Goal: Task Accomplishment & Management: Complete application form

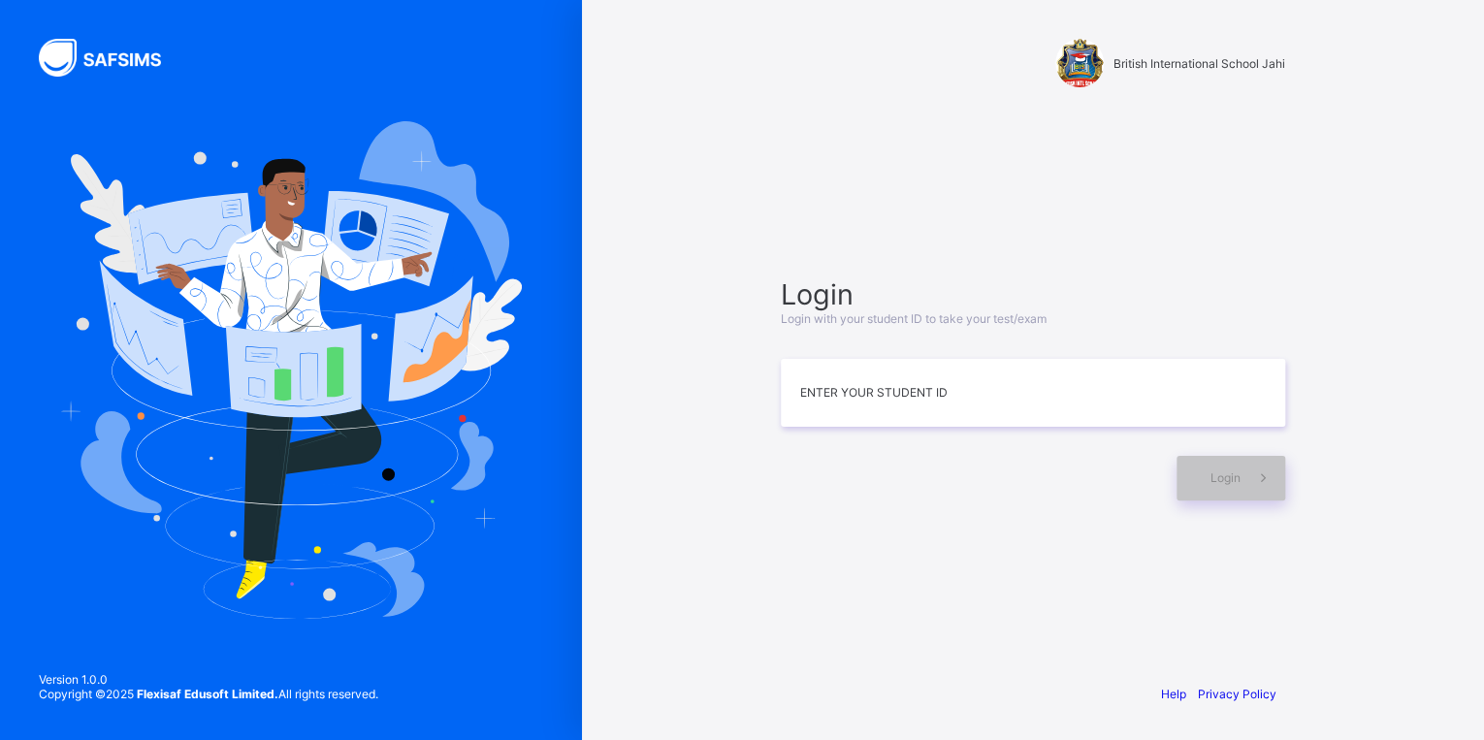
click at [846, 431] on div "Login Login with your student ID to take your test/exam Enter your Student ID L…" at bounding box center [1033, 388] width 504 height 223
click at [847, 421] on input at bounding box center [1033, 393] width 504 height 68
type input "*"
type input "**********"
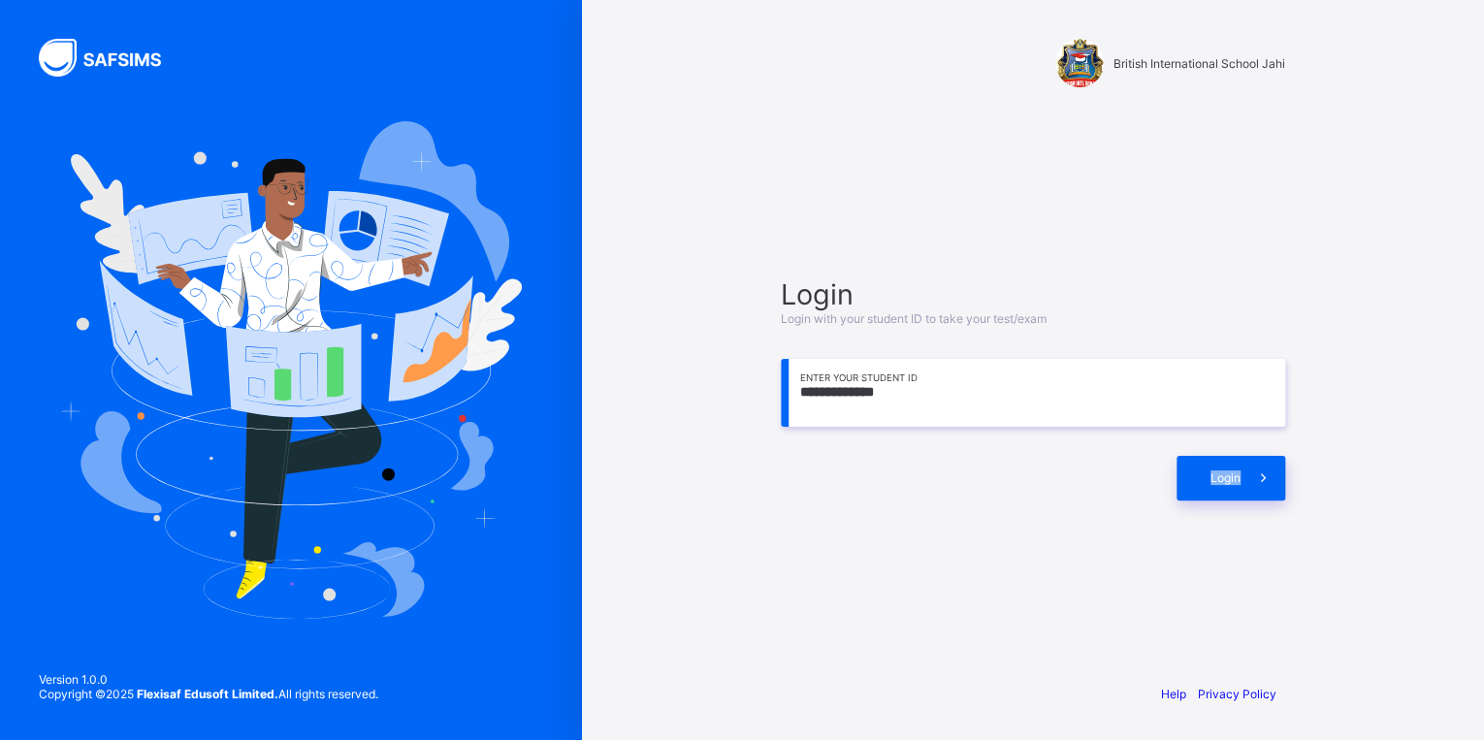
drag, startPoint x: 1190, startPoint y: 471, endPoint x: 1285, endPoint y: 496, distance: 98.1
click at [1285, 496] on div "**********" at bounding box center [1032, 388] width 543 height 480
click at [1209, 481] on div "Login" at bounding box center [1231, 478] width 109 height 45
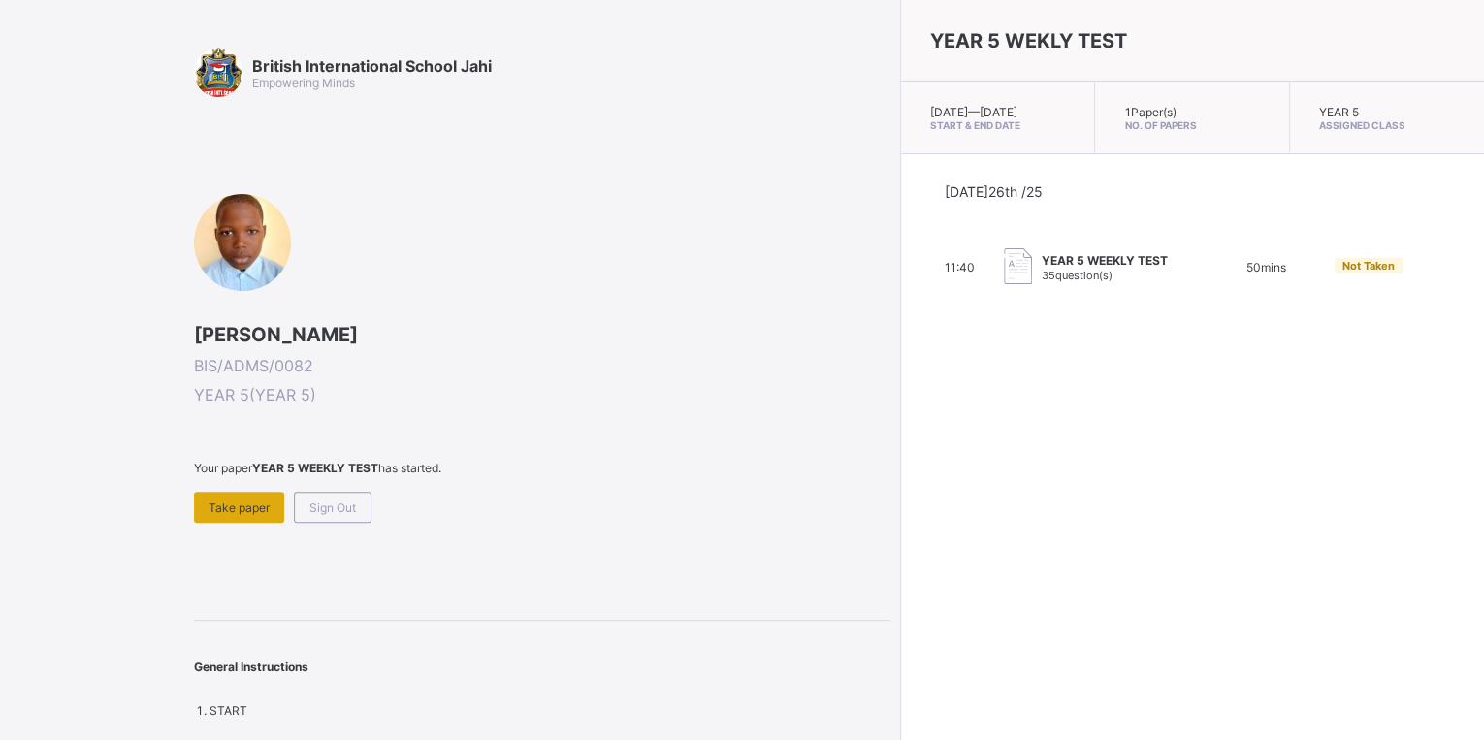
click at [206, 502] on div "Take paper" at bounding box center [239, 507] width 90 height 31
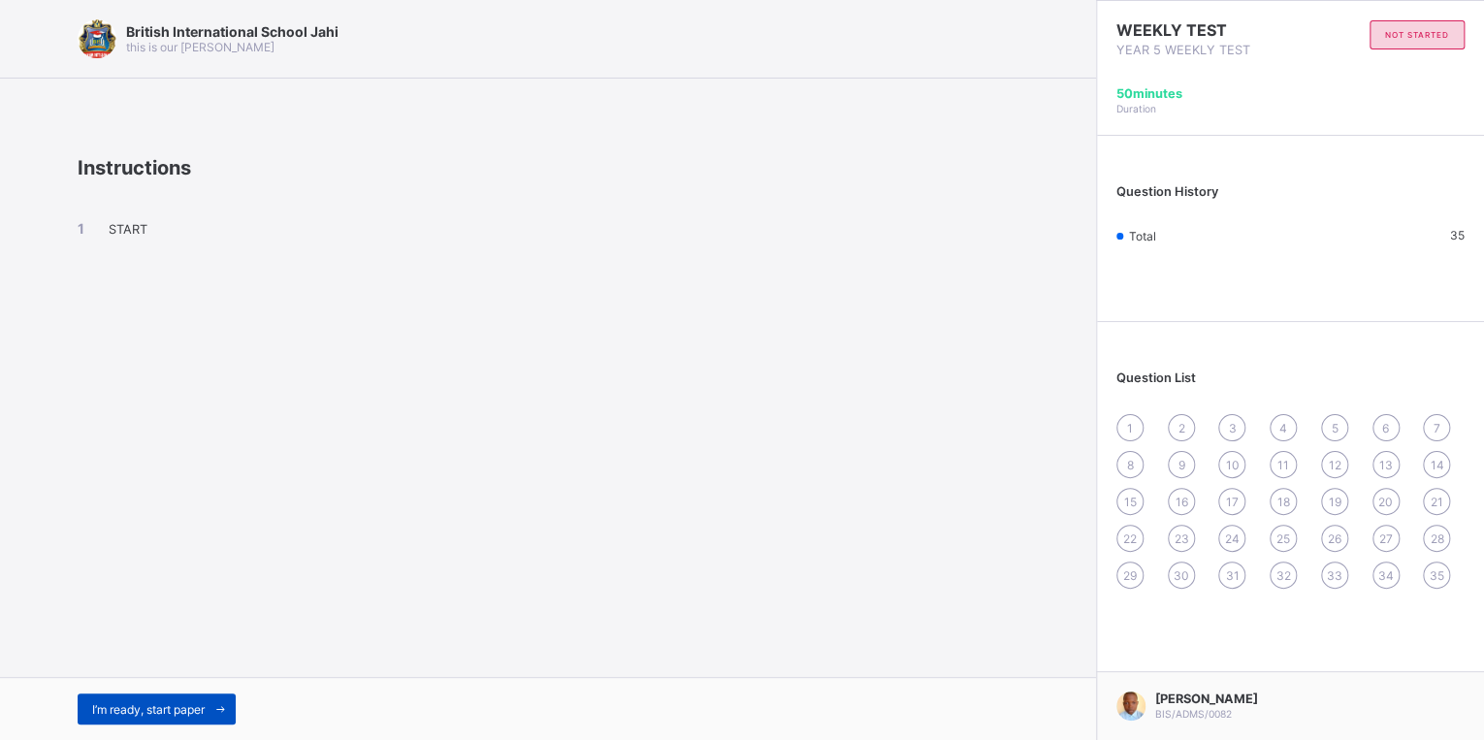
click at [210, 709] on span at bounding box center [220, 709] width 31 height 31
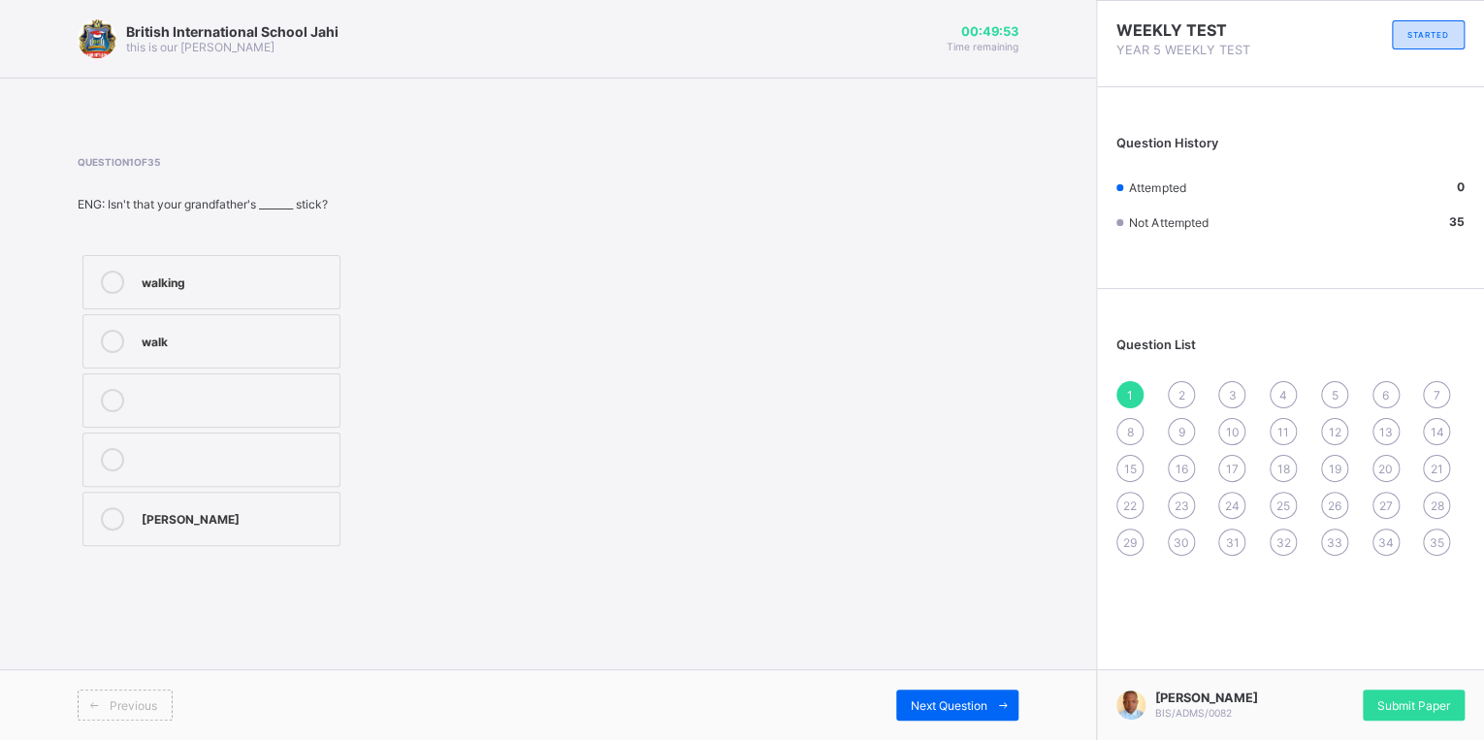
click at [278, 304] on label "walking" at bounding box center [211, 282] width 258 height 54
click at [965, 701] on span "Next Question" at bounding box center [949, 705] width 77 height 15
click at [290, 470] on label "wiser" at bounding box center [211, 460] width 258 height 54
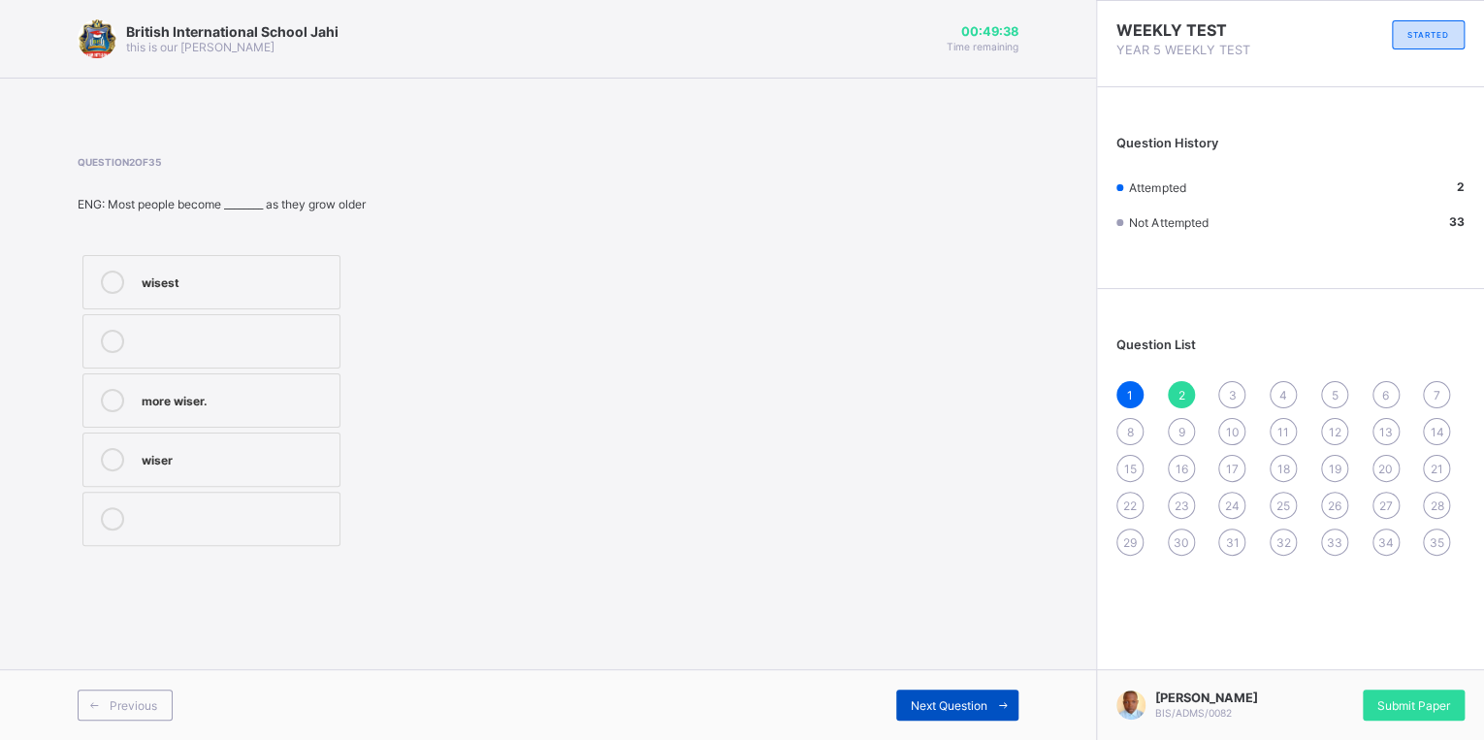
click at [973, 704] on span "Next Question" at bounding box center [949, 705] width 77 height 15
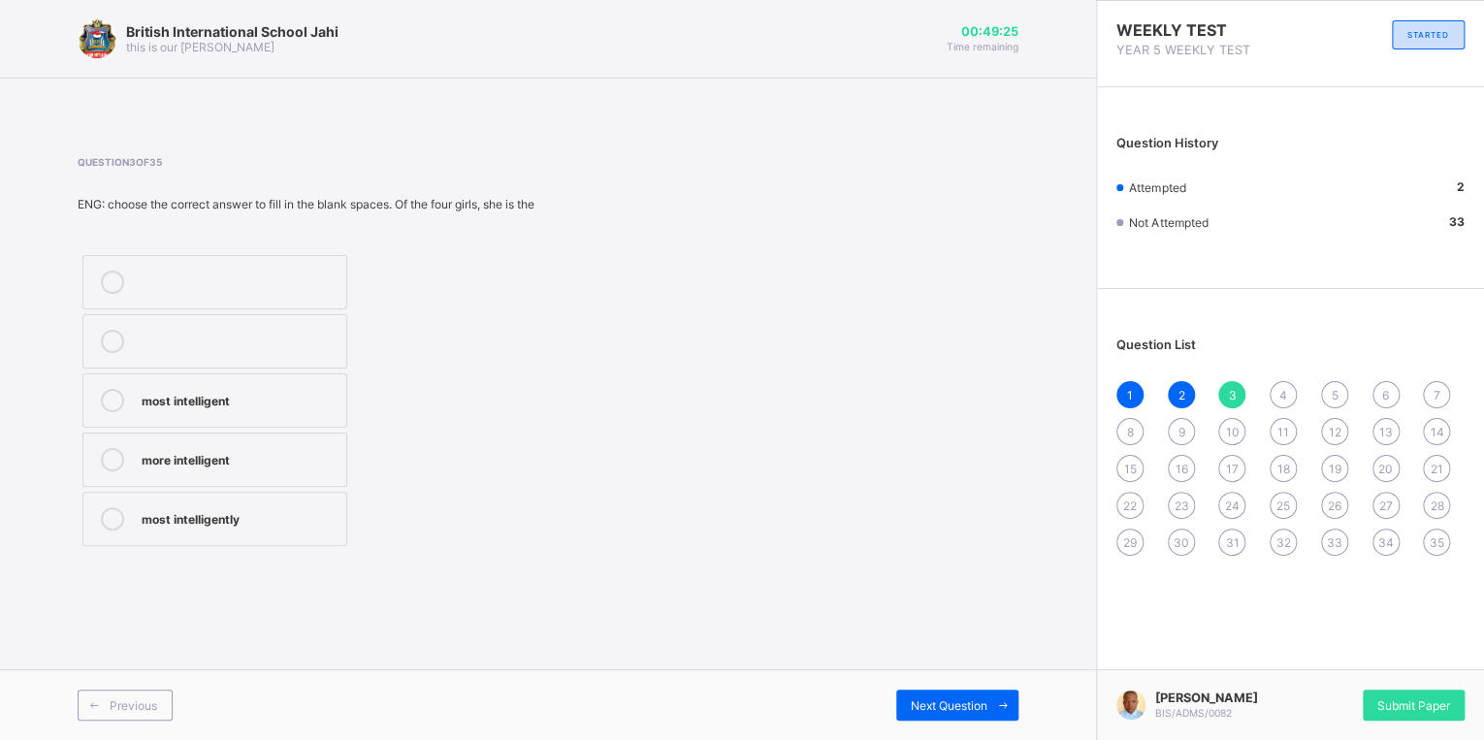
click at [302, 376] on label "most intelligent" at bounding box center [214, 400] width 265 height 54
click at [947, 700] on span "Next Question" at bounding box center [949, 705] width 77 height 15
click at [185, 441] on label "tall" at bounding box center [211, 460] width 258 height 54
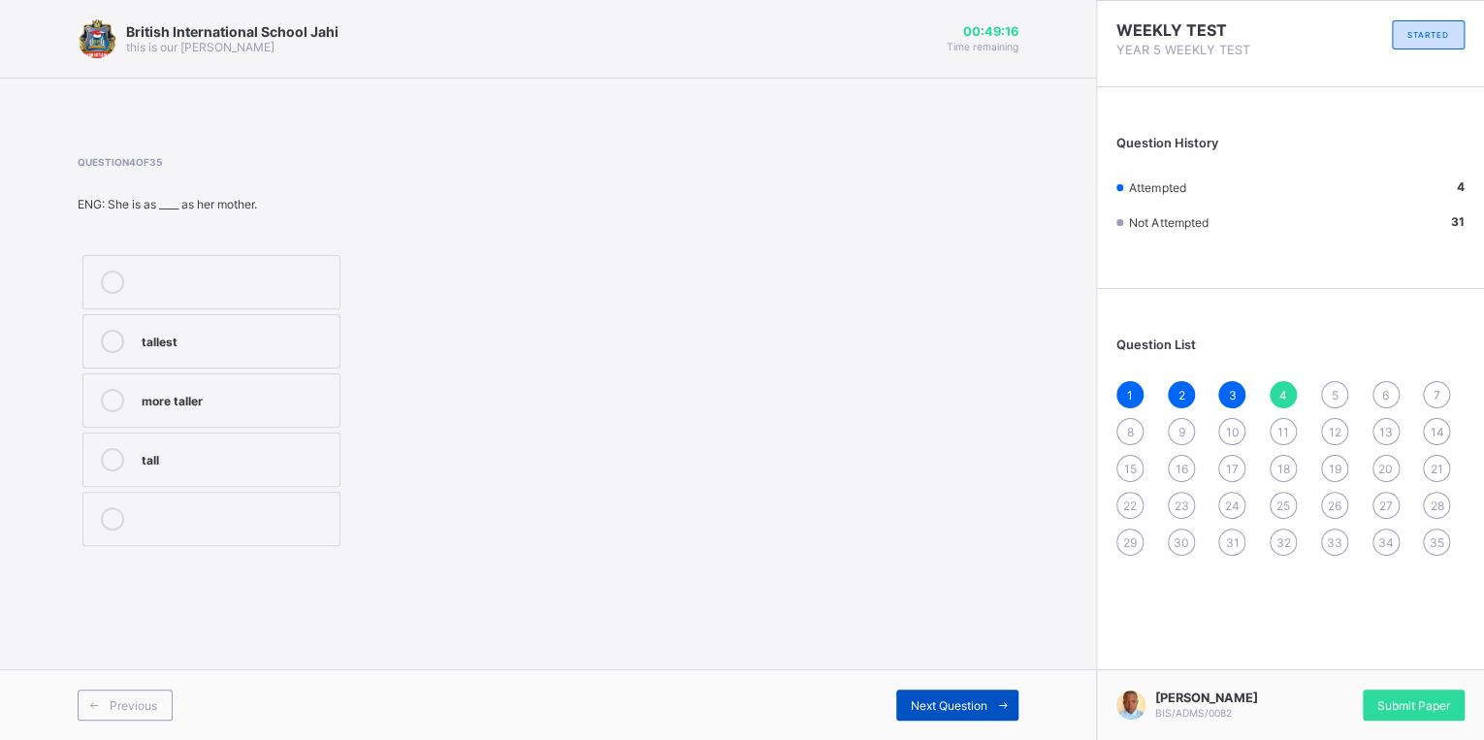
click at [982, 696] on div "Next Question" at bounding box center [957, 705] width 122 height 31
click at [308, 265] on label "oldest" at bounding box center [211, 282] width 258 height 54
click at [964, 712] on span "Next Question" at bounding box center [949, 705] width 77 height 15
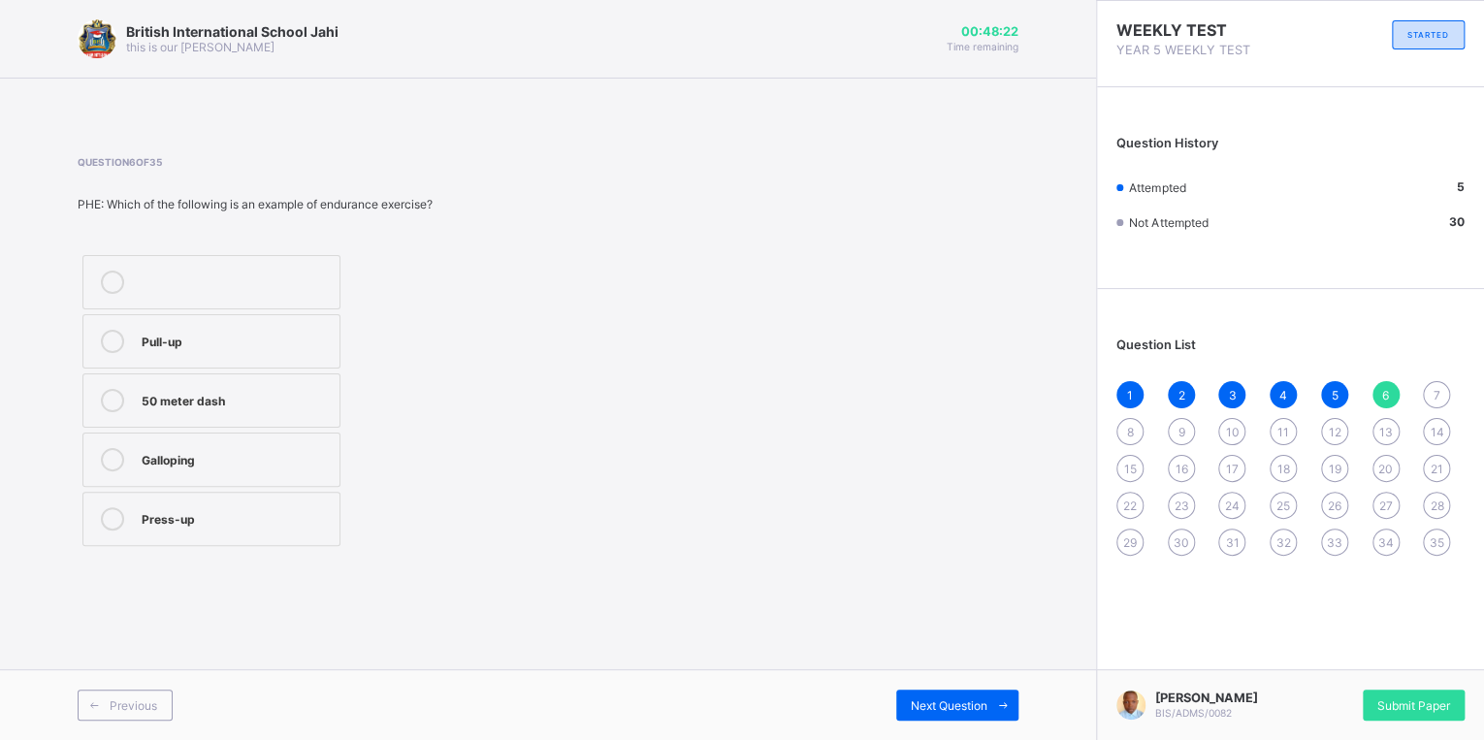
click at [265, 357] on label "Pull-up" at bounding box center [211, 341] width 258 height 54
click at [906, 713] on div "Next Question" at bounding box center [957, 705] width 122 height 31
click at [202, 536] on label "3" at bounding box center [211, 519] width 258 height 54
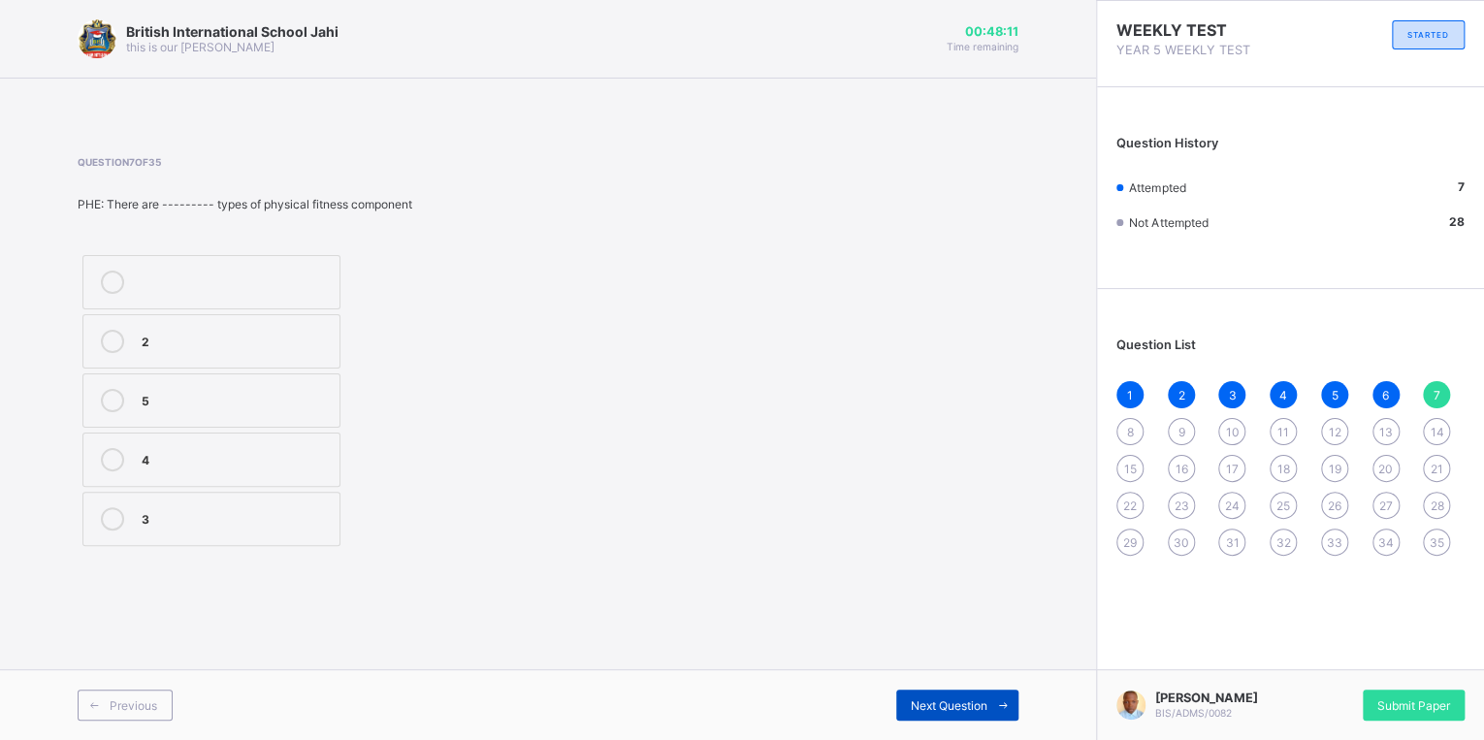
click at [953, 701] on span "Next Question" at bounding box center [949, 705] width 77 height 15
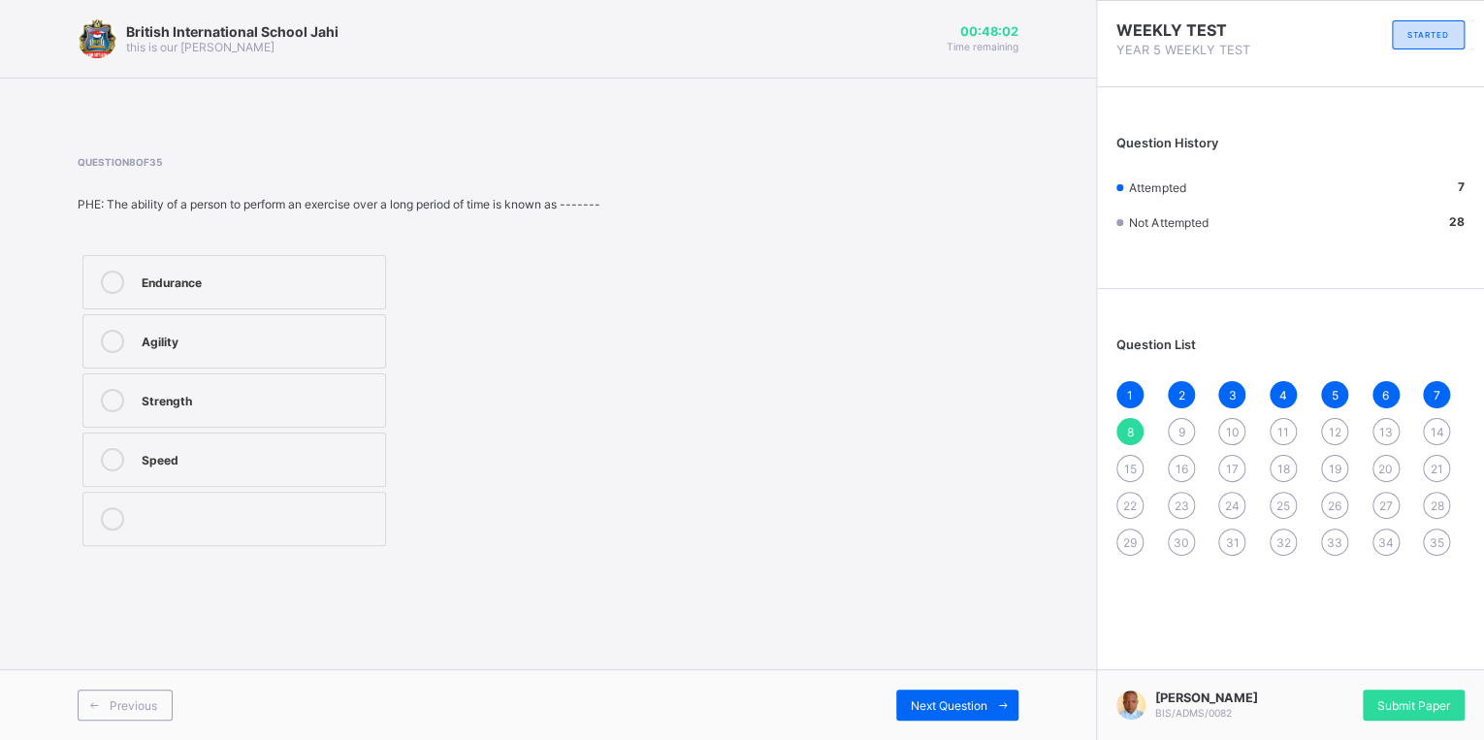
click at [336, 281] on div "Endurance" at bounding box center [259, 280] width 234 height 19
click at [971, 711] on span "Next Question" at bounding box center [949, 705] width 77 height 15
click at [253, 417] on label "Dancing" at bounding box center [211, 400] width 258 height 54
click at [911, 710] on span "Next Question" at bounding box center [949, 705] width 77 height 15
click at [314, 357] on label "Rhythmic activities" at bounding box center [226, 341] width 289 height 54
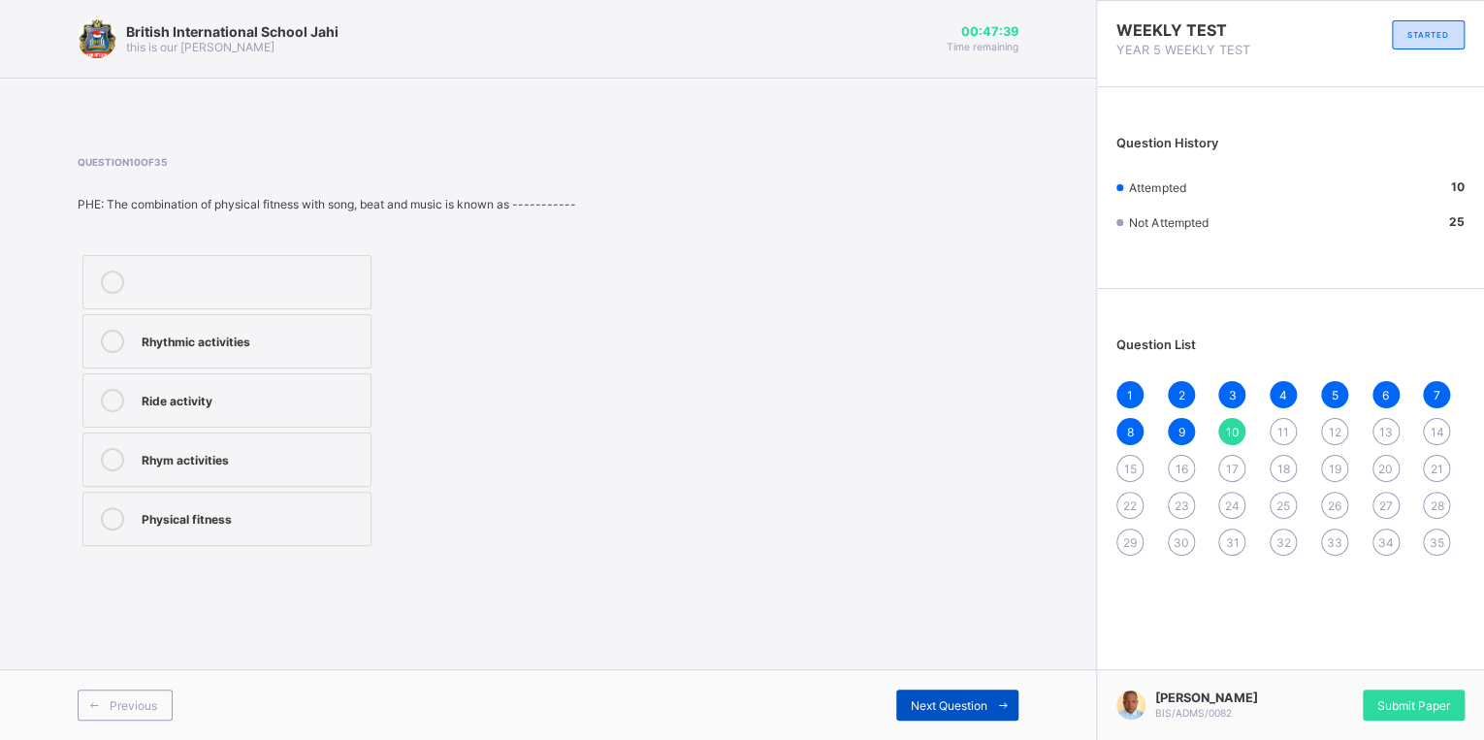
click at [973, 711] on span "Next Question" at bounding box center [949, 705] width 77 height 15
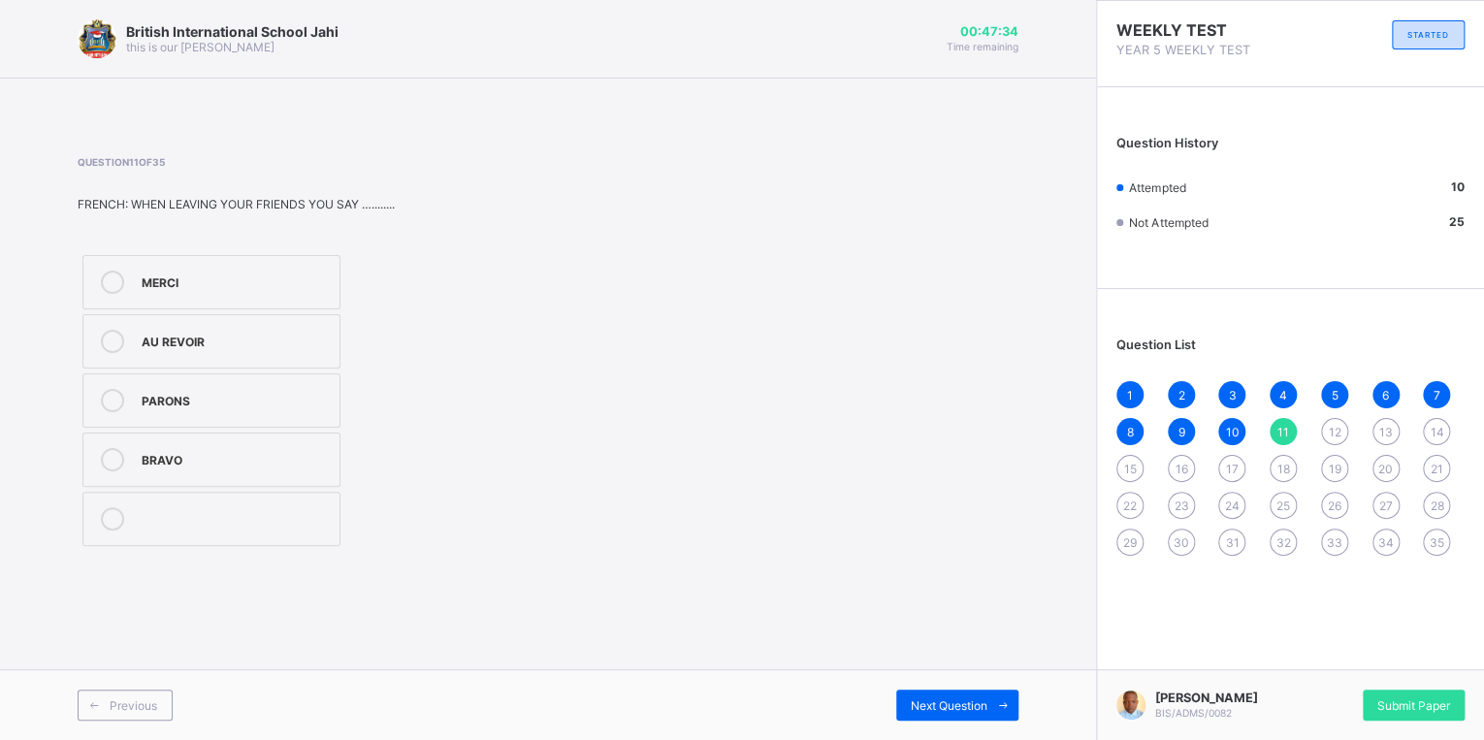
click at [208, 333] on div "AU REVOIR" at bounding box center [236, 339] width 188 height 19
click at [1000, 696] on span at bounding box center [1002, 705] width 31 height 31
click at [273, 268] on label "BONSOIR" at bounding box center [211, 282] width 258 height 54
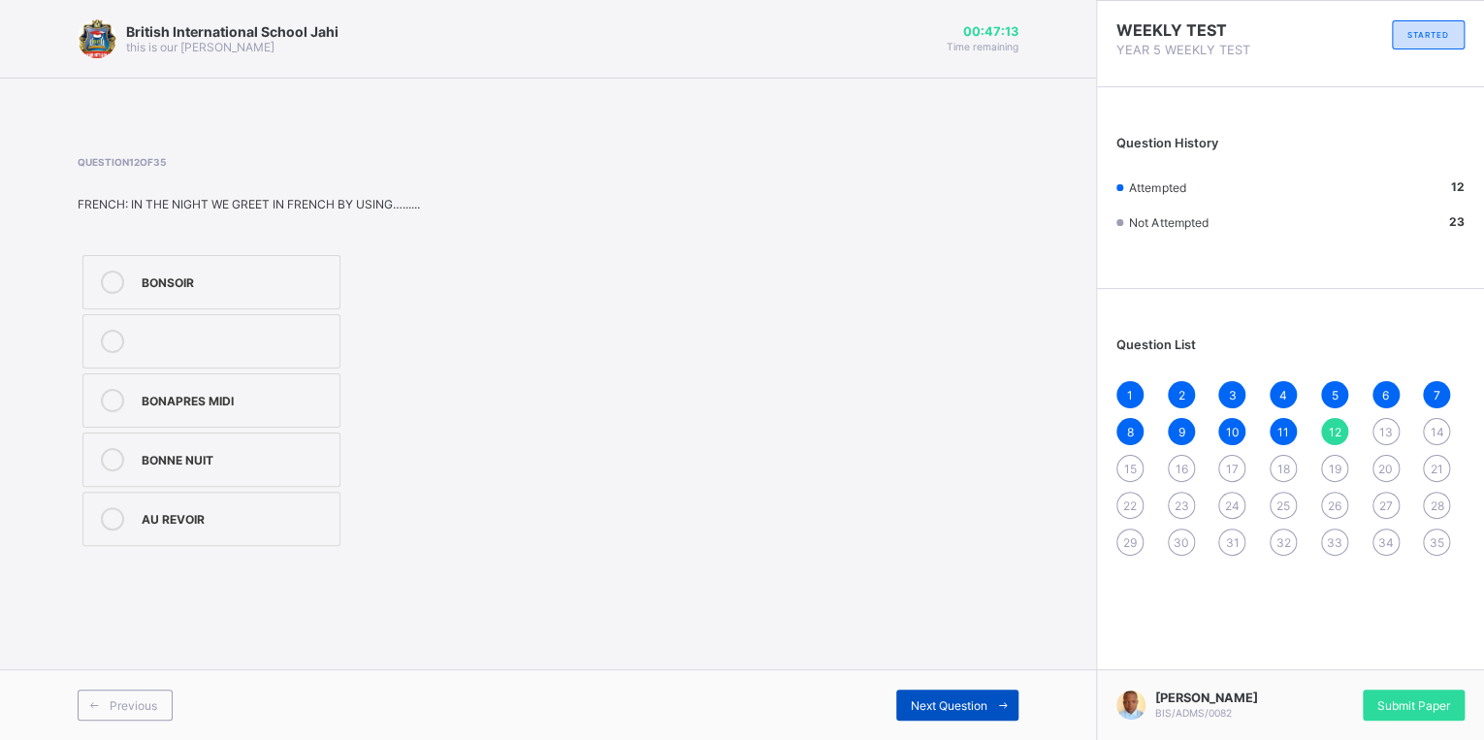
click at [996, 700] on span at bounding box center [1002, 705] width 31 height 31
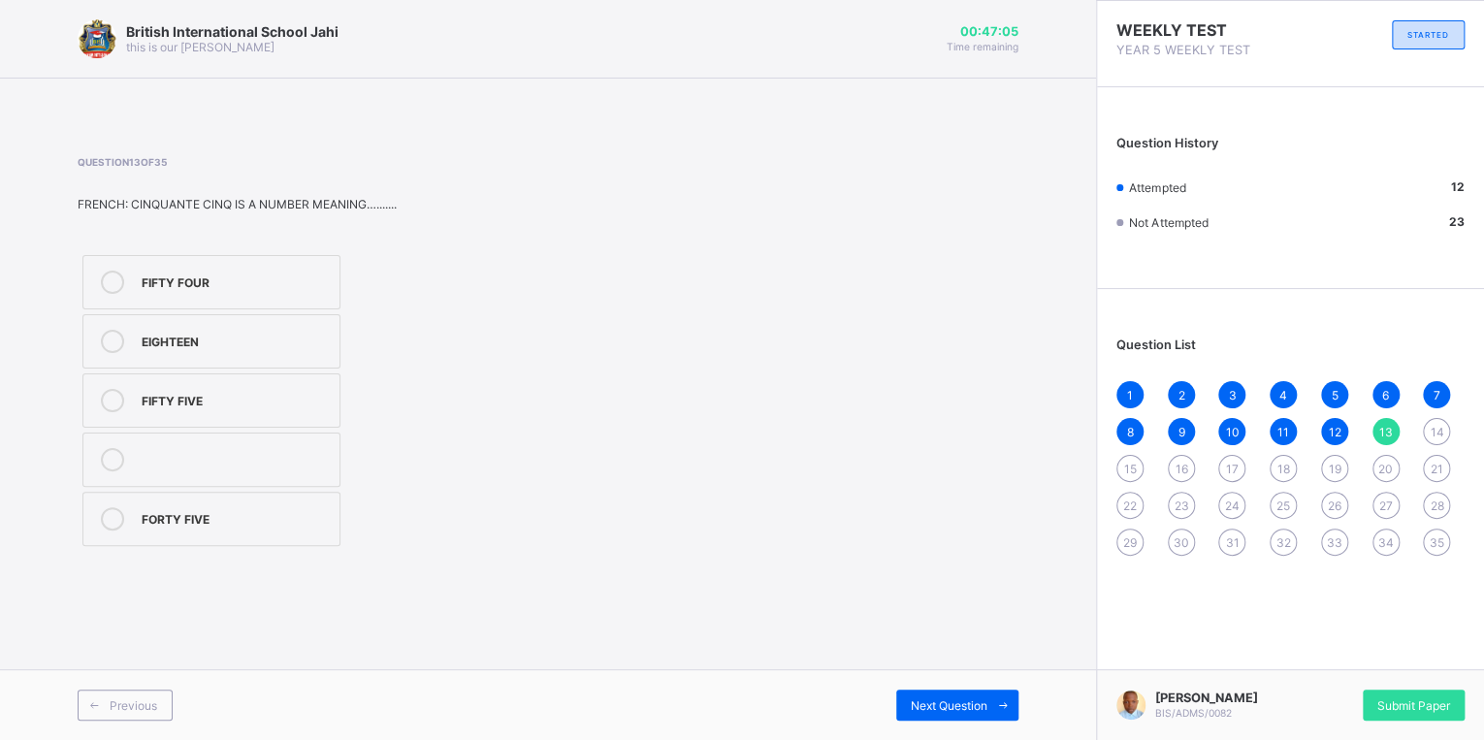
click at [122, 411] on label "FIFTY FIVE" at bounding box center [211, 400] width 258 height 54
click at [997, 698] on span at bounding box center [1002, 705] width 31 height 31
drag, startPoint x: 292, startPoint y: 462, endPoint x: 399, endPoint y: 466, distance: 106.8
click at [306, 461] on div "42" at bounding box center [236, 457] width 188 height 19
drag, startPoint x: 989, startPoint y: 695, endPoint x: 989, endPoint y: 684, distance: 10.7
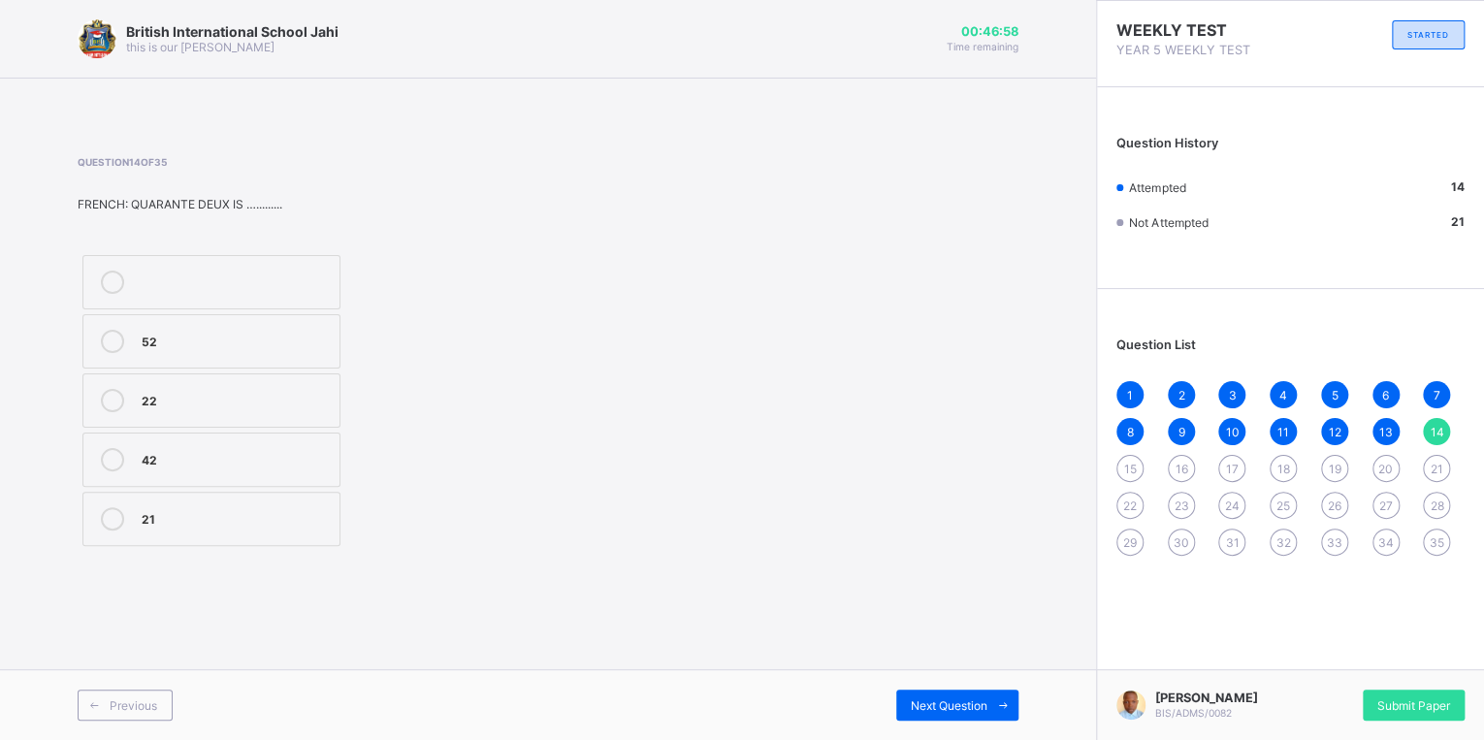
click at [989, 687] on div "Previous Next Question" at bounding box center [548, 704] width 1096 height 71
drag, startPoint x: 989, startPoint y: 684, endPoint x: 935, endPoint y: 707, distance: 59.1
click at [935, 707] on span "Next Question" at bounding box center [949, 705] width 77 height 15
click at [198, 329] on label "39" at bounding box center [211, 341] width 258 height 54
click at [1003, 713] on span at bounding box center [1002, 705] width 31 height 31
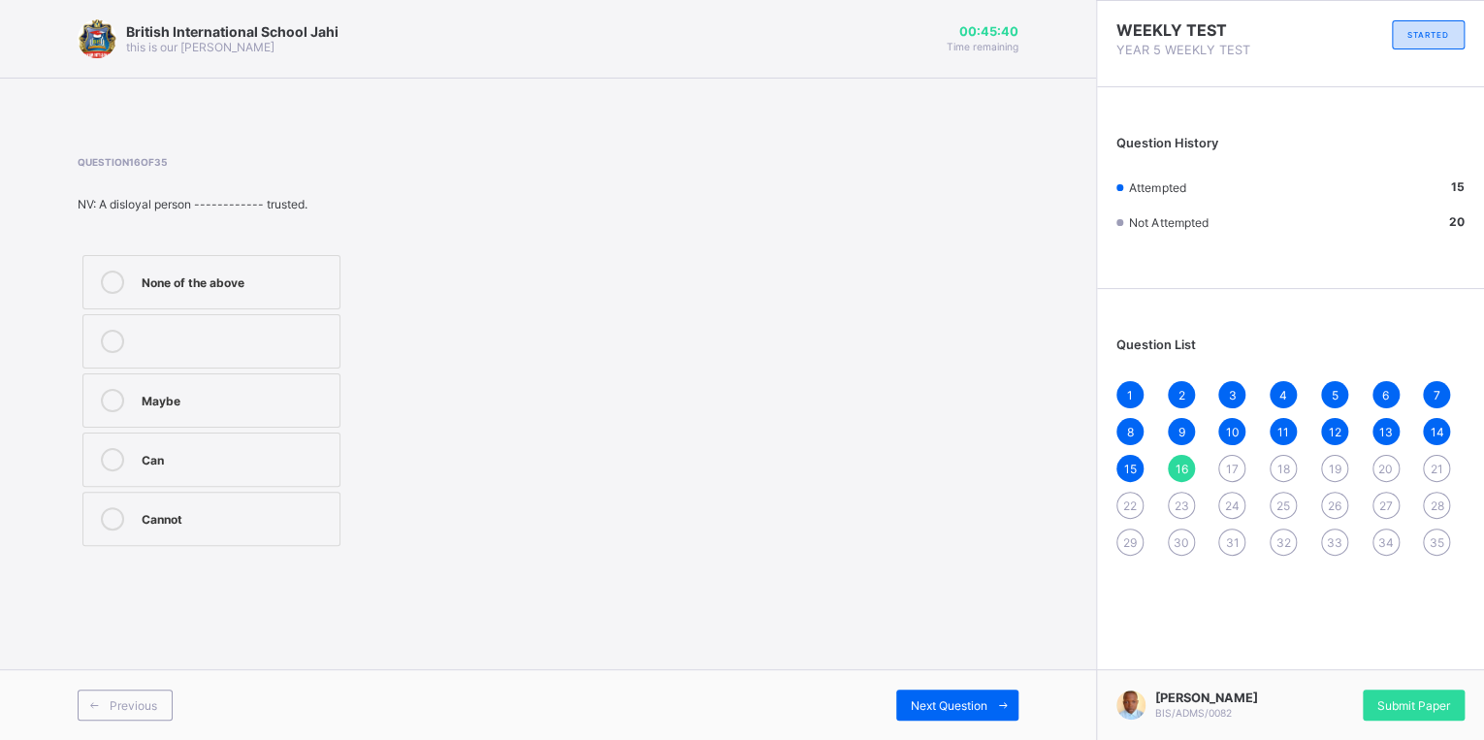
click at [339, 545] on div "None of the above Maybe Can Cannot" at bounding box center [212, 400] width 268 height 301
drag, startPoint x: 295, startPoint y: 538, endPoint x: 330, endPoint y: 524, distance: 37.8
click at [296, 538] on label "Cannot" at bounding box center [211, 519] width 258 height 54
click at [986, 693] on div "Next Question" at bounding box center [957, 705] width 122 height 31
click at [237, 334] on div "Loyalty" at bounding box center [236, 339] width 188 height 19
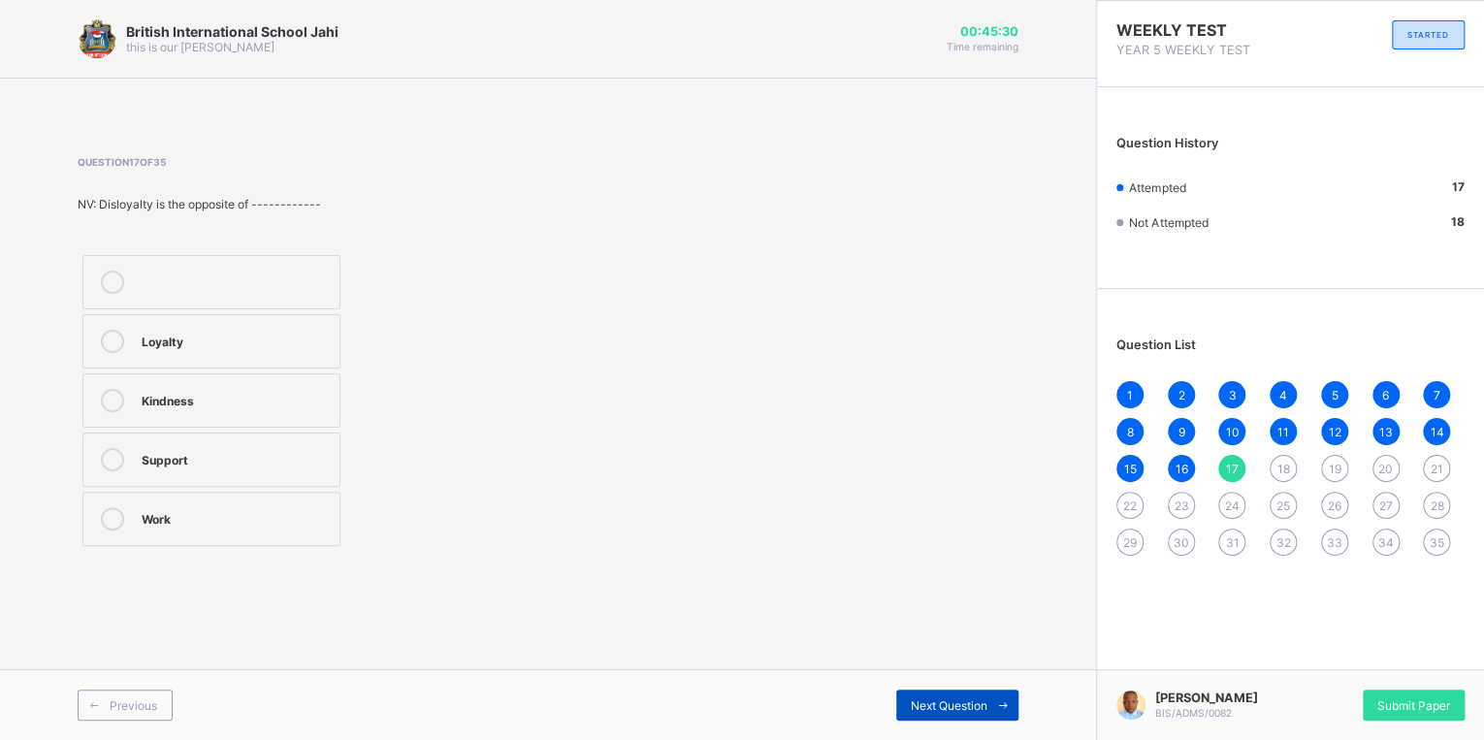
click at [923, 710] on span "Next Question" at bounding box center [949, 705] width 77 height 15
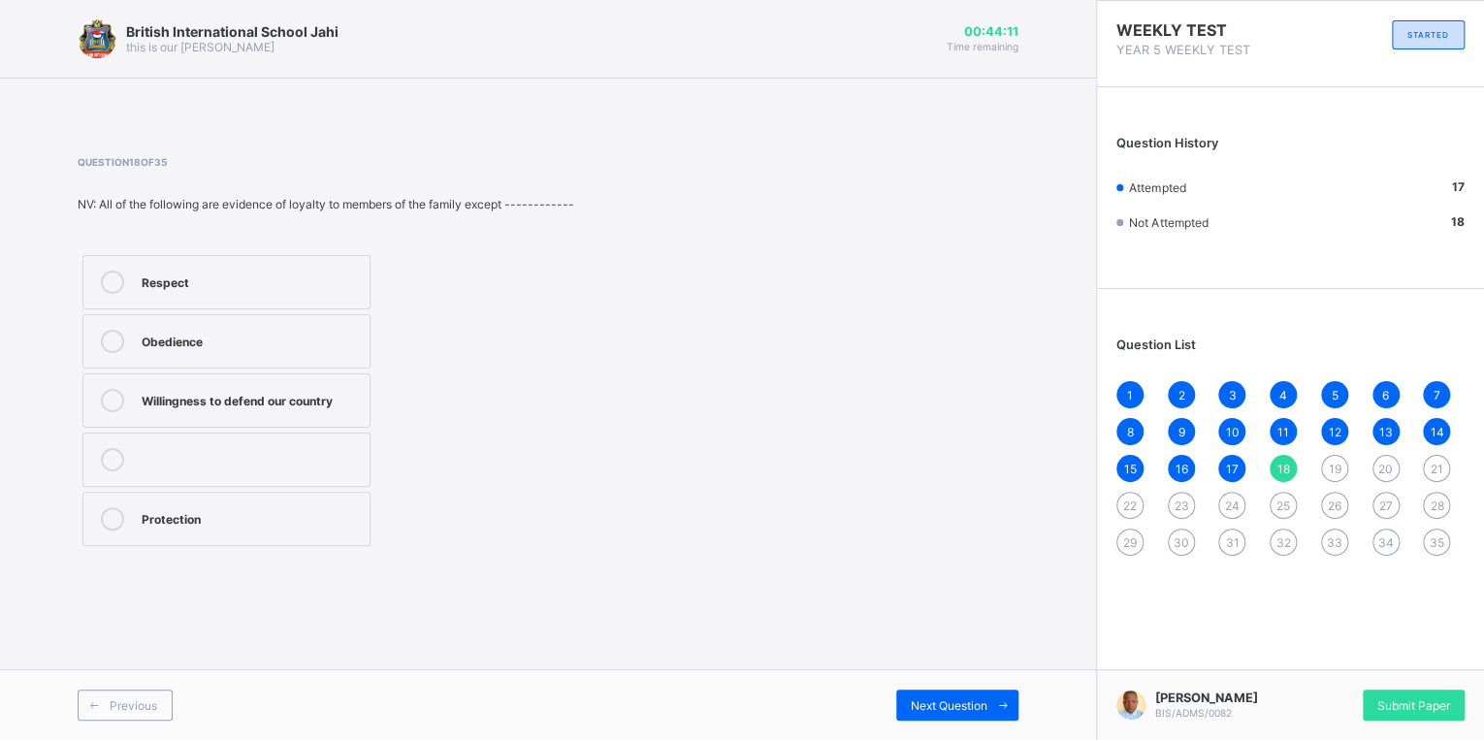
click at [217, 405] on div "Willingness to defend our country" at bounding box center [251, 398] width 218 height 19
click at [252, 438] on label at bounding box center [226, 460] width 288 height 54
click at [290, 400] on div "Willingness to defend our country" at bounding box center [251, 398] width 218 height 19
click at [937, 706] on span "Next Question" at bounding box center [949, 705] width 77 height 15
click at [269, 431] on div "Hatred Representation Unity Conflict" at bounding box center [212, 400] width 268 height 301
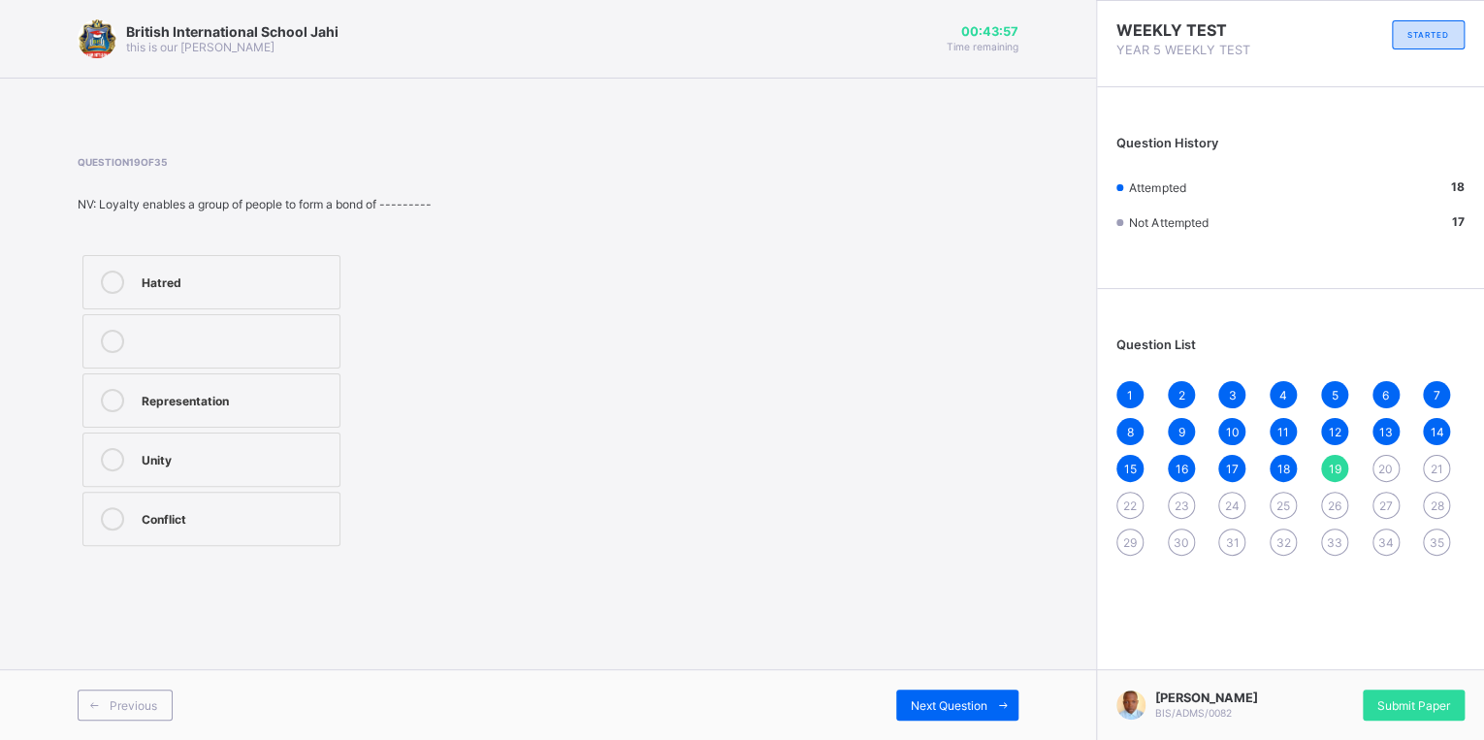
click at [272, 464] on div "Unity" at bounding box center [236, 457] width 188 height 19
click at [951, 702] on span "Next Question" at bounding box center [949, 705] width 77 height 15
click at [186, 253] on div "Question 20 of 35 NV: A state of giving or showing firm or constant support for…" at bounding box center [344, 360] width 532 height 409
click at [190, 320] on label "Loyalty" at bounding box center [236, 297] width 309 height 54
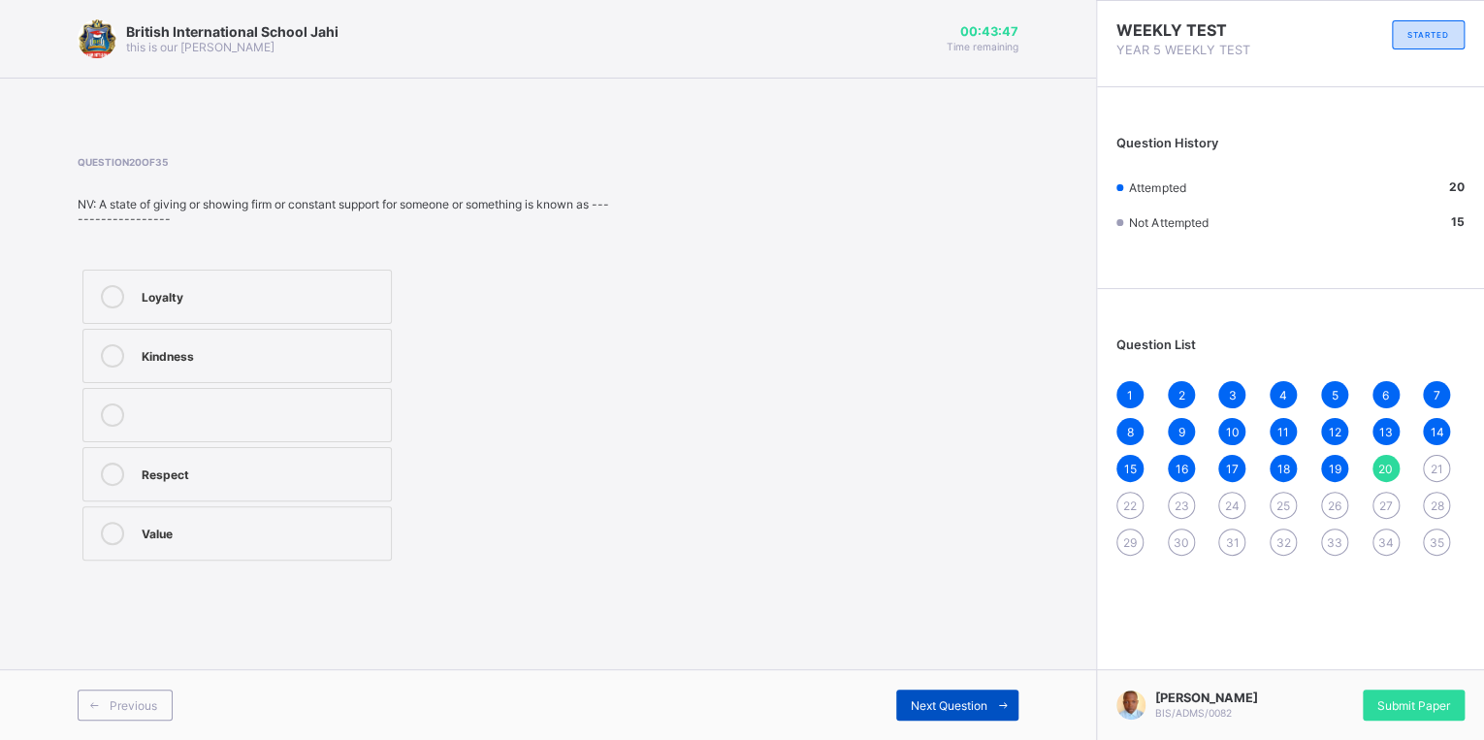
click at [980, 707] on span "Next Question" at bounding box center [949, 705] width 77 height 15
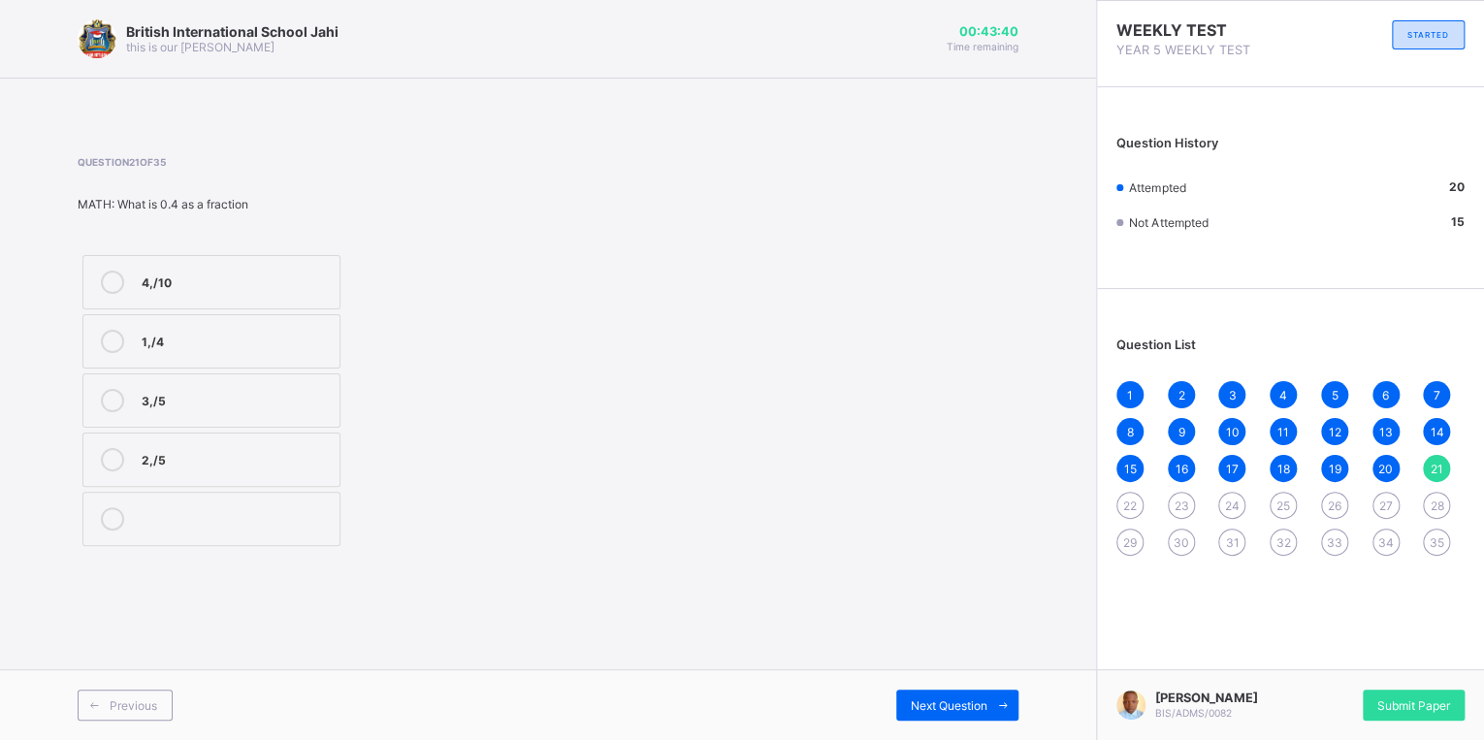
click at [207, 299] on label "4,/10" at bounding box center [211, 282] width 258 height 54
click at [938, 690] on div "Next Question" at bounding box center [957, 705] width 122 height 31
click at [298, 469] on div "510 seconds" at bounding box center [236, 459] width 188 height 23
click at [987, 706] on span at bounding box center [1002, 705] width 31 height 31
click at [206, 470] on label "999" at bounding box center [211, 460] width 258 height 54
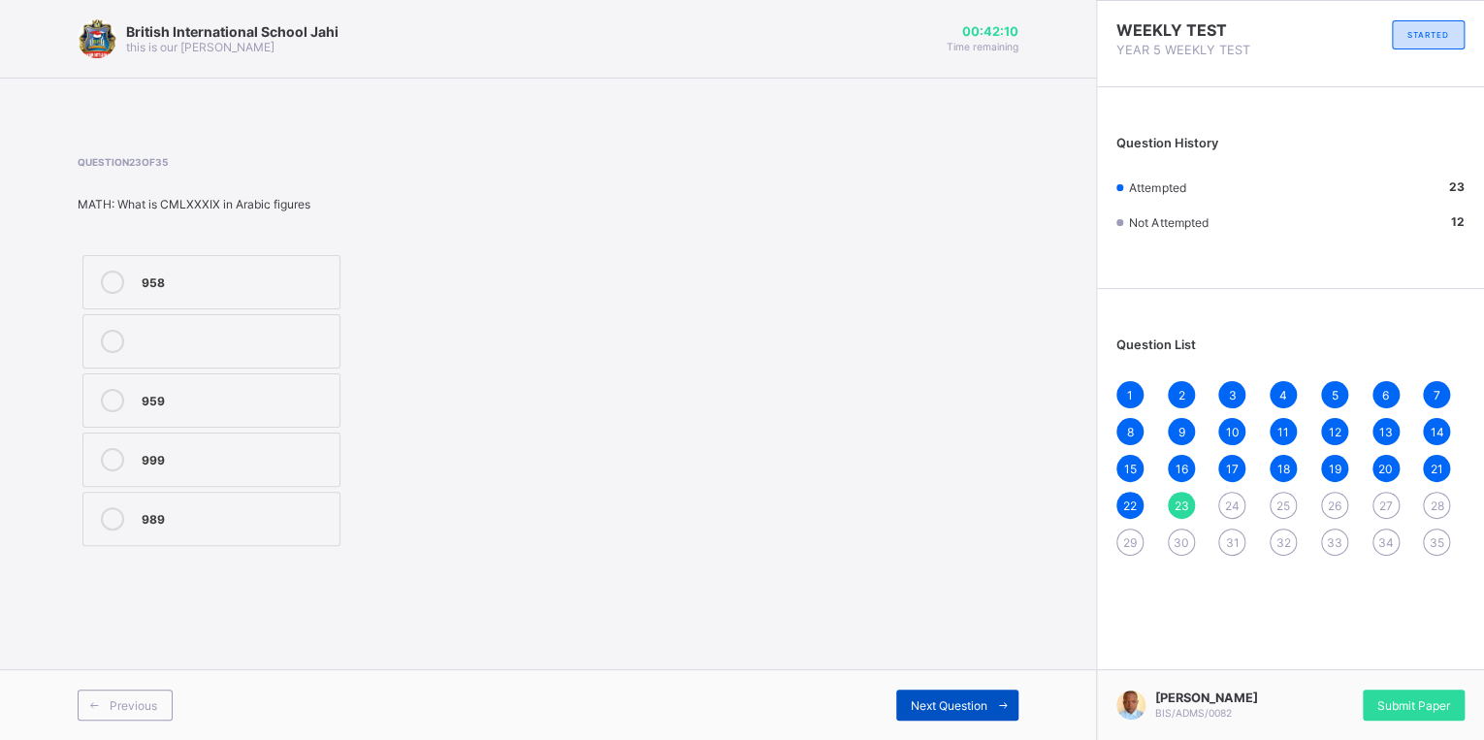
click at [979, 706] on span "Next Question" at bounding box center [949, 705] width 77 height 15
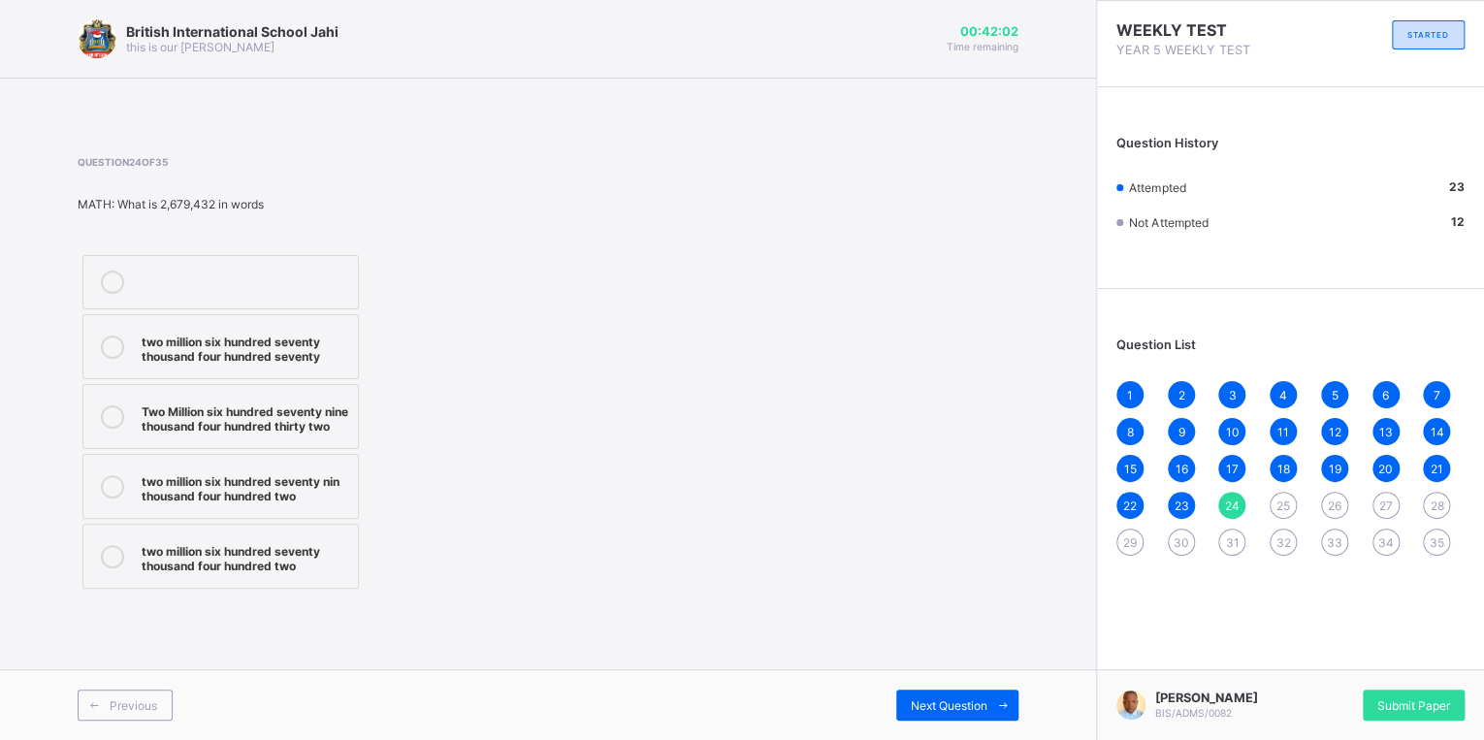
click at [230, 434] on div "Two Million six hundred seventy nine thousand four hundred thirty two" at bounding box center [245, 417] width 207 height 34
click at [926, 710] on span "Next Question" at bounding box center [949, 705] width 77 height 15
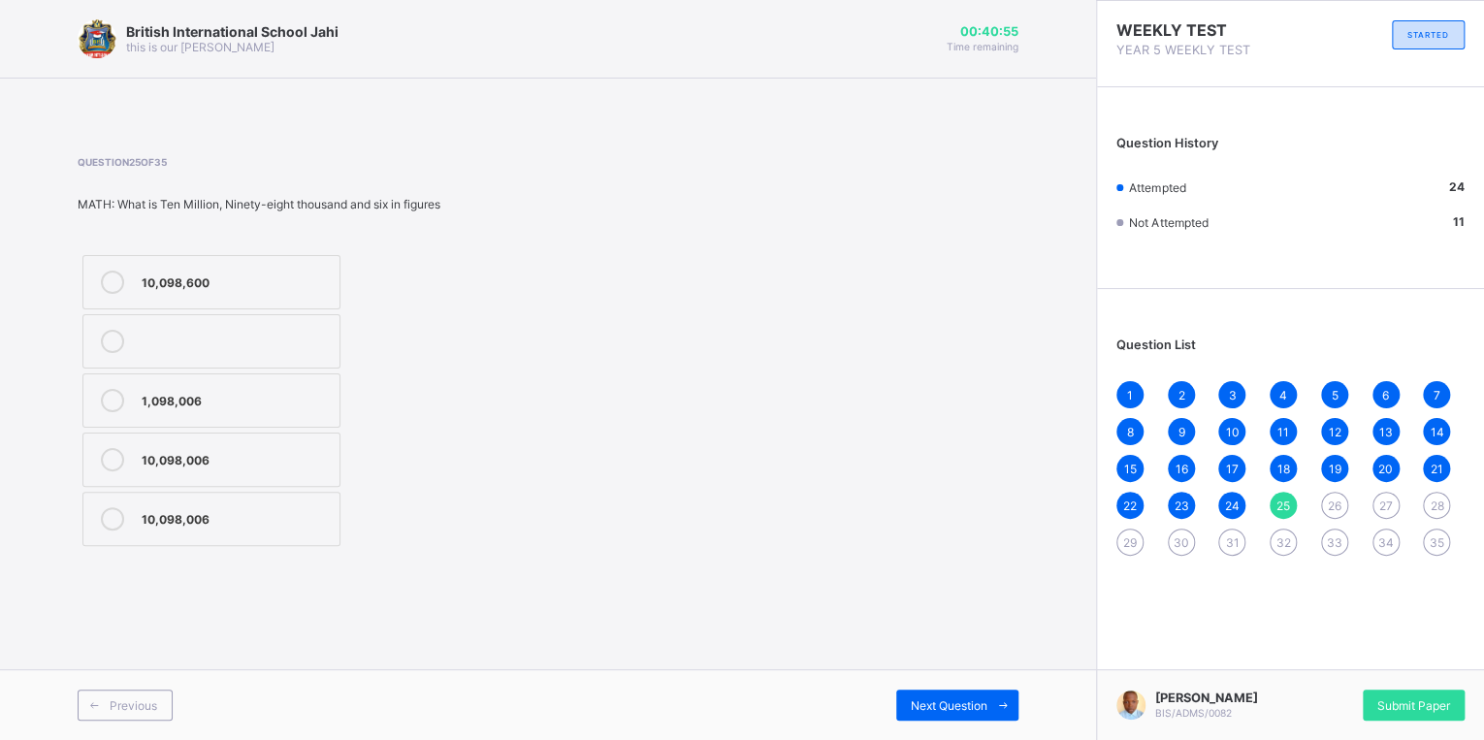
click at [306, 441] on label "10,098,006" at bounding box center [211, 460] width 258 height 54
click at [962, 691] on div "Next Question" at bounding box center [957, 705] width 122 height 31
click at [245, 542] on label "loss of fertile land" at bounding box center [211, 519] width 258 height 54
drag, startPoint x: 905, startPoint y: 706, endPoint x: 892, endPoint y: 702, distance: 13.2
click at [901, 705] on div "Next Question" at bounding box center [957, 705] width 122 height 31
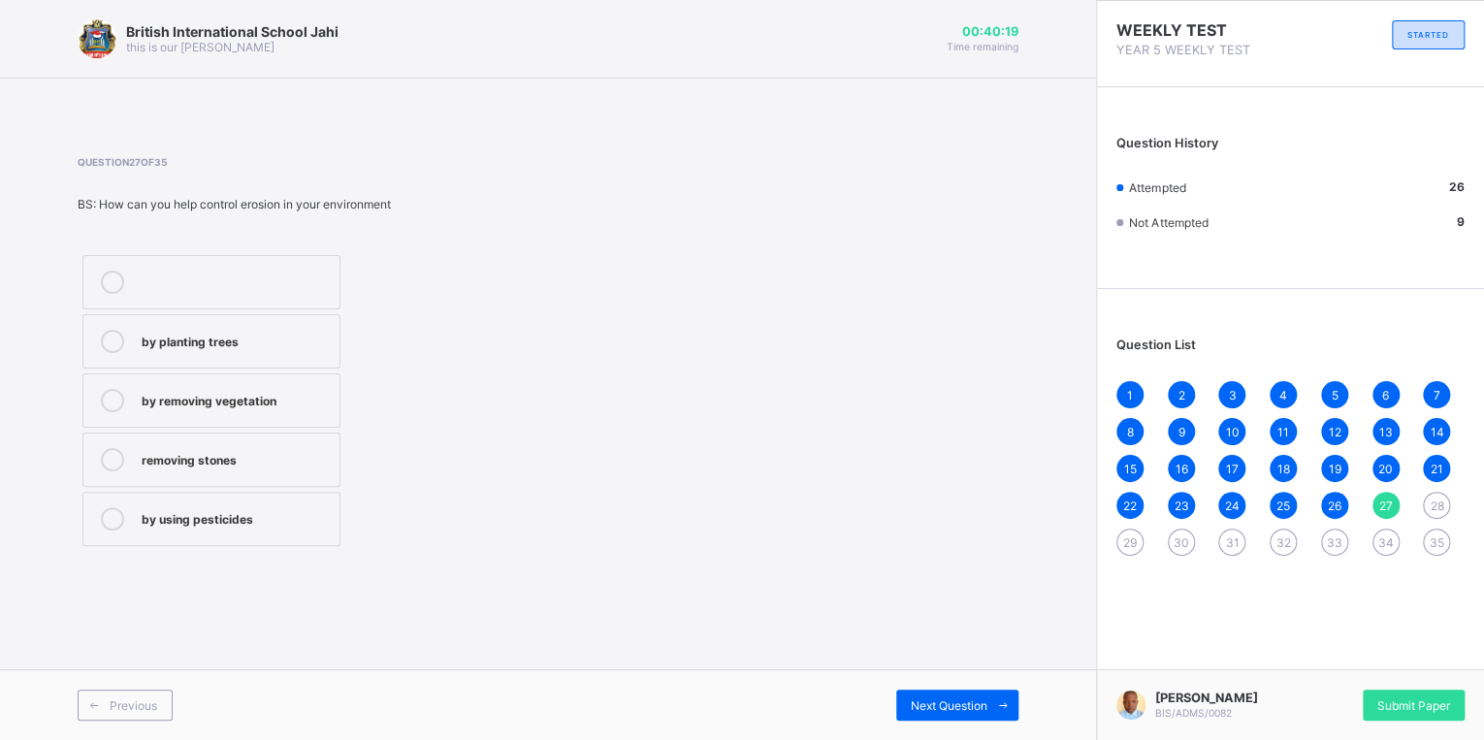
click at [243, 361] on label "by planting trees" at bounding box center [211, 341] width 258 height 54
click at [1005, 692] on span at bounding box center [1002, 705] width 31 height 31
click at [130, 268] on label "heavy rain" at bounding box center [211, 282] width 258 height 54
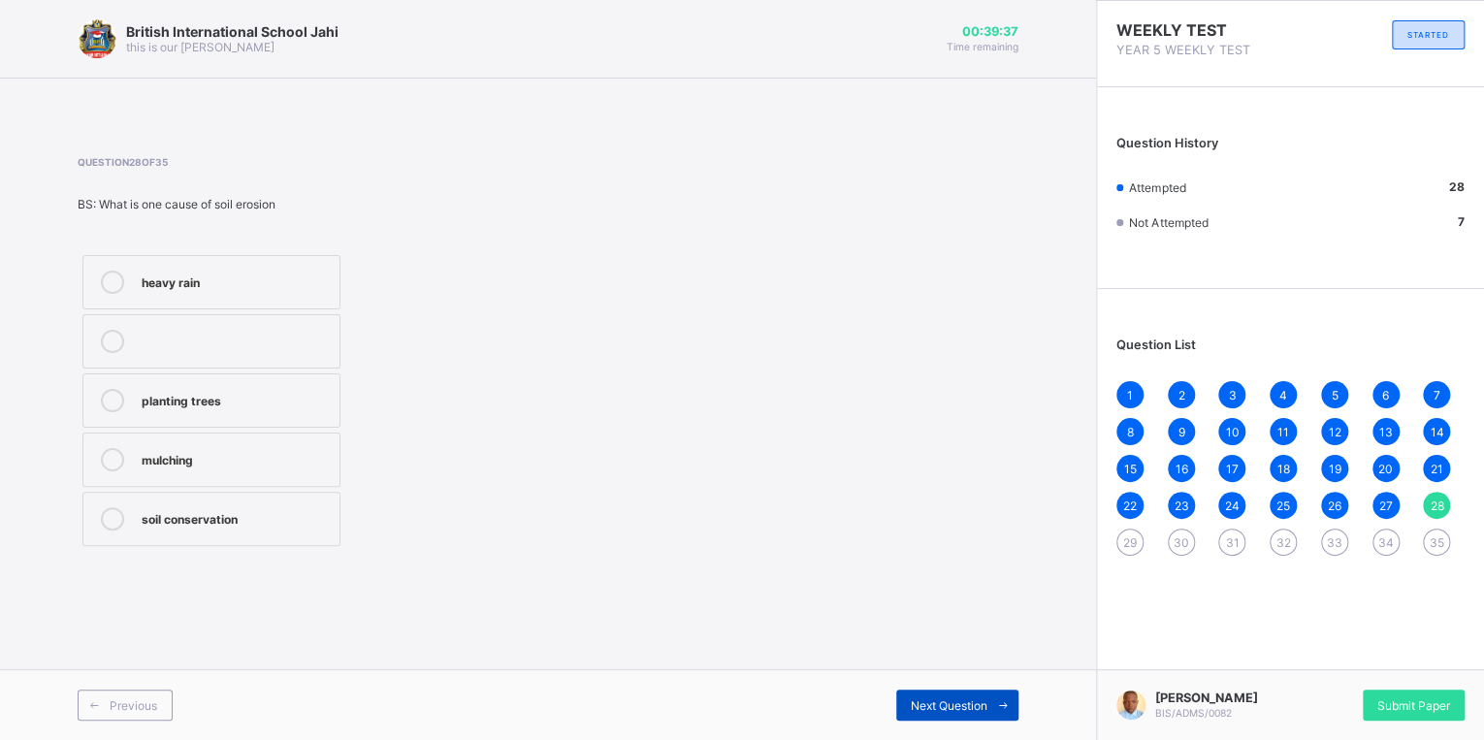
click at [914, 699] on span "Next Question" at bounding box center [949, 705] width 77 height 15
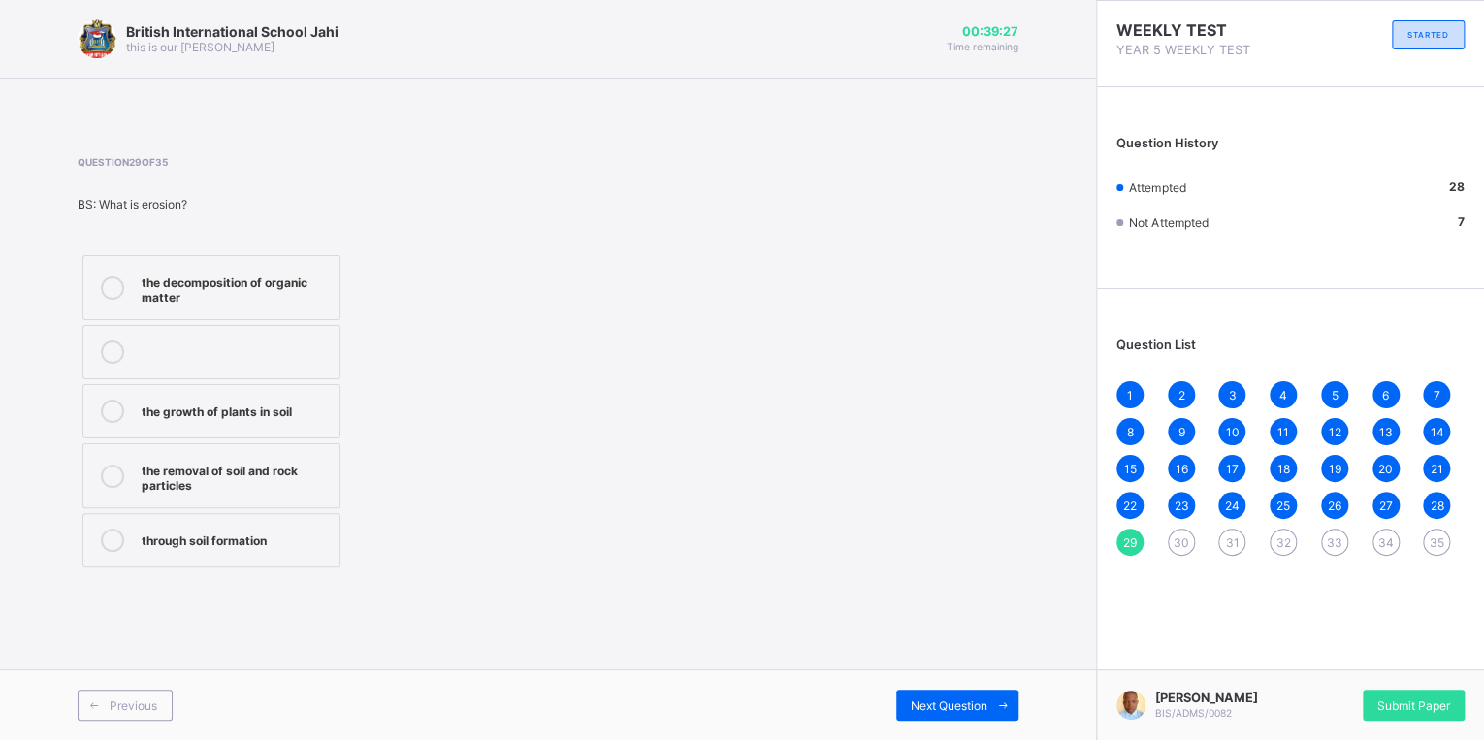
click at [229, 316] on label "the decomposition of organic matter" at bounding box center [211, 287] width 258 height 65
click at [1006, 709] on icon at bounding box center [1003, 705] width 15 height 13
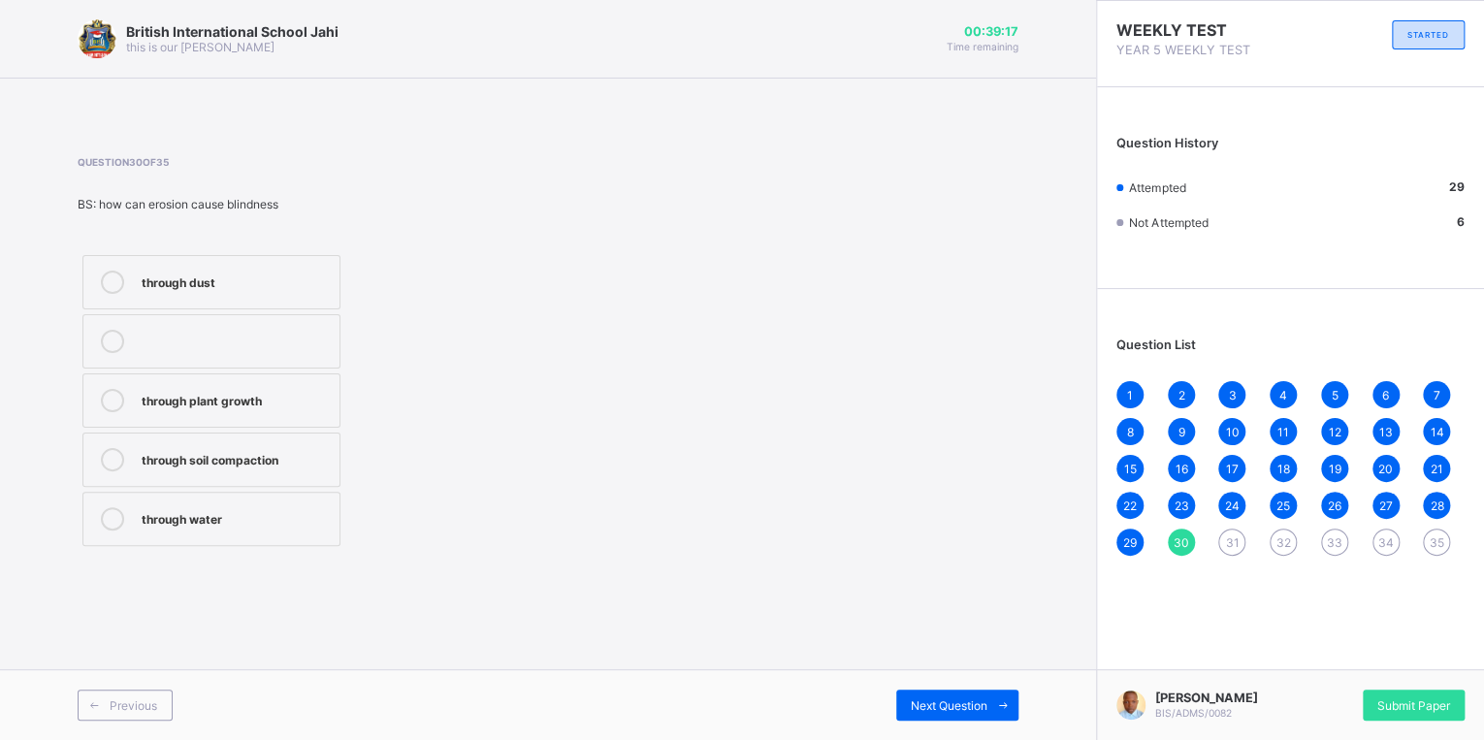
click at [312, 301] on label "through dust" at bounding box center [211, 282] width 258 height 54
click at [955, 698] on span "Next Question" at bounding box center [949, 705] width 77 height 15
click at [159, 273] on div "Cowpea" at bounding box center [236, 280] width 188 height 19
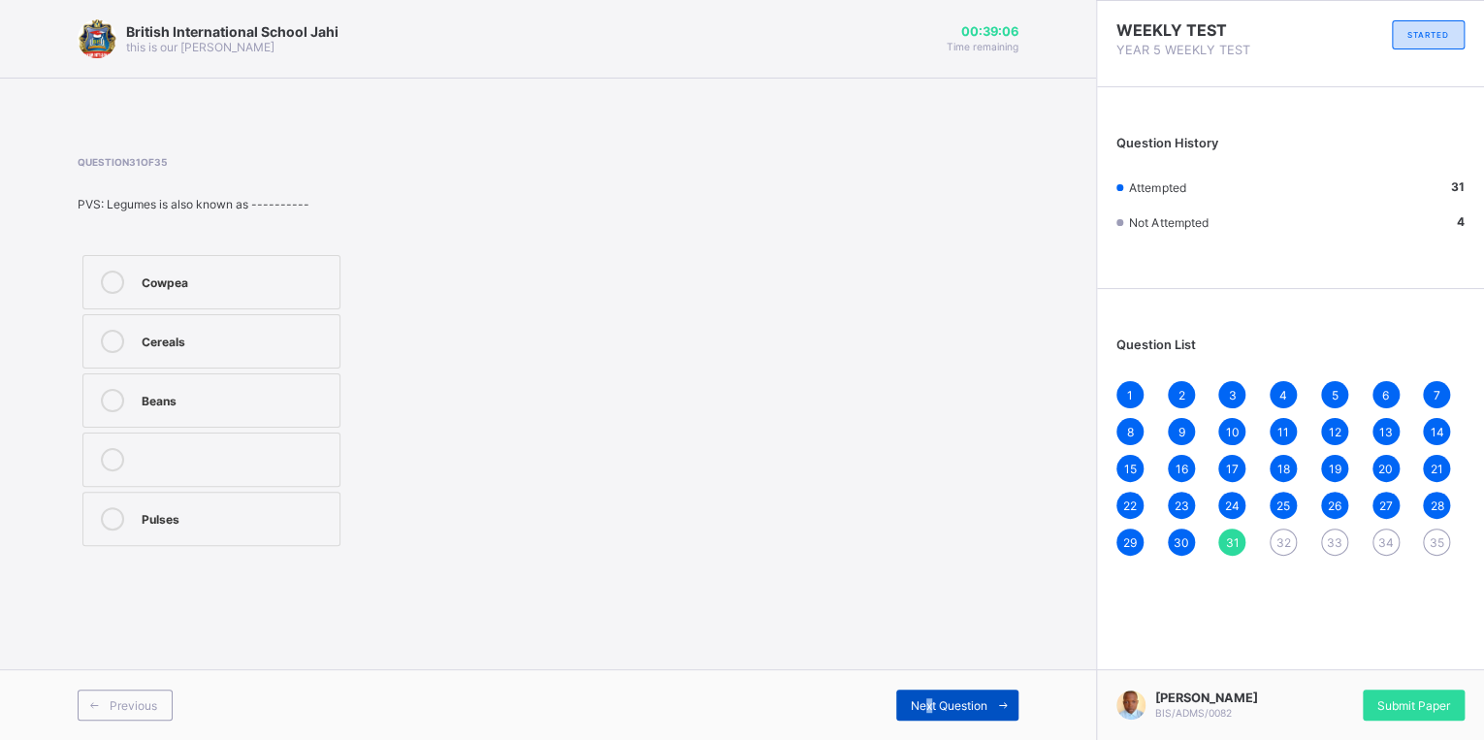
drag, startPoint x: 923, startPoint y: 713, endPoint x: 915, endPoint y: 707, distance: 10.5
click at [926, 711] on div "Next Question" at bounding box center [957, 705] width 122 height 31
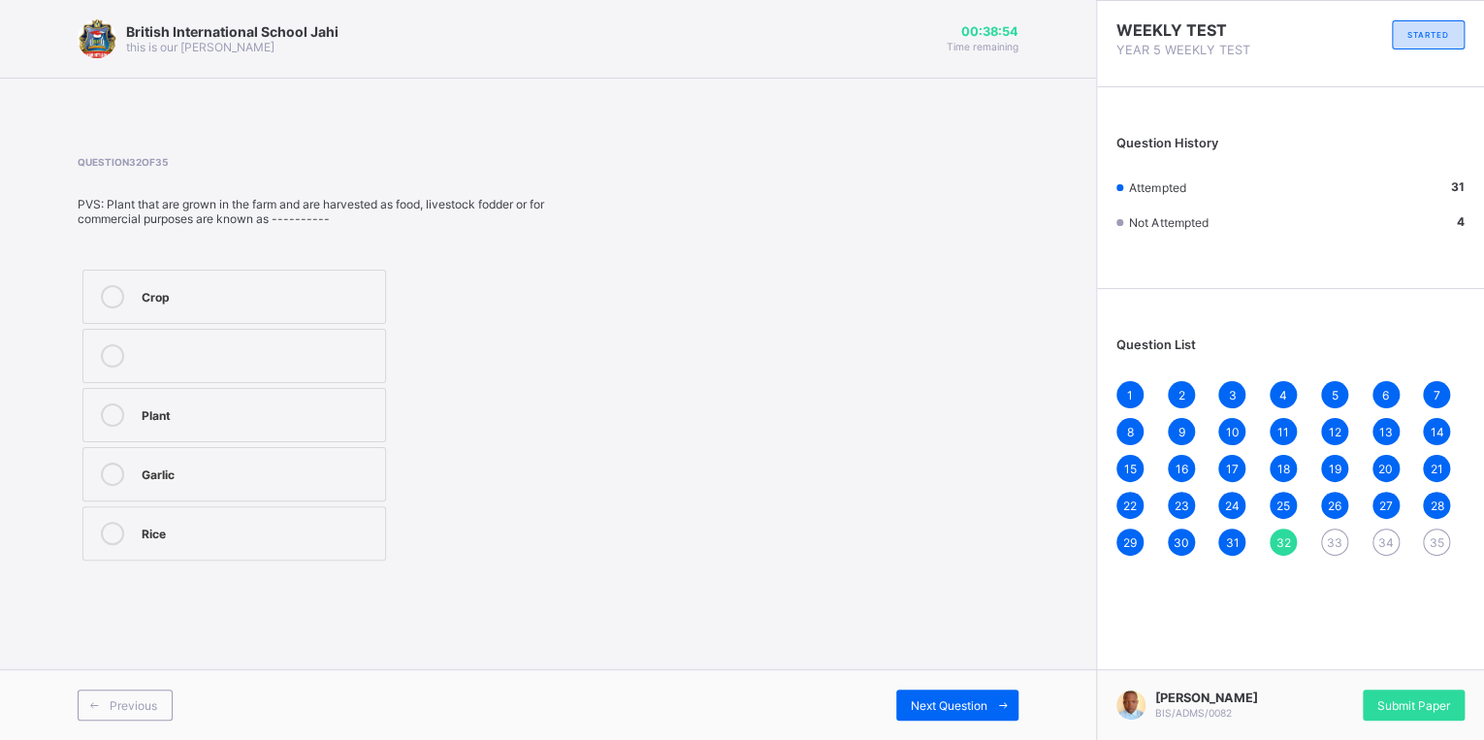
click at [311, 268] on div "Crop Plant Garlic Rice" at bounding box center [234, 415] width 313 height 301
click at [331, 313] on label "Crop" at bounding box center [234, 297] width 304 height 54
click at [940, 698] on span "Next Question" at bounding box center [949, 705] width 77 height 15
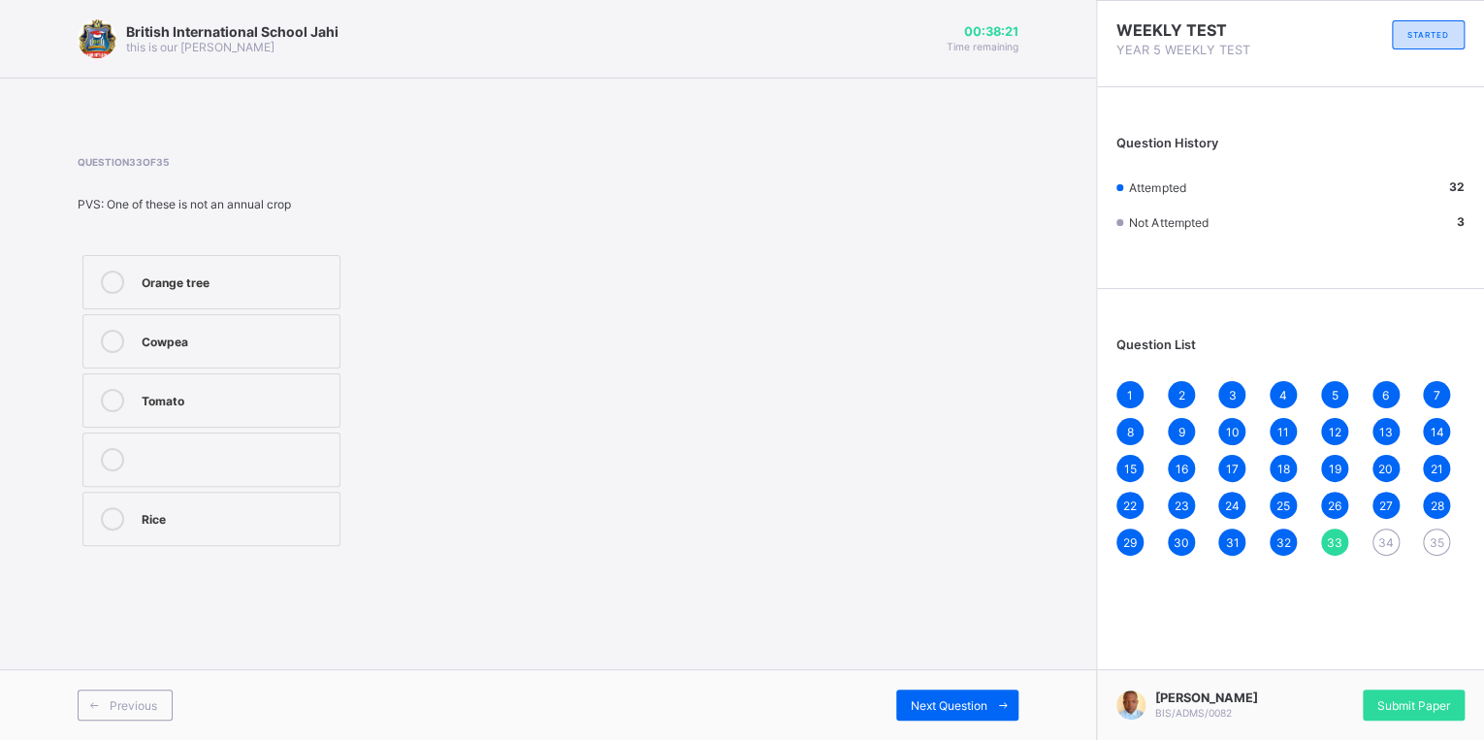
click at [289, 297] on label "Orange tree" at bounding box center [211, 282] width 258 height 54
click at [958, 727] on div "Previous Next Question" at bounding box center [548, 704] width 1096 height 71
click at [933, 708] on span "Next Question" at bounding box center [949, 705] width 77 height 15
click at [220, 474] on label "Soeing of seed" at bounding box center [211, 460] width 258 height 54
click at [206, 279] on div "Harvesting" at bounding box center [236, 280] width 188 height 19
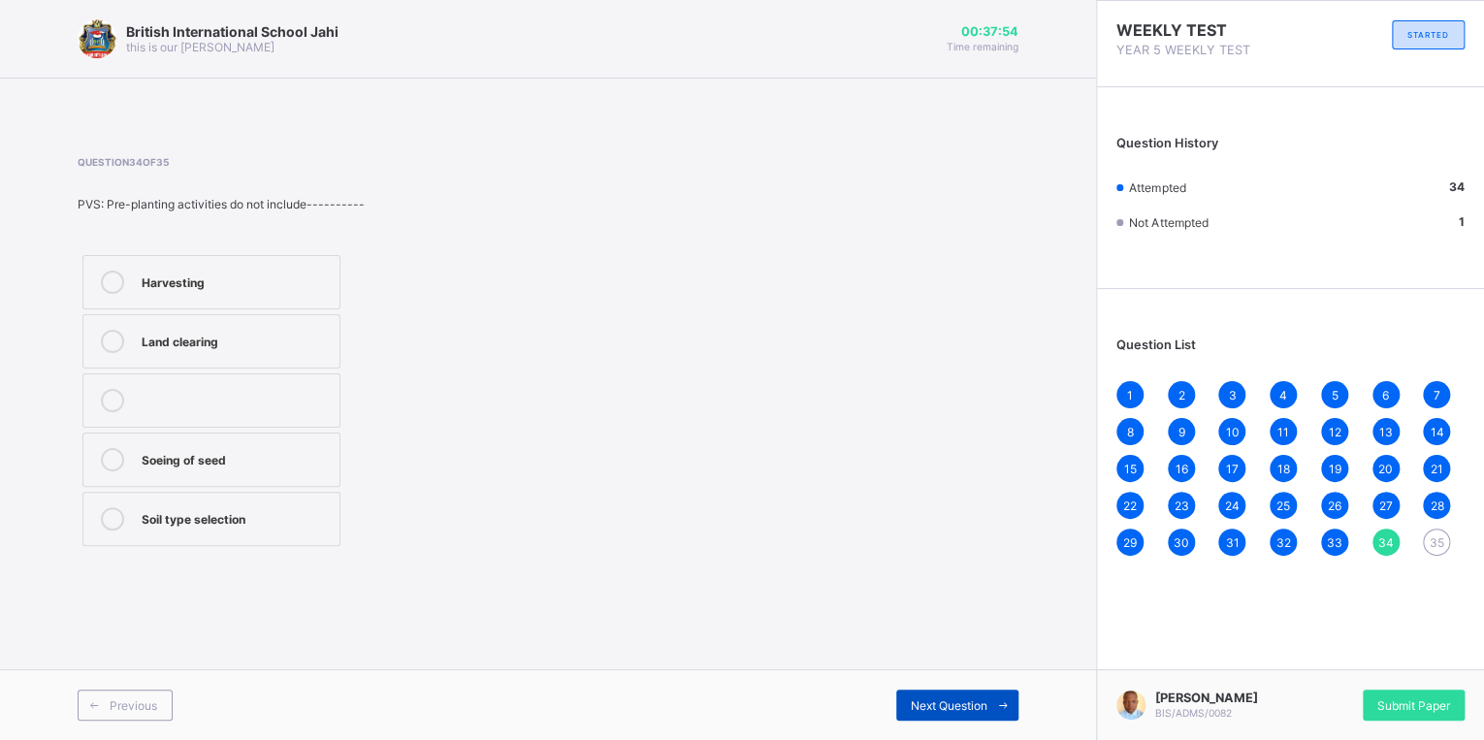
click at [982, 708] on span "Next Question" at bounding box center [949, 705] width 77 height 15
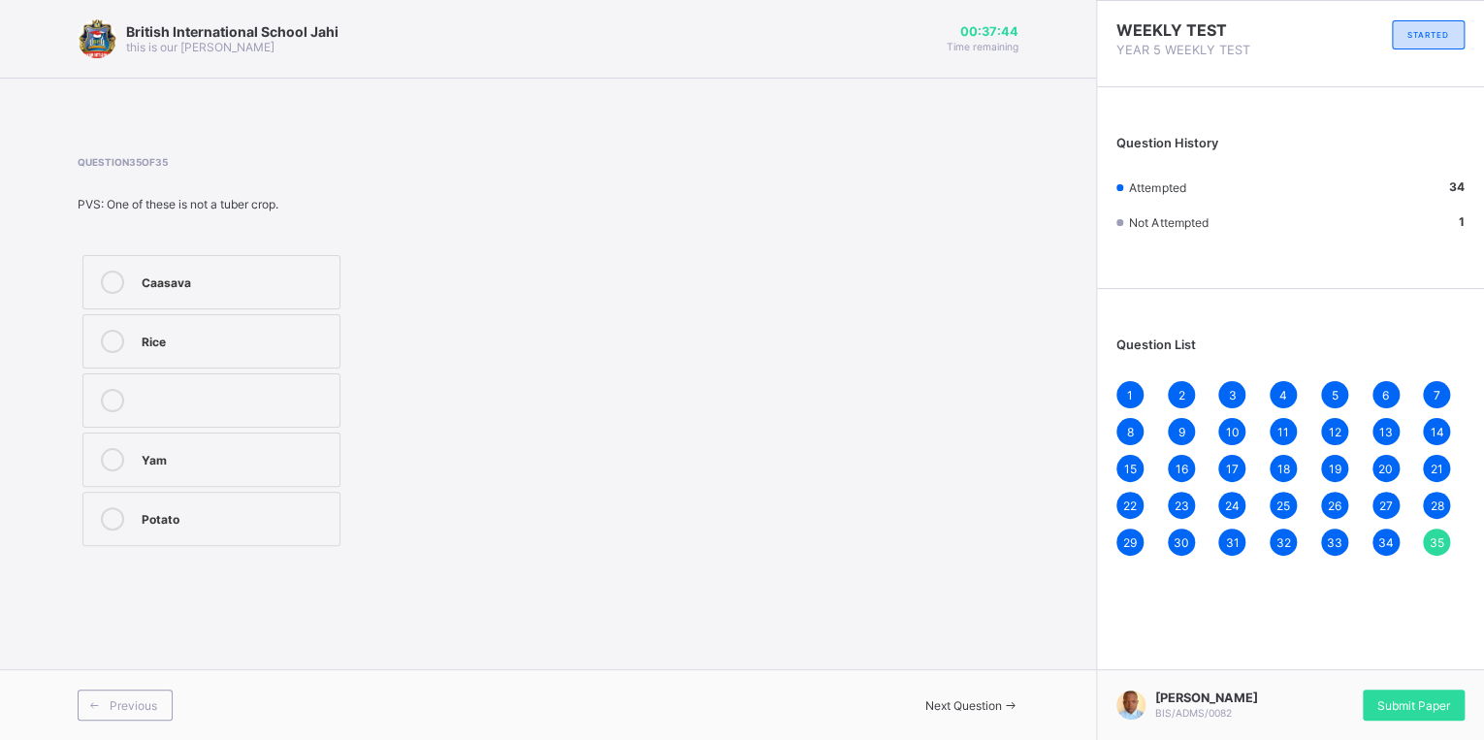
click at [256, 365] on label "Rice" at bounding box center [211, 341] width 258 height 54
click at [1432, 698] on span "Submit Paper" at bounding box center [1413, 705] width 73 height 15
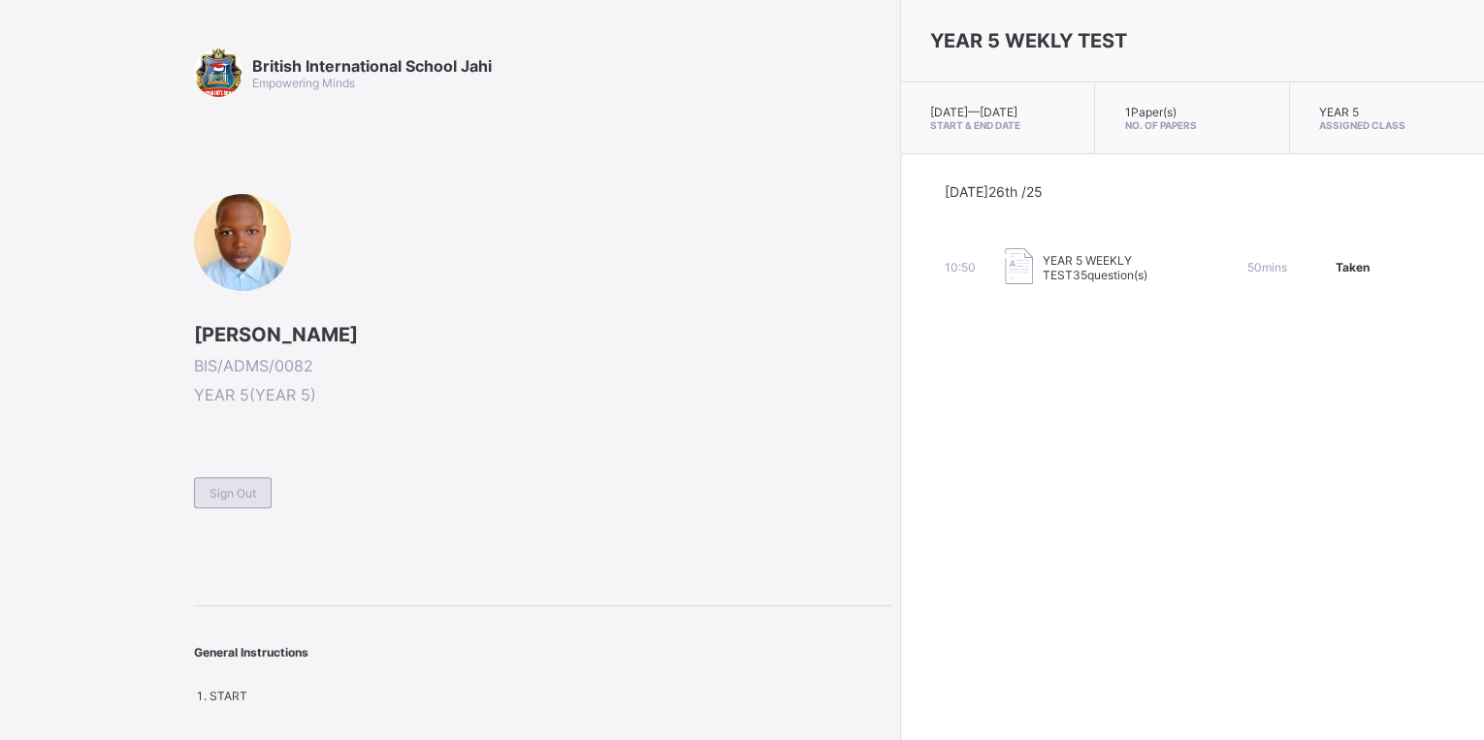
click at [237, 481] on div "Sign Out" at bounding box center [233, 492] width 78 height 31
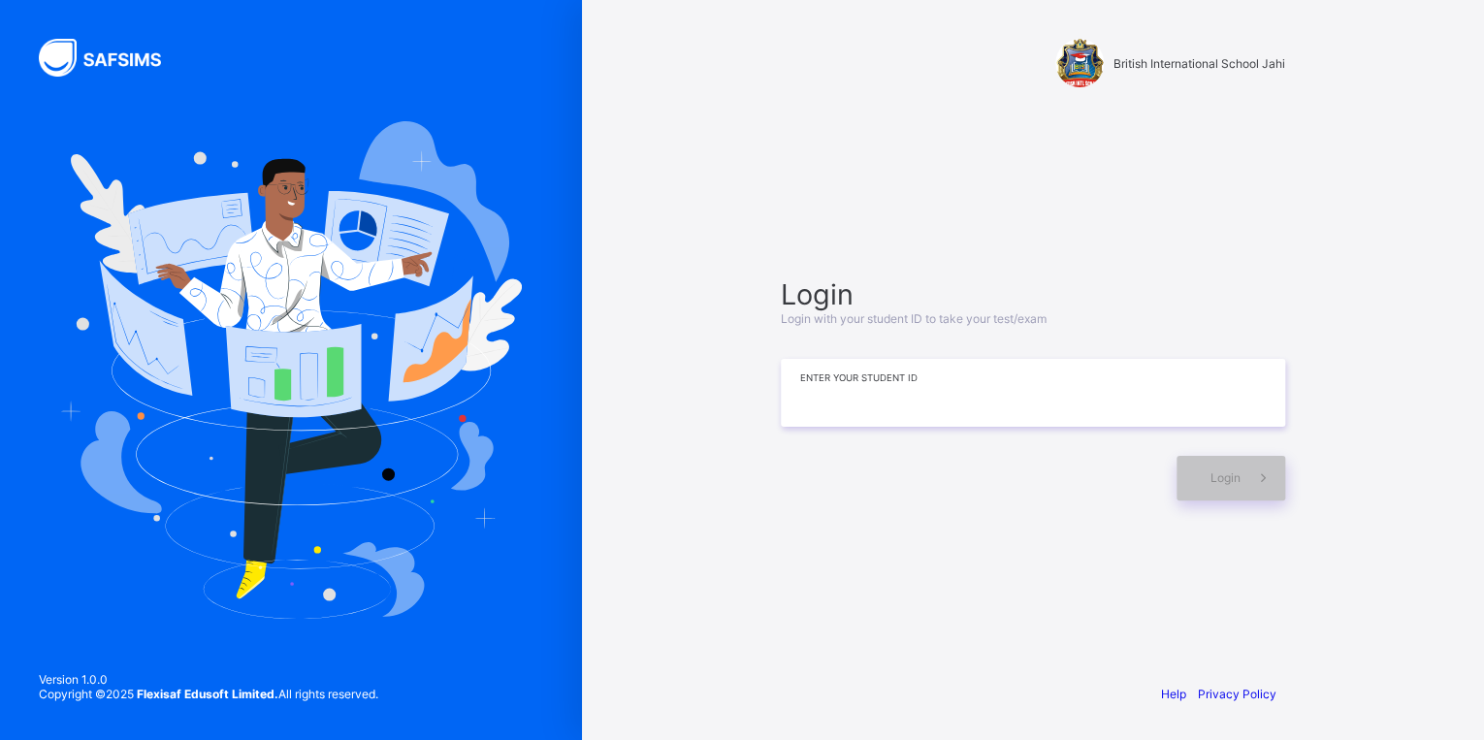
click at [847, 398] on input at bounding box center [1033, 393] width 504 height 68
type input "**********"
click at [1251, 467] on span at bounding box center [1263, 478] width 45 height 45
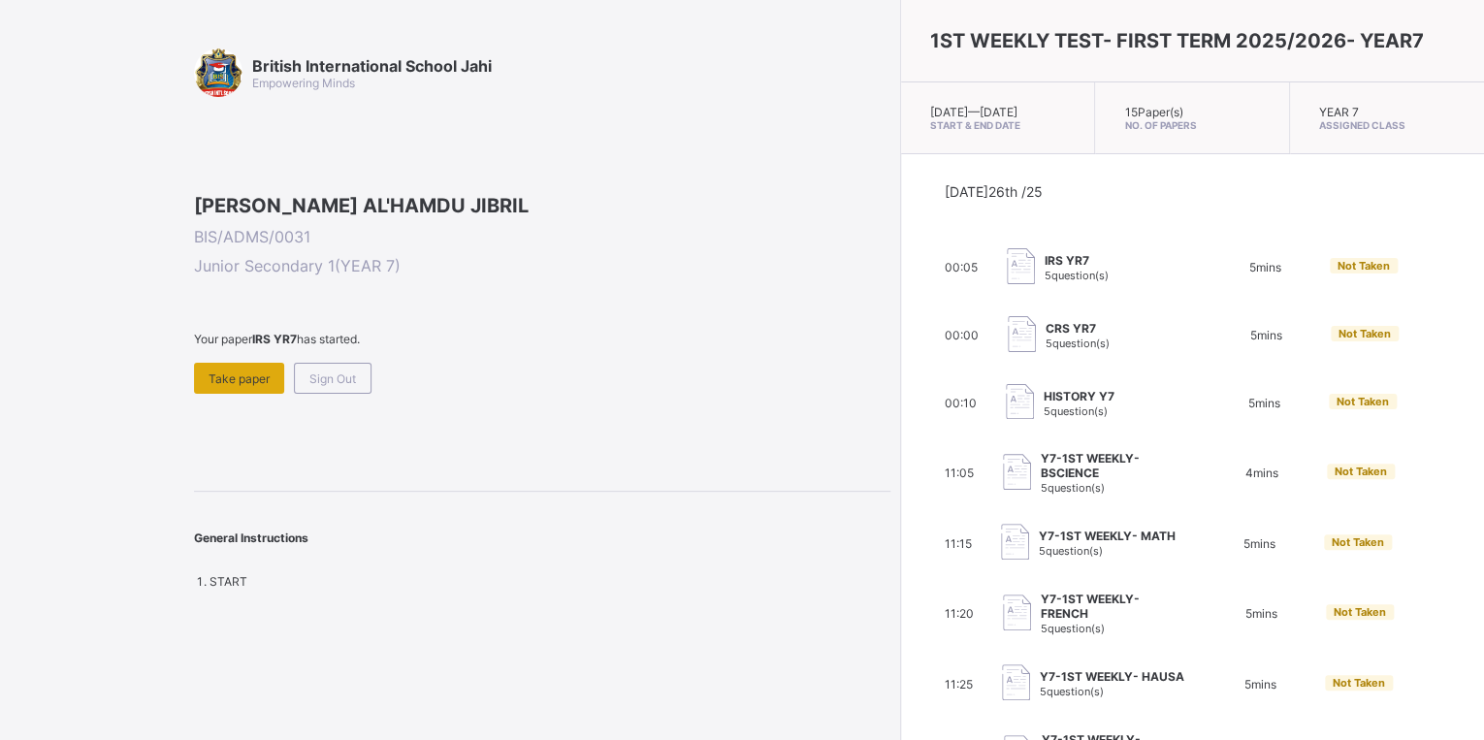
click at [247, 386] on span "Take paper" at bounding box center [239, 379] width 61 height 15
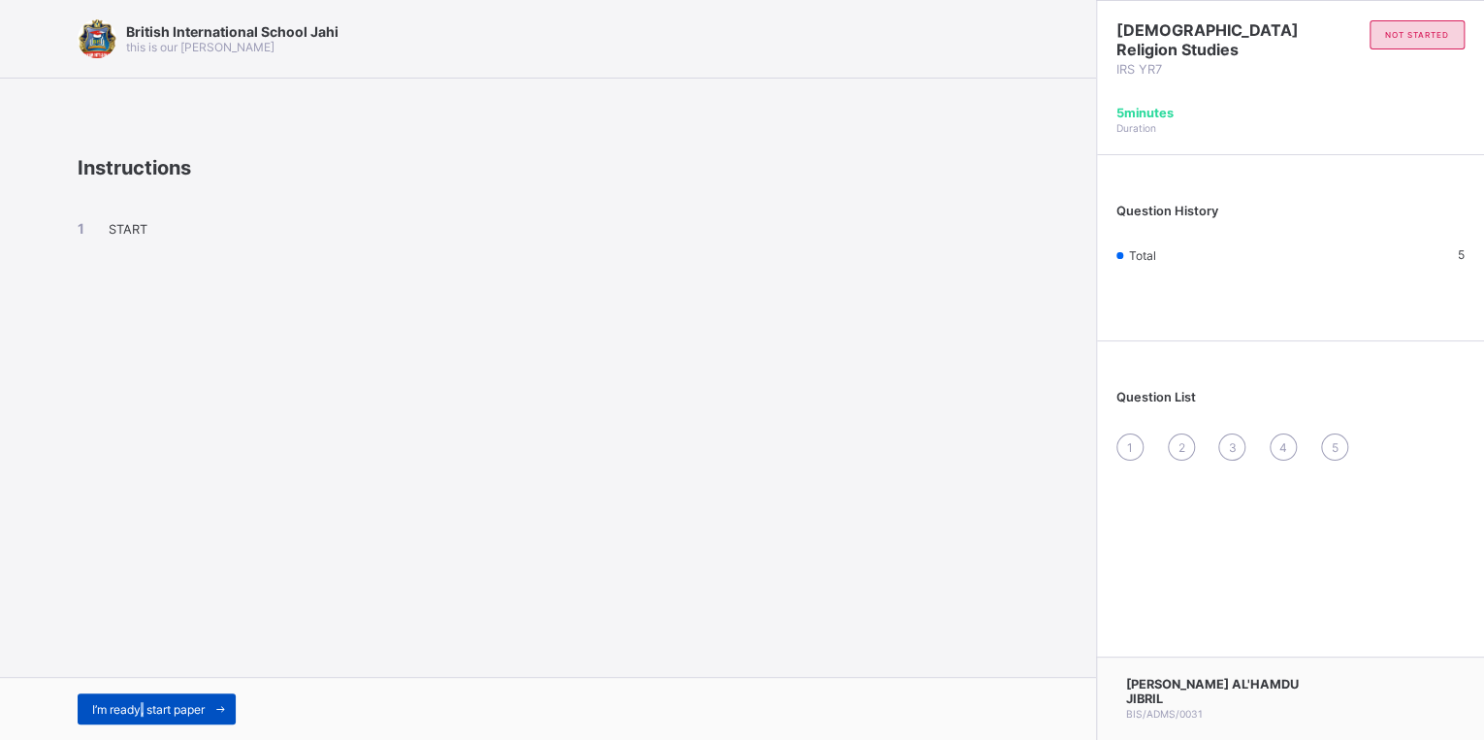
click at [144, 722] on div "I’m ready, start paper" at bounding box center [157, 709] width 158 height 31
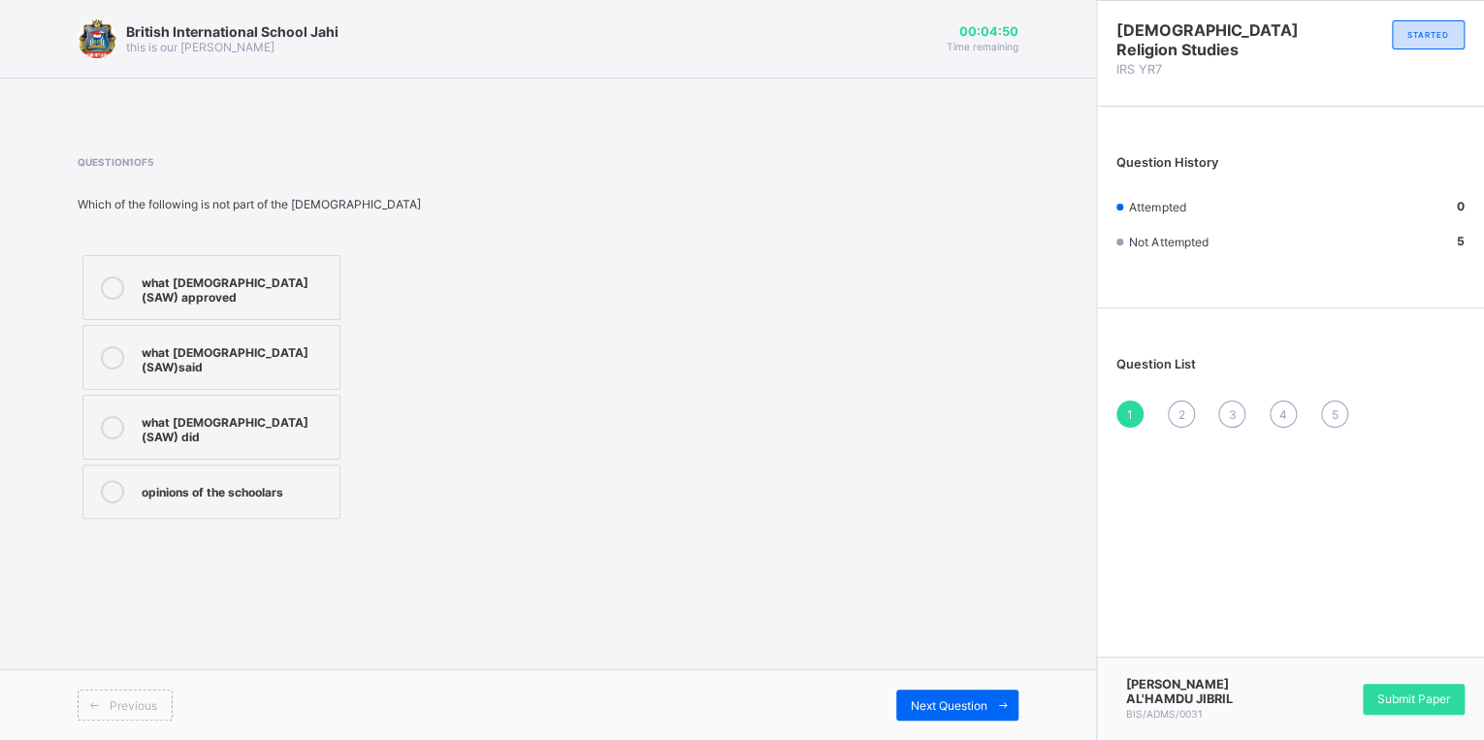
click at [243, 476] on label "opinions of the schoolars" at bounding box center [211, 492] width 258 height 54
click at [942, 698] on span "Next Question" at bounding box center [949, 705] width 77 height 15
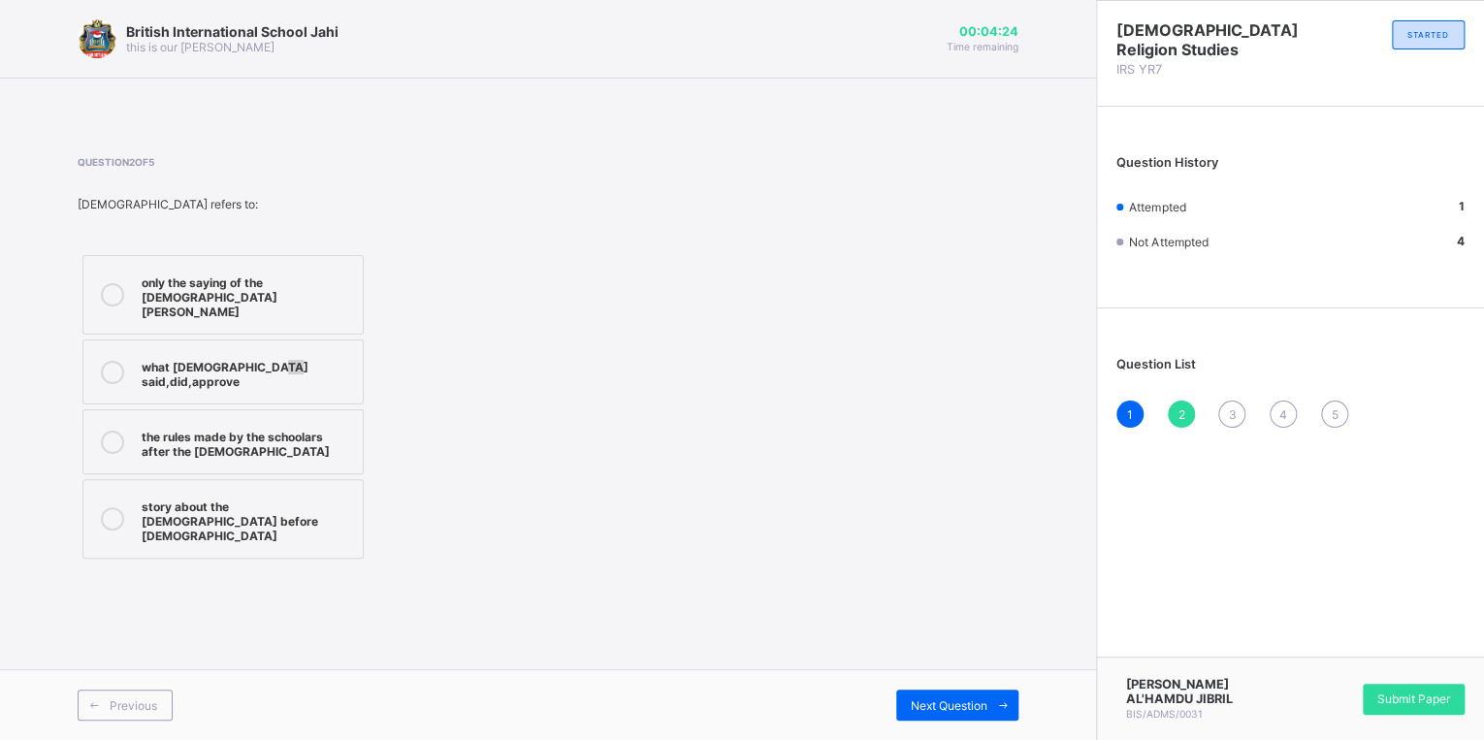
click at [268, 366] on label "what prophet said,did,approve" at bounding box center [222, 372] width 281 height 65
drag, startPoint x: 419, startPoint y: 397, endPoint x: 400, endPoint y: 396, distance: 19.4
click at [419, 397] on div "only the saying of the prophet muhammad what prophet said,did,approve the rules…" at bounding box center [320, 406] width 485 height 313
click at [116, 361] on icon at bounding box center [112, 372] width 23 height 23
click at [969, 710] on span "Next Question" at bounding box center [949, 705] width 77 height 15
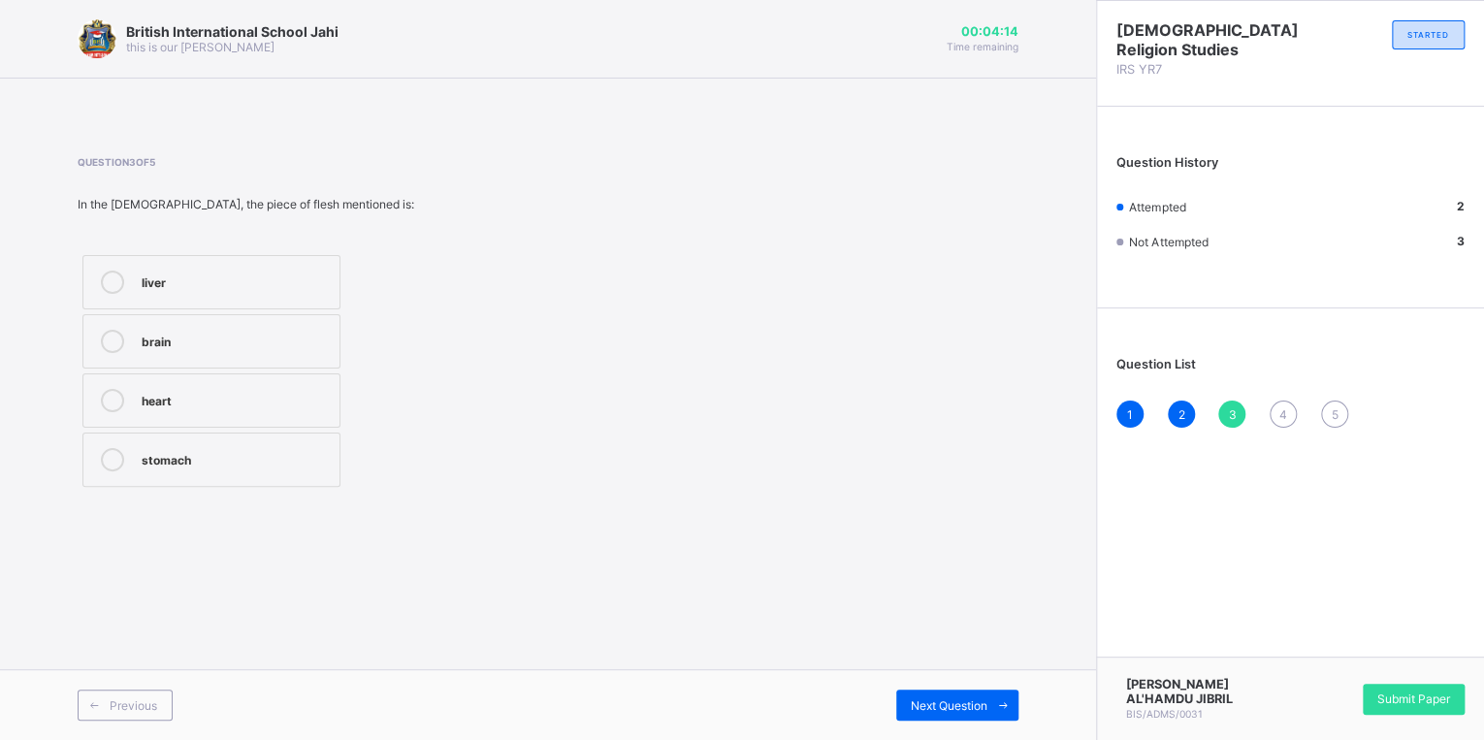
click at [229, 401] on div "heart" at bounding box center [236, 398] width 188 height 19
click at [933, 708] on span "Next Question" at bounding box center [949, 705] width 77 height 15
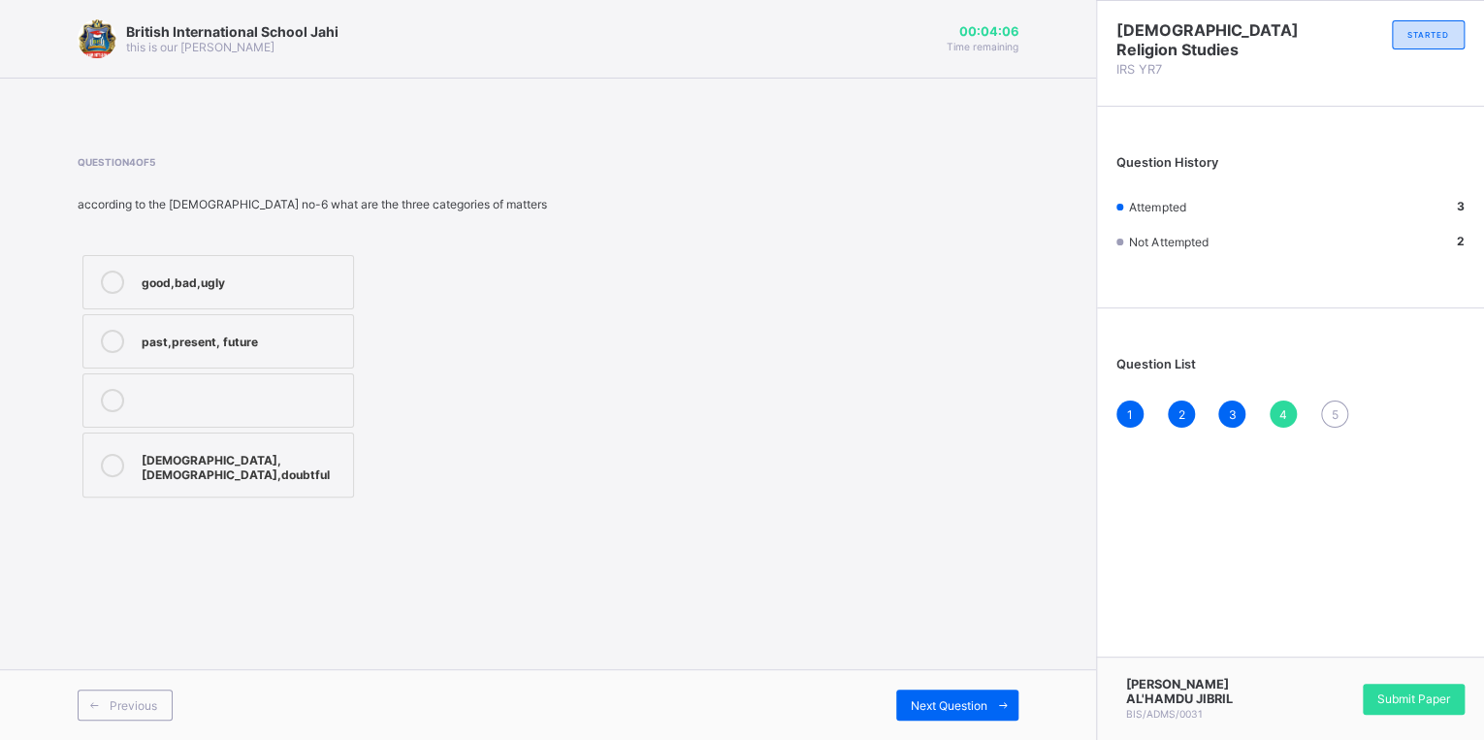
click at [227, 487] on div "good,bad,ugly past,present, future halal,haram,doubtful" at bounding box center [218, 376] width 281 height 252
click at [227, 468] on div "halal,haram,doubtful" at bounding box center [243, 465] width 202 height 34
click at [941, 704] on span "Next Question" at bounding box center [949, 705] width 77 height 15
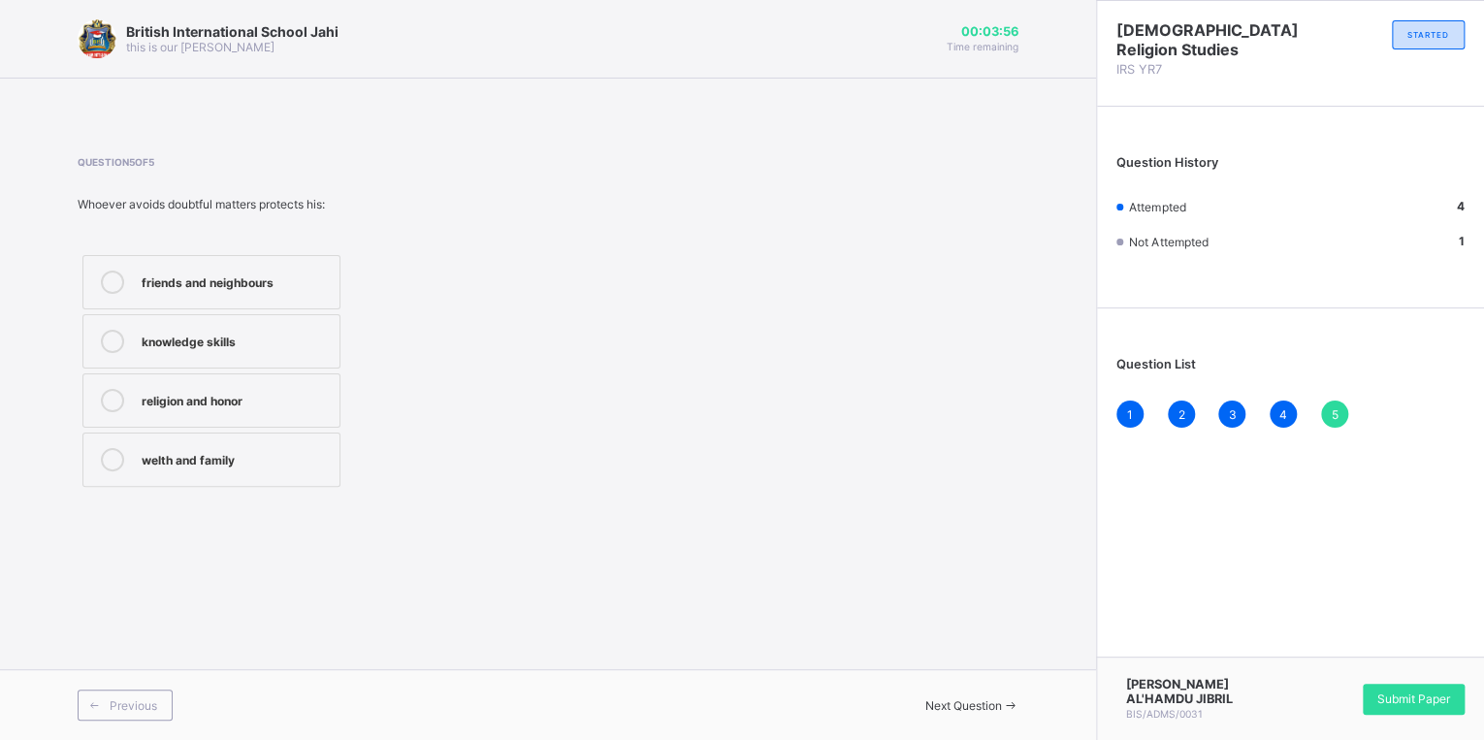
click at [246, 406] on div "religion and honor" at bounding box center [236, 398] width 188 height 19
click at [1389, 710] on div "Submit Paper" at bounding box center [1414, 699] width 102 height 31
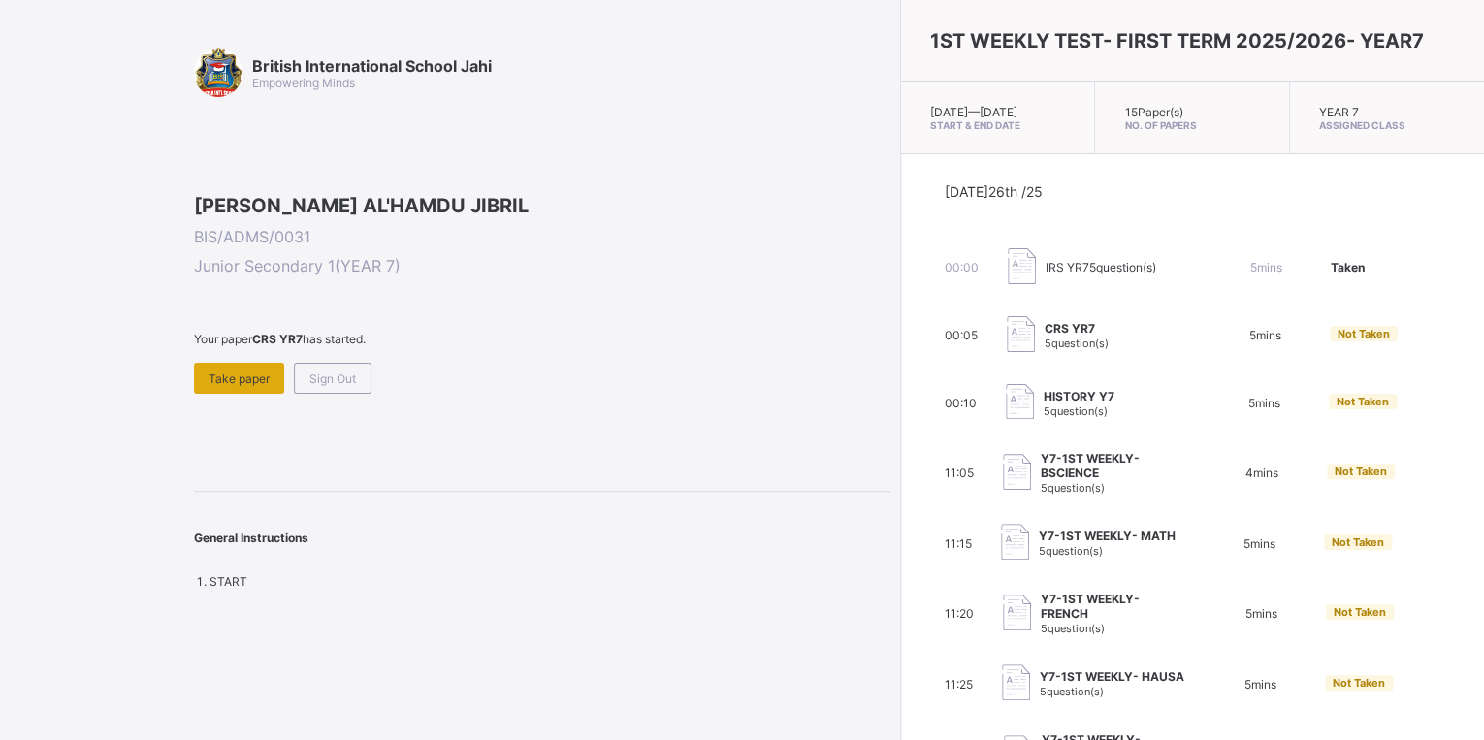
click at [251, 394] on div "Take paper" at bounding box center [239, 378] width 90 height 31
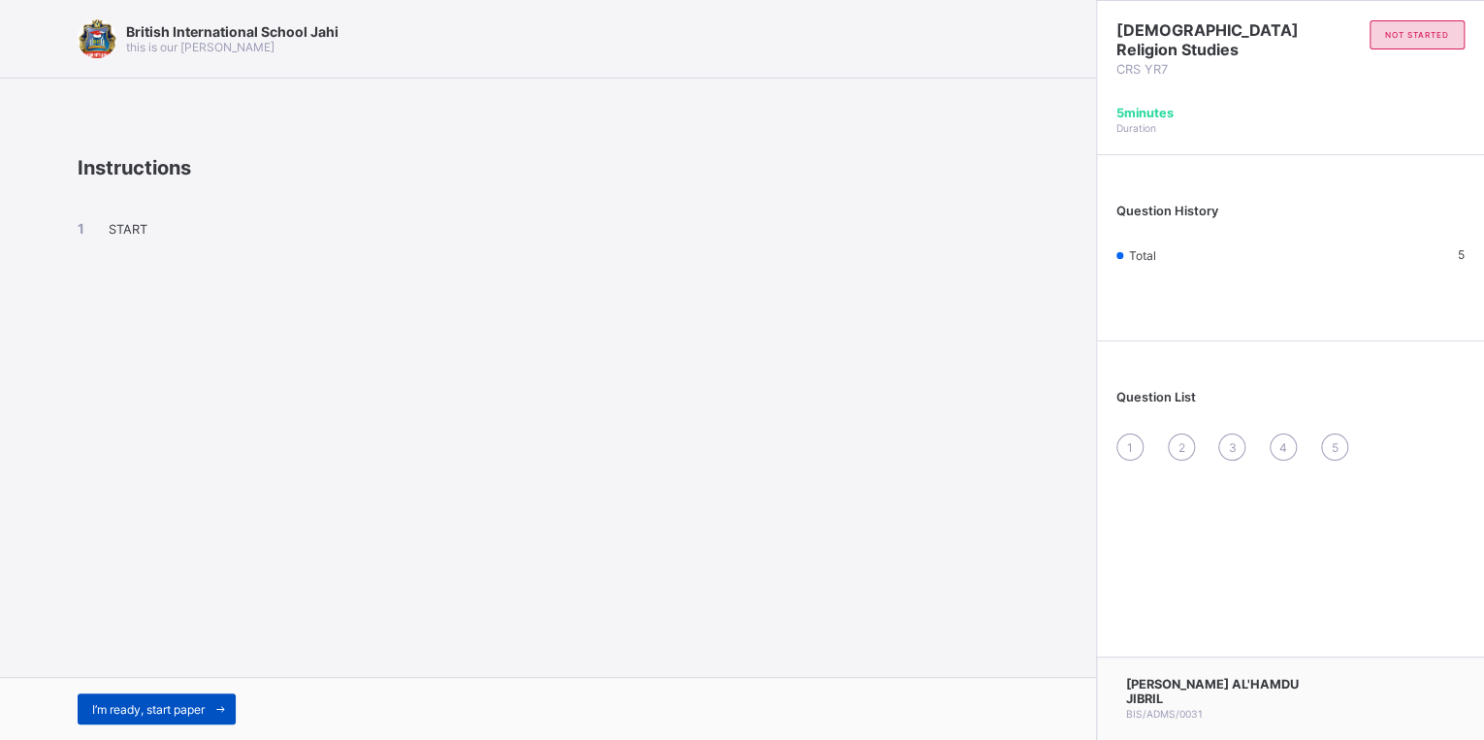
click at [213, 722] on span at bounding box center [220, 709] width 31 height 31
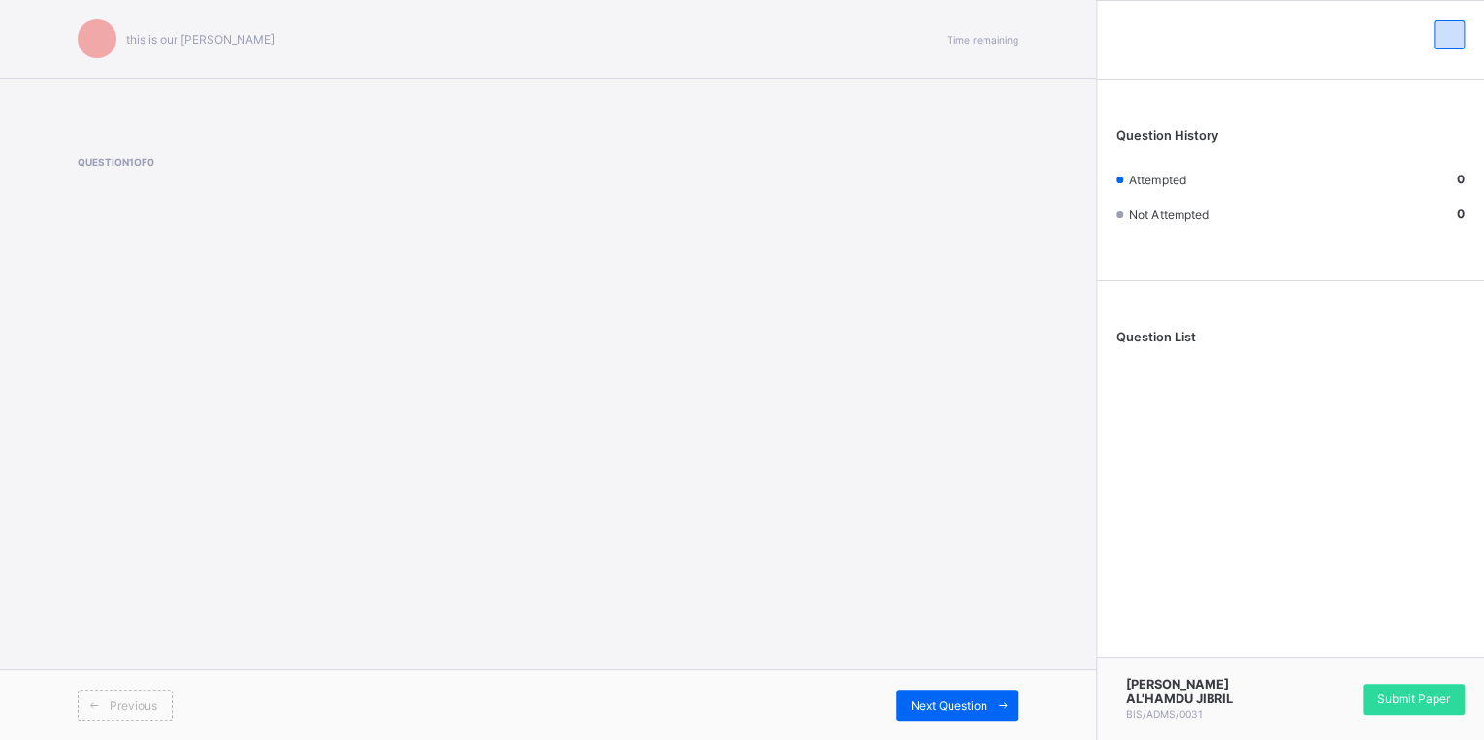
click at [1415, 703] on span "Submit Paper" at bounding box center [1413, 699] width 73 height 15
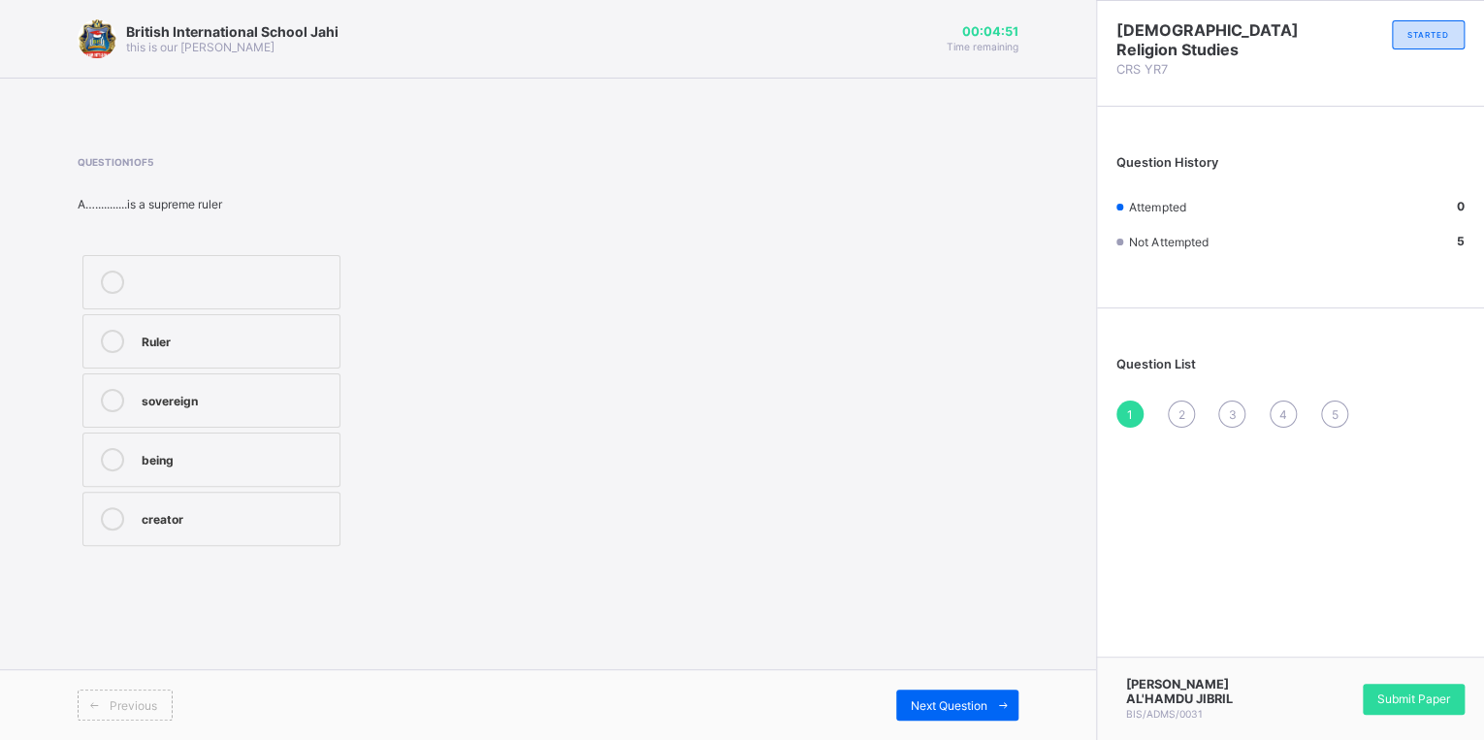
click at [182, 338] on div "Ruler" at bounding box center [236, 339] width 188 height 19
click at [1401, 698] on span "Submit Paper" at bounding box center [1413, 699] width 73 height 15
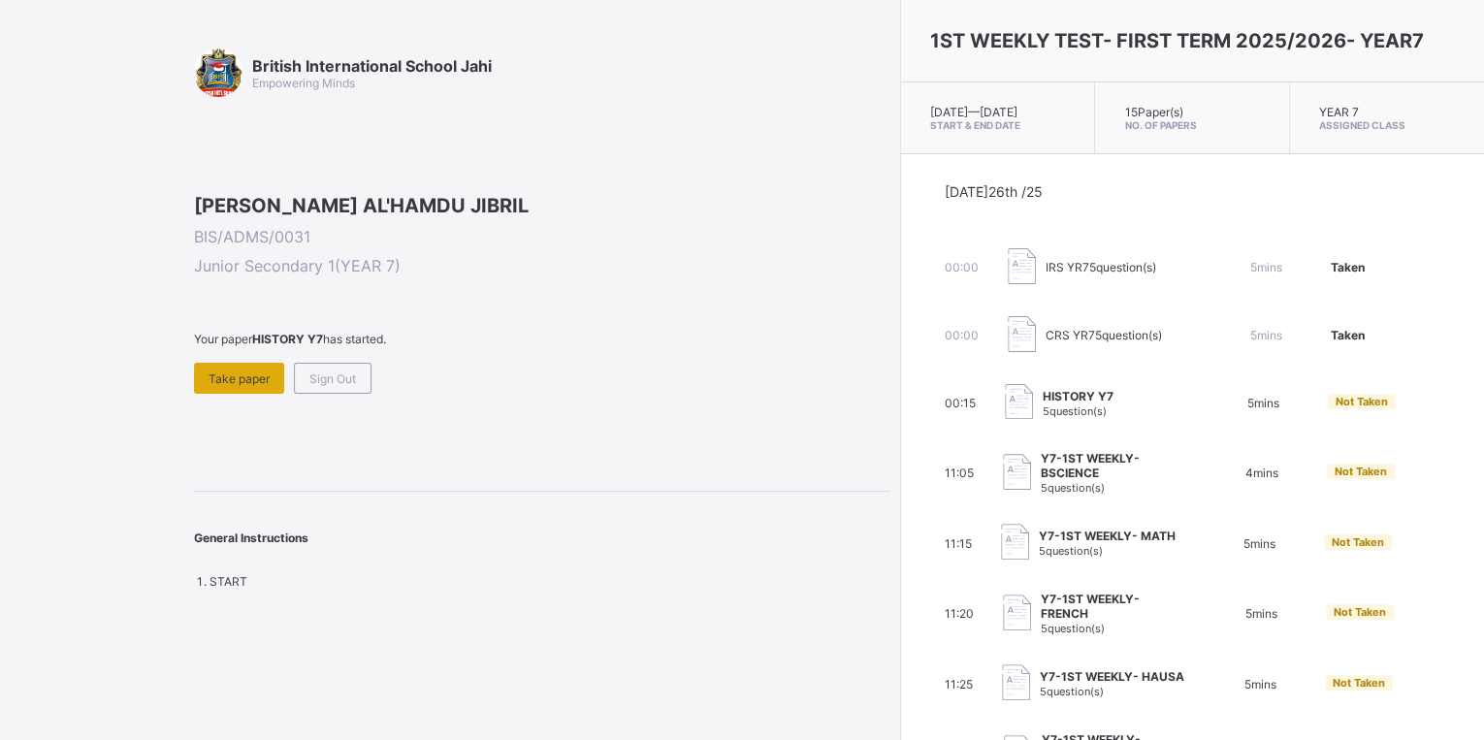
click at [248, 386] on span "Take paper" at bounding box center [239, 379] width 61 height 15
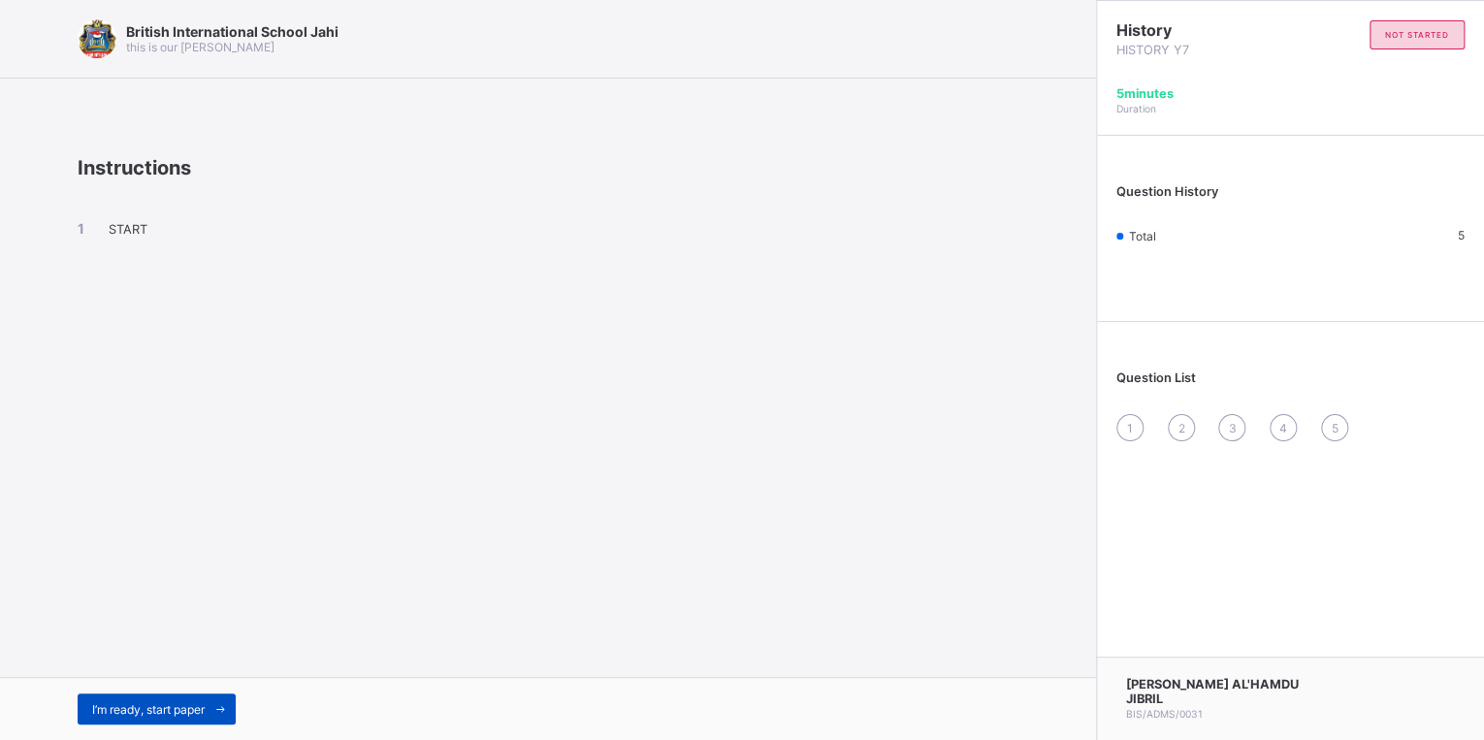
click at [128, 718] on div "I’m ready, start paper" at bounding box center [157, 709] width 158 height 31
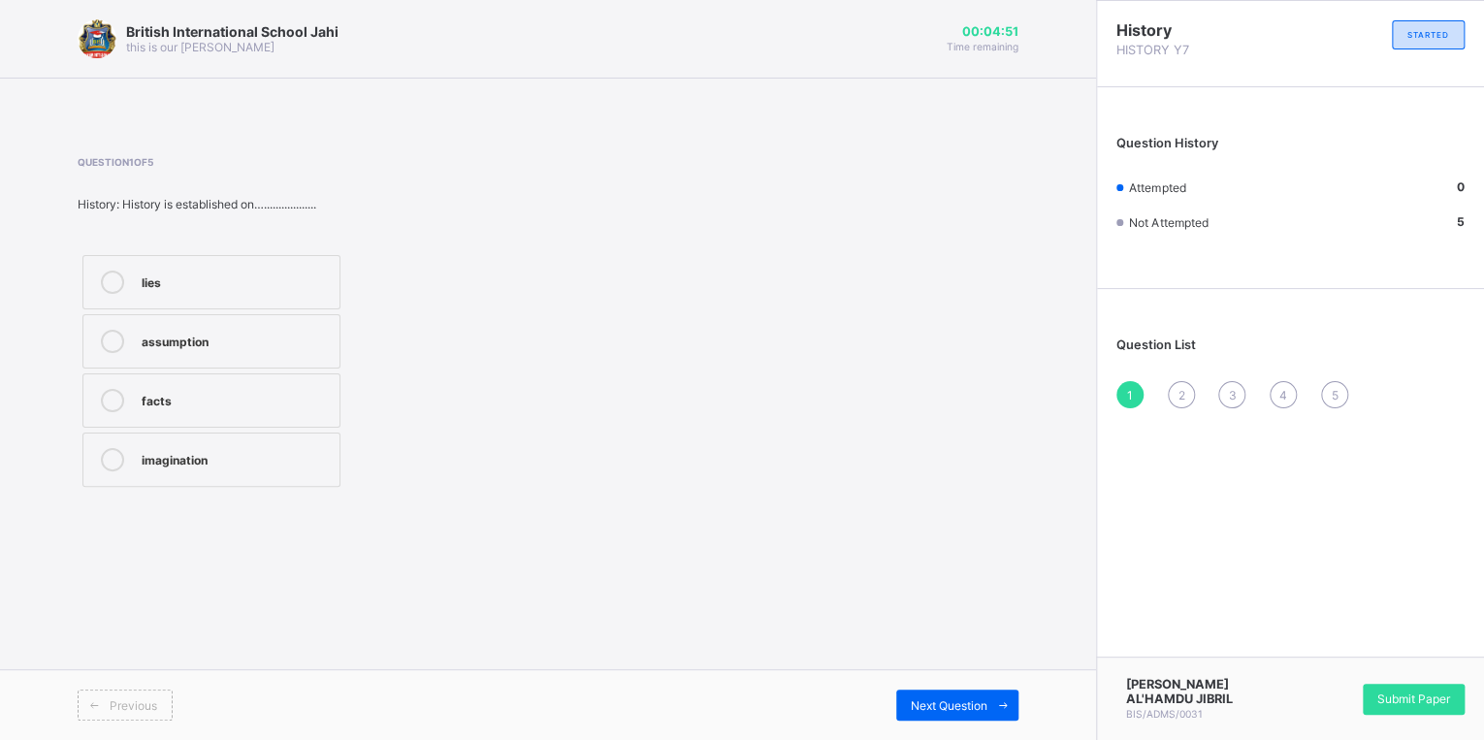
click at [229, 427] on div "lies assumption facts imagination" at bounding box center [212, 371] width 268 height 242
click at [223, 419] on label "facts" at bounding box center [211, 400] width 258 height 54
click at [1010, 711] on span at bounding box center [1002, 705] width 31 height 31
click at [190, 467] on div "informative &educative" at bounding box center [236, 459] width 188 height 23
click at [961, 712] on span "Next Question" at bounding box center [949, 705] width 77 height 15
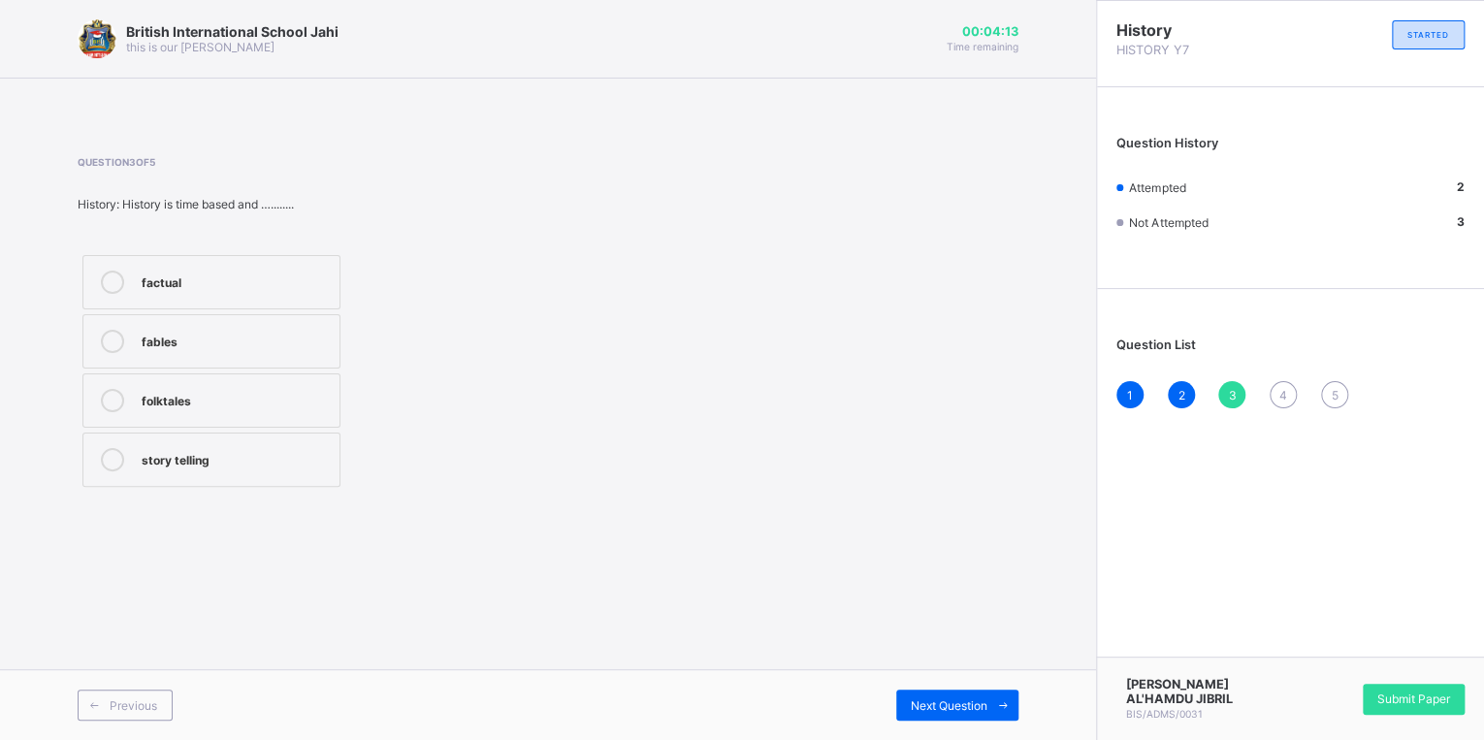
click at [177, 279] on div "factual" at bounding box center [236, 280] width 188 height 19
click at [956, 701] on span "Next Question" at bounding box center [949, 705] width 77 height 15
click at [276, 396] on div "past" at bounding box center [236, 398] width 188 height 19
click at [945, 702] on span "Next Question" at bounding box center [949, 705] width 77 height 15
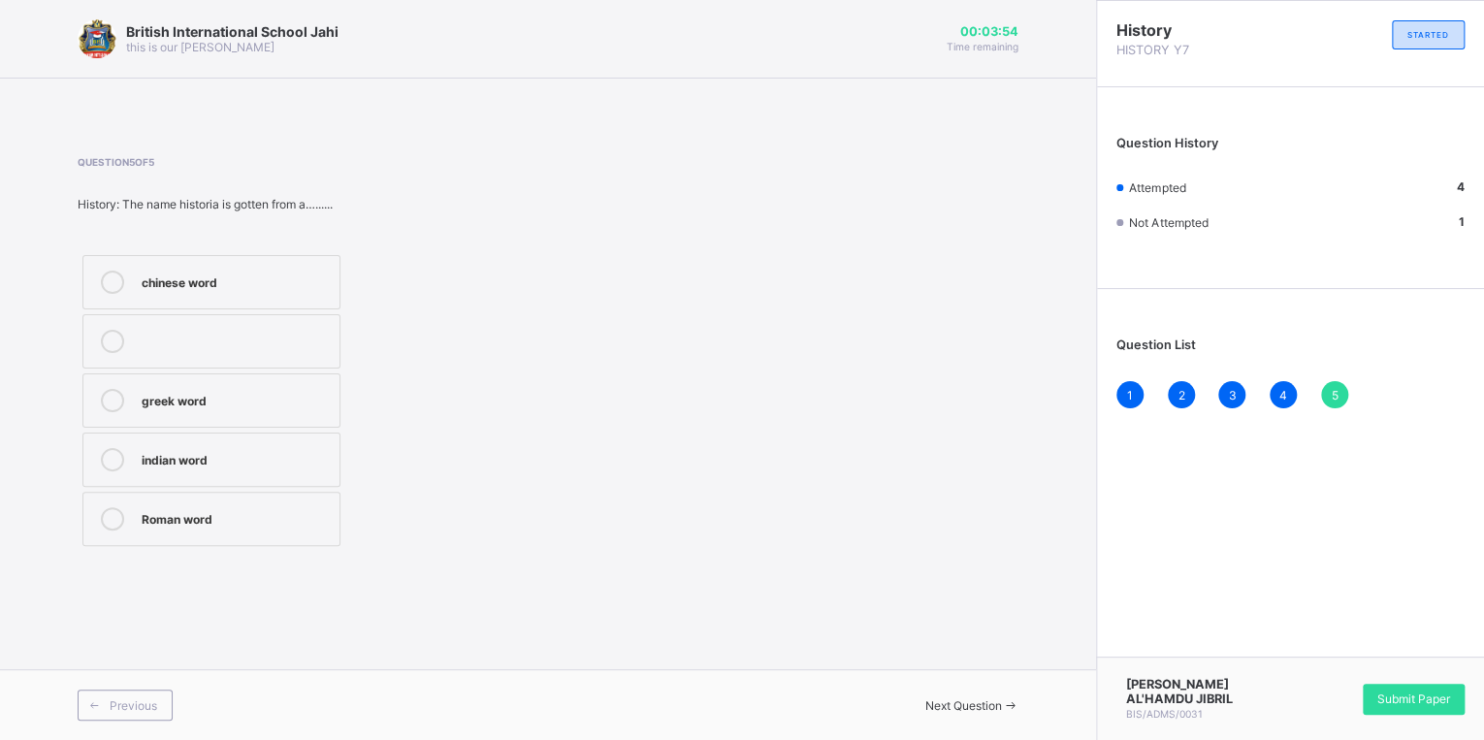
click at [290, 406] on div "greek word" at bounding box center [236, 398] width 188 height 19
click at [1428, 695] on span "Submit Paper" at bounding box center [1413, 699] width 73 height 15
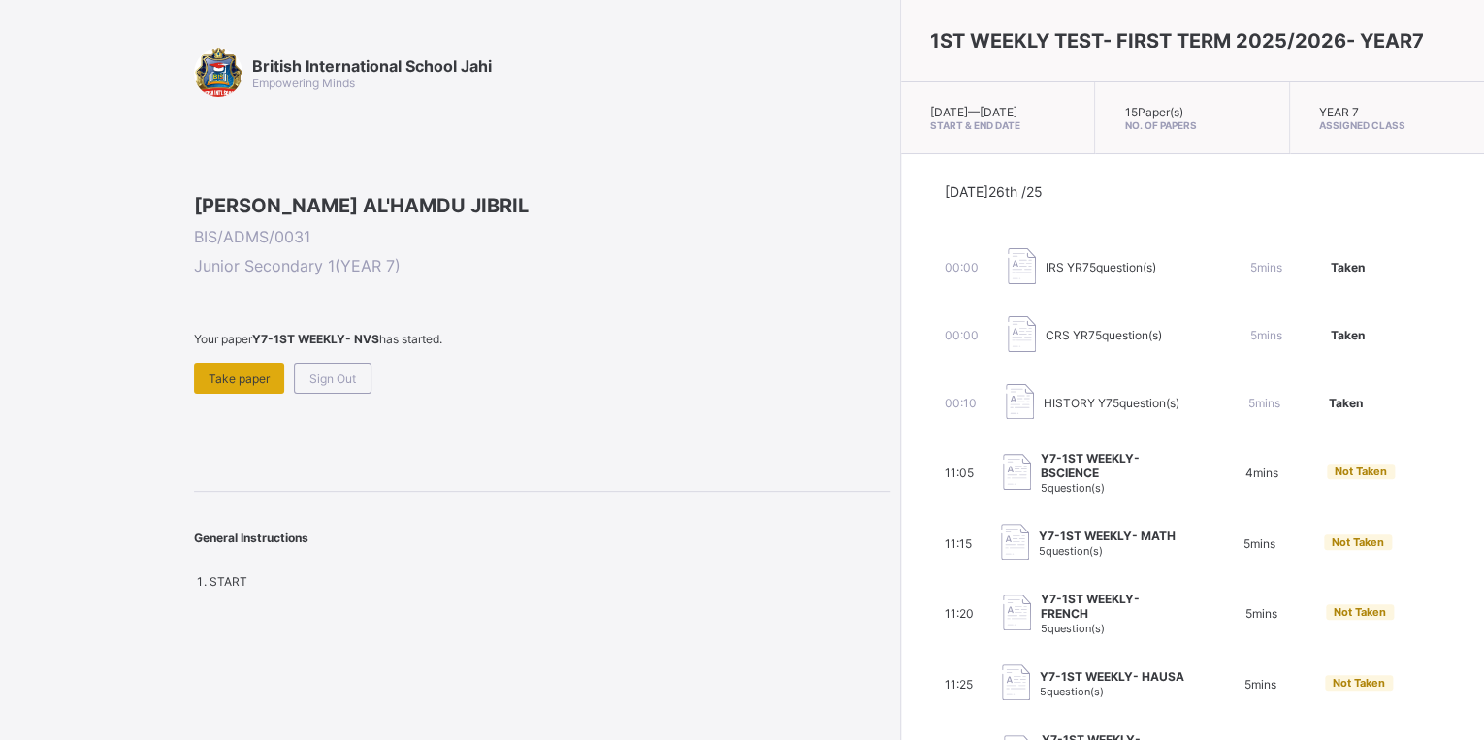
click at [248, 386] on span "Take paper" at bounding box center [239, 379] width 61 height 15
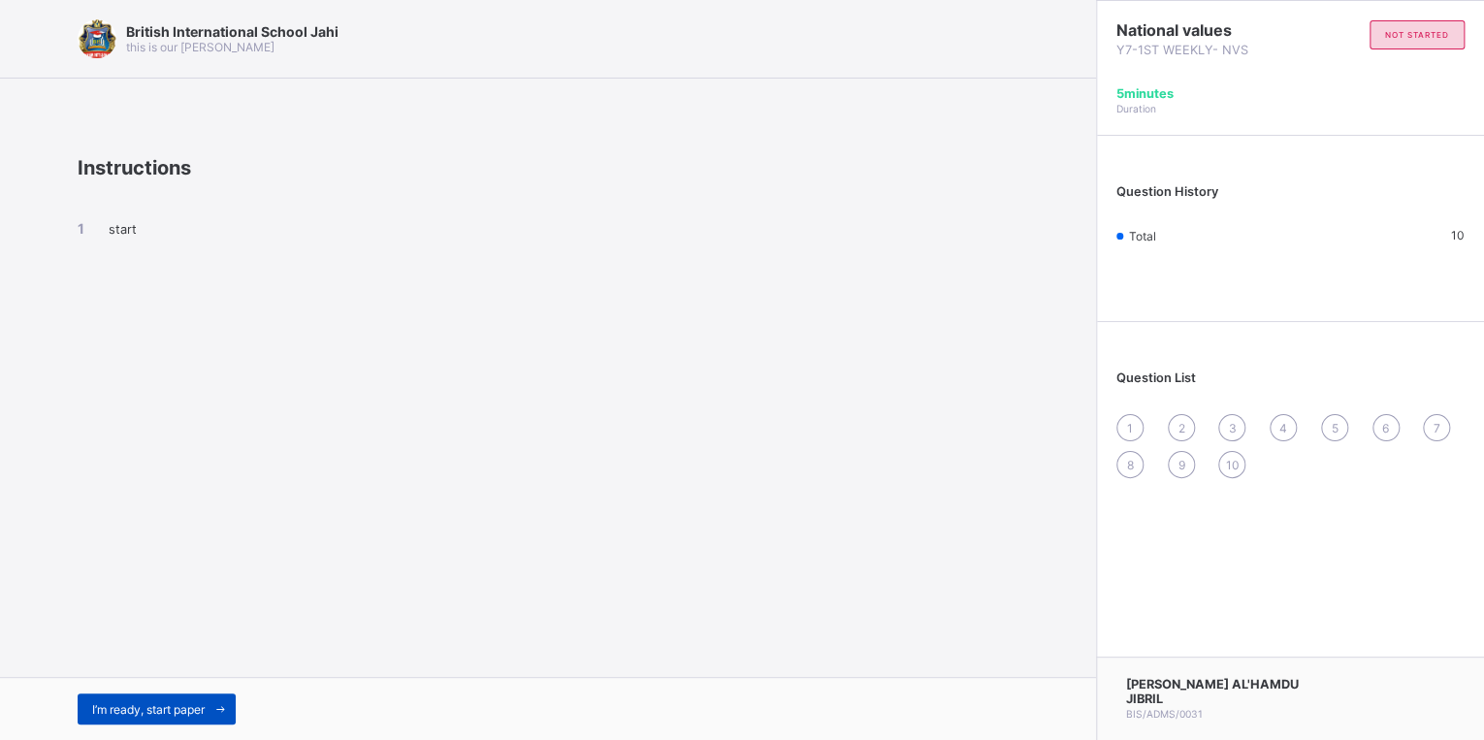
click at [99, 708] on span "I’m ready, start paper" at bounding box center [148, 709] width 113 height 15
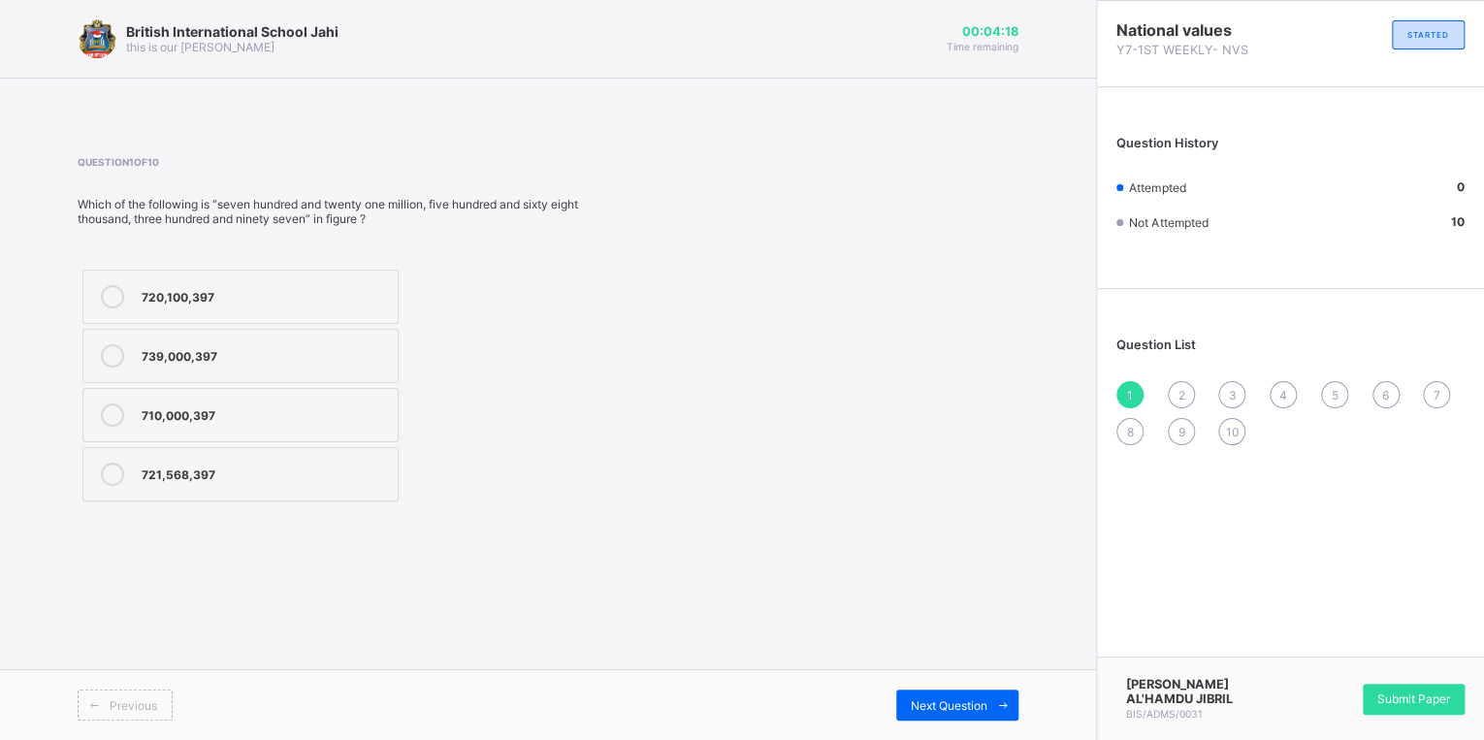
click at [1331, 399] on span "5" at bounding box center [1334, 395] width 7 height 15
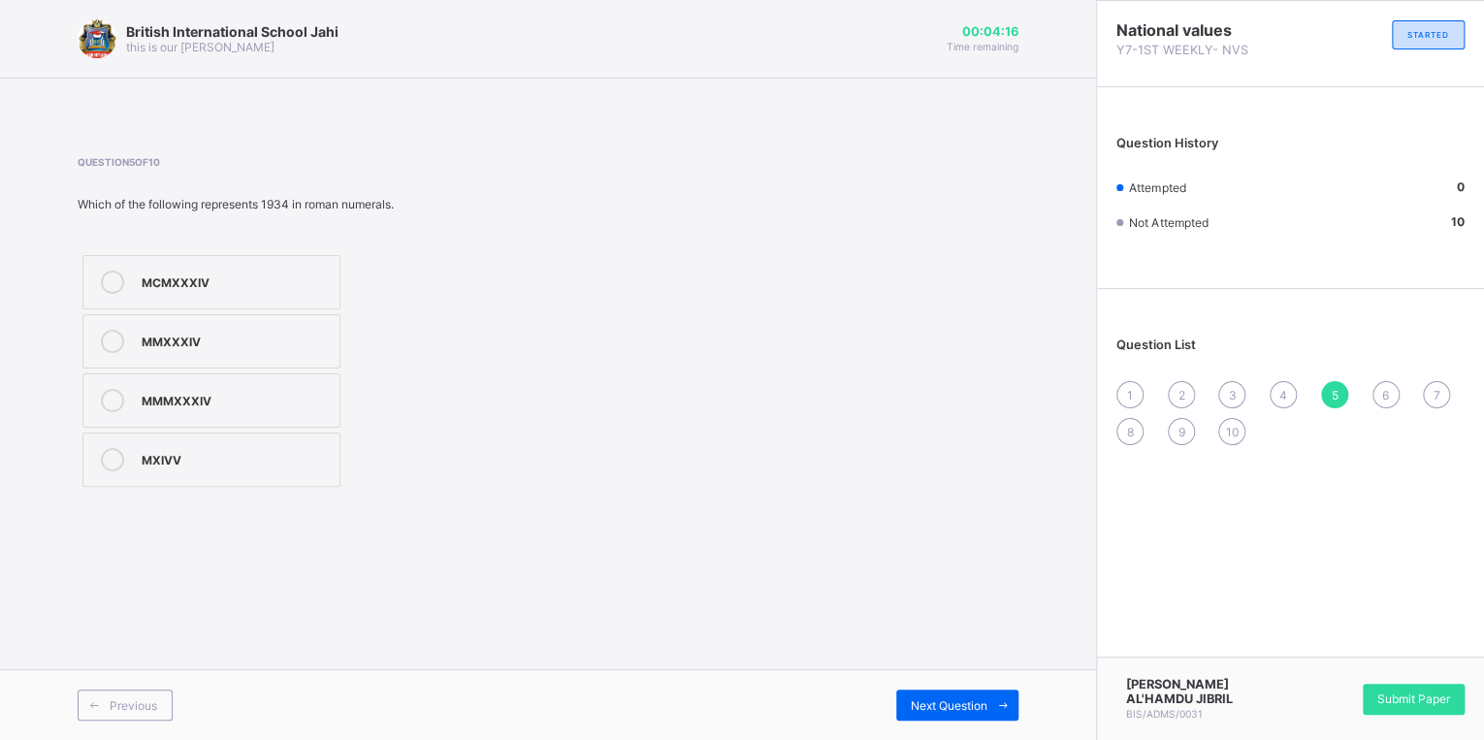
click at [1384, 392] on span "6" at bounding box center [1385, 395] width 7 height 15
click at [1137, 401] on div "1" at bounding box center [1129, 394] width 27 height 27
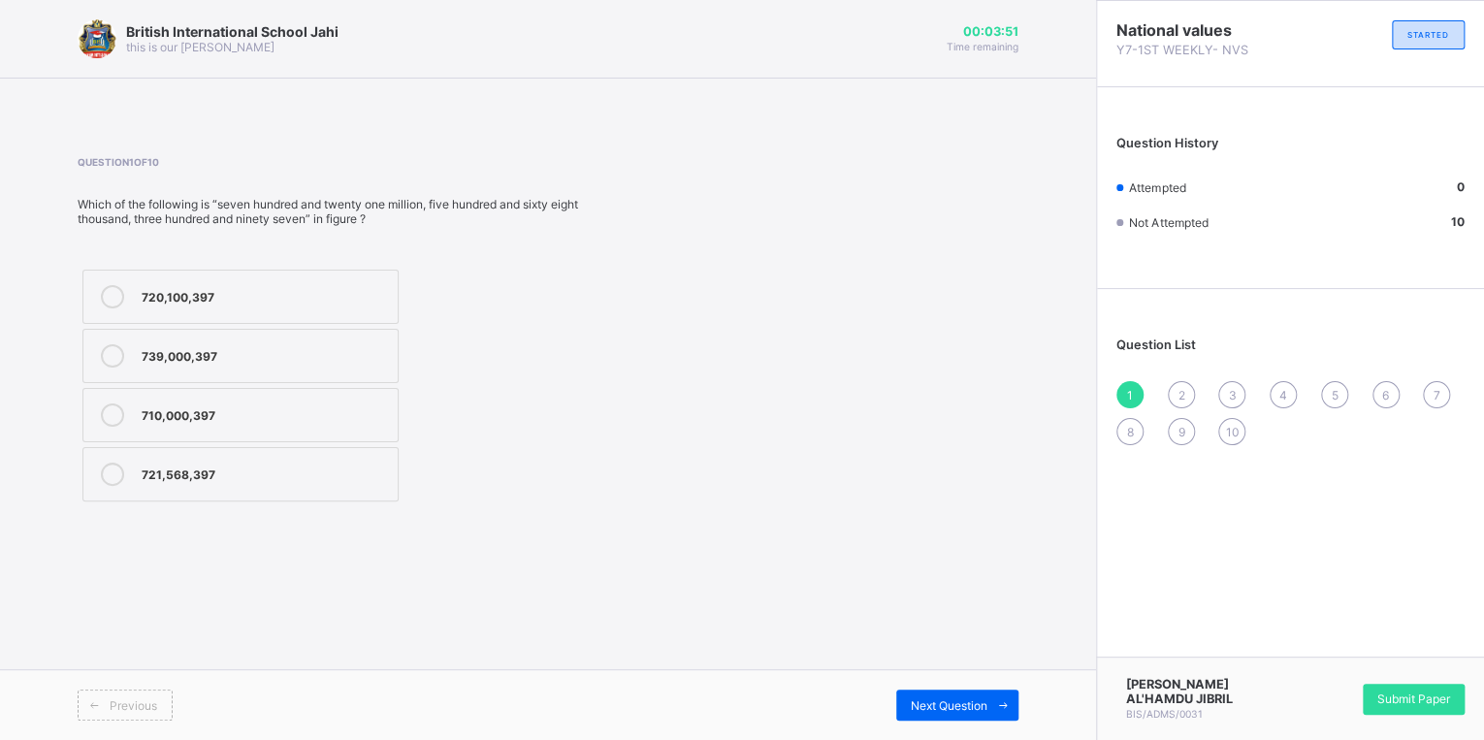
click at [210, 486] on label "721,568,397" at bounding box center [240, 474] width 316 height 54
click at [922, 703] on span "Next Question" at bounding box center [949, 705] width 77 height 15
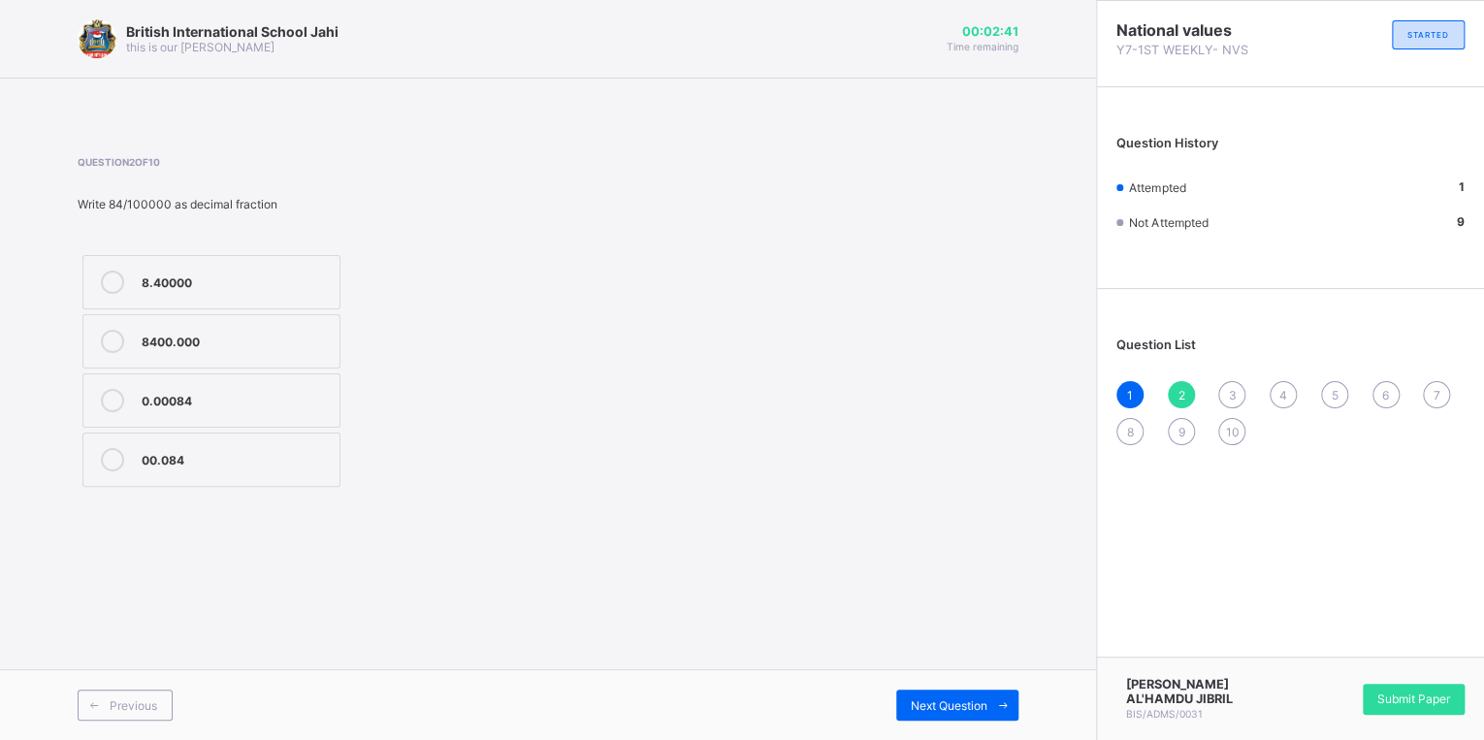
click at [160, 466] on div "00.084" at bounding box center [236, 457] width 188 height 19
click at [160, 405] on div "0.00084" at bounding box center [236, 398] width 188 height 19
click at [982, 713] on div "Next Question" at bounding box center [957, 705] width 122 height 31
click at [974, 703] on span "Next Question" at bounding box center [949, 705] width 77 height 15
drag, startPoint x: 210, startPoint y: 453, endPoint x: 248, endPoint y: 459, distance: 38.3
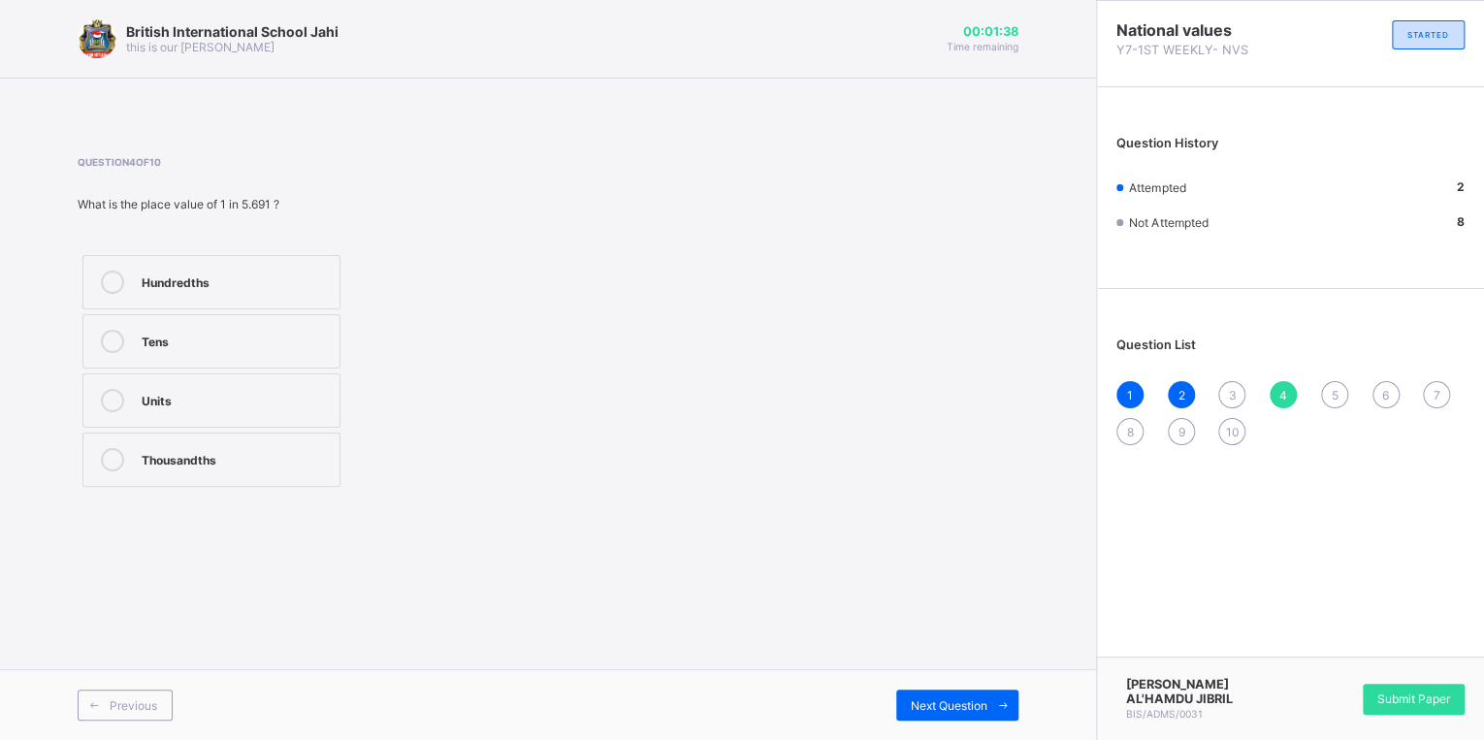
click at [211, 453] on div "Thousandths" at bounding box center [236, 457] width 188 height 19
click at [961, 699] on span "Next Question" at bounding box center [949, 705] width 77 height 15
click at [218, 279] on div "MCMXXXIV" at bounding box center [236, 280] width 188 height 19
click at [1009, 715] on span at bounding box center [1002, 705] width 31 height 31
click at [255, 272] on div "Honesty" at bounding box center [236, 280] width 188 height 19
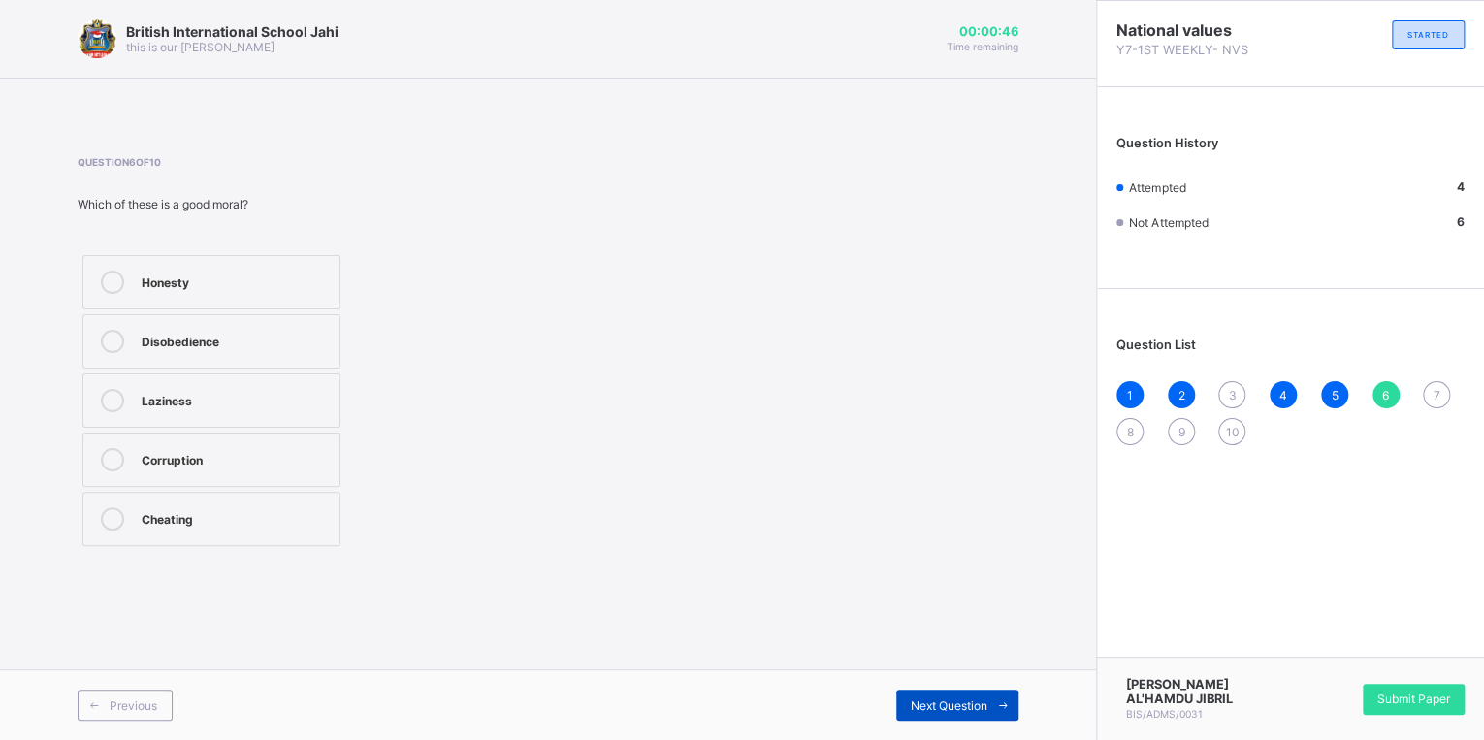
click at [951, 703] on span "Next Question" at bounding box center [949, 705] width 77 height 15
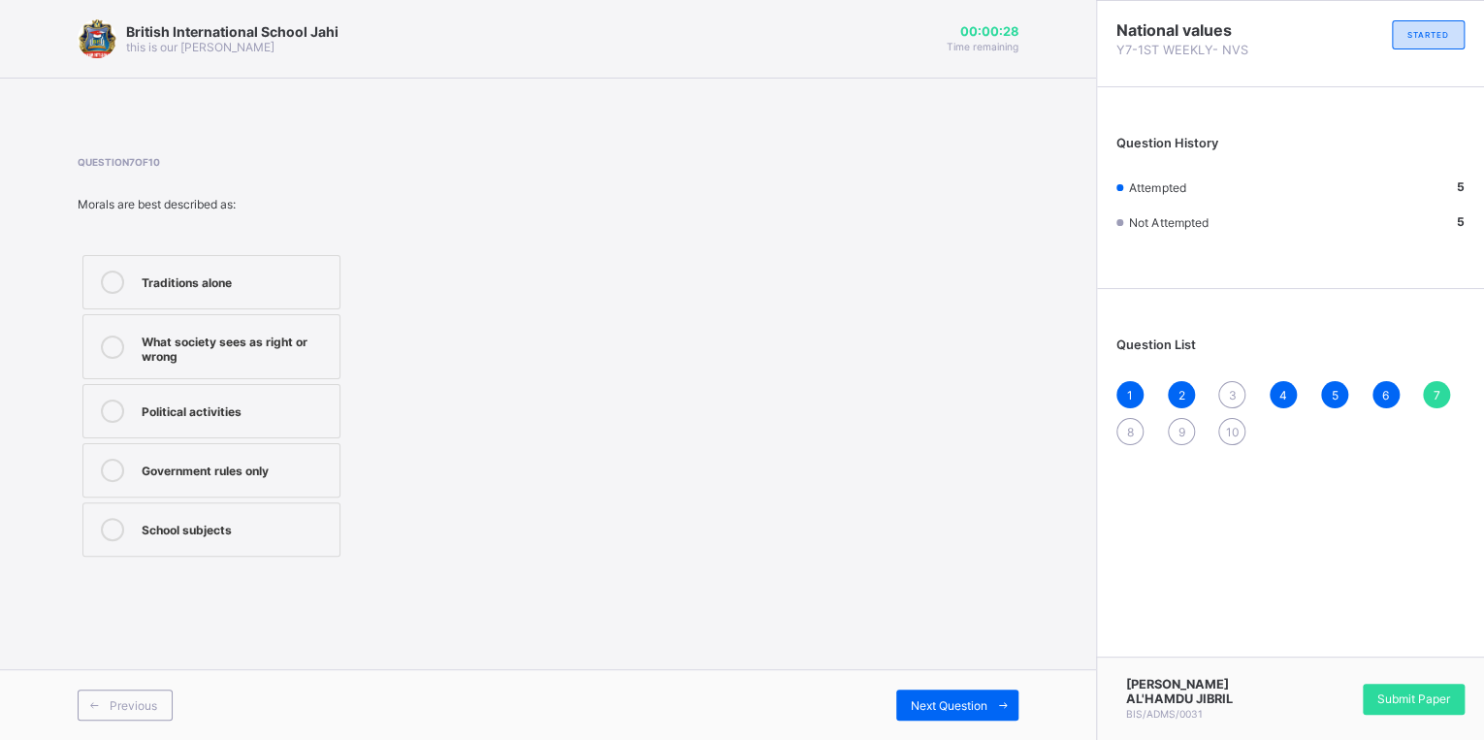
click at [248, 326] on label "What society sees as right or wrong" at bounding box center [211, 346] width 258 height 65
click at [927, 711] on span "Next Question" at bounding box center [949, 705] width 77 height 15
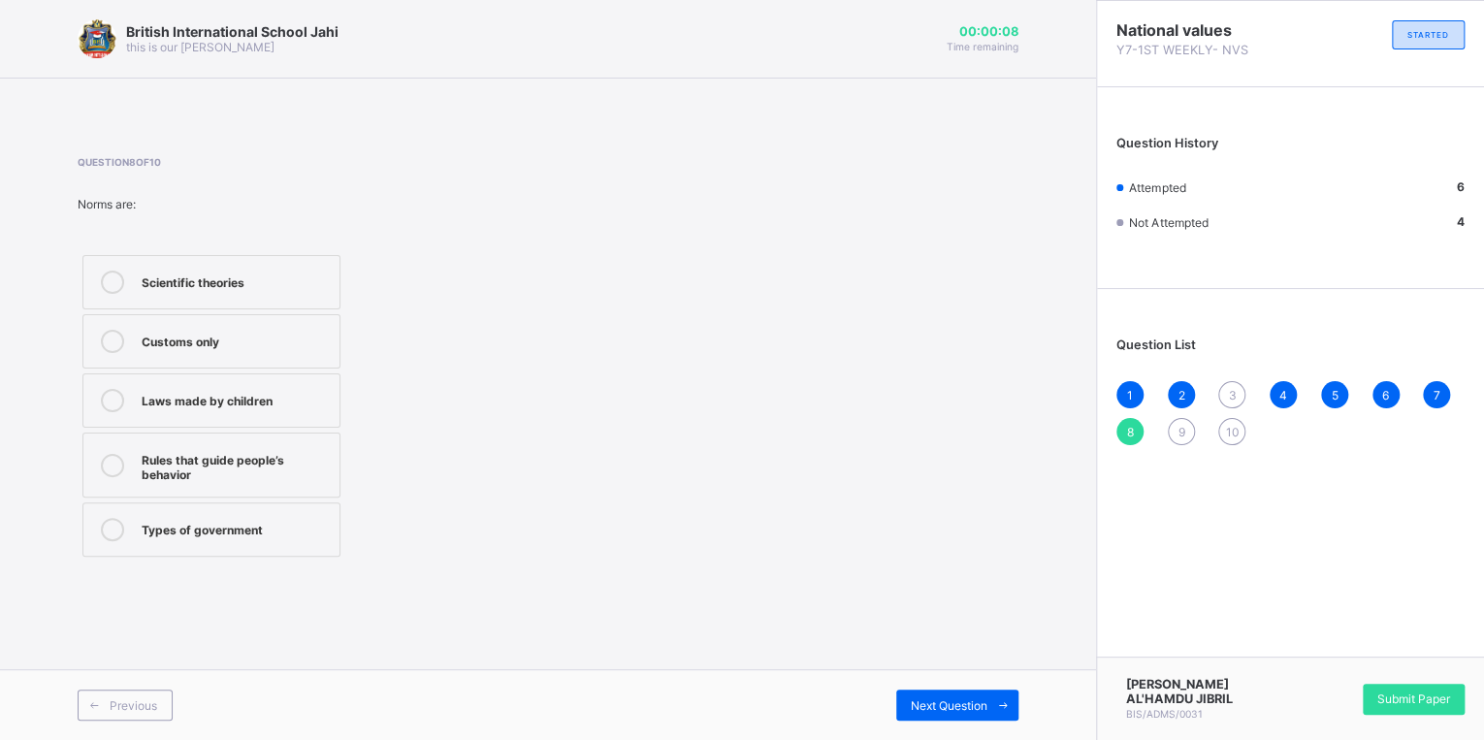
click at [245, 479] on div "Rules that guide people’s behavior" at bounding box center [236, 465] width 188 height 34
click at [952, 714] on div "Next Question" at bounding box center [957, 705] width 122 height 31
click at [272, 338] on div "Rights and duties of citizens" at bounding box center [236, 339] width 188 height 19
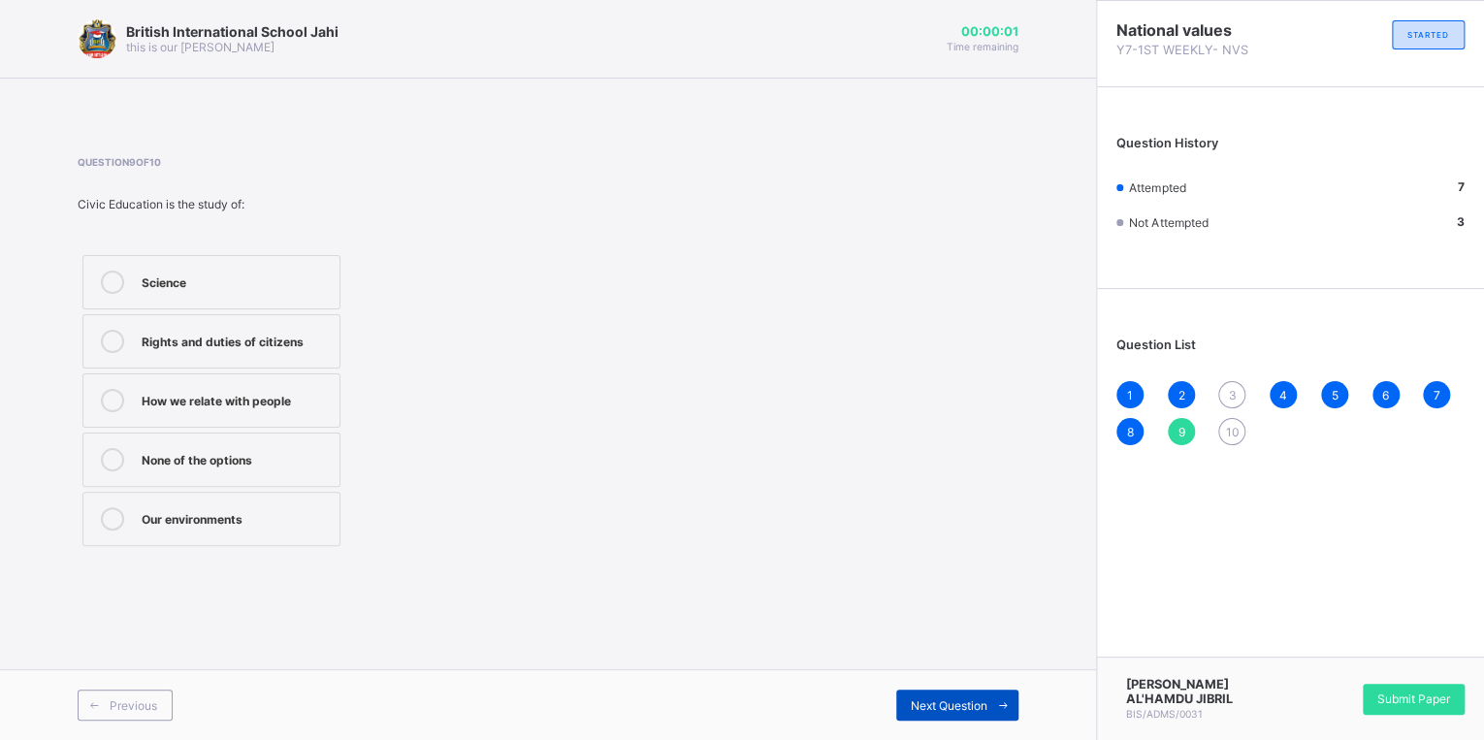
click at [905, 706] on div "Next Question" at bounding box center [957, 705] width 122 height 31
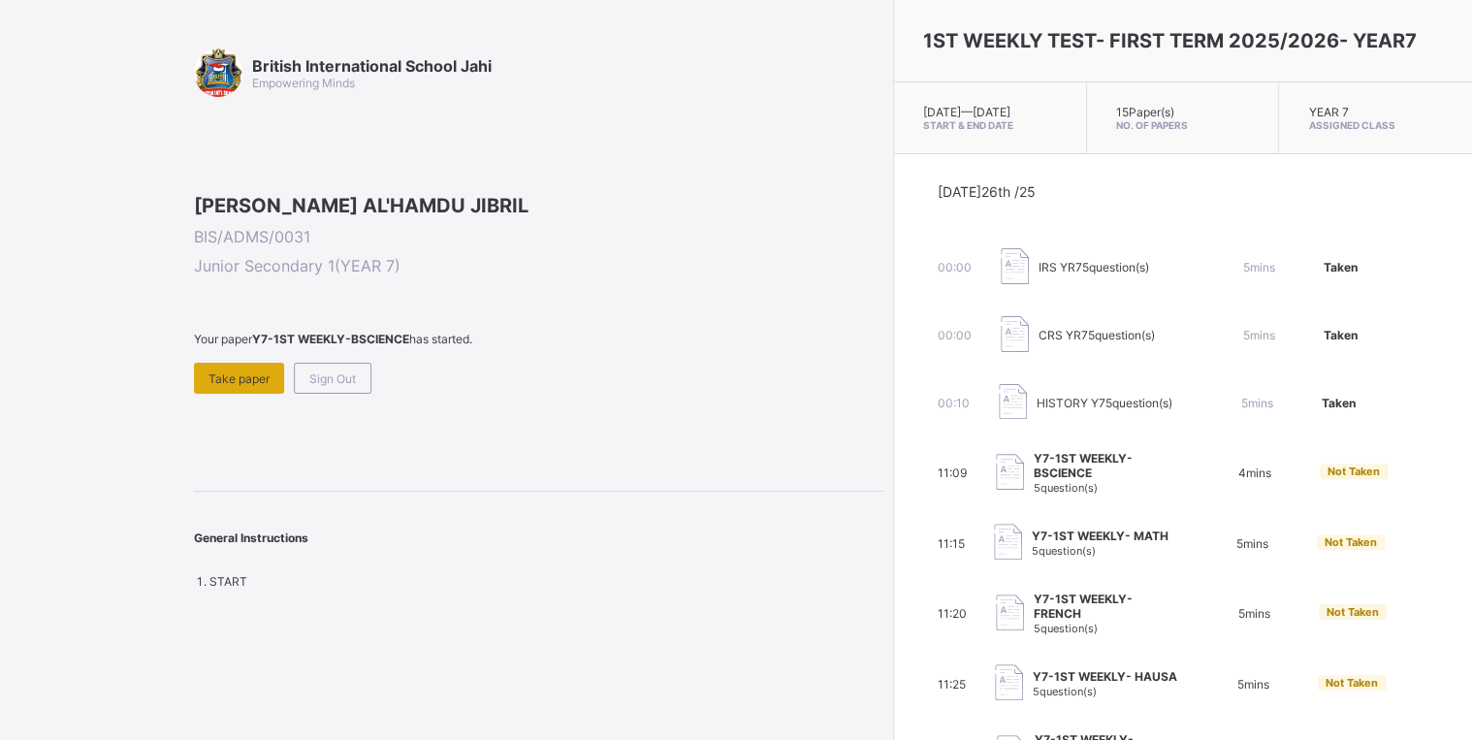
click at [229, 394] on div "Take paper" at bounding box center [239, 378] width 90 height 31
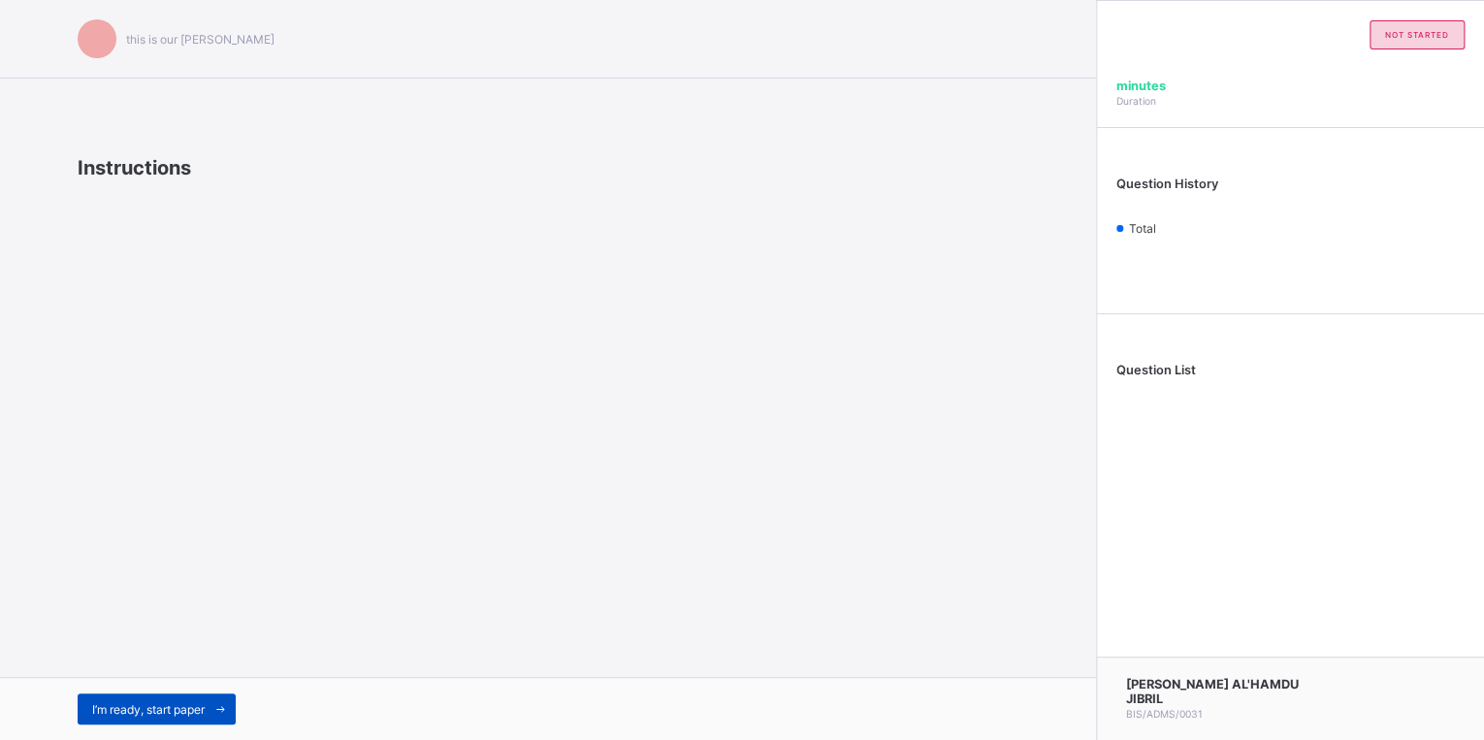
click at [166, 706] on span "I’m ready, start paper" at bounding box center [148, 709] width 113 height 15
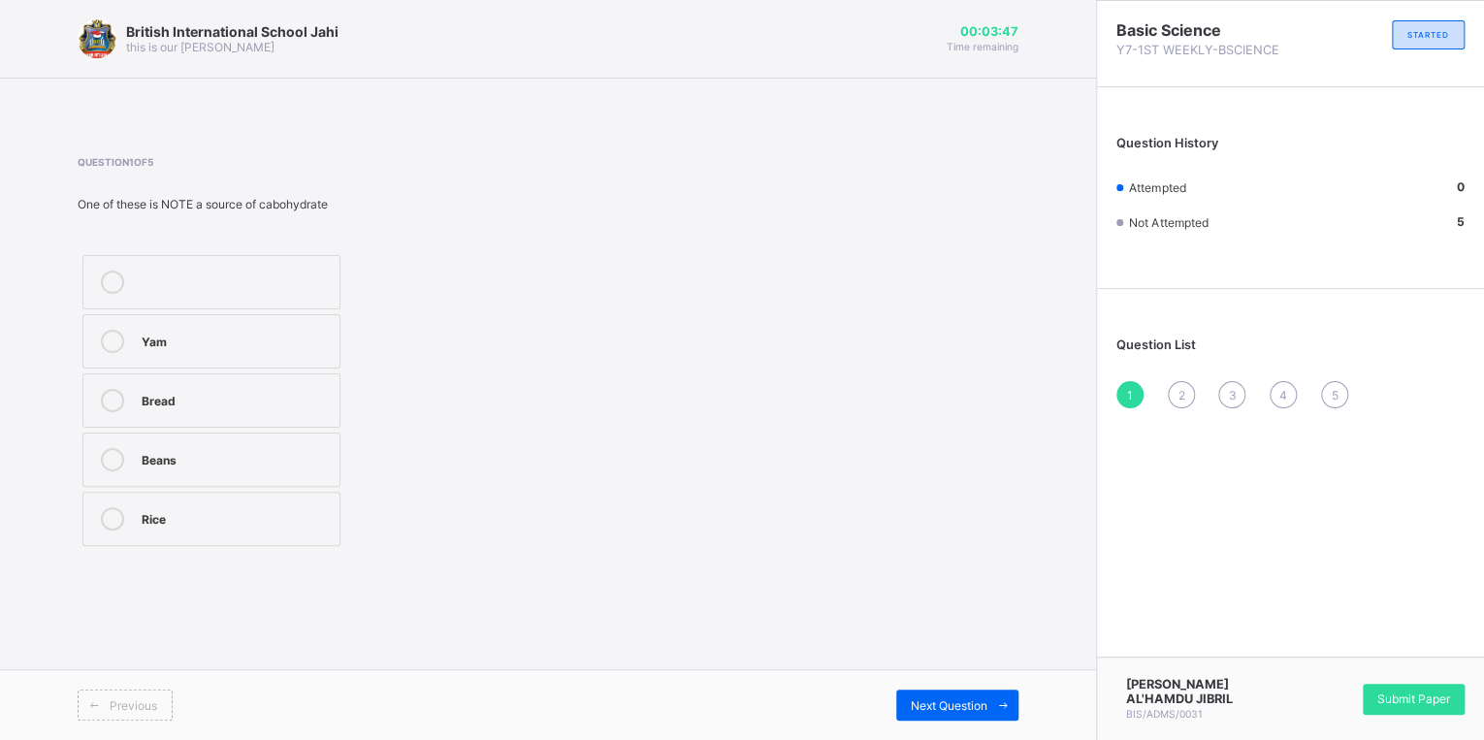
click at [178, 466] on div "Beans" at bounding box center [236, 457] width 188 height 19
click at [952, 708] on span "Next Question" at bounding box center [949, 705] width 77 height 15
click at [210, 472] on label "Balanced diet" at bounding box center [211, 460] width 258 height 54
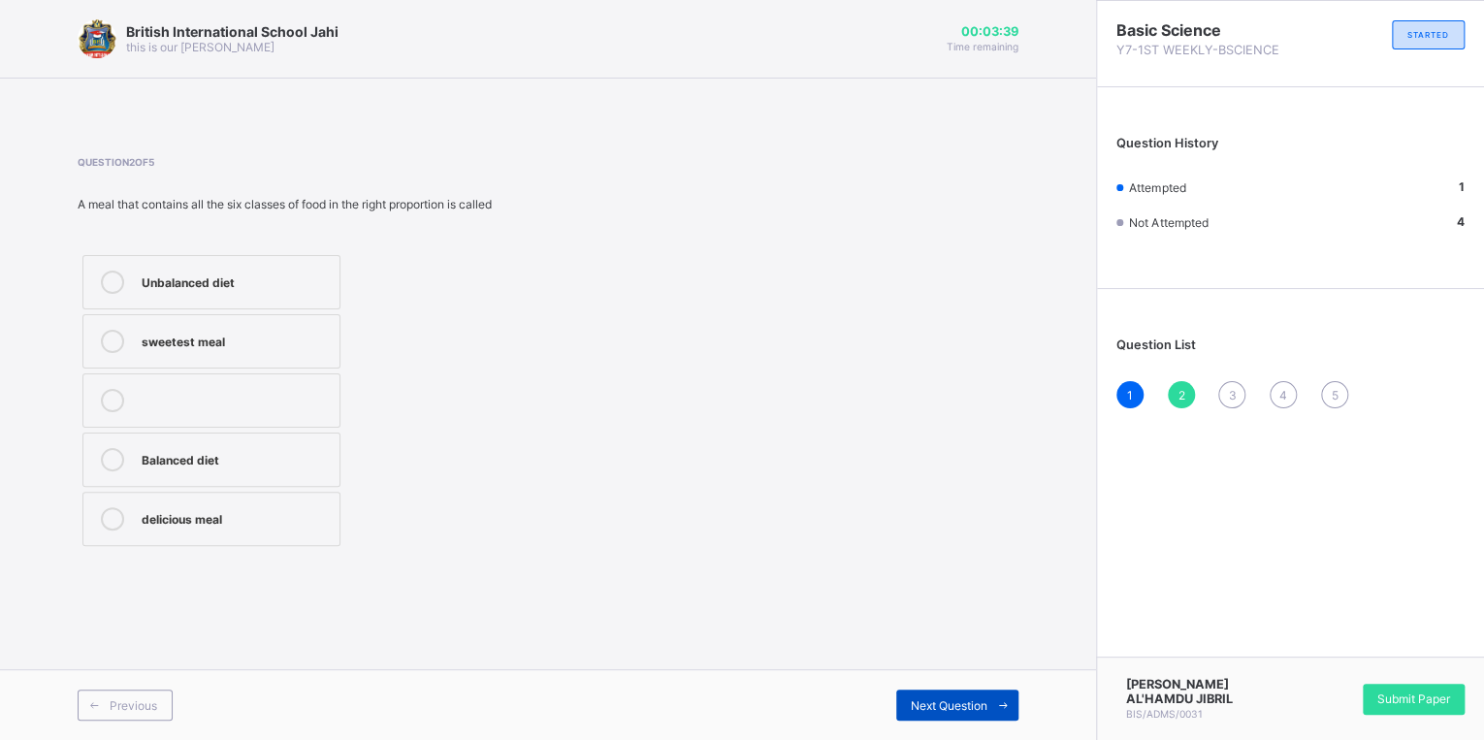
click at [914, 709] on span "Next Question" at bounding box center [949, 705] width 77 height 15
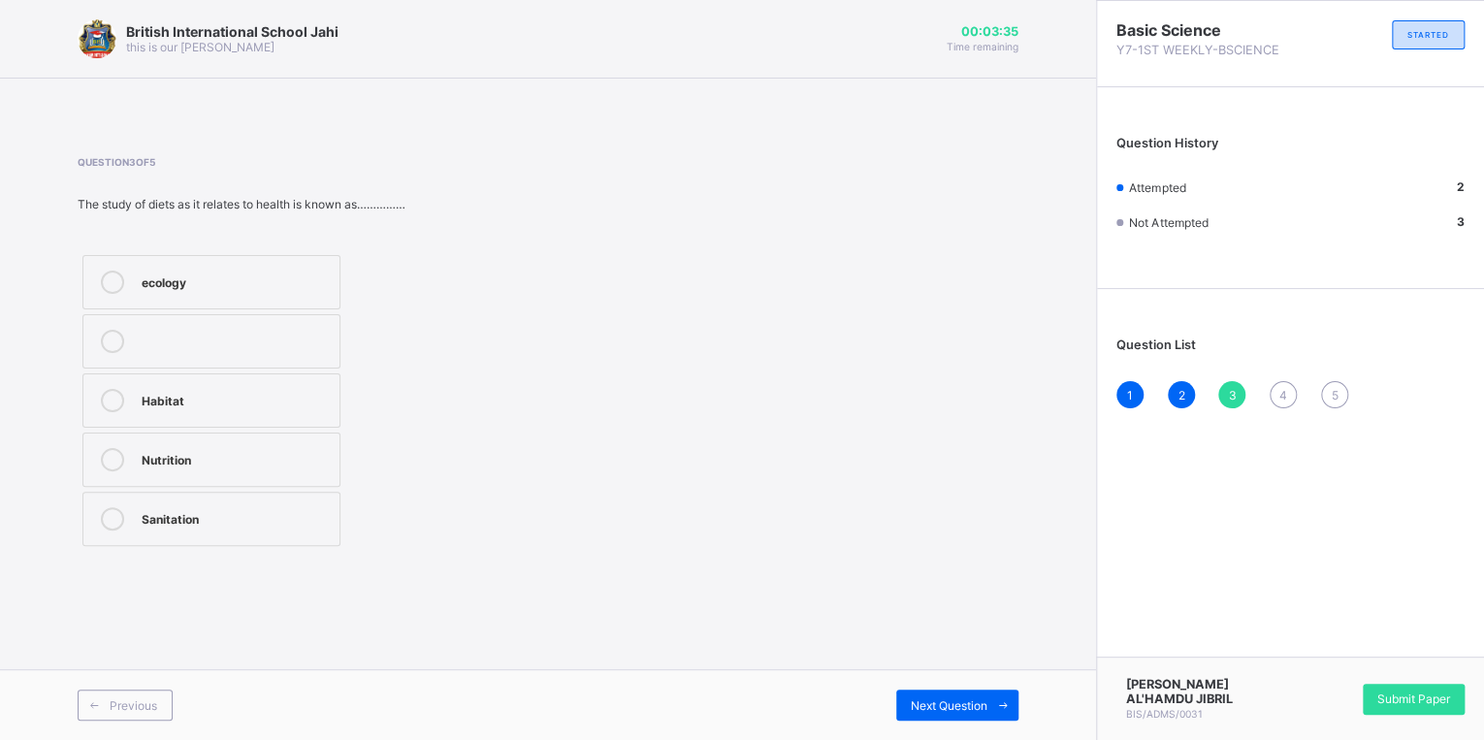
click at [247, 453] on div "Nutrition" at bounding box center [236, 457] width 188 height 19
click at [961, 713] on div "Next Question" at bounding box center [957, 705] width 122 height 31
click at [209, 328] on label "Plantation" at bounding box center [211, 341] width 258 height 54
click at [920, 716] on div "Next Question" at bounding box center [957, 705] width 122 height 31
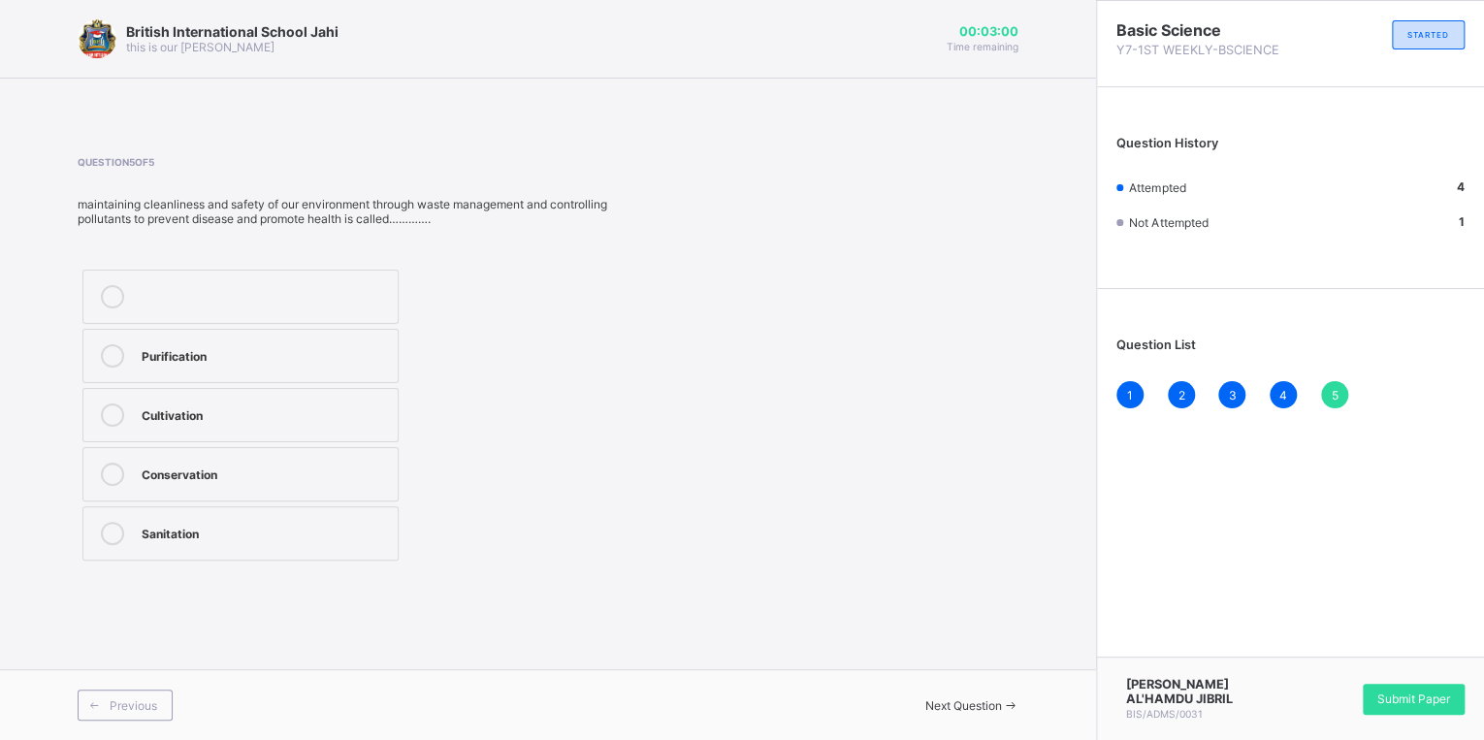
drag, startPoint x: 191, startPoint y: 554, endPoint x: 239, endPoint y: 581, distance: 54.7
click at [191, 555] on label "Sanitation" at bounding box center [240, 533] width 316 height 54
click at [1406, 702] on span "Submit Paper" at bounding box center [1413, 699] width 73 height 15
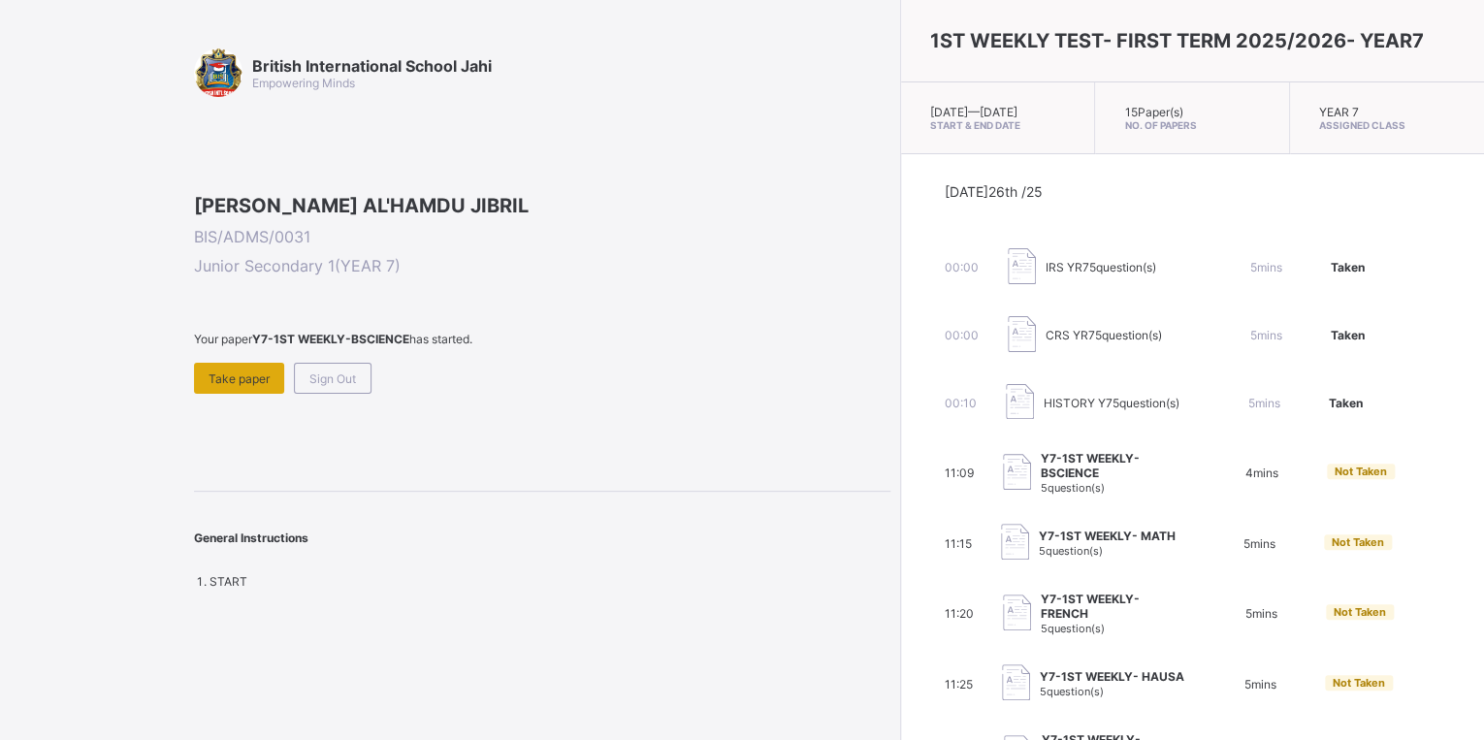
click at [240, 394] on div "Take paper" at bounding box center [239, 378] width 90 height 31
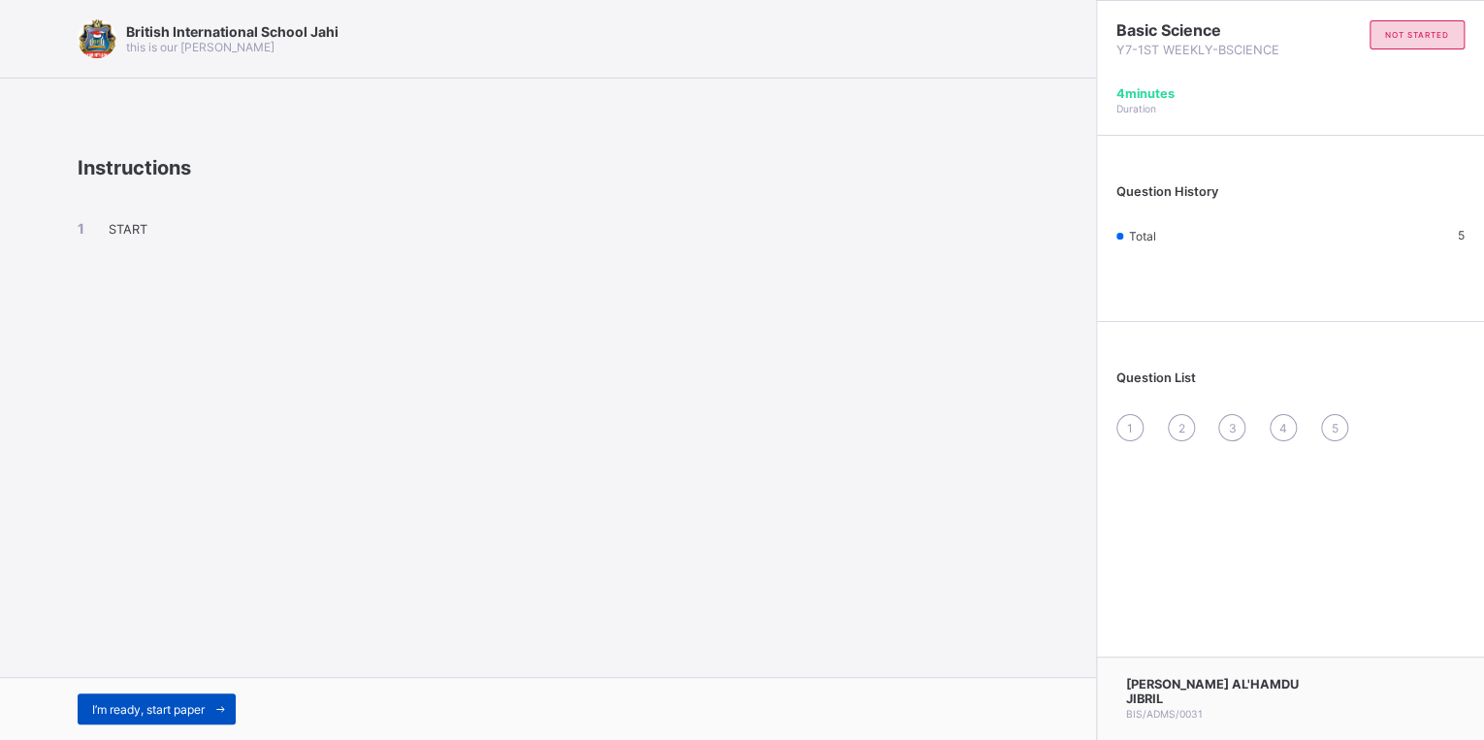
click at [202, 710] on span "I’m ready, start paper" at bounding box center [148, 709] width 113 height 15
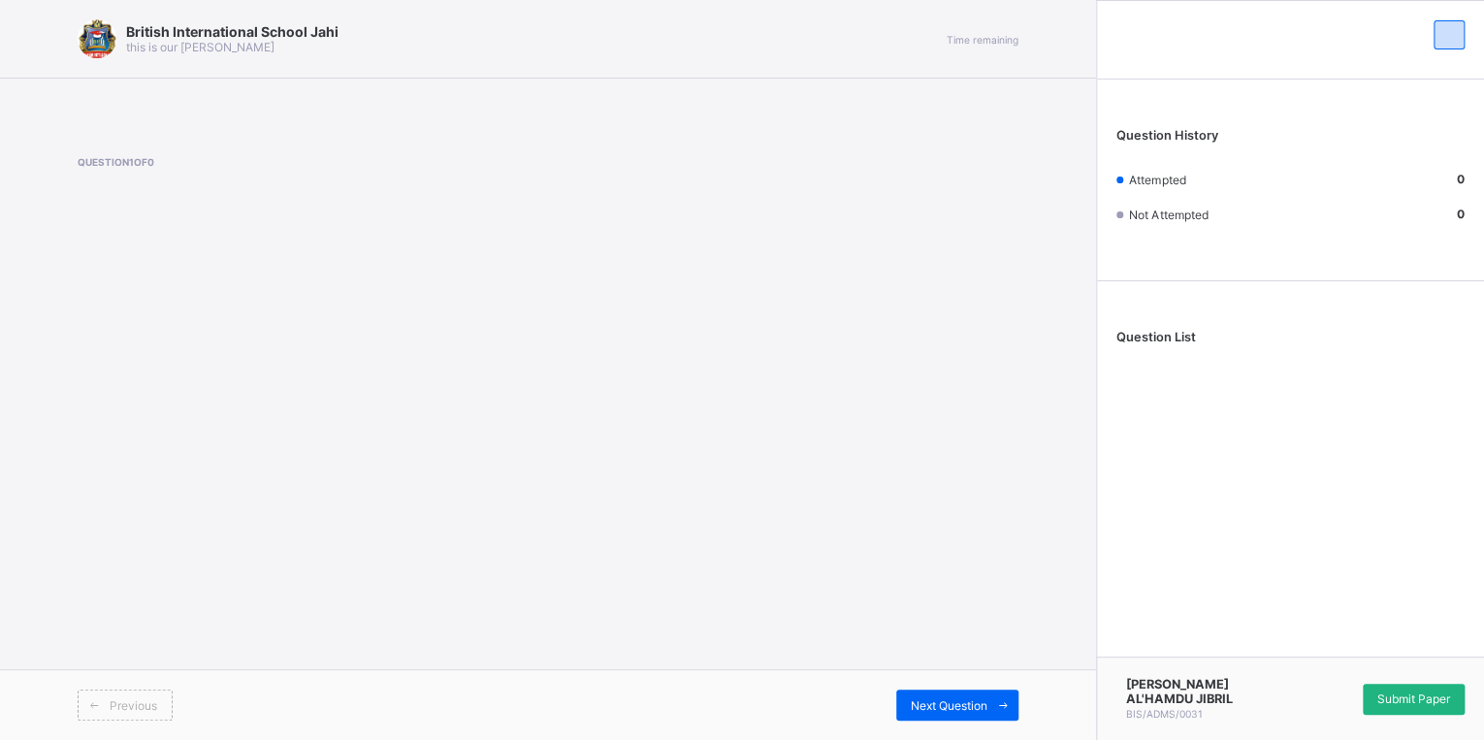
click at [1370, 702] on div "Submit Paper" at bounding box center [1414, 699] width 102 height 31
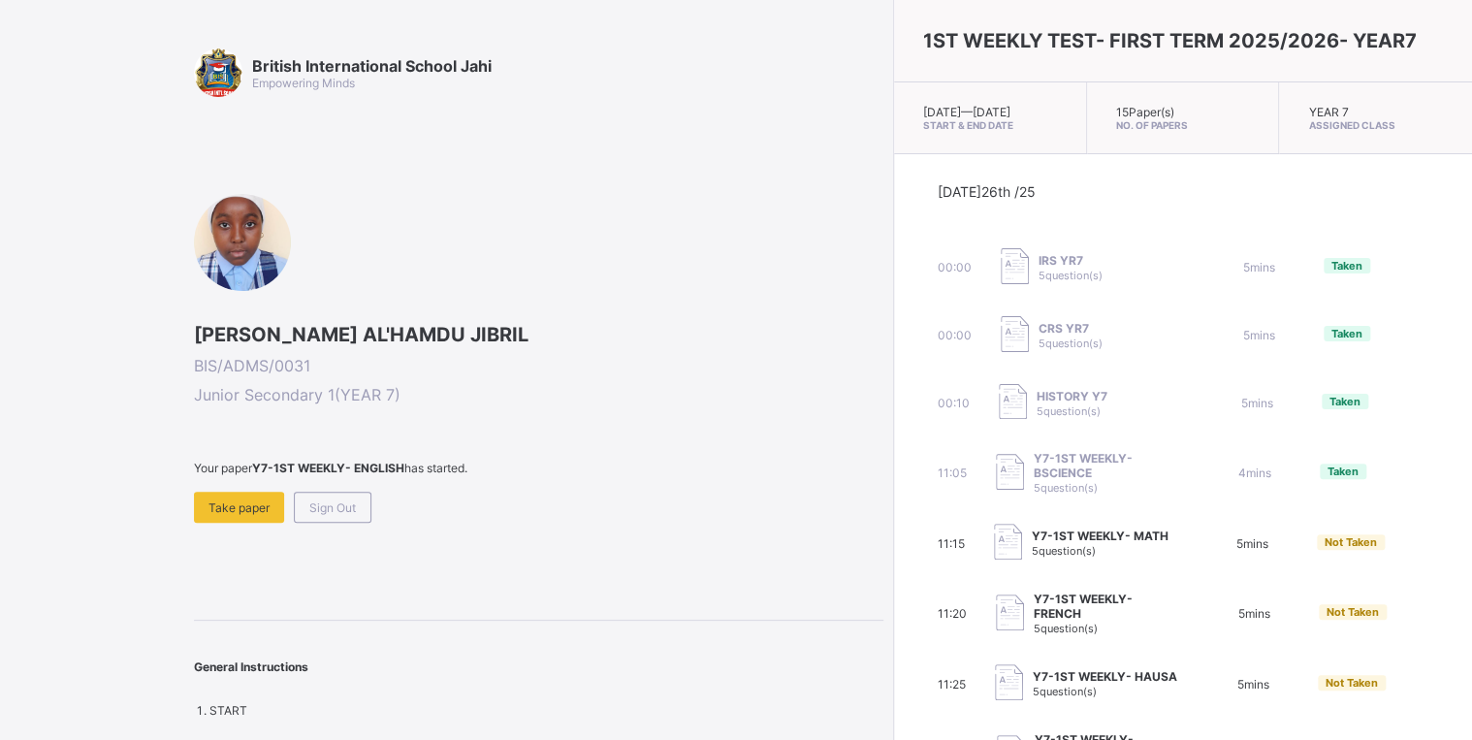
click at [1034, 495] on span "5 question(s)" at bounding box center [1066, 488] width 64 height 14
click at [249, 504] on span "Take paper" at bounding box center [239, 508] width 61 height 15
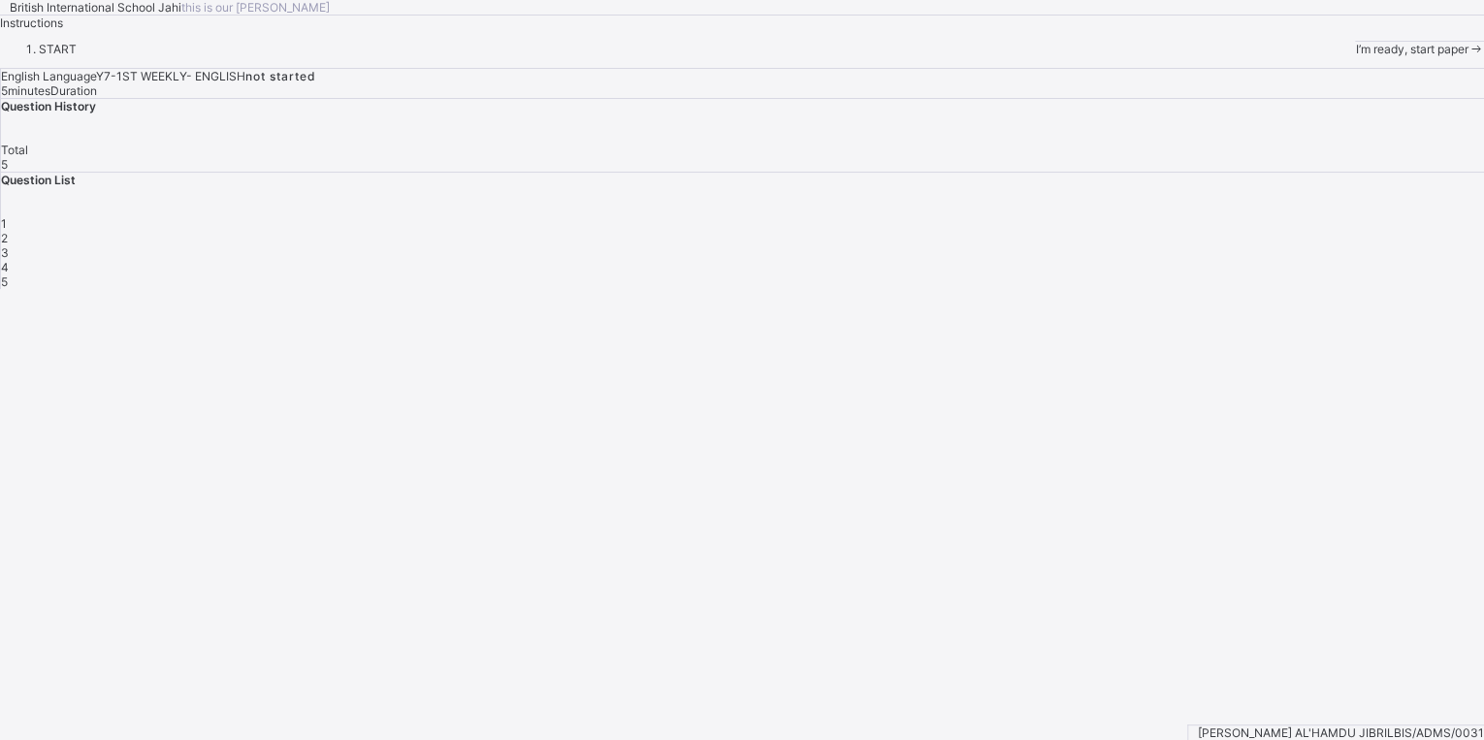
click at [1355, 56] on span "I’m ready, start paper" at bounding box center [1411, 49] width 113 height 15
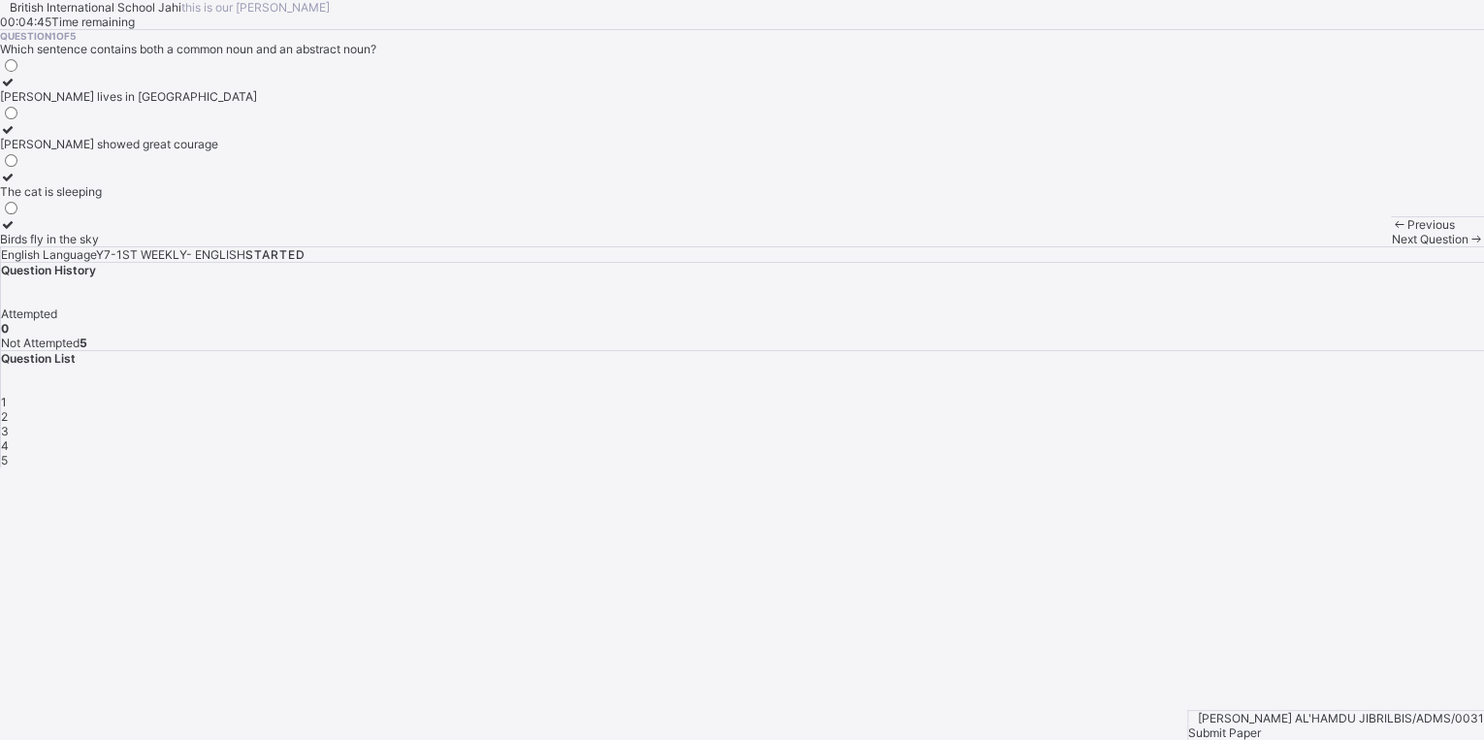
click at [1391, 246] on div "Next Question" at bounding box center [1437, 239] width 93 height 15
click at [1391, 246] on span "Next Question" at bounding box center [1429, 239] width 77 height 15
click at [30, 151] on div "sheet" at bounding box center [15, 144] width 30 height 15
click at [1391, 246] on div "Next Question" at bounding box center [1437, 239] width 93 height 15
click at [20, 104] on div "44" at bounding box center [10, 96] width 20 height 15
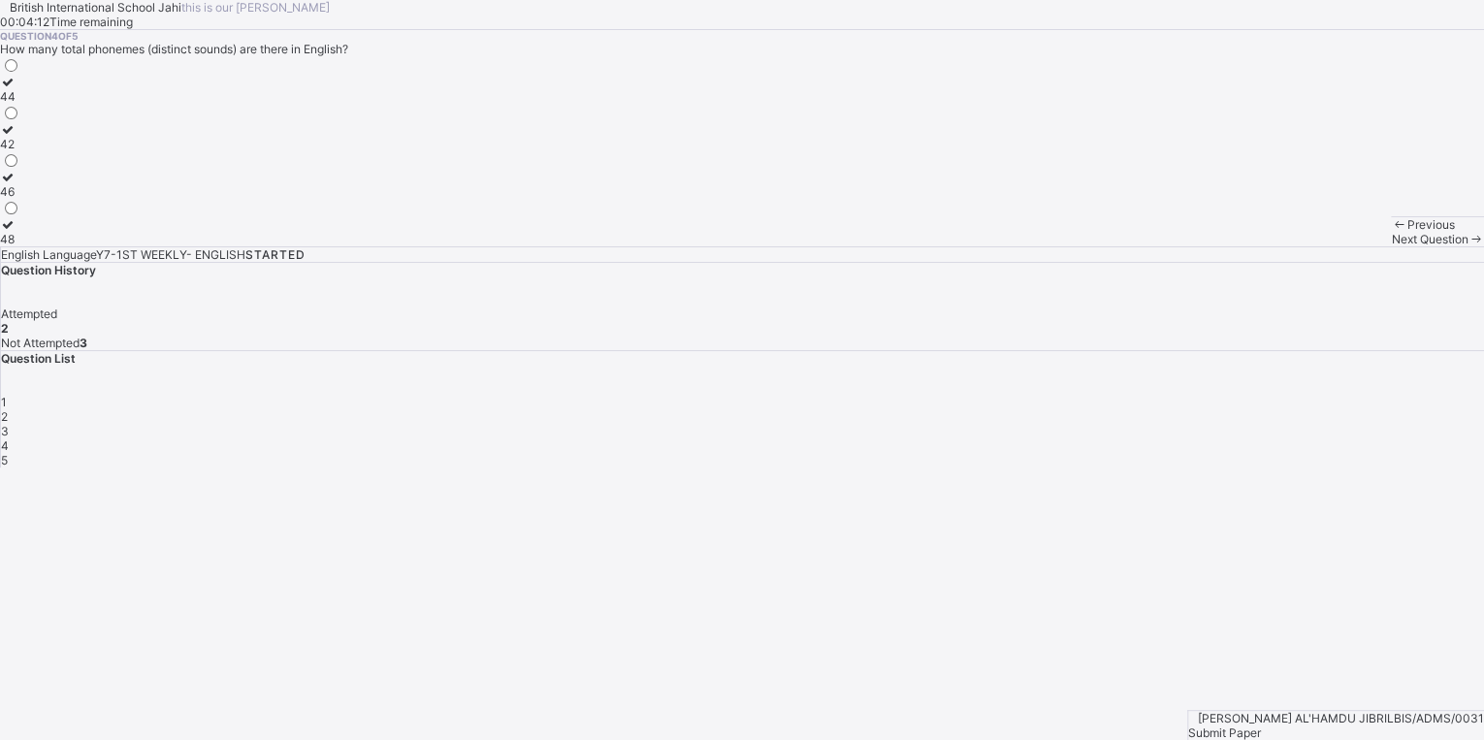
click at [1391, 246] on div "Next Question" at bounding box center [1437, 239] width 93 height 15
click at [93, 104] on div "a piece of advice" at bounding box center [46, 96] width 93 height 15
click at [8, 409] on span "2" at bounding box center [4, 416] width 7 height 15
click at [1141, 395] on div "1 2 3 4 5" at bounding box center [742, 431] width 1483 height 73
click at [1135, 395] on div "1" at bounding box center [742, 402] width 1483 height 15
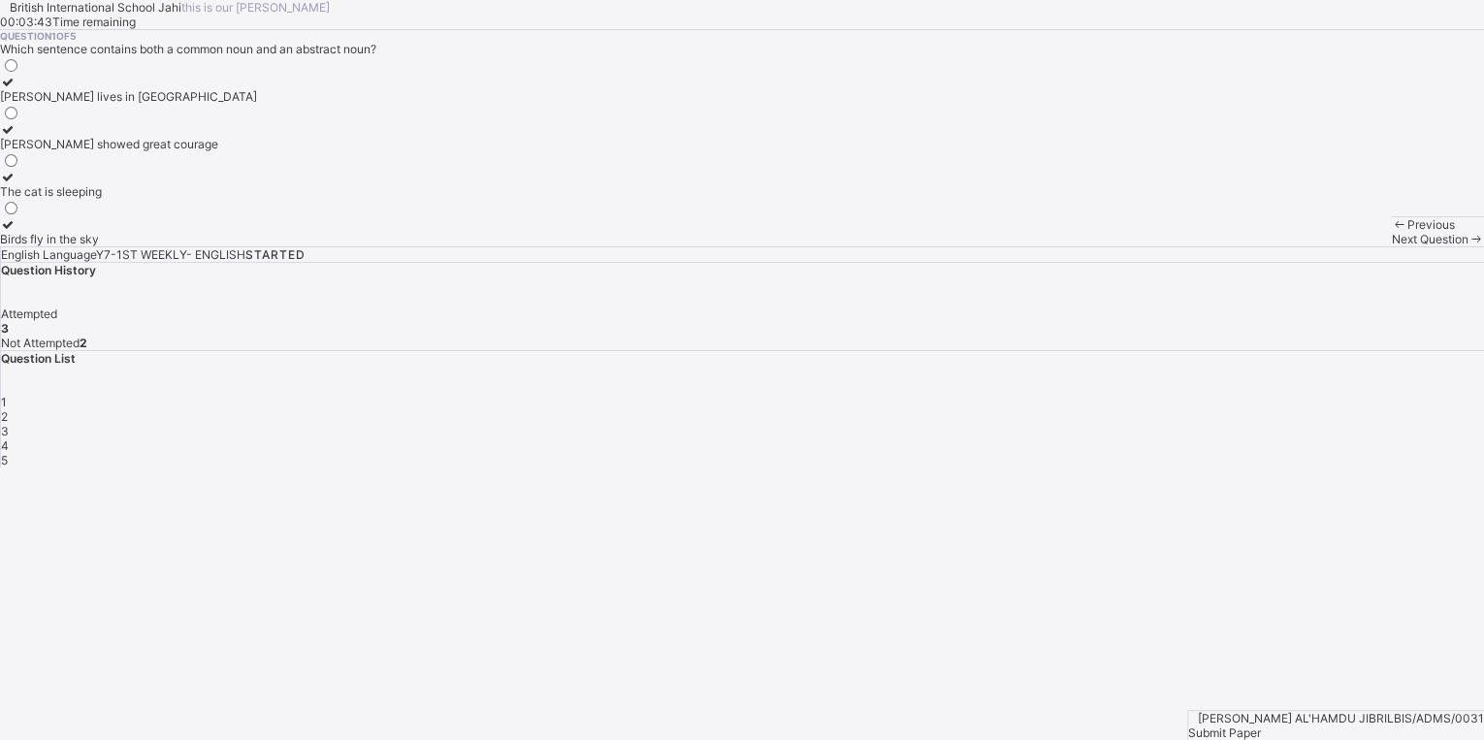
click at [1187, 409] on div "2" at bounding box center [742, 416] width 1483 height 15
click at [1141, 404] on div "1" at bounding box center [742, 402] width 1483 height 15
click at [257, 151] on div "Sarah showed great courage" at bounding box center [128, 144] width 257 height 15
click at [1468, 246] on span at bounding box center [1476, 239] width 16 height 15
click at [60, 246] on div "book" at bounding box center [30, 239] width 60 height 15
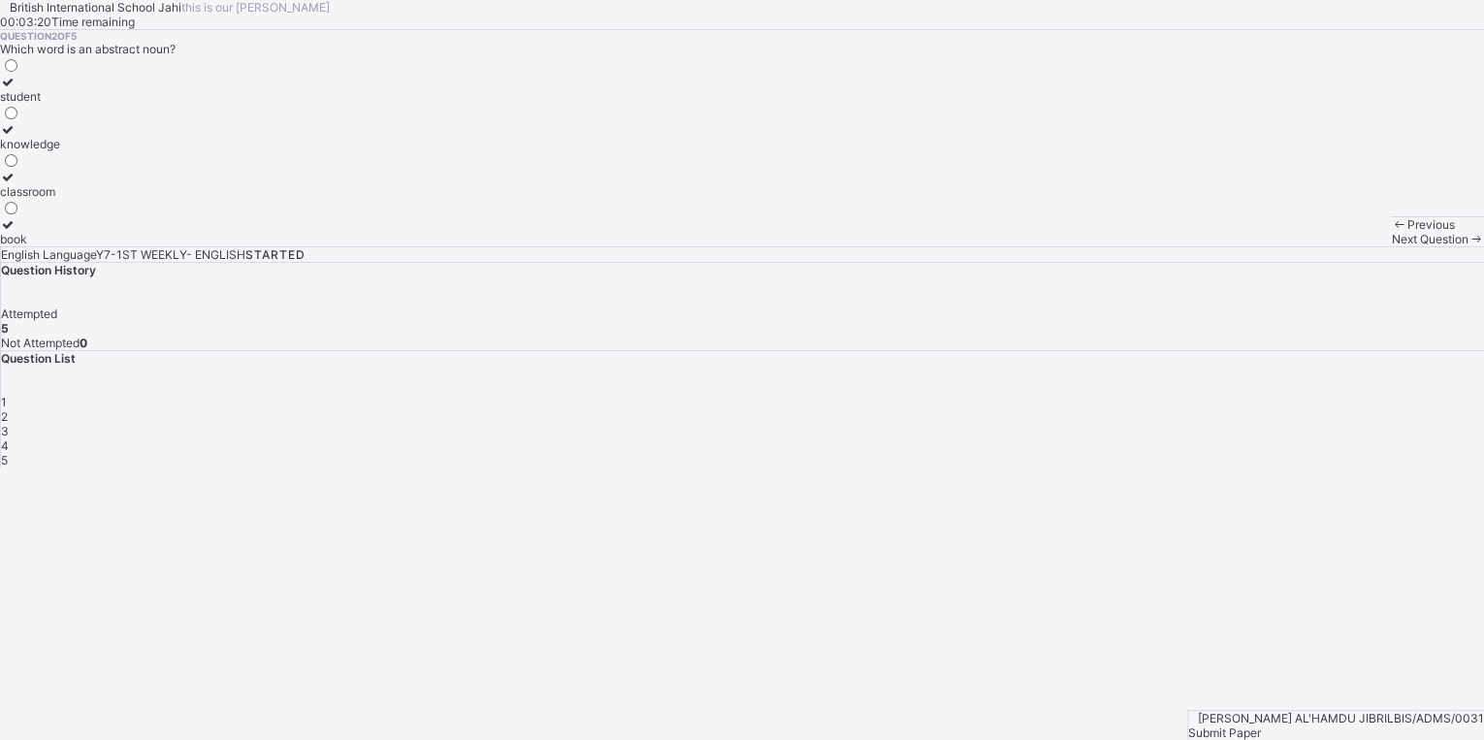
click at [1261, 726] on span "Submit Paper" at bounding box center [1224, 733] width 73 height 15
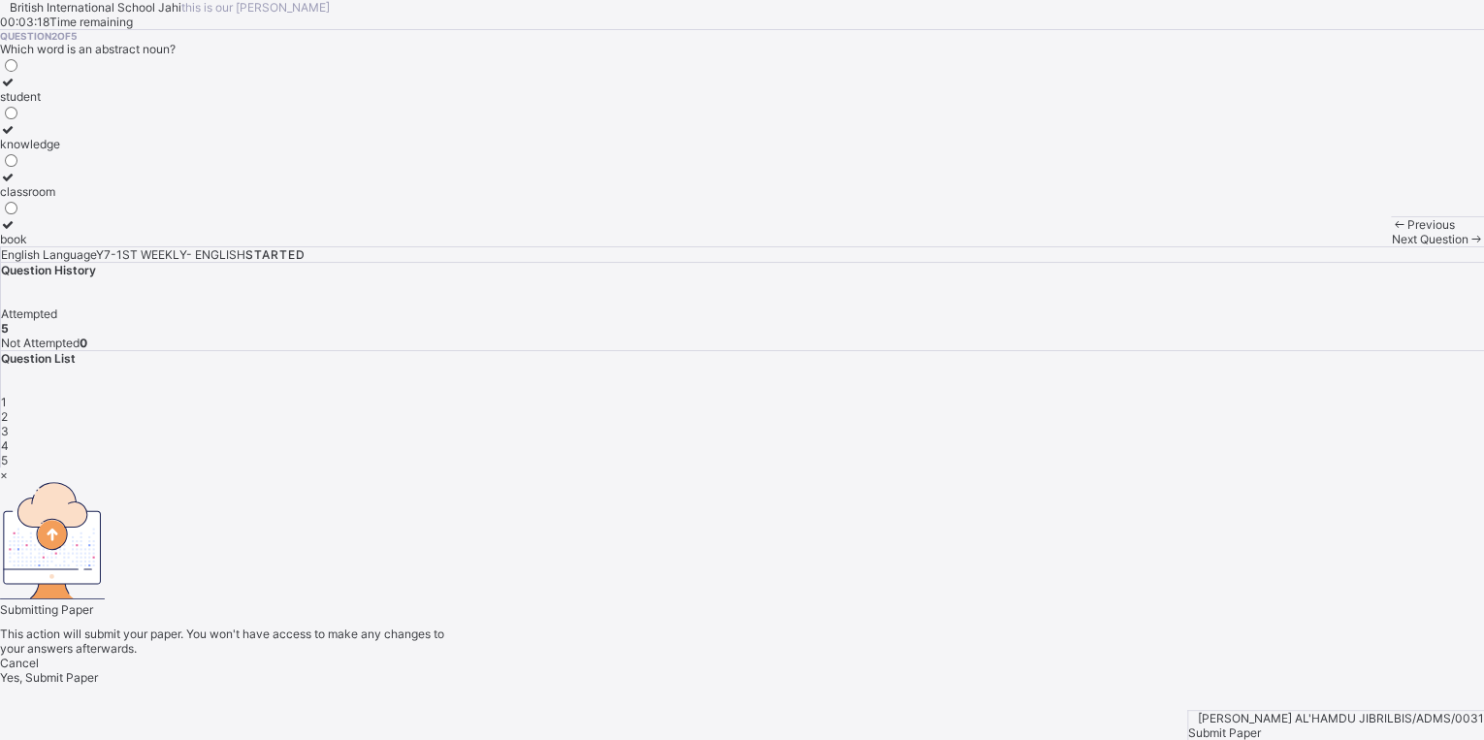
click at [98, 670] on span "Yes, Submit Paper" at bounding box center [49, 677] width 98 height 15
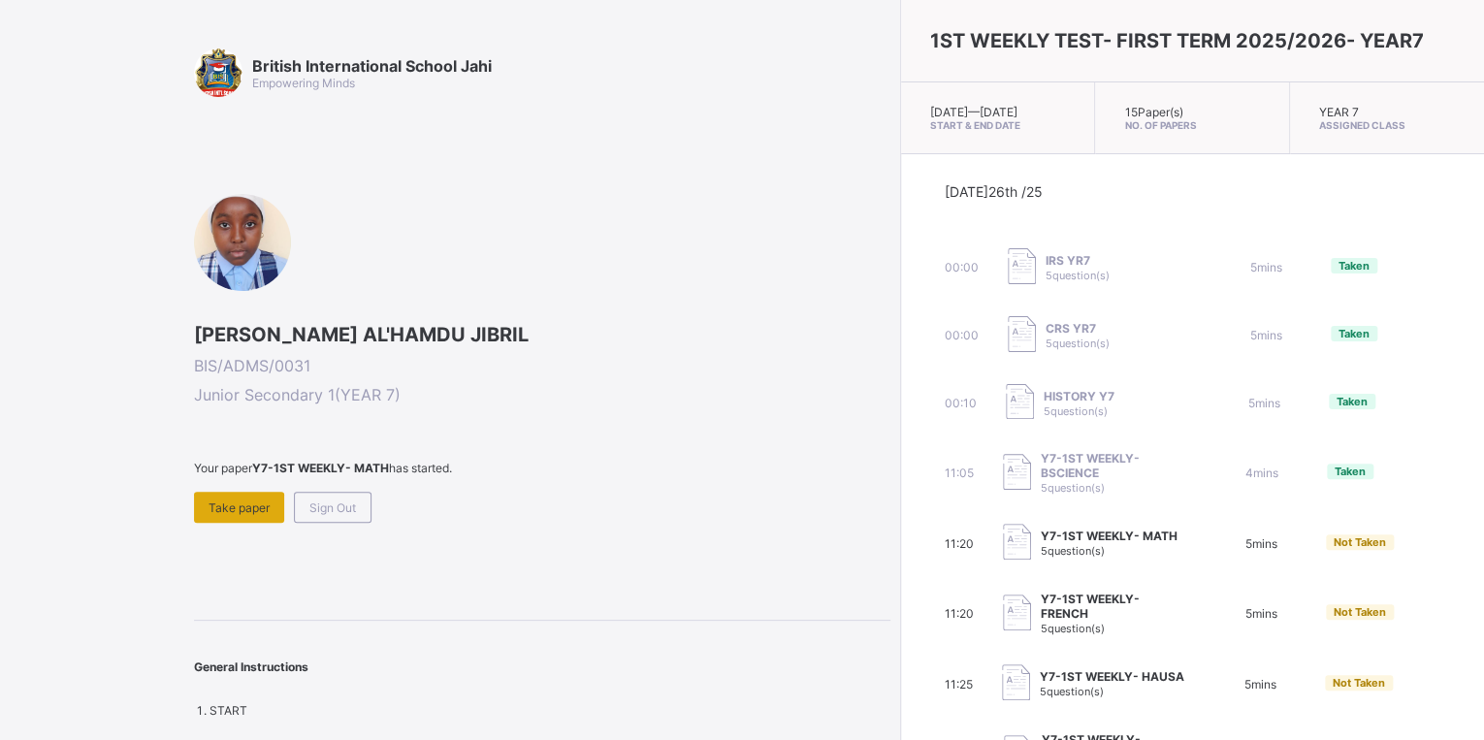
click at [244, 508] on span "Take paper" at bounding box center [239, 508] width 61 height 15
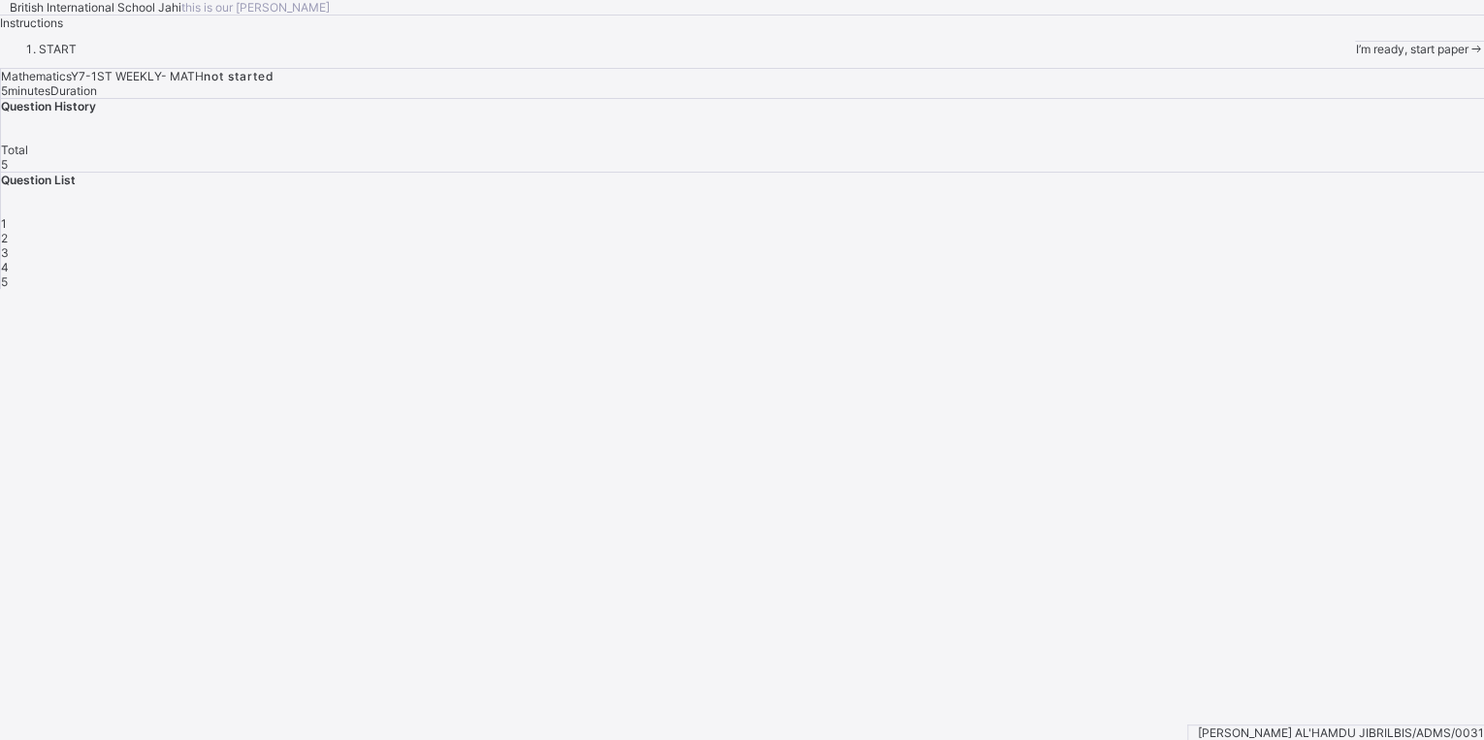
click at [1355, 56] on div "I’m ready, start paper" at bounding box center [1419, 49] width 129 height 15
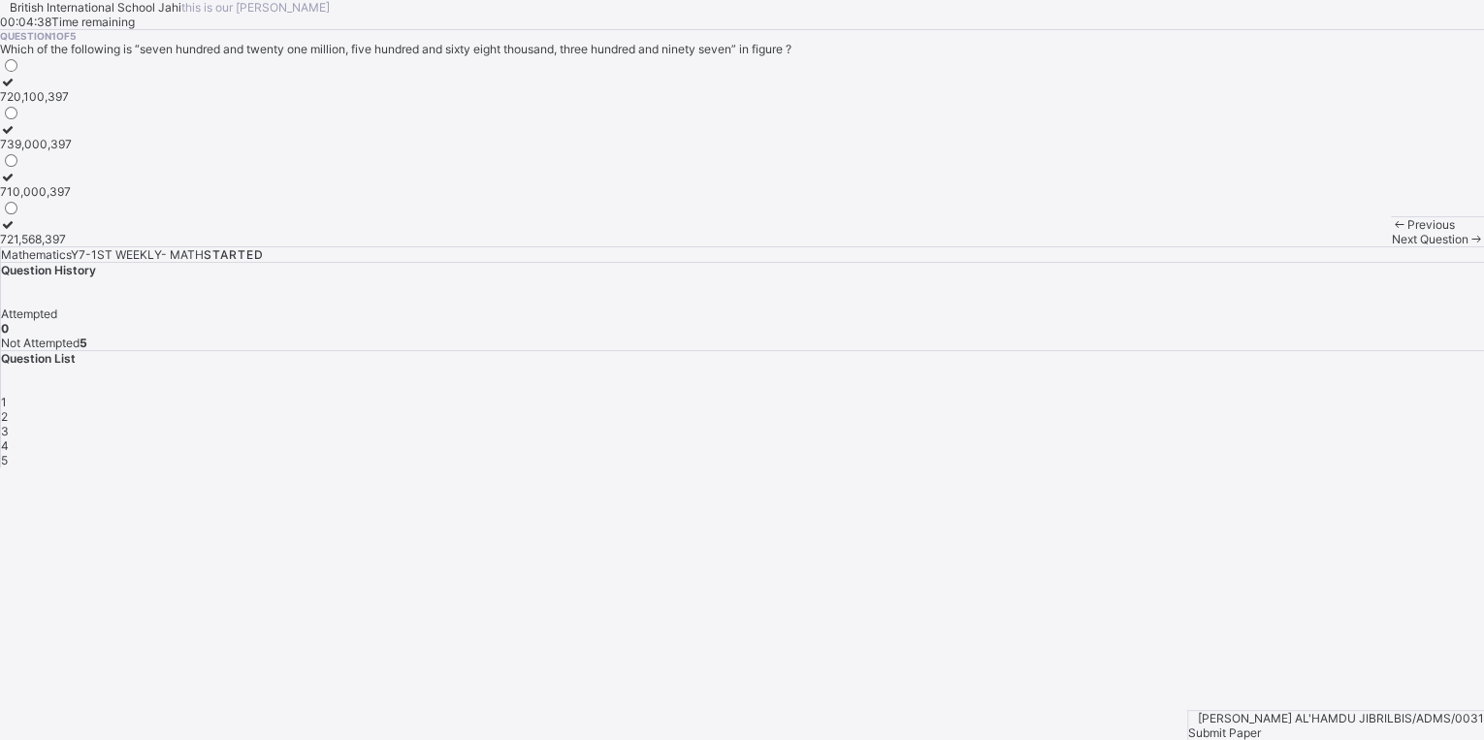
click at [72, 246] on div "721,568,397" at bounding box center [36, 239] width 72 height 15
click at [1391, 246] on span "Next Question" at bounding box center [1429, 239] width 77 height 15
click at [56, 199] on div "0.00084" at bounding box center [28, 191] width 56 height 15
click at [1391, 246] on span "Next Question" at bounding box center [1429, 239] width 77 height 15
click at [21, 151] on div "120" at bounding box center [10, 144] width 21 height 15
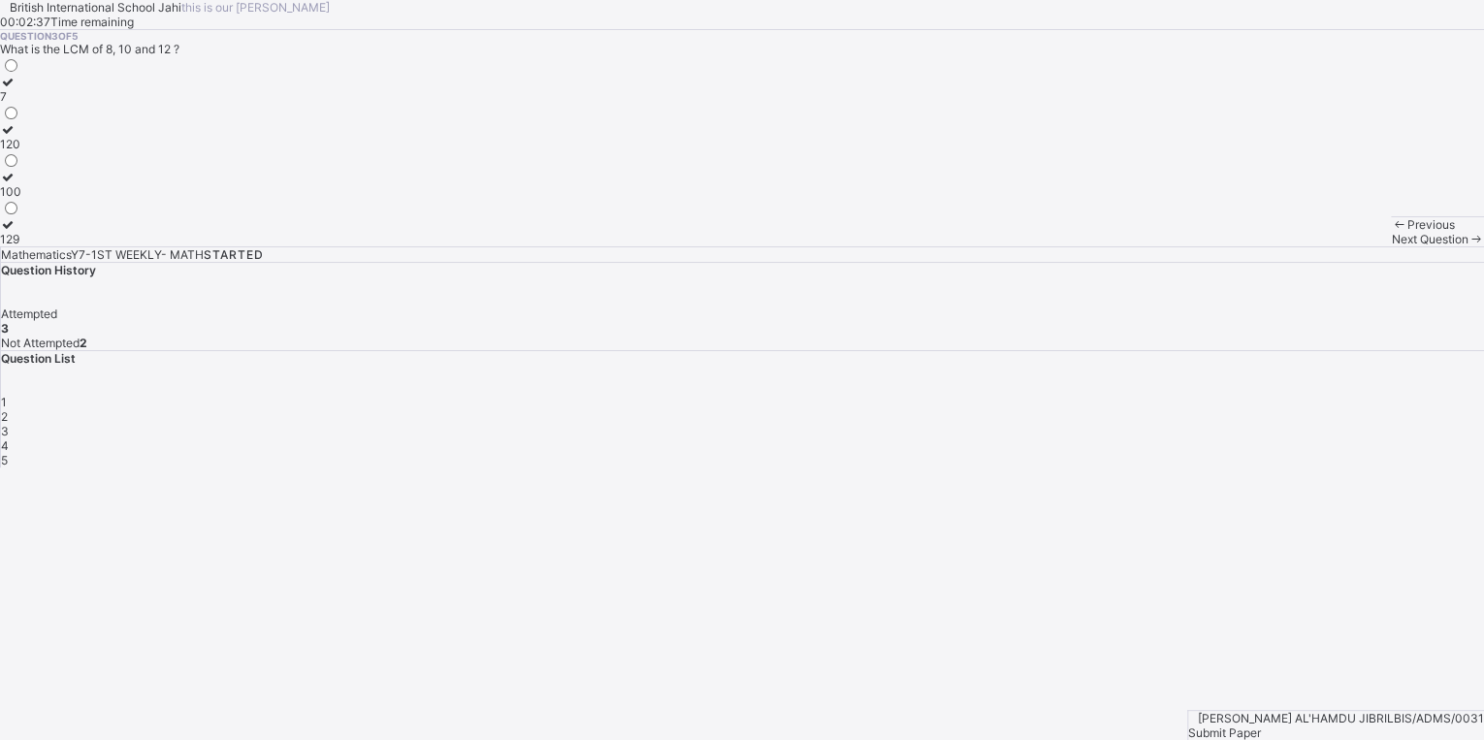
click at [1391, 246] on span "Next Question" at bounding box center [1429, 239] width 77 height 15
click at [71, 246] on label "Thousandths" at bounding box center [35, 231] width 71 height 29
click at [1391, 246] on span "Next Question" at bounding box center [1429, 239] width 77 height 15
click at [66, 104] on div "MCMXXXIV" at bounding box center [33, 96] width 66 height 15
click at [1261, 726] on span "Submit Paper" at bounding box center [1224, 733] width 73 height 15
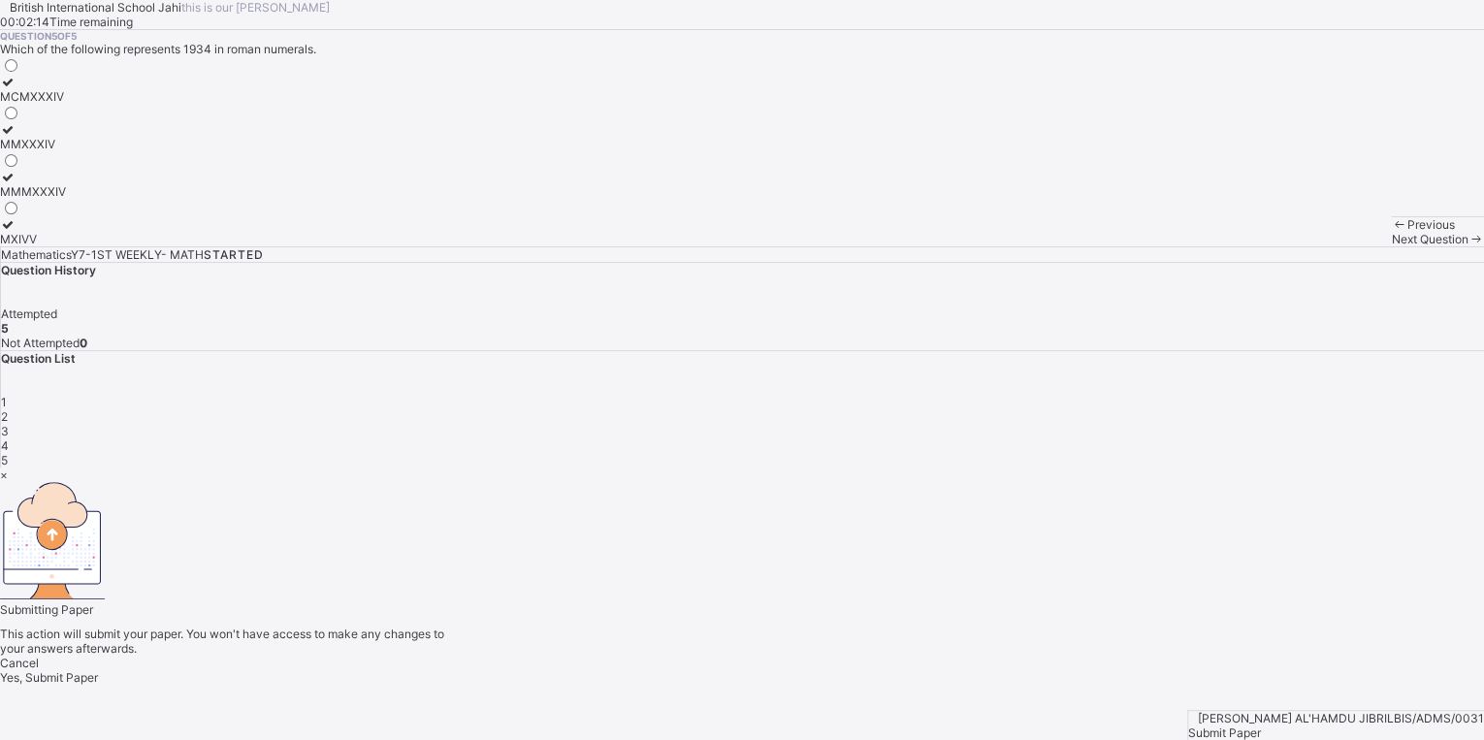
click at [98, 670] on span "Yes, Submit Paper" at bounding box center [49, 677] width 98 height 15
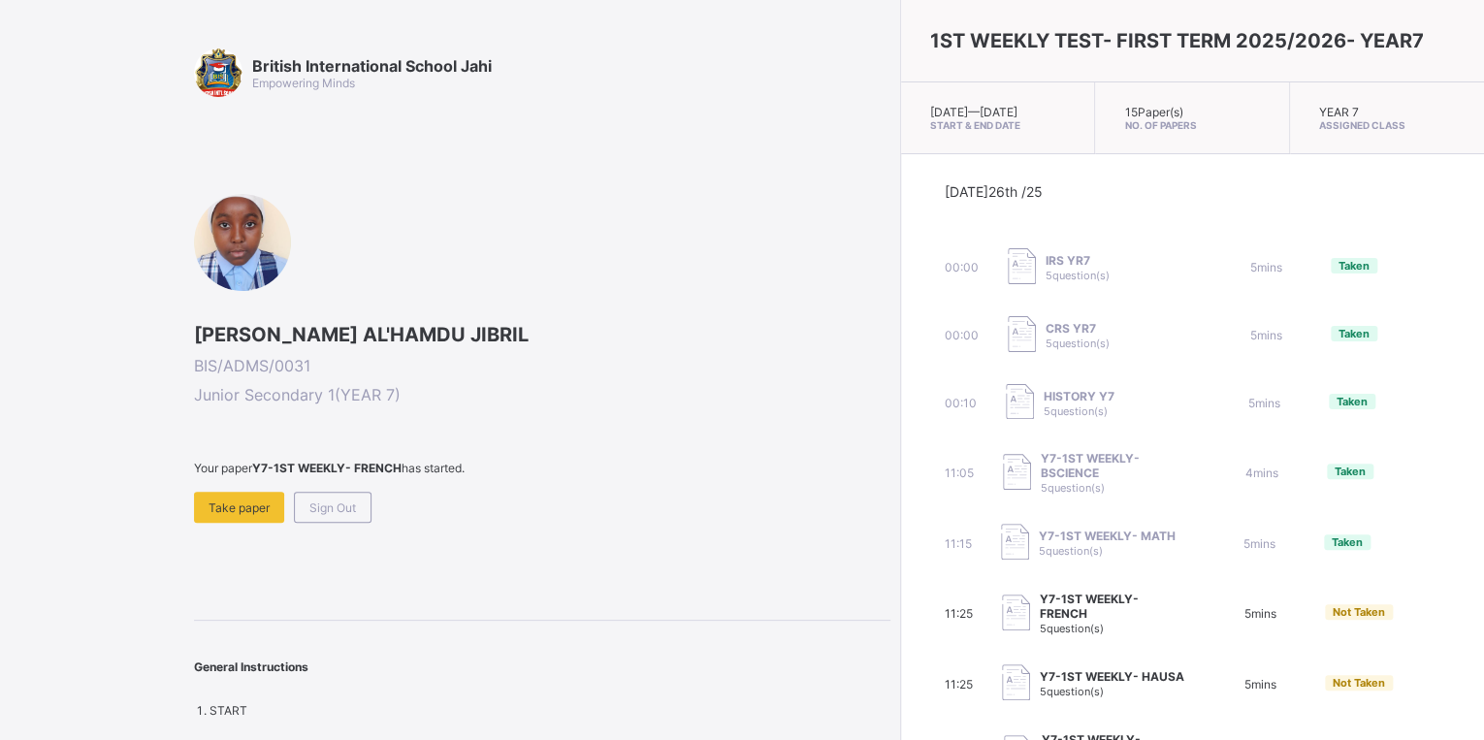
click at [237, 527] on div "British International School Jahi Empowering Minds ZAINAB NAWAL AL'HAMDU JIBRIL…" at bounding box center [542, 383] width 696 height 669
click at [260, 516] on div "Take paper" at bounding box center [239, 507] width 90 height 31
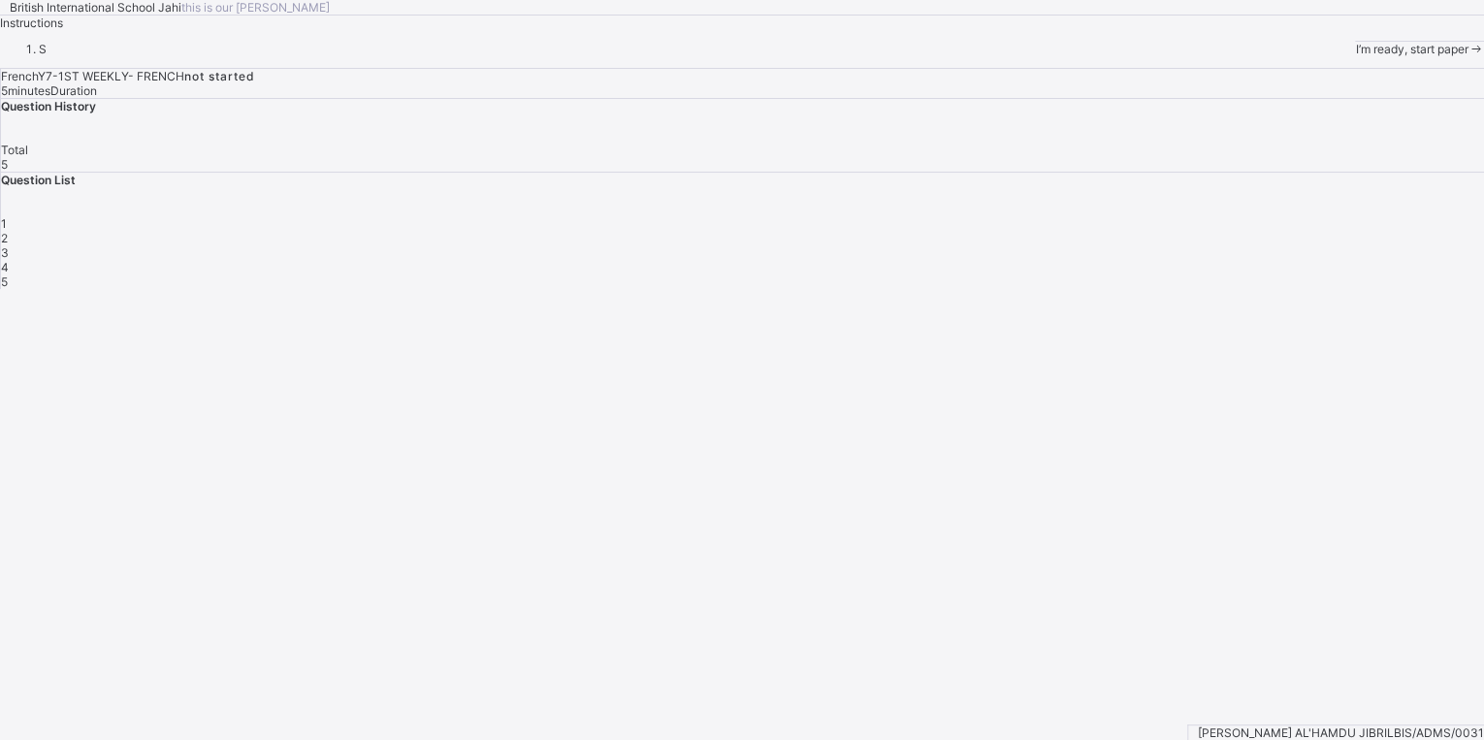
click at [1355, 56] on span "I’m ready, start paper" at bounding box center [1411, 49] width 113 height 15
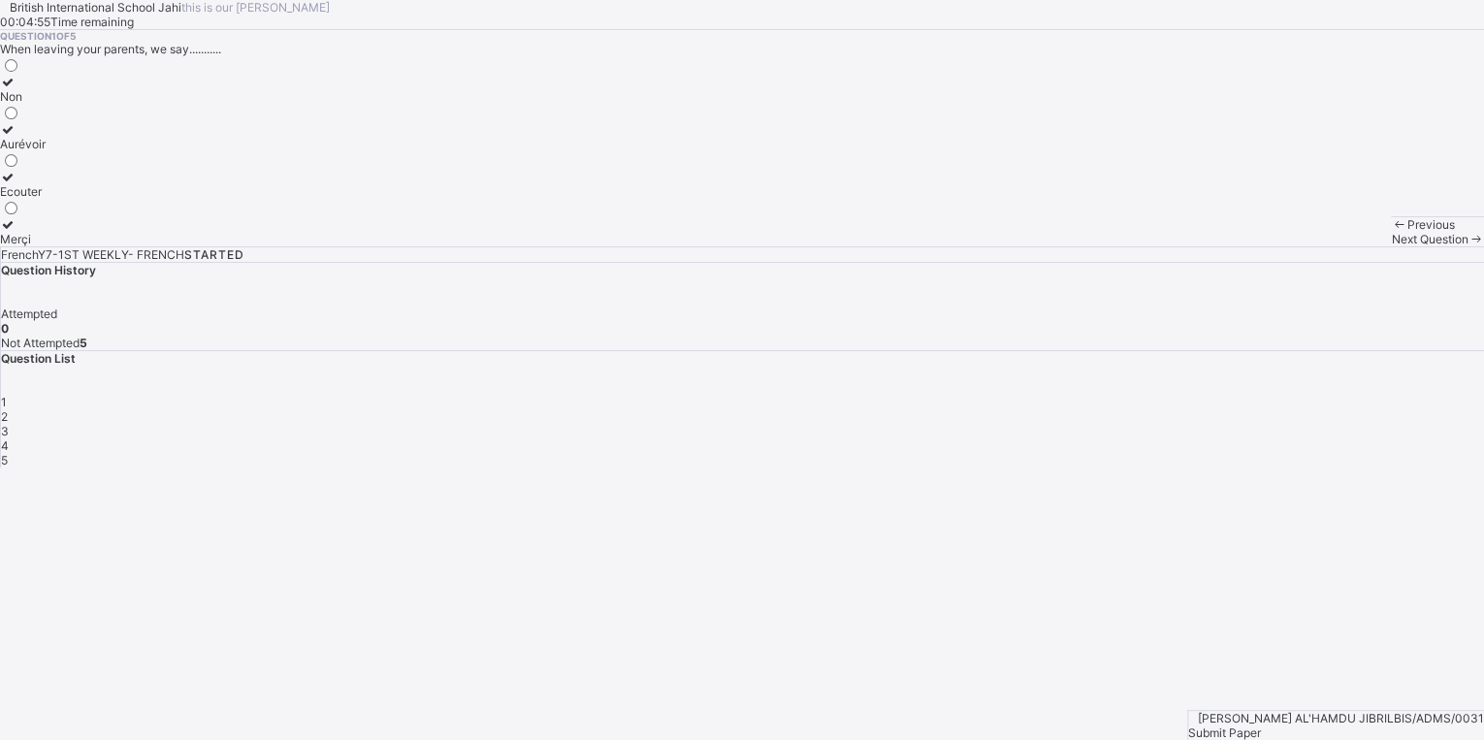
click at [46, 151] on label "Aurévoir" at bounding box center [23, 136] width 46 height 29
click at [1391, 246] on span "Next Question" at bounding box center [1429, 239] width 77 height 15
click at [31, 104] on div "Open" at bounding box center [15, 96] width 31 height 15
click at [1391, 246] on span "Next Question" at bounding box center [1429, 239] width 77 height 15
click at [39, 151] on label "french" at bounding box center [19, 136] width 39 height 29
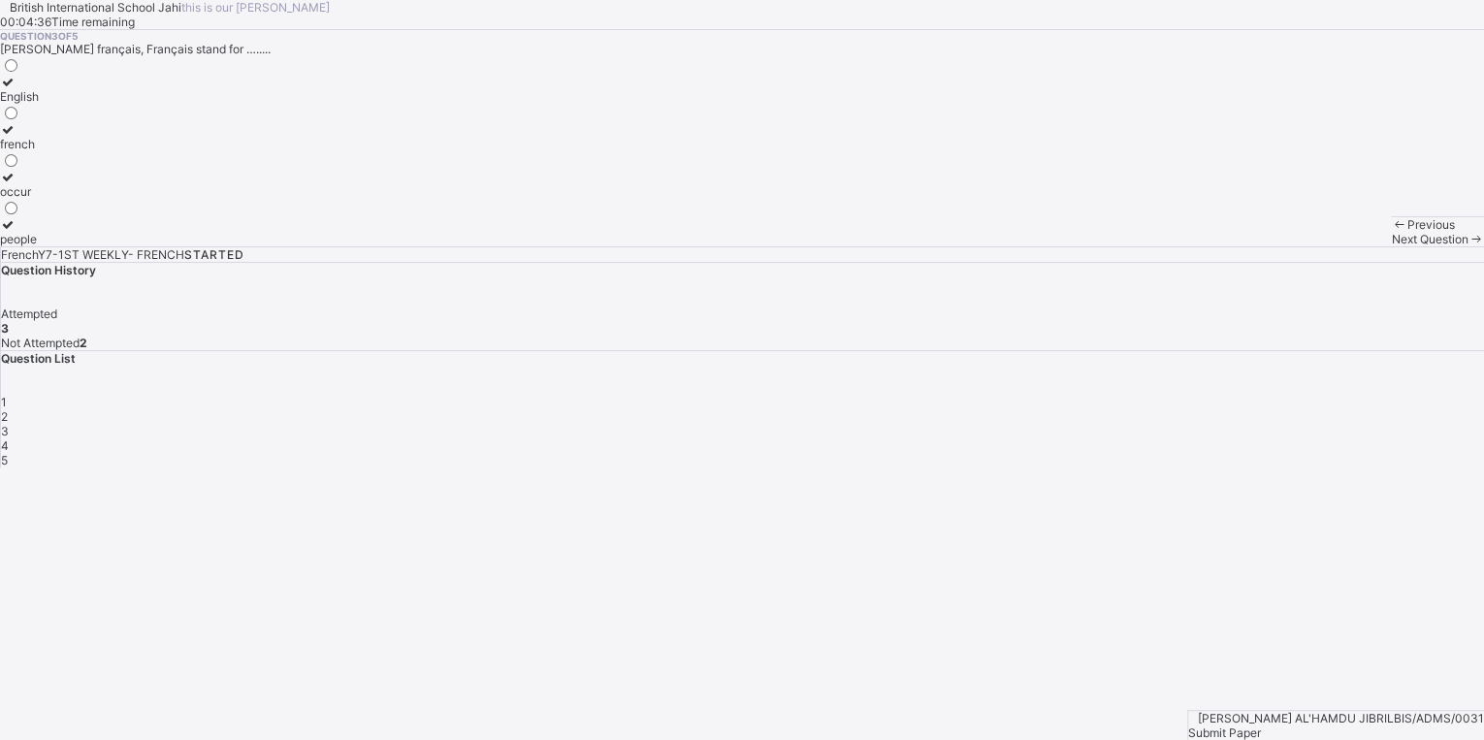
click at [1391, 246] on span "Next Question" at bounding box center [1429, 239] width 77 height 15
click at [98, 104] on div "Good night" at bounding box center [49, 96] width 98 height 15
click at [1391, 246] on span "Next Question" at bounding box center [1429, 239] width 77 height 15
drag, startPoint x: 237, startPoint y: 461, endPoint x: 256, endPoint y: 452, distance: 21.3
click at [108, 246] on div "Good morning dad" at bounding box center [54, 239] width 108 height 15
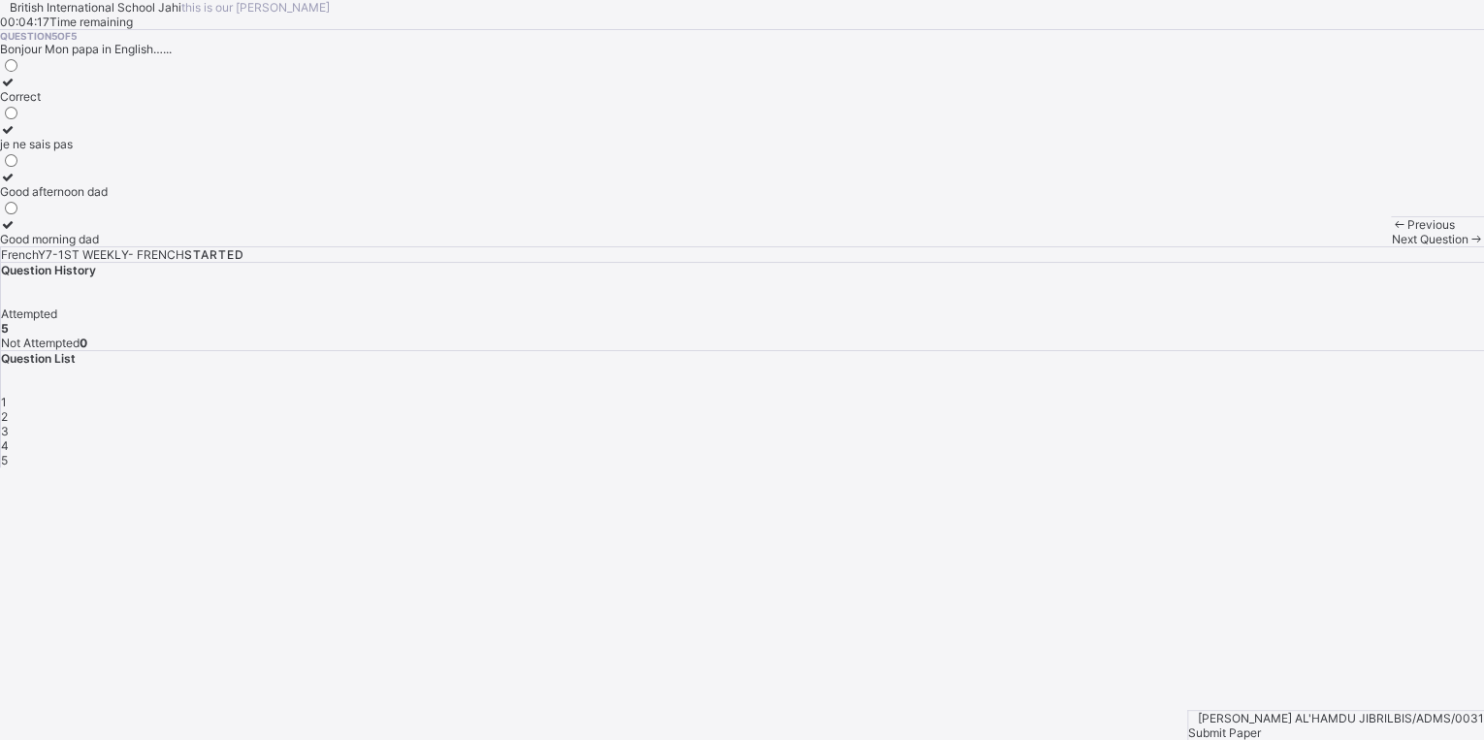
click at [1261, 726] on span "Submit Paper" at bounding box center [1224, 733] width 73 height 15
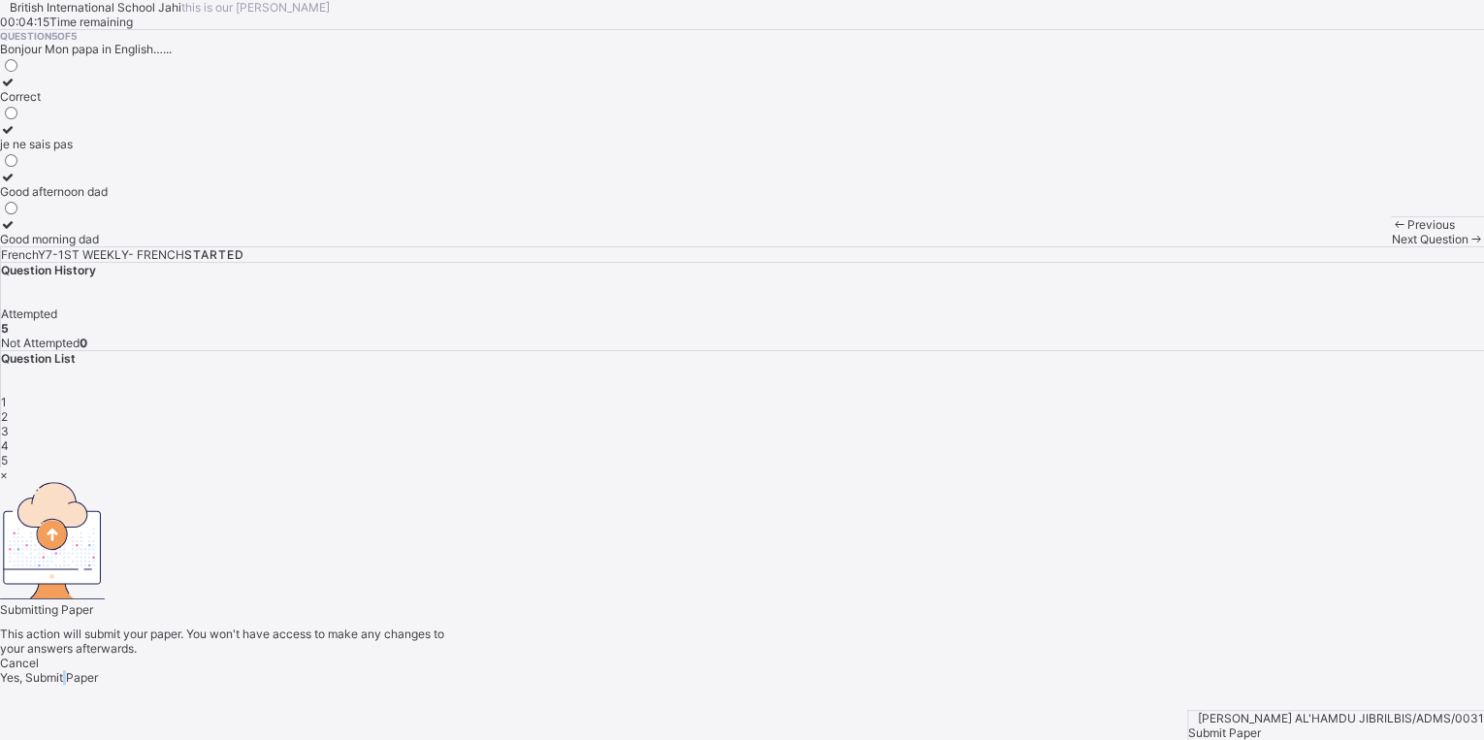
click at [98, 670] on span "Yes, Submit Paper" at bounding box center [49, 677] width 98 height 15
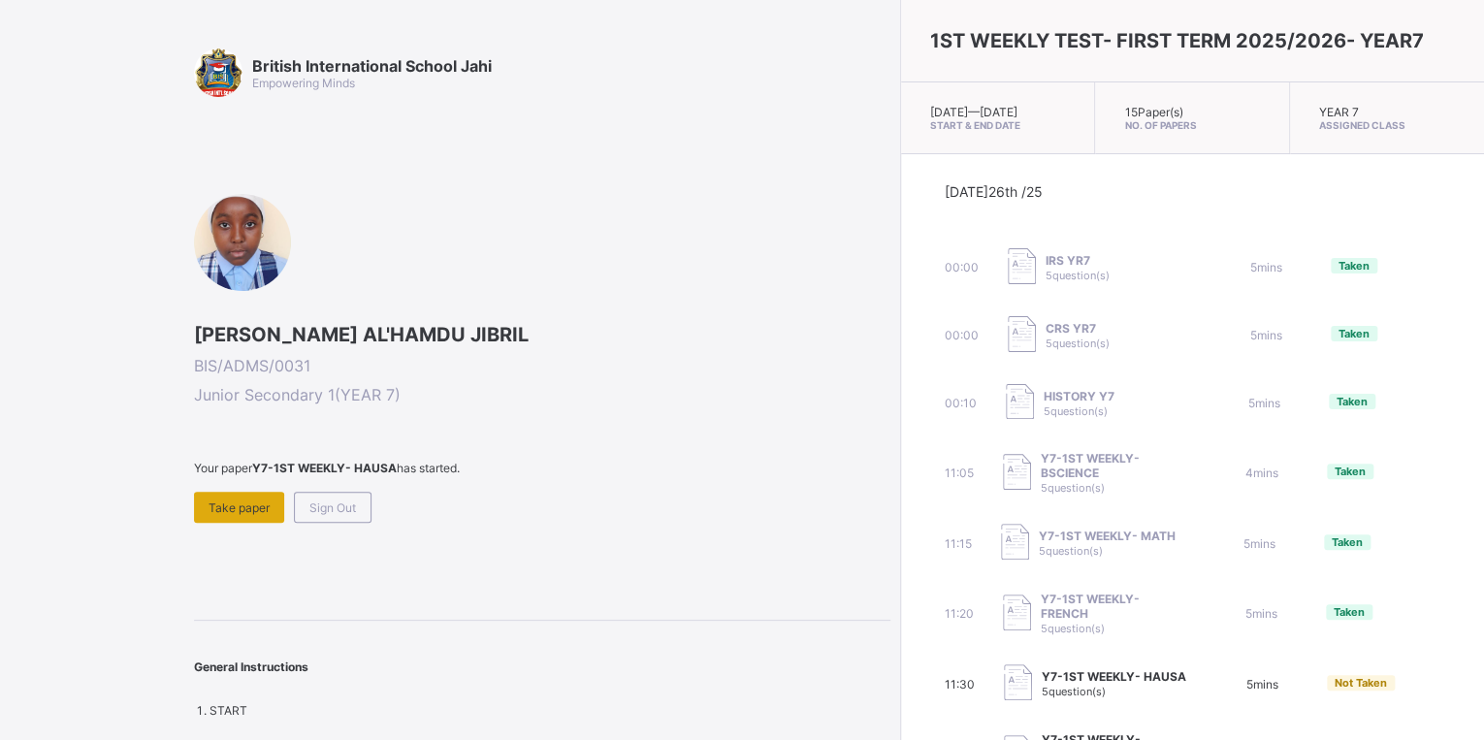
click at [254, 512] on span "Take paper" at bounding box center [239, 508] width 61 height 15
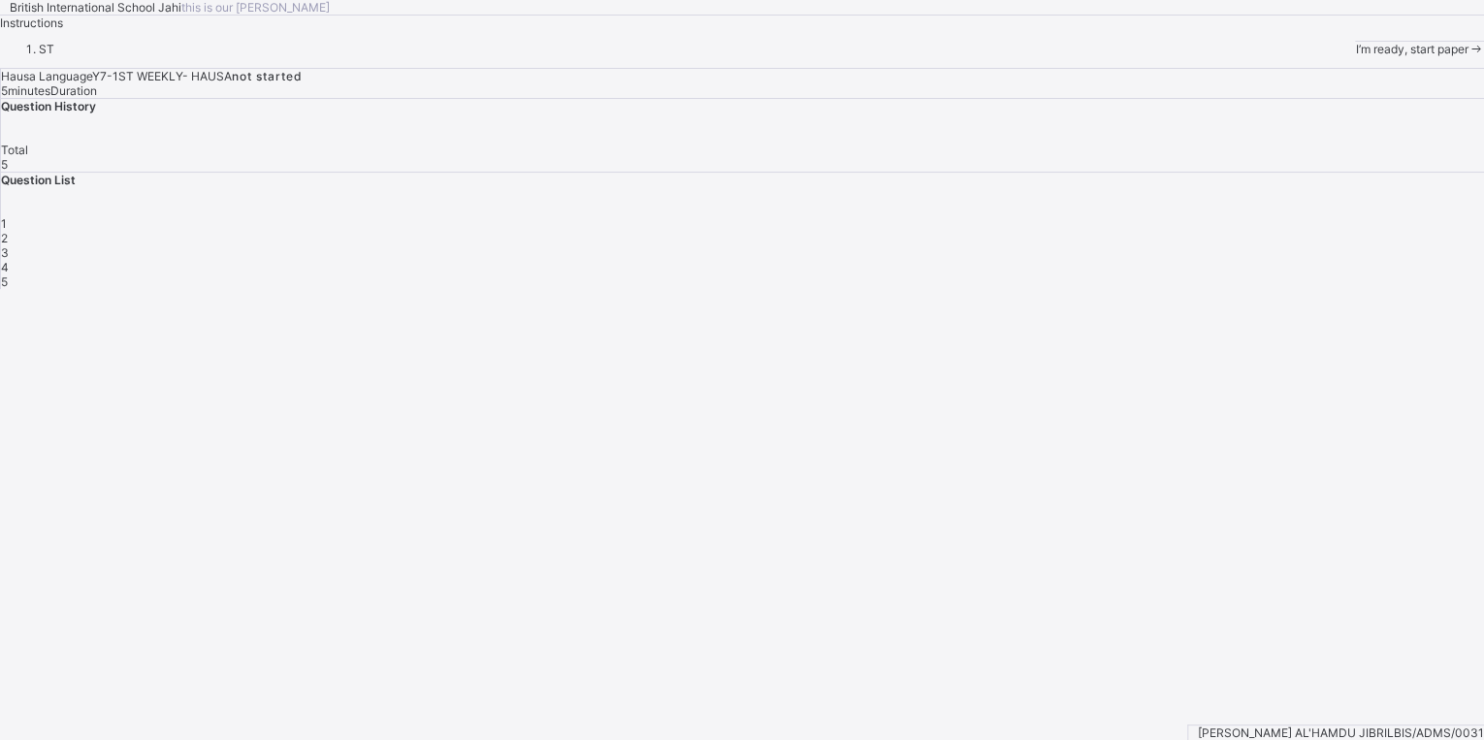
click at [1468, 56] on span at bounding box center [1476, 49] width 16 height 15
click at [1355, 56] on span "I’m ready, start paper" at bounding box center [1411, 49] width 113 height 15
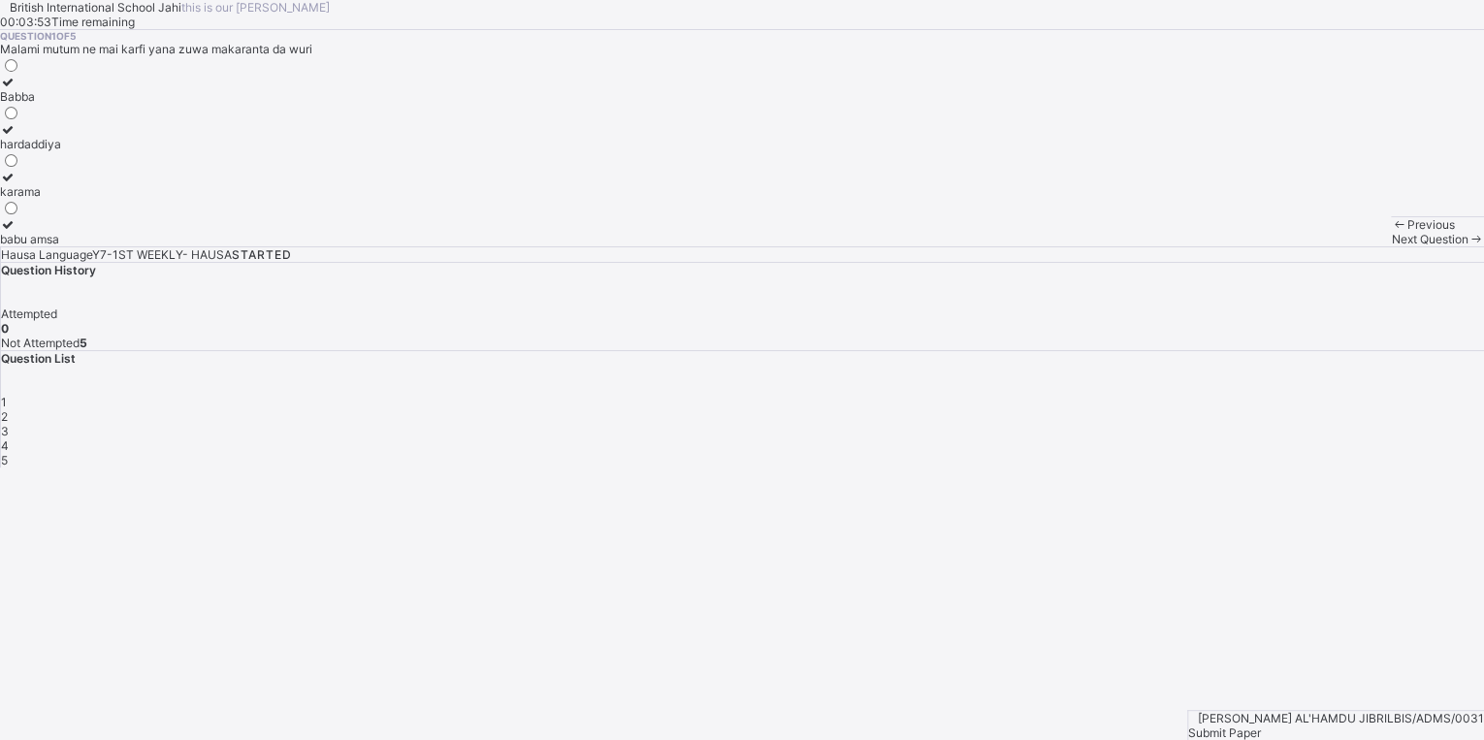
click at [1391, 246] on span "Next Question" at bounding box center [1429, 239] width 77 height 15
click at [34, 104] on div "jumla" at bounding box center [17, 96] width 34 height 15
click at [1391, 246] on span "Next Question" at bounding box center [1429, 239] width 77 height 15
click at [20, 199] on div "2" at bounding box center [10, 191] width 20 height 15
click at [1391, 246] on span "Next Question" at bounding box center [1429, 239] width 77 height 15
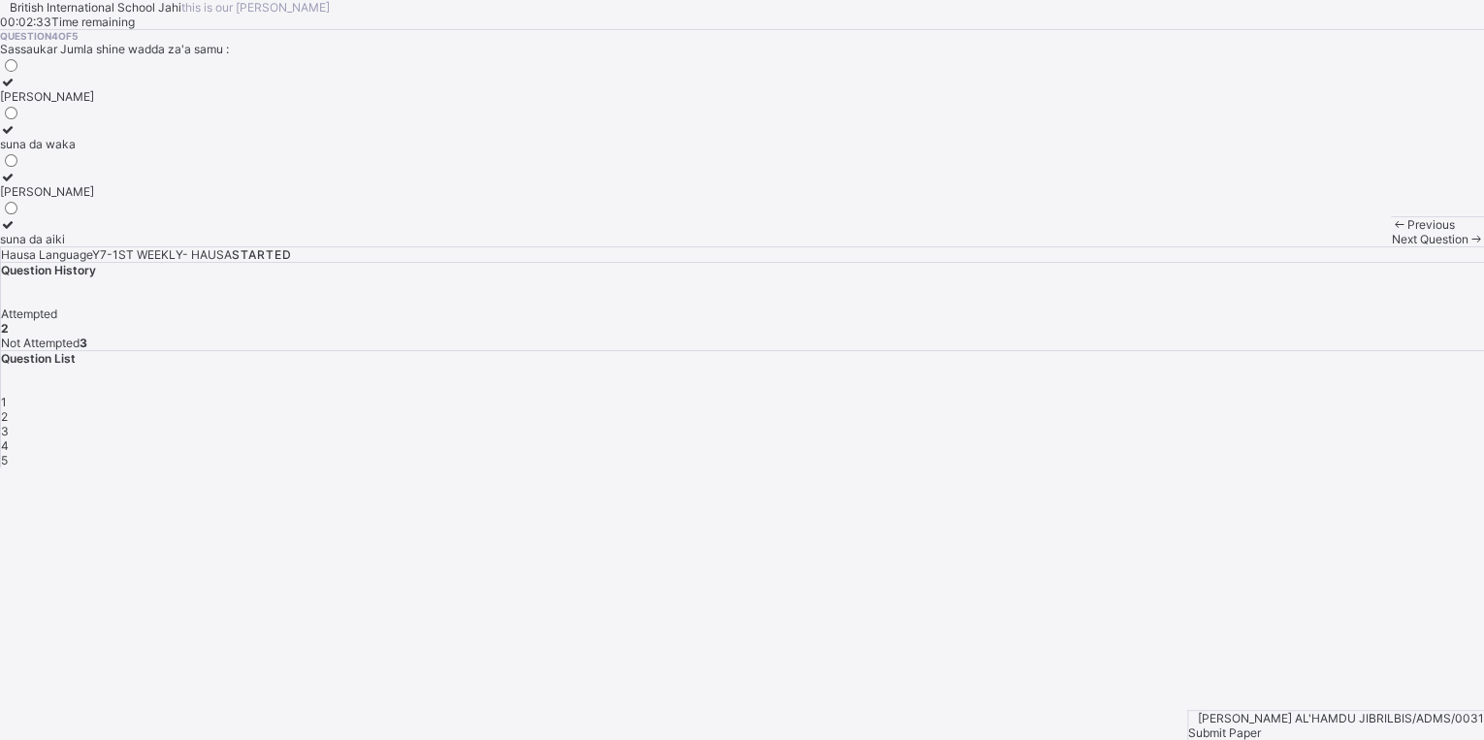
click at [94, 151] on div "suna da waka" at bounding box center [47, 144] width 94 height 15
click at [1391, 246] on div "Next Question" at bounding box center [1437, 239] width 93 height 15
click at [51, 104] on div "rubutawa" at bounding box center [25, 96] width 51 height 15
click at [1285, 438] on div "4" at bounding box center [742, 445] width 1483 height 15
click at [1129, 405] on div "1" at bounding box center [742, 402] width 1483 height 15
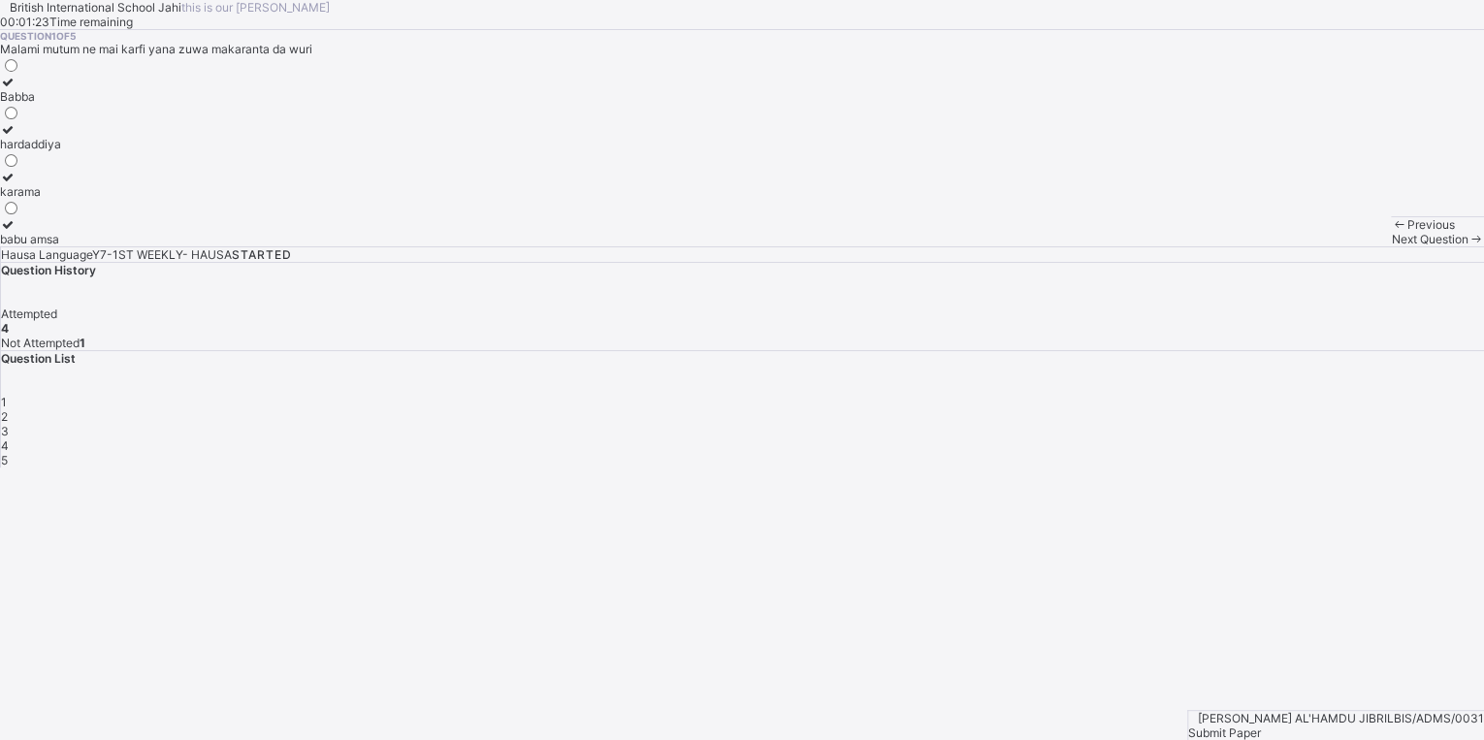
click at [61, 151] on div "hardaddiya" at bounding box center [30, 144] width 61 height 15
click at [1391, 246] on span "Next Question" at bounding box center [1429, 239] width 77 height 15
click at [1405, 726] on div "Submit Paper" at bounding box center [1336, 733] width 296 height 15
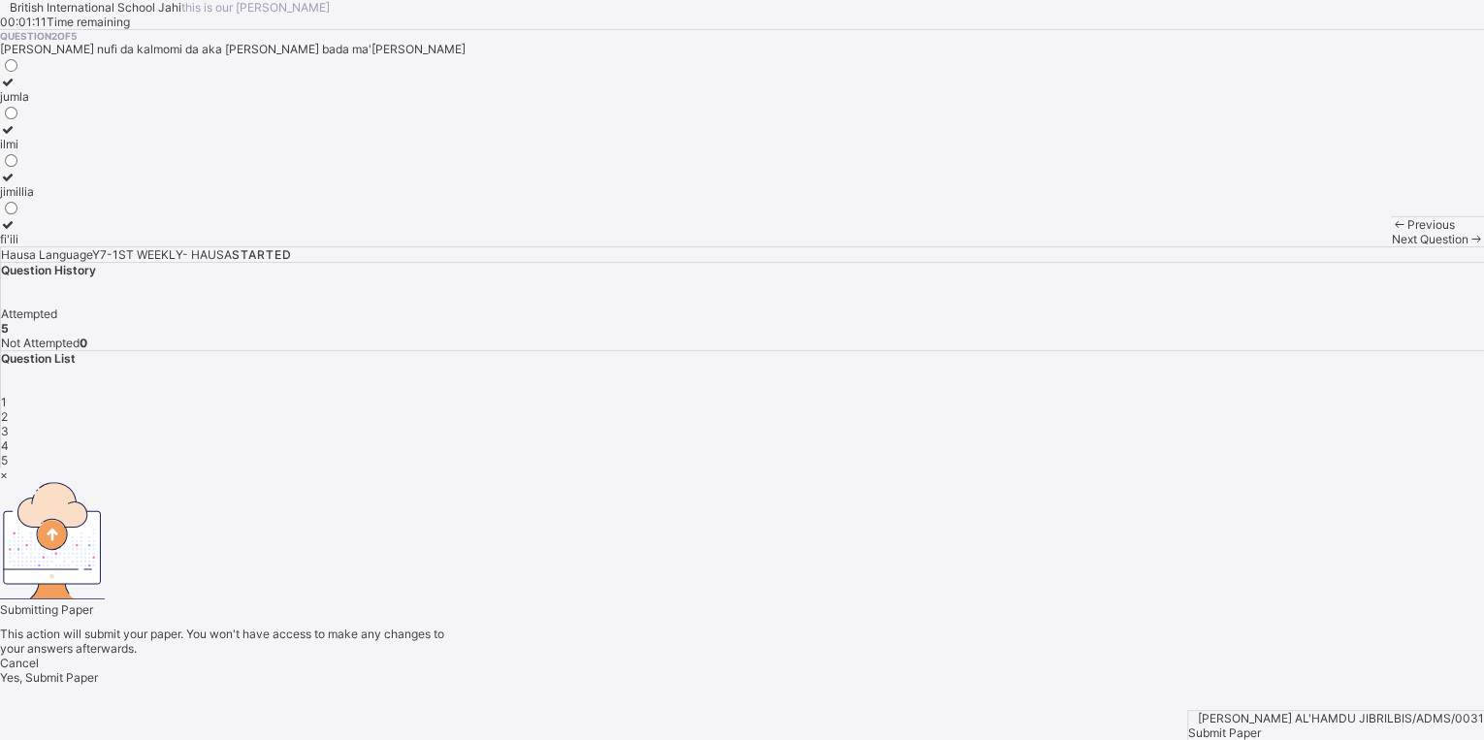
click at [98, 670] on span "Yes, Submit Paper" at bounding box center [49, 677] width 98 height 15
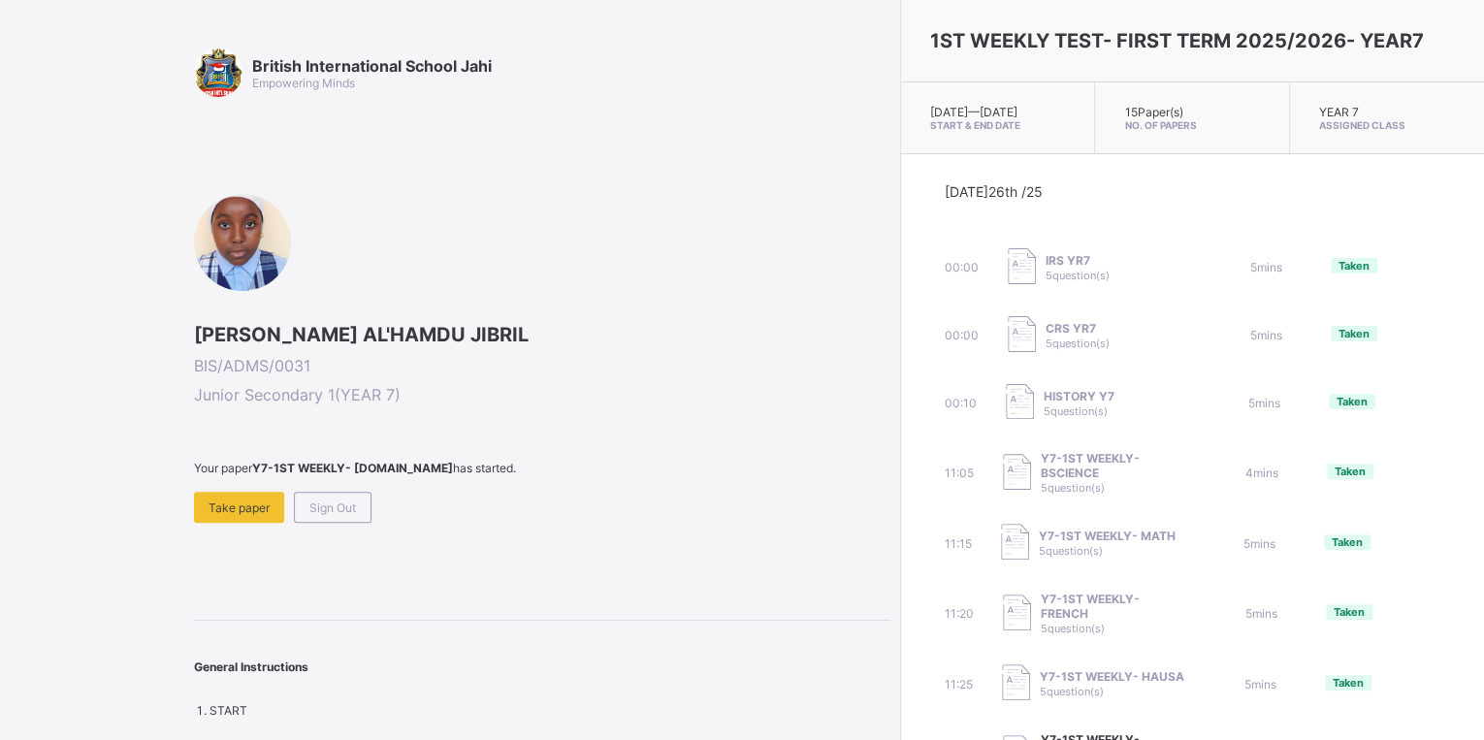
drag, startPoint x: 1406, startPoint y: 566, endPoint x: 1105, endPoint y: 515, distance: 304.9
click at [1324, 553] on div "Taken" at bounding box center [1382, 543] width 116 height 18
click at [230, 512] on span "Take paper" at bounding box center [239, 508] width 61 height 15
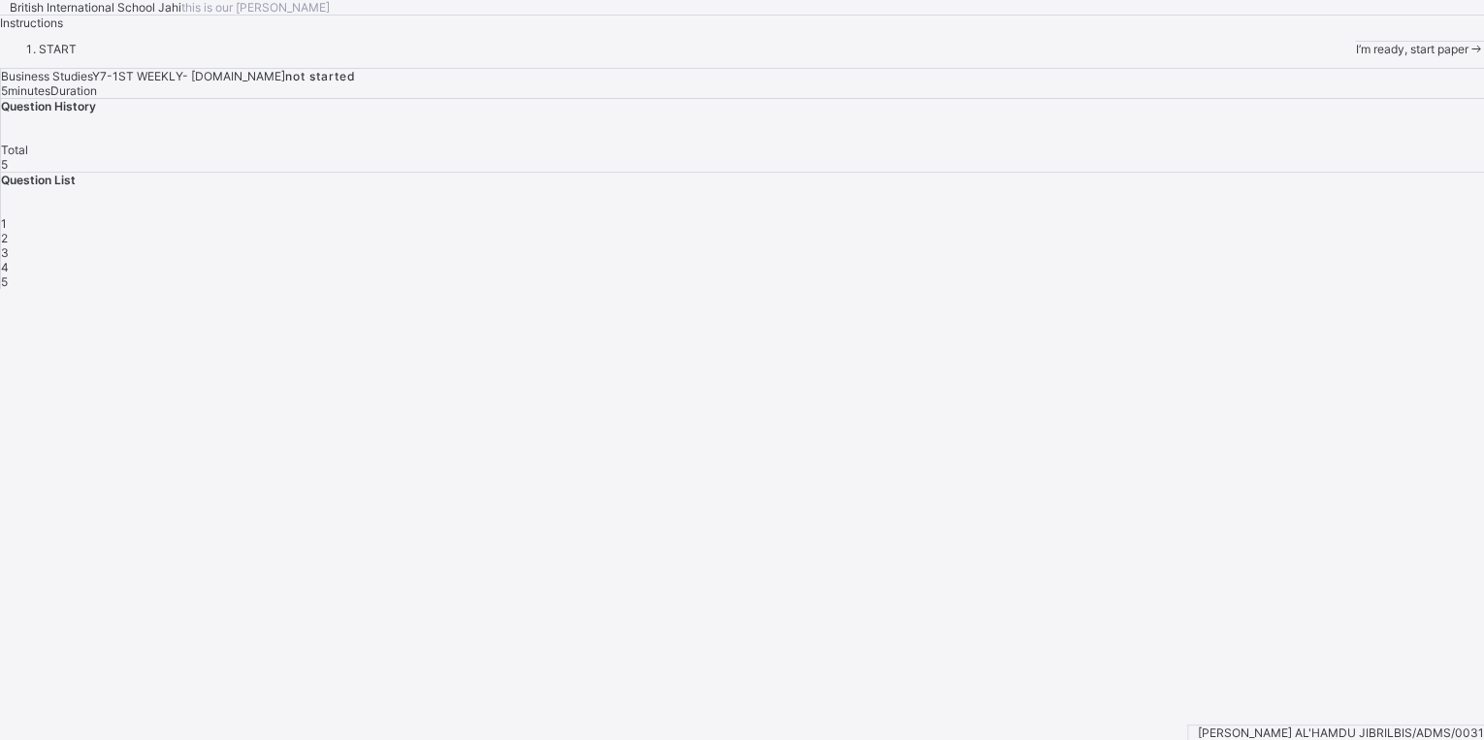
click at [1468, 56] on span at bounding box center [1476, 49] width 16 height 15
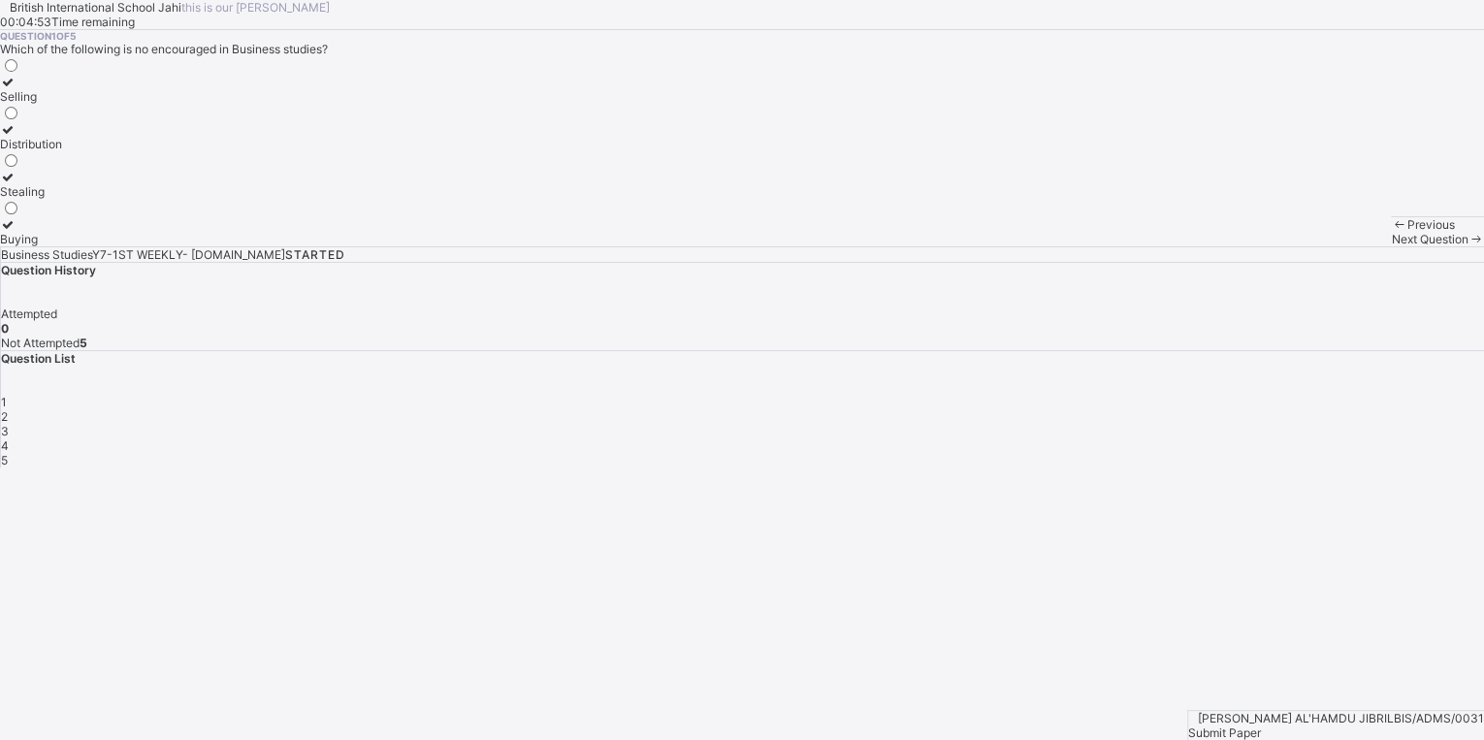
click at [62, 199] on div "Stealing" at bounding box center [31, 191] width 62 height 15
click at [1468, 246] on icon at bounding box center [1476, 239] width 16 height 15
click at [81, 246] on label "Bookkeeping" at bounding box center [40, 231] width 81 height 29
click at [1391, 246] on span "Next Question" at bounding box center [1429, 239] width 77 height 15
click at [1468, 246] on span at bounding box center [1476, 239] width 16 height 15
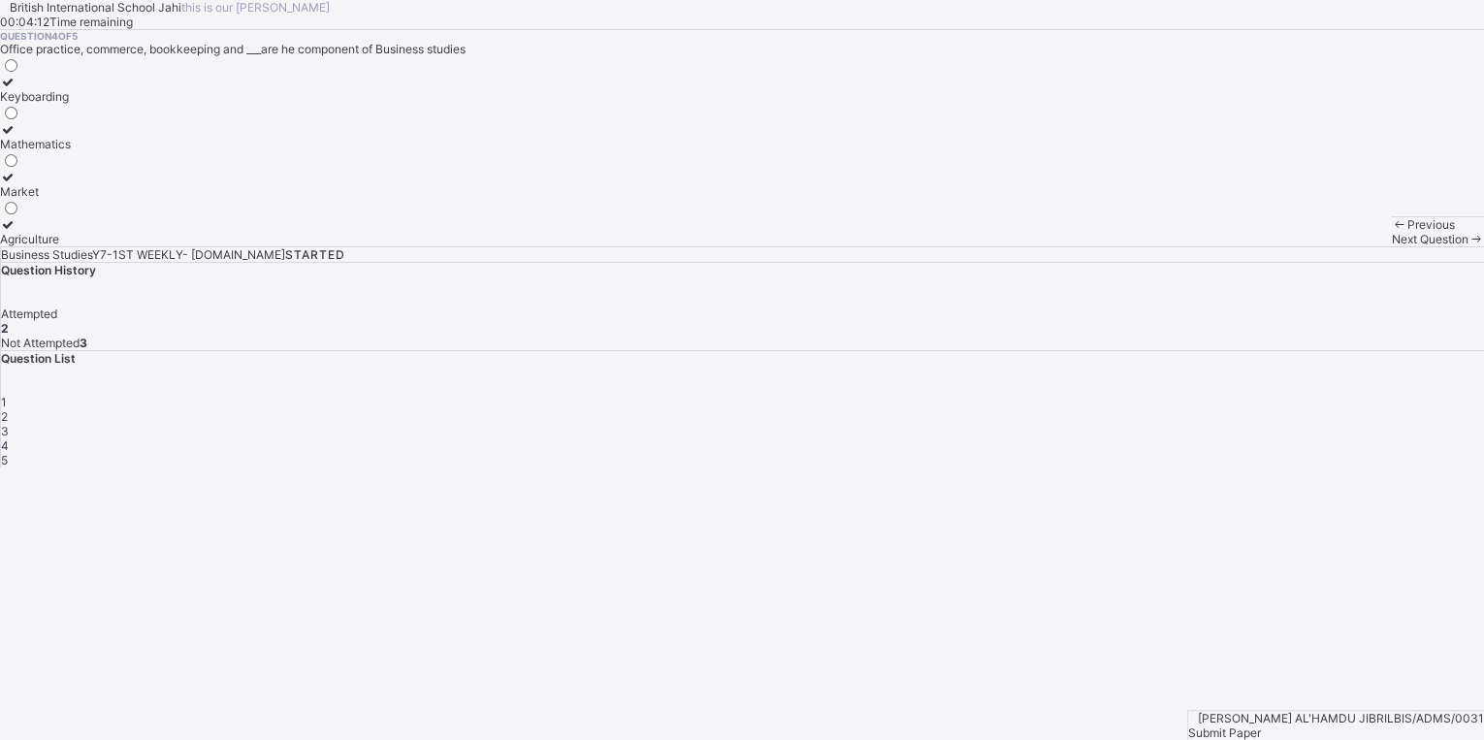
click at [71, 104] on label "Keyboarding" at bounding box center [35, 89] width 71 height 29
click at [1391, 246] on div "Next Question" at bounding box center [1437, 239] width 93 height 15
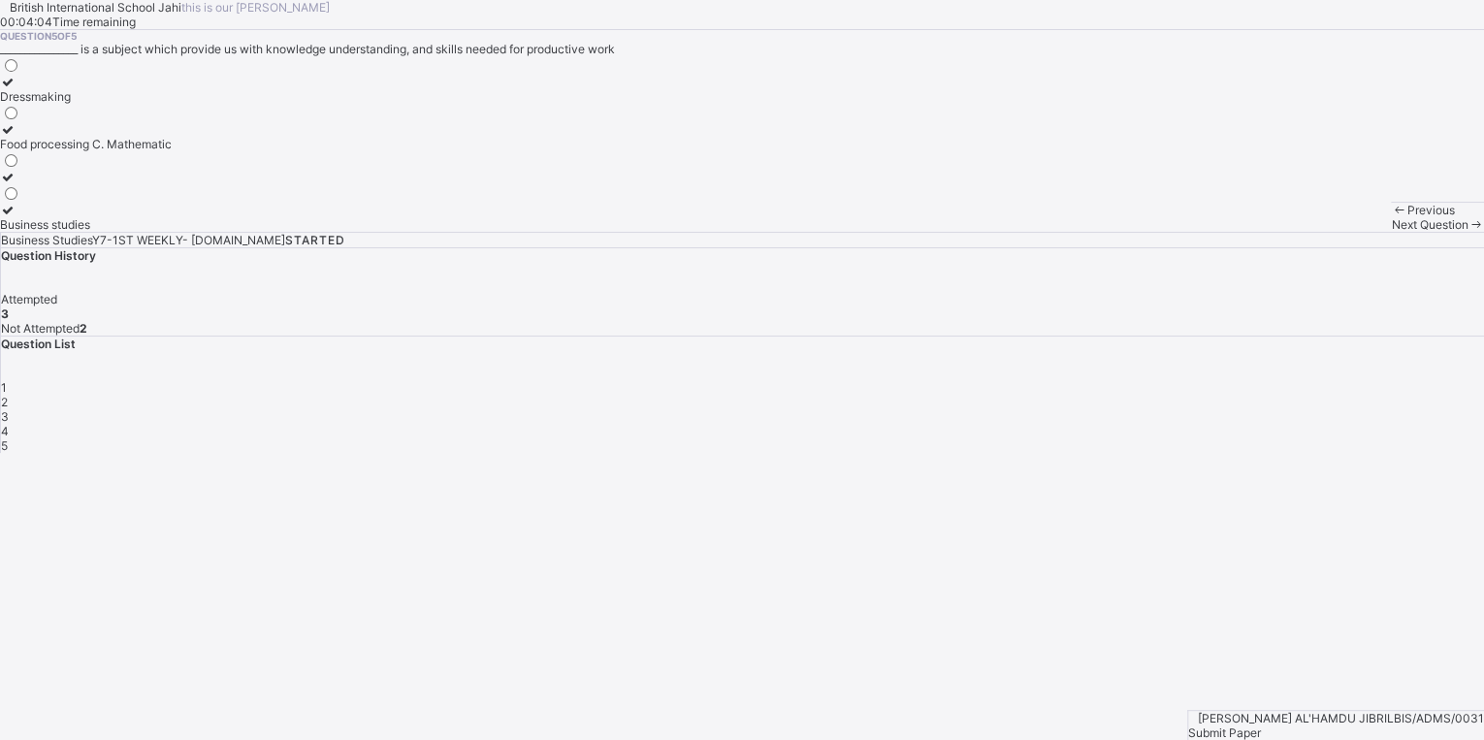
click at [172, 232] on div "Business studies" at bounding box center [86, 224] width 172 height 15
click at [1408, 217] on span "Previous" at bounding box center [1432, 210] width 48 height 15
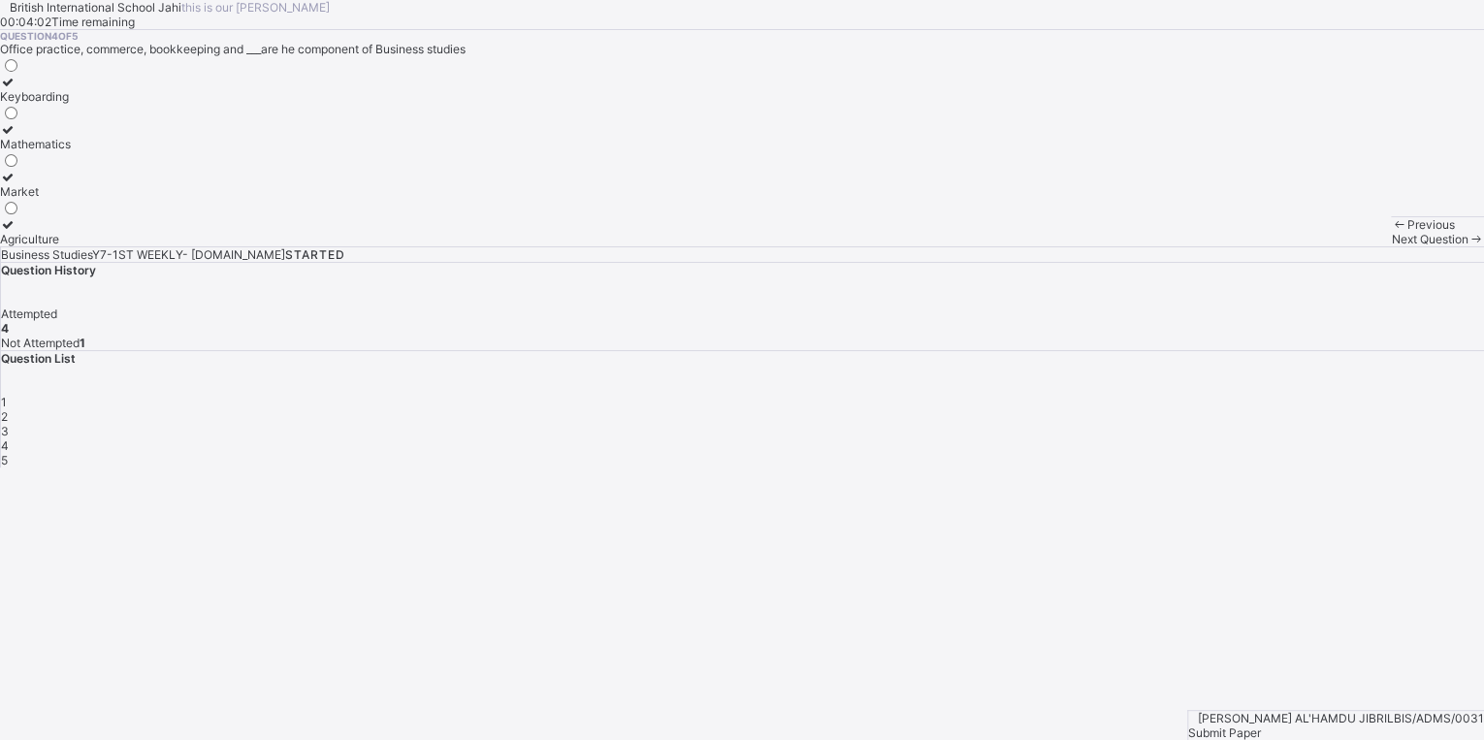
click at [1408, 232] on span "Previous" at bounding box center [1432, 224] width 48 height 15
click at [81, 104] on div "Office practice" at bounding box center [40, 96] width 81 height 15
click at [1468, 246] on span at bounding box center [1476, 239] width 16 height 15
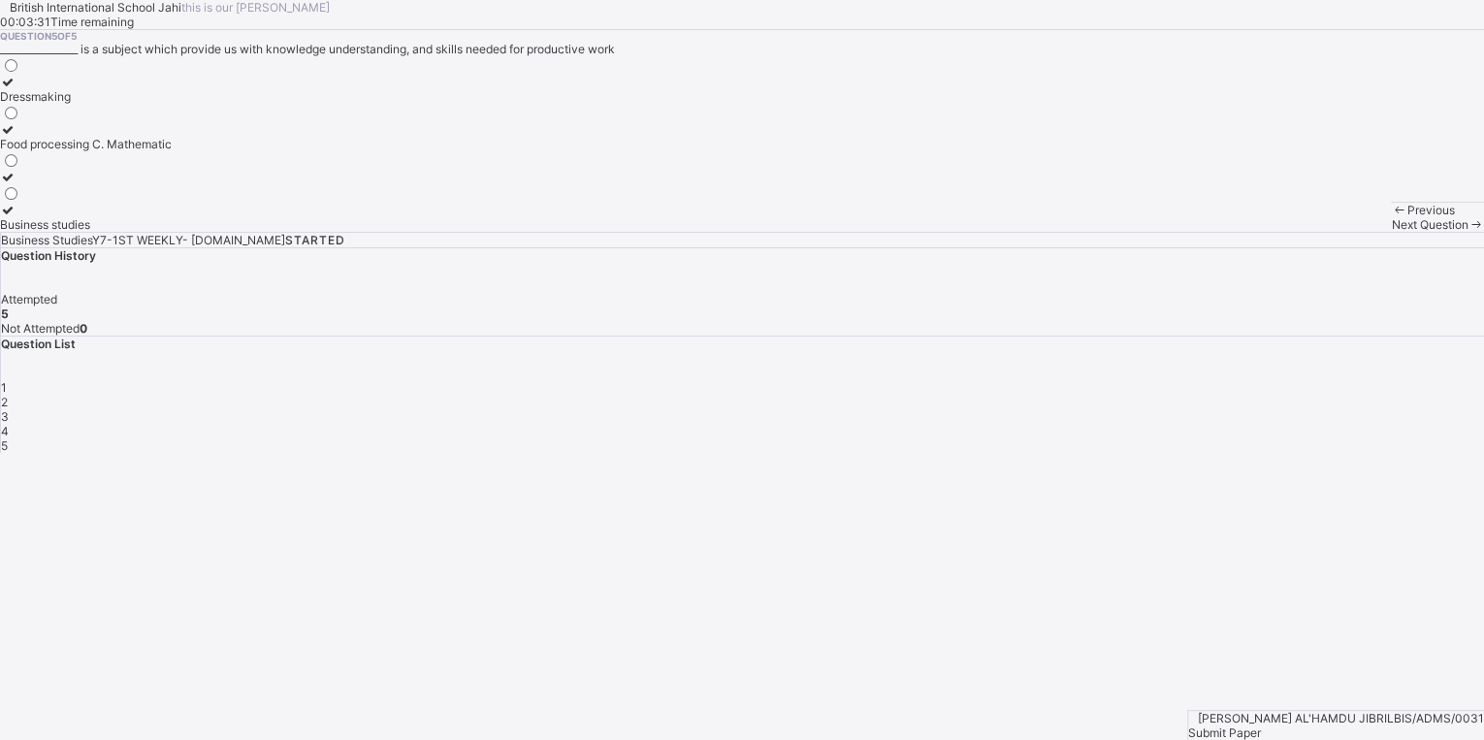
drag, startPoint x: 136, startPoint y: 712, endPoint x: 131, endPoint y: 700, distance: 12.6
click at [1408, 217] on span "Previous" at bounding box center [1432, 210] width 48 height 15
drag, startPoint x: 131, startPoint y: 700, endPoint x: 132, endPoint y: 688, distance: 12.6
click at [1408, 217] on span "Previous" at bounding box center [1432, 210] width 48 height 15
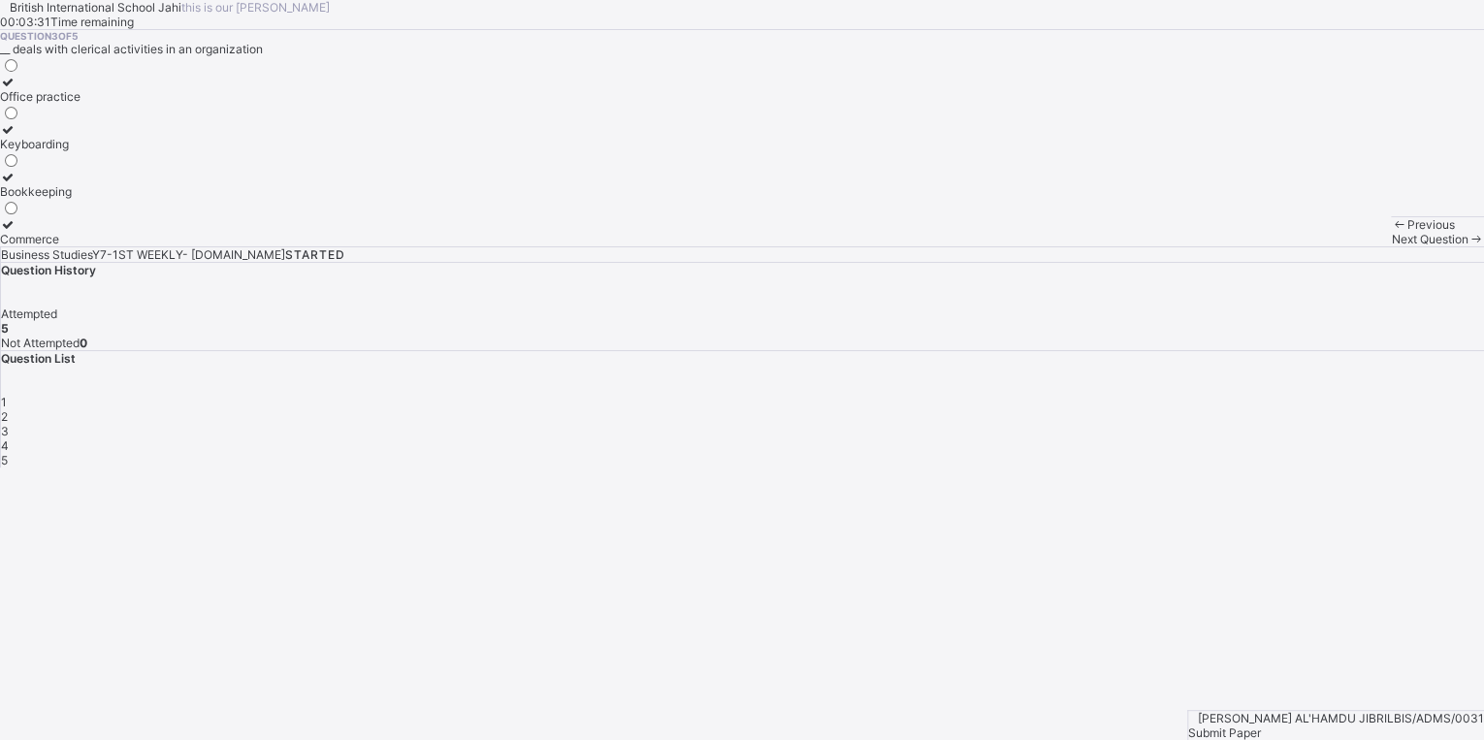
click at [1391, 246] on div "Previous Next Question" at bounding box center [1437, 231] width 93 height 30
drag, startPoint x: 1374, startPoint y: 695, endPoint x: 1299, endPoint y: 703, distance: 75.2
click at [1372, 726] on div "Submit Paper" at bounding box center [1336, 733] width 296 height 15
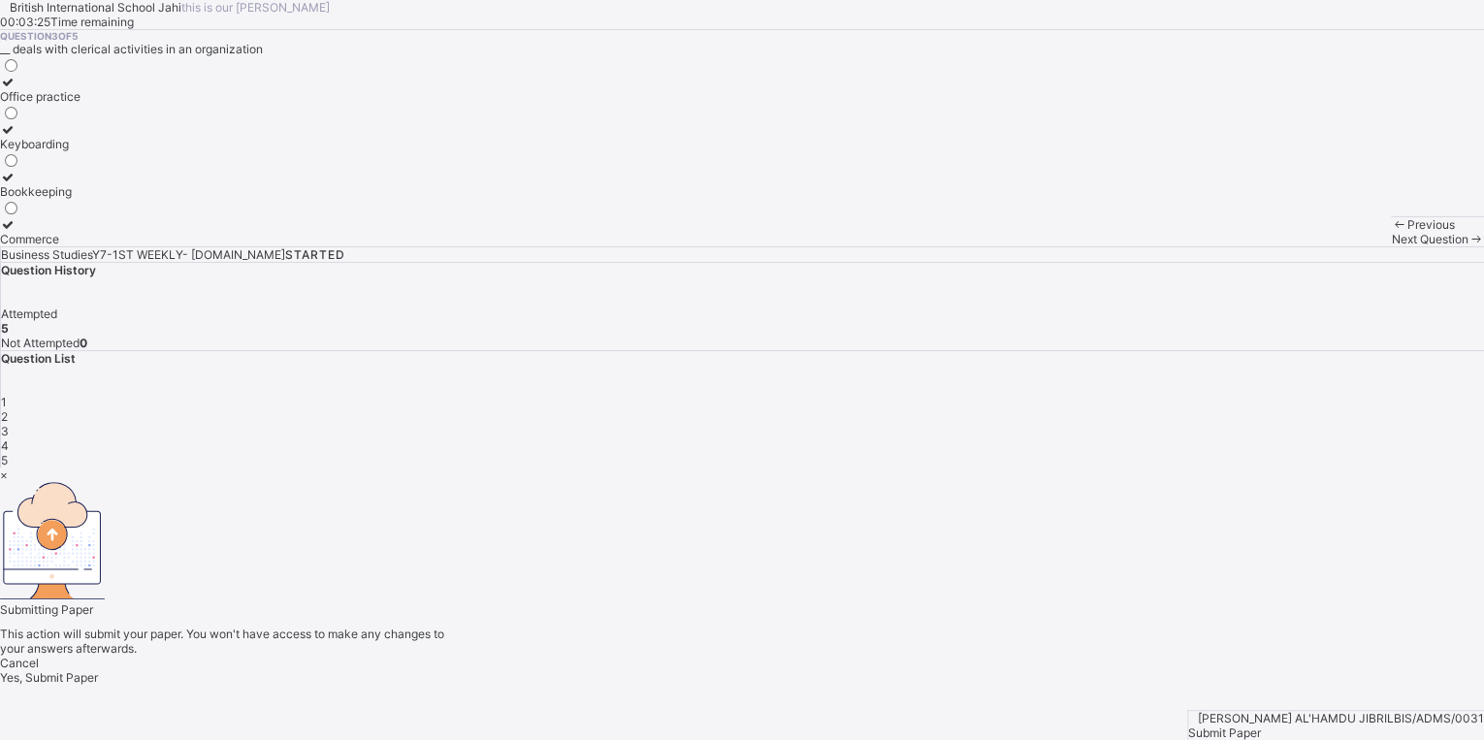
click at [744, 670] on div "Yes, Submit Paper" at bounding box center [742, 677] width 1484 height 15
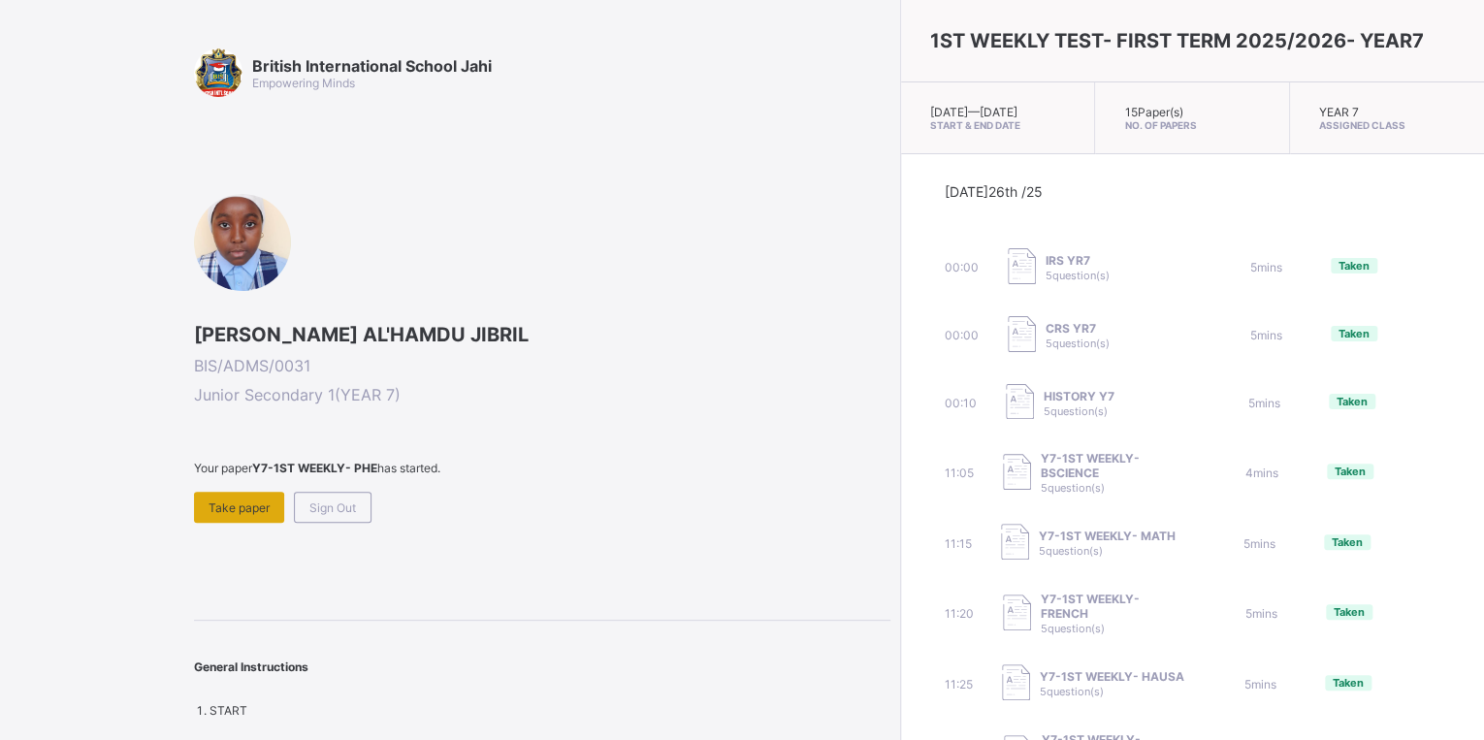
click at [262, 513] on div "Take paper" at bounding box center [239, 507] width 90 height 31
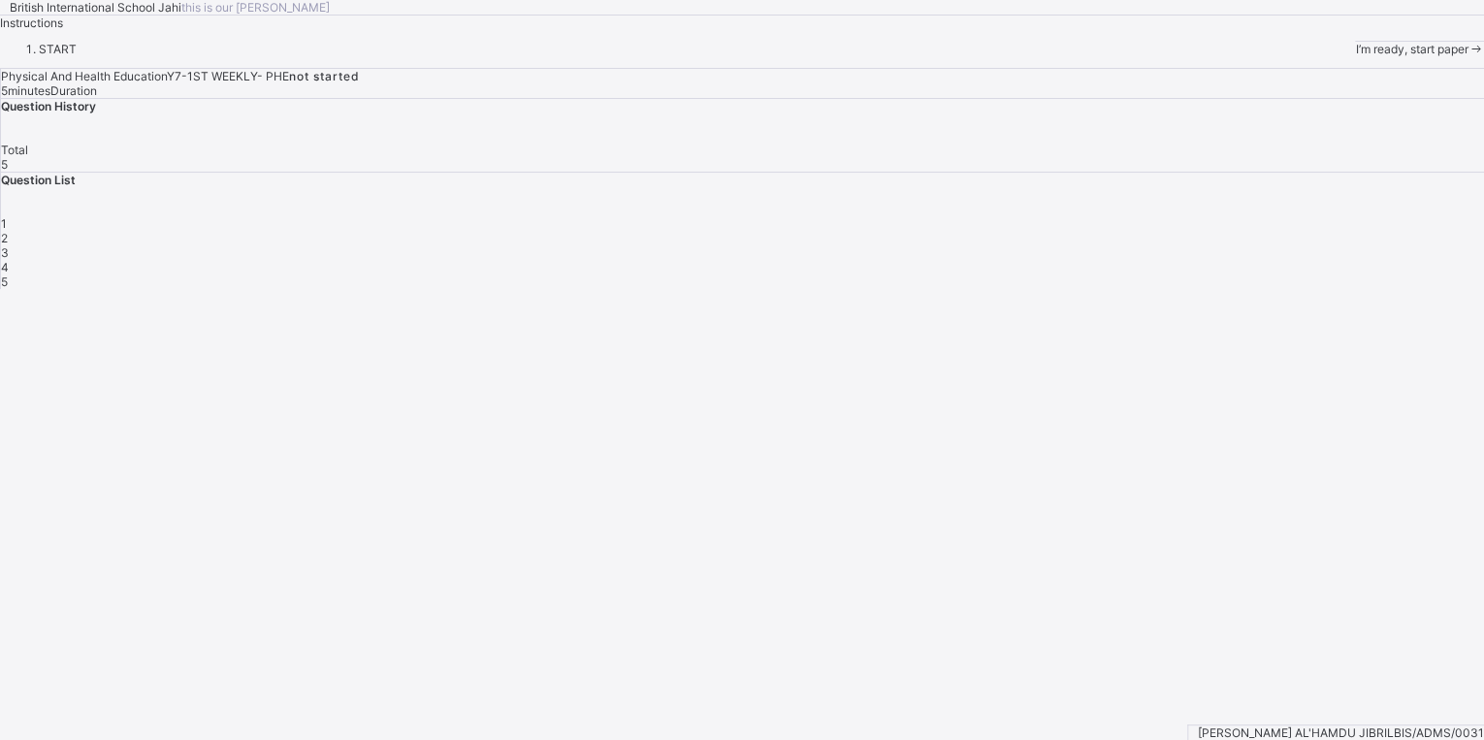
click at [1355, 56] on div "I’m ready, start paper" at bounding box center [1419, 49] width 129 height 15
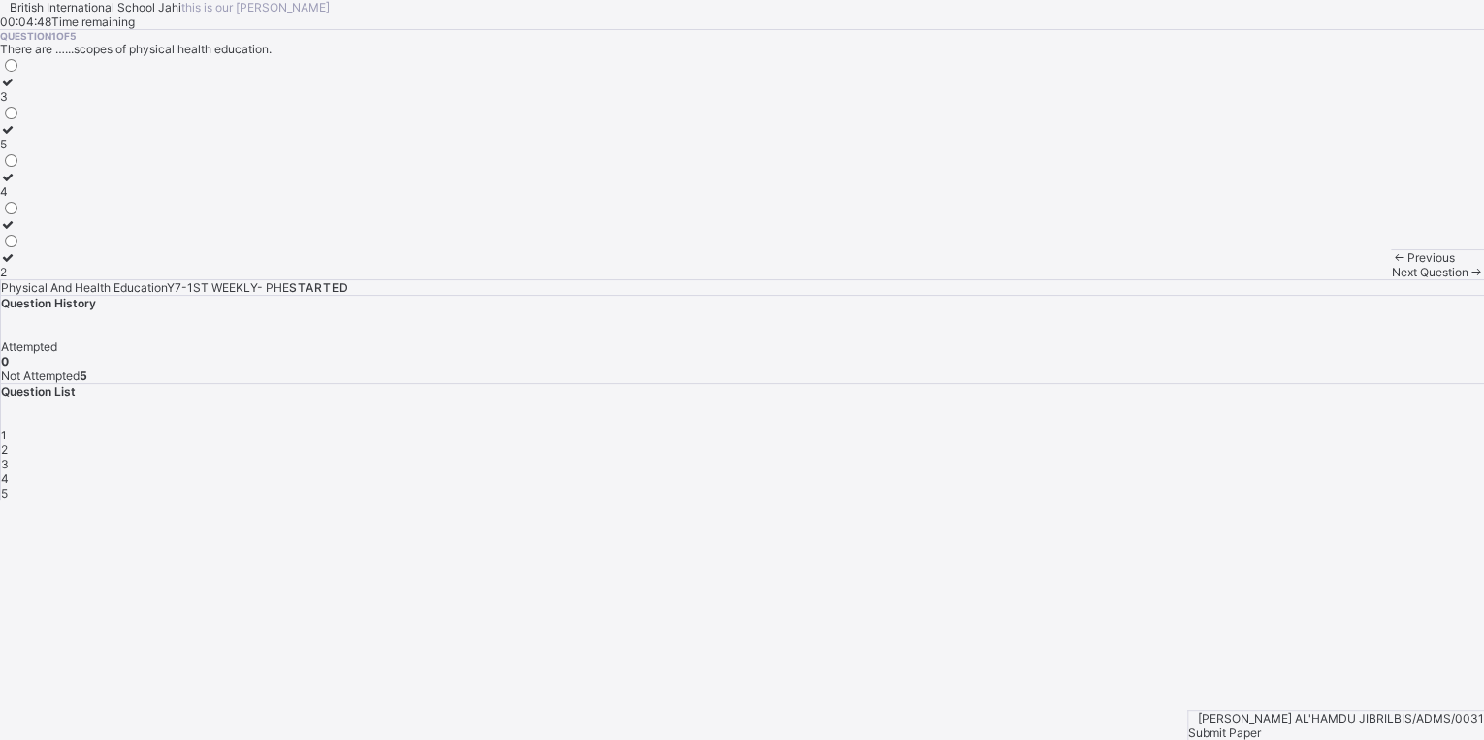
click at [1468, 279] on span at bounding box center [1476, 272] width 16 height 15
click at [99, 104] on div "Health education" at bounding box center [49, 96] width 99 height 15
click at [1391, 279] on span "Next Question" at bounding box center [1429, 272] width 77 height 15
click at [103, 137] on div "physical education" at bounding box center [51, 129] width 103 height 15
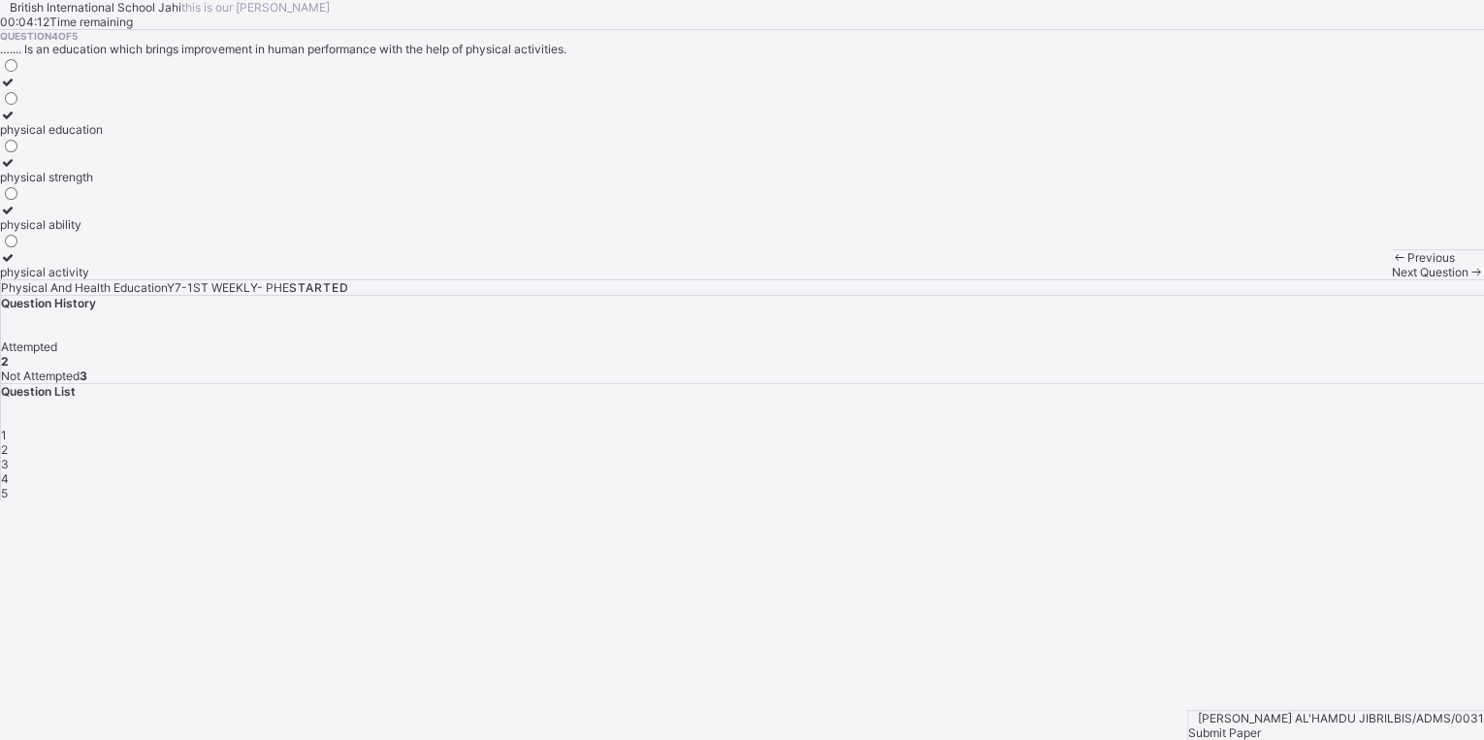
click at [1391, 279] on span "Next Question" at bounding box center [1429, 272] width 77 height 15
click at [45, 279] on div "fitness" at bounding box center [22, 272] width 45 height 15
click at [1173, 442] on div "2" at bounding box center [742, 449] width 1483 height 15
click at [93, 137] on div "muscular activity" at bounding box center [46, 129] width 93 height 15
click at [1391, 265] on span at bounding box center [1399, 257] width 16 height 15
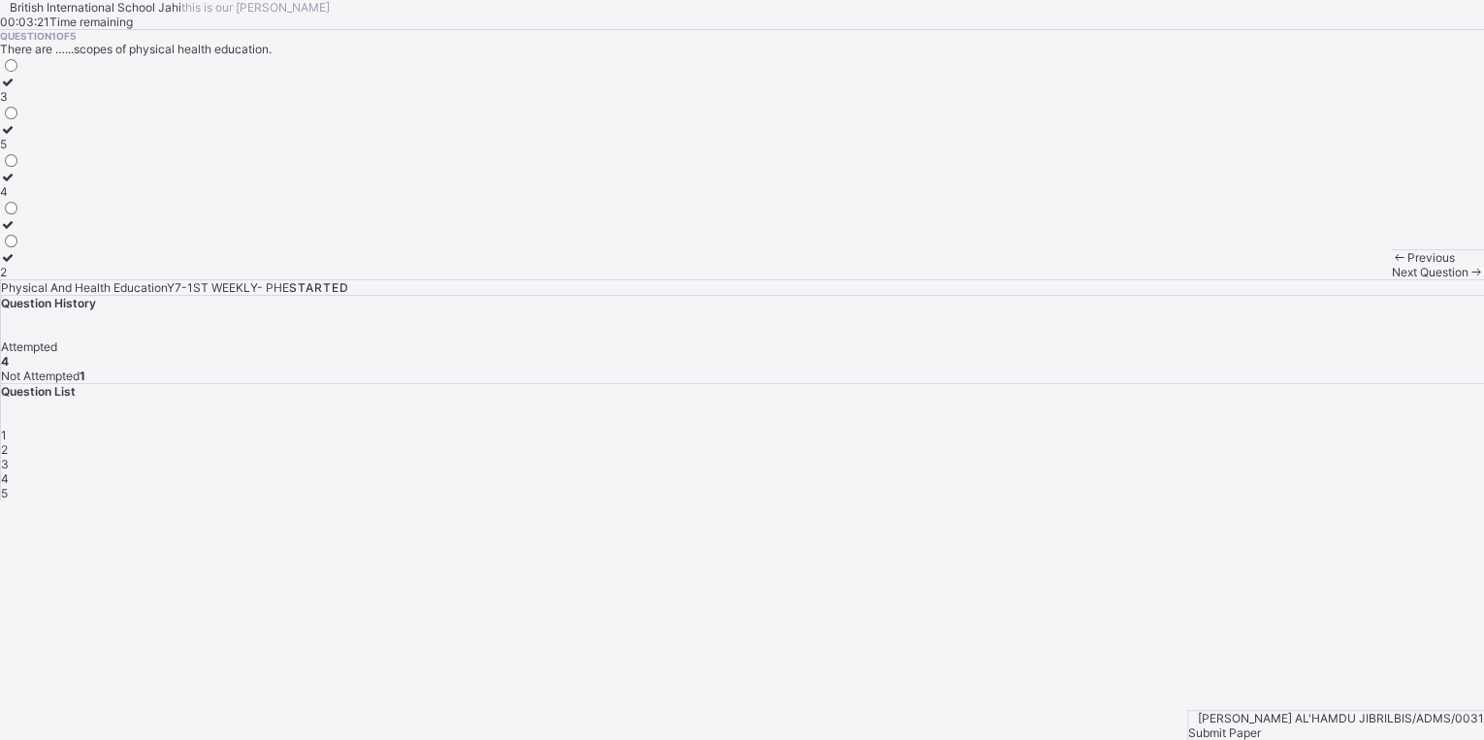
click at [20, 199] on div "4" at bounding box center [10, 191] width 20 height 15
click at [1261, 726] on span "Submit Paper" at bounding box center [1224, 733] width 73 height 15
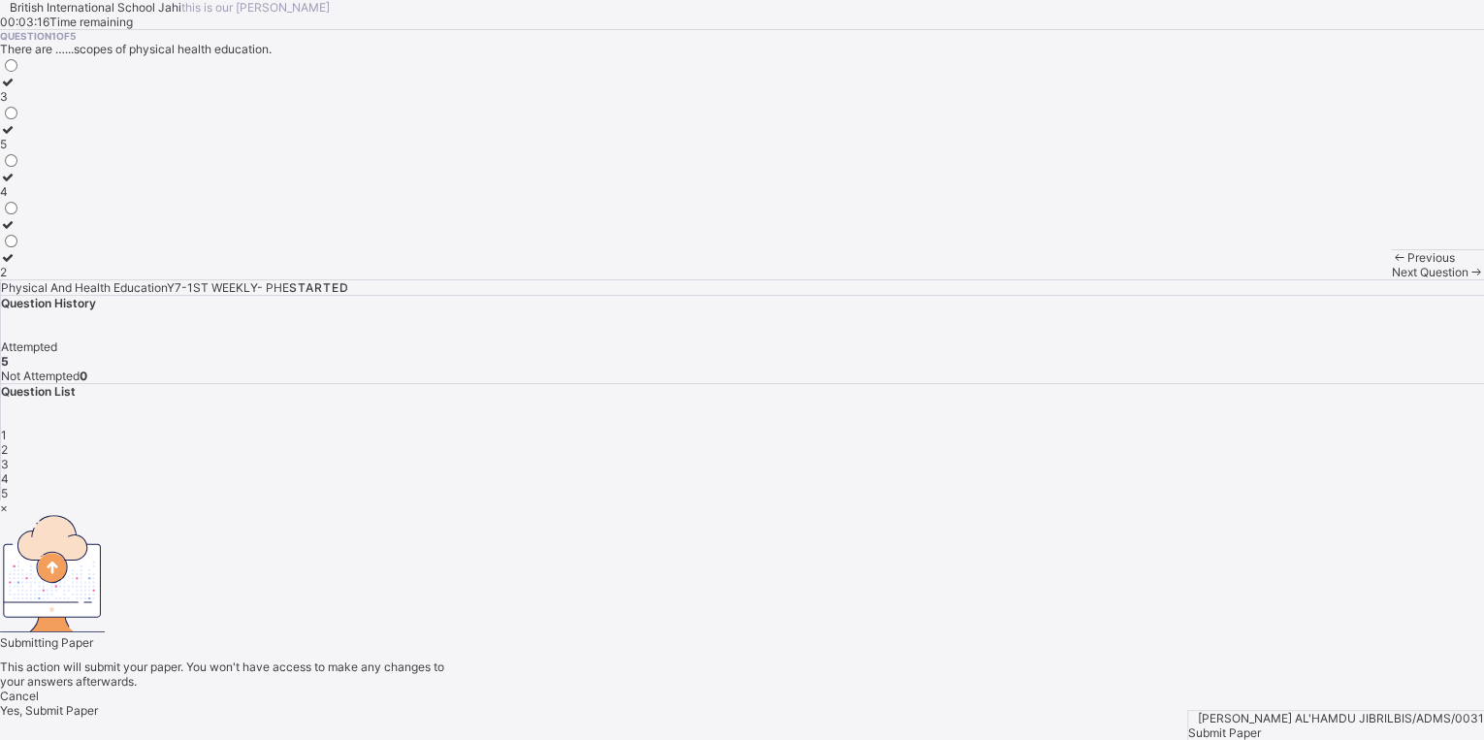
click at [98, 703] on span "Yes, Submit Paper" at bounding box center [49, 710] width 98 height 15
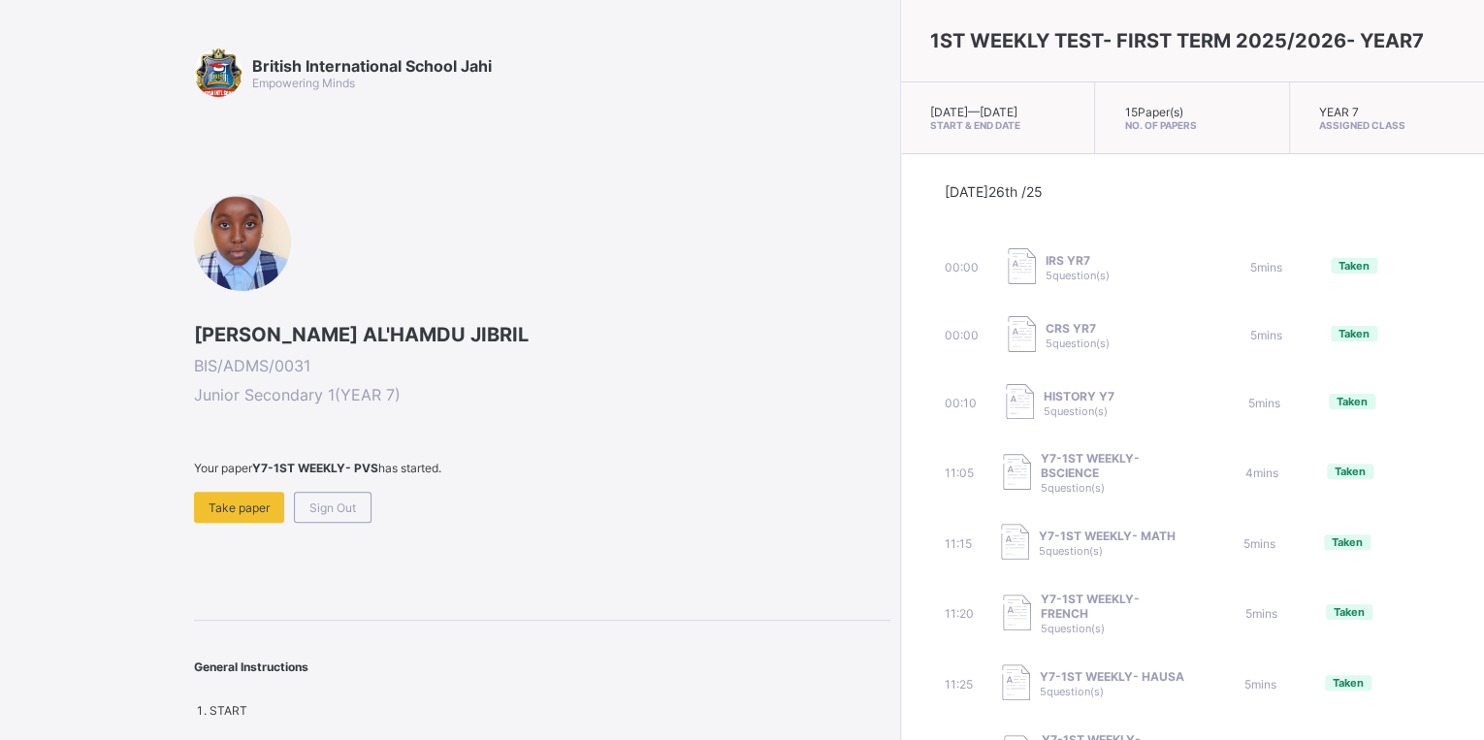
drag, startPoint x: 760, startPoint y: 427, endPoint x: 768, endPoint y: 450, distance: 24.5
click at [252, 508] on span "Take paper" at bounding box center [239, 508] width 61 height 15
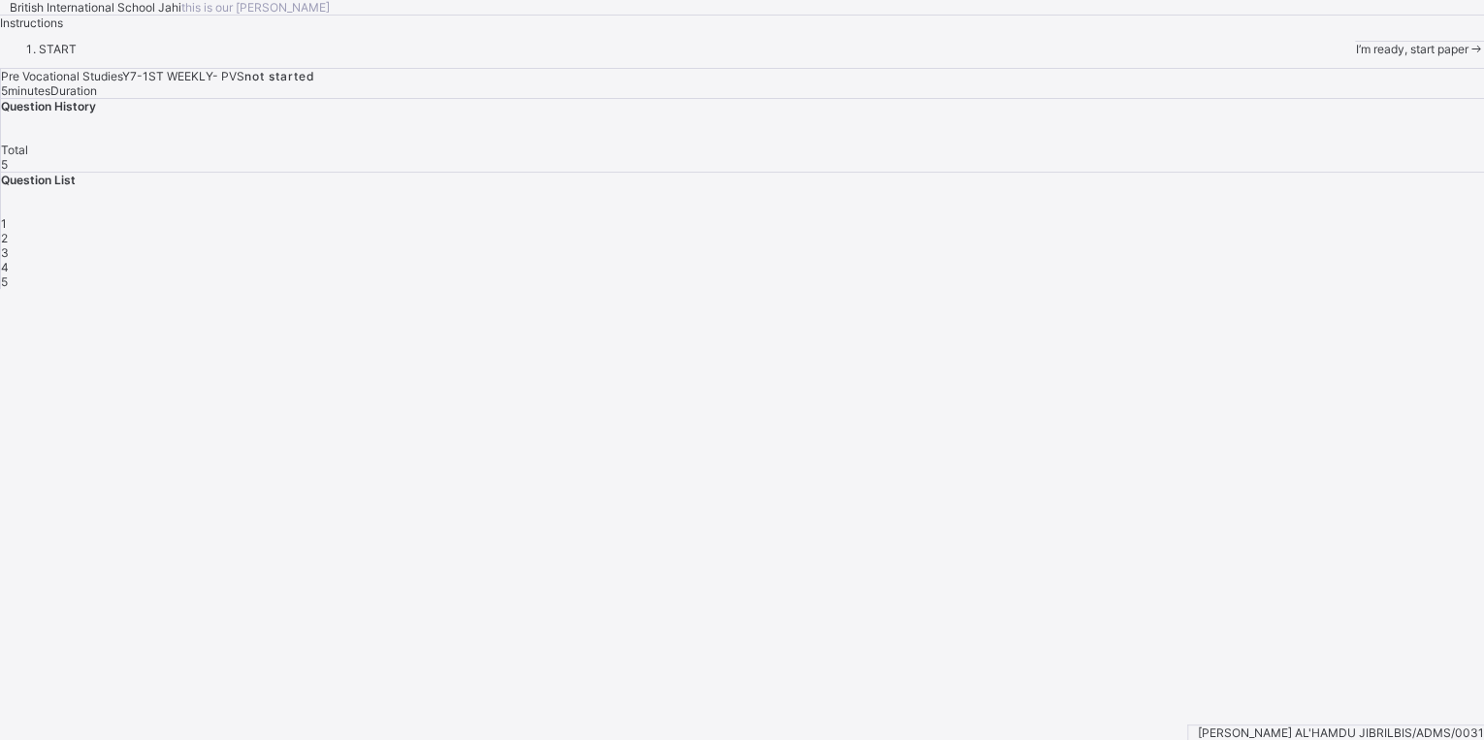
click at [1355, 56] on span "I’m ready, start paper" at bounding box center [1411, 49] width 113 height 15
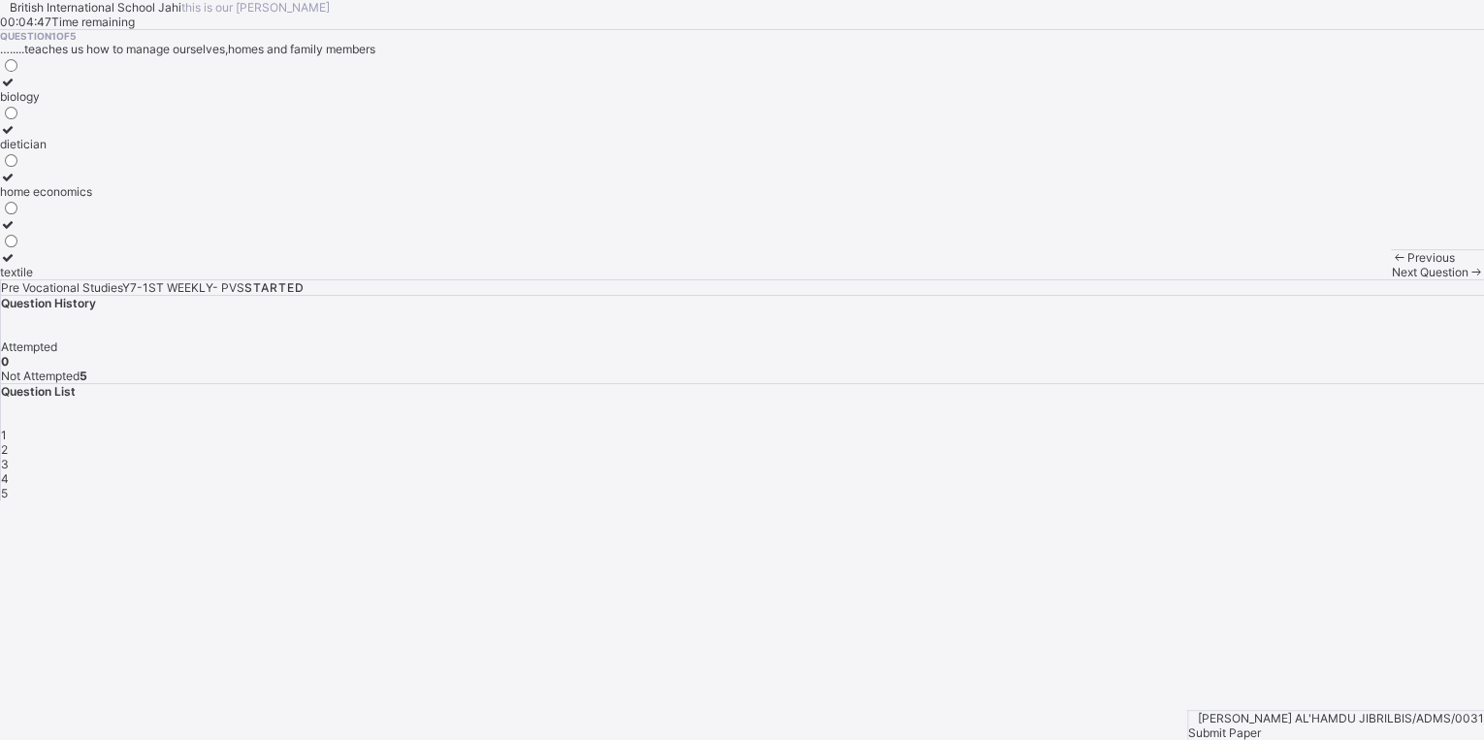
click at [92, 199] on div "home economics" at bounding box center [46, 191] width 92 height 15
click at [1391, 279] on span "Next Question" at bounding box center [1429, 272] width 77 height 15
drag, startPoint x: 269, startPoint y: 387, endPoint x: 280, endPoint y: 400, distance: 17.2
click at [104, 199] on label "home management" at bounding box center [52, 184] width 104 height 29
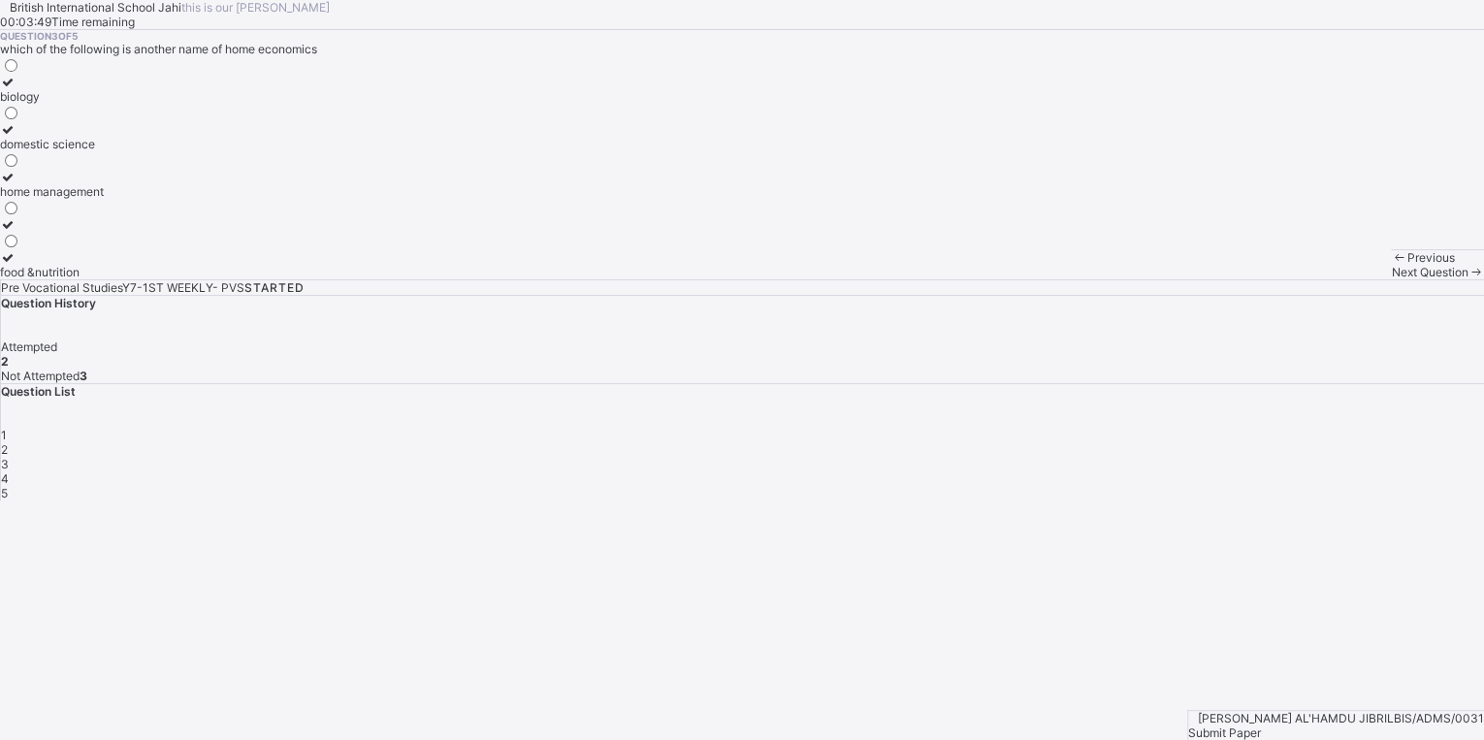
click at [1468, 279] on span at bounding box center [1476, 272] width 16 height 15
click at [109, 232] on div "chemistry &physics" at bounding box center [54, 224] width 109 height 15
click at [1391, 279] on div "Next Question" at bounding box center [1437, 272] width 93 height 15
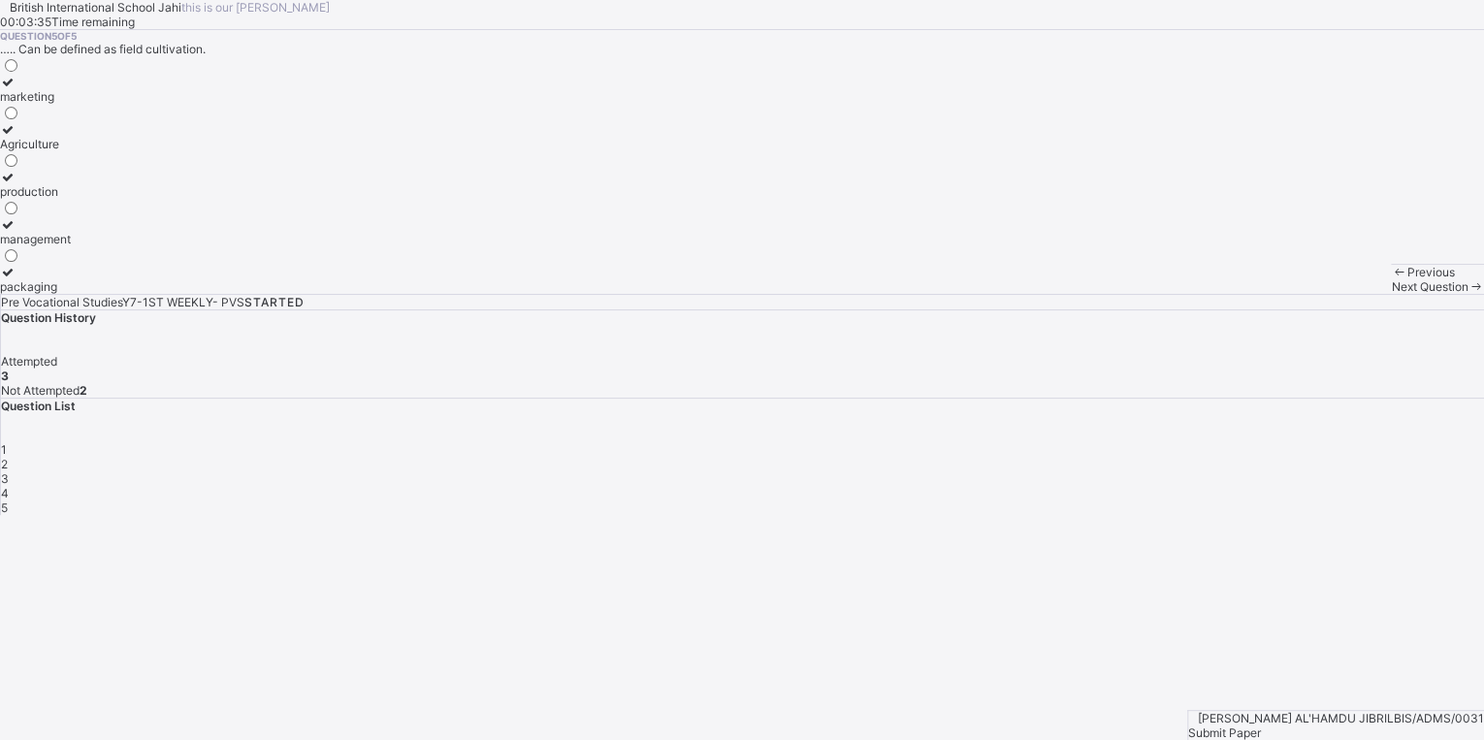
click at [71, 151] on div "Agriculture" at bounding box center [35, 144] width 71 height 15
click at [1176, 457] on div "2" at bounding box center [742, 464] width 1483 height 15
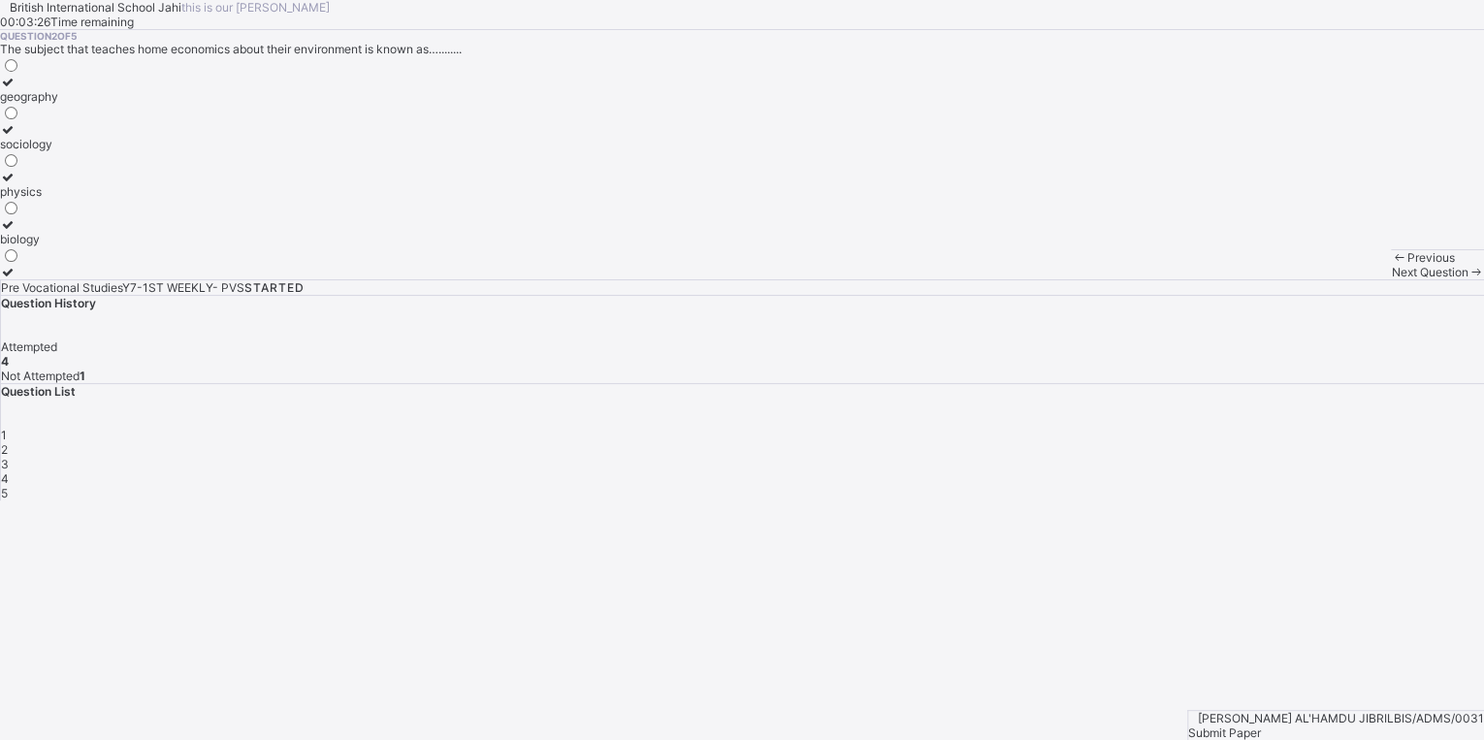
click at [58, 151] on div "sociology" at bounding box center [29, 144] width 58 height 15
click at [1391, 279] on div "Previous Next Question" at bounding box center [1437, 264] width 93 height 30
click at [1440, 726] on div "Submit Paper" at bounding box center [1336, 733] width 296 height 15
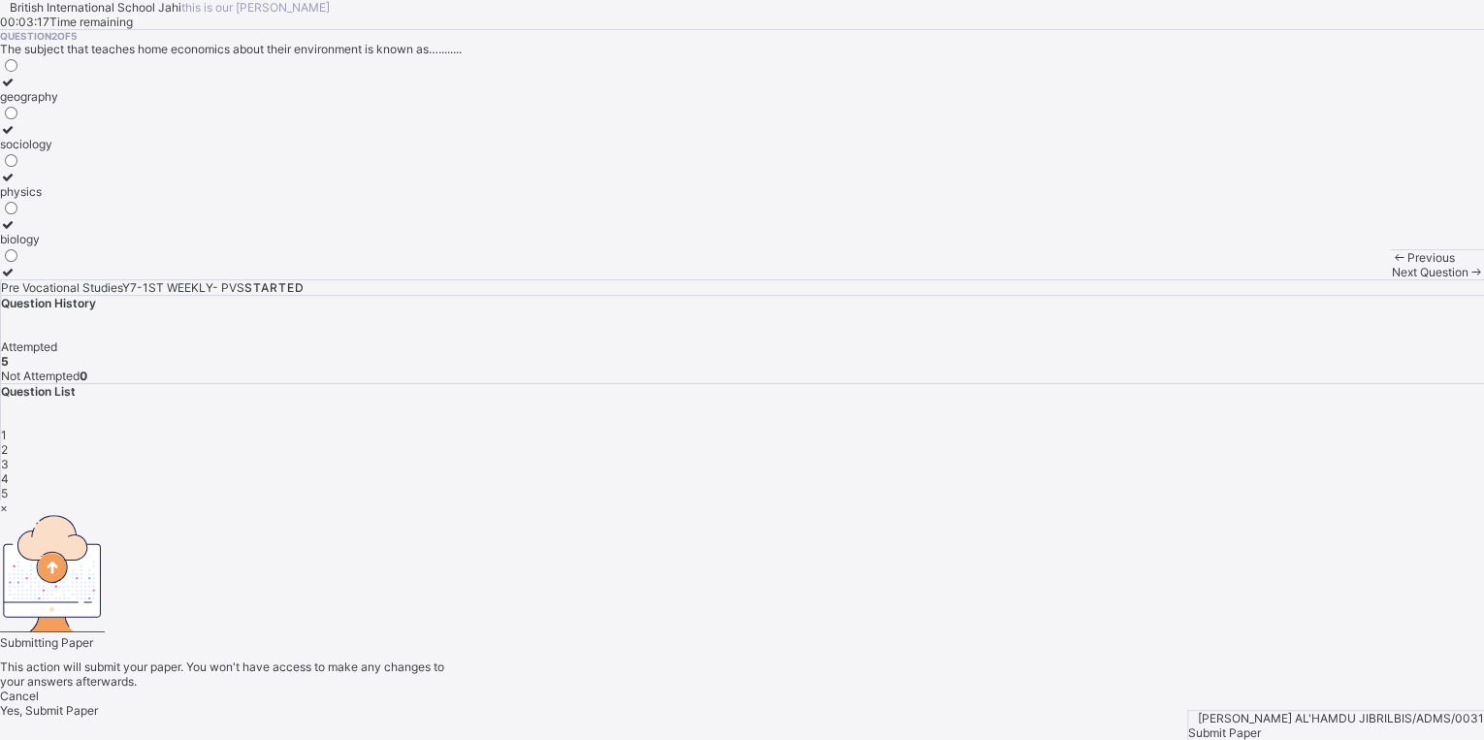
click at [792, 703] on div "Yes, Submit Paper" at bounding box center [742, 710] width 1484 height 15
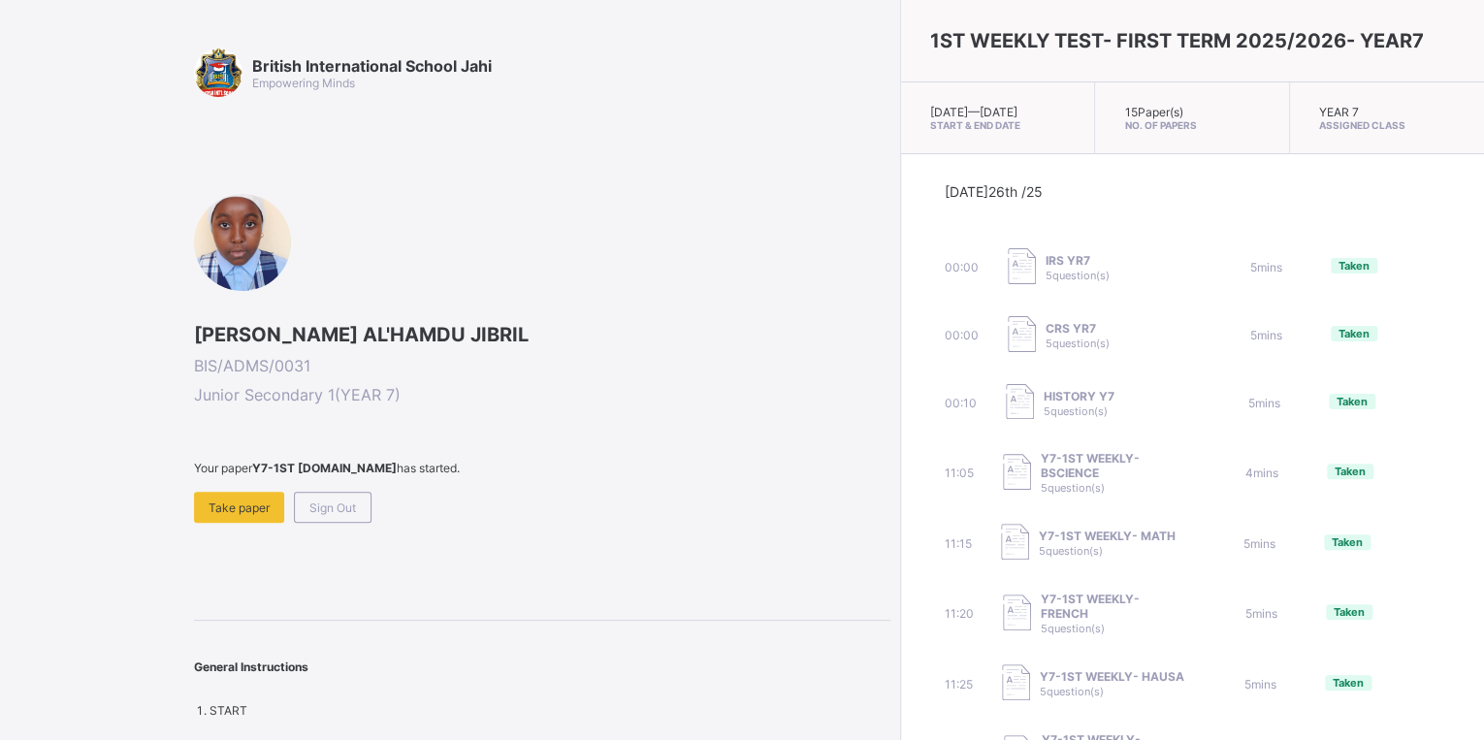
drag, startPoint x: 728, startPoint y: 458, endPoint x: 765, endPoint y: 414, distance: 57.8
click at [215, 509] on span "Take paper" at bounding box center [239, 508] width 61 height 15
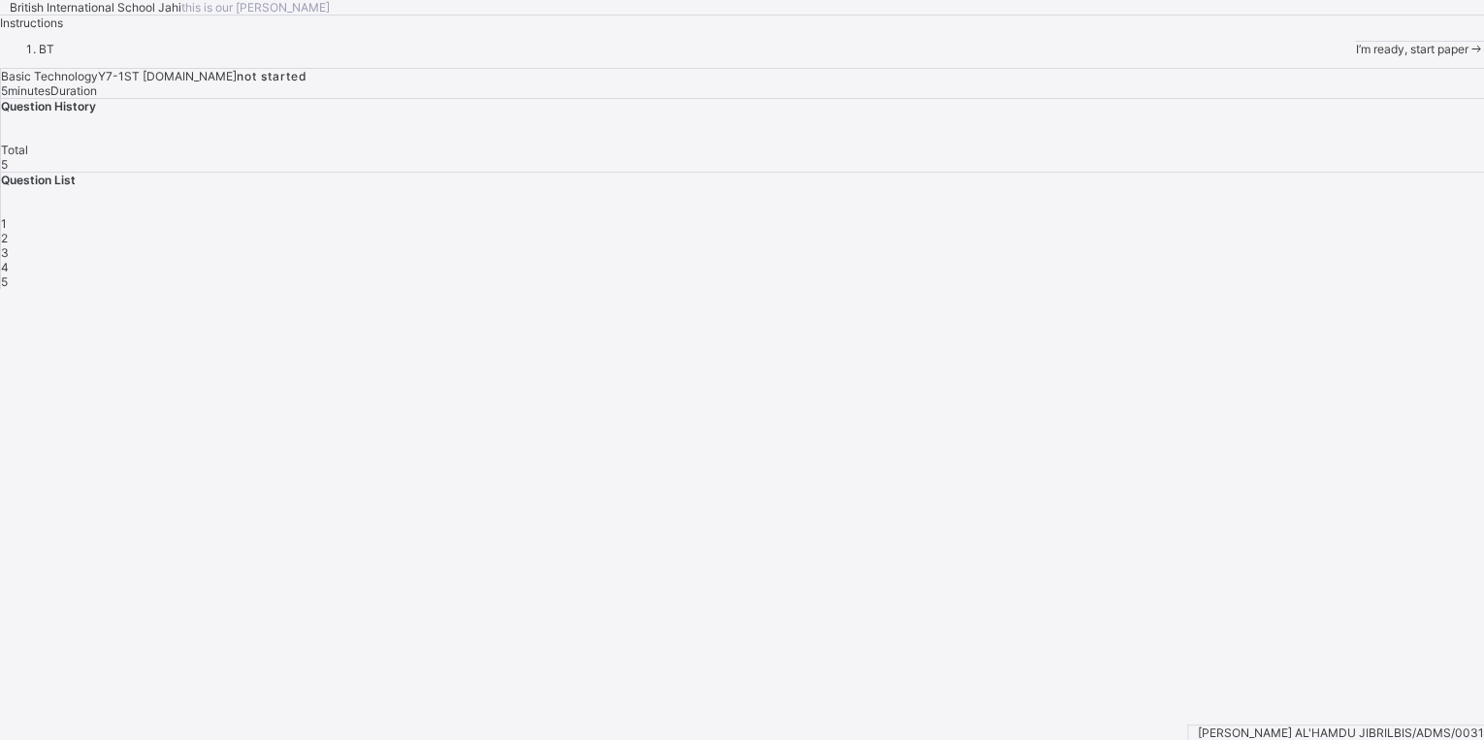
click at [1468, 56] on span at bounding box center [1476, 49] width 16 height 15
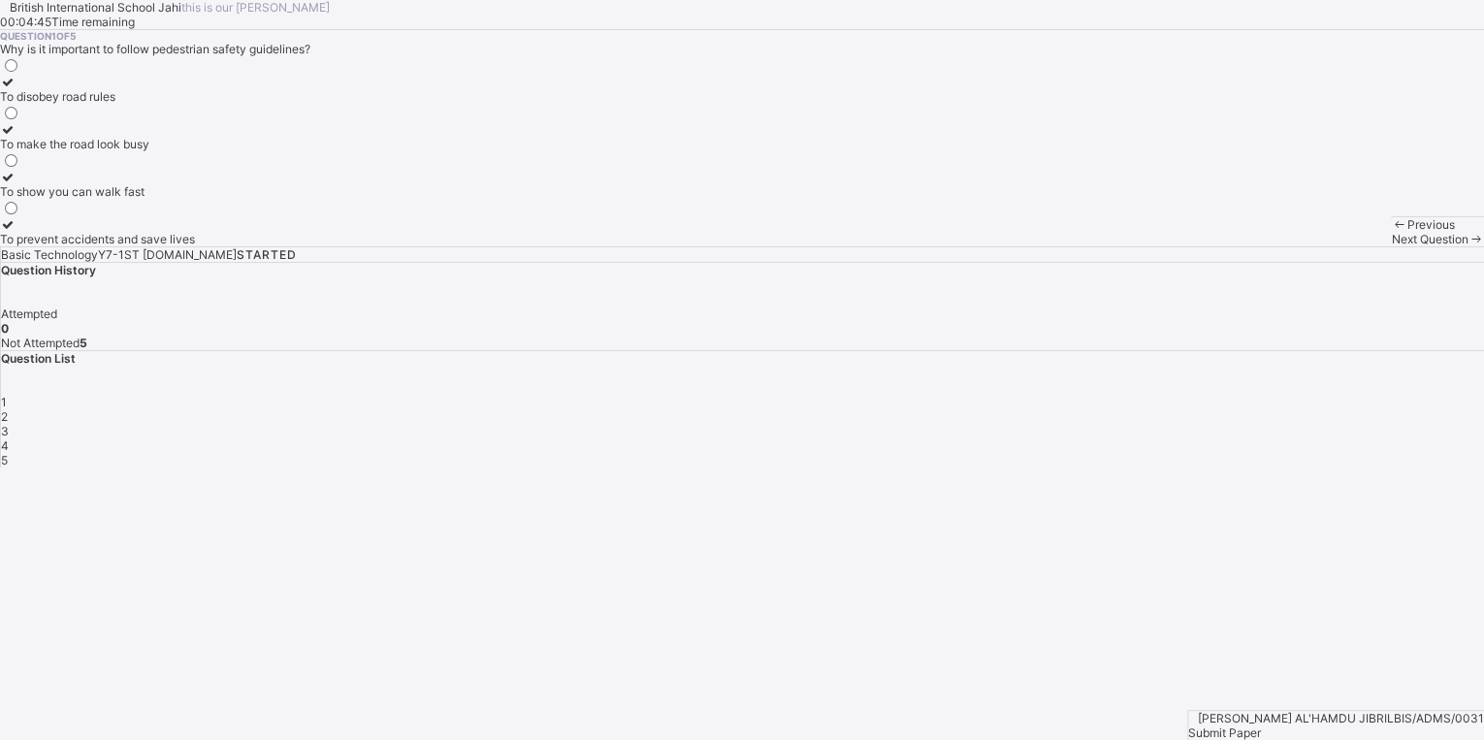
click at [195, 246] on label "To prevent accidents and save lives" at bounding box center [97, 231] width 195 height 29
click at [1391, 246] on span "Next Question" at bounding box center [1429, 239] width 77 height 15
drag, startPoint x: 292, startPoint y: 283, endPoint x: 291, endPoint y: 295, distance: 11.7
click at [189, 104] on div "Walking in the middle of the road" at bounding box center [94, 96] width 189 height 15
click at [1468, 246] on span at bounding box center [1476, 239] width 16 height 15
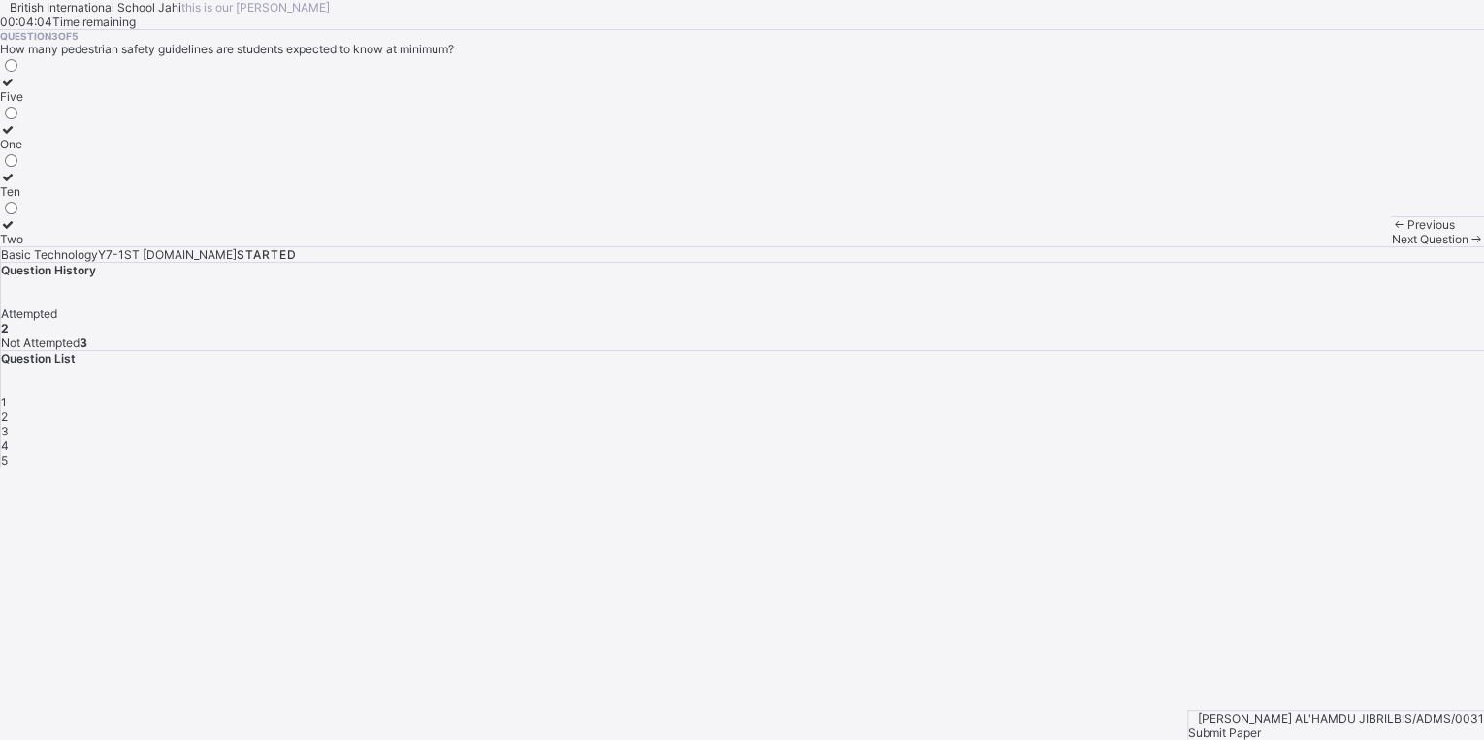
click at [23, 246] on label "Two" at bounding box center [11, 231] width 23 height 29
click at [1391, 246] on span "Next Question" at bounding box center [1429, 239] width 77 height 15
click at [195, 151] on label "Always use the pedestrian walkway" at bounding box center [97, 136] width 195 height 29
drag, startPoint x: 982, startPoint y: 711, endPoint x: 987, endPoint y: 700, distance: 11.7
click at [1391, 246] on span "Next Question" at bounding box center [1429, 239] width 77 height 15
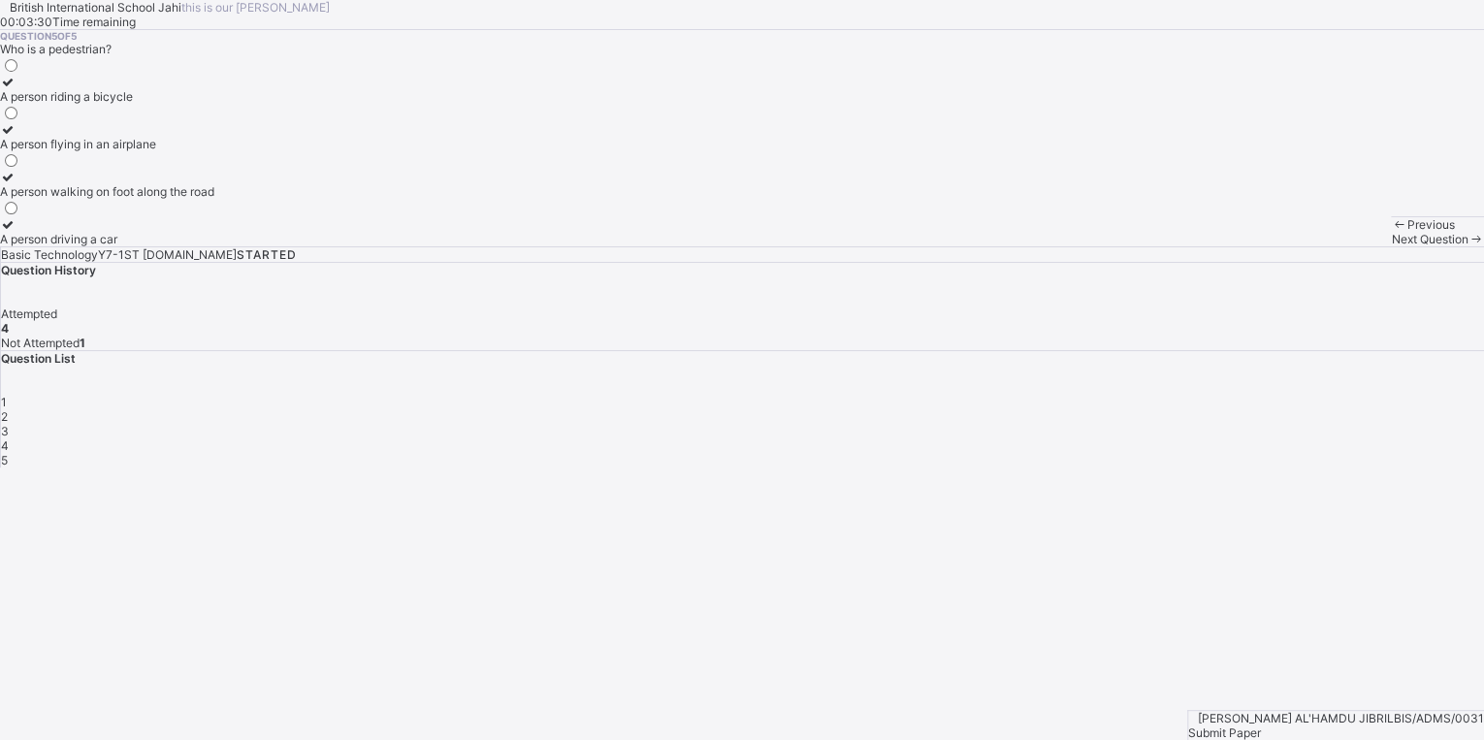
click at [214, 199] on div "A person walking on foot along the road" at bounding box center [107, 191] width 214 height 15
click at [1397, 726] on div "Submit Paper" at bounding box center [1336, 733] width 296 height 15
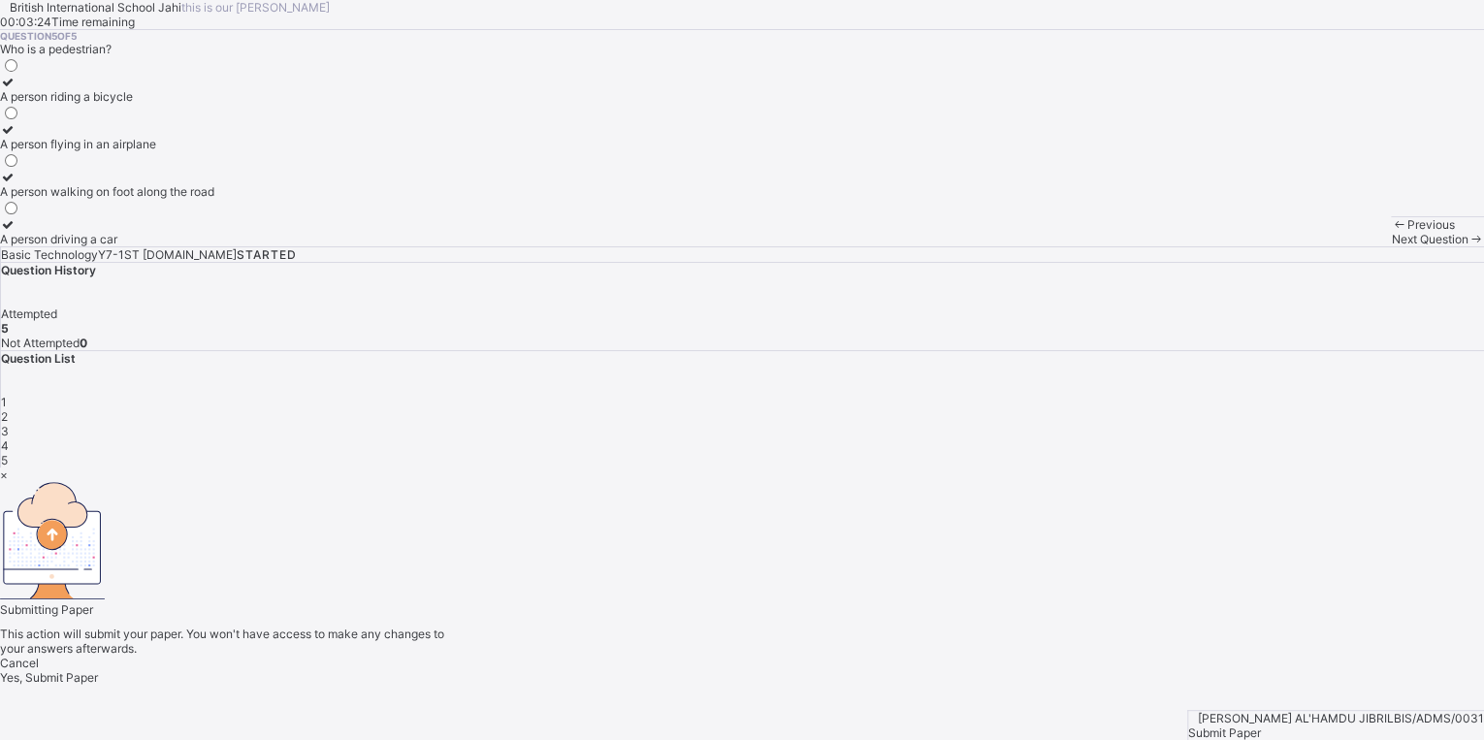
click at [810, 670] on div "Yes, Submit Paper" at bounding box center [742, 677] width 1484 height 15
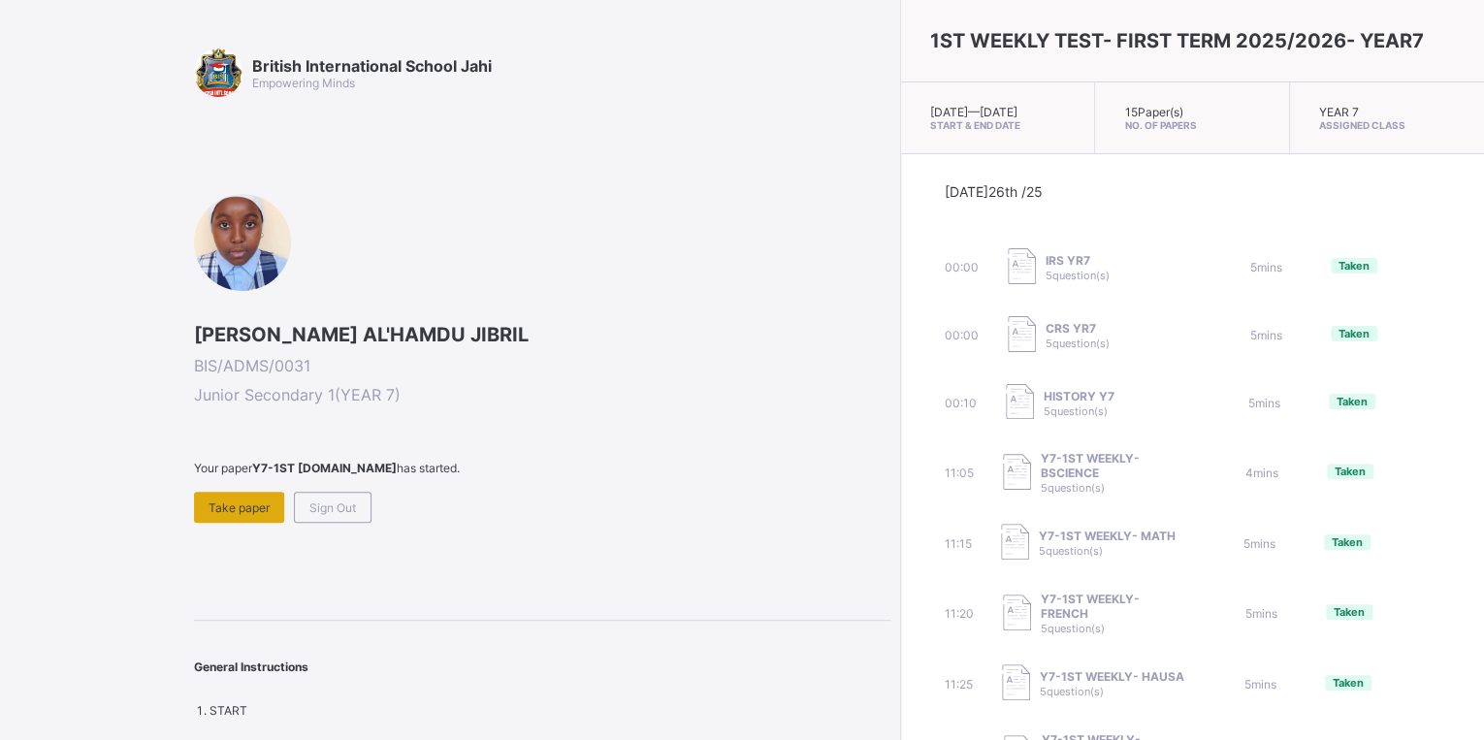
click at [236, 497] on div "Take paper" at bounding box center [239, 507] width 90 height 31
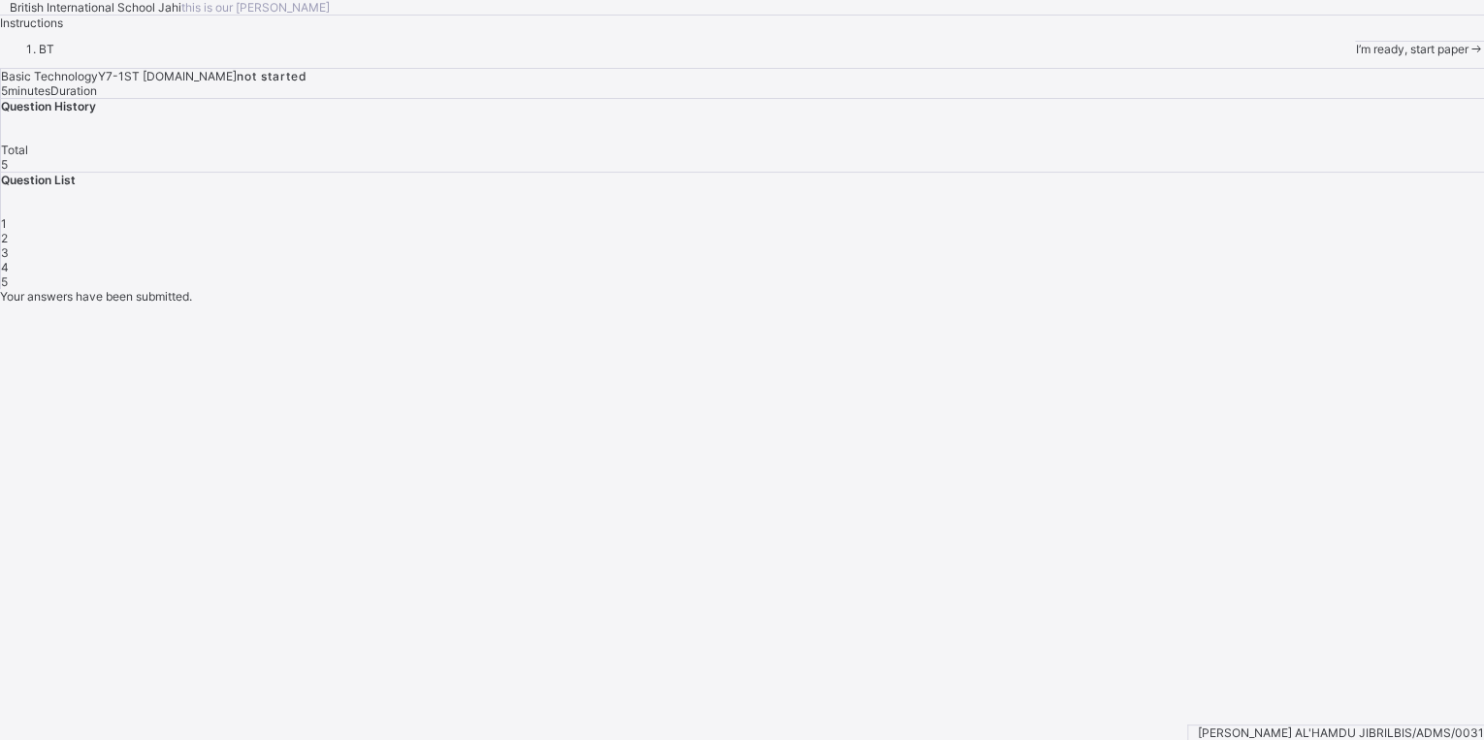
click at [1355, 56] on div "I’m ready, start paper" at bounding box center [1419, 49] width 129 height 16
click at [1355, 56] on div "I’m ready, start paper" at bounding box center [1419, 49] width 129 height 15
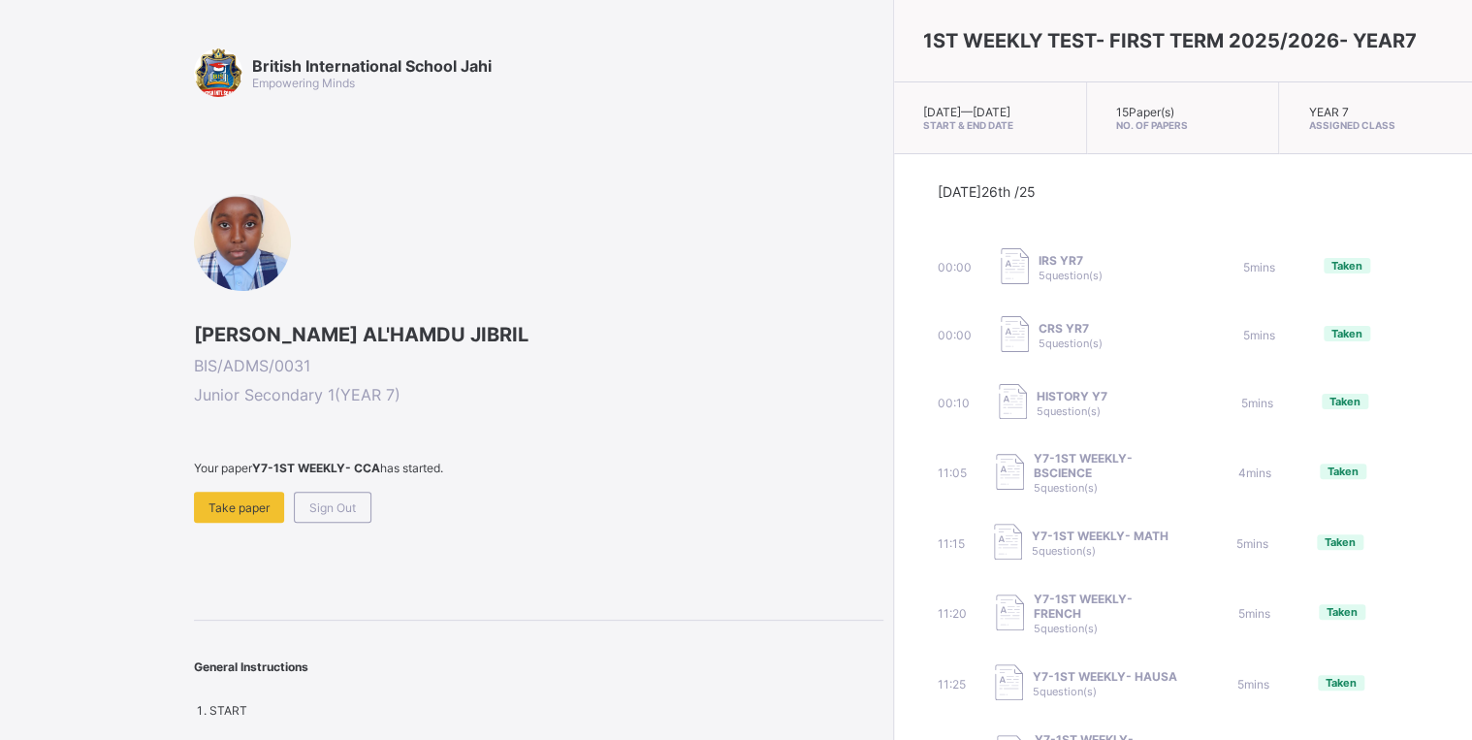
click at [227, 483] on div "Your paper Y7-1ST WEEKLY- CCA has started. Take paper Sign Out" at bounding box center [539, 492] width 690 height 62
click at [236, 521] on div "Take paper" at bounding box center [239, 507] width 90 height 31
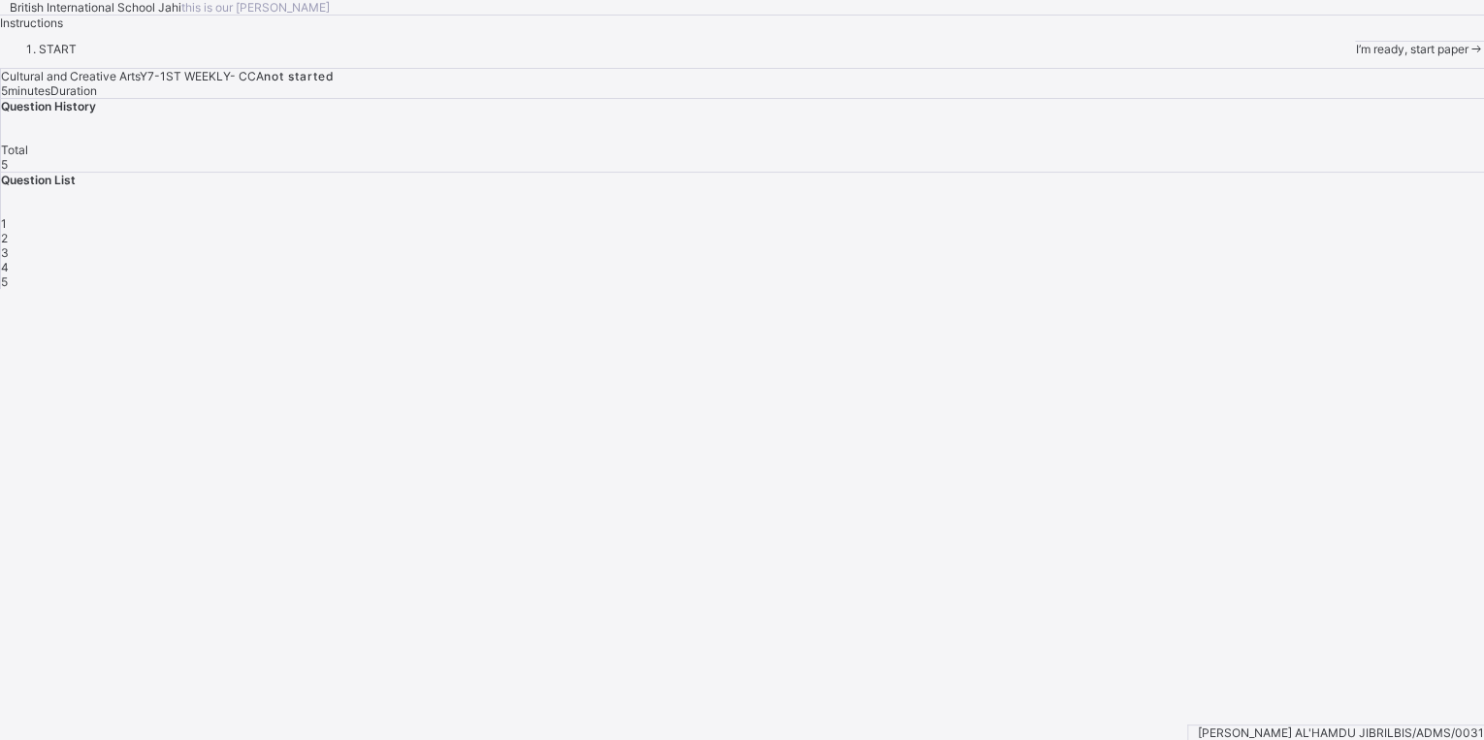
click at [1468, 56] on span at bounding box center [1476, 49] width 16 height 15
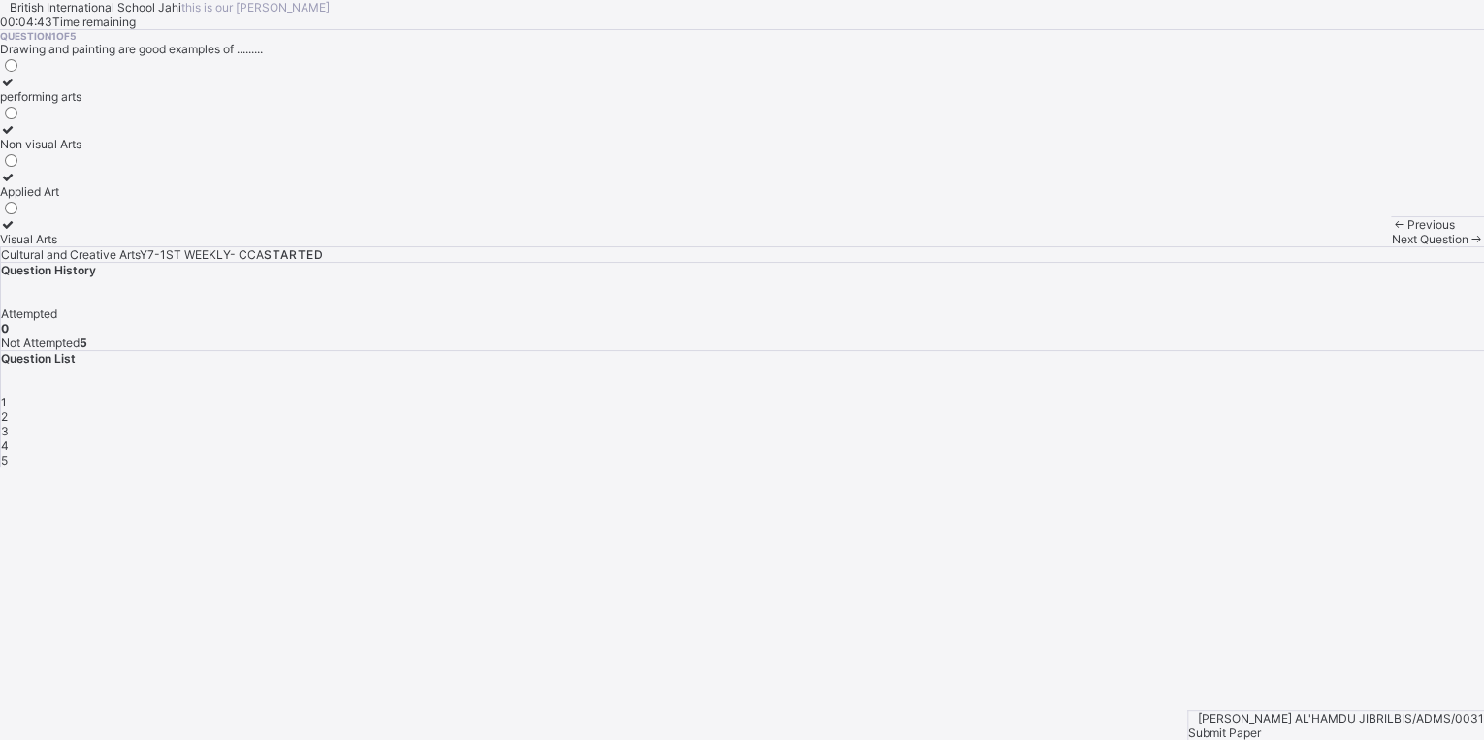
click at [81, 246] on label "Visual Arts" at bounding box center [40, 231] width 81 height 29
click at [81, 199] on div "Applied Art" at bounding box center [40, 191] width 81 height 15
click at [1391, 246] on span "Next Question" at bounding box center [1429, 239] width 77 height 15
click at [83, 104] on div "Performing arts" at bounding box center [41, 96] width 83 height 15
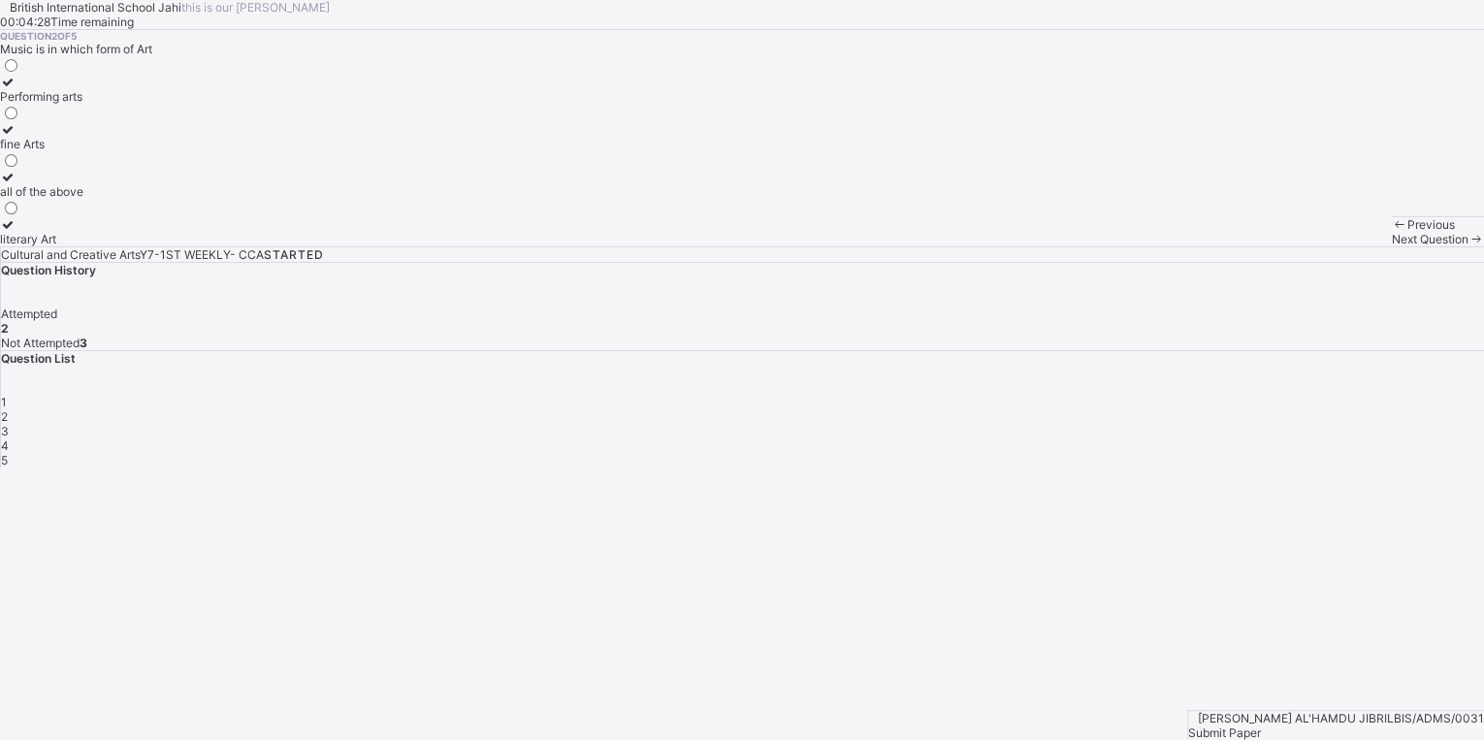
click at [1391, 246] on div "Next Question" at bounding box center [1437, 239] width 93 height 15
click at [53, 104] on div "sculpture" at bounding box center [26, 96] width 53 height 15
click at [1391, 246] on span "Next Question" at bounding box center [1429, 239] width 77 height 15
click at [44, 199] on div "Design" at bounding box center [22, 191] width 44 height 15
click at [1391, 246] on span "Next Question" at bounding box center [1429, 239] width 77 height 15
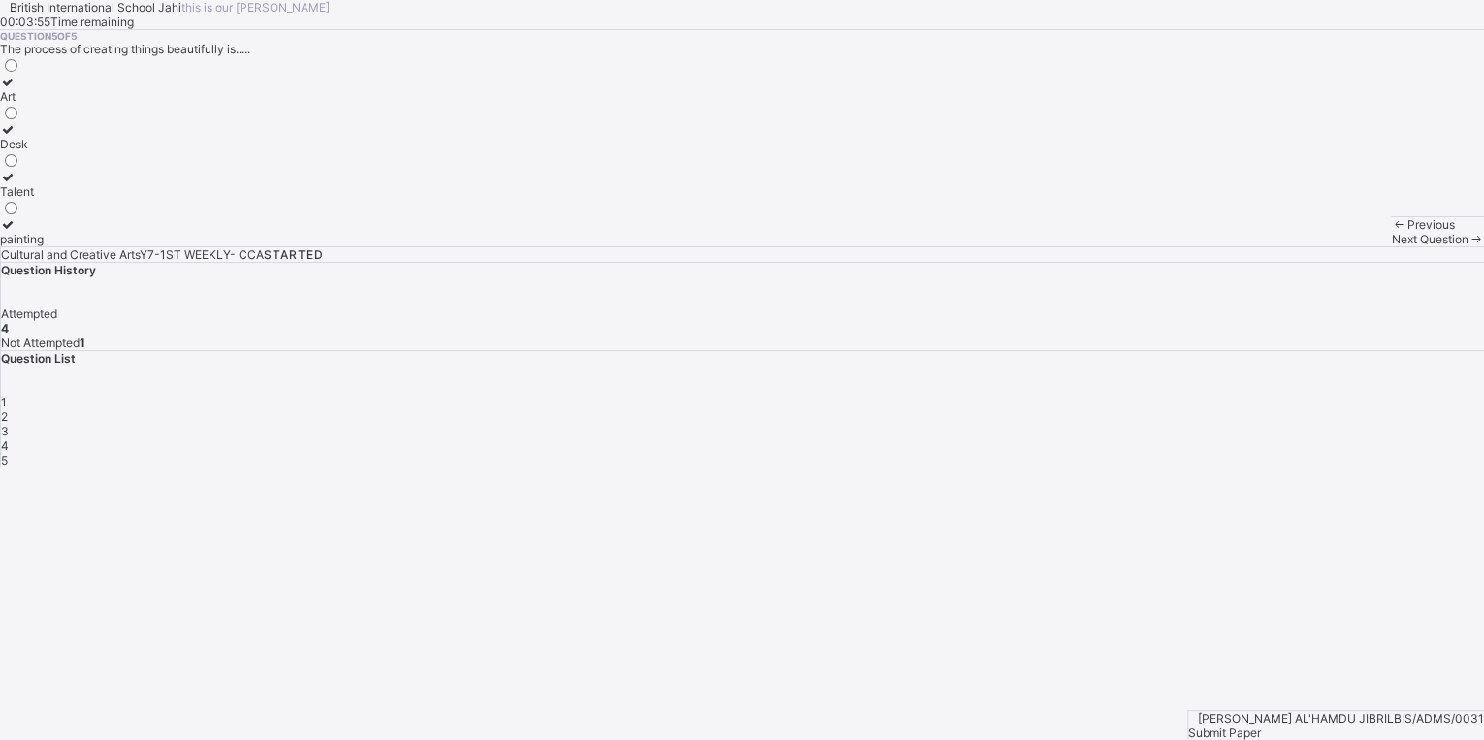
click at [44, 199] on label "Talent" at bounding box center [22, 184] width 44 height 29
click at [1261, 726] on span "Submit Paper" at bounding box center [1224, 733] width 73 height 15
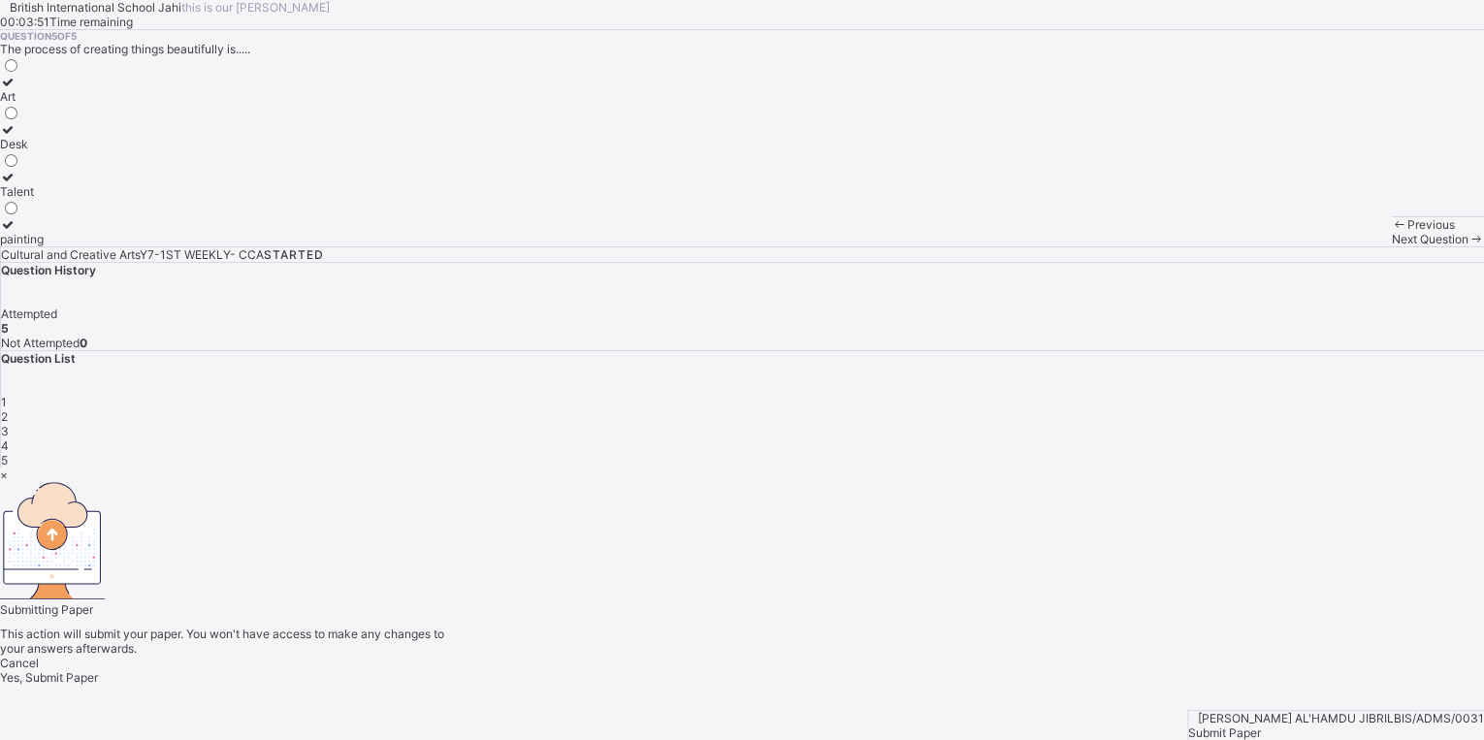
drag, startPoint x: 834, startPoint y: 518, endPoint x: 823, endPoint y: 525, distance: 13.5
click at [832, 670] on div "Yes, Submit Paper" at bounding box center [742, 677] width 1484 height 15
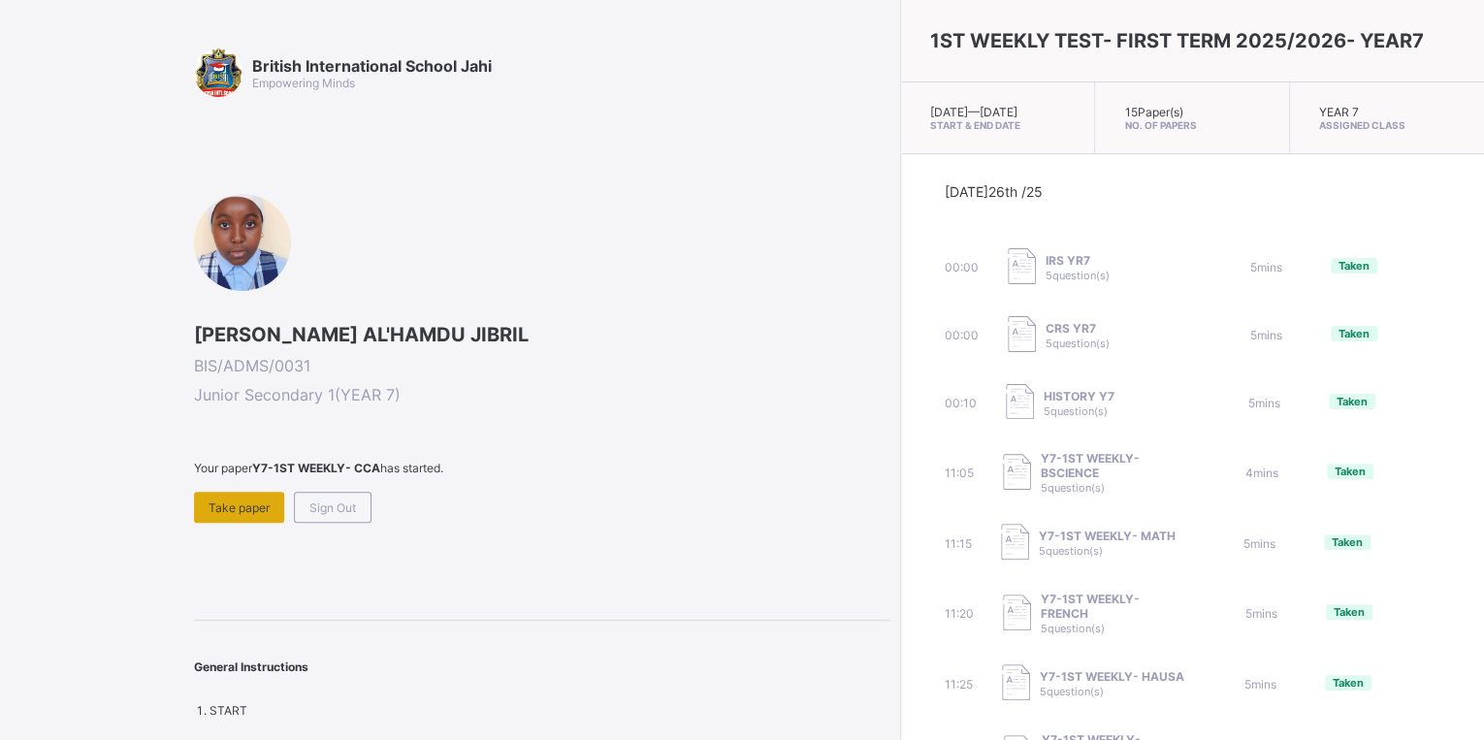
click at [216, 514] on div "Take paper" at bounding box center [239, 507] width 90 height 31
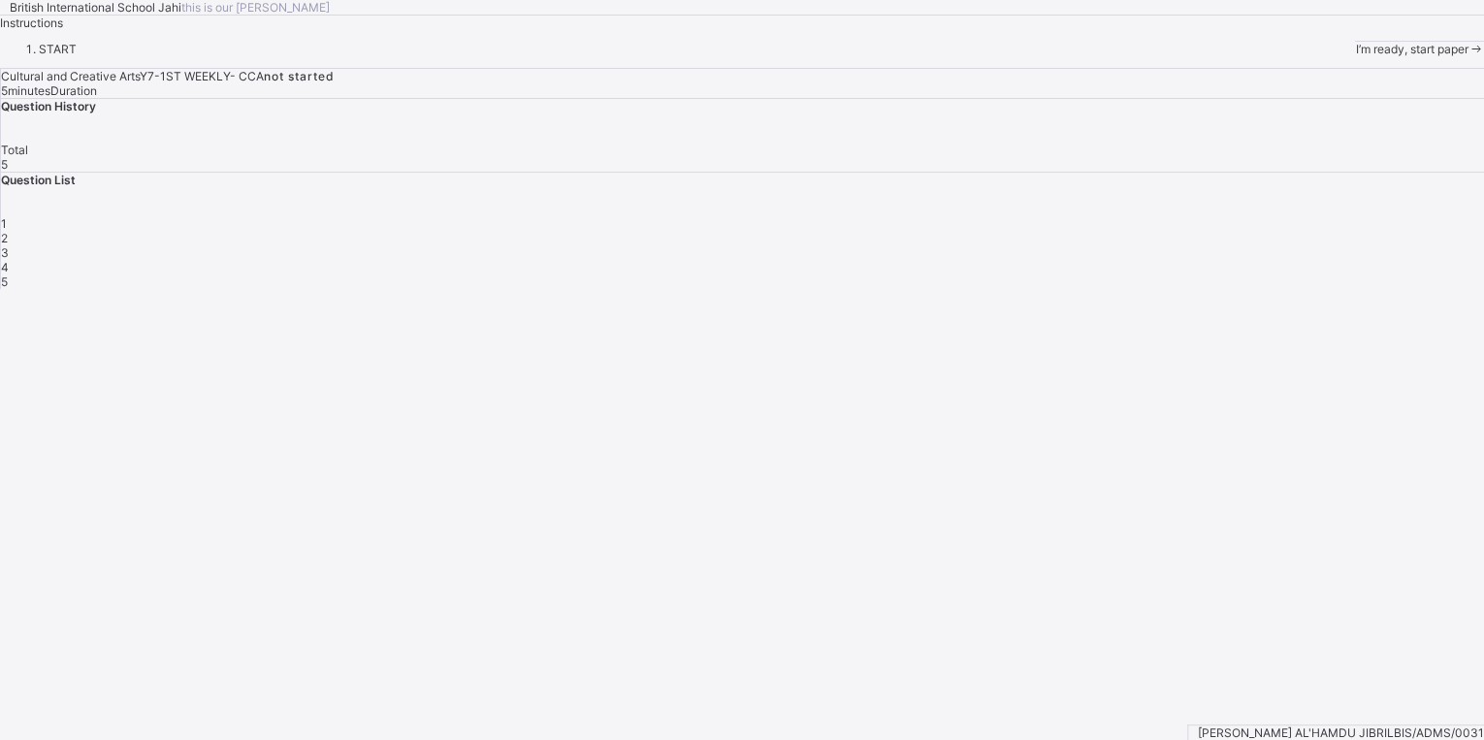
click at [1468, 56] on span at bounding box center [1476, 49] width 16 height 15
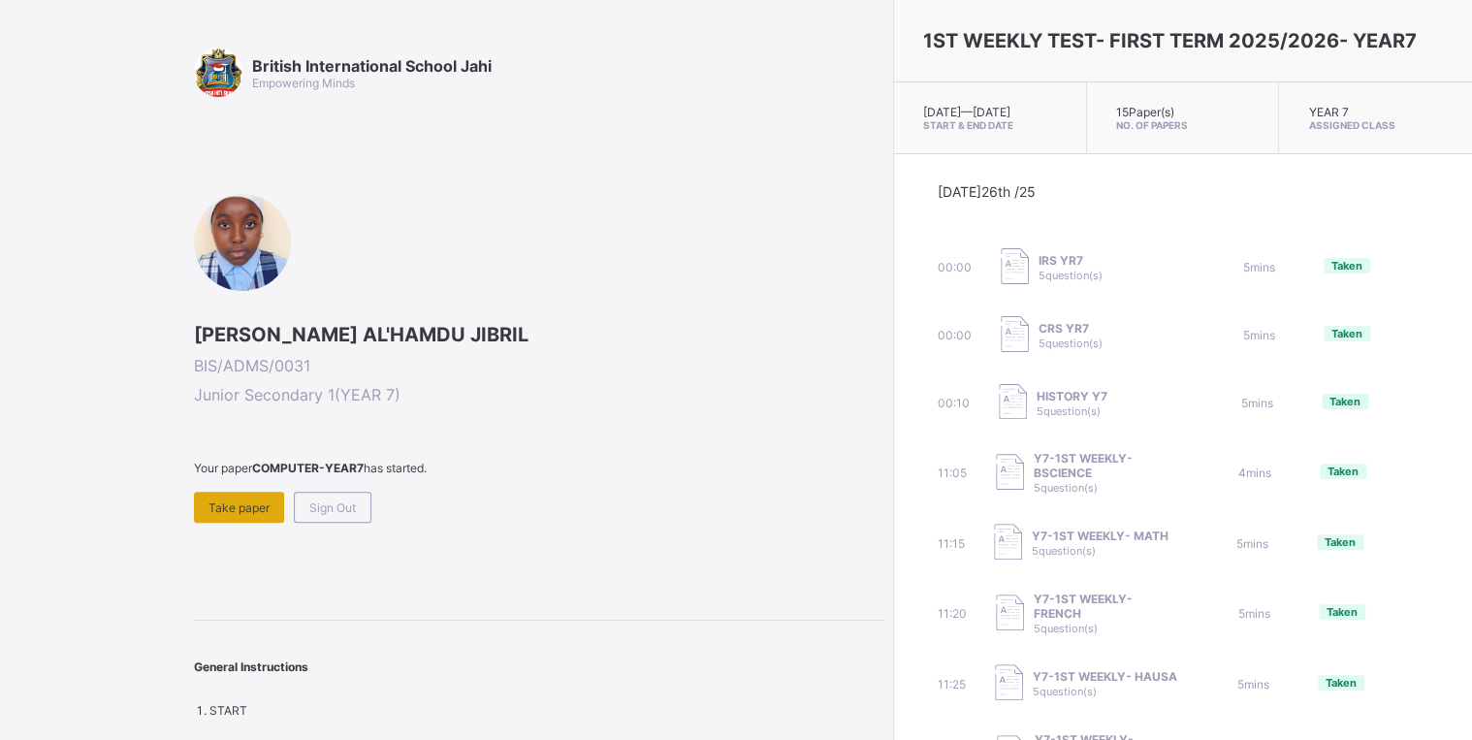
click at [254, 510] on span "Take paper" at bounding box center [239, 508] width 61 height 15
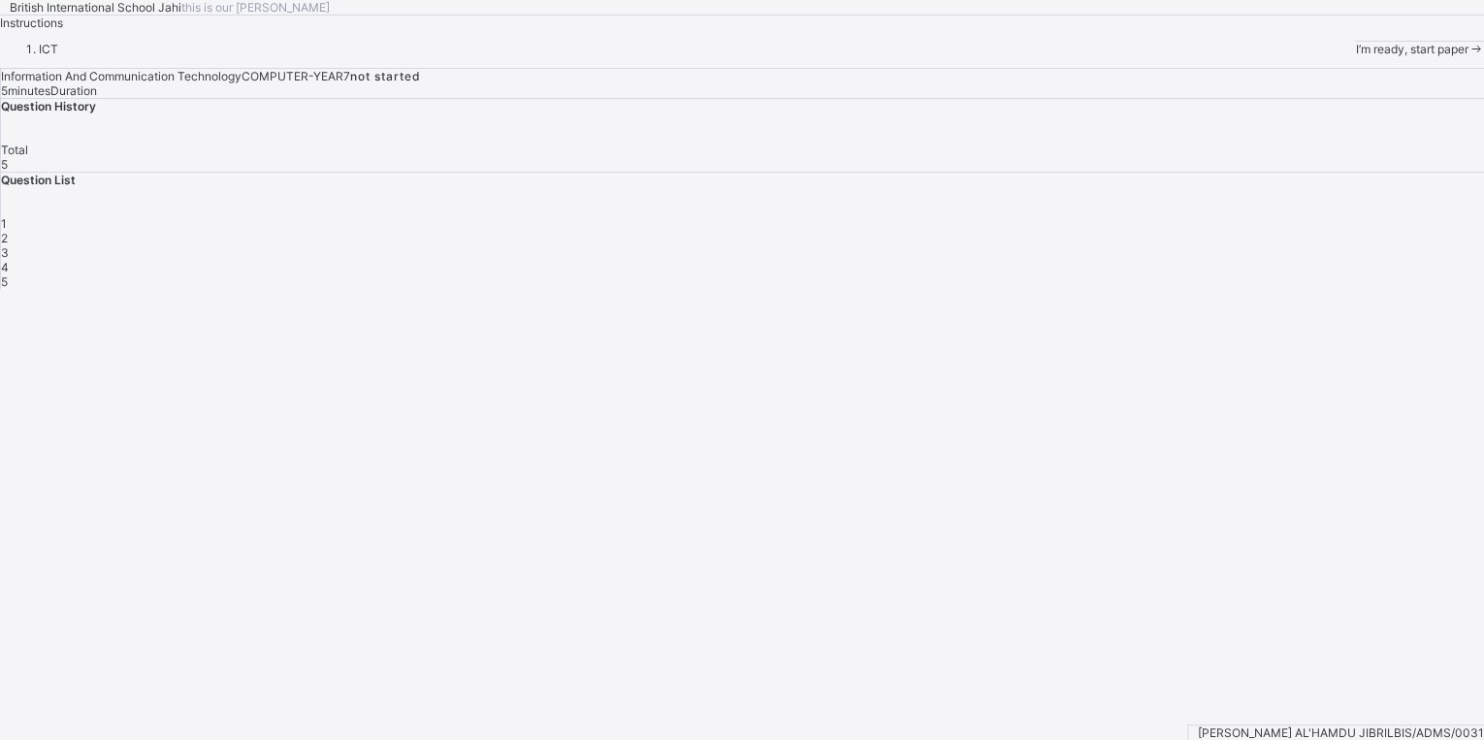
click at [1355, 56] on span "I’m ready, start paper" at bounding box center [1411, 49] width 113 height 15
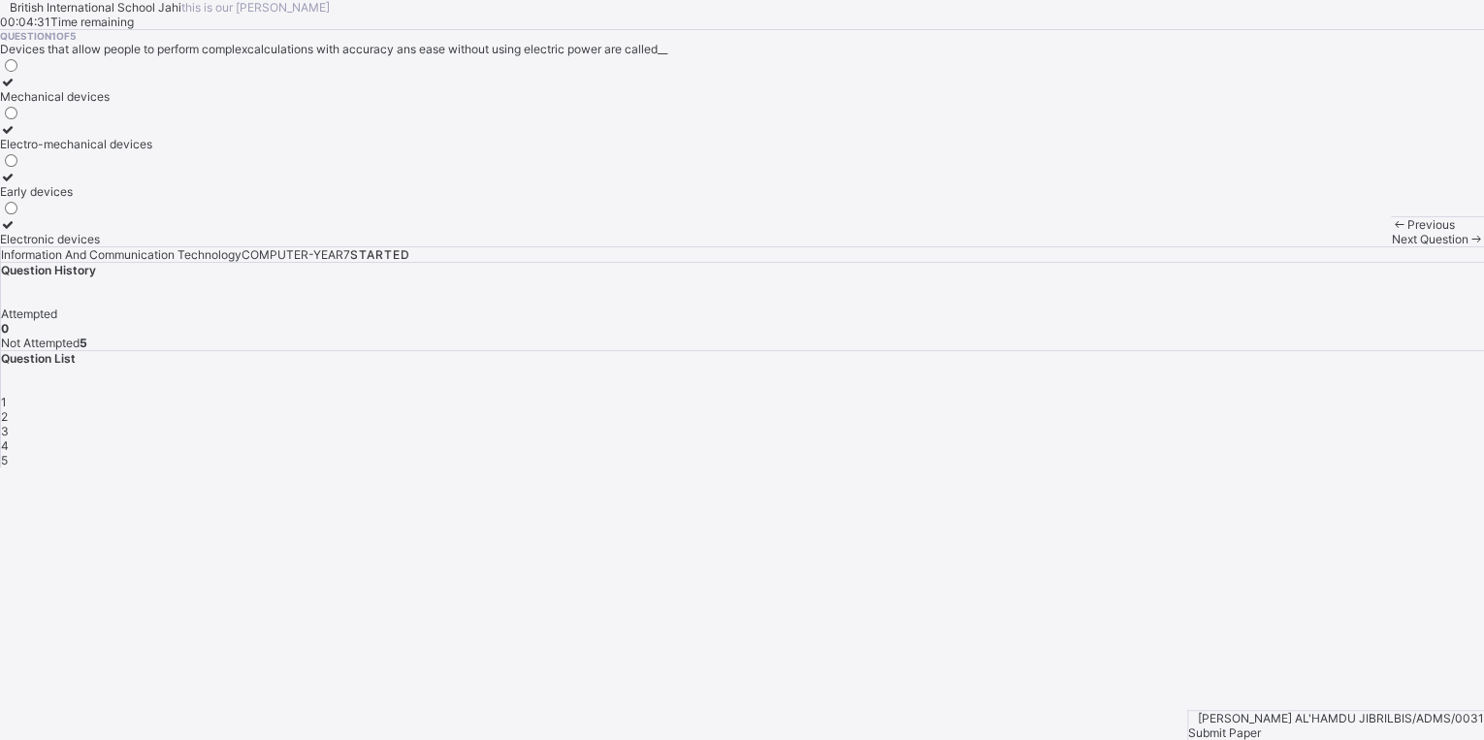
click at [152, 104] on div "Mechanical devices" at bounding box center [76, 96] width 152 height 15
click at [1391, 246] on div "Next Question" at bounding box center [1437, 239] width 93 height 15
click at [152, 199] on div "Electro-mechanical devices" at bounding box center [76, 191] width 152 height 15
click at [1391, 246] on span "Next Question" at bounding box center [1429, 239] width 77 height 15
click at [144, 151] on div "Babbage analytic engine" at bounding box center [72, 144] width 144 height 15
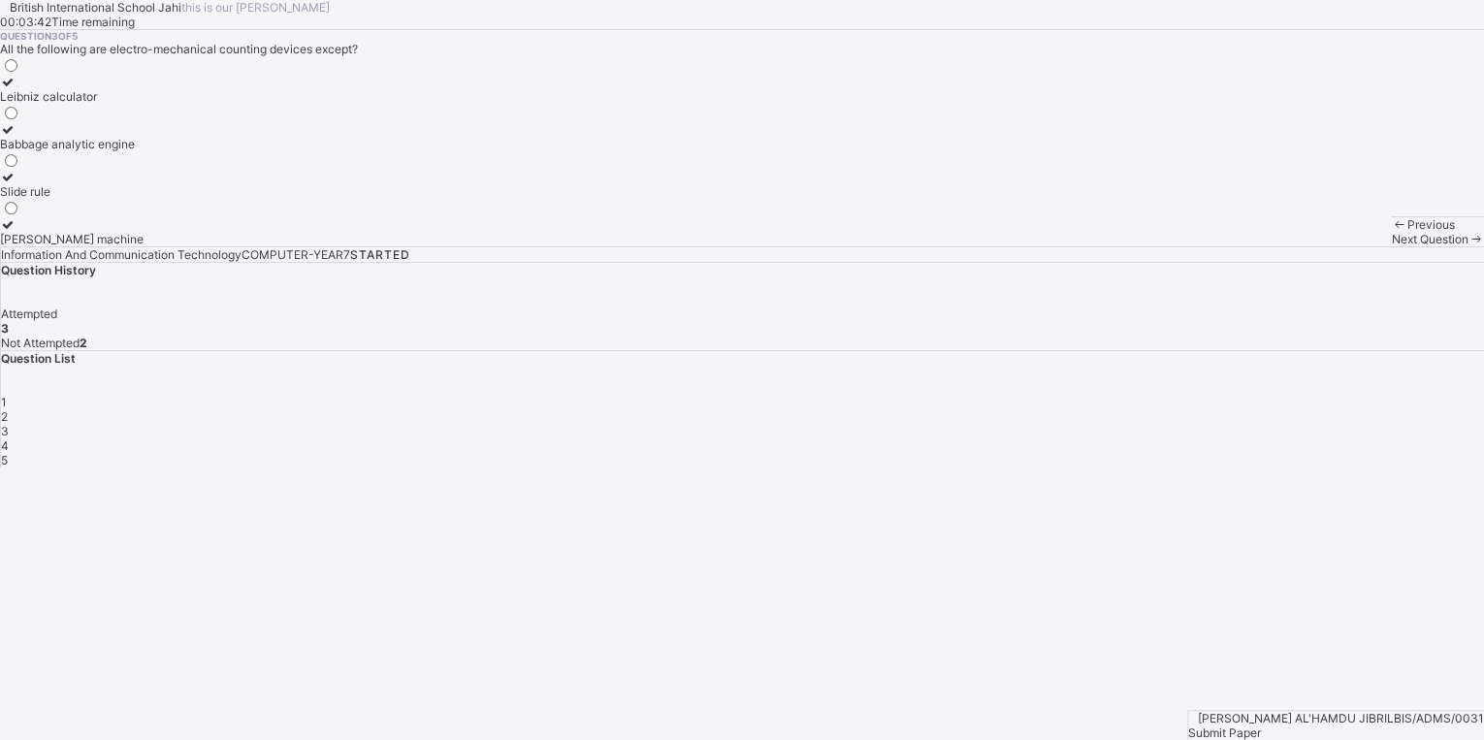
click at [1391, 246] on span "Next Question" at bounding box center [1429, 239] width 77 height 15
click at [1391, 246] on div "Next Question" at bounding box center [1437, 239] width 93 height 15
click at [44, 104] on label "Abacus" at bounding box center [22, 89] width 44 height 29
click at [1277, 438] on div "4" at bounding box center [742, 445] width 1483 height 15
click at [124, 151] on div "Leibniz calculator" at bounding box center [62, 144] width 124 height 15
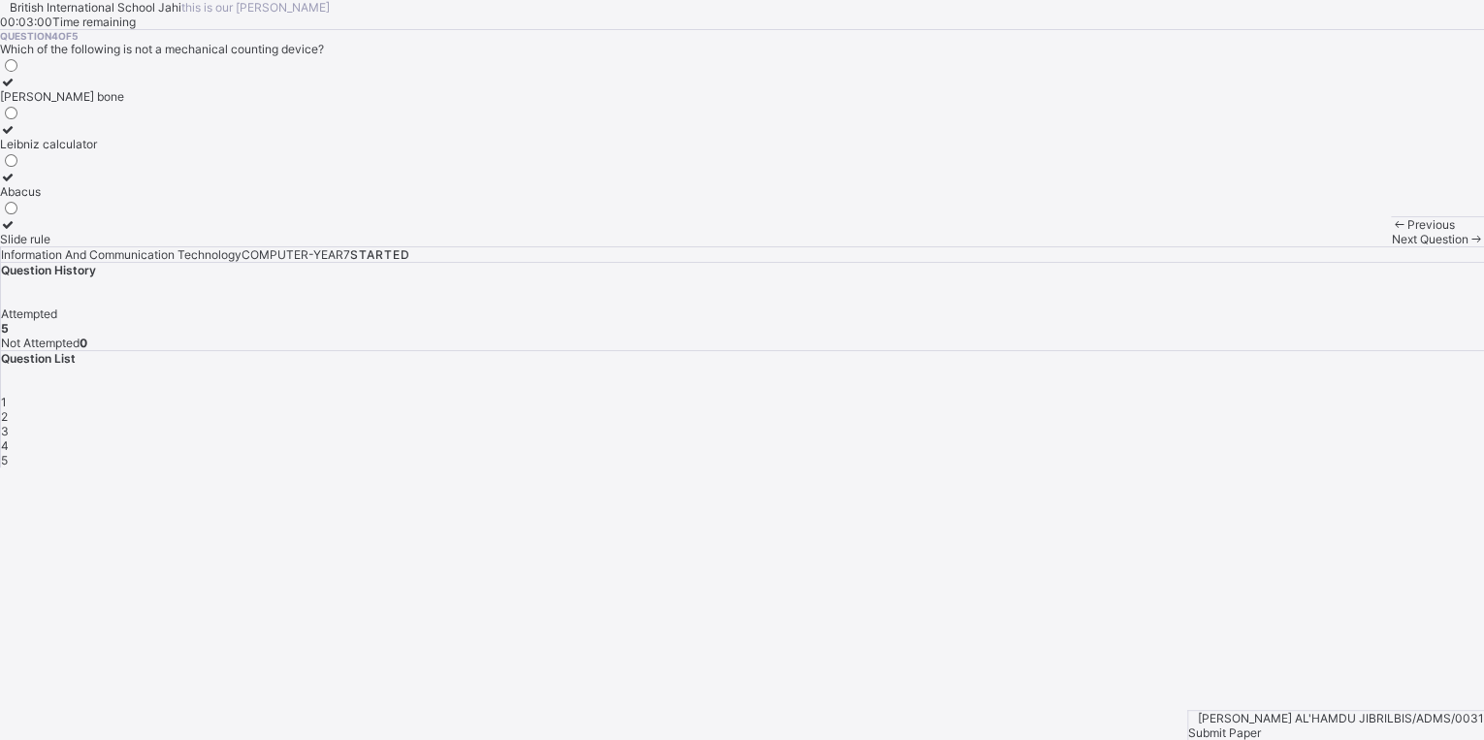
click at [1391, 246] on span "Next Question" at bounding box center [1429, 239] width 77 height 15
click at [1121, 409] on div "1" at bounding box center [742, 402] width 1483 height 15
click at [1391, 246] on div "Next Question" at bounding box center [1437, 239] width 93 height 15
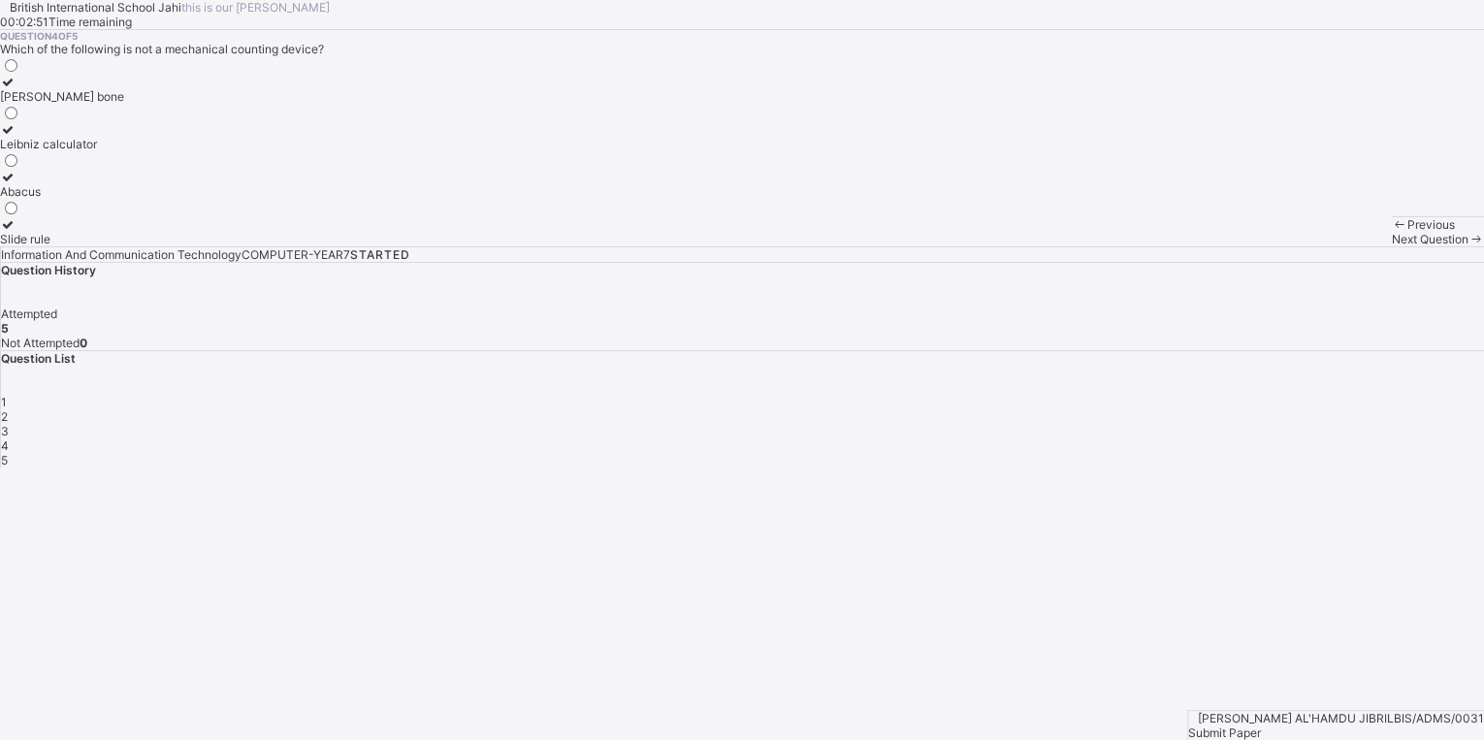
click at [1391, 246] on div "Next Question" at bounding box center [1437, 239] width 93 height 15
click at [1416, 726] on div "Submit Paper" at bounding box center [1336, 733] width 296 height 15
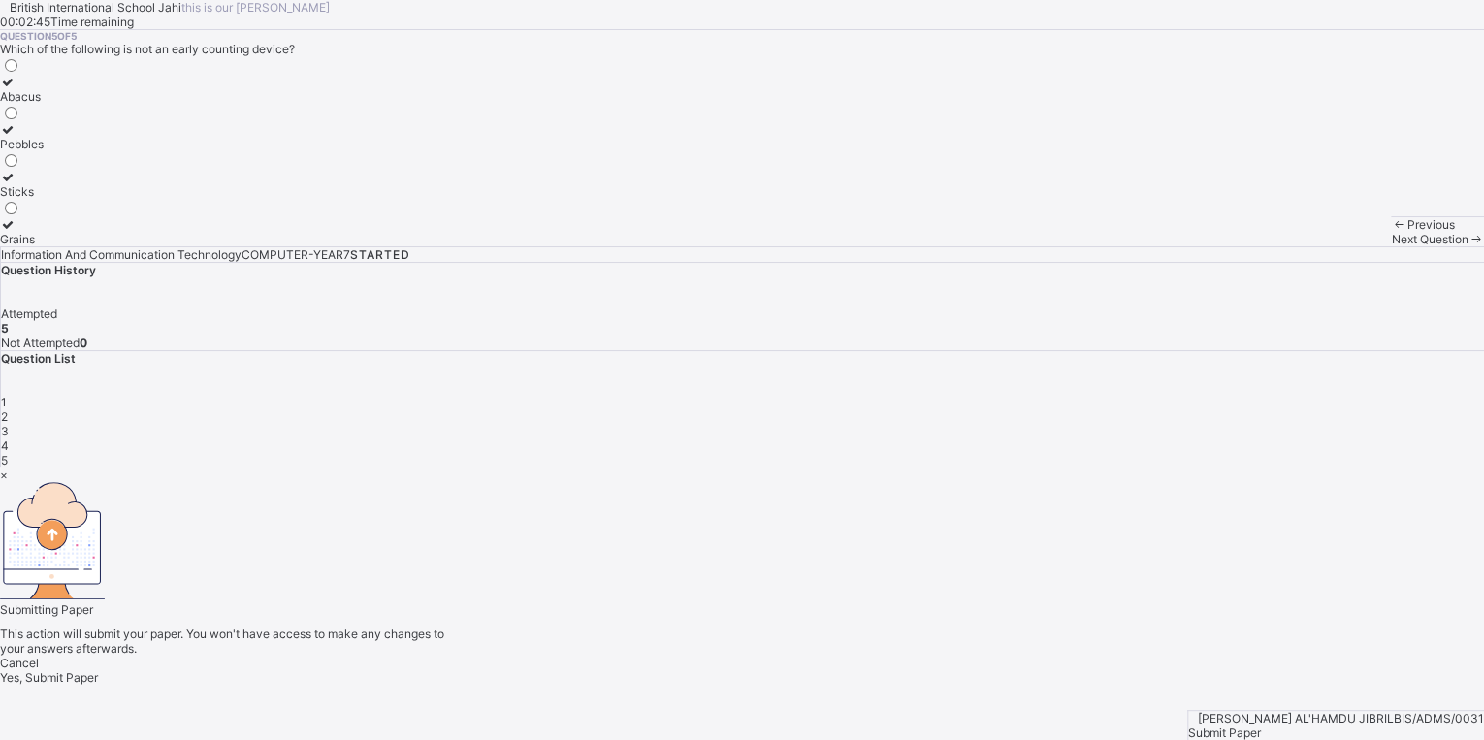
click at [98, 670] on span "Yes, Submit Paper" at bounding box center [49, 677] width 98 height 15
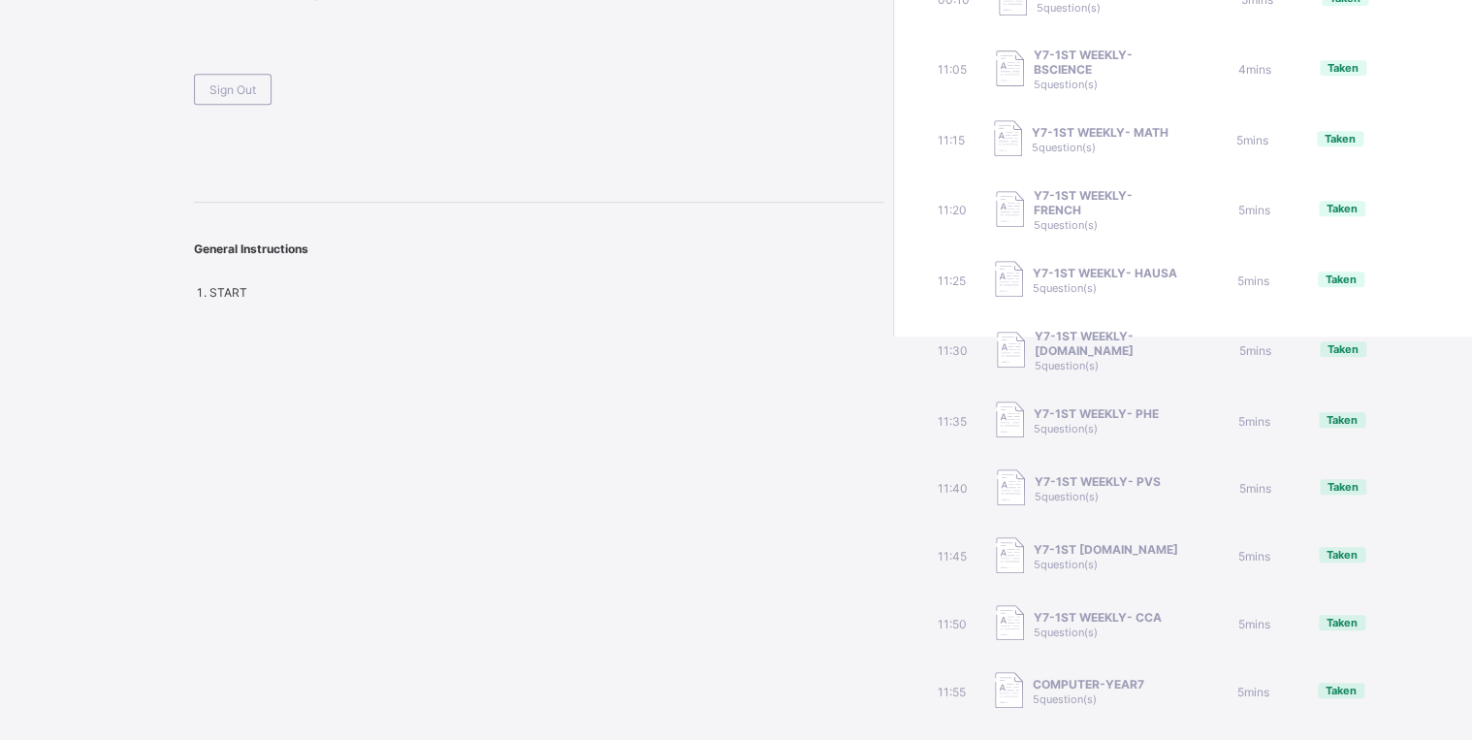
scroll to position [421, 0]
click at [656, 245] on div "General Instructions" at bounding box center [539, 239] width 690 height 73
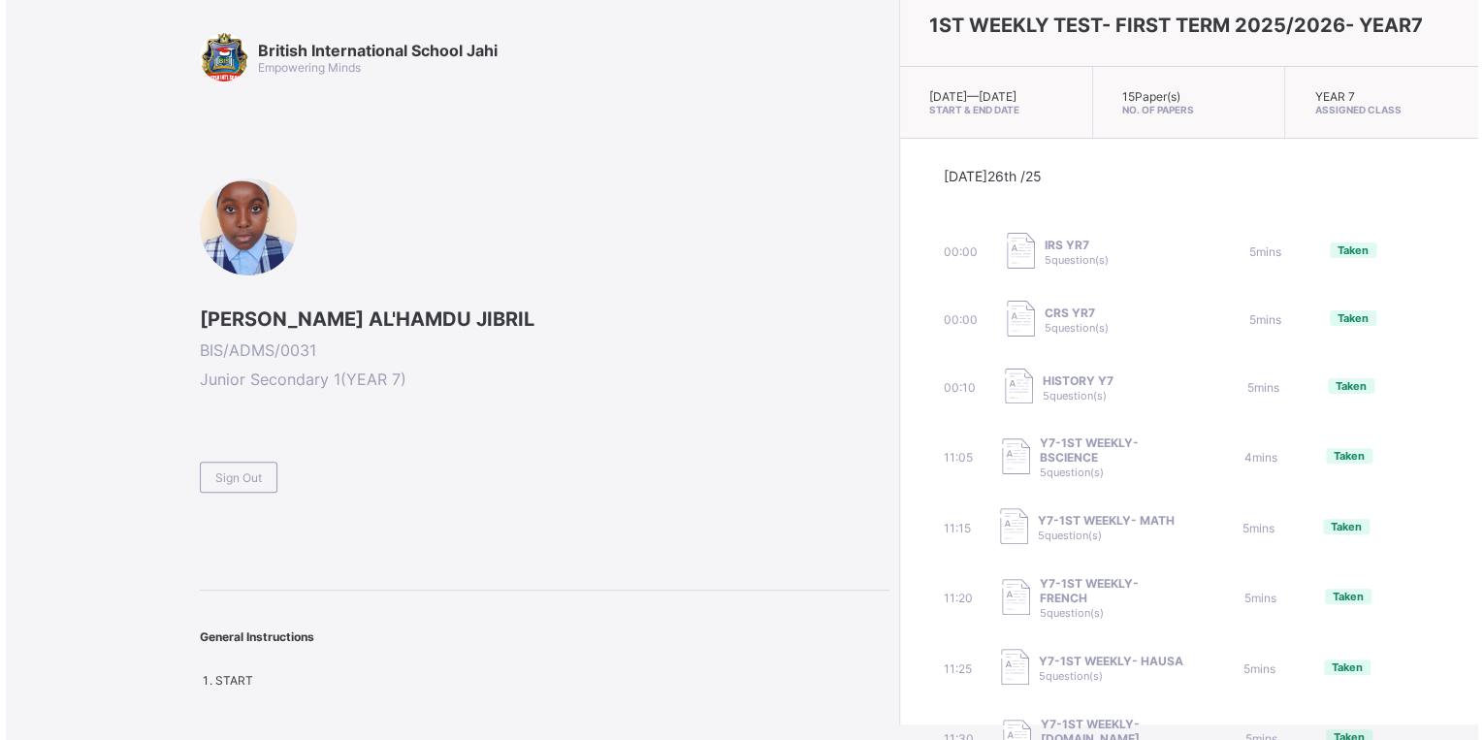
scroll to position [0, 0]
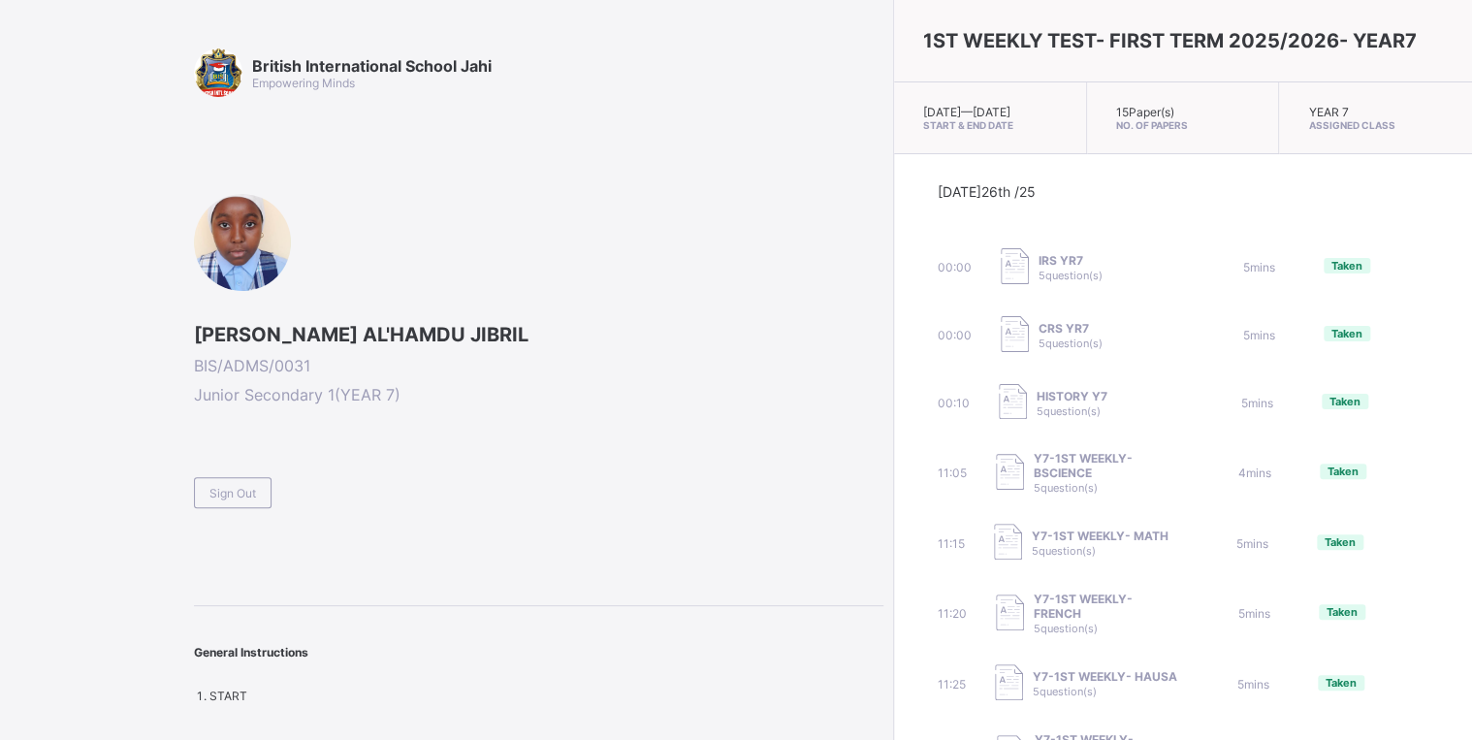
click at [447, 499] on div "Sign Out" at bounding box center [539, 485] width 690 height 48
click at [247, 490] on span "Sign Out" at bounding box center [233, 493] width 47 height 15
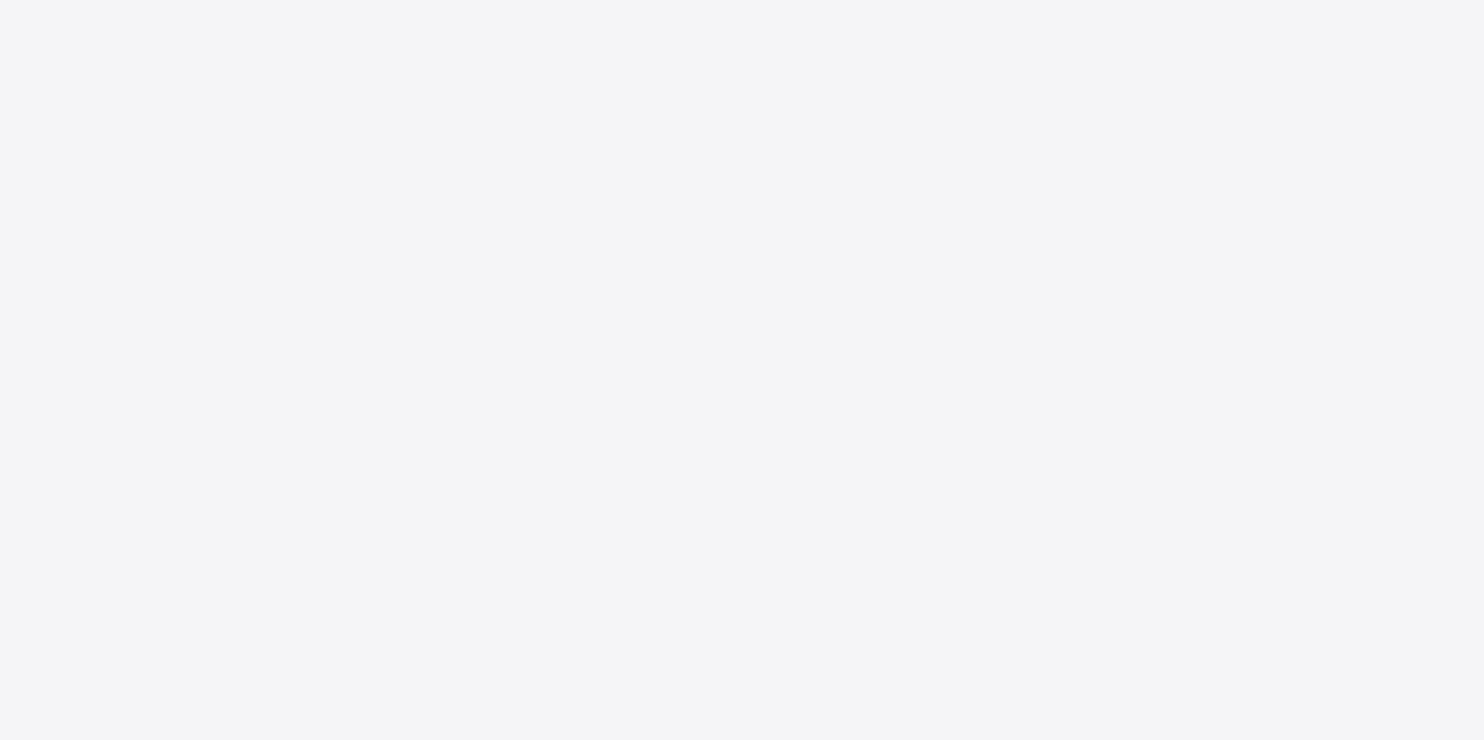
click at [358, 597] on div "New Update Available Hello there, You can install SAFSIMS on your device for ea…" at bounding box center [742, 370] width 1484 height 740
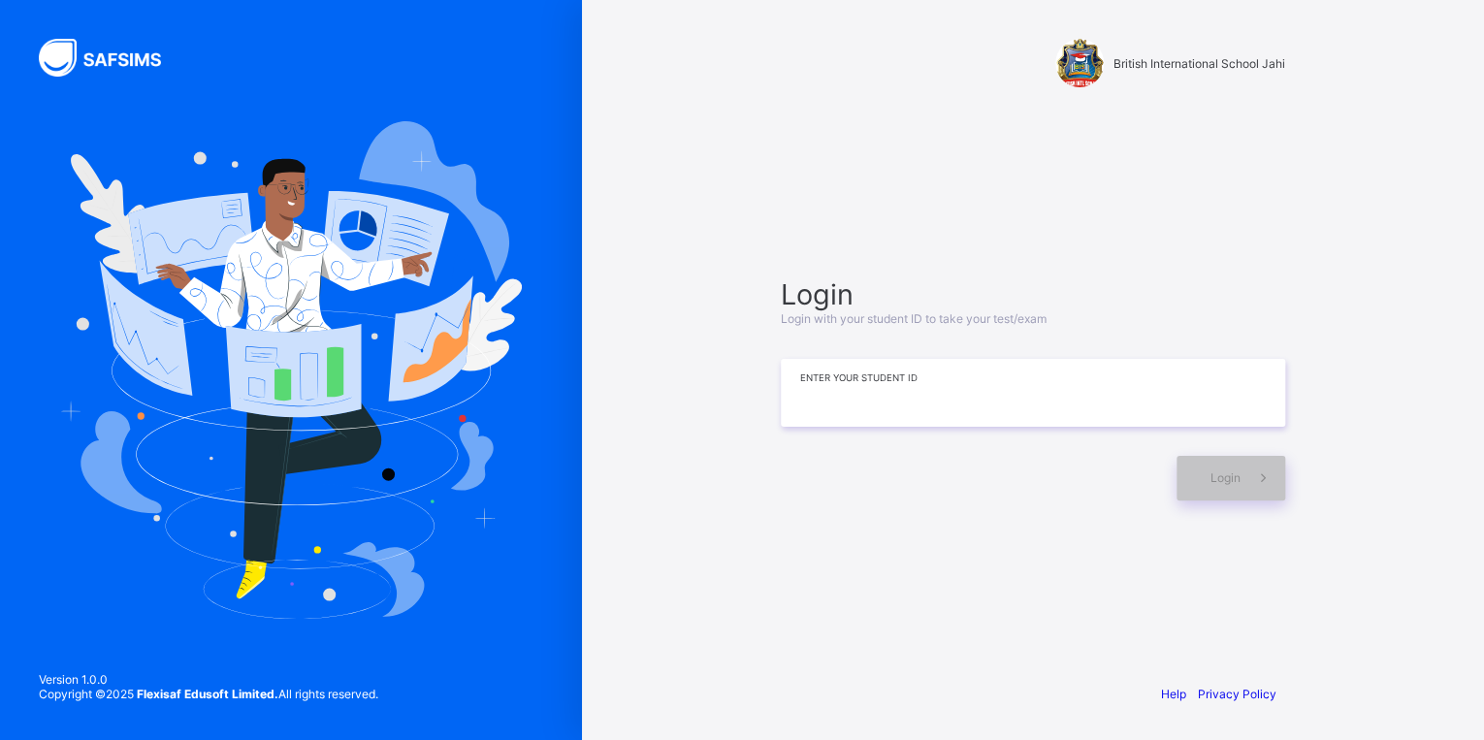
click at [799, 391] on input at bounding box center [1033, 393] width 504 height 68
type input "*"
type input "**********"
click at [1261, 473] on icon at bounding box center [1262, 478] width 20 height 18
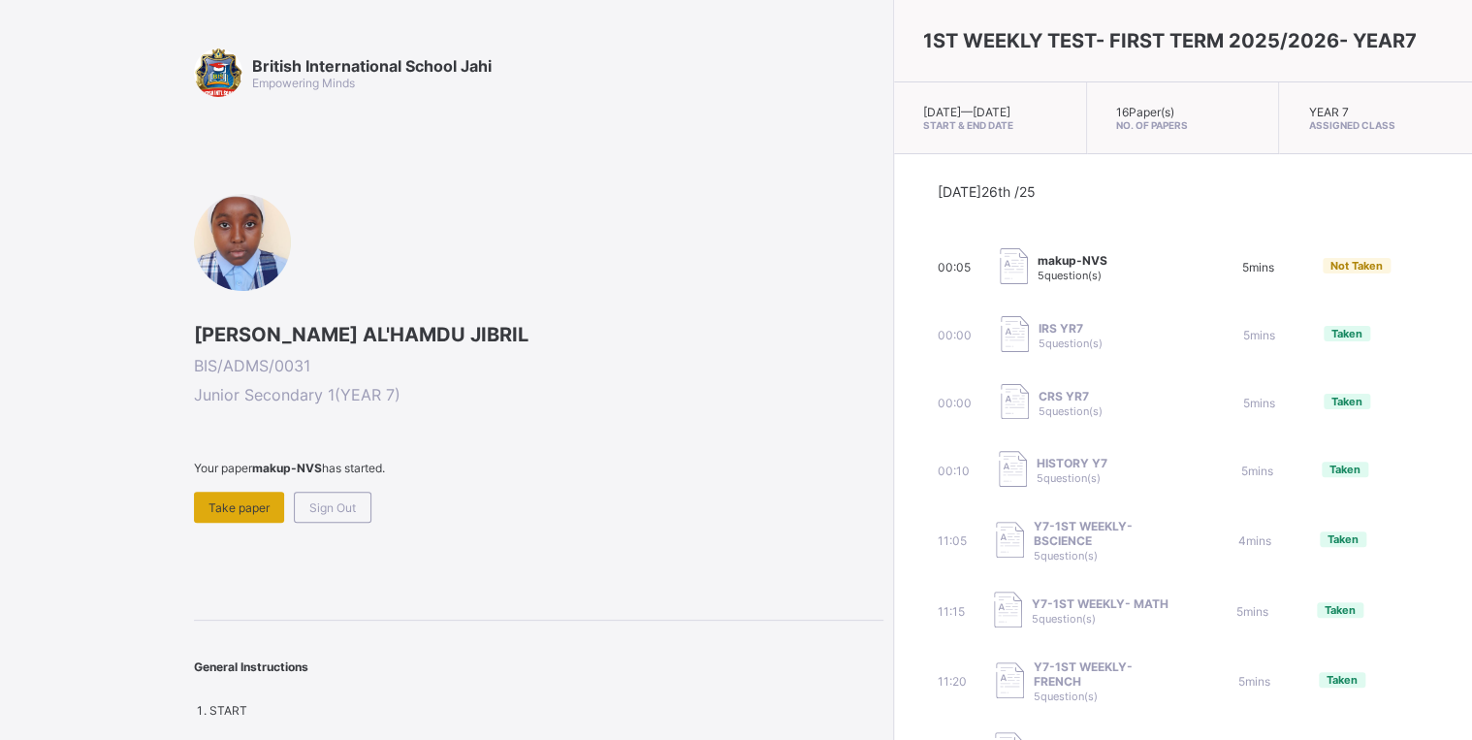
click at [198, 504] on div "Take paper" at bounding box center [239, 507] width 90 height 31
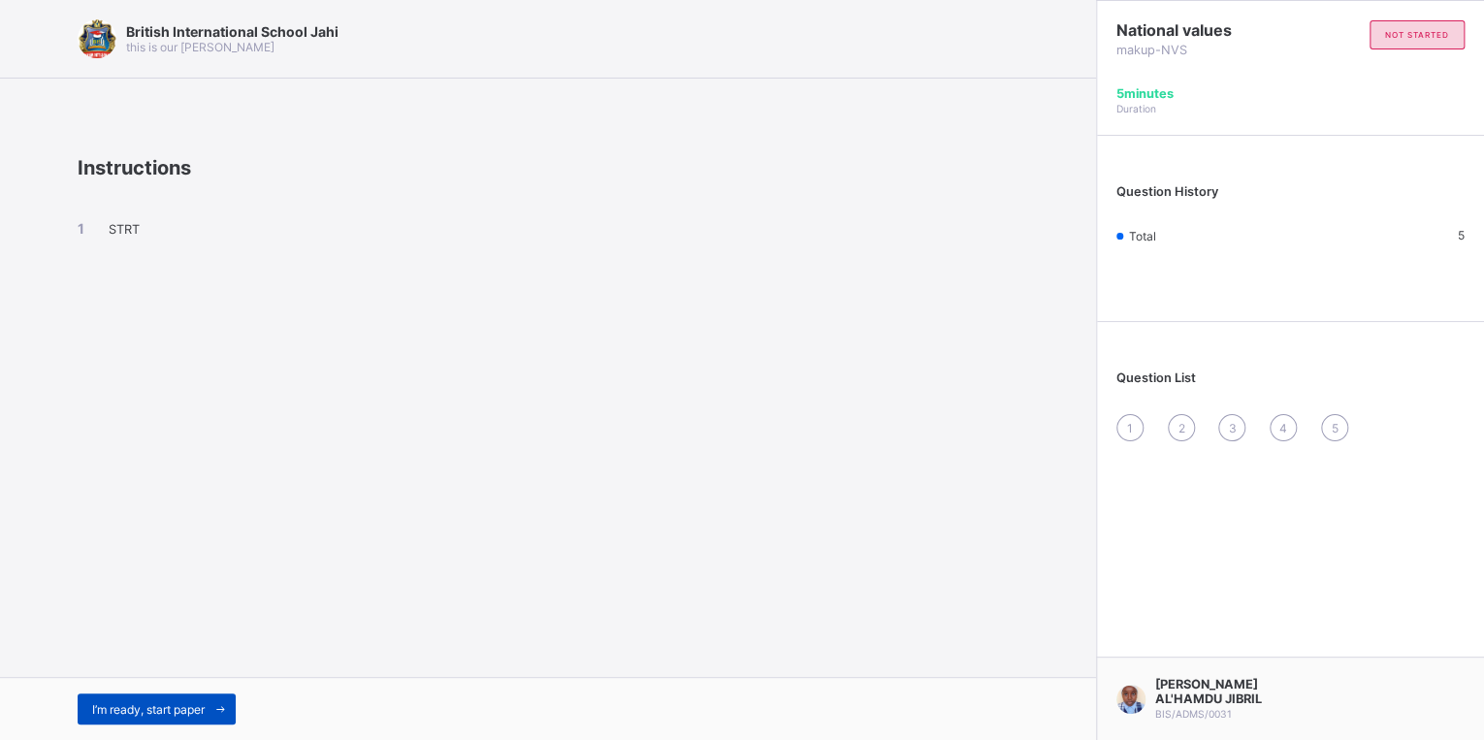
click at [178, 718] on div "I’m ready, start paper" at bounding box center [157, 709] width 158 height 31
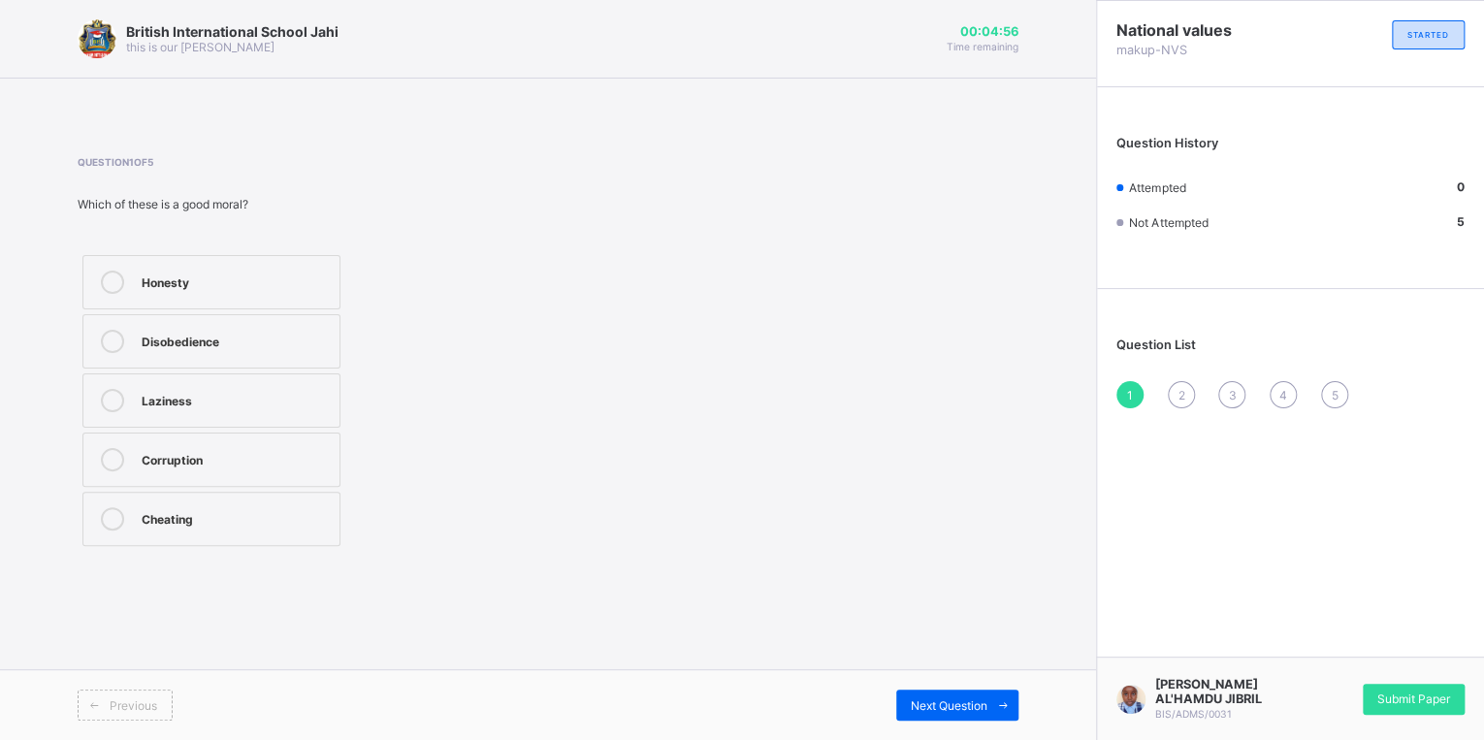
click at [272, 303] on label "Honesty" at bounding box center [211, 282] width 258 height 54
drag, startPoint x: 982, startPoint y: 707, endPoint x: 984, endPoint y: 696, distance: 10.8
click at [983, 704] on span "Next Question" at bounding box center [949, 705] width 77 height 15
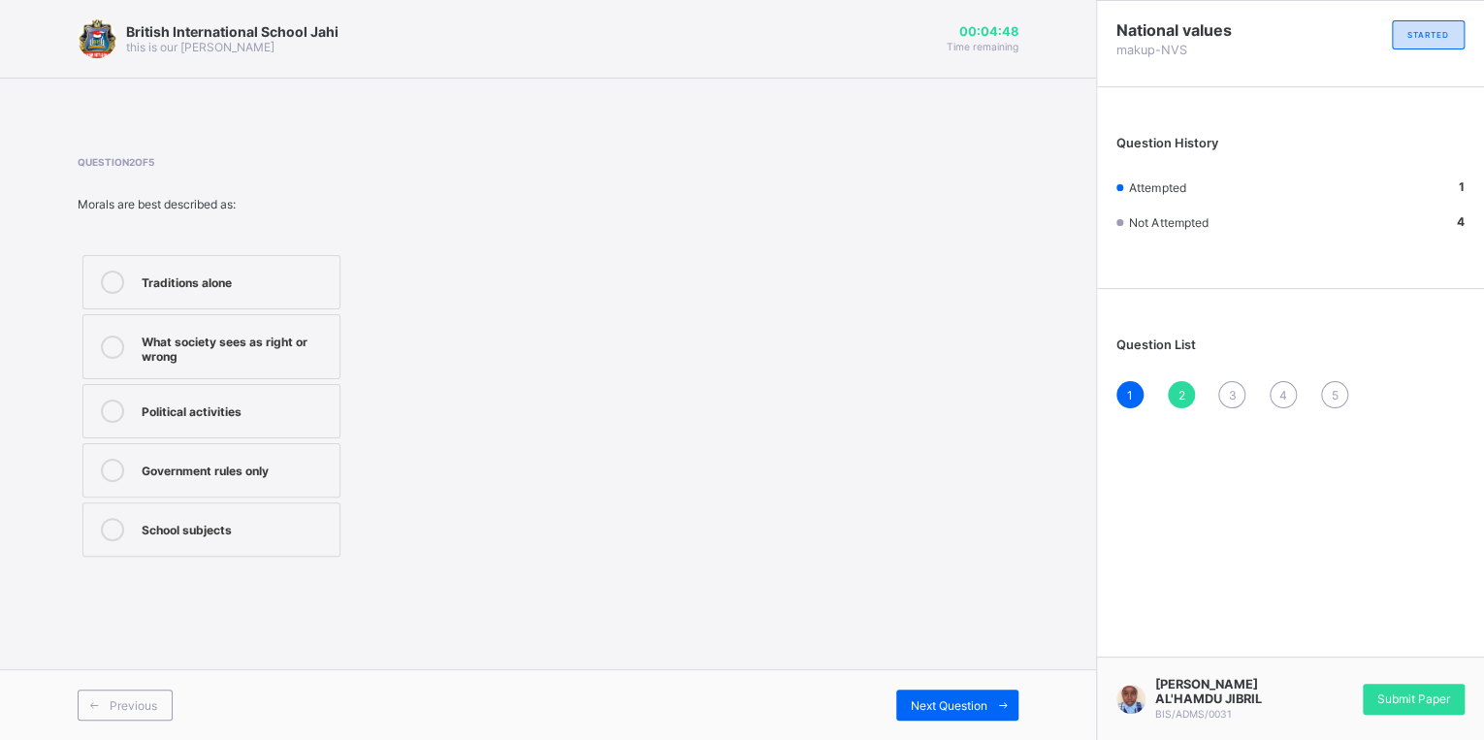
click at [275, 353] on div "What society sees as right or wrong" at bounding box center [236, 347] width 188 height 34
click at [979, 702] on span "Next Question" at bounding box center [949, 705] width 77 height 15
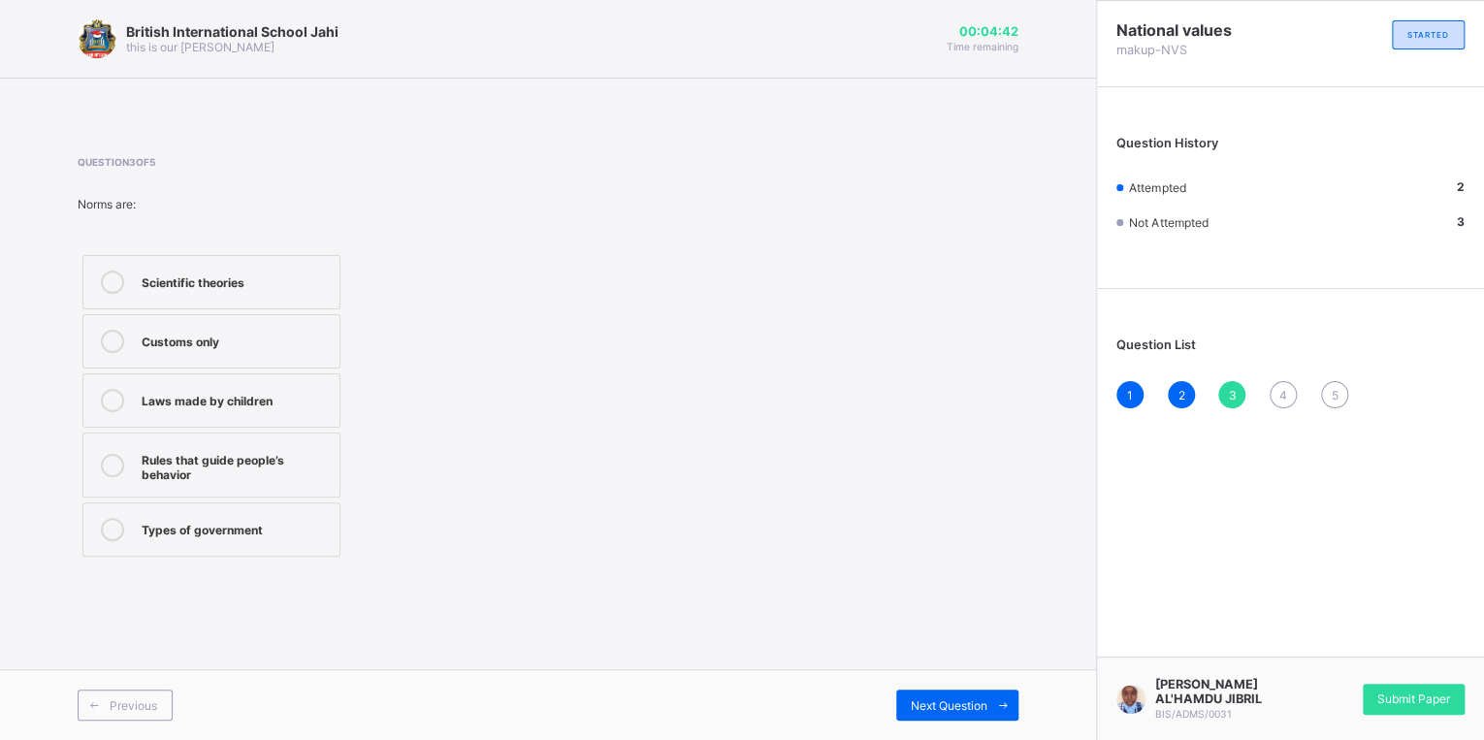
click at [230, 469] on div "Rules that guide people’s behavior" at bounding box center [236, 465] width 188 height 34
click at [1003, 714] on span at bounding box center [1002, 705] width 31 height 31
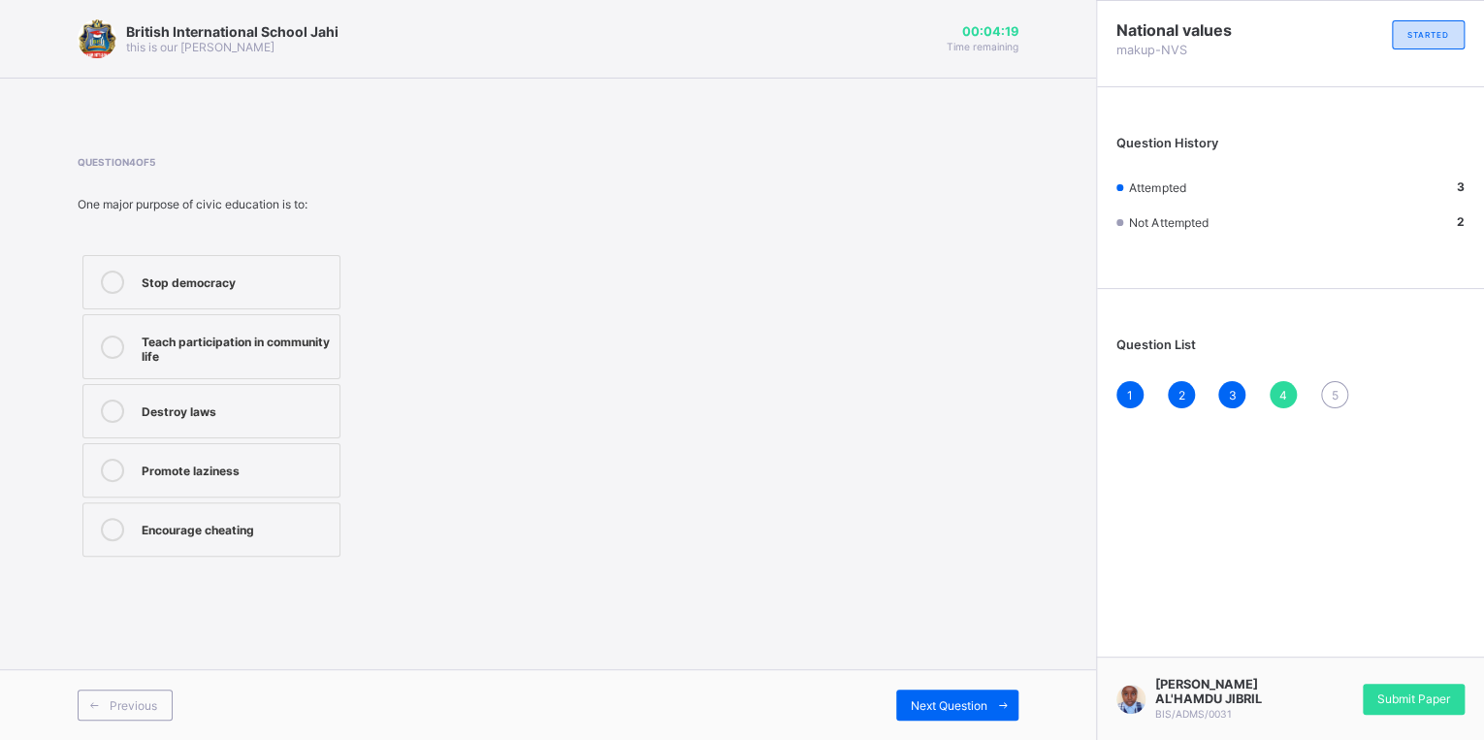
click at [248, 356] on div "Teach participation in community life" at bounding box center [236, 347] width 188 height 34
click at [979, 710] on span "Next Question" at bounding box center [949, 705] width 77 height 15
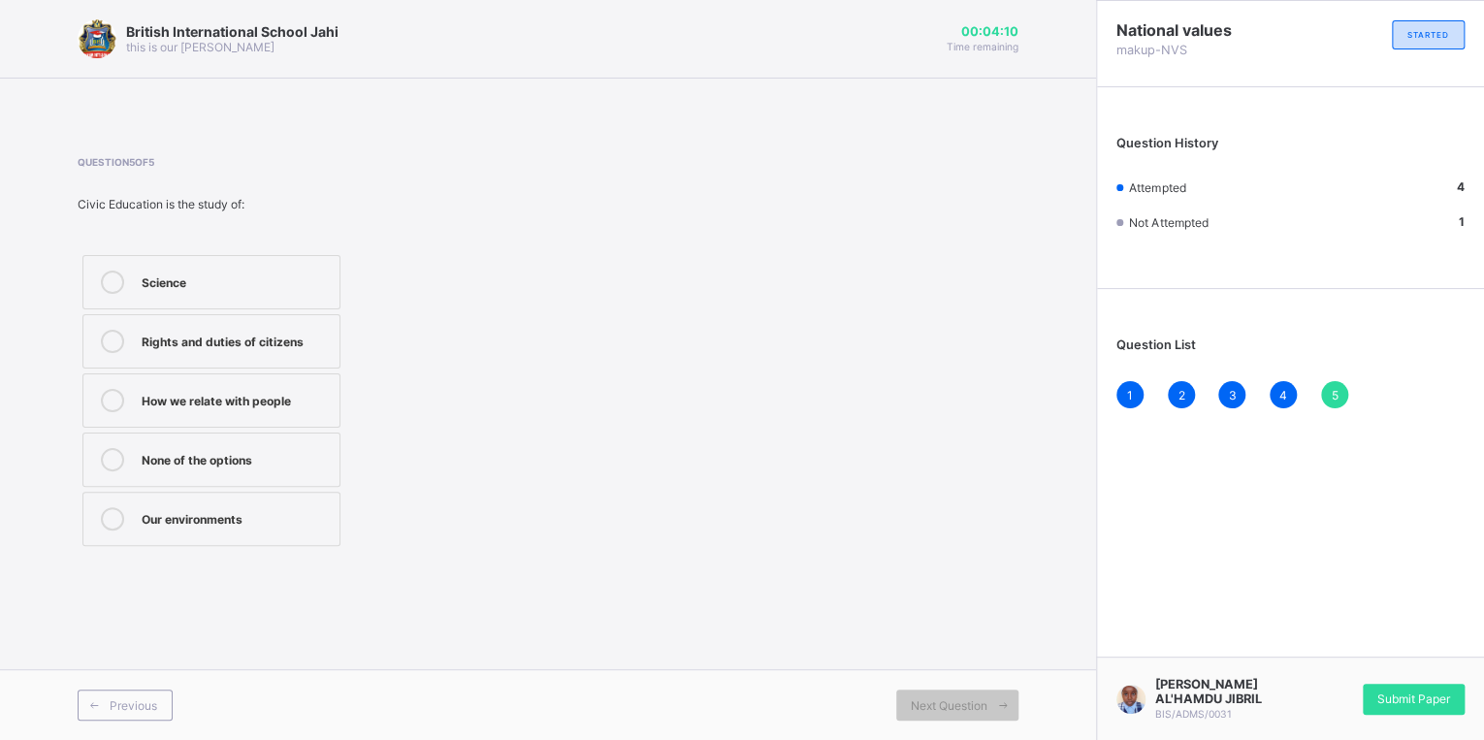
click at [255, 352] on div "Rights and duties of citizens" at bounding box center [236, 341] width 188 height 23
click at [1446, 692] on span "Submit Paper" at bounding box center [1413, 699] width 73 height 15
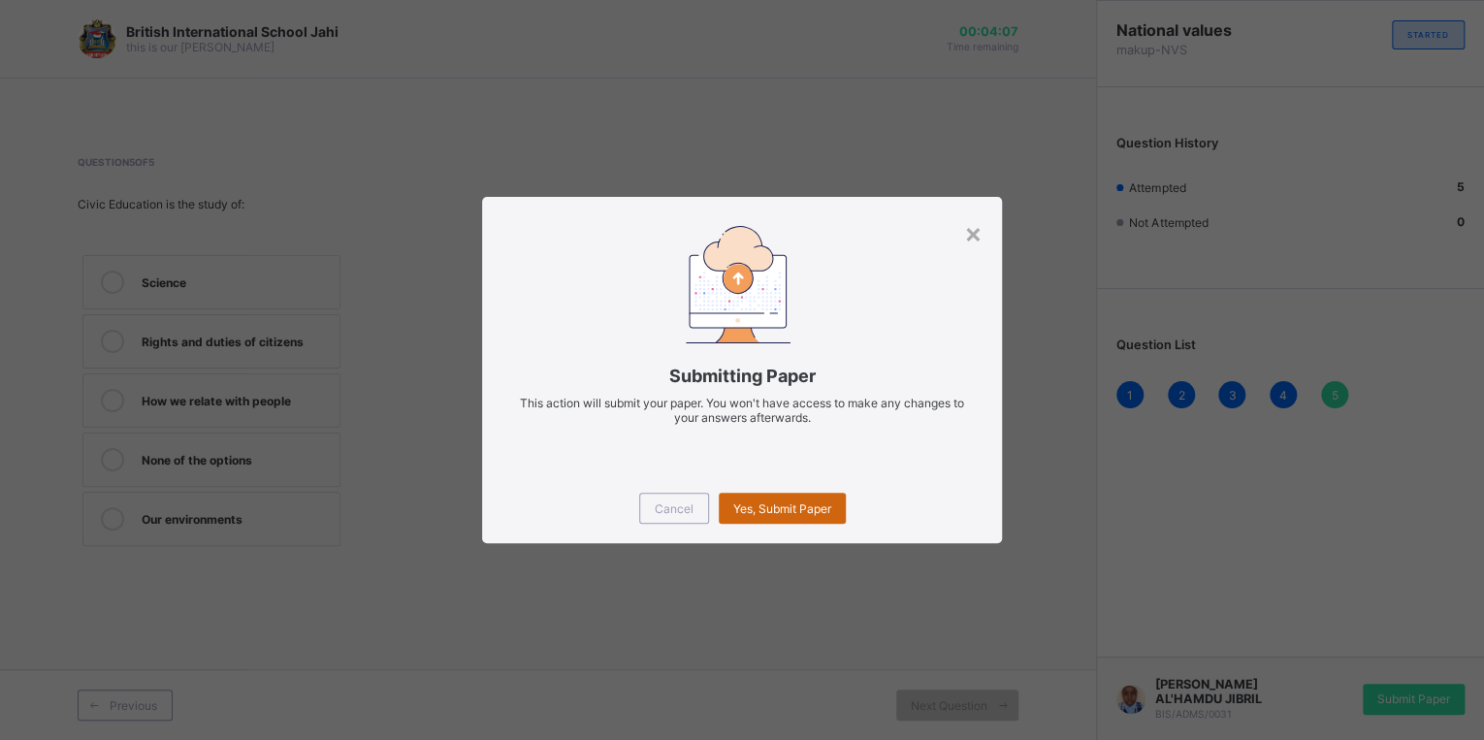
click at [752, 520] on div "Yes, Submit Paper" at bounding box center [782, 508] width 127 height 31
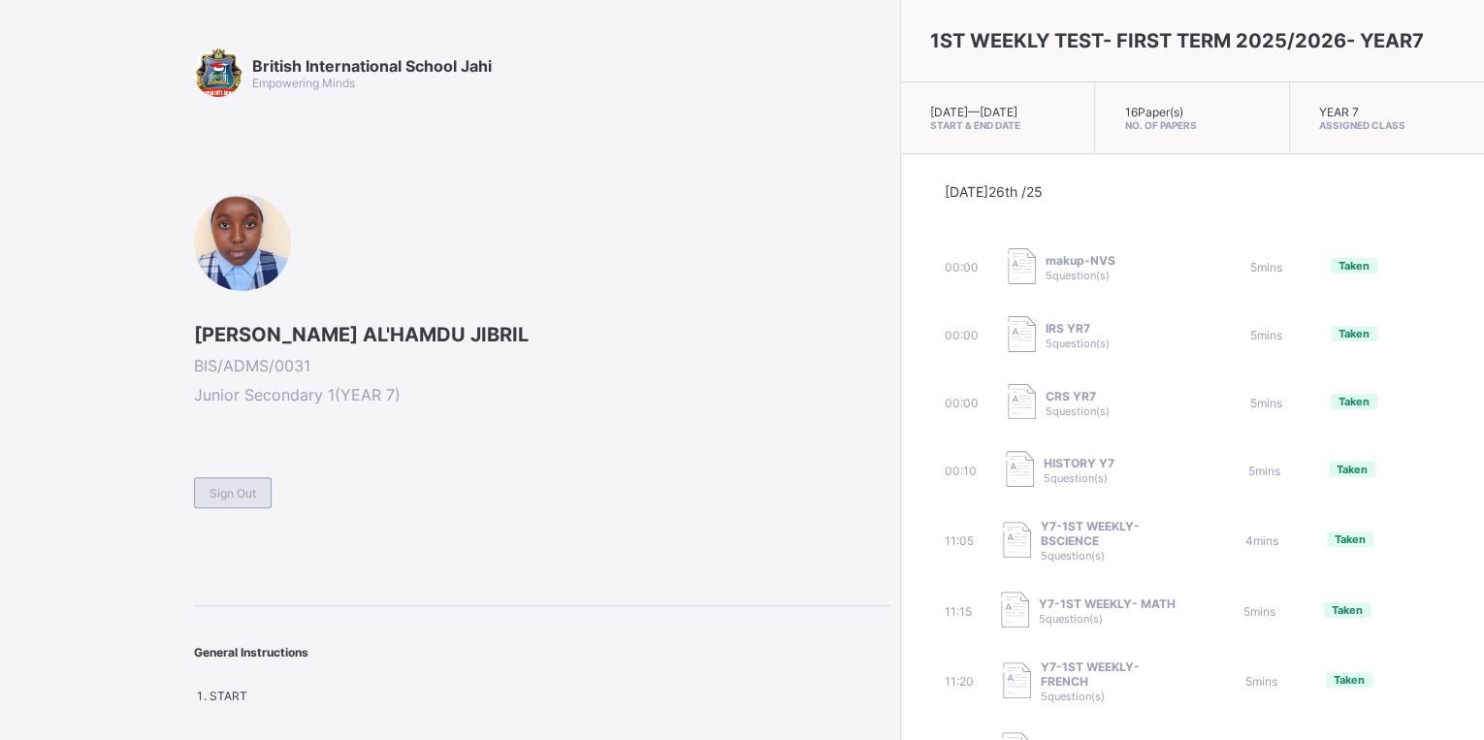
click at [210, 499] on div "Sign Out" at bounding box center [233, 492] width 78 height 31
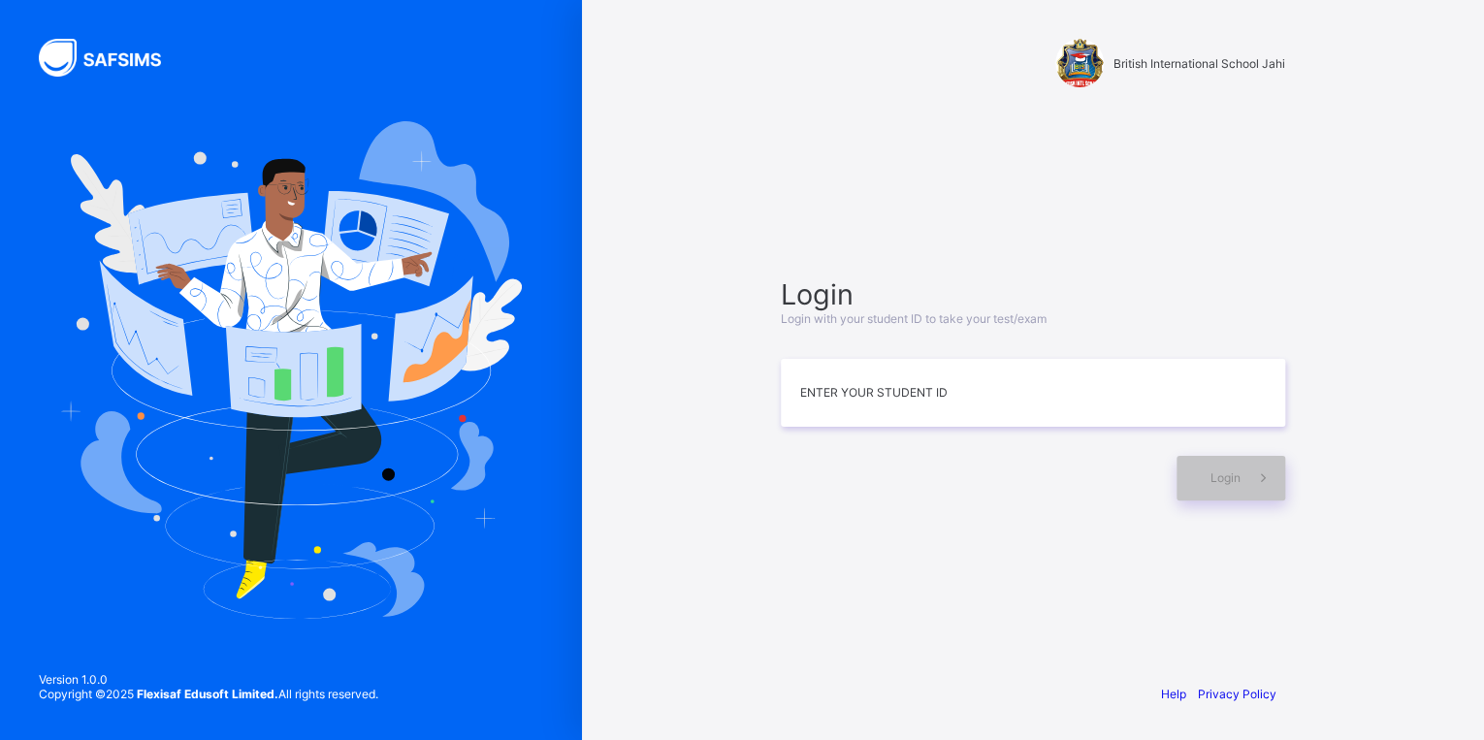
type input "*"
drag, startPoint x: 1273, startPoint y: 473, endPoint x: 1258, endPoint y: 477, distance: 15.1
click at [1258, 477] on icon at bounding box center [1262, 478] width 20 height 18
click at [899, 386] on input "**********" at bounding box center [1033, 393] width 504 height 68
type input "**********"
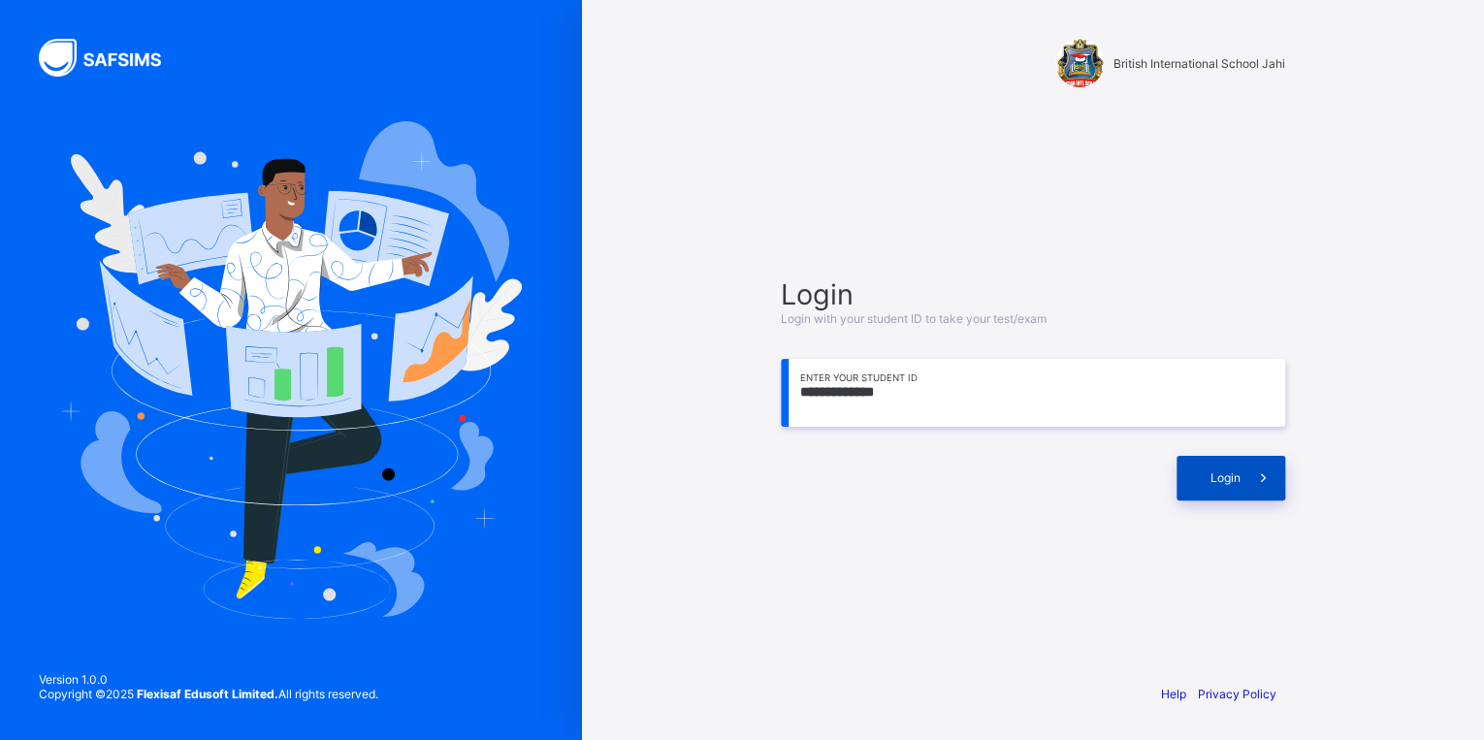
click at [1222, 489] on div "Login" at bounding box center [1231, 478] width 109 height 45
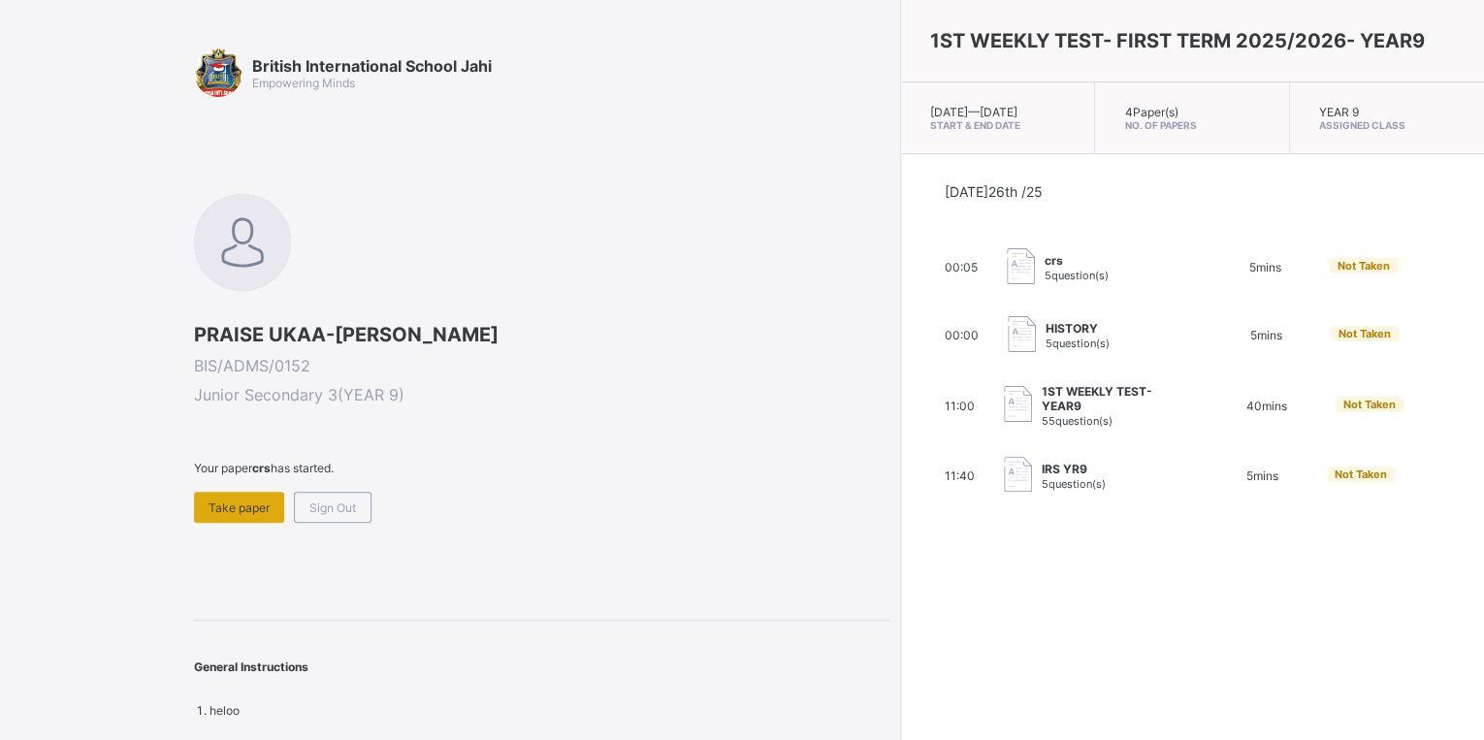
click at [244, 510] on span "Take paper" at bounding box center [239, 508] width 61 height 15
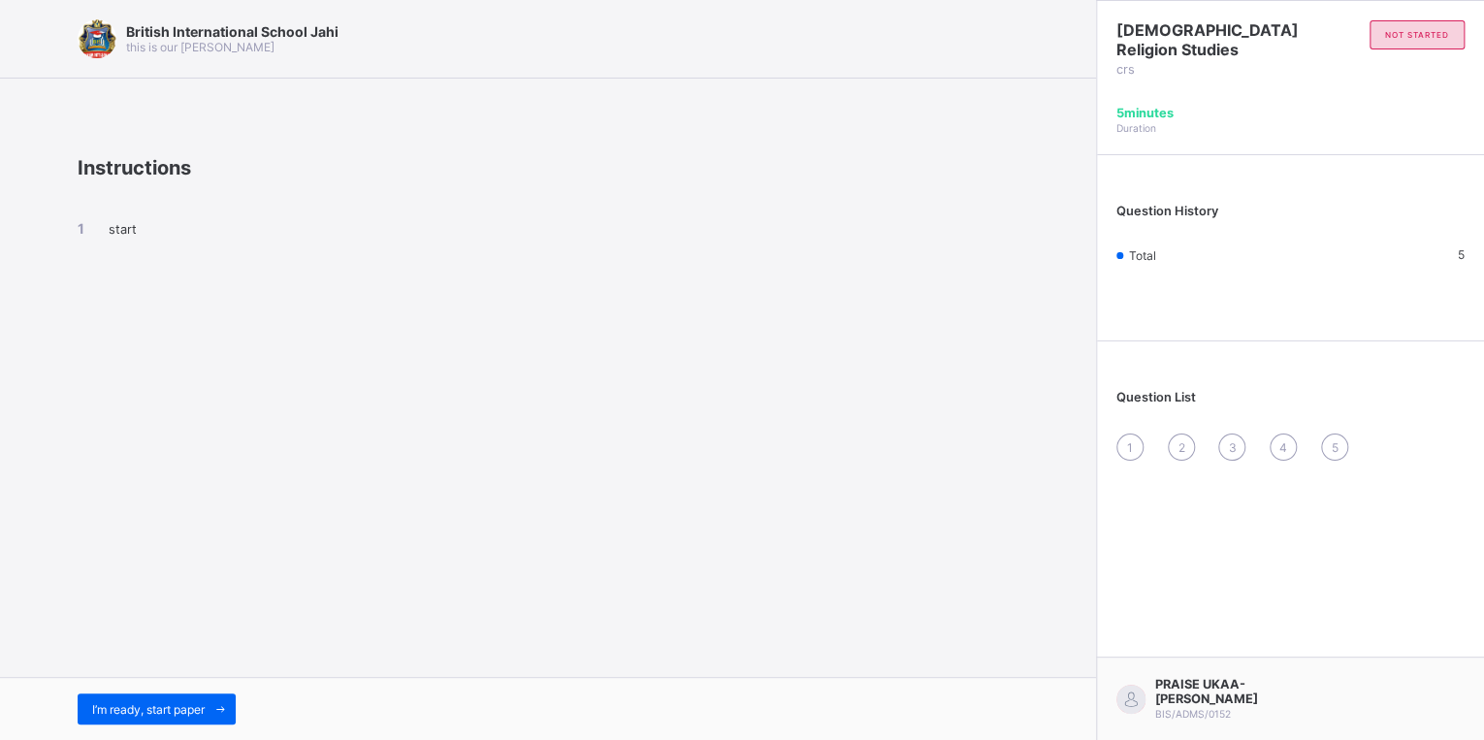
click at [120, 232] on span "start" at bounding box center [123, 229] width 28 height 15
click at [201, 705] on span "I’m ready, start paper" at bounding box center [148, 709] width 113 height 15
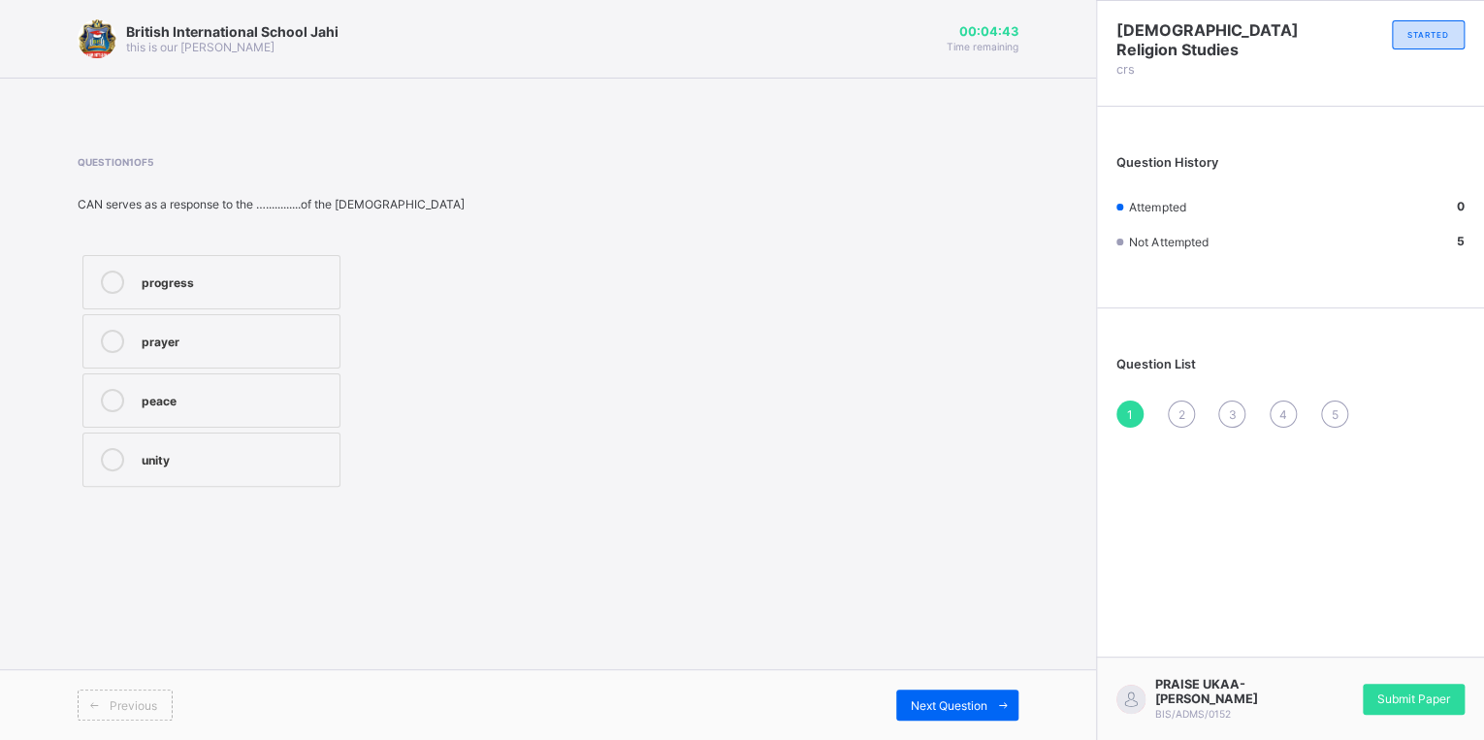
click at [283, 442] on label "unity" at bounding box center [211, 460] width 258 height 54
click at [1178, 419] on span "2" at bounding box center [1181, 414] width 7 height 15
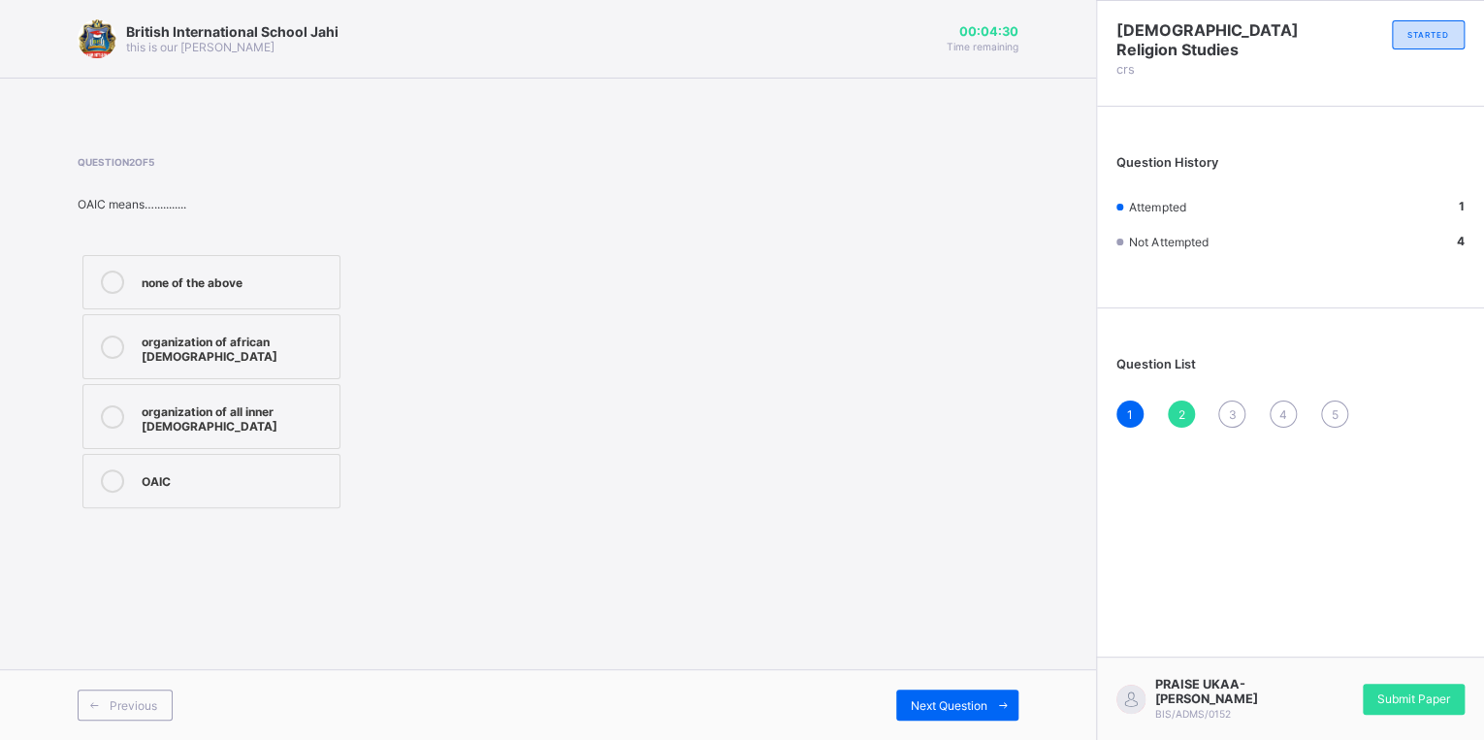
click at [236, 361] on div "organization of african [DEMOGRAPHIC_DATA]" at bounding box center [236, 347] width 188 height 34
click at [1237, 417] on div "3" at bounding box center [1231, 414] width 27 height 27
click at [275, 473] on div "[DEMOGRAPHIC_DATA] winning all" at bounding box center [239, 490] width 195 height 34
click at [1285, 421] on span "4" at bounding box center [1283, 414] width 8 height 15
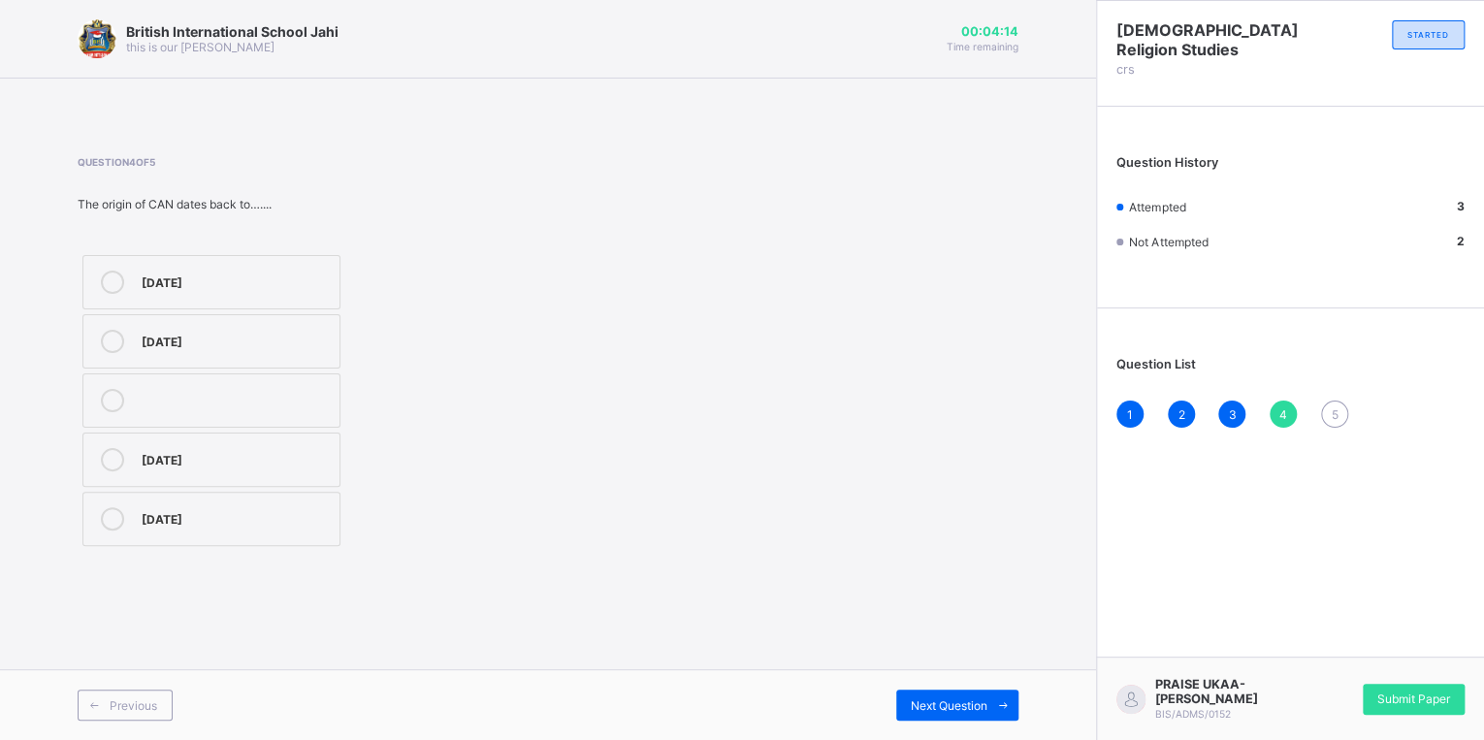
click at [245, 459] on div "[DATE]" at bounding box center [236, 457] width 188 height 19
click at [1335, 420] on span "5" at bounding box center [1334, 414] width 7 height 15
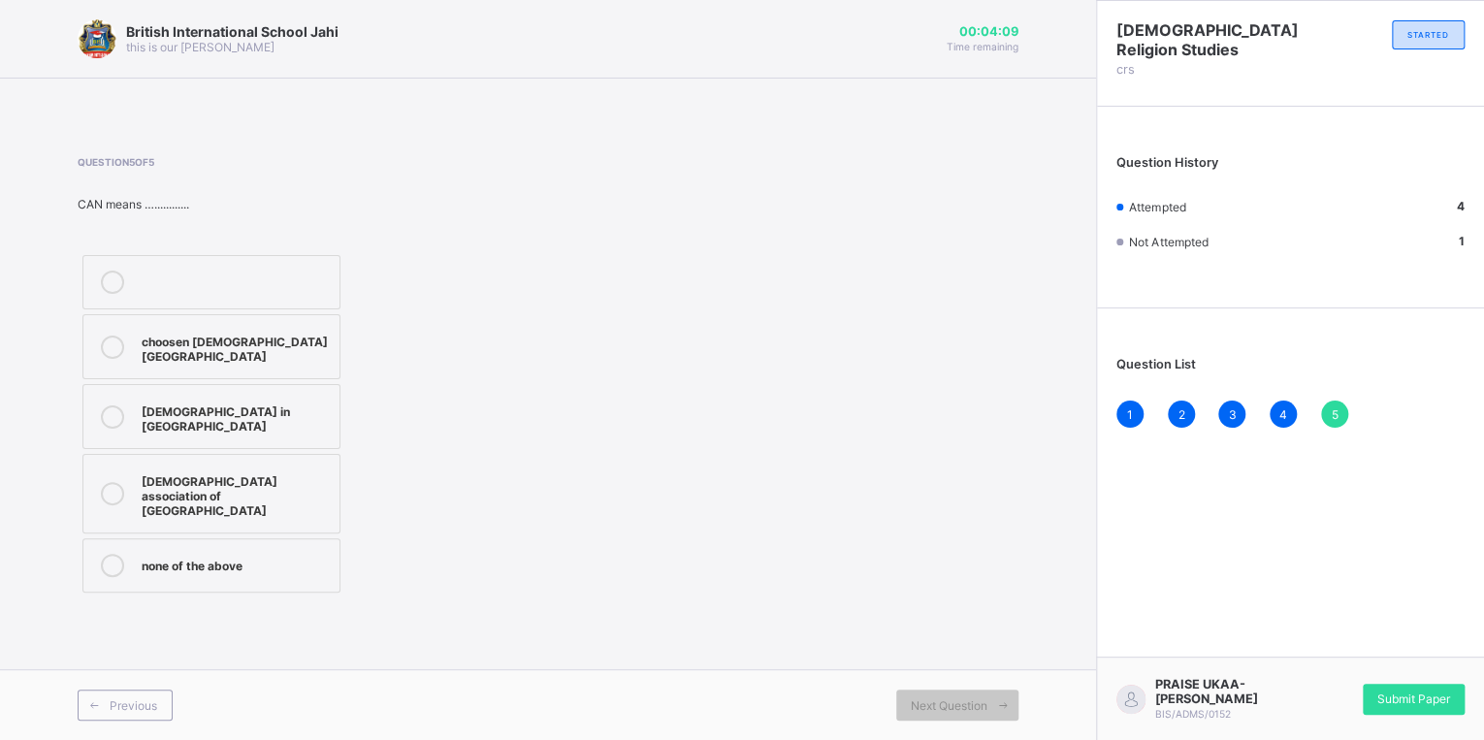
click at [264, 469] on div "[DEMOGRAPHIC_DATA] association of [GEOGRAPHIC_DATA]" at bounding box center [236, 493] width 188 height 49
click at [1138, 414] on div "1" at bounding box center [1129, 414] width 27 height 27
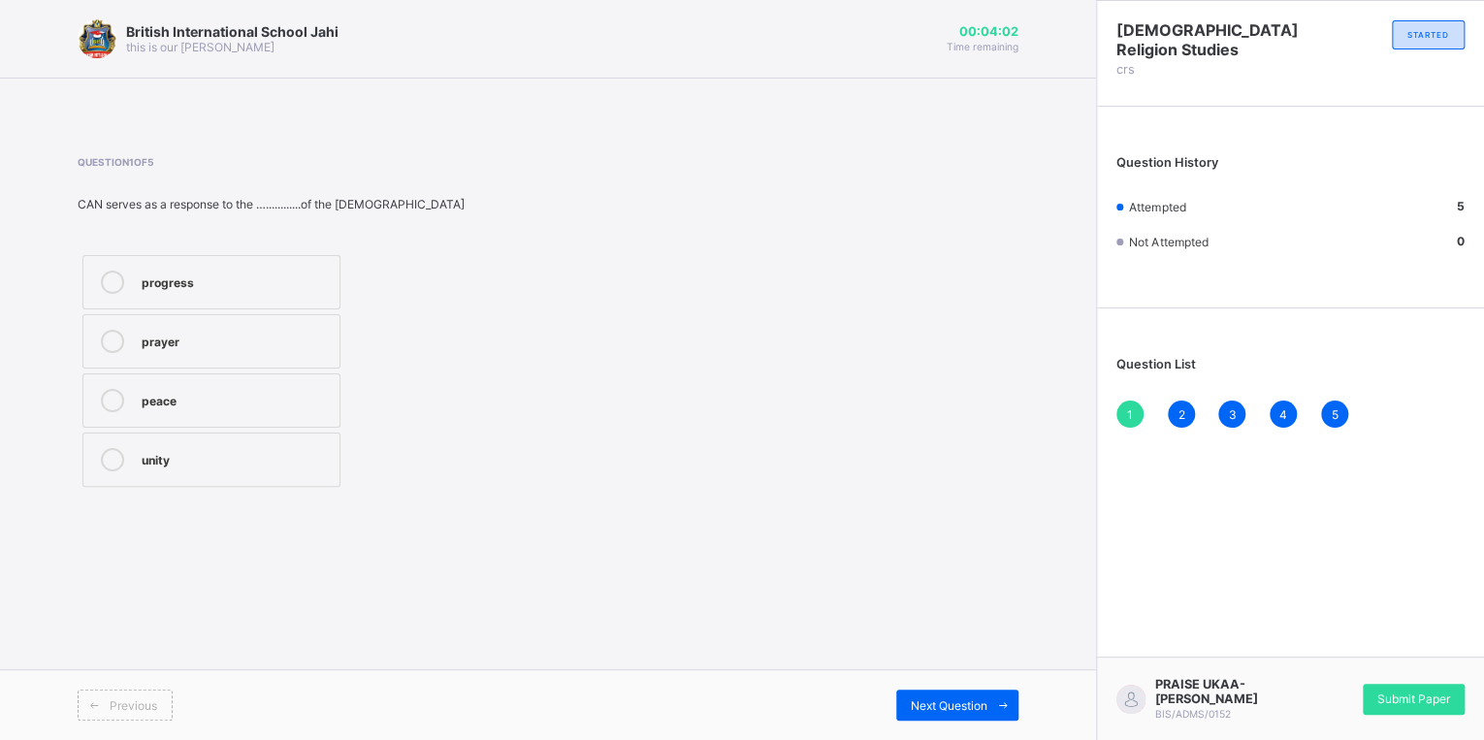
click at [1187, 408] on div "2" at bounding box center [1181, 414] width 27 height 27
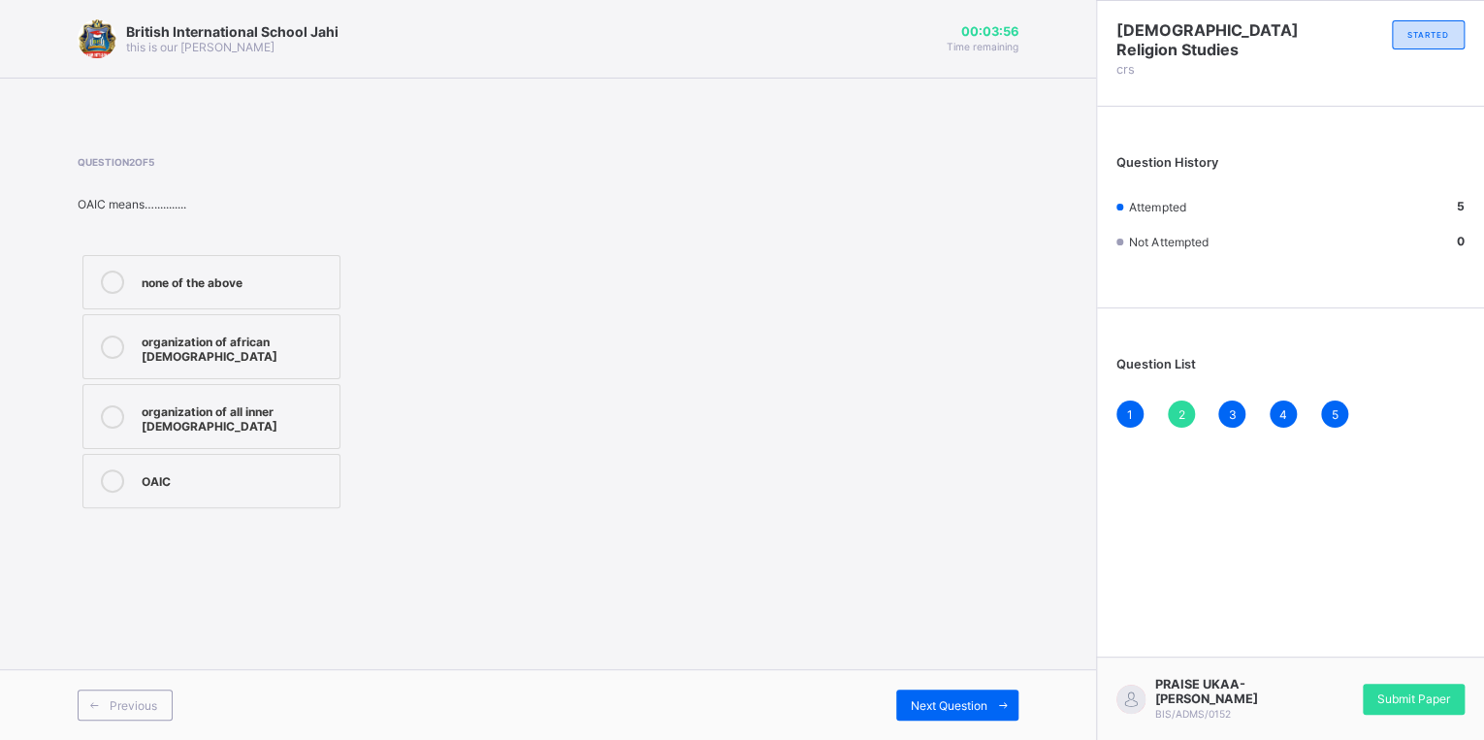
click at [1231, 411] on span "3" at bounding box center [1232, 414] width 8 height 15
click at [1229, 418] on span "3" at bounding box center [1232, 414] width 8 height 15
click at [1280, 414] on span "4" at bounding box center [1283, 414] width 8 height 15
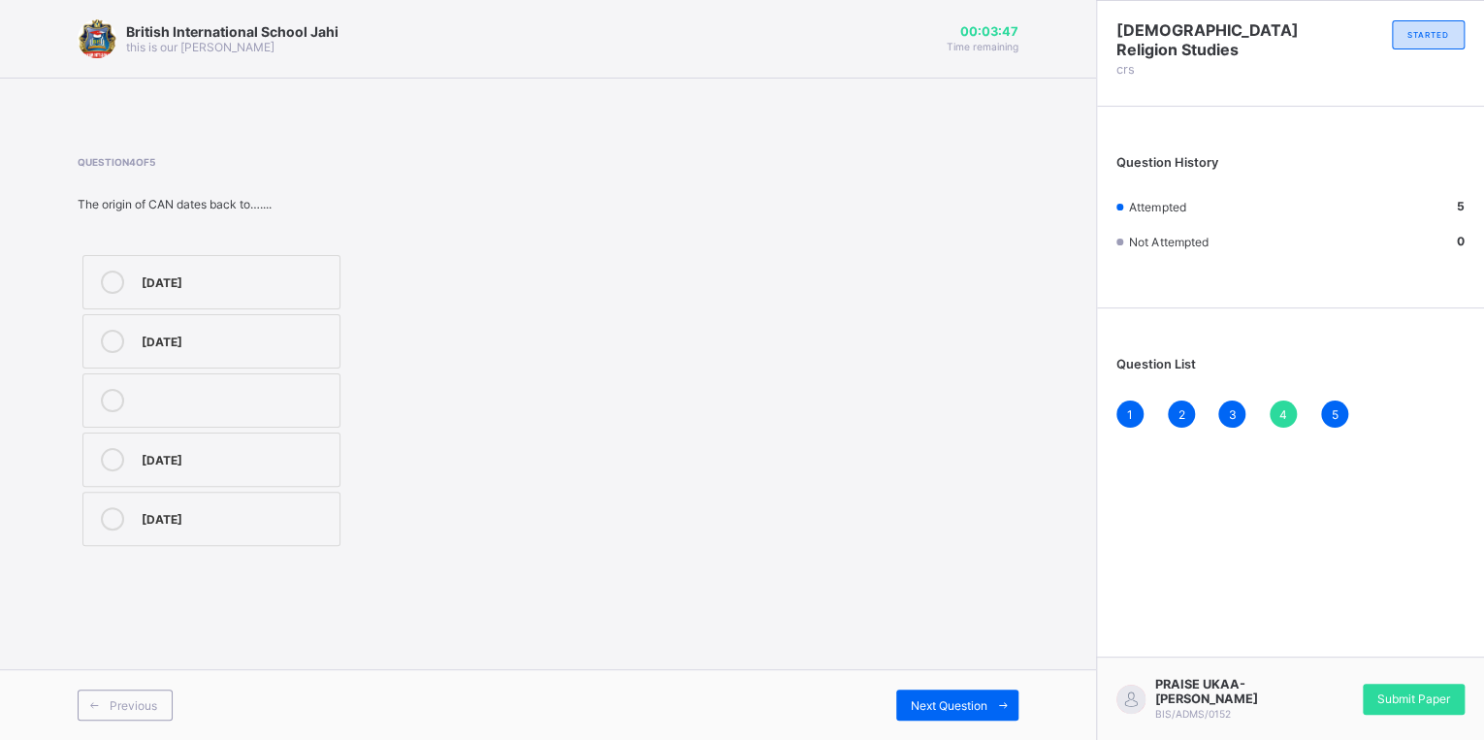
click at [1331, 411] on span "5" at bounding box center [1334, 414] width 7 height 15
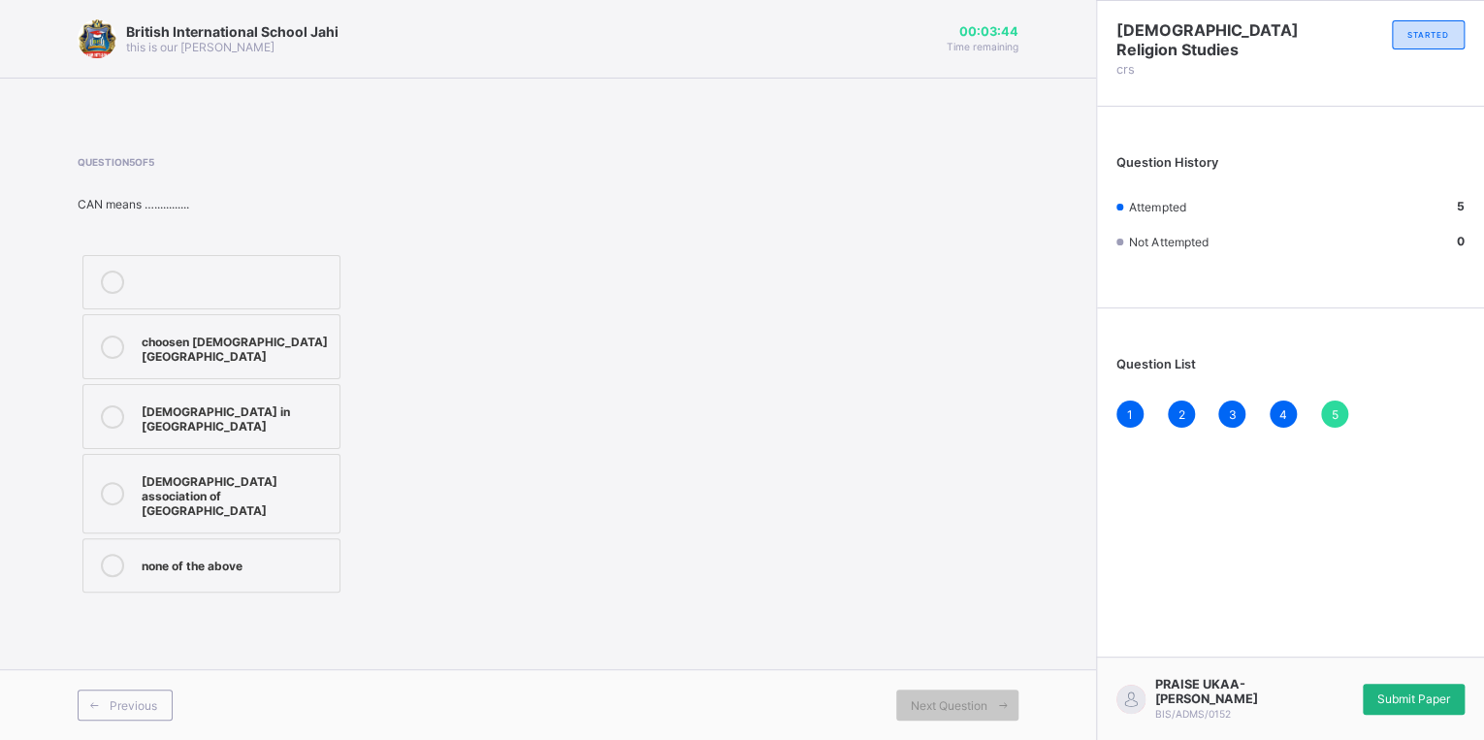
click at [1427, 692] on span "Submit Paper" at bounding box center [1413, 699] width 73 height 15
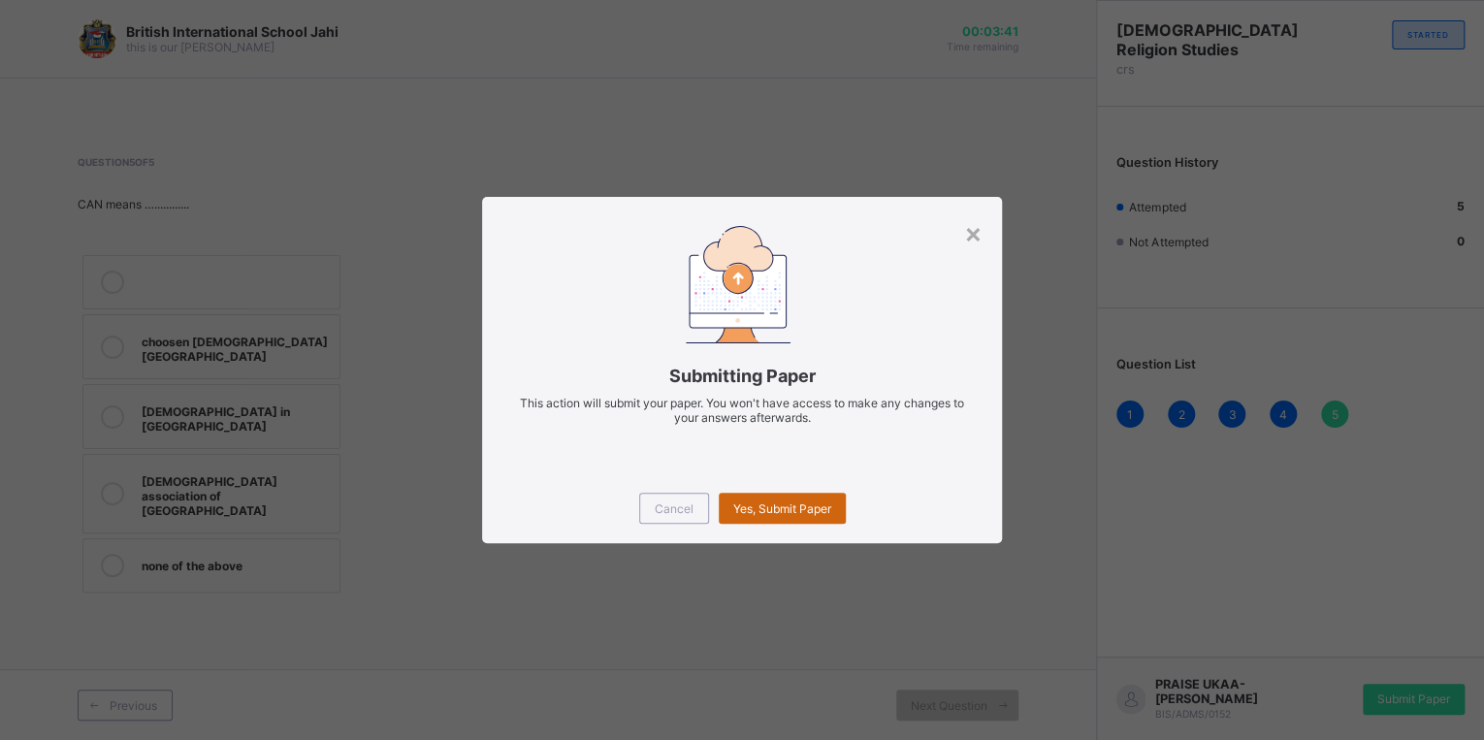
click at [772, 509] on span "Yes, Submit Paper" at bounding box center [782, 509] width 98 height 15
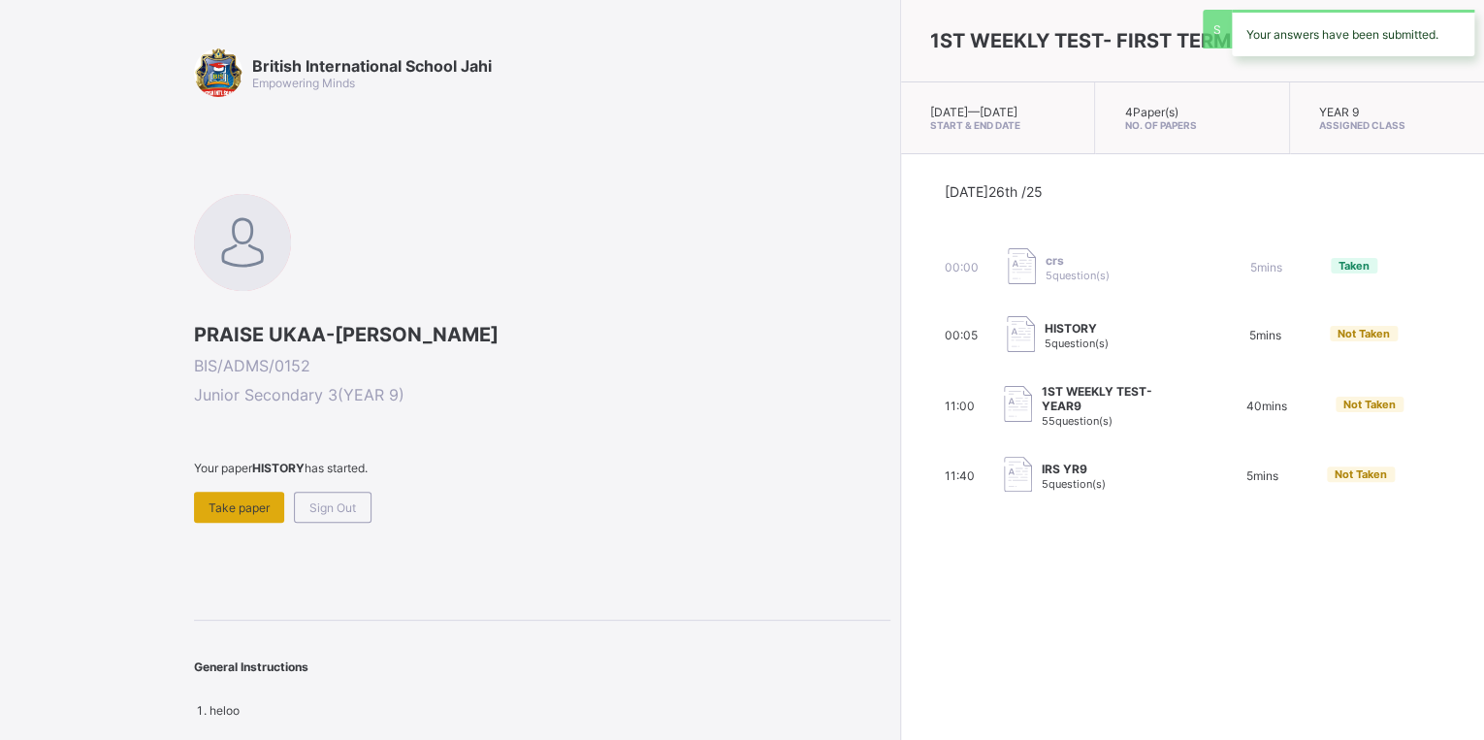
click at [244, 501] on span "Take paper" at bounding box center [239, 508] width 61 height 15
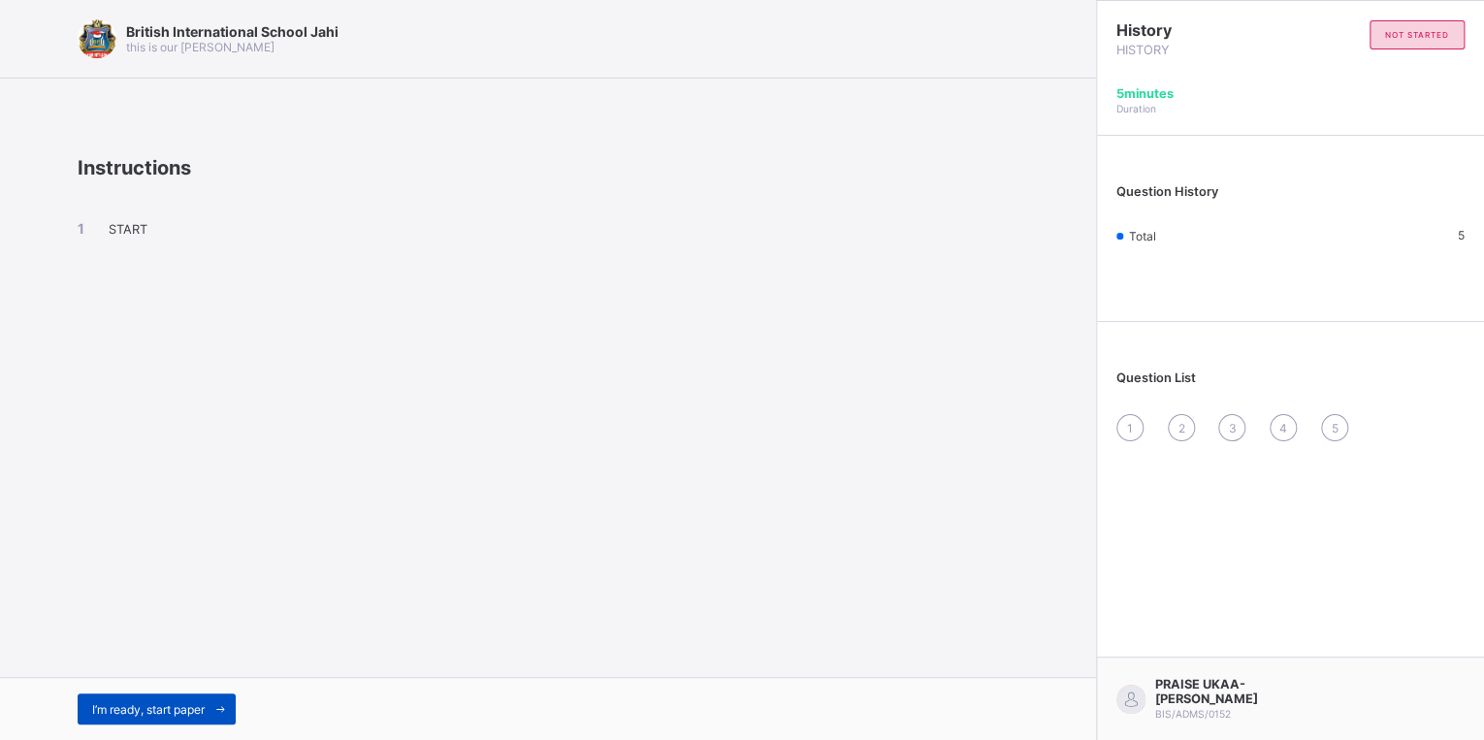
click at [209, 698] on span at bounding box center [220, 709] width 31 height 31
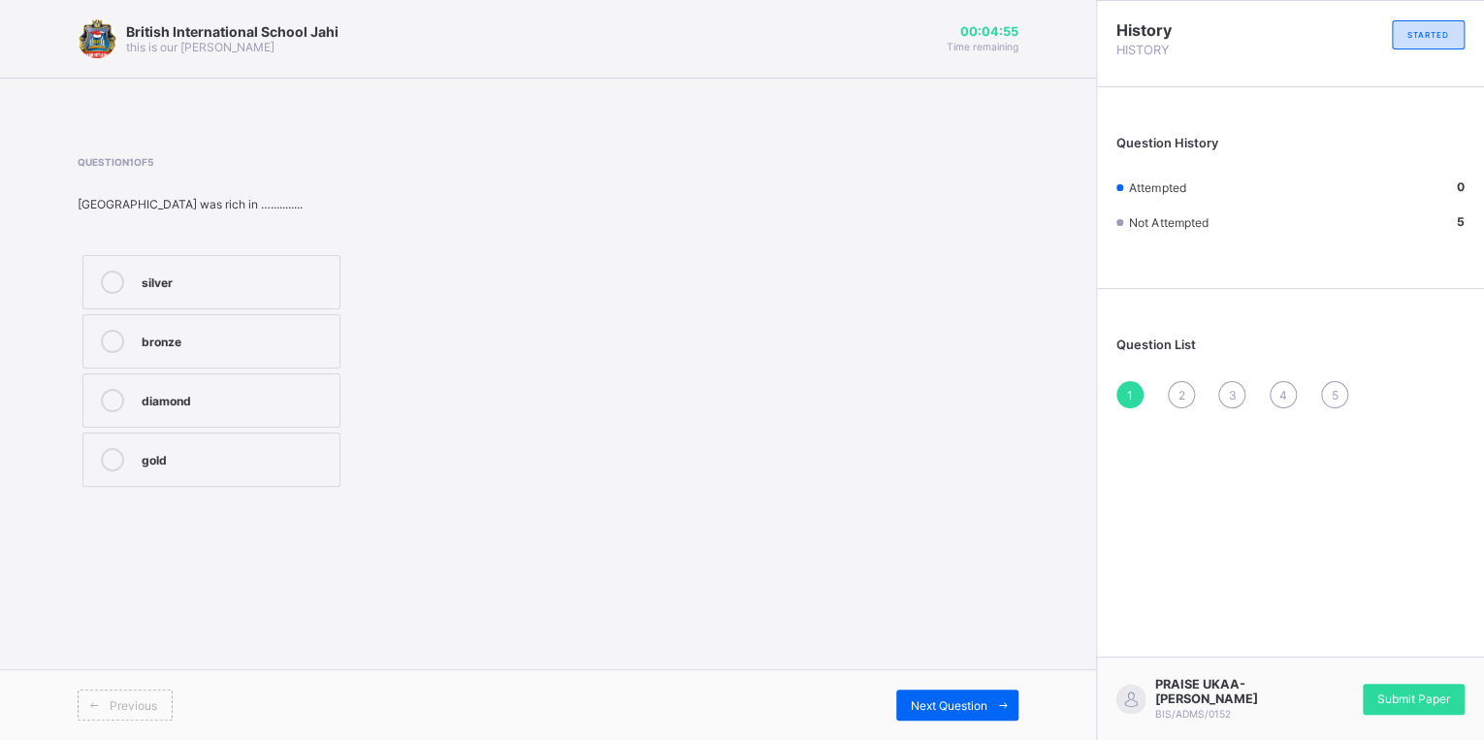
click at [237, 454] on div "gold" at bounding box center [236, 457] width 188 height 19
click at [999, 701] on icon at bounding box center [1003, 705] width 15 height 13
click at [292, 284] on div "first" at bounding box center [236, 280] width 188 height 19
click at [942, 698] on span "Next Question" at bounding box center [949, 705] width 77 height 15
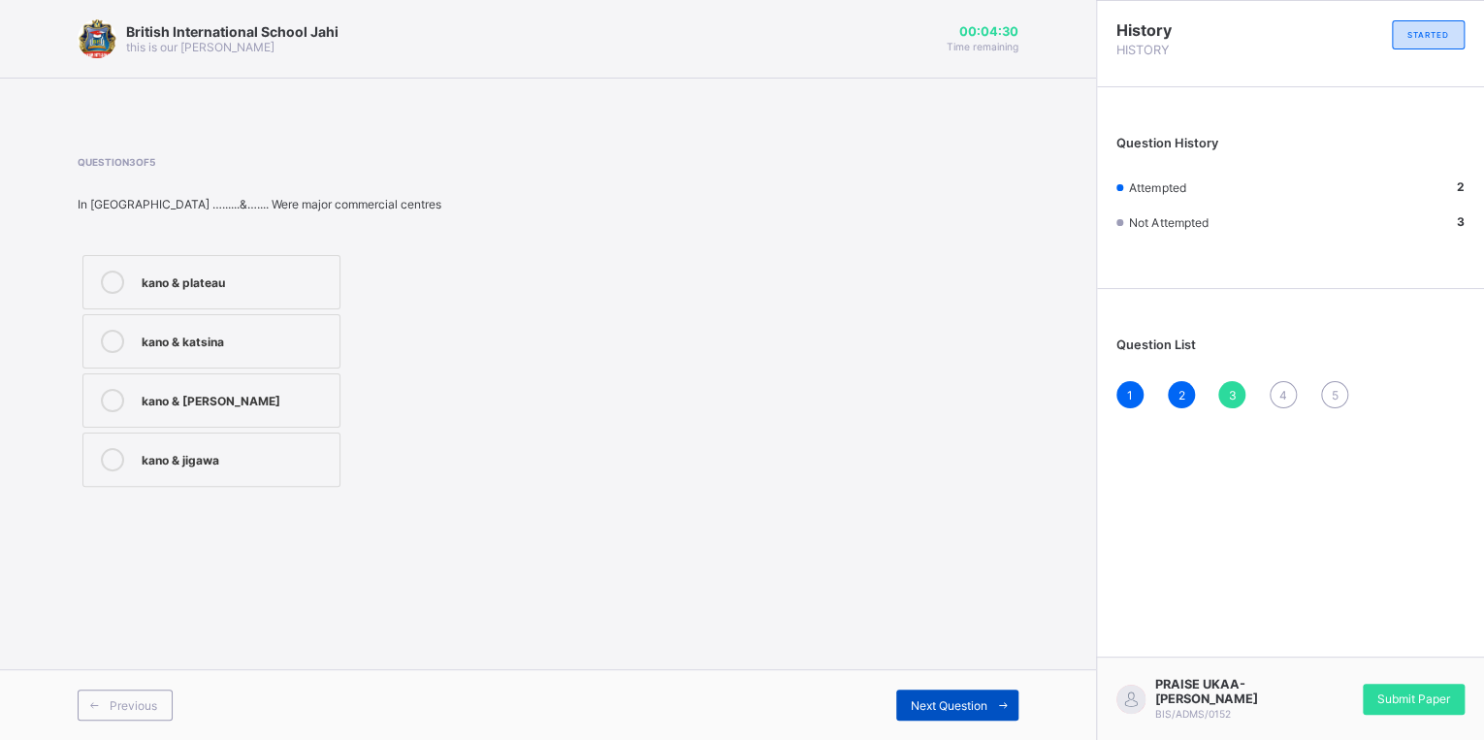
click at [993, 695] on span at bounding box center [1002, 705] width 31 height 31
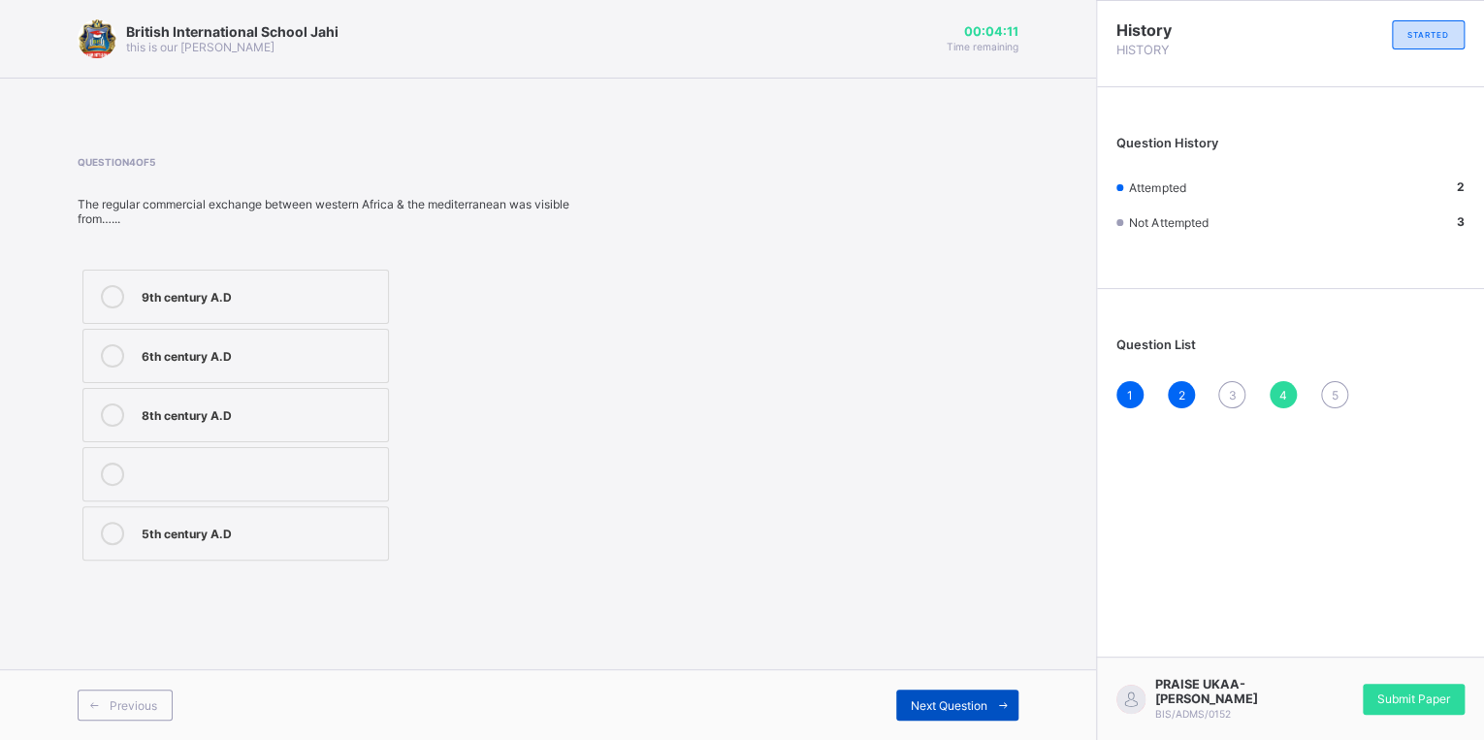
click at [965, 698] on span "Next Question" at bounding box center [949, 705] width 77 height 15
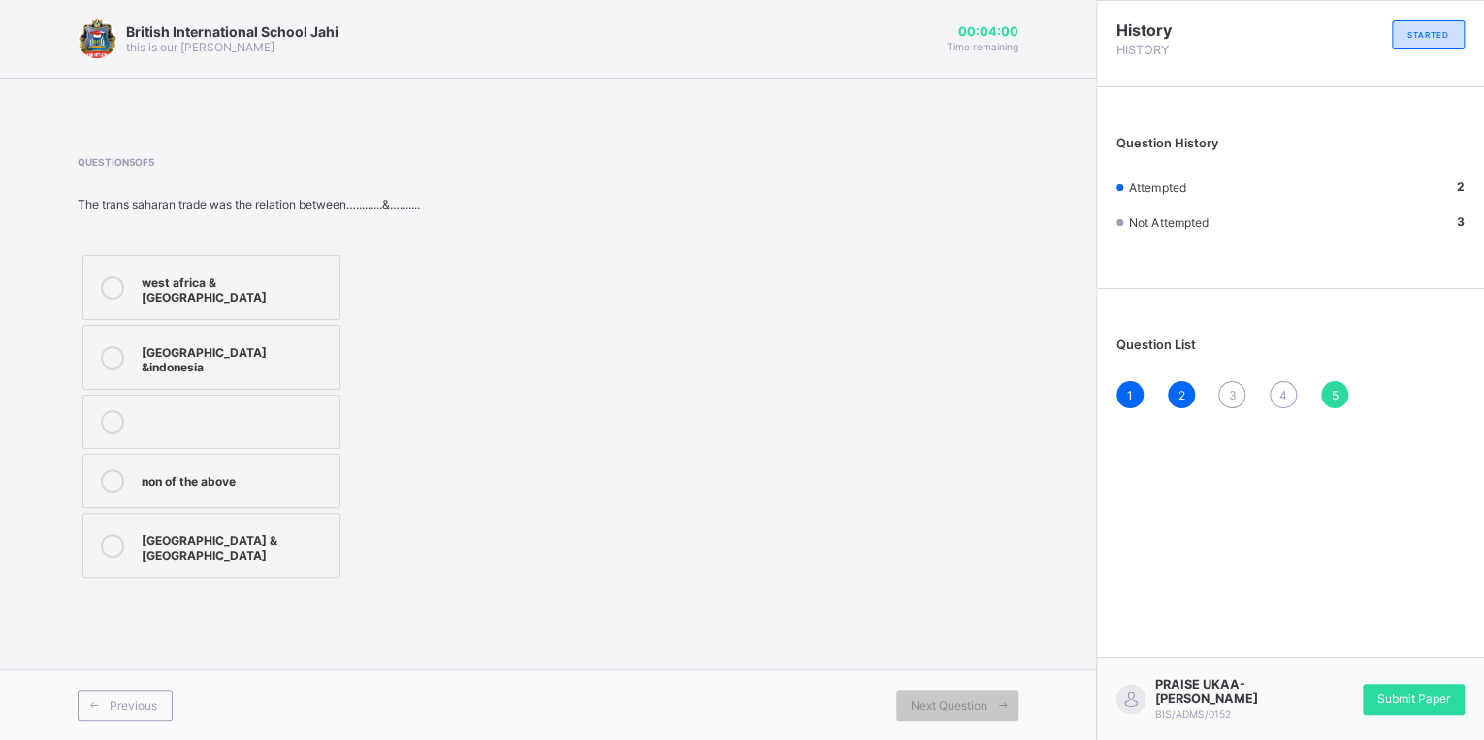
click at [304, 264] on label "west africa & [GEOGRAPHIC_DATA]" at bounding box center [211, 287] width 258 height 65
click at [1132, 400] on div "1" at bounding box center [1129, 394] width 27 height 27
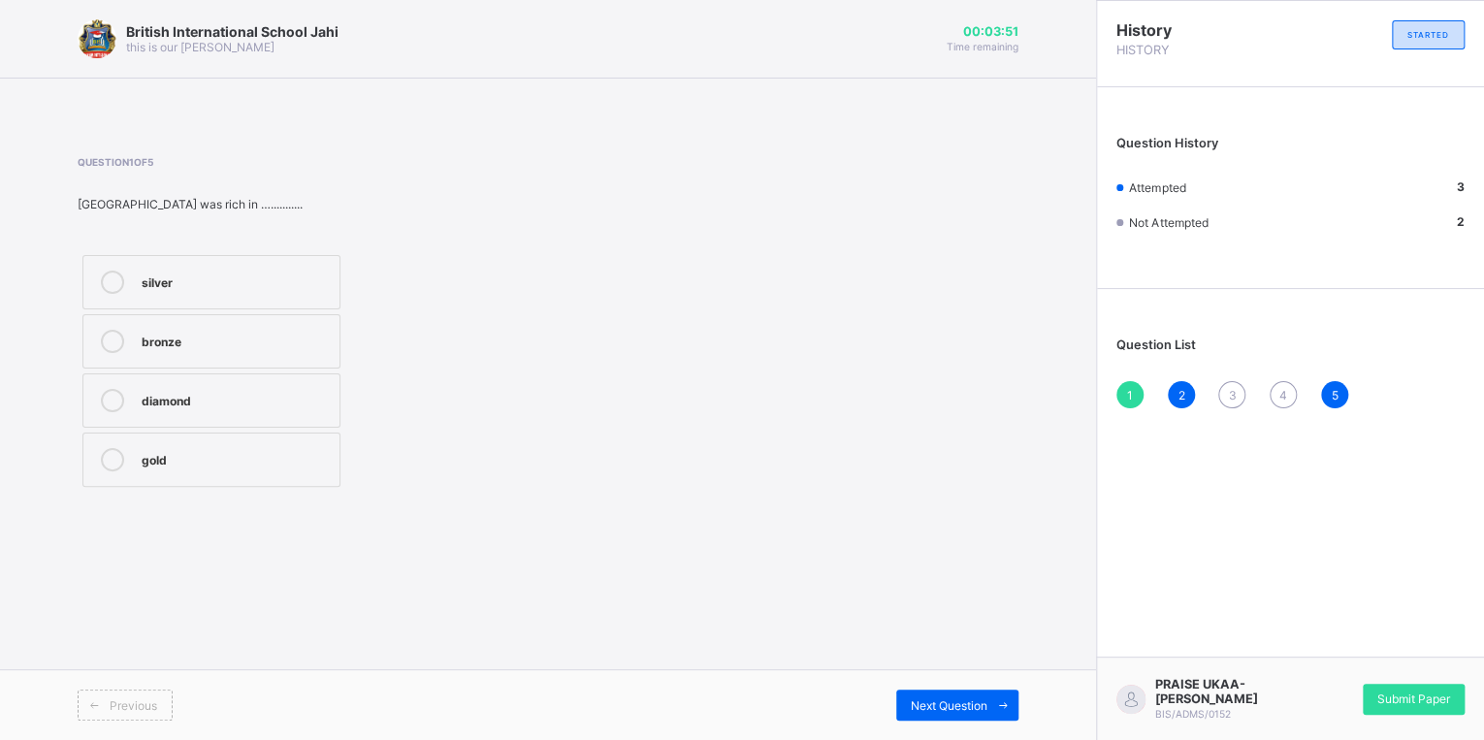
click at [205, 349] on div "bronze" at bounding box center [236, 341] width 188 height 23
click at [1239, 398] on div "3" at bounding box center [1231, 394] width 27 height 27
click at [205, 342] on div "kano & katsina" at bounding box center [236, 339] width 188 height 19
click at [1280, 399] on span "4" at bounding box center [1283, 395] width 8 height 15
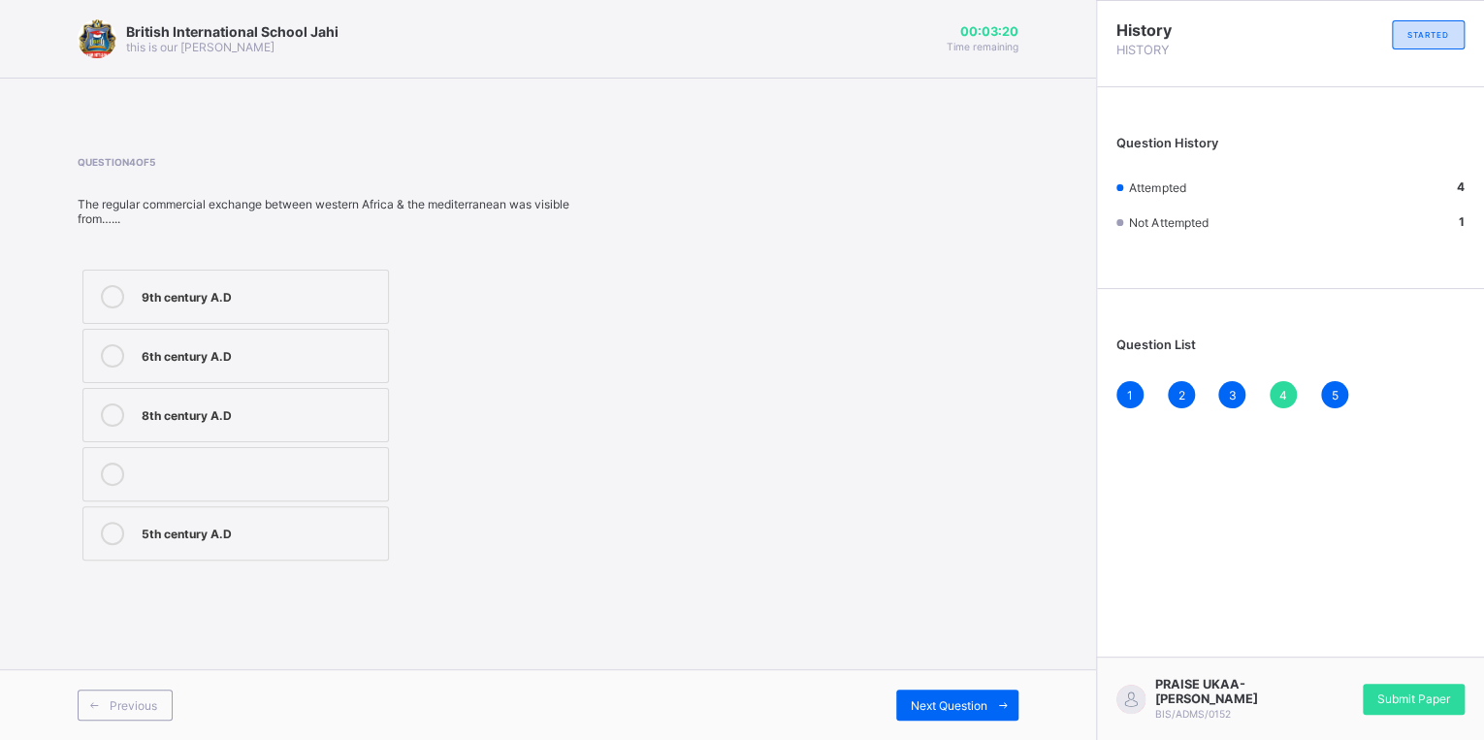
click at [353, 314] on label "9th century A.D" at bounding box center [235, 297] width 307 height 54
click at [1327, 393] on div "5" at bounding box center [1334, 394] width 27 height 27
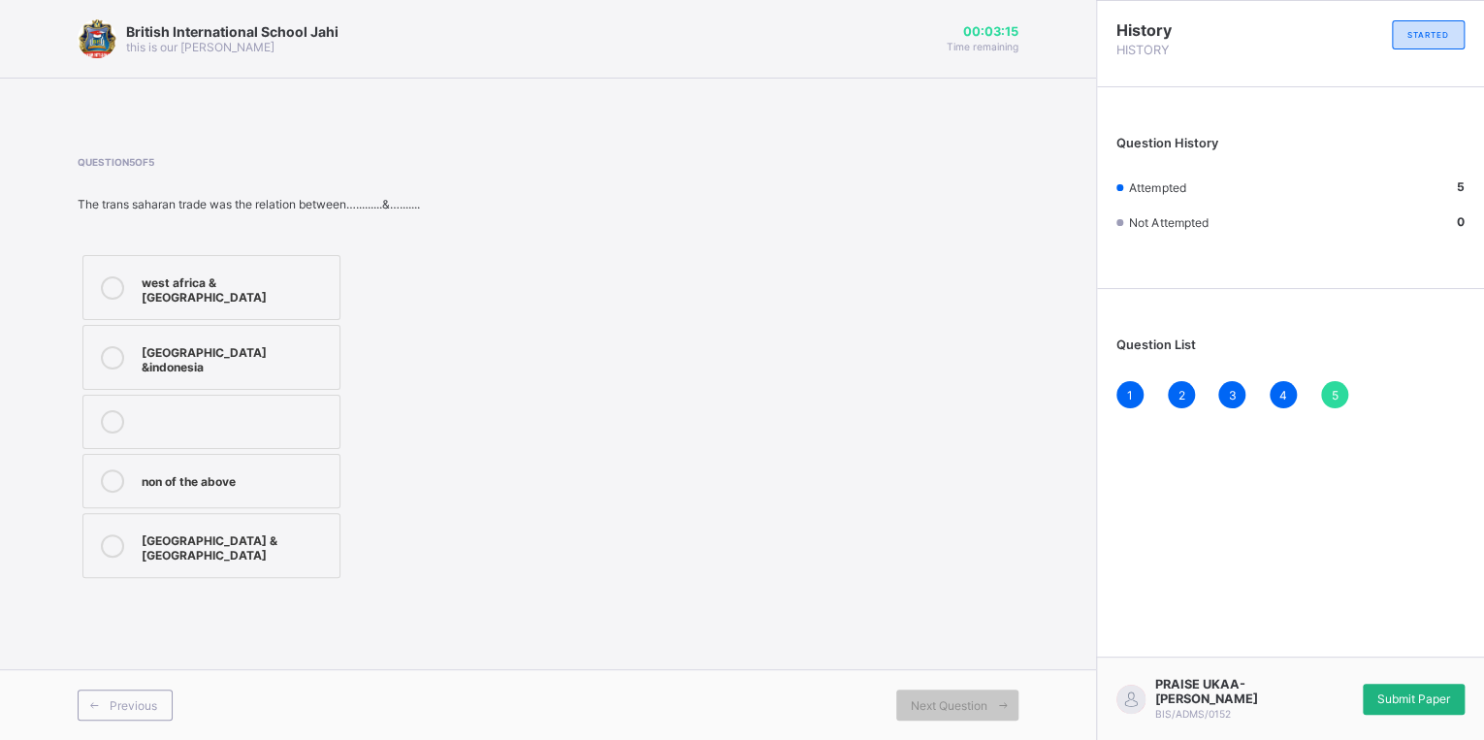
click at [1377, 697] on span "Submit Paper" at bounding box center [1413, 699] width 73 height 15
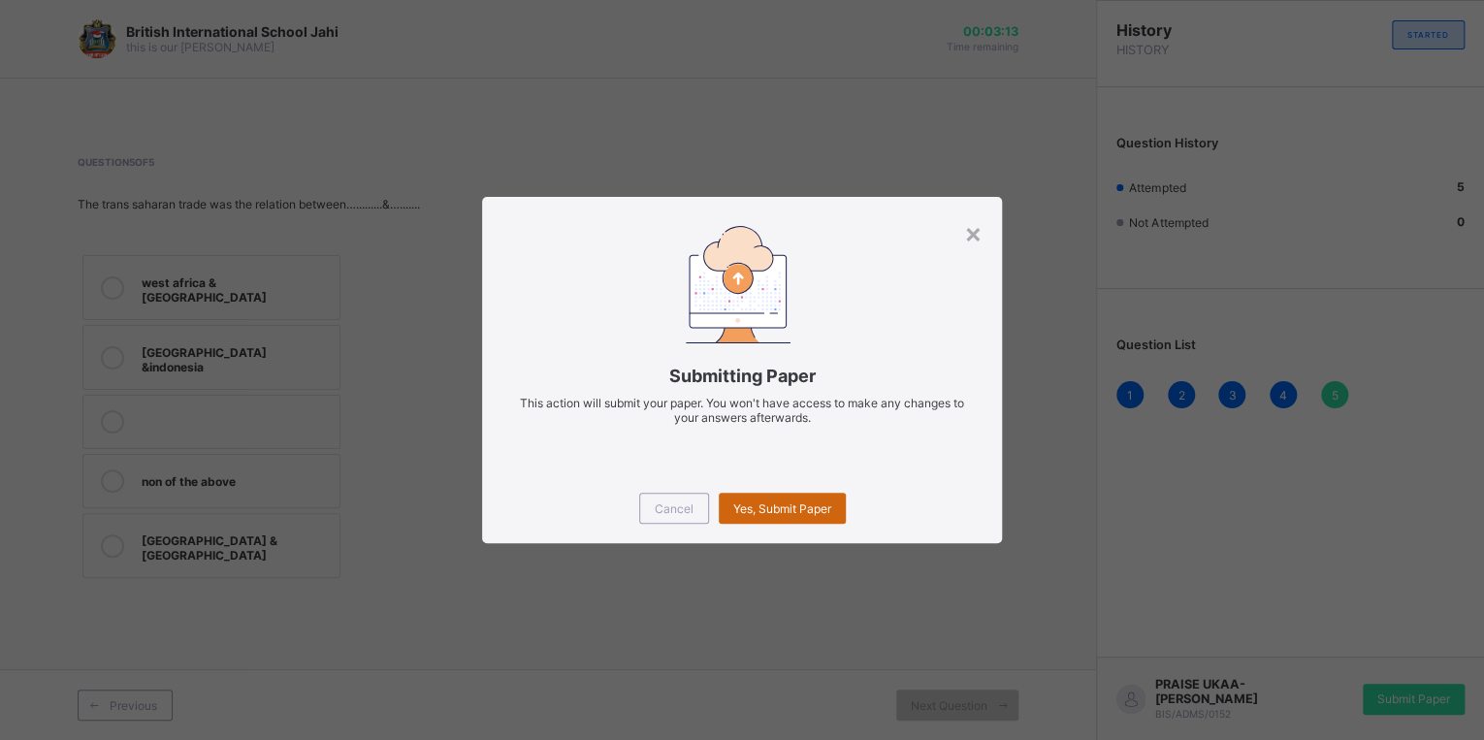
click at [807, 497] on div "Yes, Submit Paper" at bounding box center [782, 508] width 127 height 31
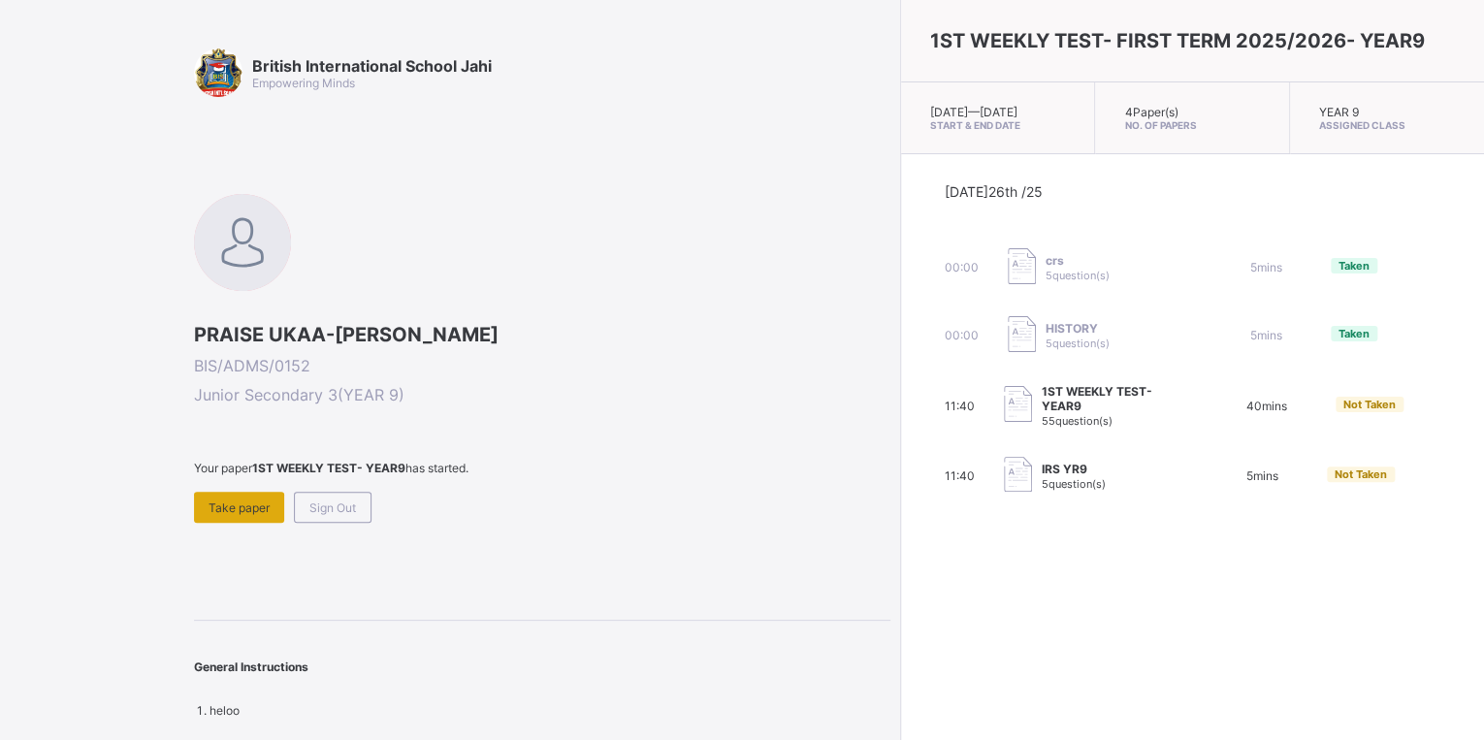
click at [224, 502] on span "Take paper" at bounding box center [239, 508] width 61 height 15
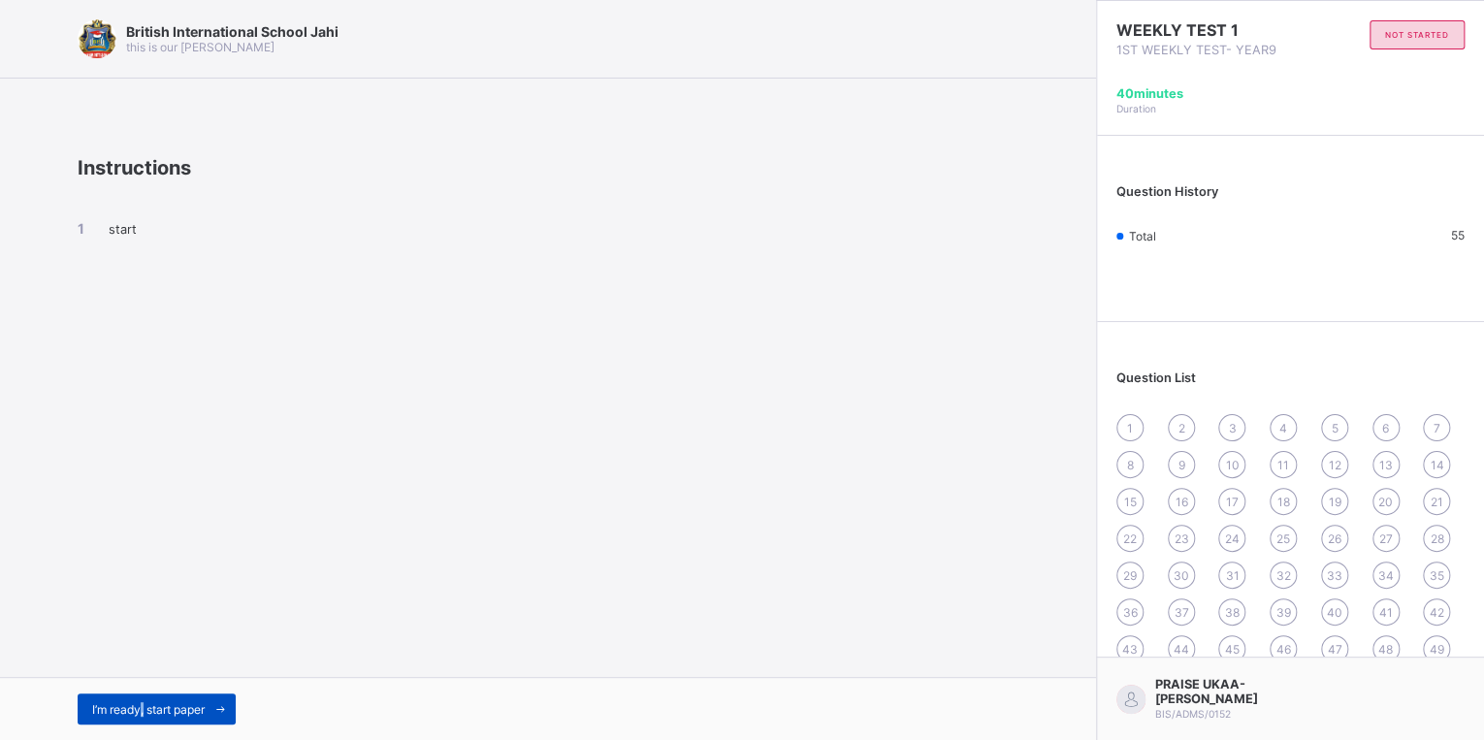
click at [140, 701] on div "I’m ready, start paper" at bounding box center [157, 709] width 158 height 31
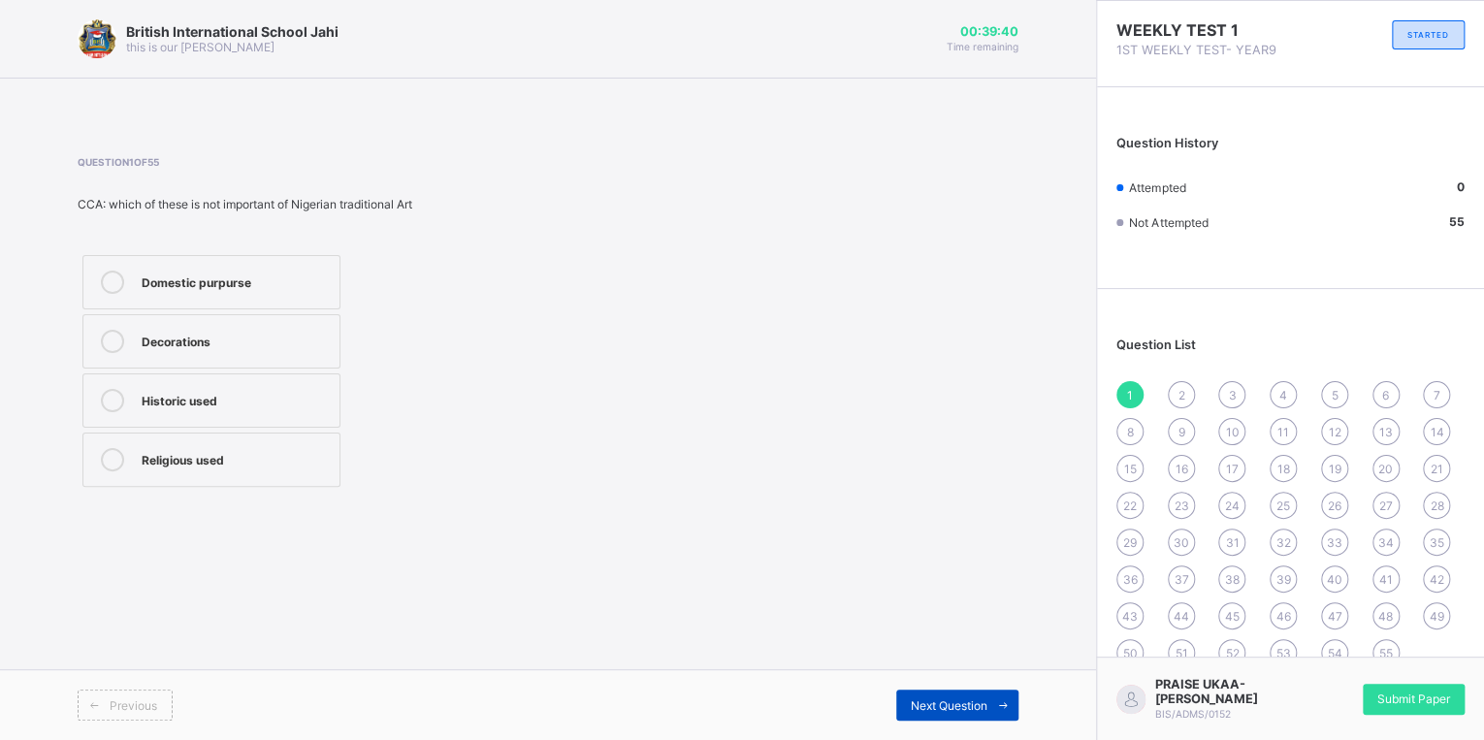
click at [1005, 708] on icon at bounding box center [1003, 705] width 15 height 13
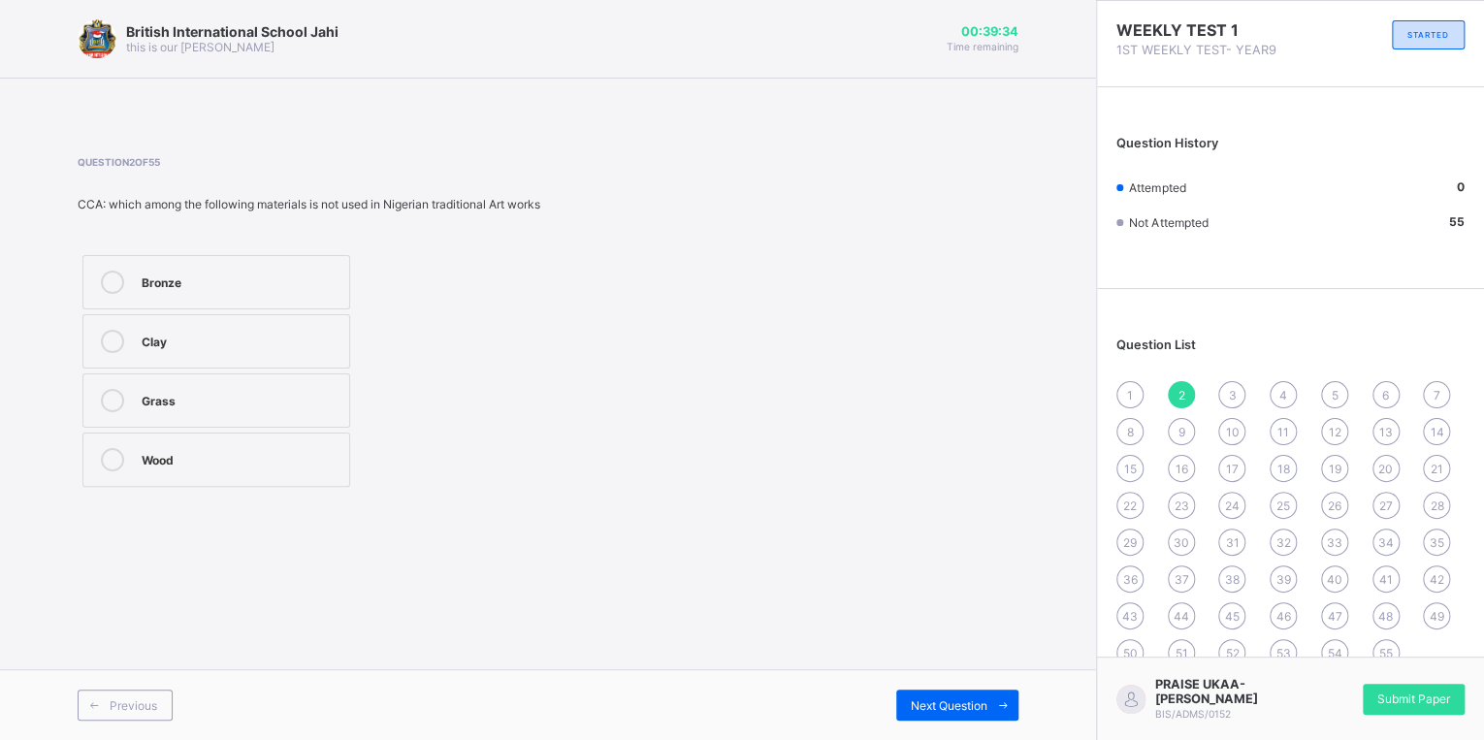
click at [304, 404] on div "Grass" at bounding box center [241, 398] width 198 height 19
click at [1001, 707] on icon at bounding box center [1003, 705] width 15 height 13
click at [322, 400] on div "NOK Art" at bounding box center [256, 398] width 228 height 19
click at [966, 713] on div "Next Question" at bounding box center [957, 705] width 122 height 31
click at [247, 398] on div "Dogon Art" at bounding box center [236, 398] width 188 height 19
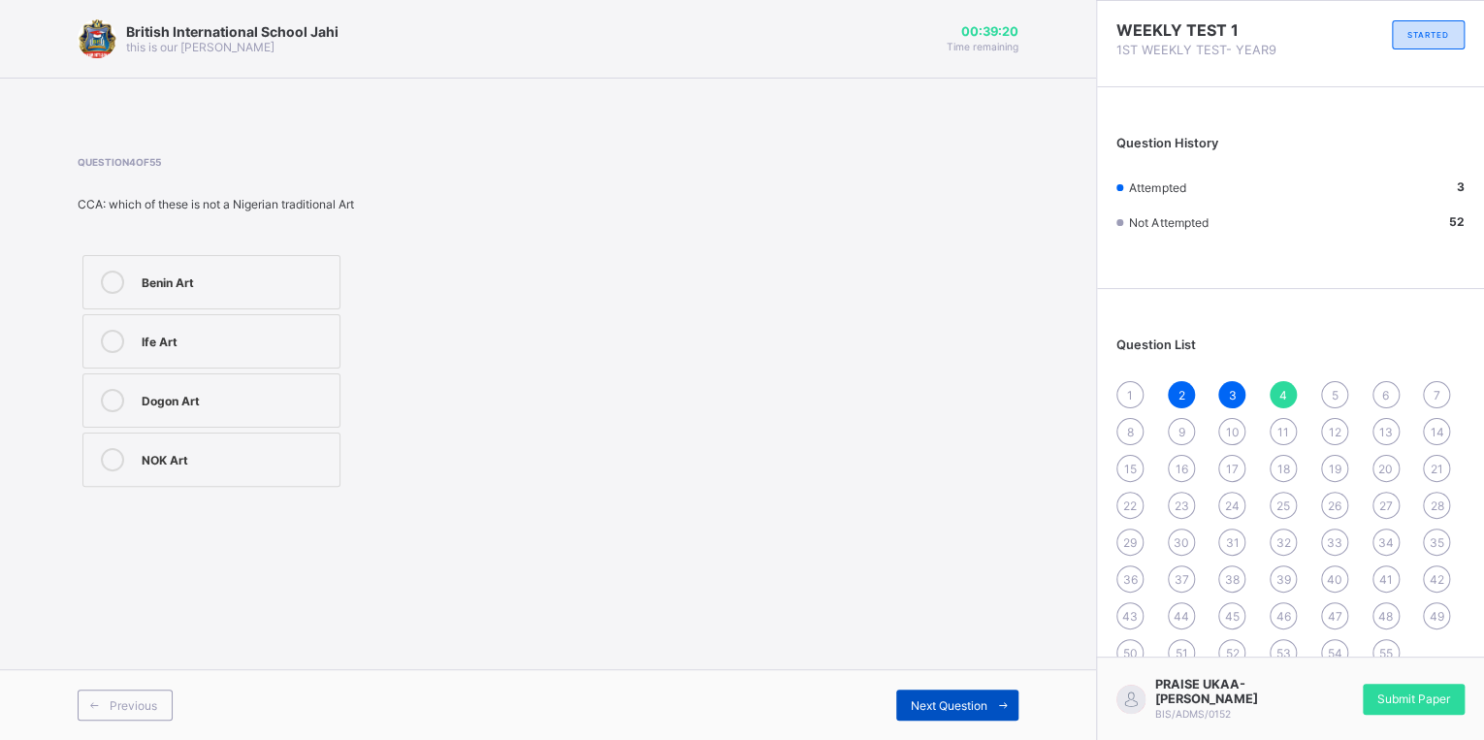
click at [1013, 700] on span at bounding box center [1002, 705] width 31 height 31
click at [203, 458] on div "Traditional Ansestors" at bounding box center [236, 457] width 188 height 19
click at [992, 698] on span at bounding box center [1002, 705] width 31 height 31
click at [266, 461] on div "Creeper" at bounding box center [236, 457] width 188 height 19
click at [978, 709] on span "Next Question" at bounding box center [949, 705] width 77 height 15
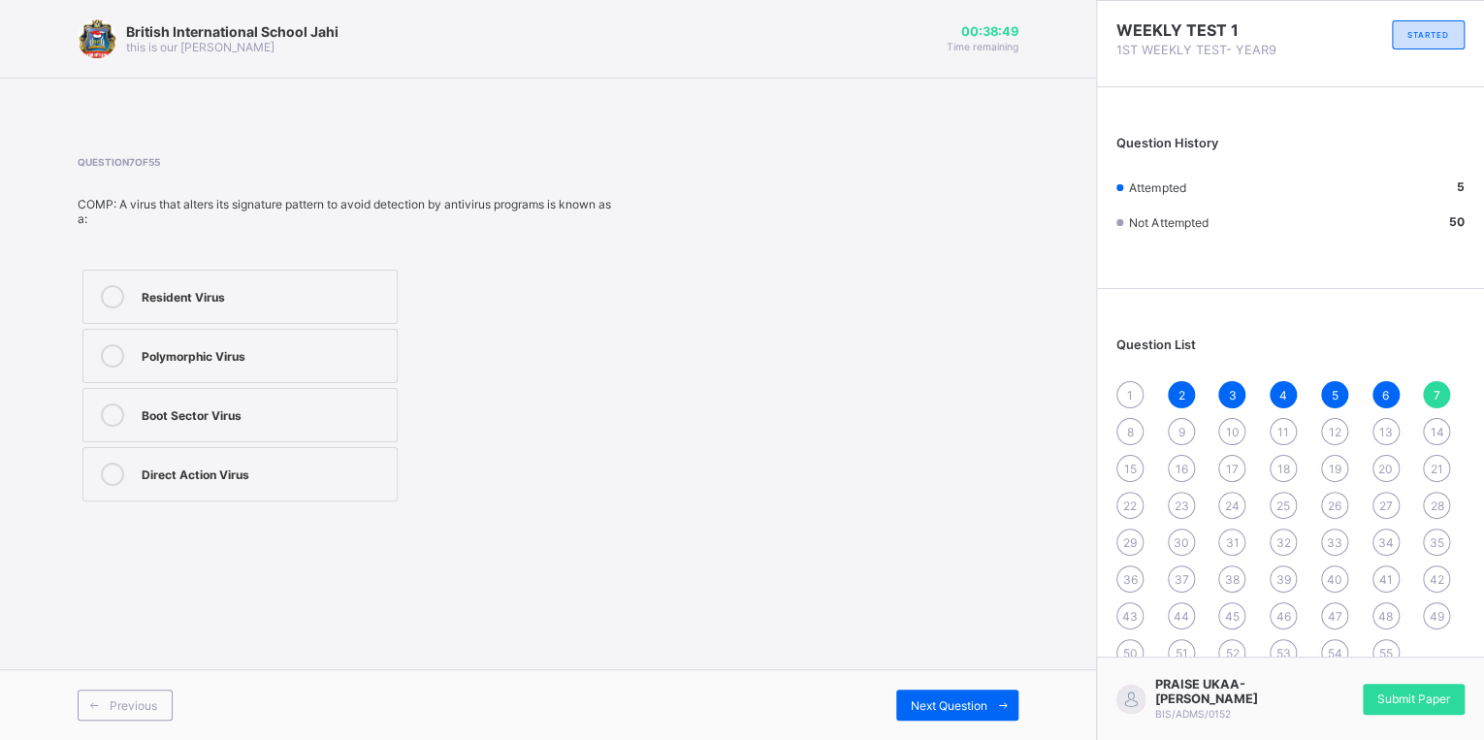
click at [291, 469] on div "Direct Action Virus" at bounding box center [264, 472] width 245 height 19
click at [986, 711] on span "Next Question" at bounding box center [949, 705] width 77 height 15
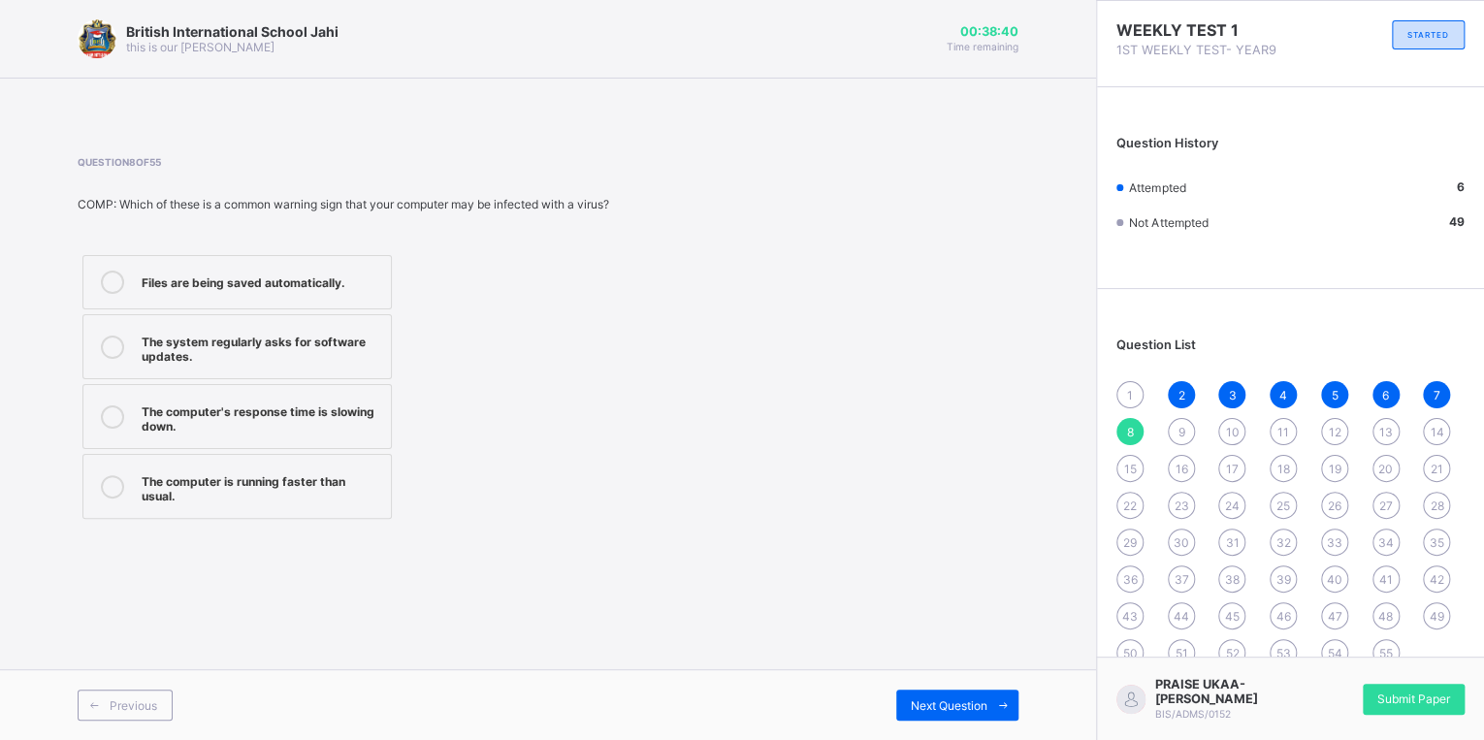
click at [366, 419] on div "The computer's response time is slowing down." at bounding box center [262, 417] width 240 height 34
click at [996, 713] on span at bounding box center [1002, 705] width 31 height 31
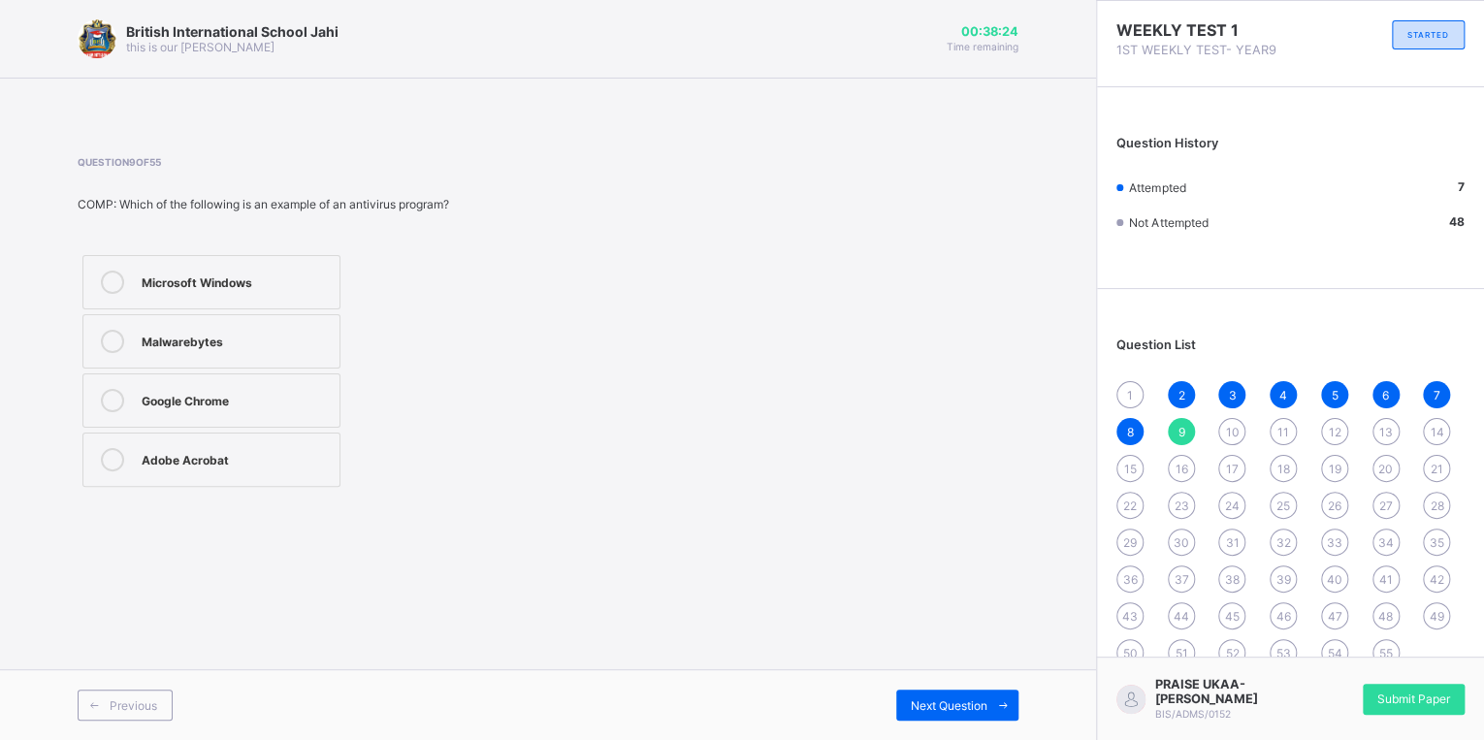
click at [233, 344] on div "Malwarebytes" at bounding box center [236, 339] width 188 height 19
click at [957, 702] on span "Next Question" at bounding box center [949, 705] width 77 height 15
click at [275, 365] on label "Typing a document in Microsoft Word" at bounding box center [211, 346] width 258 height 65
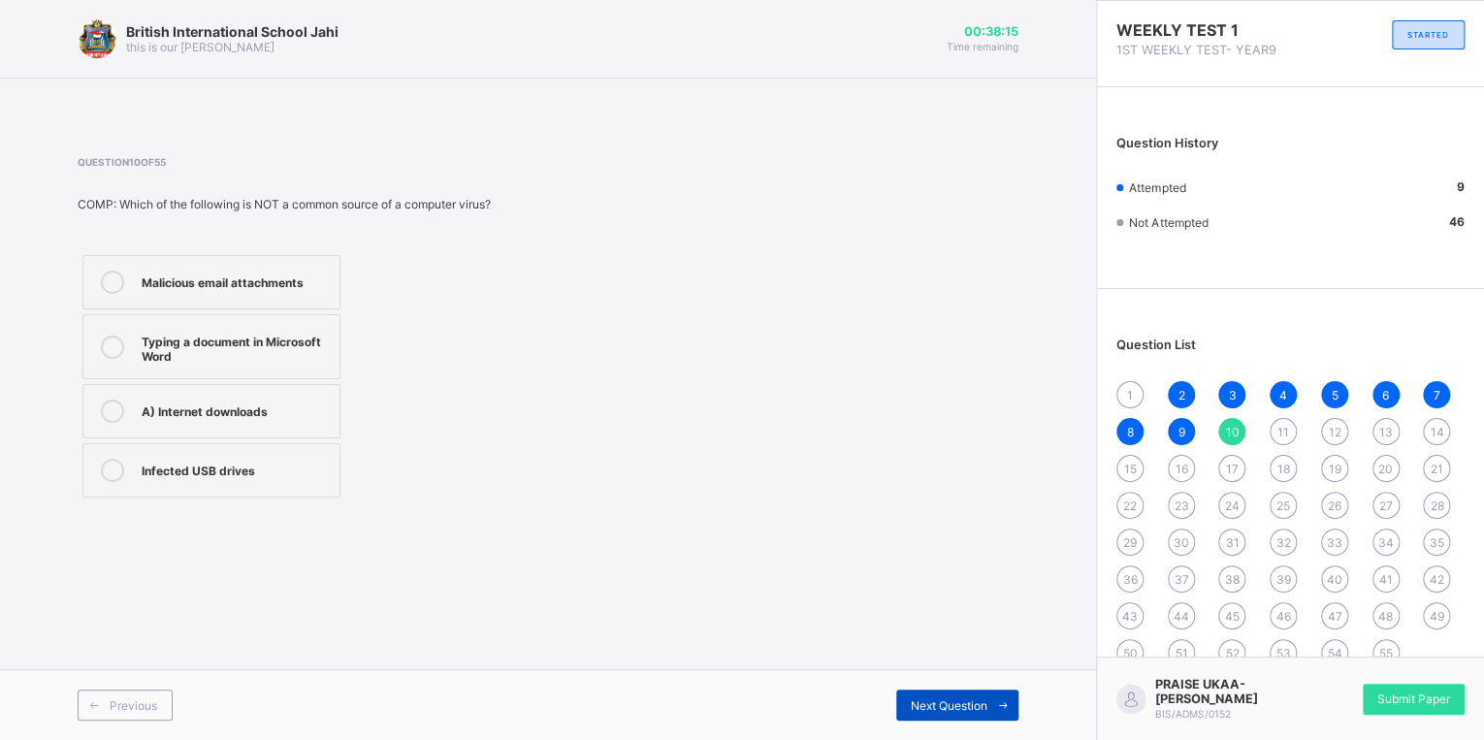
click at [948, 705] on span "Next Question" at bounding box center [949, 705] width 77 height 15
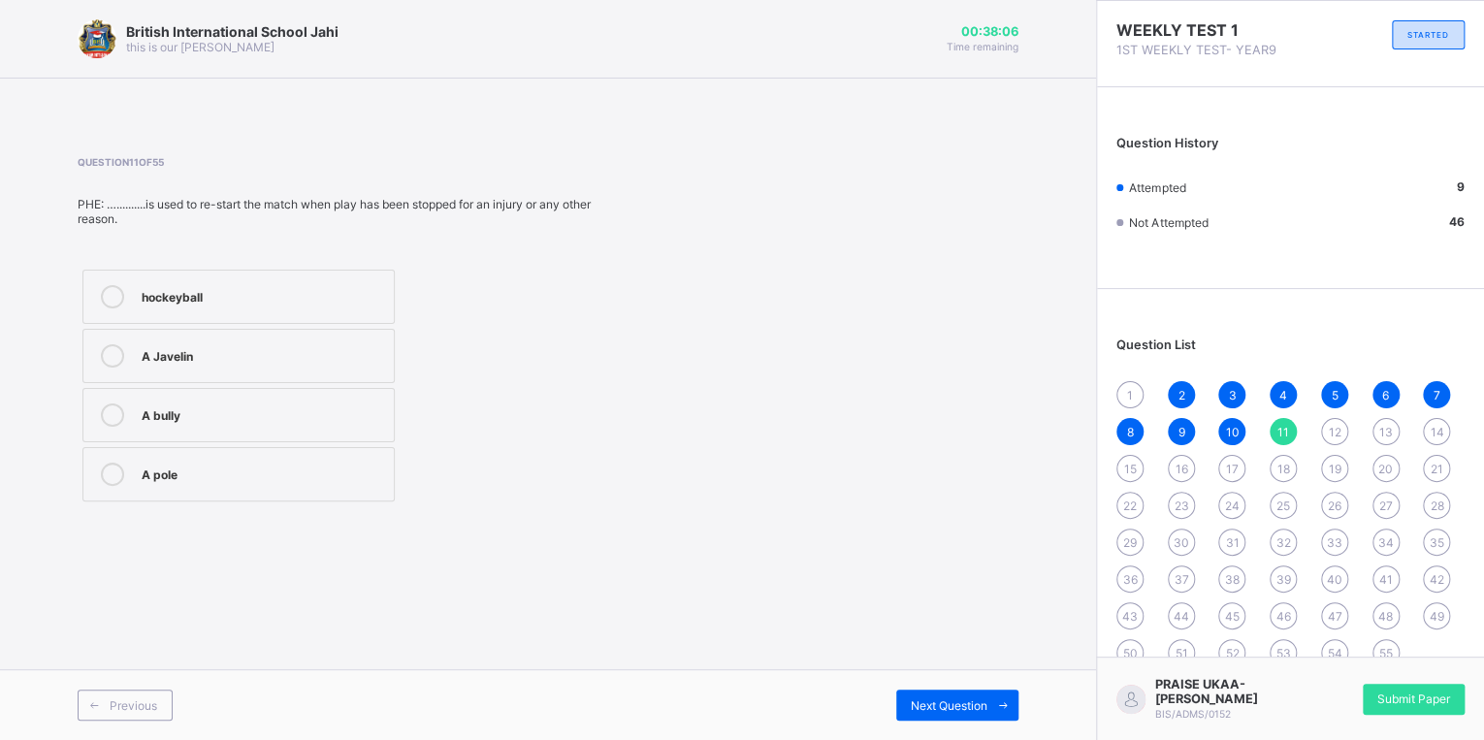
click at [226, 414] on div "A bully" at bounding box center [263, 413] width 243 height 19
click at [967, 713] on div "Next Question" at bounding box center [957, 705] width 122 height 31
click at [268, 396] on div "156m" at bounding box center [236, 398] width 188 height 19
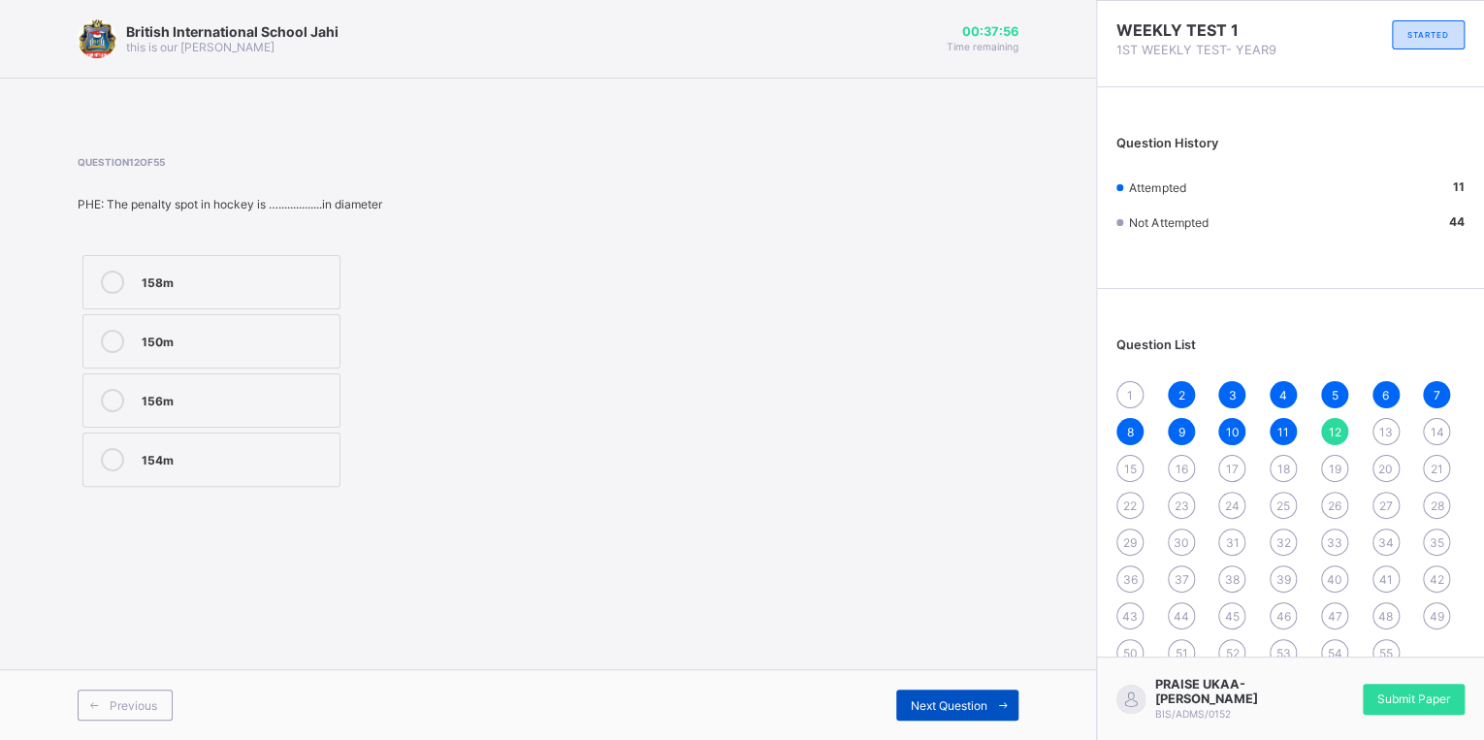
click at [949, 706] on span "Next Question" at bounding box center [949, 705] width 77 height 15
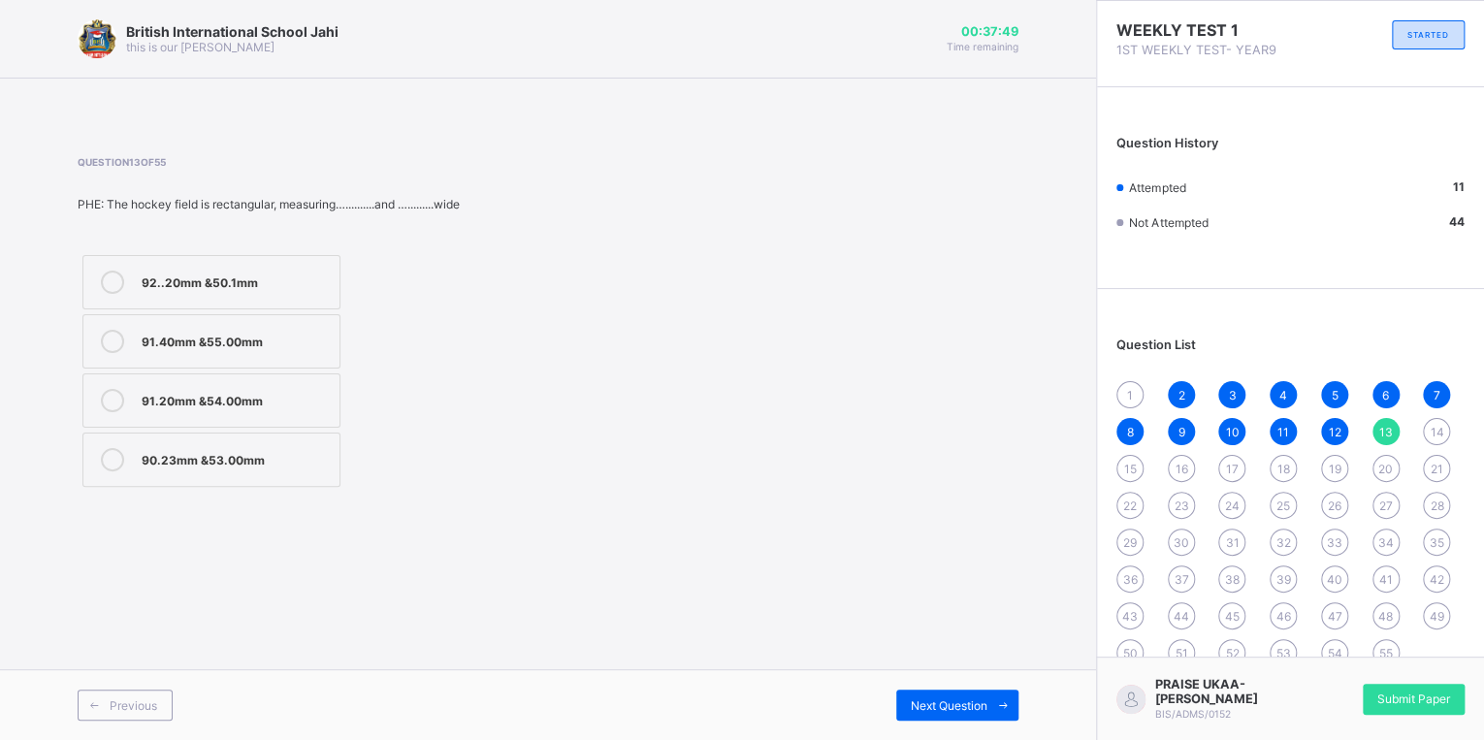
click at [277, 339] on div "91.40mm &55.00mm" at bounding box center [236, 339] width 188 height 19
click at [967, 702] on span "Next Question" at bounding box center [949, 705] width 77 height 15
click at [250, 413] on label "11" at bounding box center [211, 400] width 258 height 54
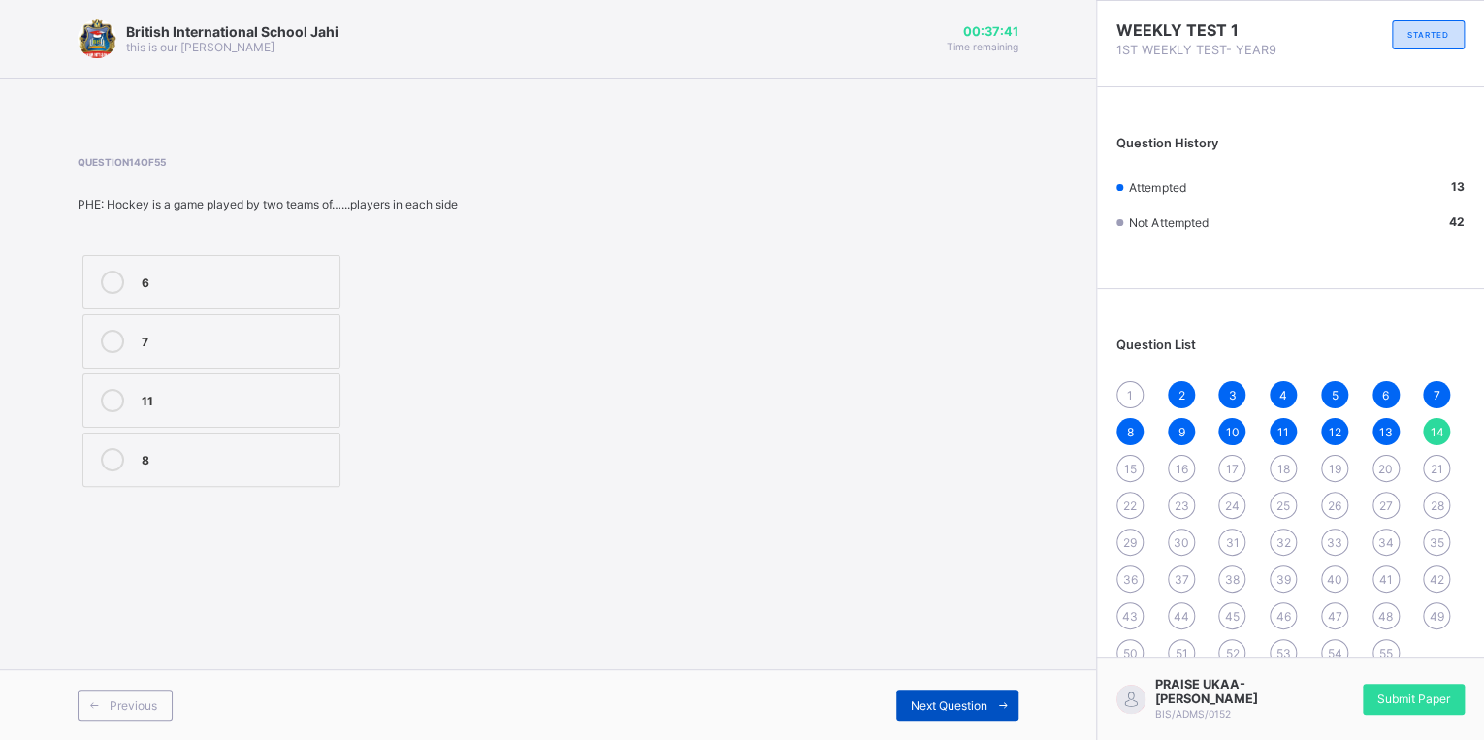
click at [911, 698] on span "Next Question" at bounding box center [949, 705] width 77 height 15
click at [1379, 392] on div "6" at bounding box center [1386, 394] width 27 height 27
click at [1124, 467] on span "15" at bounding box center [1130, 469] width 13 height 15
click at [1390, 384] on div "1 2 3 4 5 6 7 8 9 10 11 12 13 14 15 16 17 18 19 20 21 22 23 24 25 26 27 28 29 3…" at bounding box center [1290, 523] width 348 height 285
click at [1393, 397] on div "6" at bounding box center [1386, 394] width 27 height 27
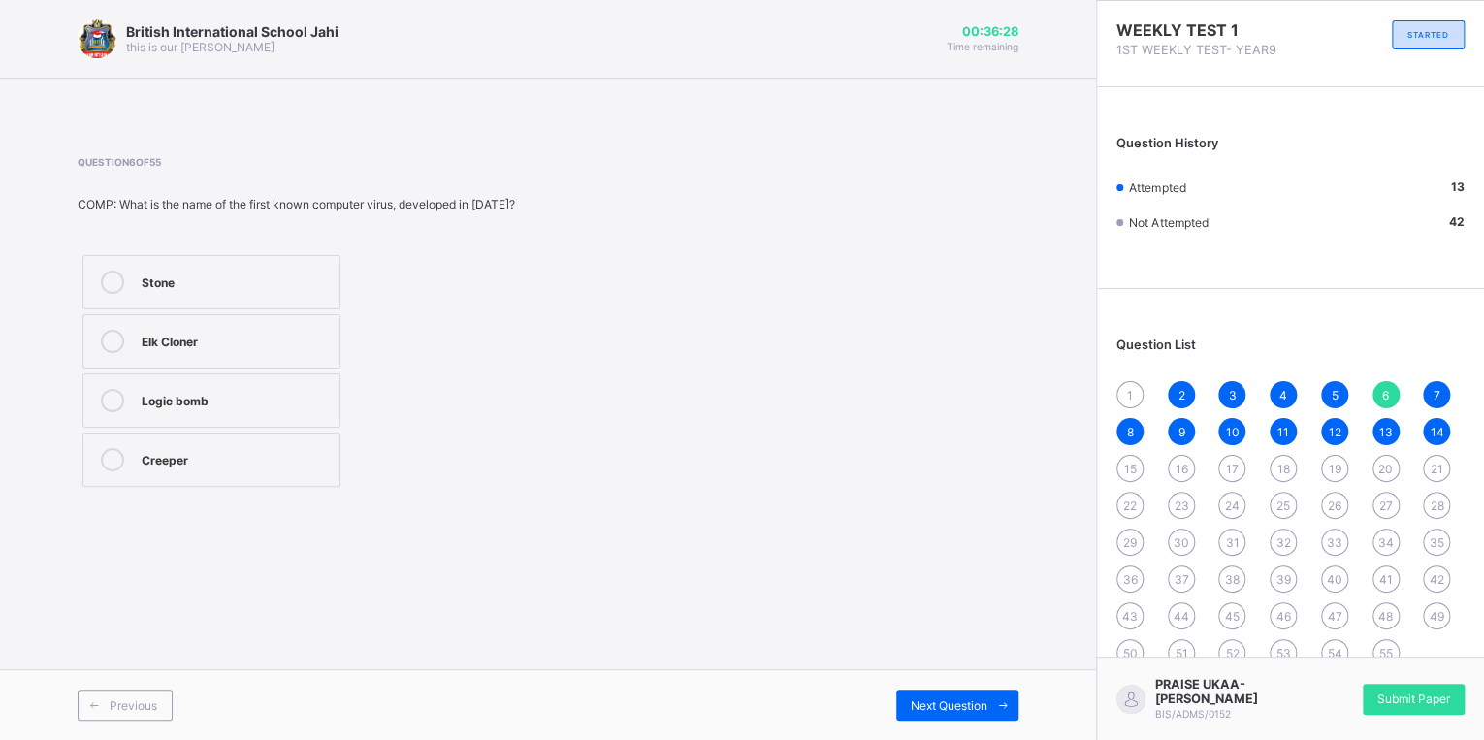
click at [1135, 468] on div "15" at bounding box center [1129, 468] width 27 height 27
drag, startPoint x: 244, startPoint y: 260, endPoint x: 303, endPoint y: 289, distance: 65.1
click at [243, 261] on label "1906" at bounding box center [211, 282] width 258 height 54
click at [964, 712] on span "Next Question" at bounding box center [949, 705] width 77 height 15
click at [295, 342] on div "Bank draft" at bounding box center [250, 339] width 216 height 19
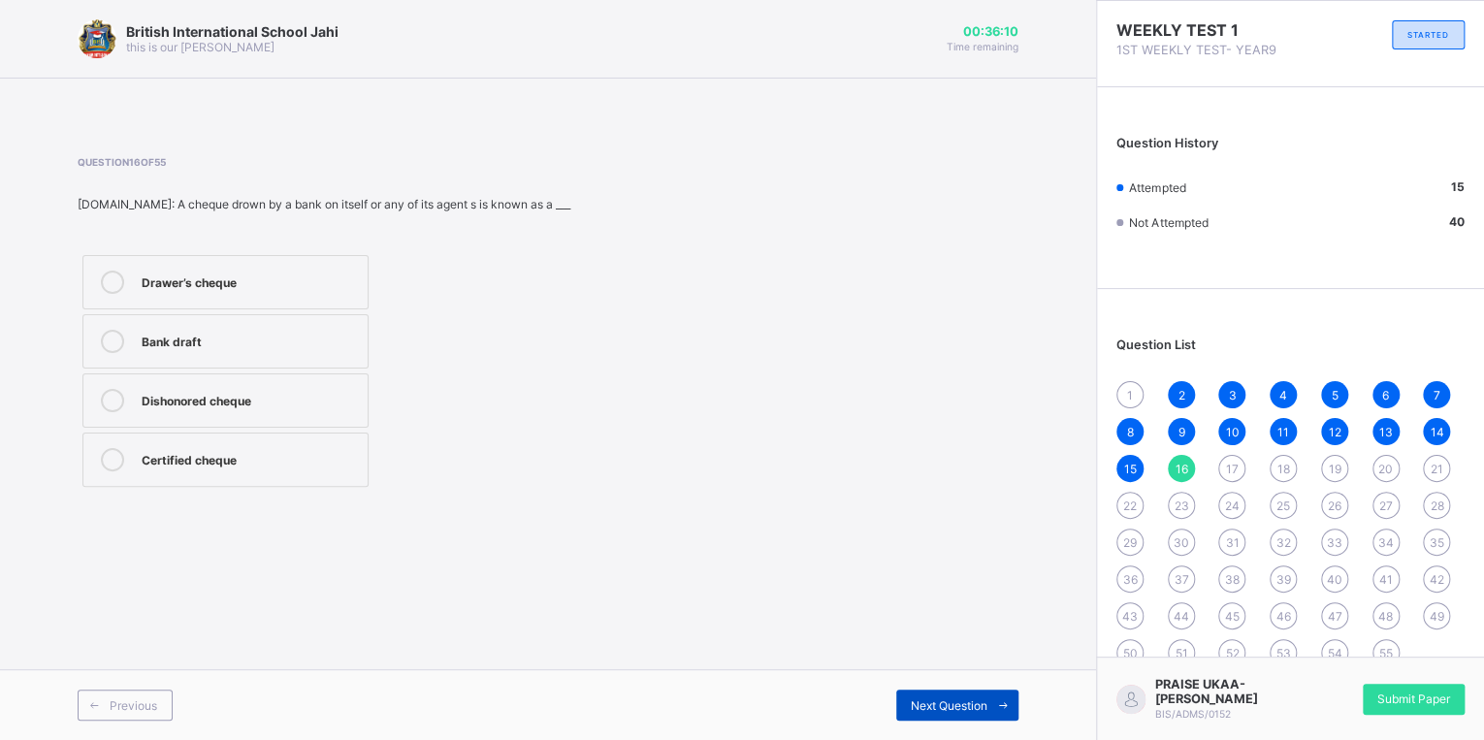
click at [933, 703] on span "Next Question" at bounding box center [949, 705] width 77 height 15
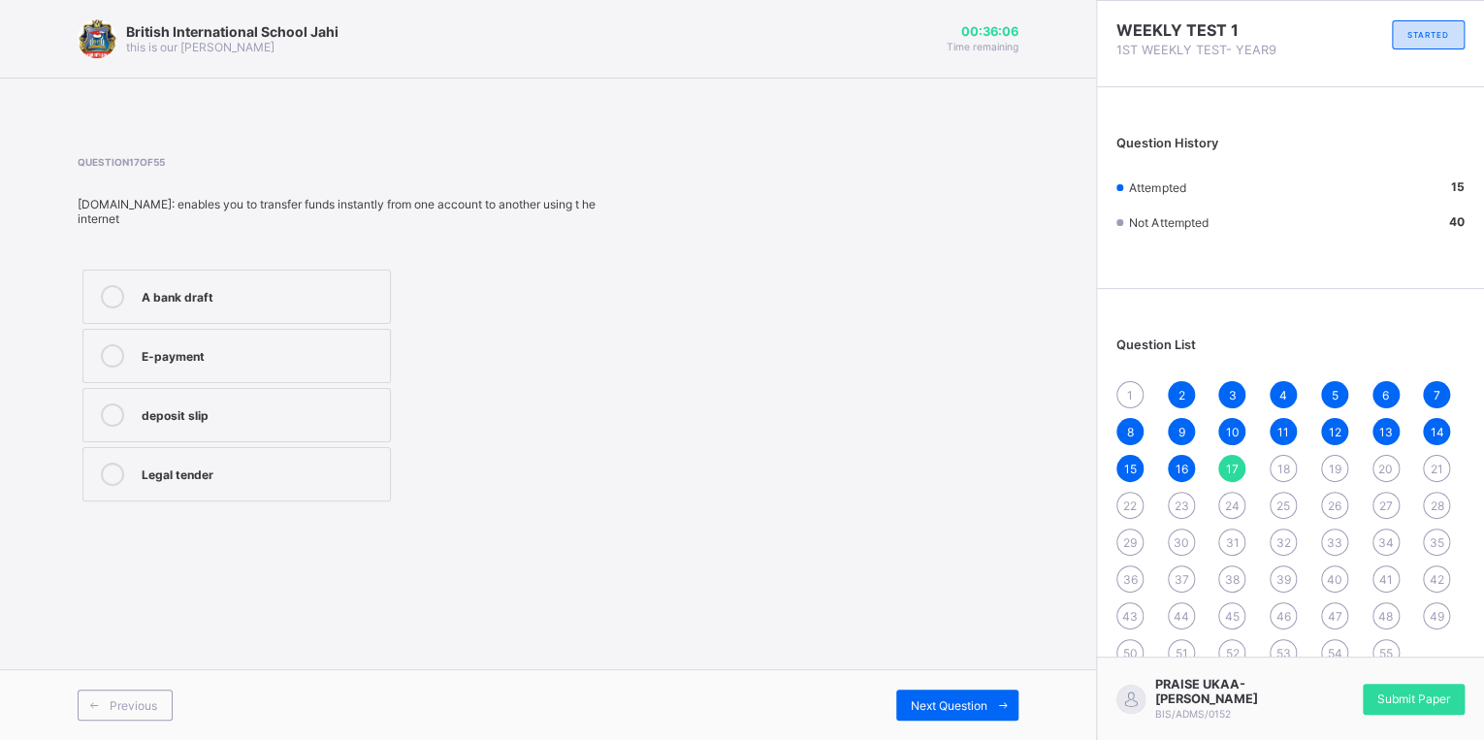
click at [198, 362] on div "E-payment" at bounding box center [261, 353] width 239 height 19
click at [965, 706] on span "Next Question" at bounding box center [949, 705] width 77 height 15
click at [1427, 388] on div "7" at bounding box center [1436, 394] width 27 height 27
click at [1136, 434] on div "8" at bounding box center [1129, 431] width 27 height 27
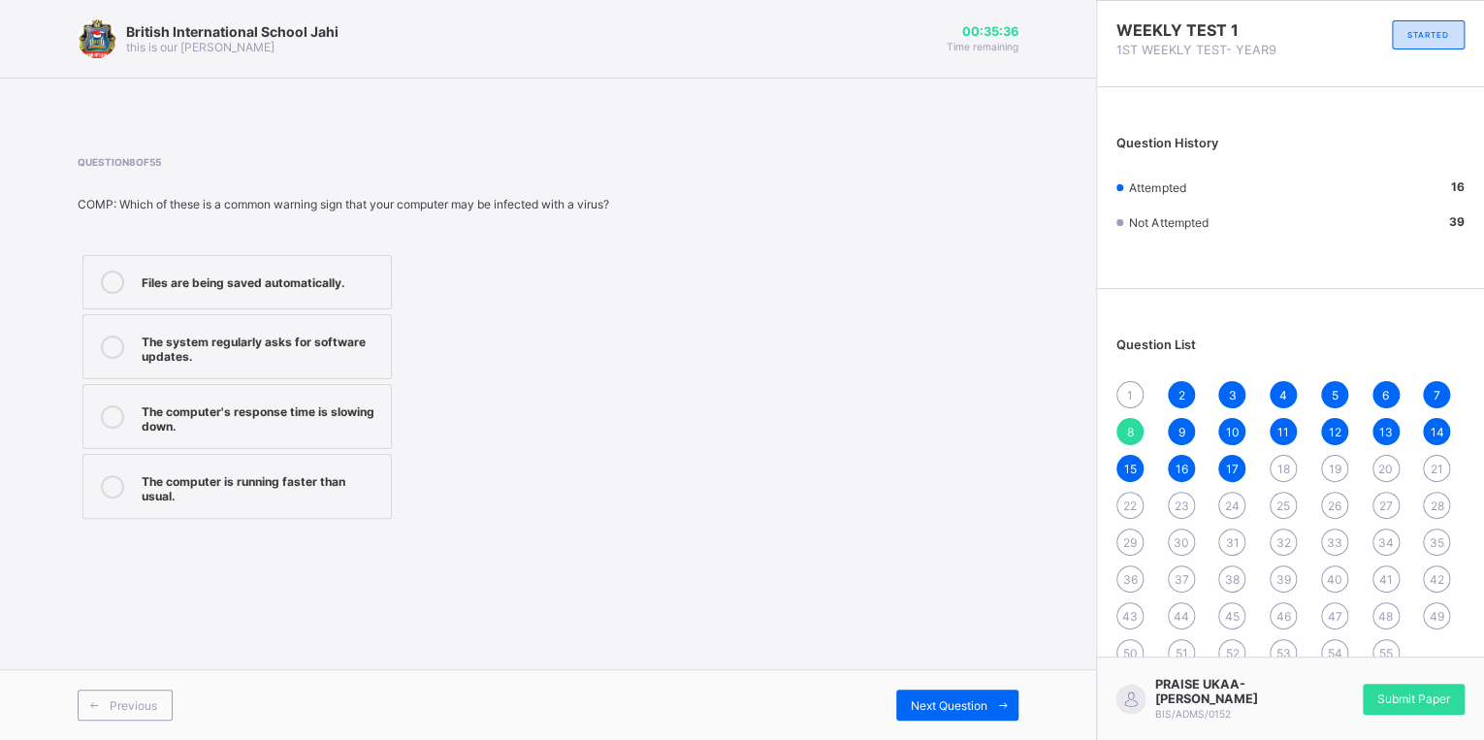
click at [1432, 397] on div "7" at bounding box center [1436, 394] width 27 height 27
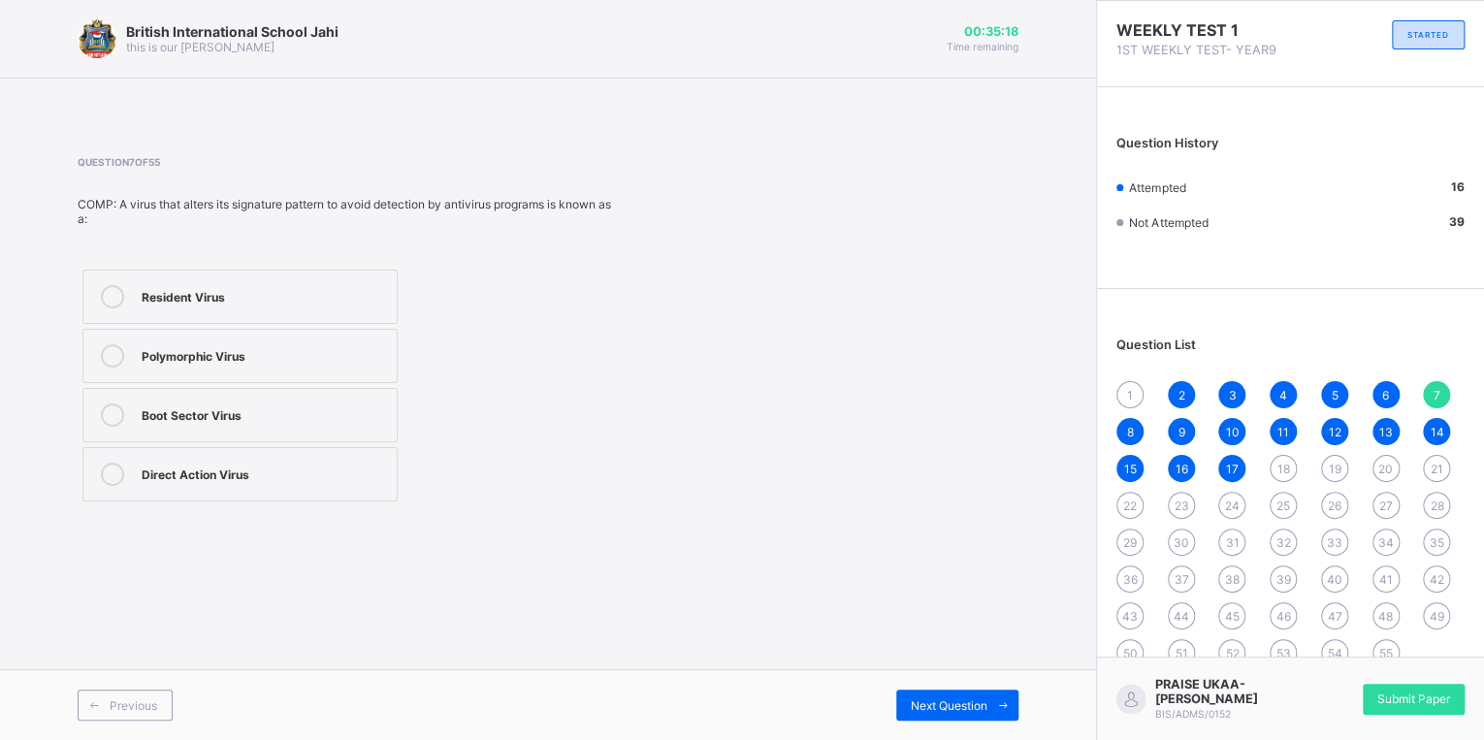
click at [1120, 431] on div "8" at bounding box center [1129, 431] width 27 height 27
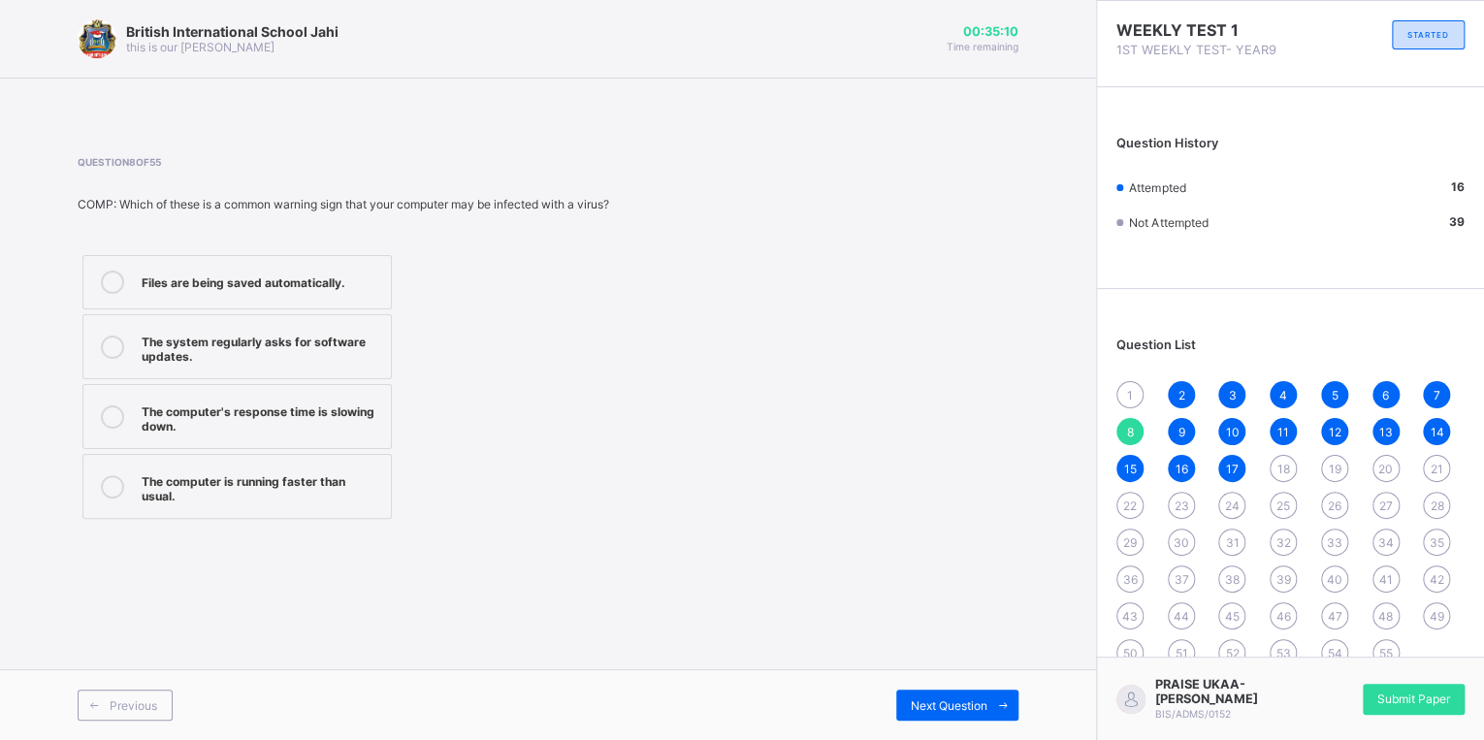
click at [1430, 396] on div "7" at bounding box center [1436, 394] width 27 height 27
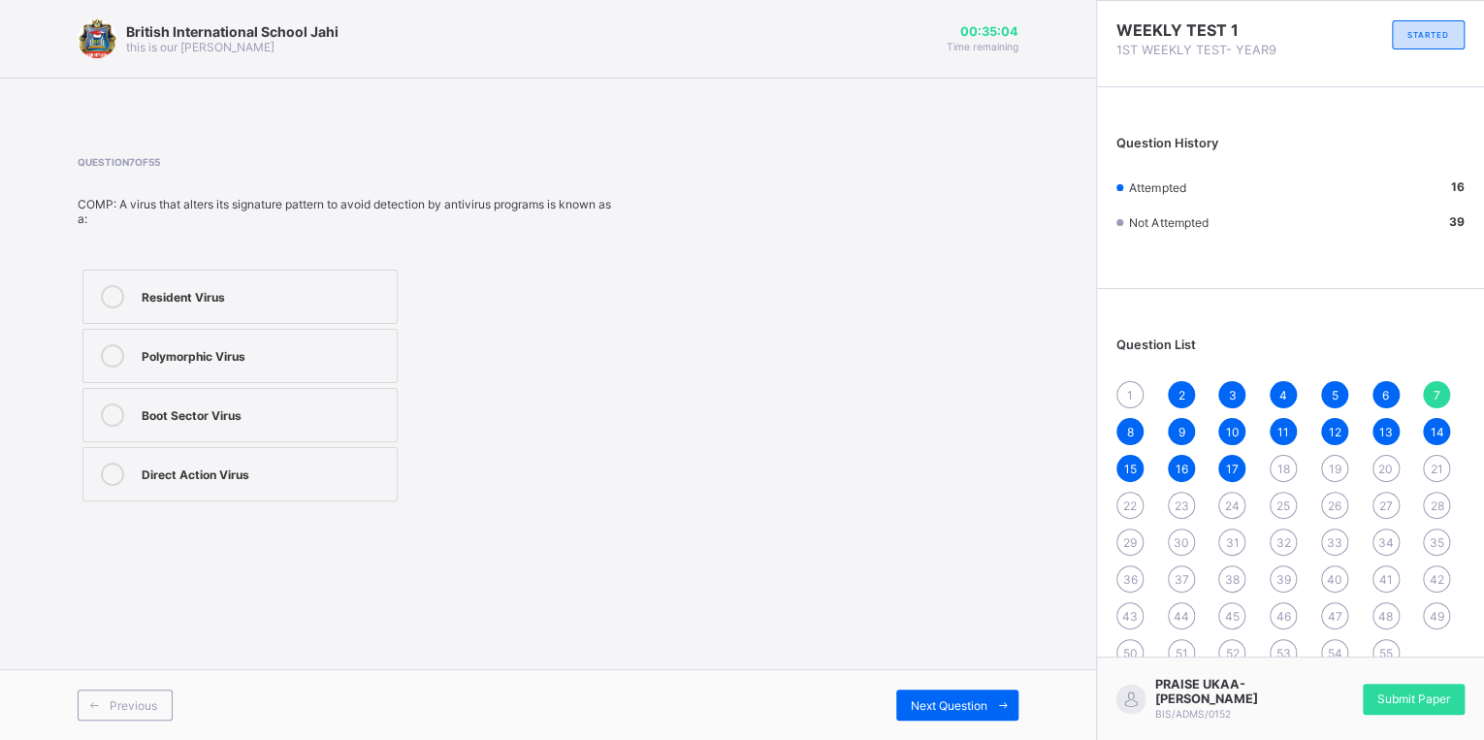
click at [1286, 472] on span "18" at bounding box center [1284, 469] width 13 height 15
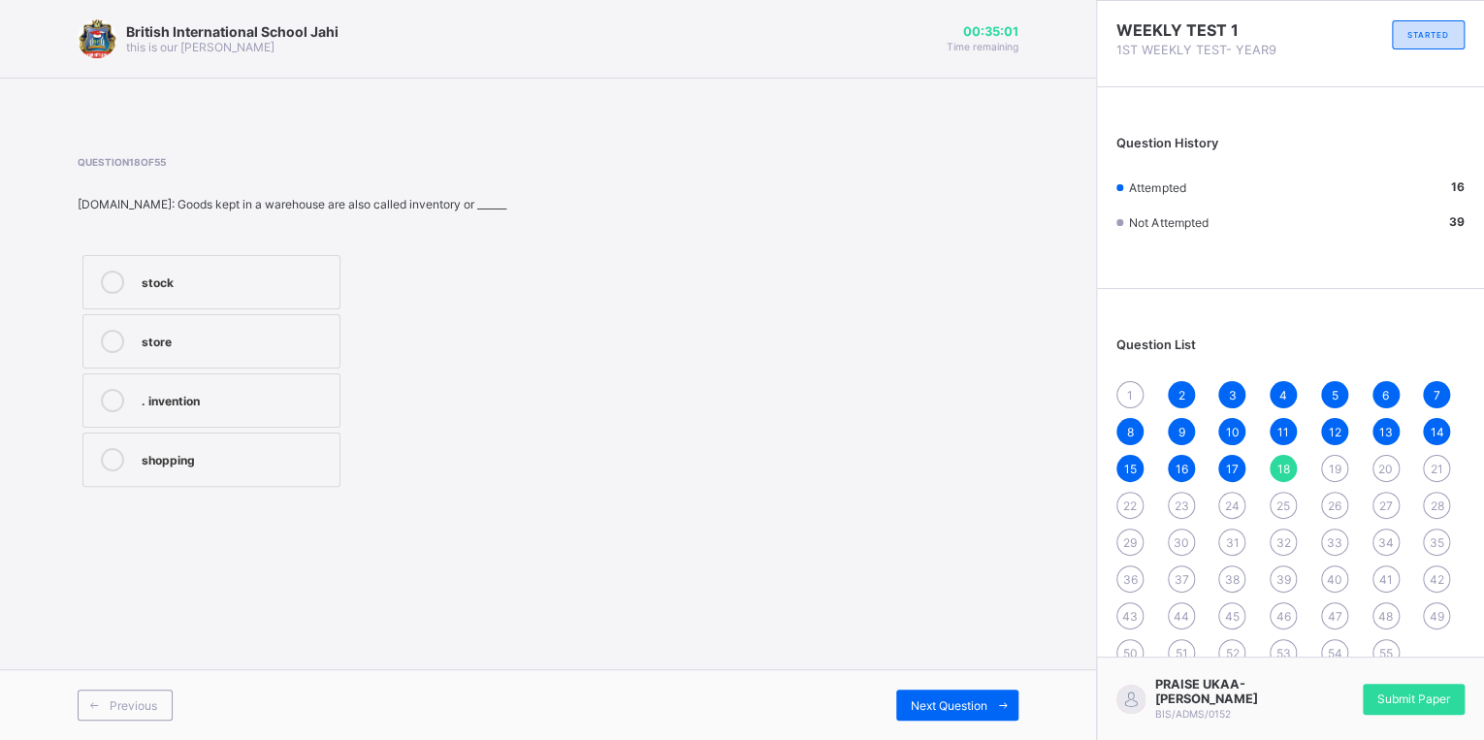
click at [290, 296] on label "stock" at bounding box center [211, 282] width 258 height 54
click at [927, 695] on div "Next Question" at bounding box center [957, 705] width 122 height 31
click at [1440, 393] on div "7" at bounding box center [1436, 394] width 27 height 27
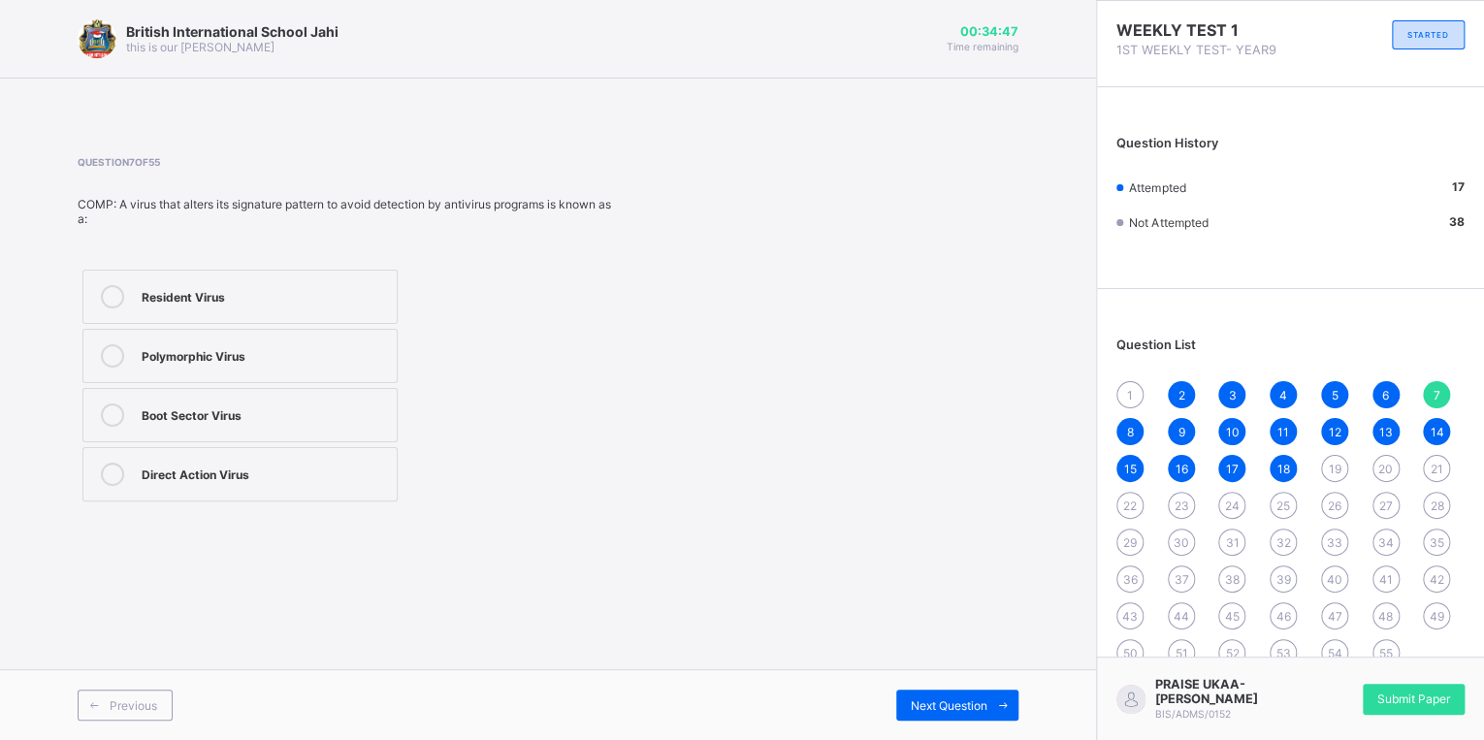
click at [1340, 471] on span "19" at bounding box center [1334, 469] width 13 height 15
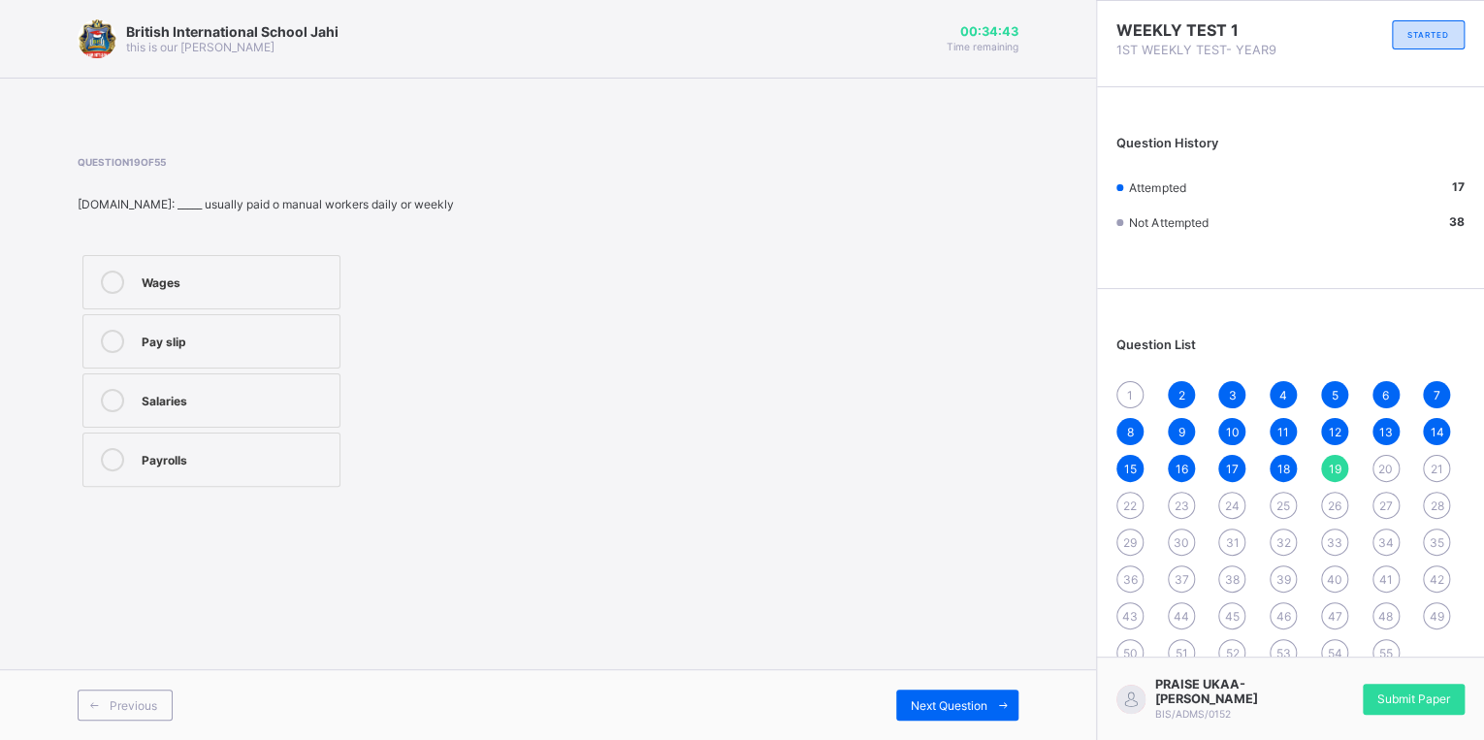
drag, startPoint x: 275, startPoint y: 301, endPoint x: 295, endPoint y: 316, distance: 24.8
click at [287, 312] on div "Wages Pay slip Salaries Payrolls" at bounding box center [212, 371] width 268 height 242
click at [322, 336] on div "Pay slip" at bounding box center [236, 339] width 188 height 19
click at [299, 277] on div "Wages" at bounding box center [236, 280] width 188 height 19
click at [961, 698] on span "Next Question" at bounding box center [949, 705] width 77 height 15
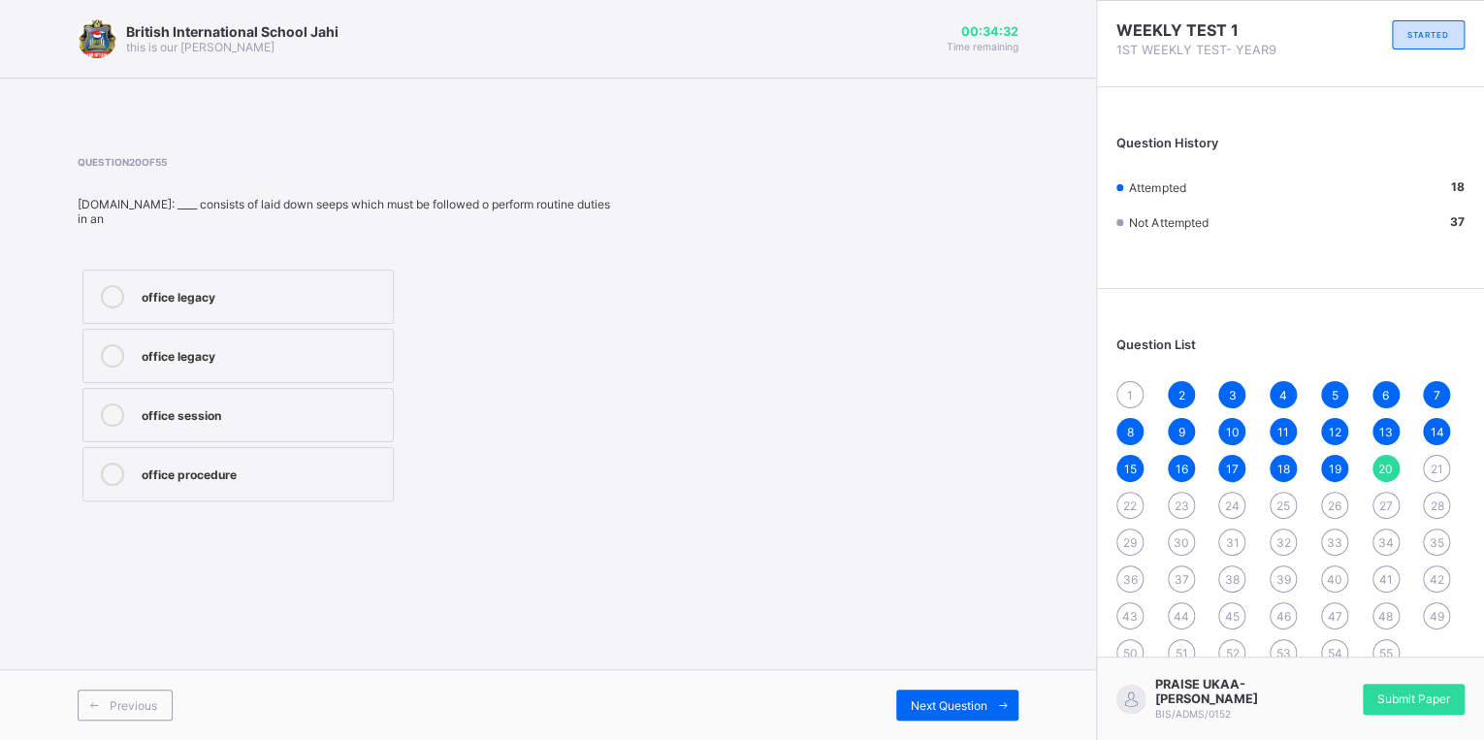
click at [305, 463] on div "office procedure" at bounding box center [263, 472] width 242 height 19
click at [904, 696] on div "Next Question" at bounding box center [957, 705] width 122 height 31
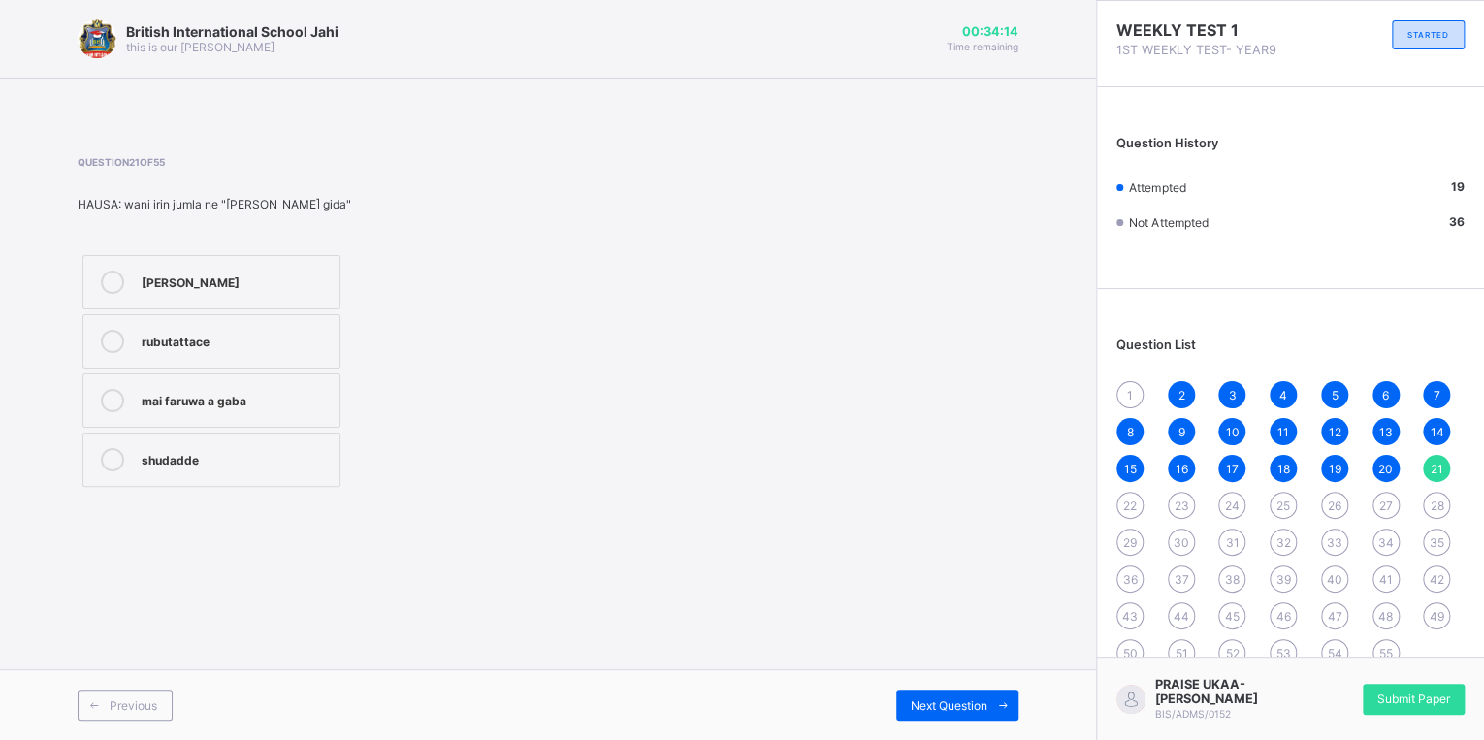
click at [202, 461] on div "shudadde" at bounding box center [236, 457] width 188 height 19
click at [920, 699] on span "Next Question" at bounding box center [949, 705] width 77 height 15
click at [298, 407] on div "mai faruwa" at bounding box center [236, 398] width 188 height 19
click at [319, 287] on div "[PERSON_NAME]" at bounding box center [236, 280] width 188 height 19
click at [907, 709] on div "Next Question" at bounding box center [957, 705] width 122 height 31
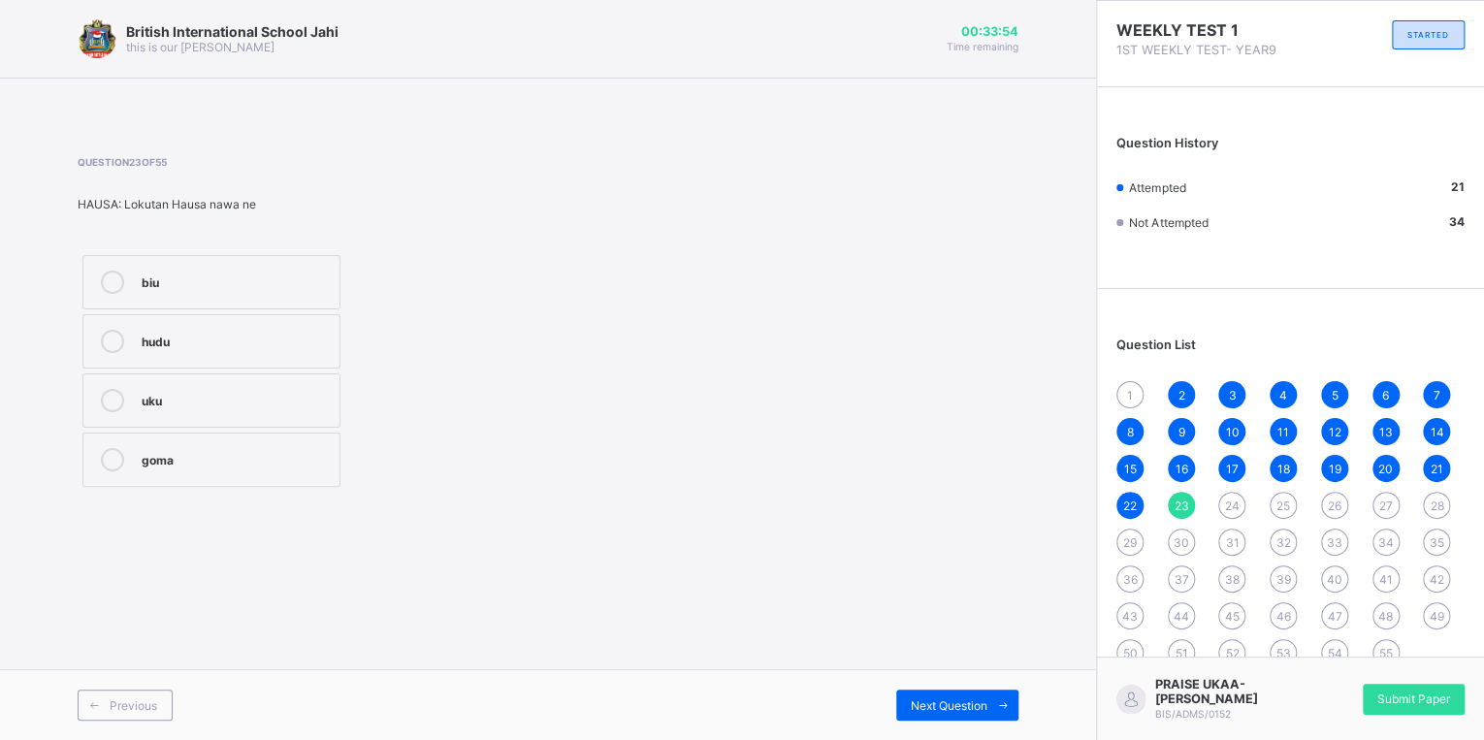
click at [254, 414] on label "uku" at bounding box center [211, 400] width 258 height 54
click at [911, 704] on span "Next Question" at bounding box center [949, 705] width 77 height 15
click at [242, 291] on div "[PERSON_NAME] ne" at bounding box center [236, 282] width 188 height 23
click at [962, 699] on span "Next Question" at bounding box center [949, 705] width 77 height 15
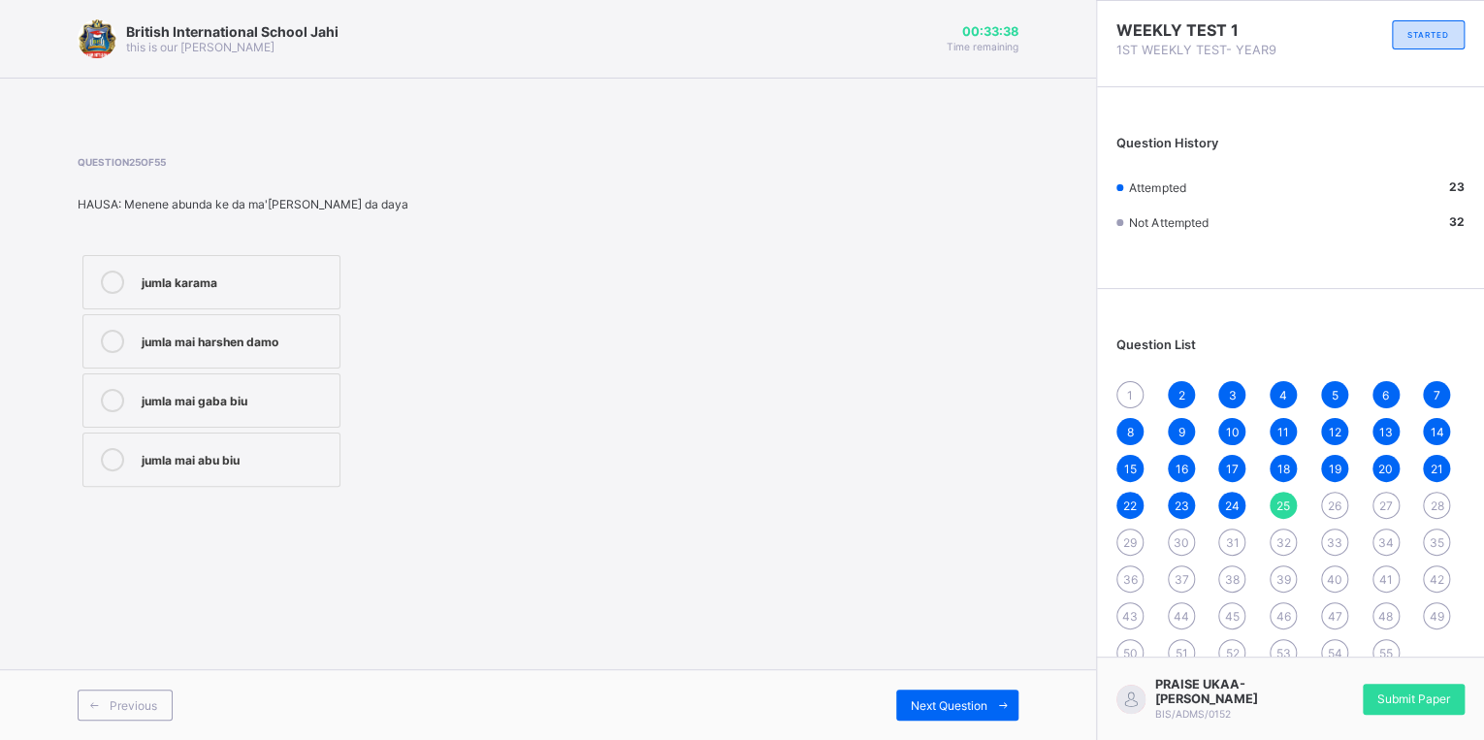
click at [253, 385] on label "jumla mai gaba biu" at bounding box center [211, 400] width 258 height 54
click at [999, 702] on icon at bounding box center [1003, 705] width 15 height 13
click at [233, 262] on label "good" at bounding box center [211, 282] width 258 height 54
click at [222, 458] on div "Thank you so much" at bounding box center [236, 457] width 188 height 19
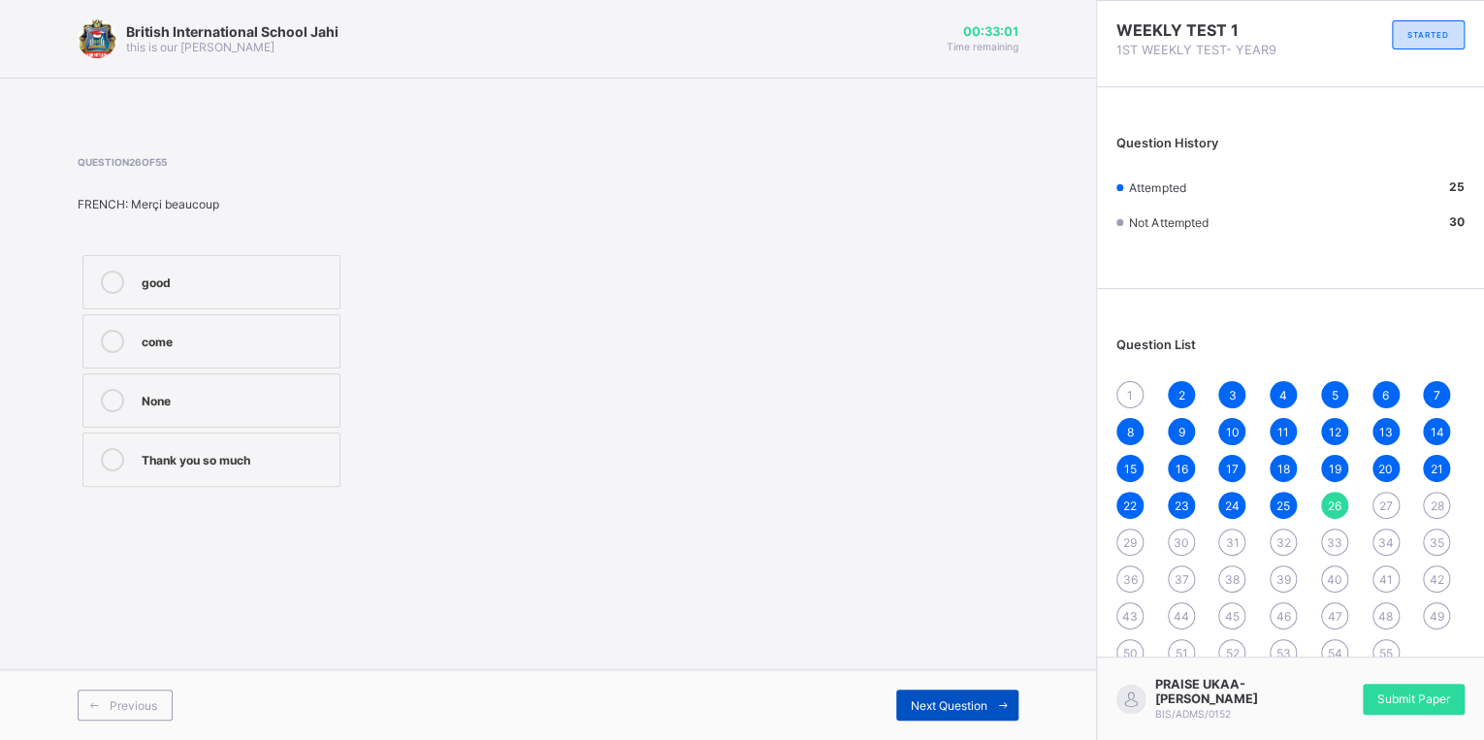
click at [978, 699] on span "Next Question" at bounding box center [949, 705] width 77 height 15
click at [297, 360] on label "Who is it" at bounding box center [211, 341] width 258 height 54
click at [911, 710] on span "Next Question" at bounding box center [949, 705] width 77 height 15
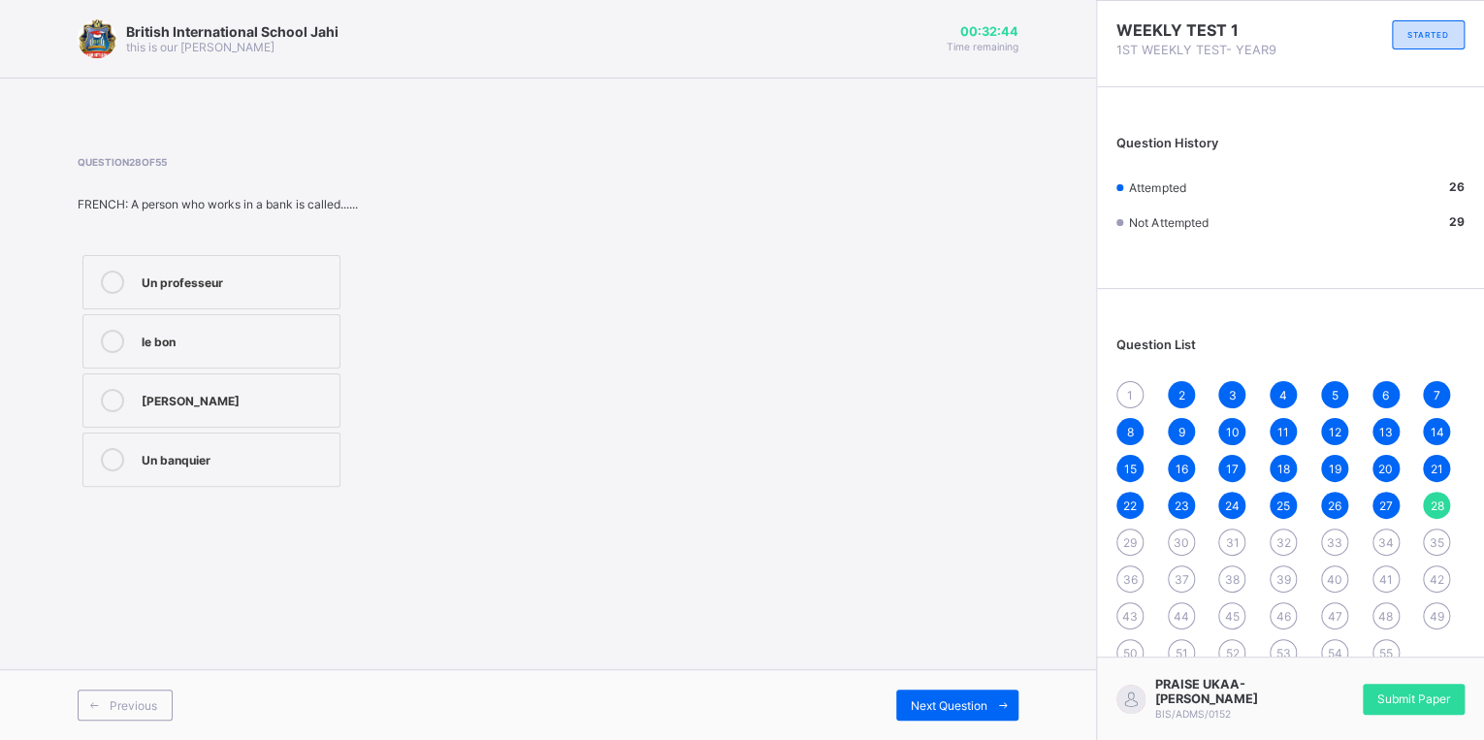
click at [241, 448] on div "Un banquier" at bounding box center [236, 457] width 188 height 19
click at [1013, 710] on span at bounding box center [1002, 705] width 31 height 31
click at [183, 454] on div "A doctor" at bounding box center [251, 457] width 219 height 19
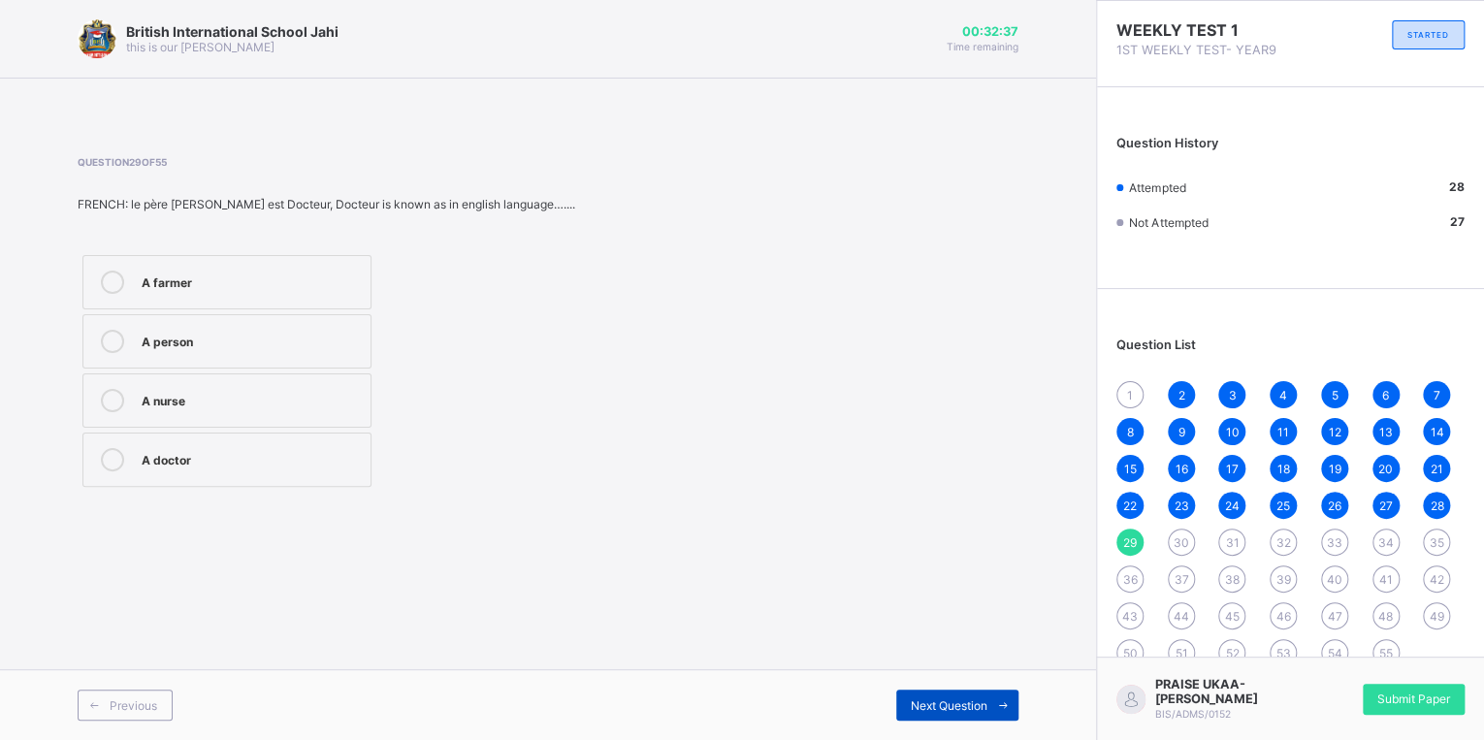
click at [1004, 697] on span at bounding box center [1002, 705] width 31 height 31
click at [303, 468] on div "Françophone" at bounding box center [236, 459] width 188 height 23
click at [1005, 702] on icon at bounding box center [1003, 705] width 15 height 13
click at [980, 695] on div "Next Question" at bounding box center [957, 705] width 122 height 31
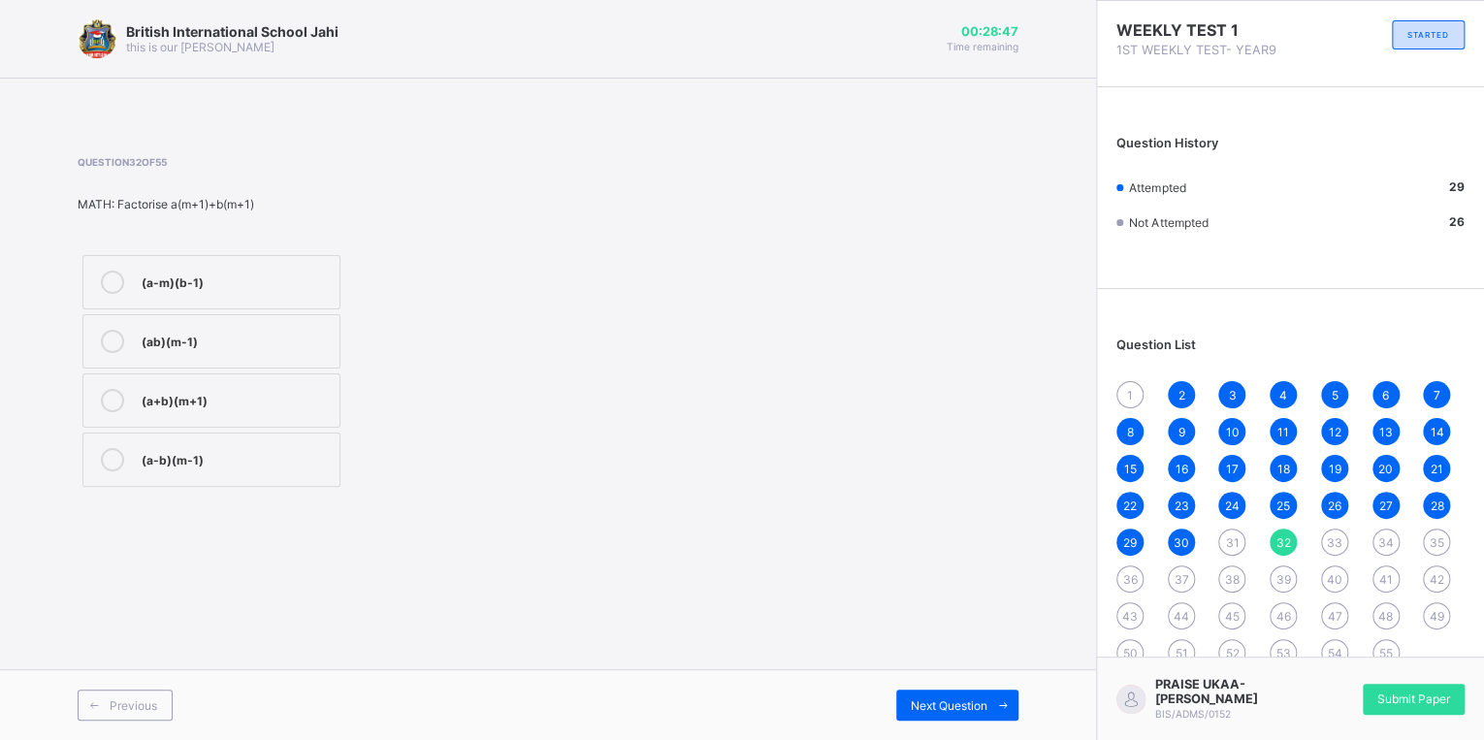
click at [221, 392] on div "(a+b)(m+1)" at bounding box center [236, 398] width 188 height 19
click at [936, 701] on span "Next Question" at bounding box center [949, 705] width 77 height 15
click at [1239, 542] on div "31" at bounding box center [1231, 542] width 27 height 27
click at [266, 412] on label "(2x+y)(3u-2x-y)" at bounding box center [211, 400] width 258 height 54
click at [1323, 535] on div "33" at bounding box center [1334, 542] width 27 height 27
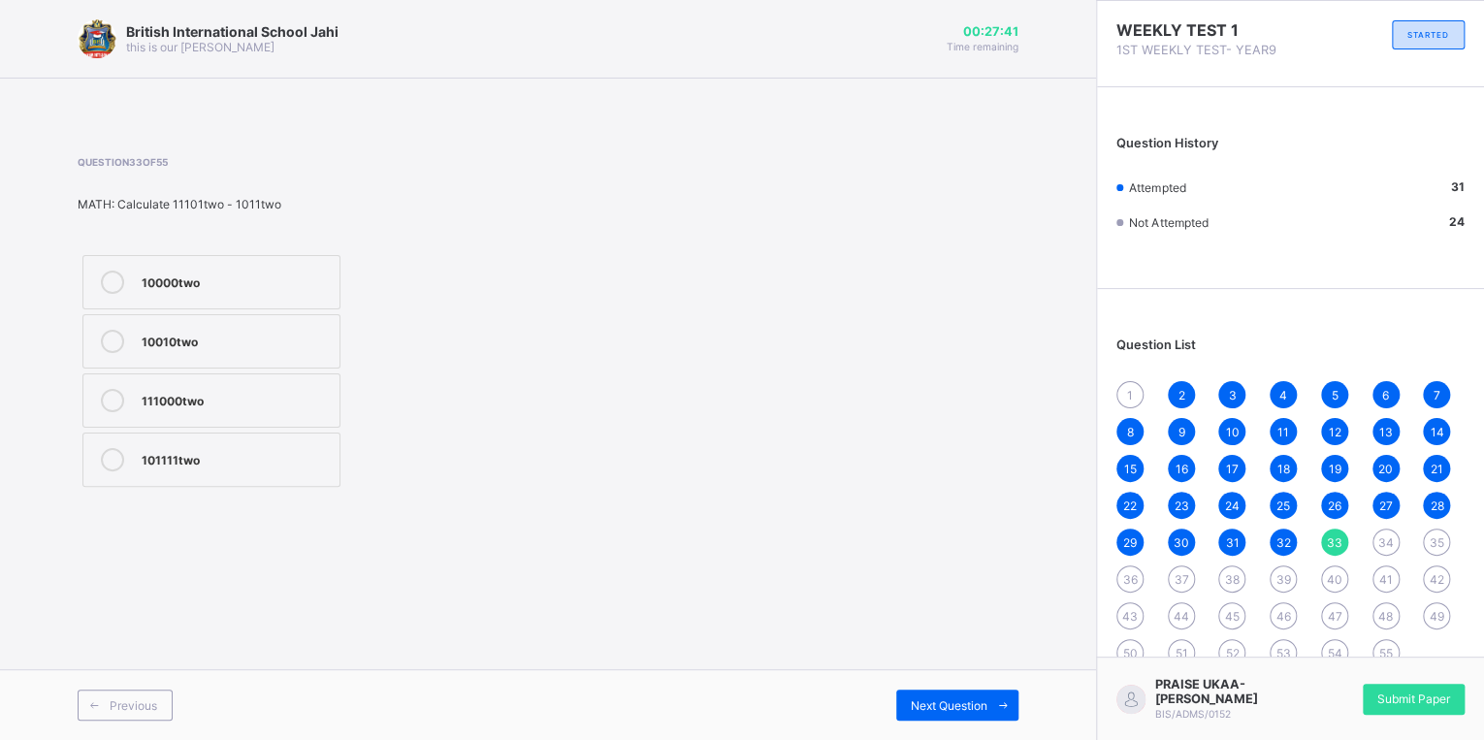
click at [286, 330] on div "10010two" at bounding box center [236, 339] width 188 height 19
click at [934, 702] on span "Next Question" at bounding box center [949, 705] width 77 height 15
click at [264, 361] on label "105" at bounding box center [211, 341] width 258 height 54
click at [927, 706] on span "Next Question" at bounding box center [949, 705] width 77 height 15
click at [307, 415] on label "1001011two" at bounding box center [211, 400] width 258 height 54
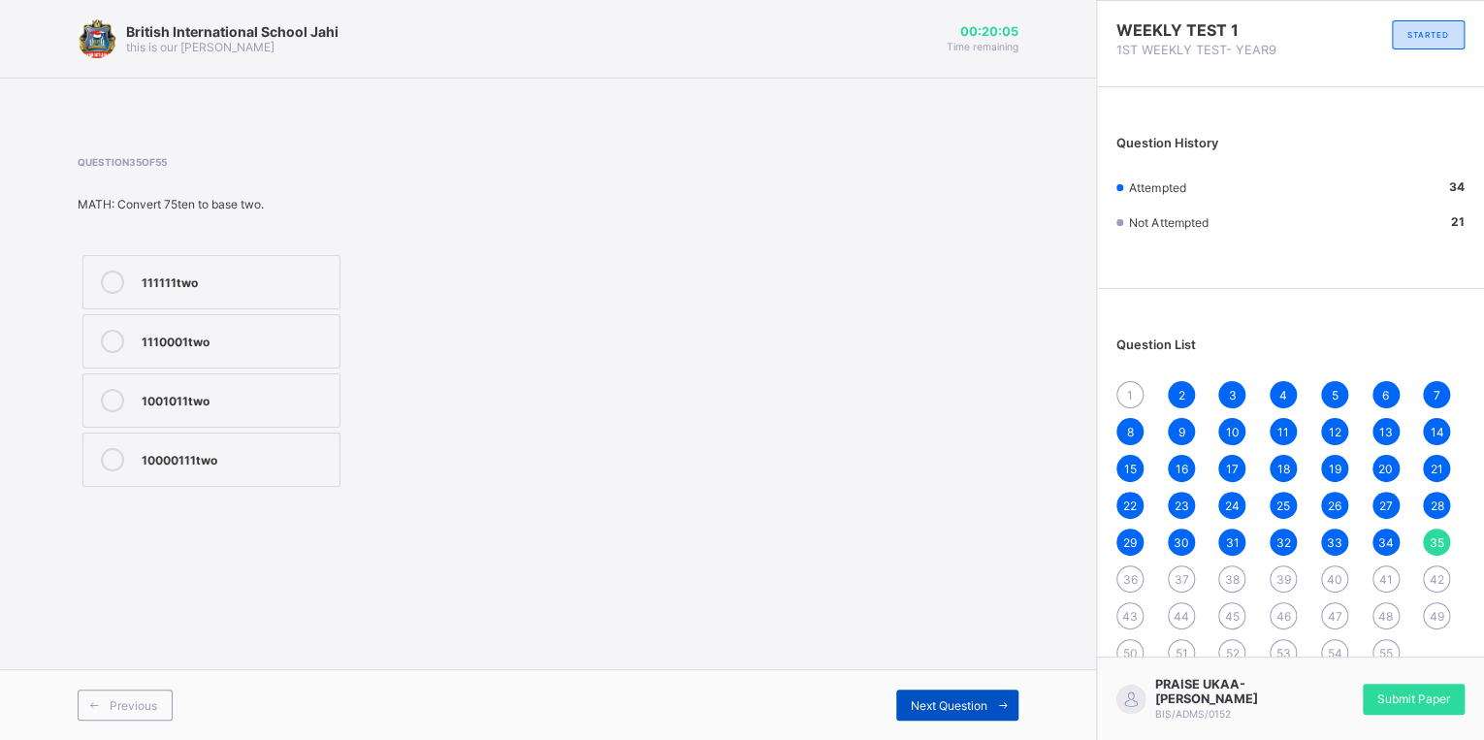
click at [962, 704] on span "Next Question" at bounding box center [949, 705] width 77 height 15
click at [307, 335] on div "signage" at bounding box center [236, 339] width 188 height 19
click at [998, 707] on icon at bounding box center [1003, 705] width 15 height 13
click at [288, 332] on div "swarm" at bounding box center [236, 339] width 188 height 19
click at [1013, 706] on span at bounding box center [1002, 705] width 31 height 31
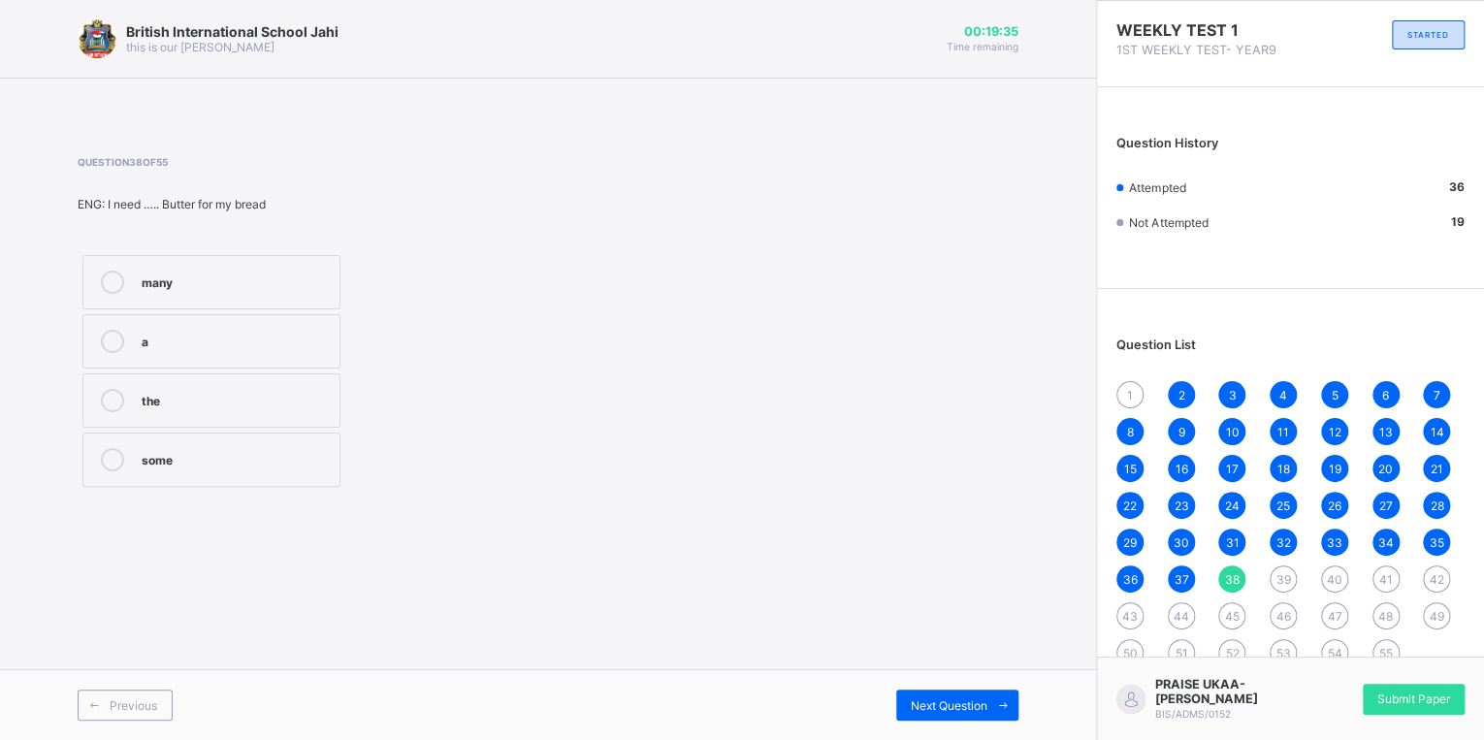
click at [98, 451] on div at bounding box center [112, 459] width 39 height 23
click at [912, 717] on div "Next Question" at bounding box center [957, 705] width 122 height 31
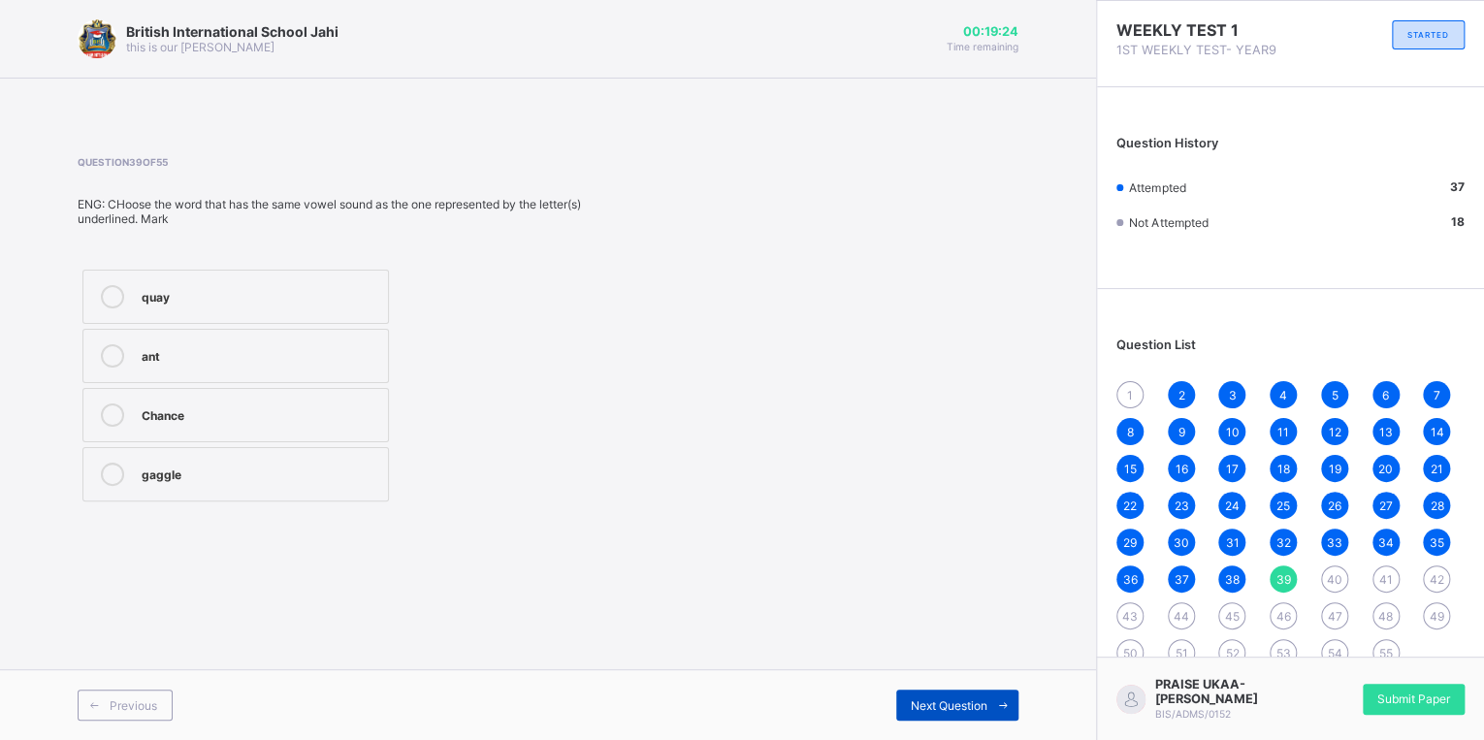
click at [911, 710] on span "Next Question" at bounding box center [949, 705] width 77 height 15
drag, startPoint x: 282, startPoint y: 411, endPoint x: 275, endPoint y: 419, distance: 10.3
click at [275, 419] on div "Second" at bounding box center [260, 413] width 237 height 19
drag, startPoint x: 801, startPoint y: 742, endPoint x: 912, endPoint y: 760, distance: 112.1
click at [912, 739] on html "British International School Jahi this is our [PERSON_NAME] 00:19:18 Time remai…" at bounding box center [742, 370] width 1484 height 740
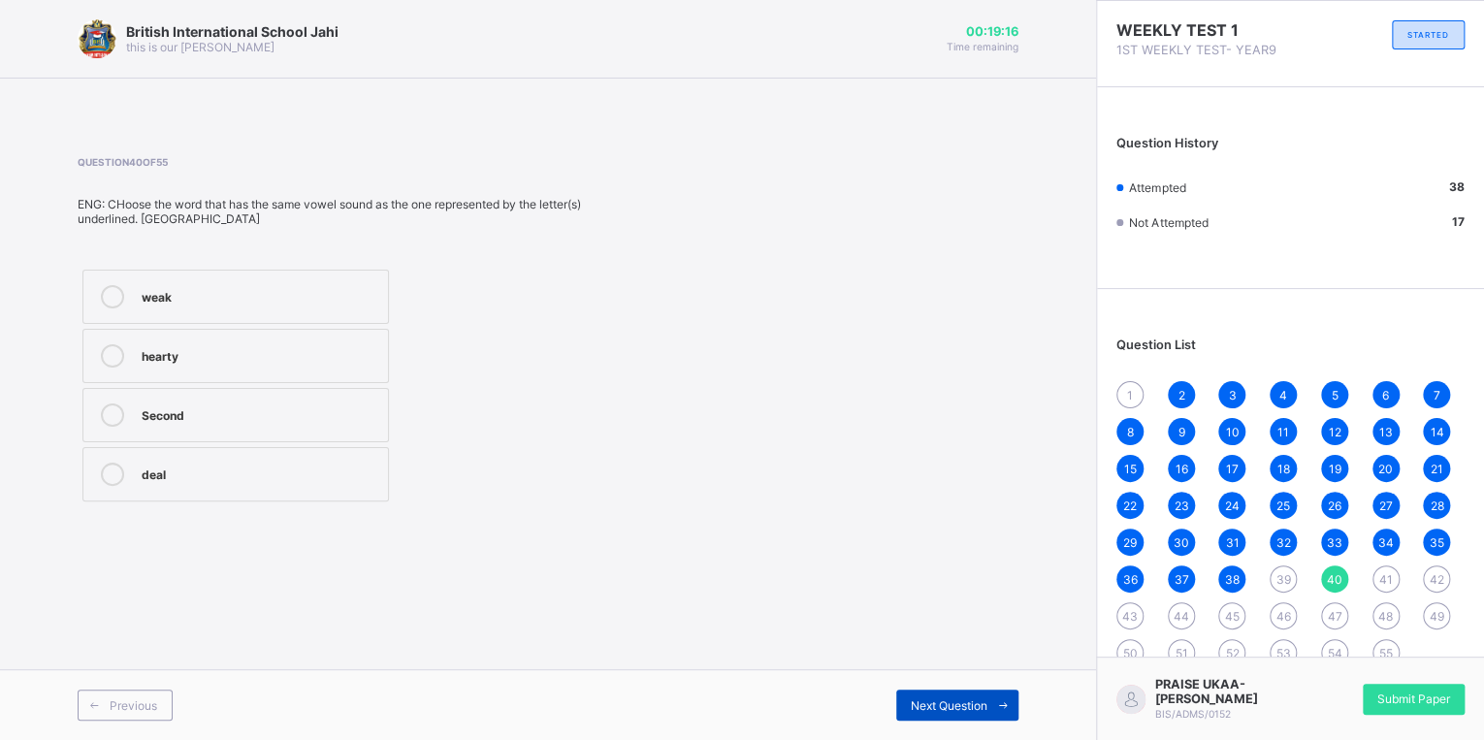
drag, startPoint x: 912, startPoint y: 760, endPoint x: 990, endPoint y: 701, distance: 98.4
click at [990, 701] on span at bounding box center [1002, 705] width 31 height 31
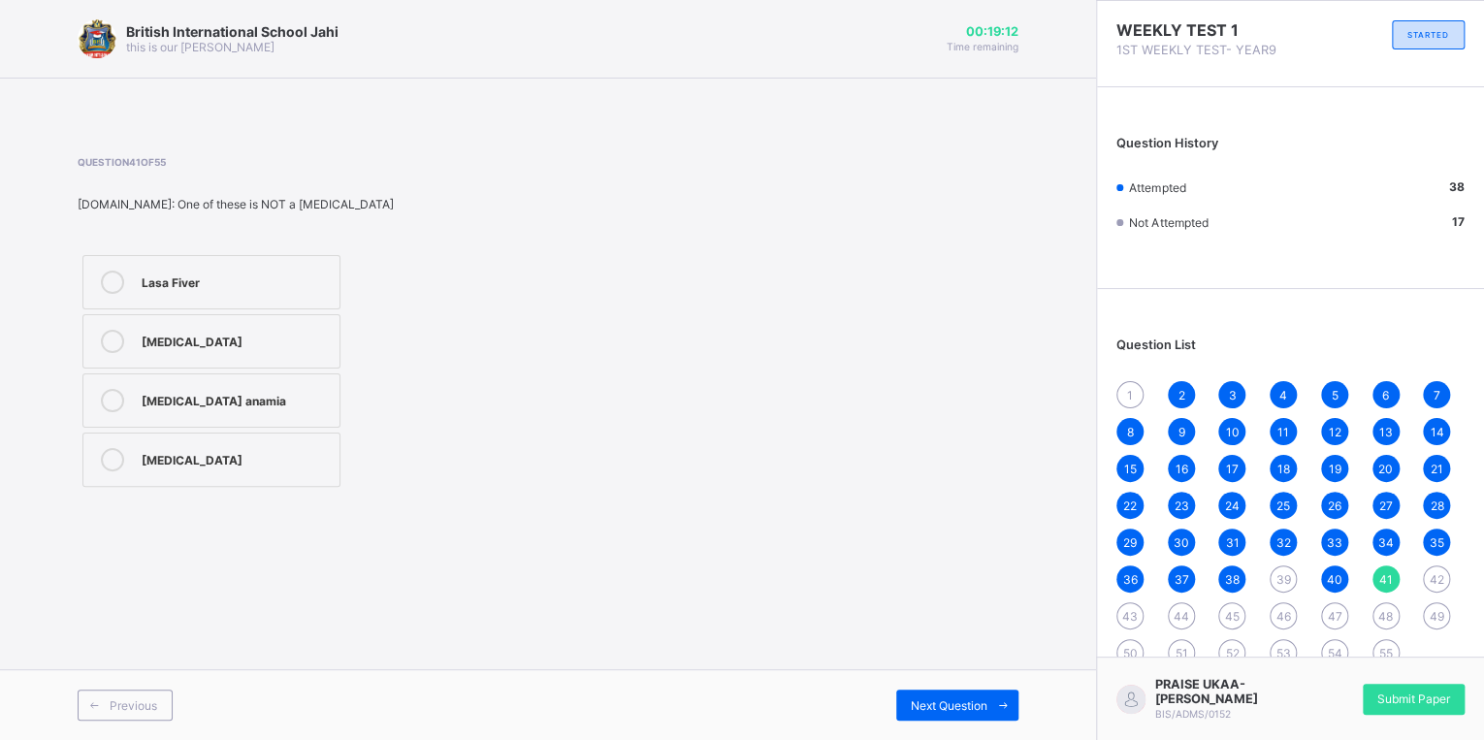
drag, startPoint x: 330, startPoint y: 275, endPoint x: 330, endPoint y: 287, distance: 11.6
click at [330, 281] on label "Lasa Fiver" at bounding box center [211, 282] width 258 height 54
click at [962, 706] on span "Next Question" at bounding box center [949, 705] width 77 height 15
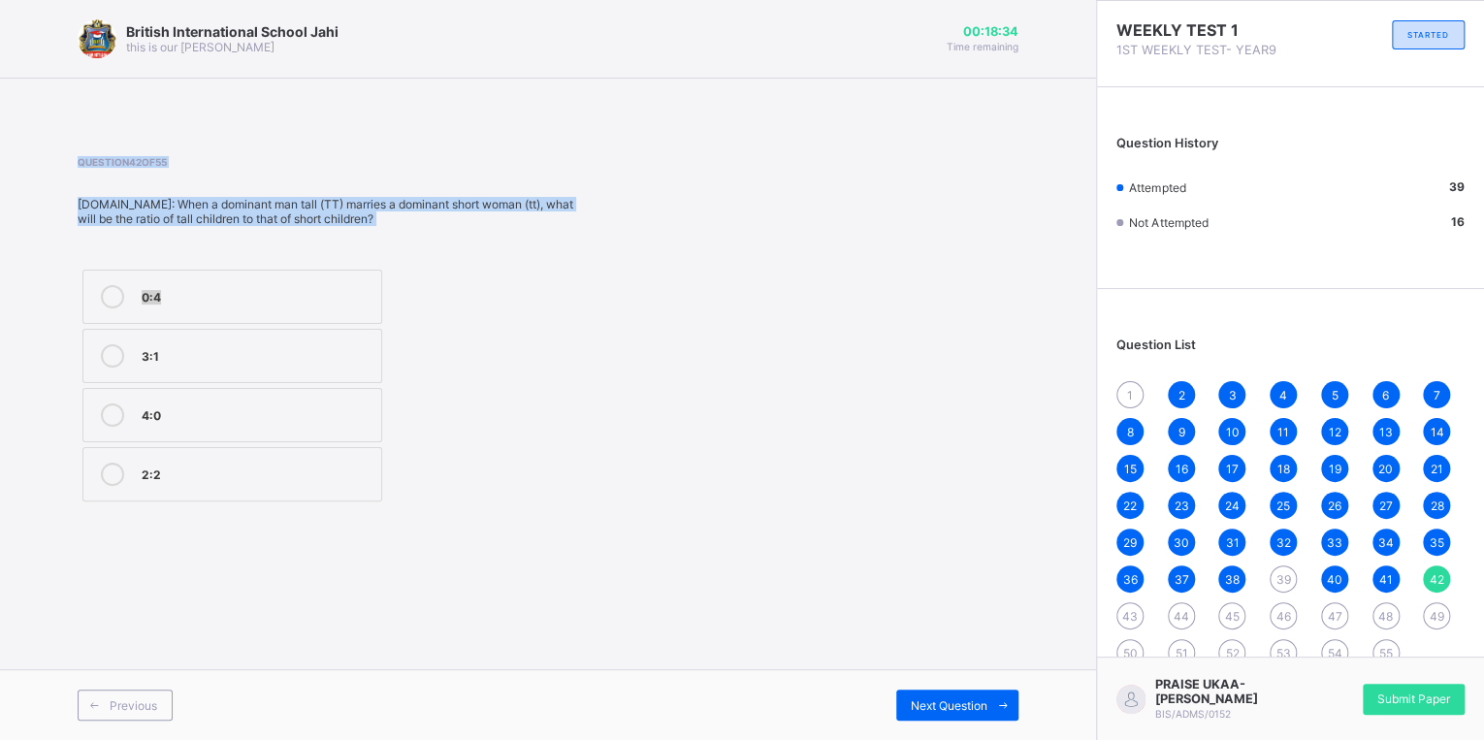
drag, startPoint x: 201, startPoint y: 195, endPoint x: 178, endPoint y: 334, distance: 140.7
click at [178, 334] on div "British International School Jahi this is our [PERSON_NAME] 00:18:34 Time remai…" at bounding box center [548, 370] width 1096 height 740
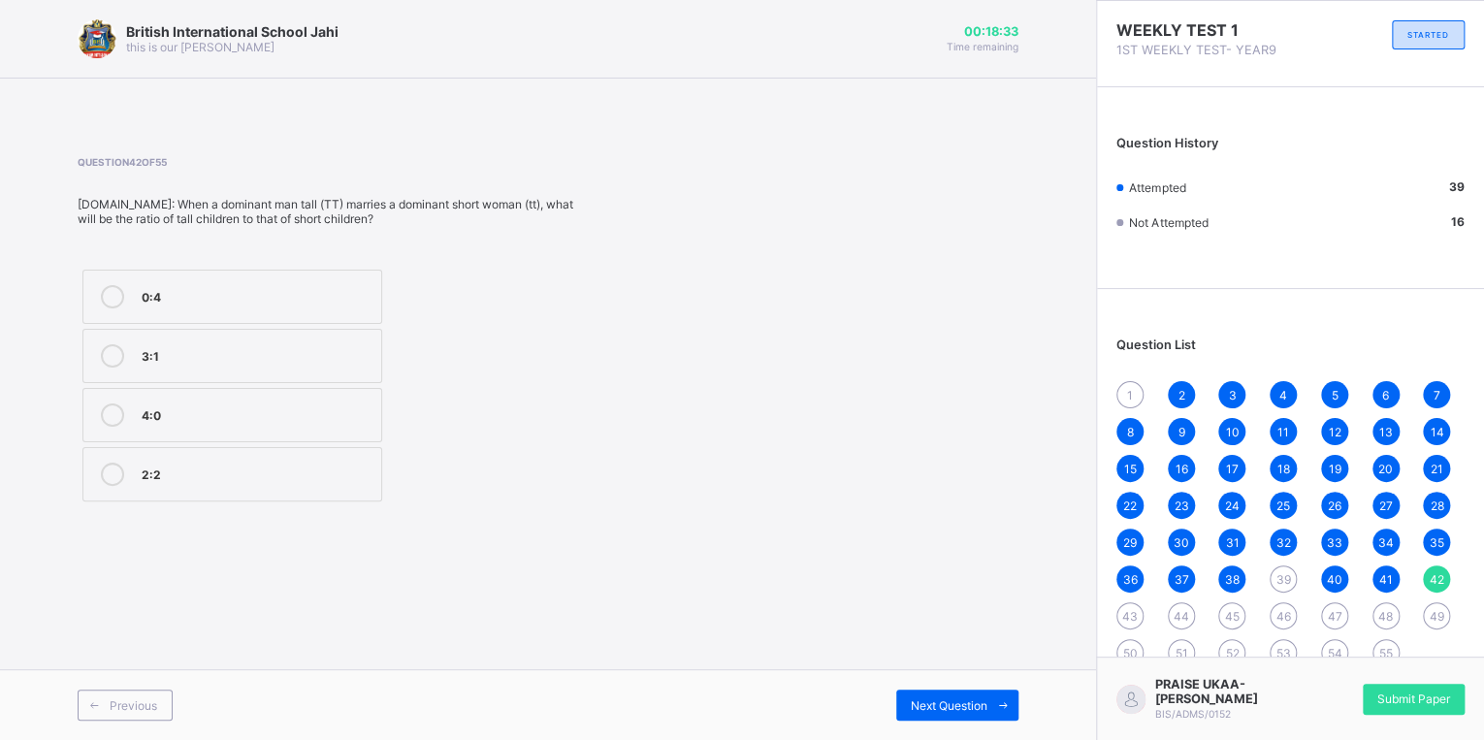
drag, startPoint x: 178, startPoint y: 334, endPoint x: 212, endPoint y: 403, distance: 77.2
click at [212, 404] on div "4:0" at bounding box center [257, 413] width 230 height 19
click at [984, 701] on span "Next Question" at bounding box center [949, 705] width 77 height 15
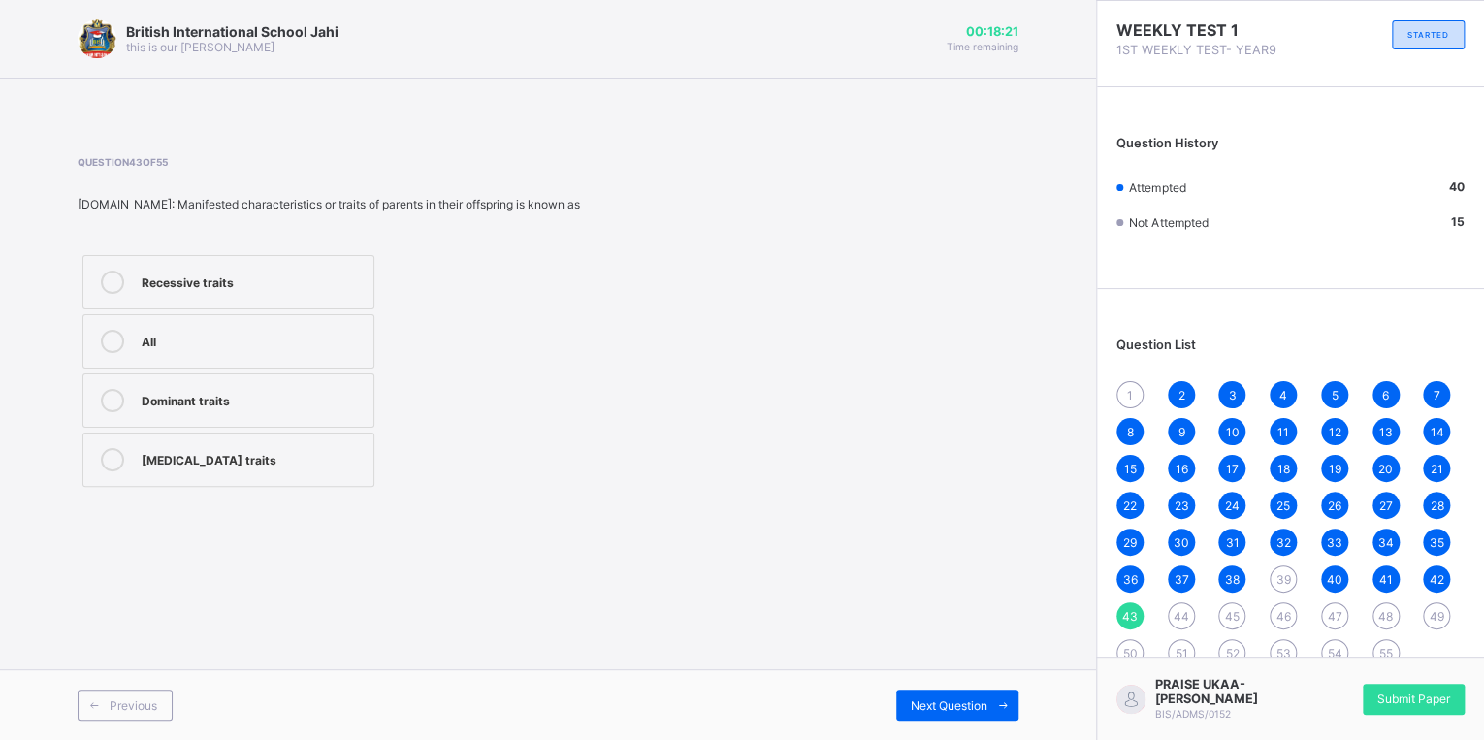
click at [306, 414] on label "Dominant traits" at bounding box center [228, 400] width 292 height 54
click at [927, 715] on div "Next Question" at bounding box center [957, 705] width 122 height 31
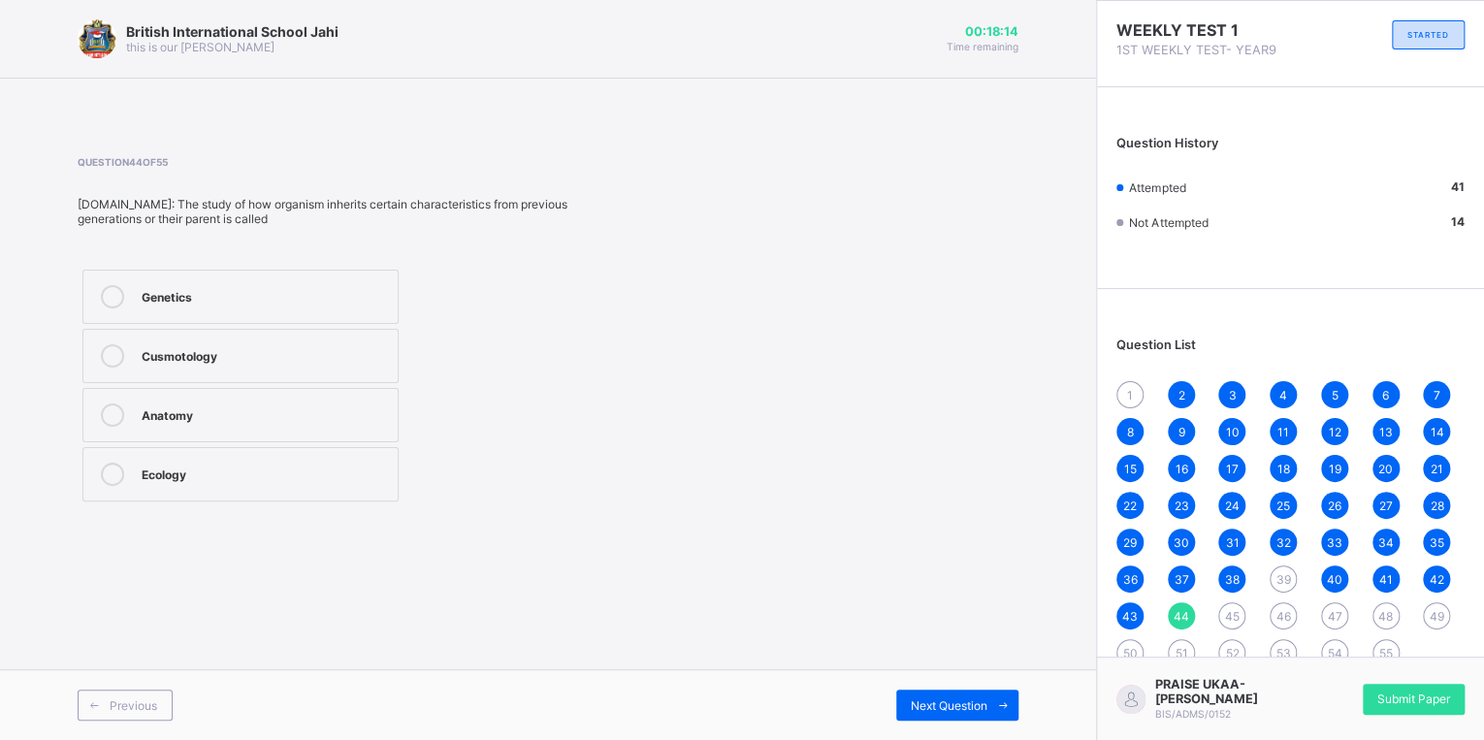
click at [256, 307] on div "Genetics" at bounding box center [265, 296] width 246 height 23
click at [1004, 706] on icon at bounding box center [1003, 705] width 15 height 13
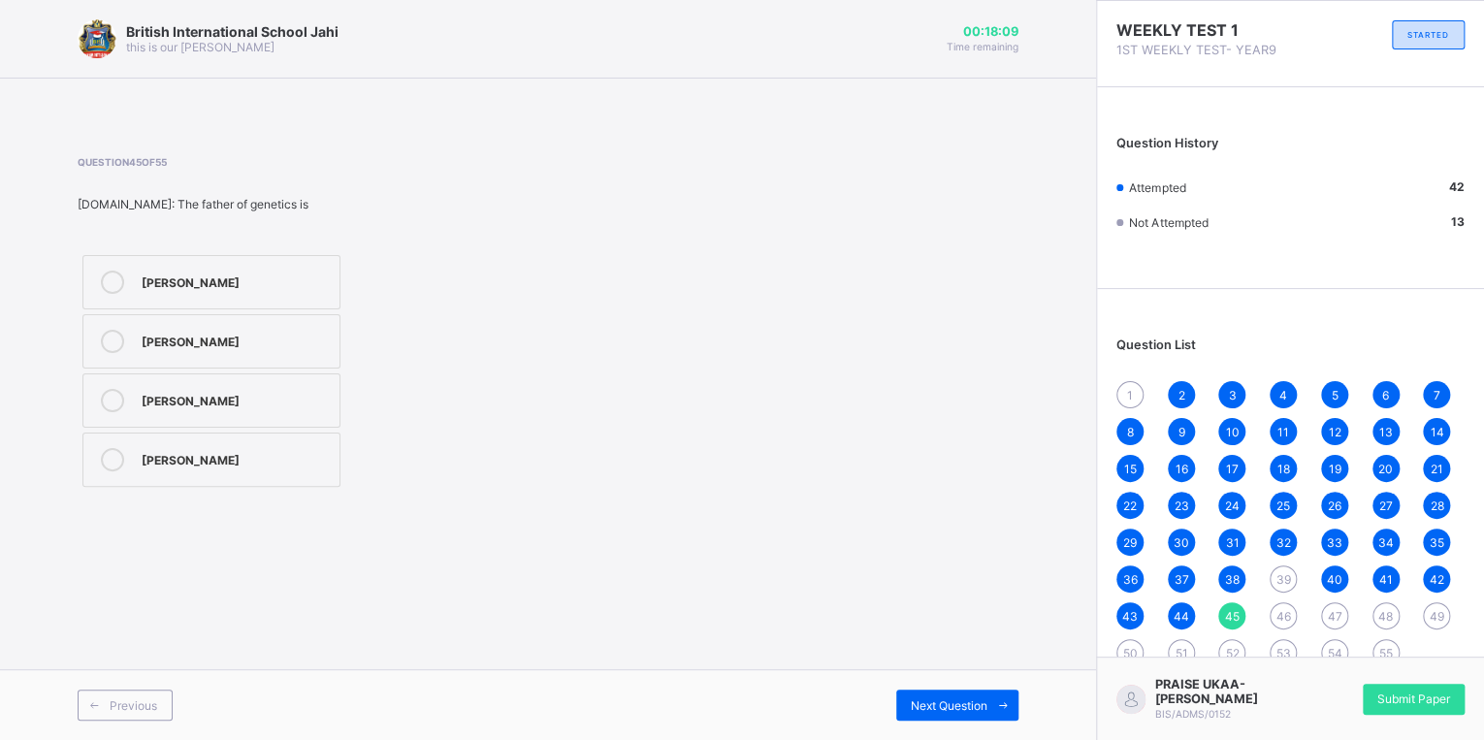
click at [250, 339] on div "[PERSON_NAME]" at bounding box center [236, 339] width 188 height 19
click at [961, 713] on div "Next Question" at bounding box center [957, 705] width 122 height 31
click at [252, 460] on div "1922" at bounding box center [236, 457] width 188 height 19
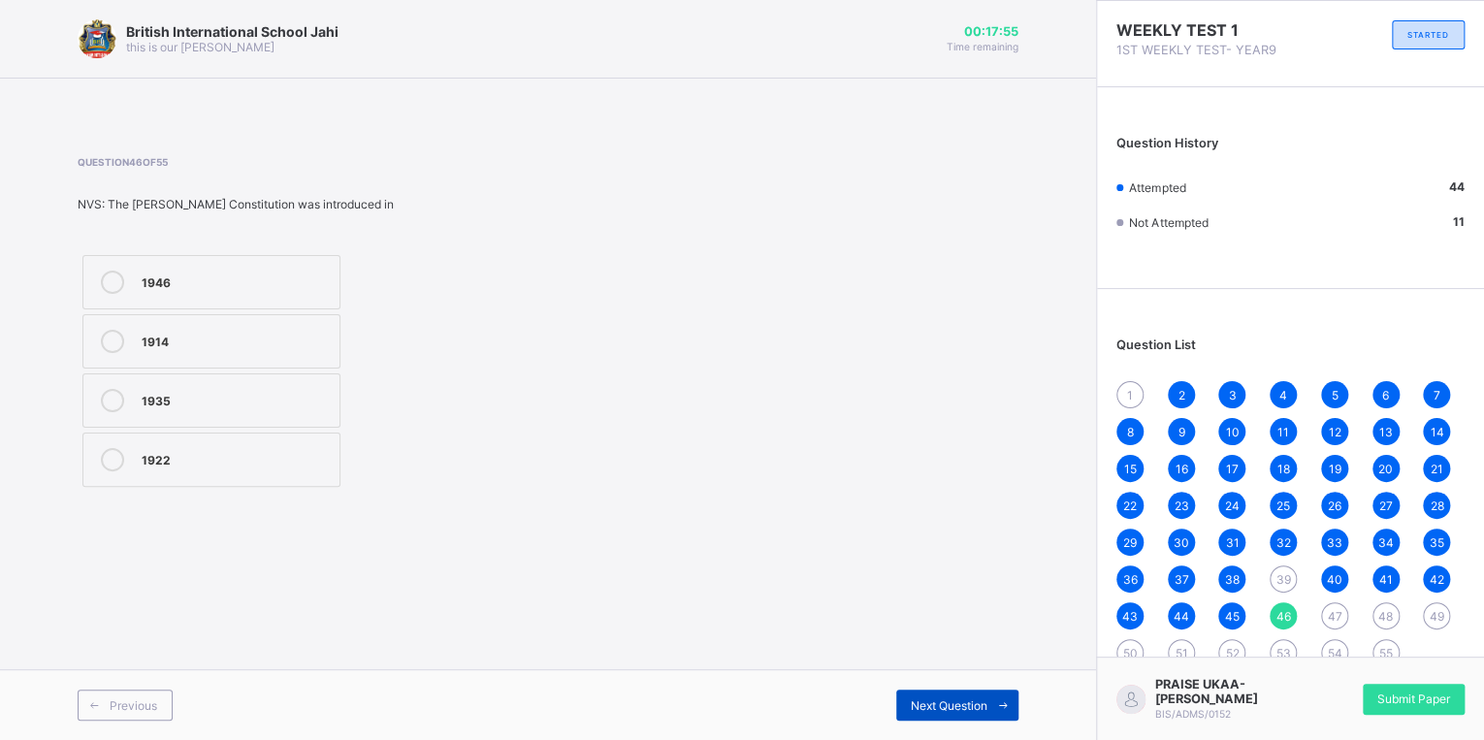
click at [1014, 702] on span at bounding box center [1002, 705] width 31 height 31
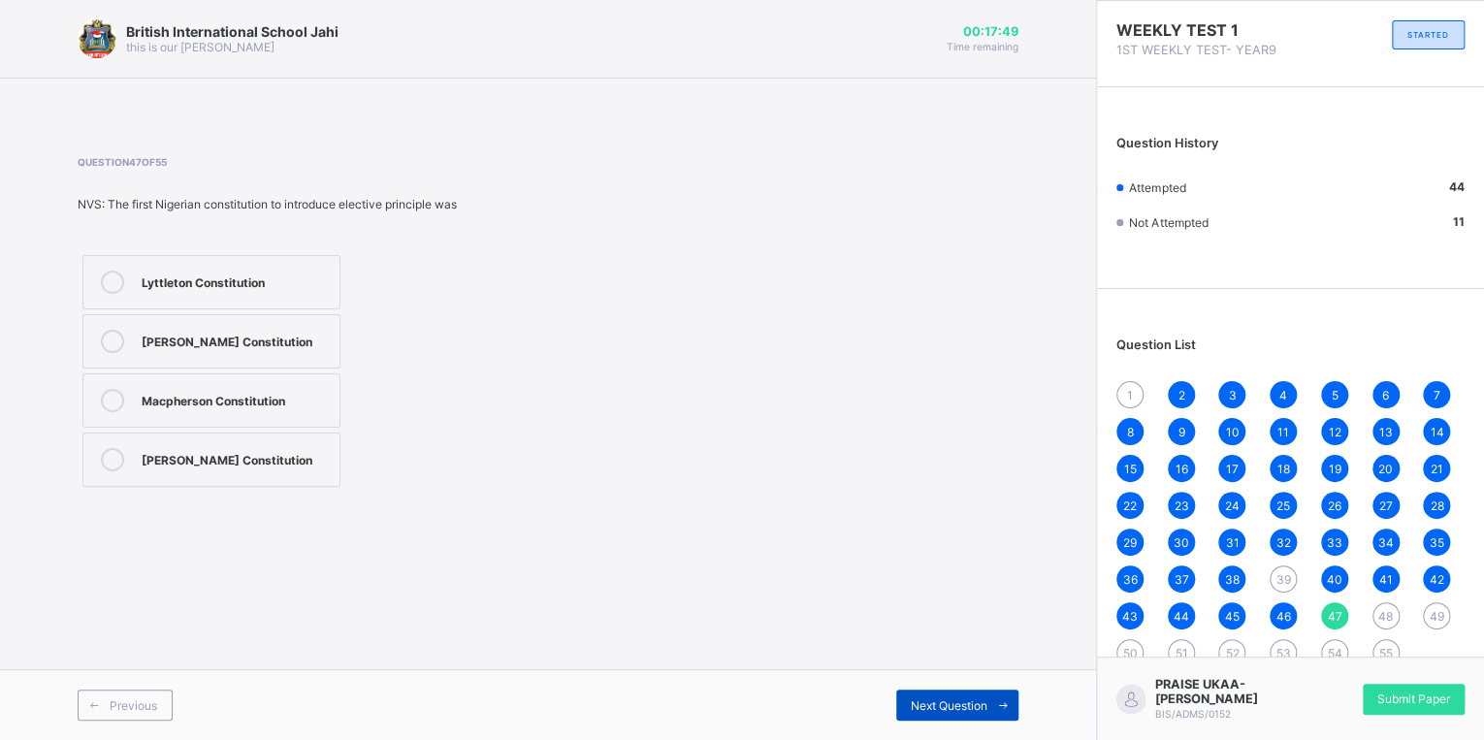
click at [897, 706] on div "Next Question" at bounding box center [957, 705] width 122 height 31
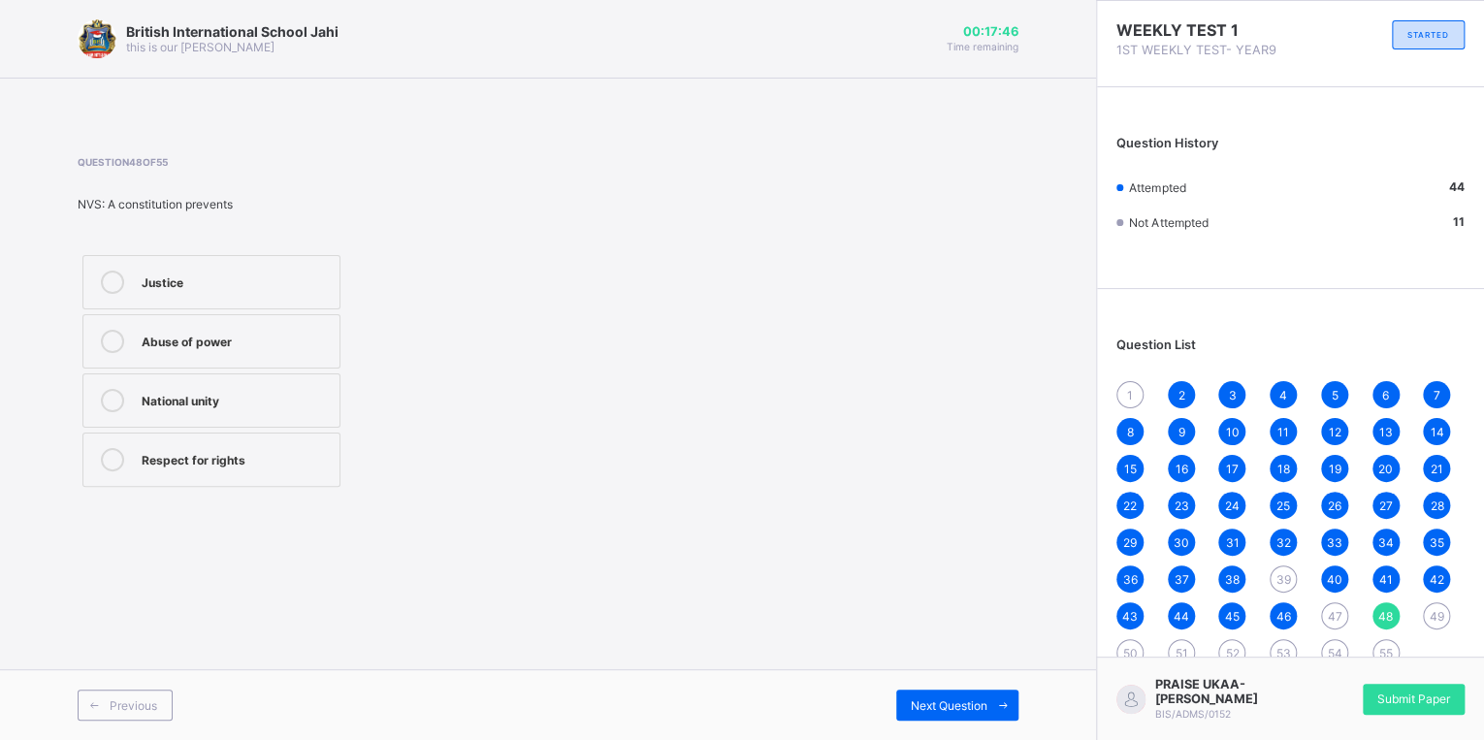
drag, startPoint x: 283, startPoint y: 338, endPoint x: 279, endPoint y: 360, distance: 22.6
click at [279, 352] on div "Abuse of power" at bounding box center [236, 341] width 188 height 23
click at [916, 714] on div "Next Question" at bounding box center [957, 705] width 122 height 31
drag, startPoint x: 291, startPoint y: 293, endPoint x: 304, endPoint y: 311, distance: 22.3
click at [304, 311] on div "Protects rights of citizens Creates conflict Promotes dictatorship Weakens law …" at bounding box center [212, 371] width 268 height 242
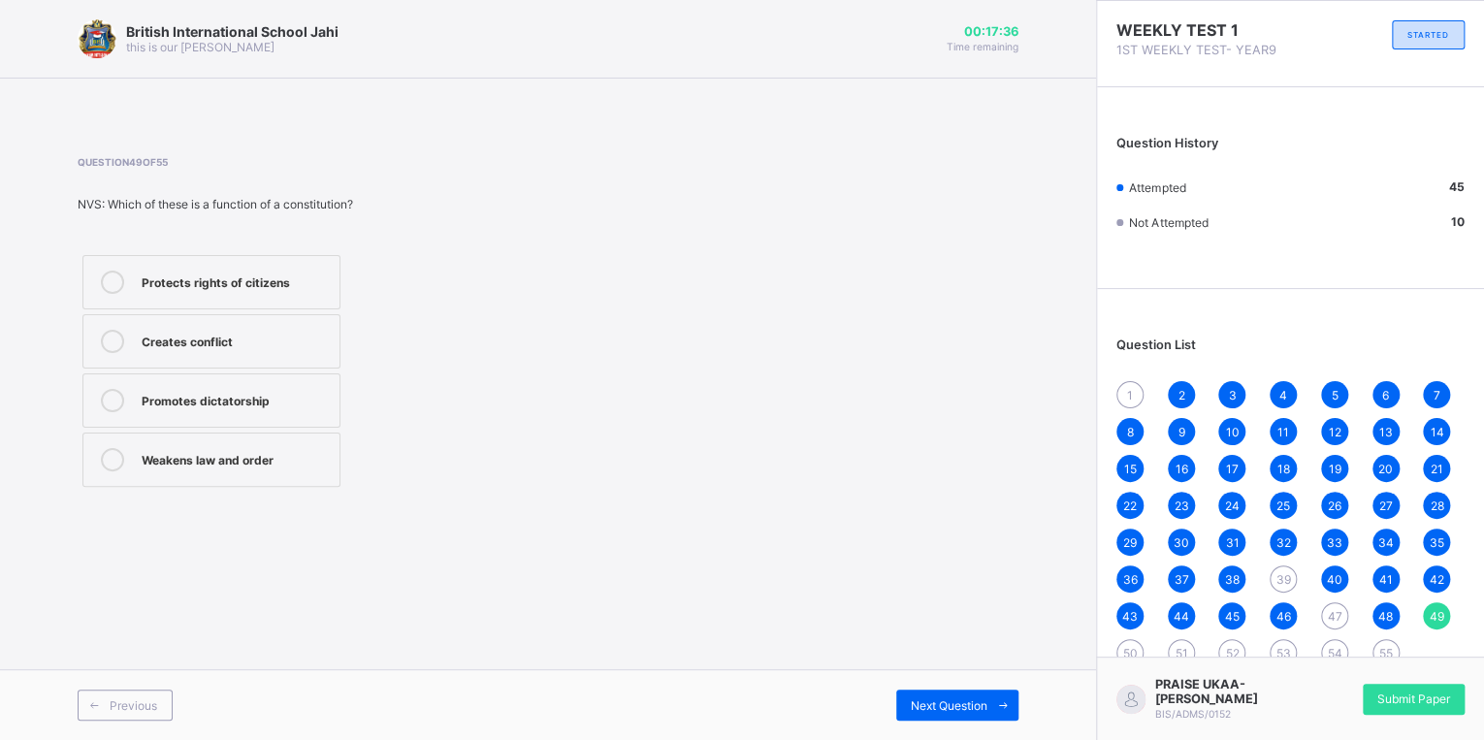
drag, startPoint x: 251, startPoint y: 293, endPoint x: 265, endPoint y: 336, distance: 44.8
click at [251, 295] on label "Protects rights of citizens" at bounding box center [211, 282] width 258 height 54
click at [918, 713] on div "Next Question" at bounding box center [957, 705] width 122 height 31
click at [202, 345] on div "The supreme law of the land" at bounding box center [236, 339] width 188 height 19
click at [920, 704] on span "Next Question" at bounding box center [949, 705] width 77 height 15
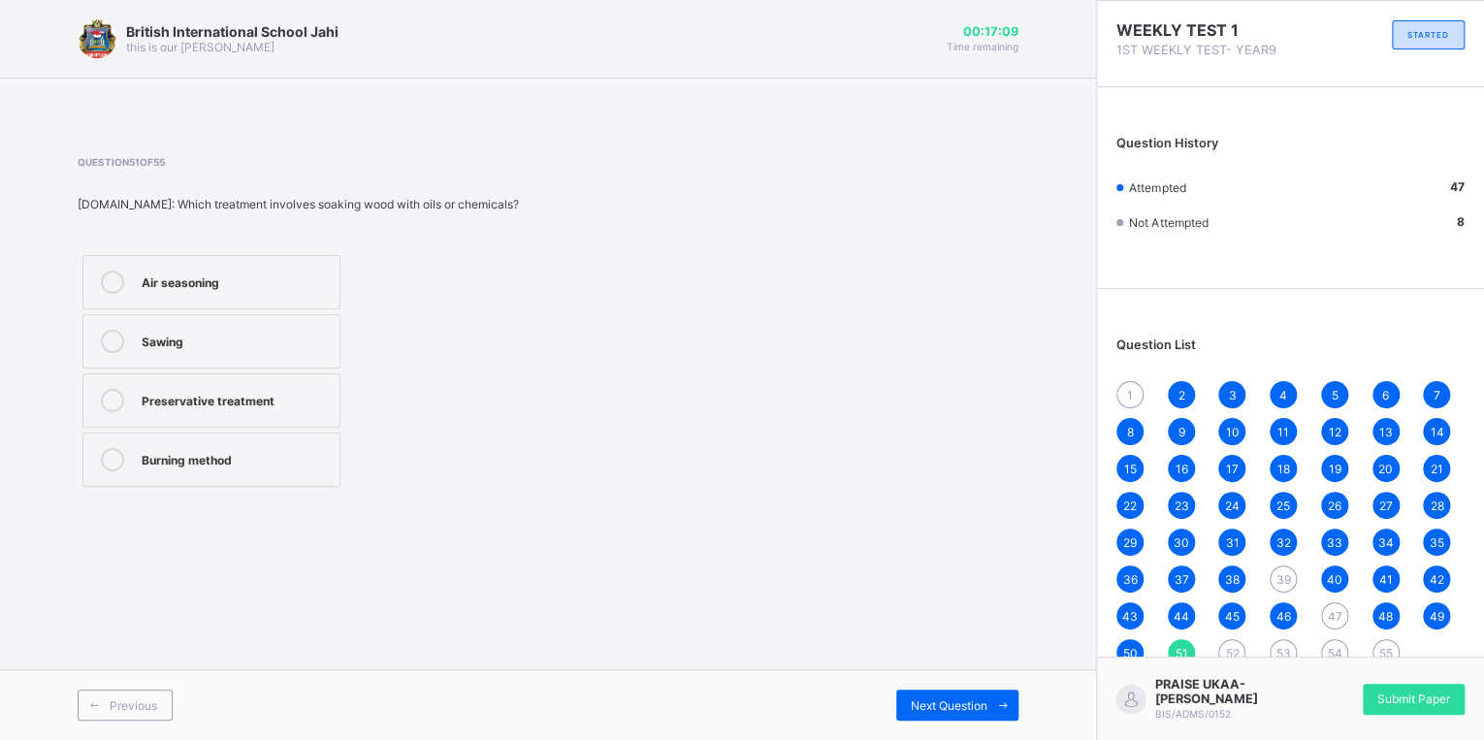
click at [291, 398] on div "Preservative treatment" at bounding box center [236, 398] width 188 height 19
click at [334, 295] on label "Air seasoning" at bounding box center [211, 282] width 258 height 54
click at [950, 696] on div "Next Question" at bounding box center [957, 705] width 122 height 31
click at [211, 437] on label "Chemical treatment" at bounding box center [222, 460] width 280 height 54
click at [929, 696] on div "Next Question" at bounding box center [957, 705] width 122 height 31
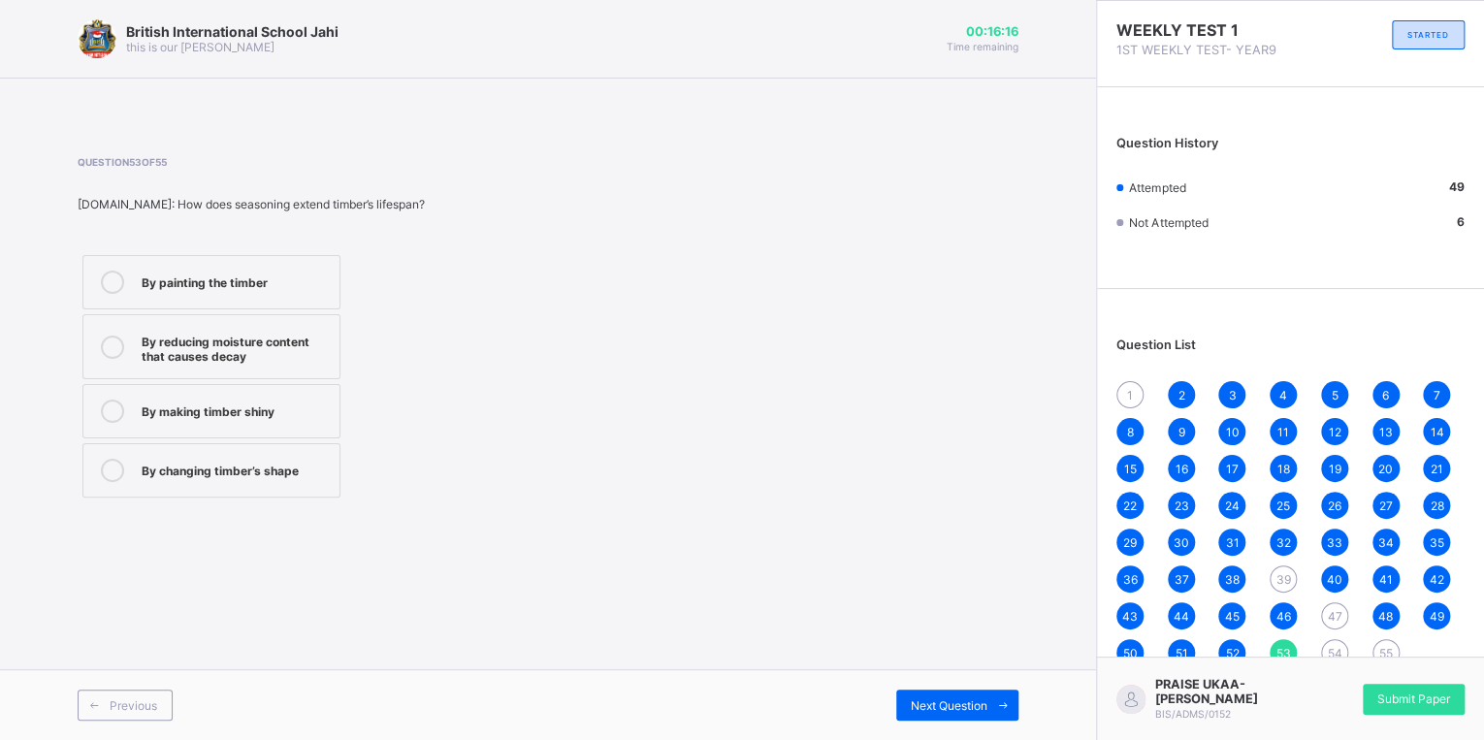
click at [286, 360] on div "By reducing moisture content that causes decay" at bounding box center [236, 347] width 188 height 34
click at [916, 696] on div "Next Question" at bounding box center [957, 705] width 122 height 31
click at [299, 397] on div "To protect against insect damage" at bounding box center [236, 406] width 188 height 34
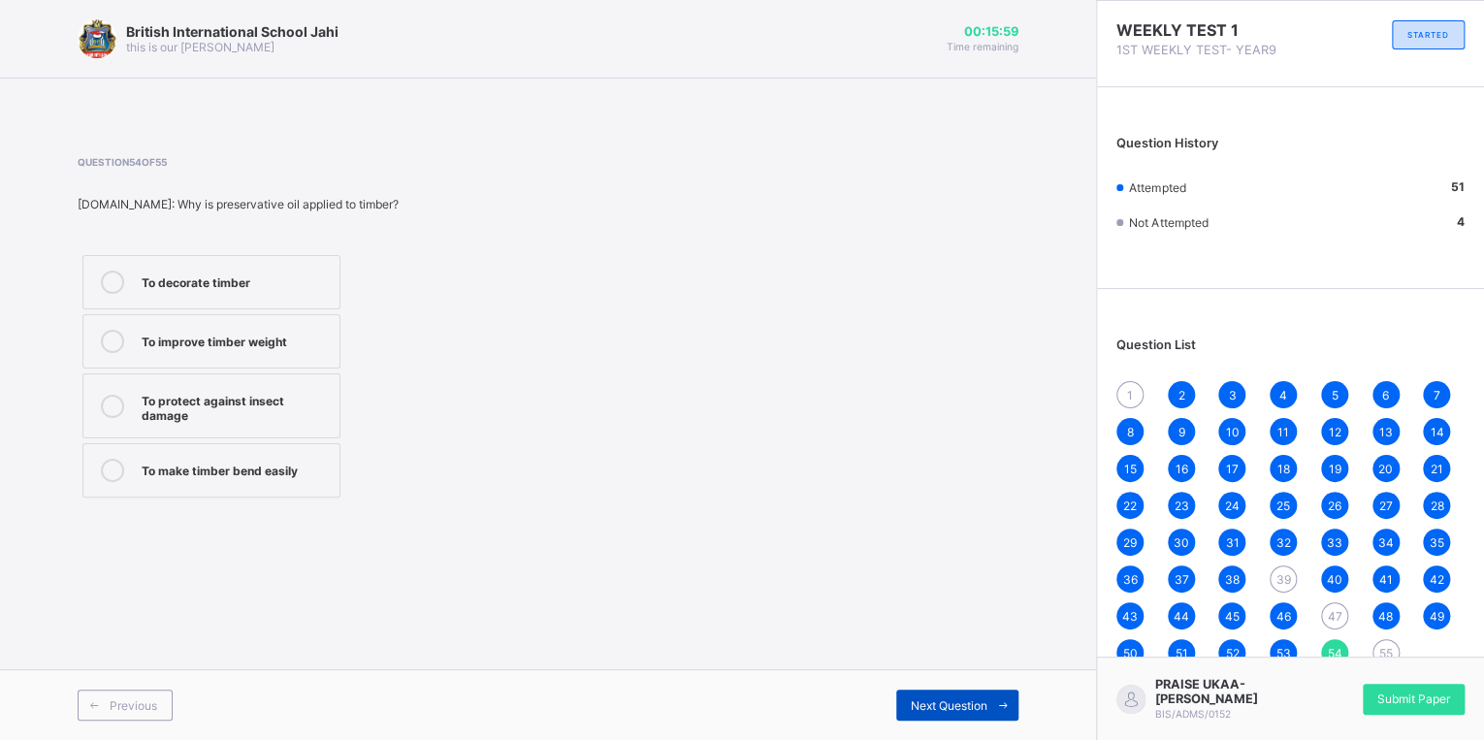
click at [970, 704] on span "Next Question" at bounding box center [949, 705] width 77 height 15
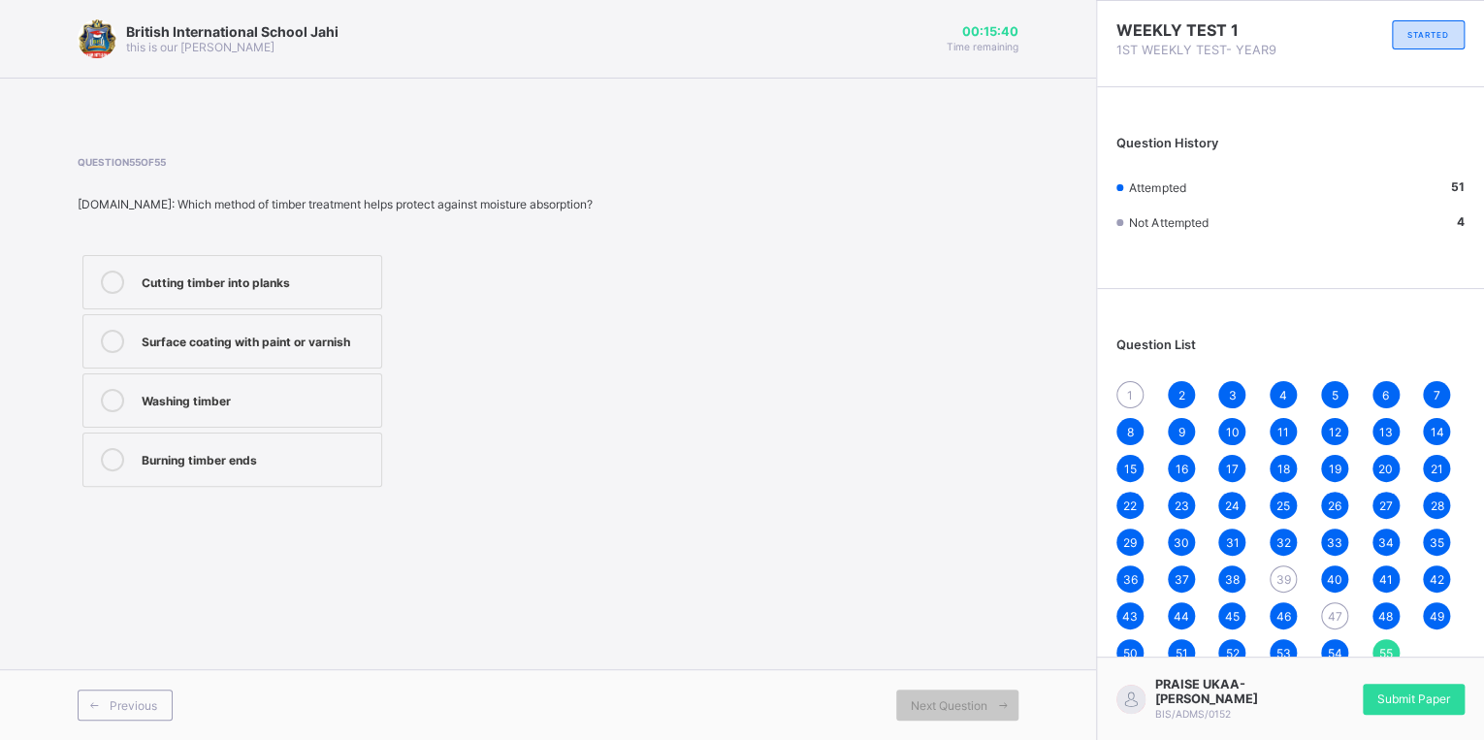
click at [291, 341] on div "Surface coating with paint or varnish" at bounding box center [257, 339] width 230 height 19
click at [1115, 390] on div "Question List 1 2 3 4 5 6 7 8 9 10 11 12 13 14 15 16 17 18 19 20 21 22 23 24 25…" at bounding box center [1290, 492] width 387 height 387
click at [1114, 390] on div "Question List 1 2 3 4 5 6 7 8 9 10 11 12 13 14 15 16 17 18 19 20 21 22 23 24 25…" at bounding box center [1290, 492] width 387 height 387
click at [1116, 402] on div "1" at bounding box center [1129, 394] width 27 height 27
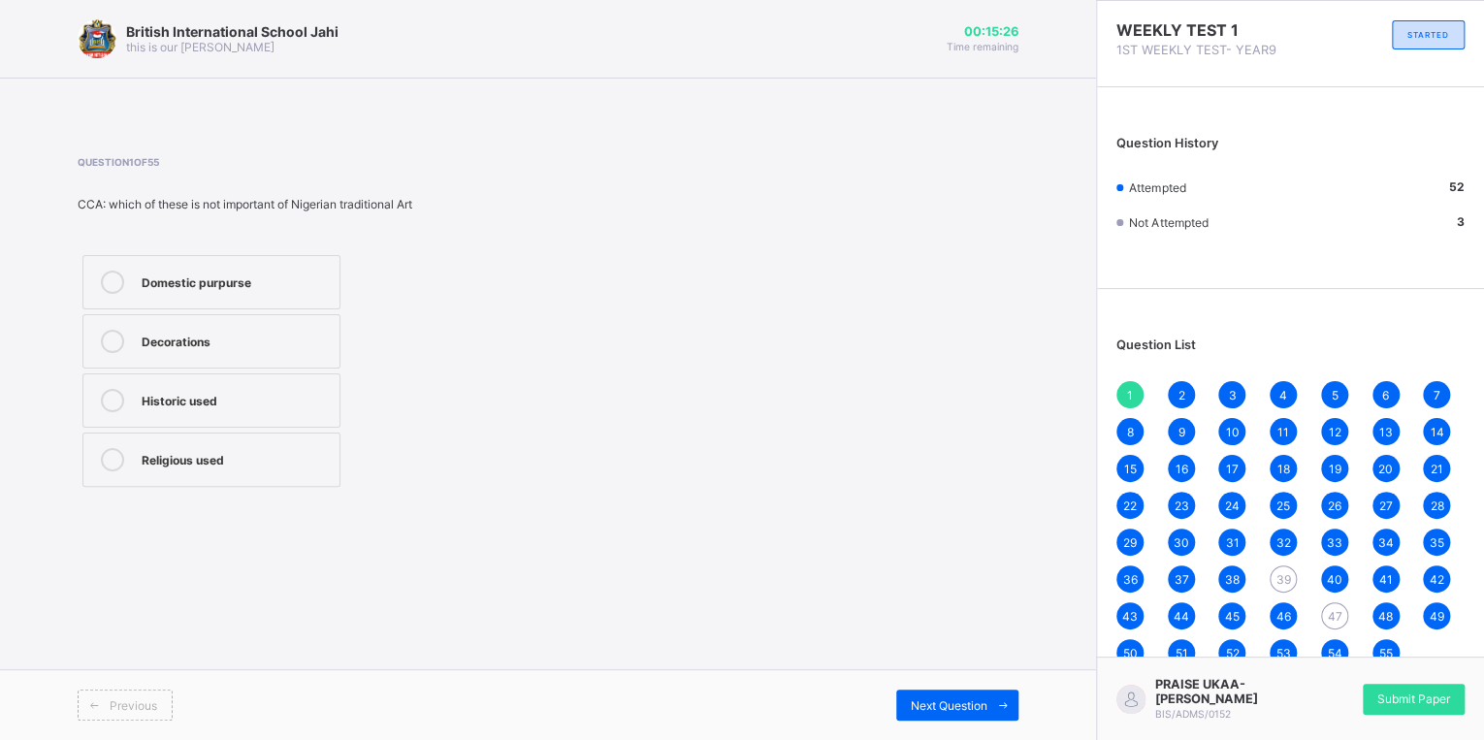
click at [307, 292] on div "Domestic purpurse" at bounding box center [236, 282] width 188 height 23
click at [1285, 577] on span "39" at bounding box center [1284, 579] width 15 height 15
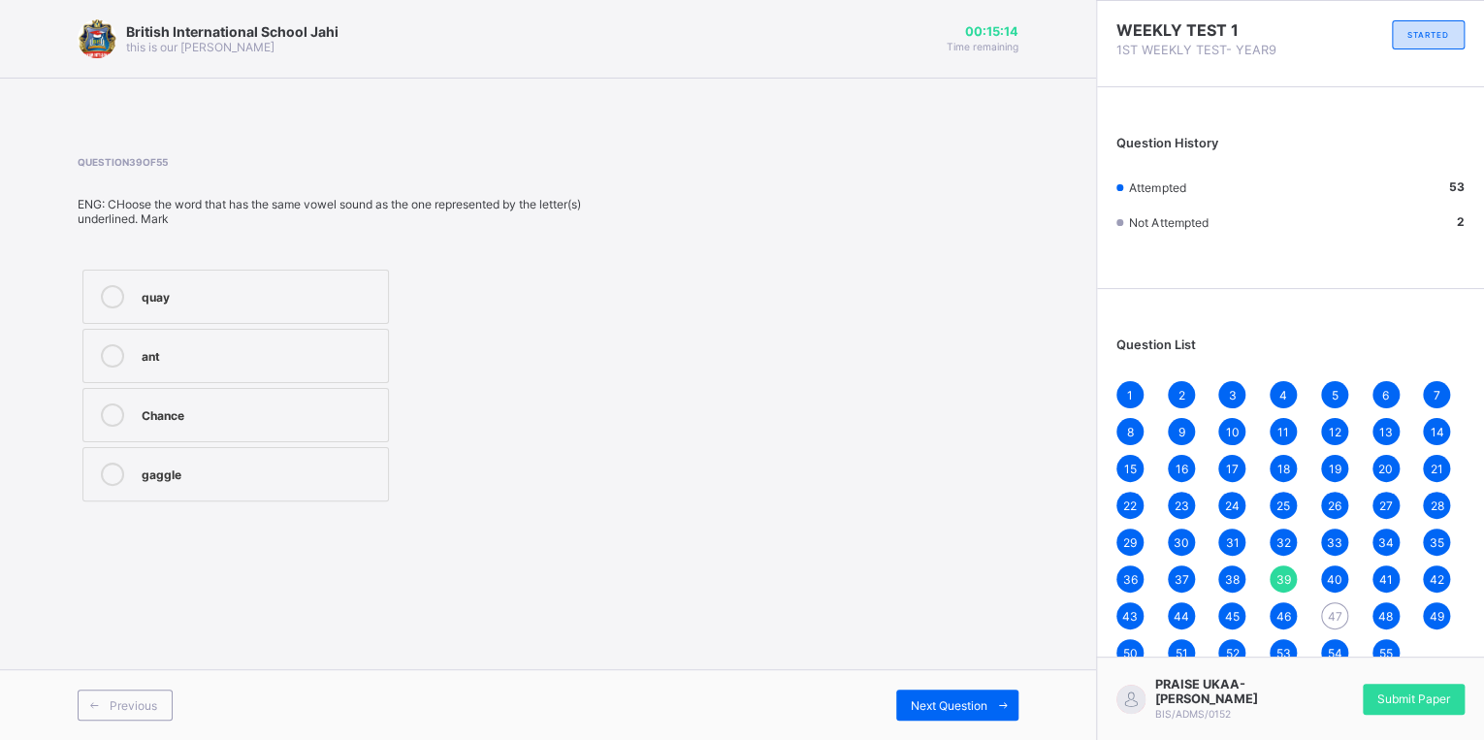
click at [316, 310] on label "quay" at bounding box center [235, 297] width 307 height 54
click at [957, 710] on span "Next Question" at bounding box center [949, 705] width 77 height 15
click at [947, 706] on span "Next Question" at bounding box center [949, 705] width 77 height 15
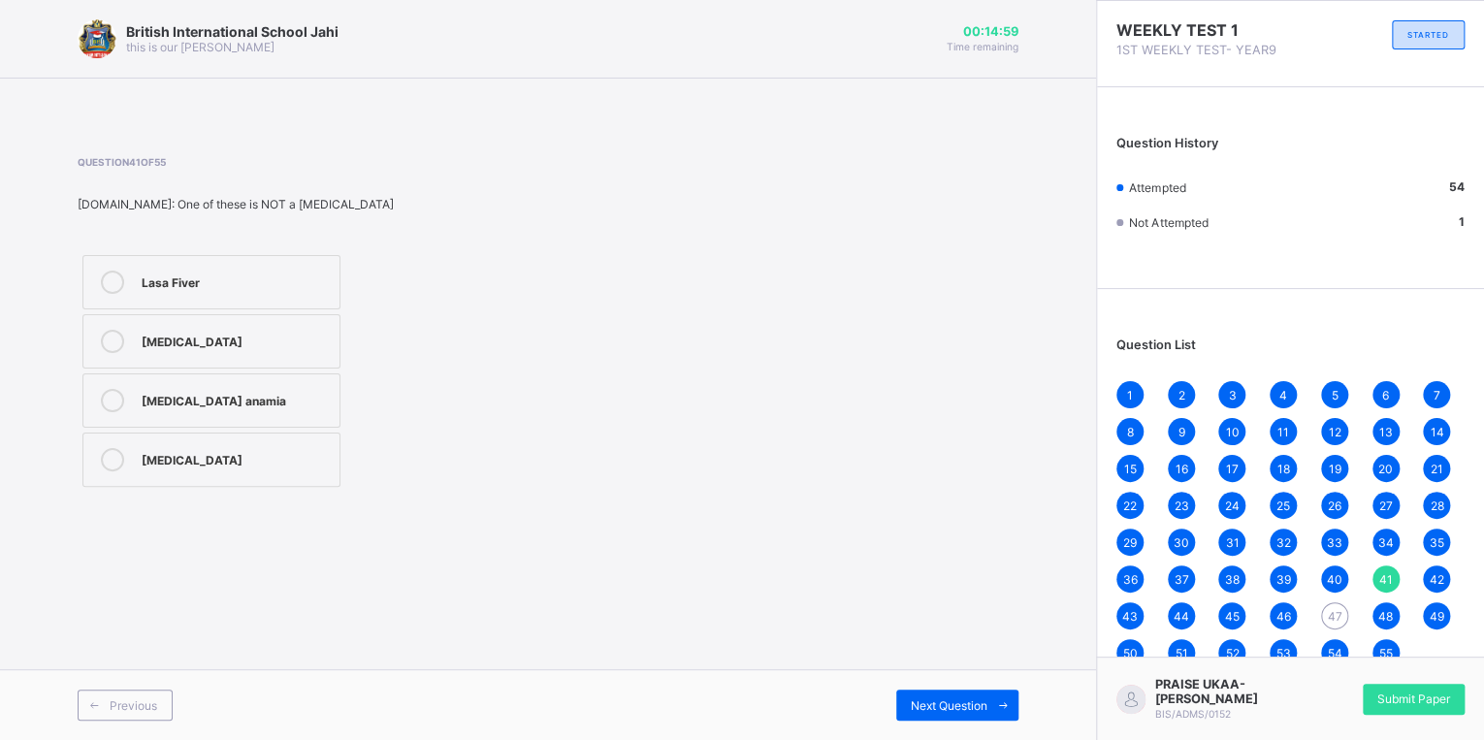
click at [1133, 617] on span "43" at bounding box center [1130, 616] width 16 height 15
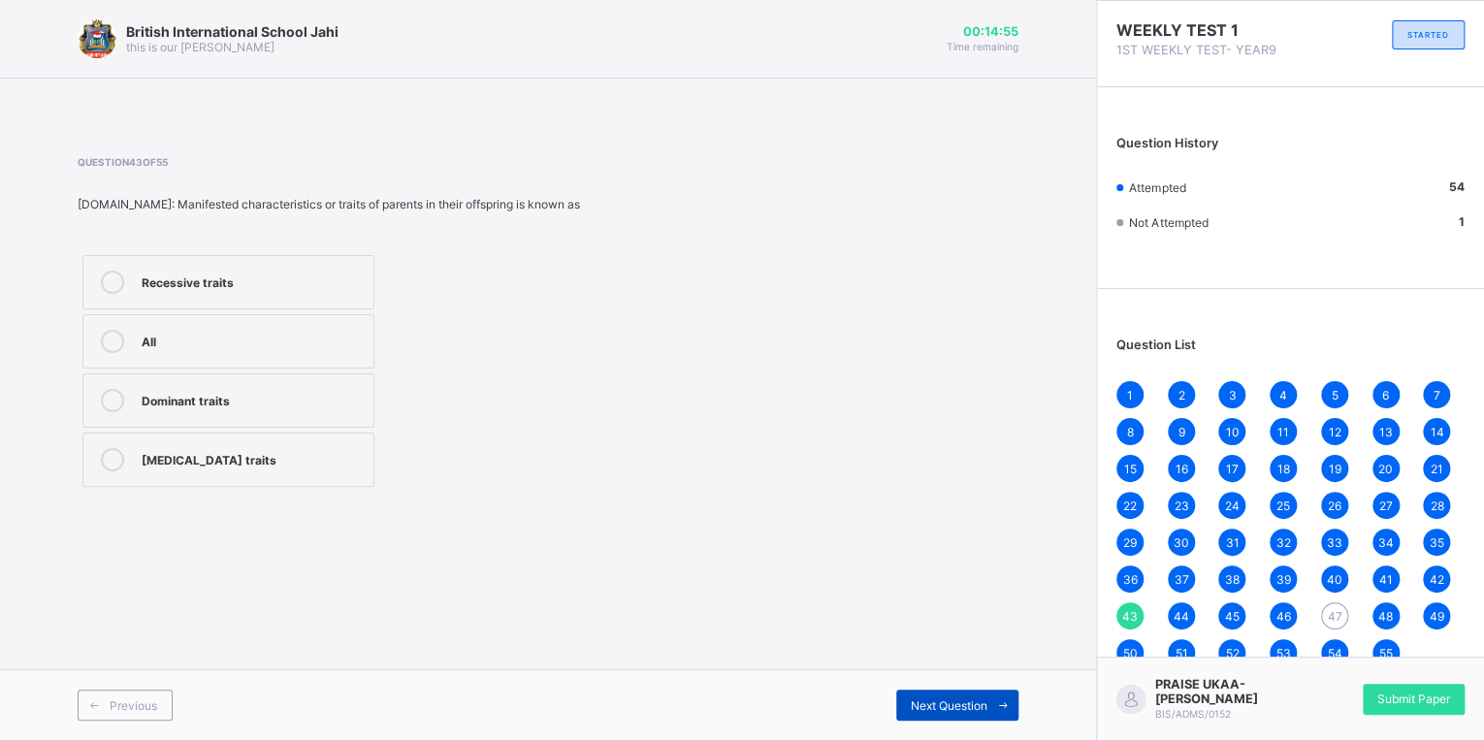
click at [1002, 699] on icon at bounding box center [1003, 705] width 15 height 13
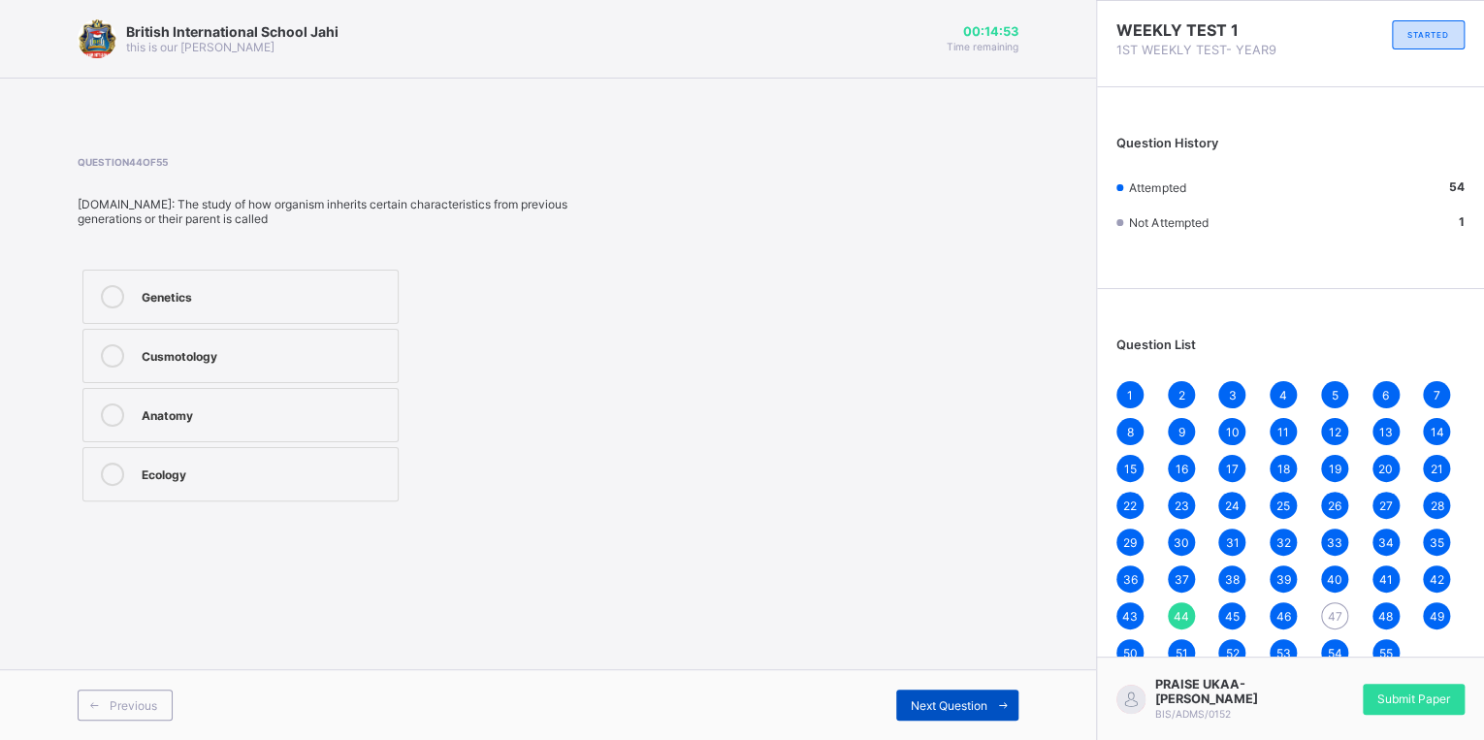
click at [1002, 699] on icon at bounding box center [1003, 705] width 15 height 13
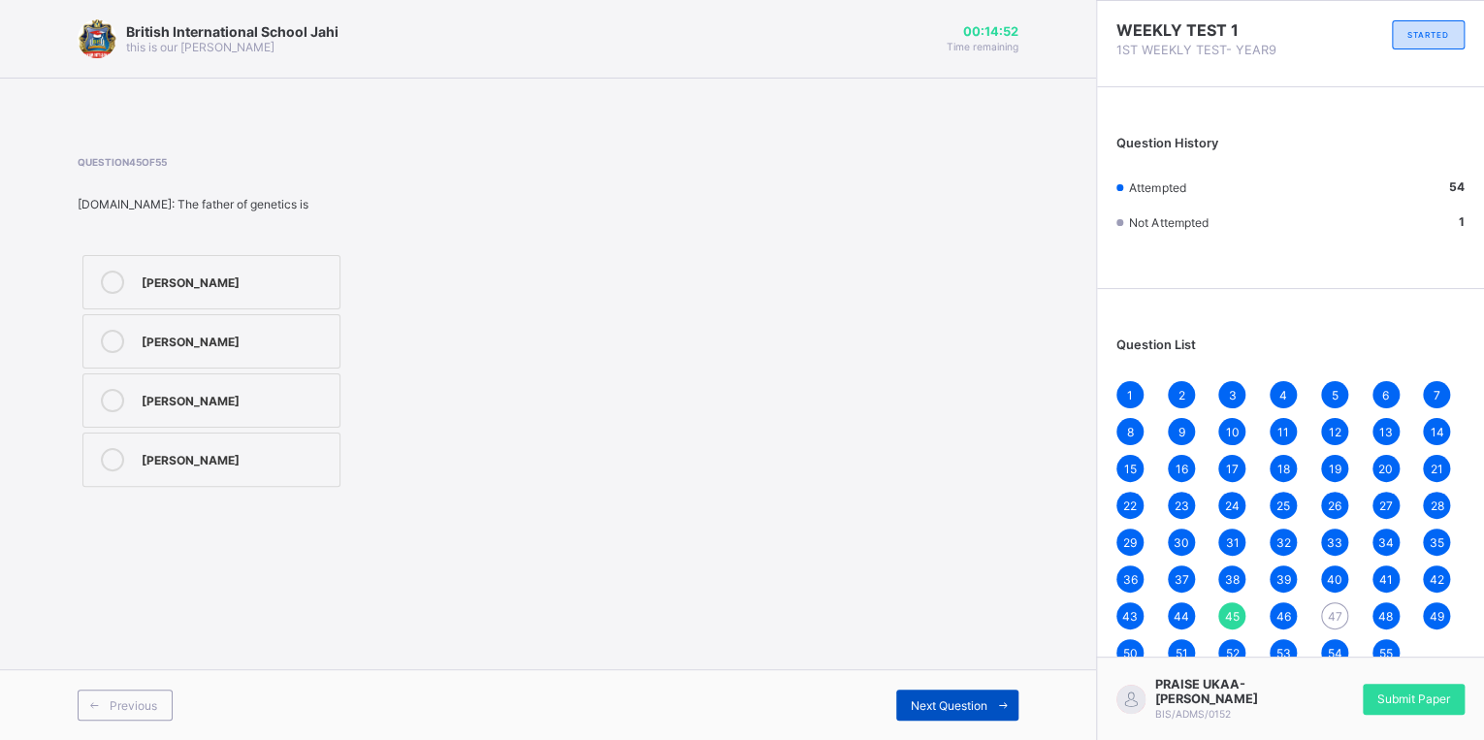
click at [1002, 699] on icon at bounding box center [1003, 705] width 15 height 13
click at [1001, 699] on icon at bounding box center [1003, 705] width 15 height 13
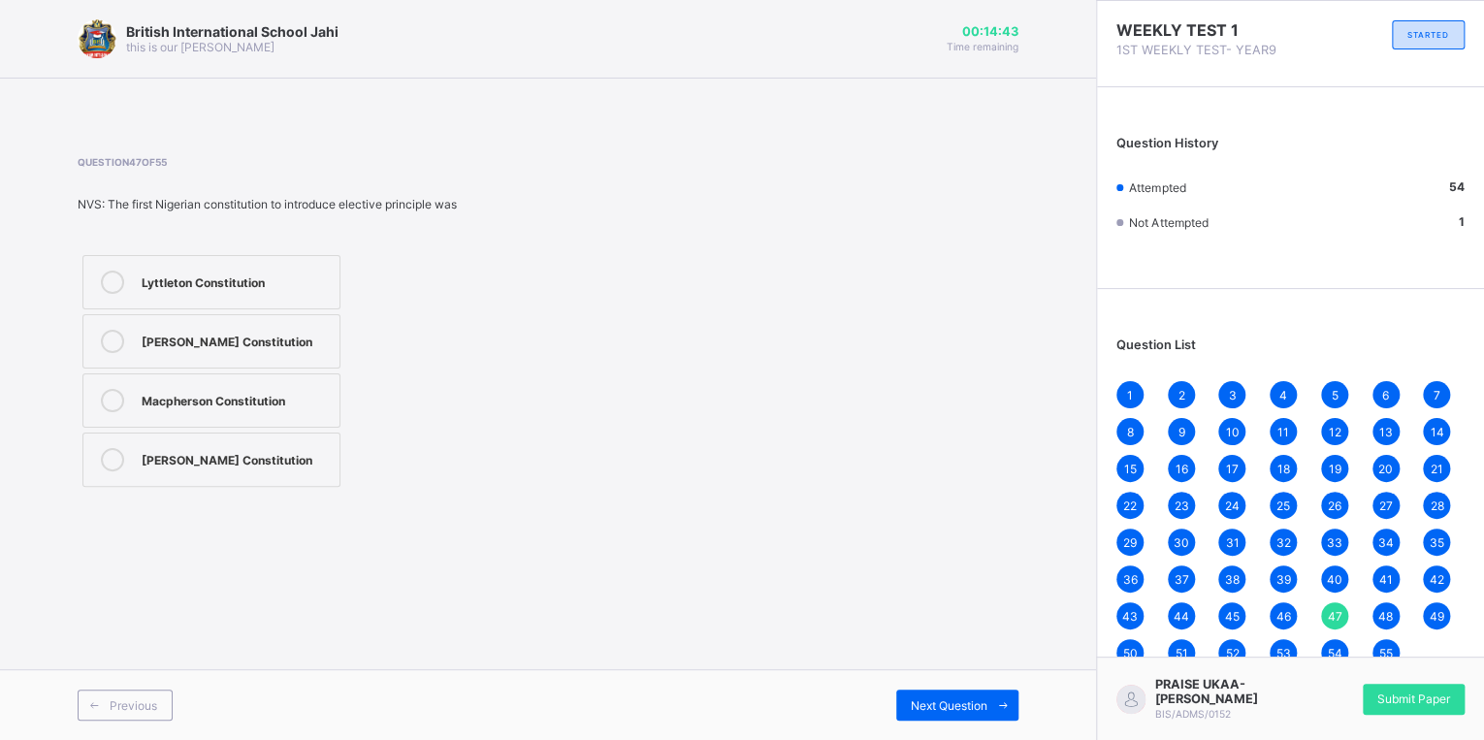
click at [285, 347] on div "[PERSON_NAME] Constitution" at bounding box center [236, 339] width 188 height 19
click at [964, 703] on span "Next Question" at bounding box center [949, 705] width 77 height 15
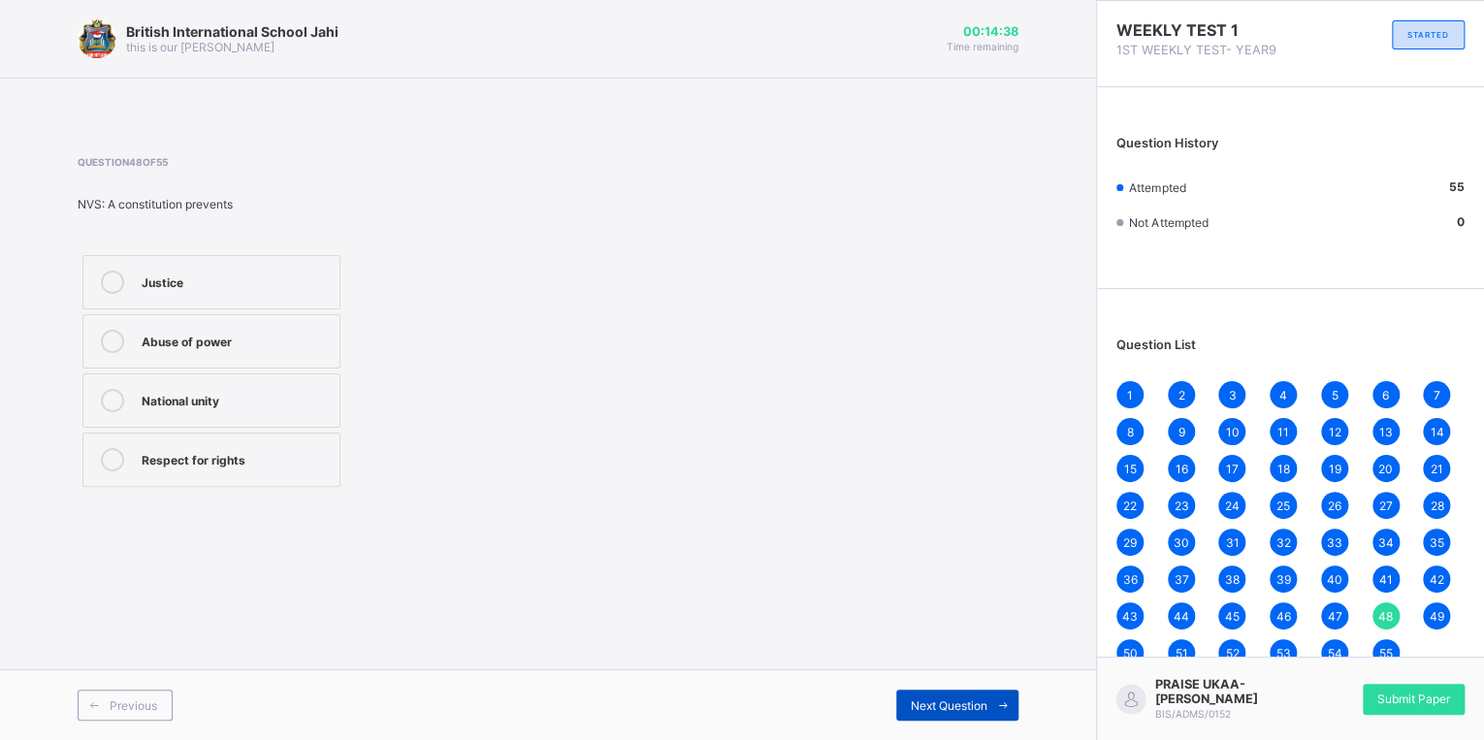
click at [964, 703] on span "Next Question" at bounding box center [949, 705] width 77 height 15
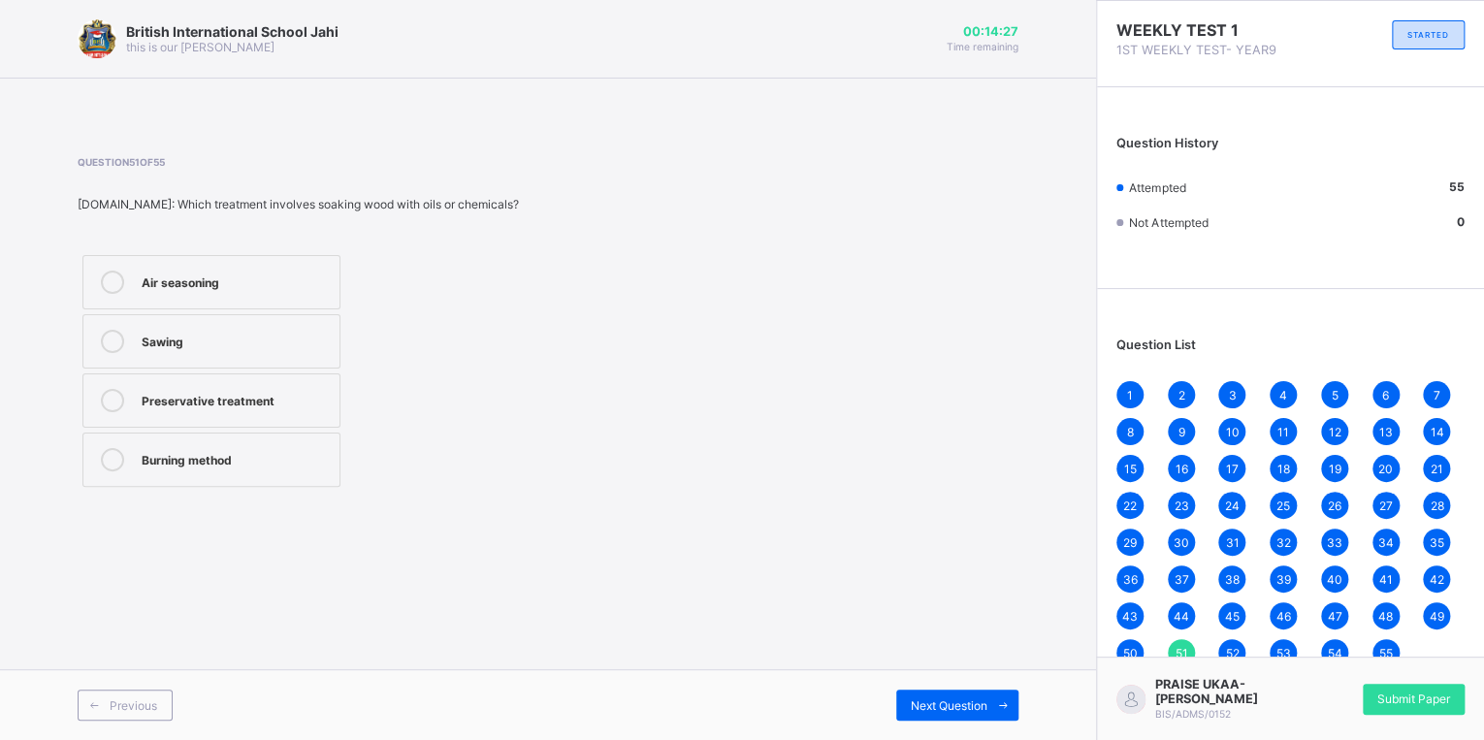
click at [257, 405] on div "Preservative treatment" at bounding box center [236, 398] width 188 height 19
click at [933, 705] on span "Next Question" at bounding box center [949, 705] width 77 height 15
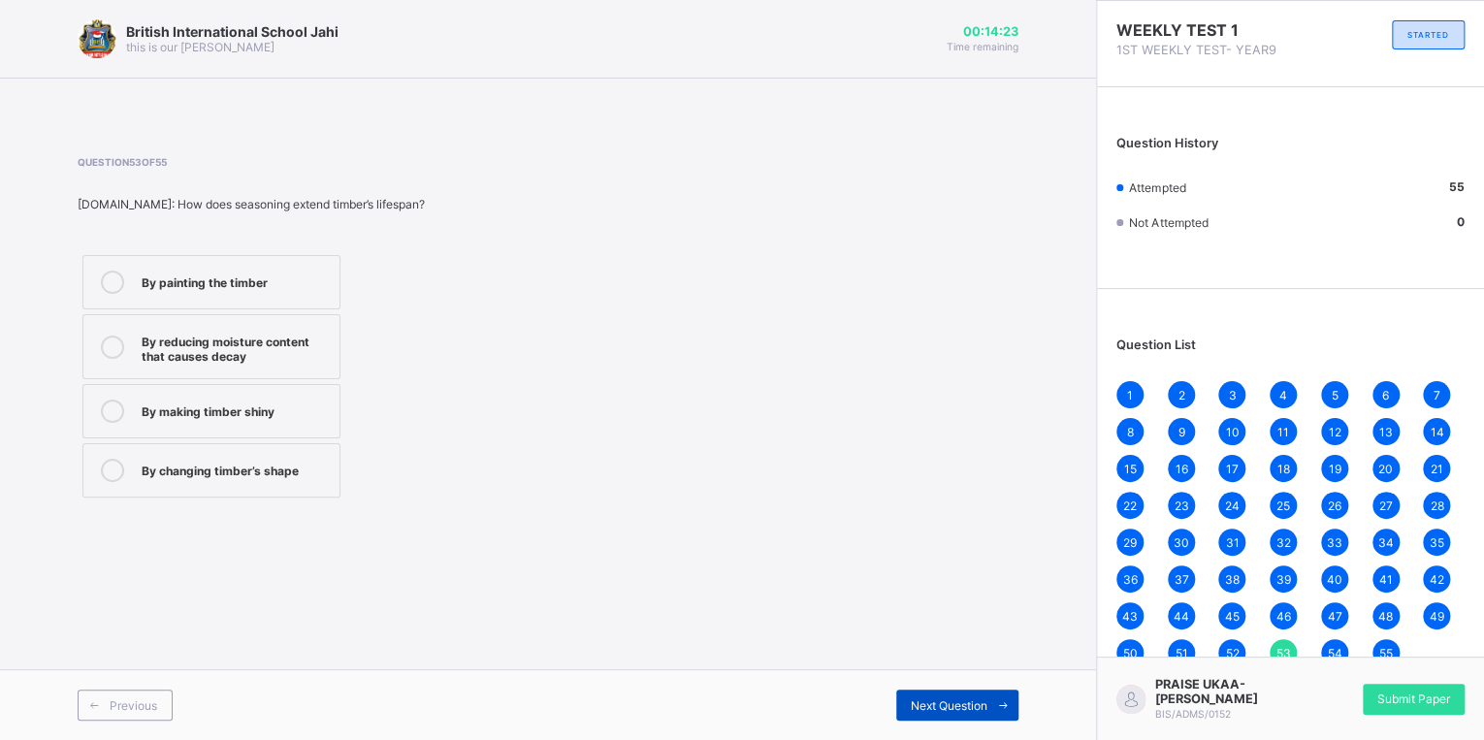
click at [933, 705] on span "Next Question" at bounding box center [949, 705] width 77 height 15
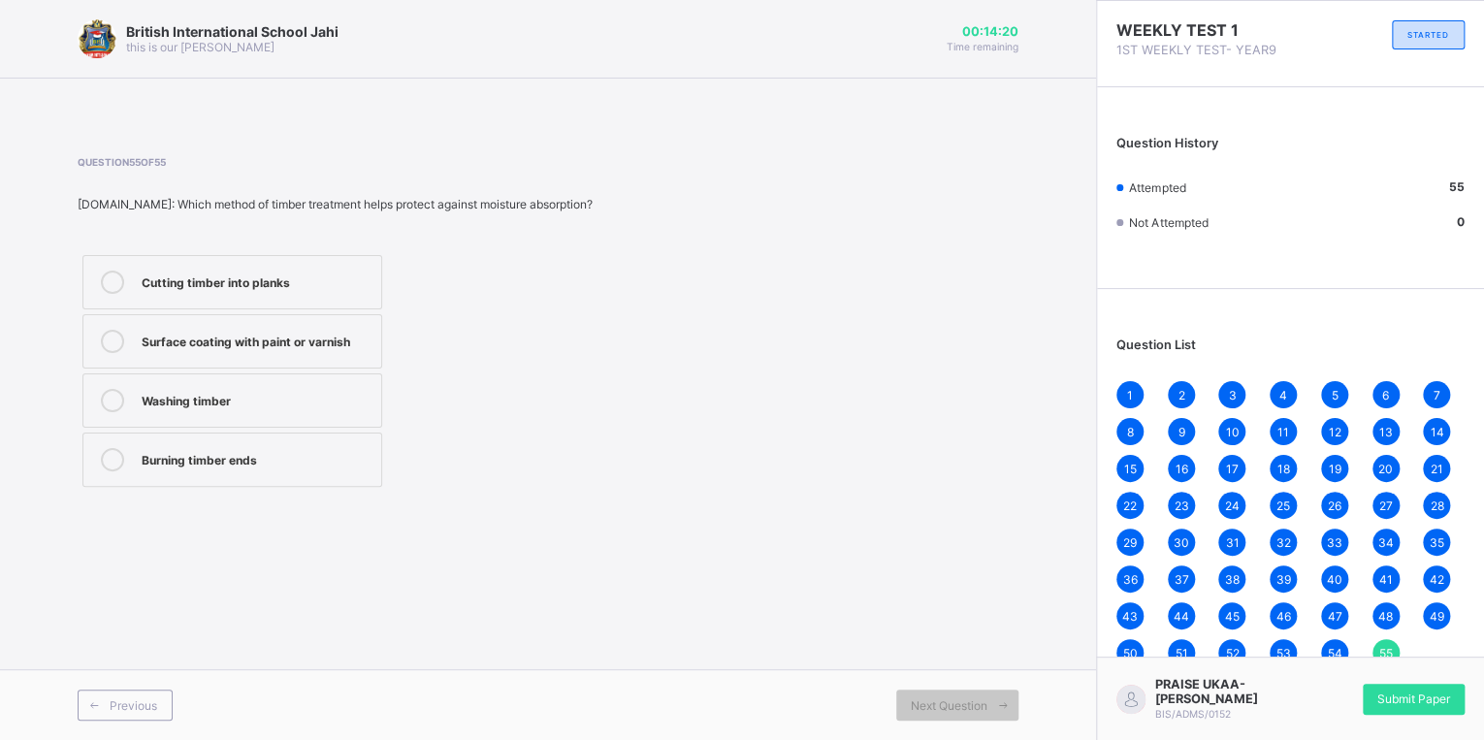
click at [1127, 394] on span "1" at bounding box center [1130, 395] width 6 height 15
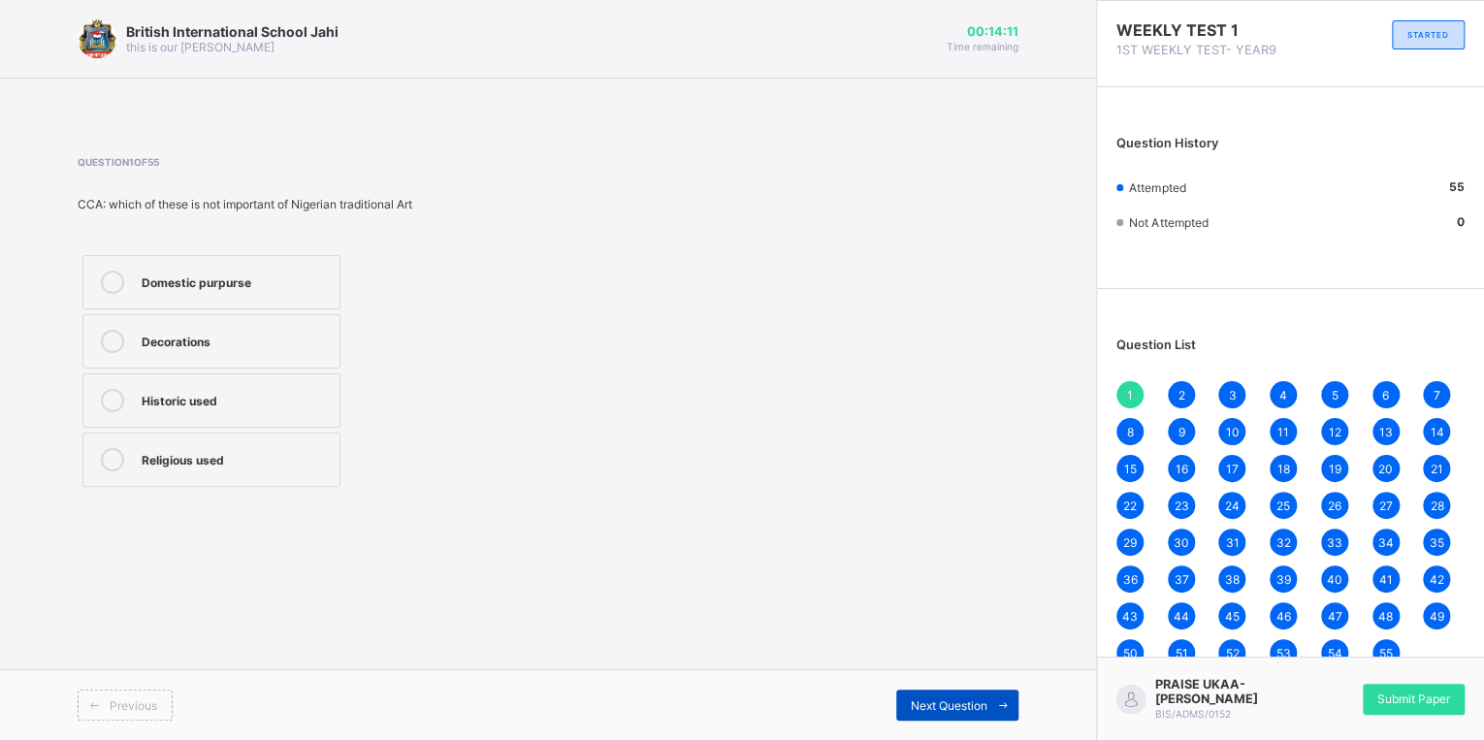
click at [969, 700] on span "Next Question" at bounding box center [949, 705] width 77 height 15
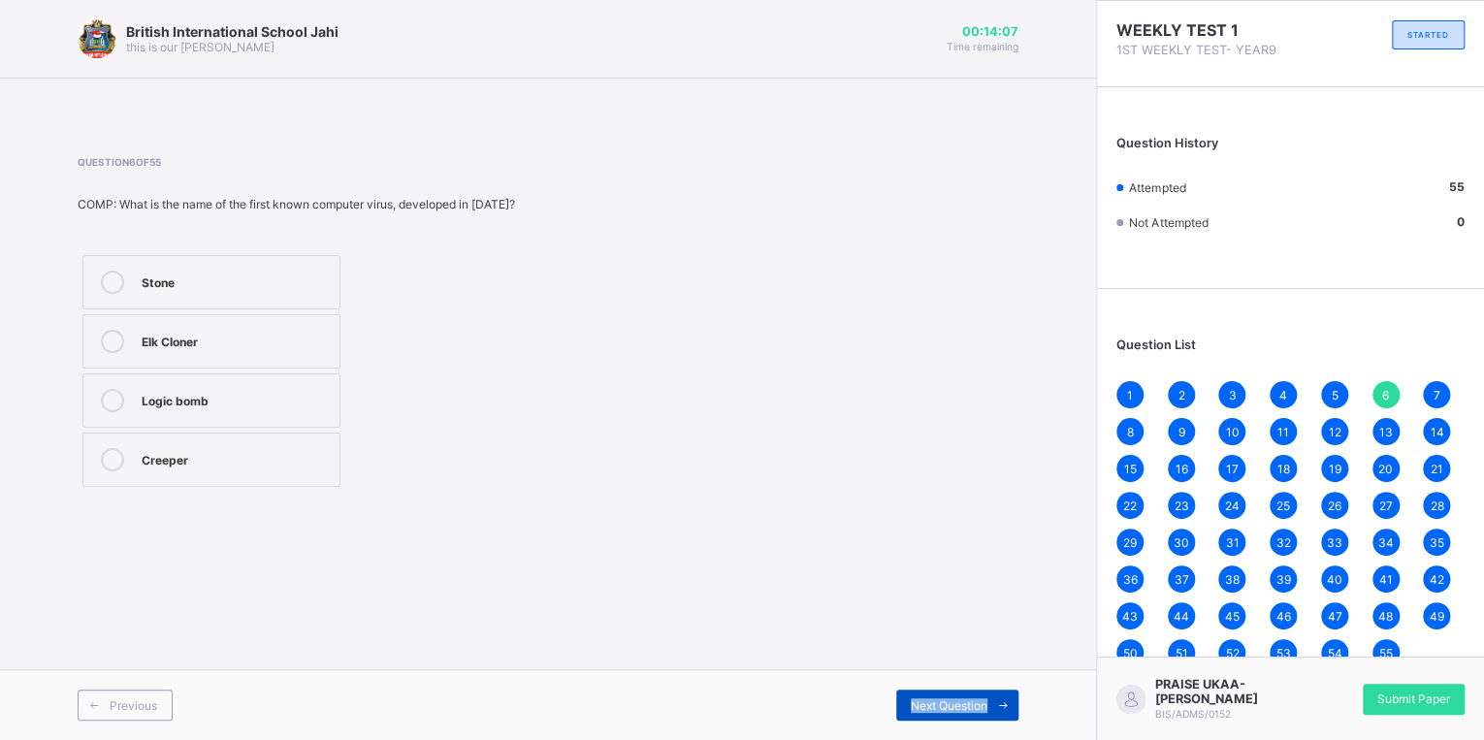
click at [968, 702] on span "Next Question" at bounding box center [949, 705] width 77 height 15
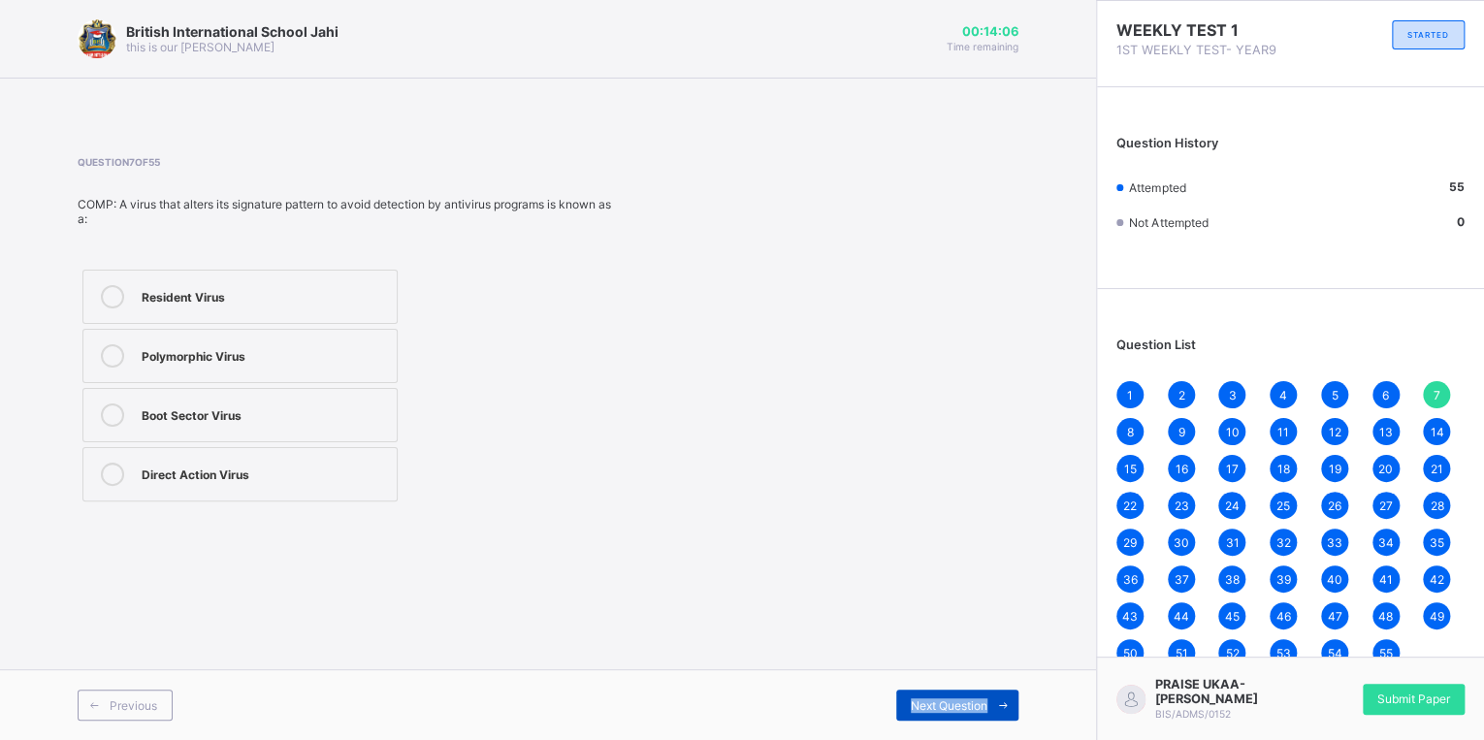
click at [968, 702] on span "Next Question" at bounding box center [949, 705] width 77 height 15
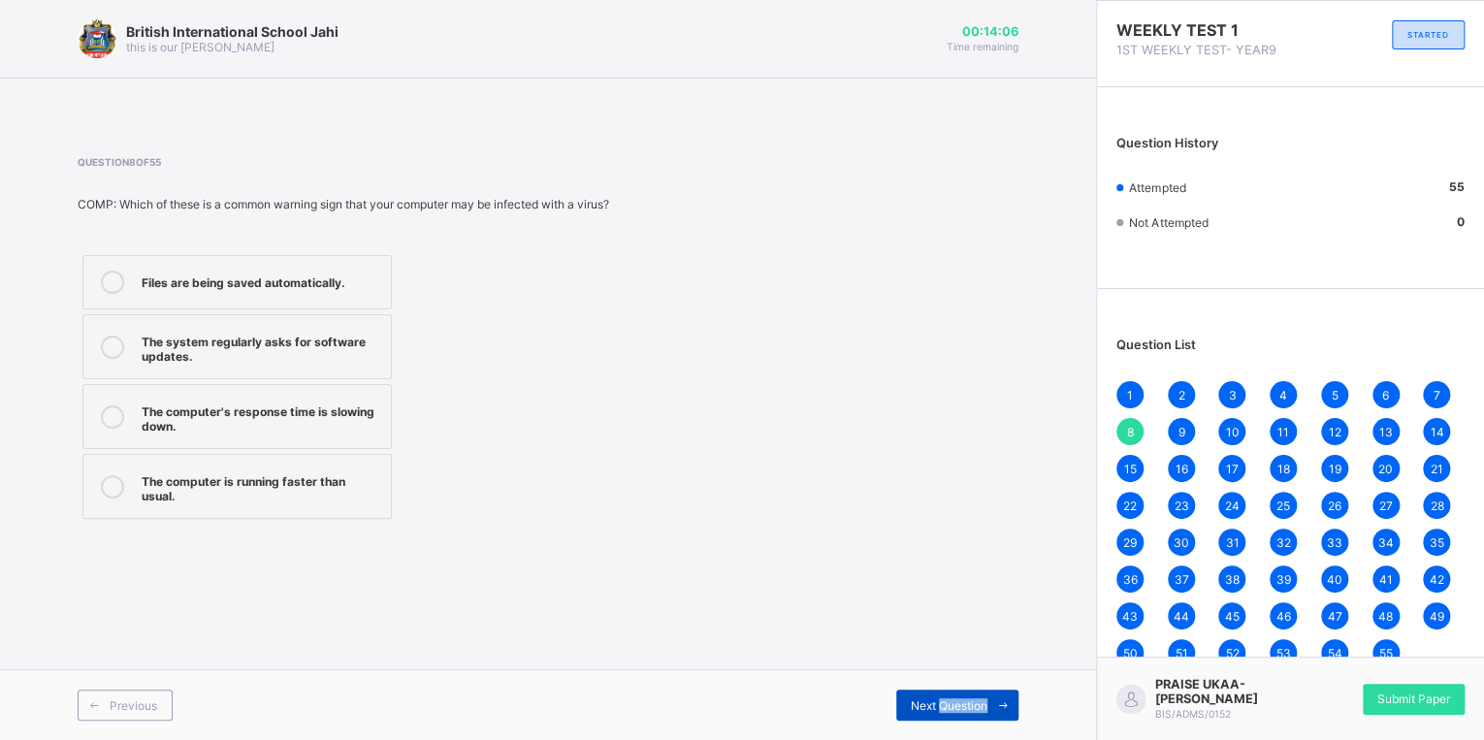
click at [968, 702] on span "Next Question" at bounding box center [949, 705] width 77 height 15
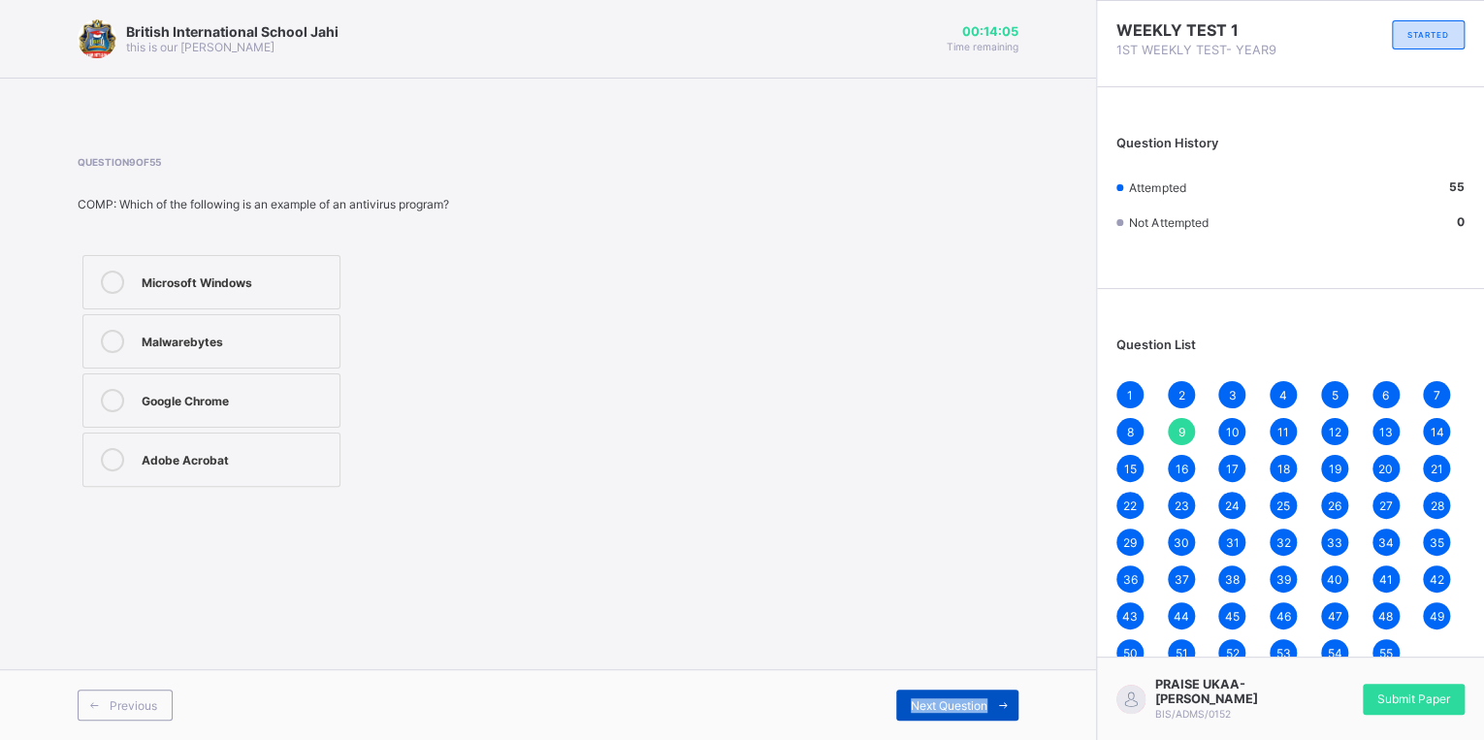
click at [968, 702] on span "Next Question" at bounding box center [949, 705] width 77 height 15
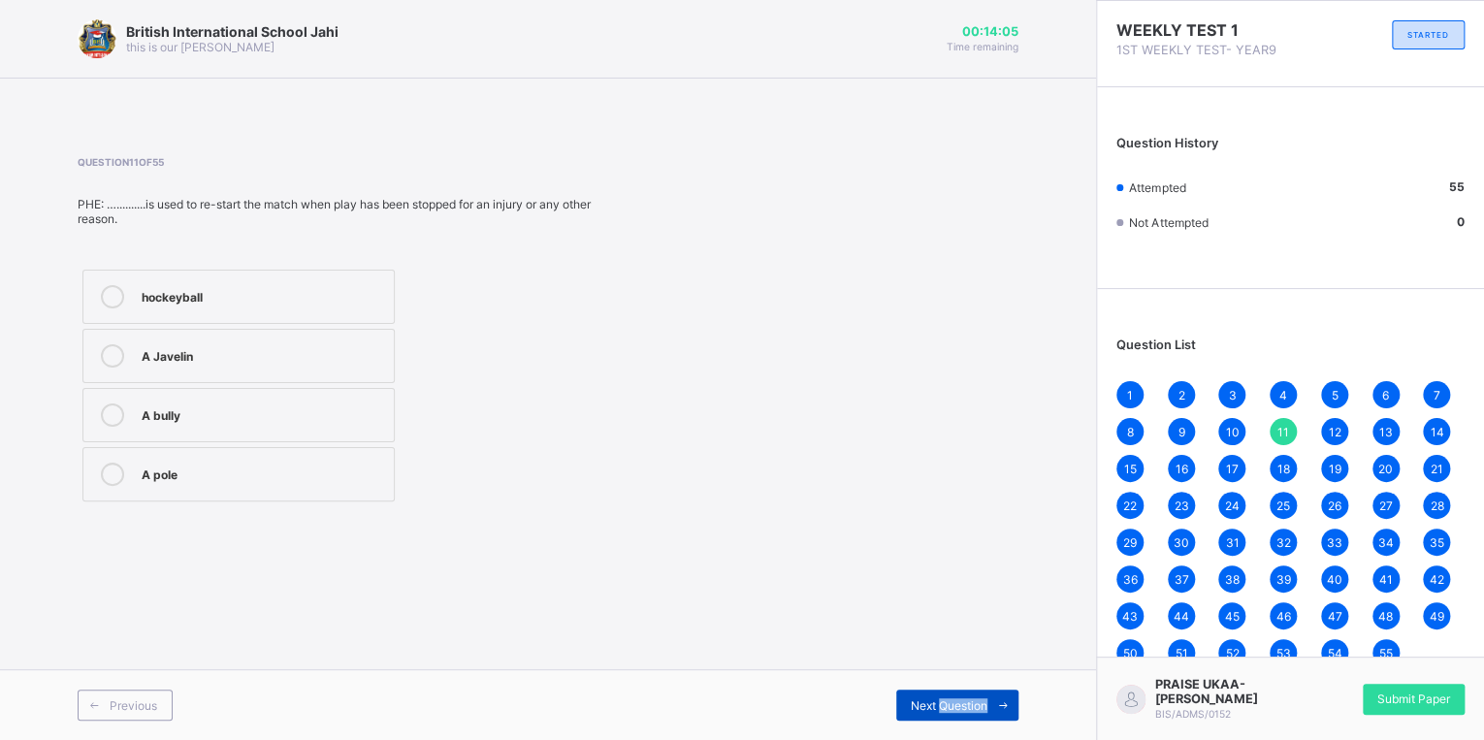
click at [968, 702] on span "Next Question" at bounding box center [949, 705] width 77 height 15
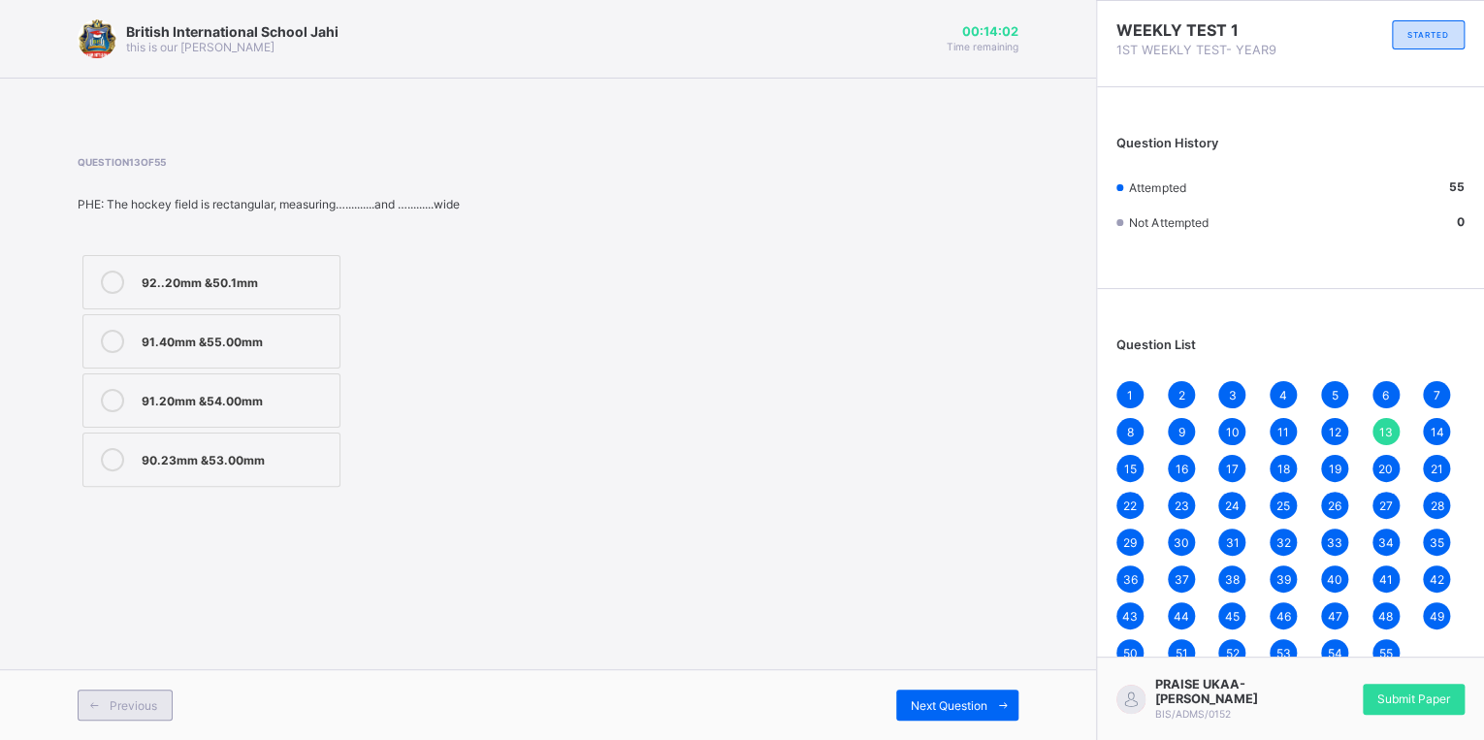
click at [159, 696] on div "Previous" at bounding box center [125, 705] width 95 height 31
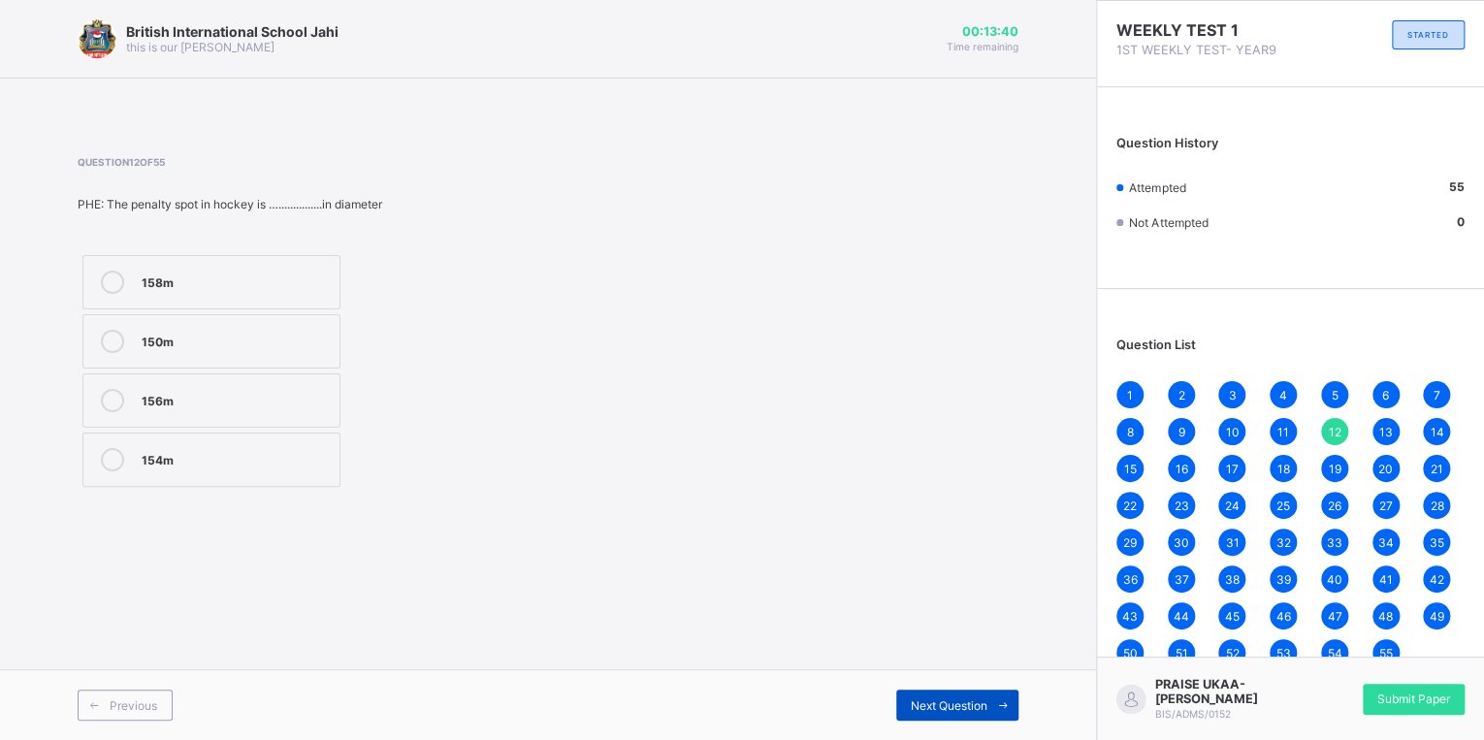
click at [1009, 708] on icon at bounding box center [1003, 705] width 15 height 13
click at [987, 701] on span at bounding box center [1002, 705] width 31 height 31
click at [984, 712] on span "Next Question" at bounding box center [949, 705] width 77 height 15
click at [982, 712] on span "Next Question" at bounding box center [949, 705] width 77 height 15
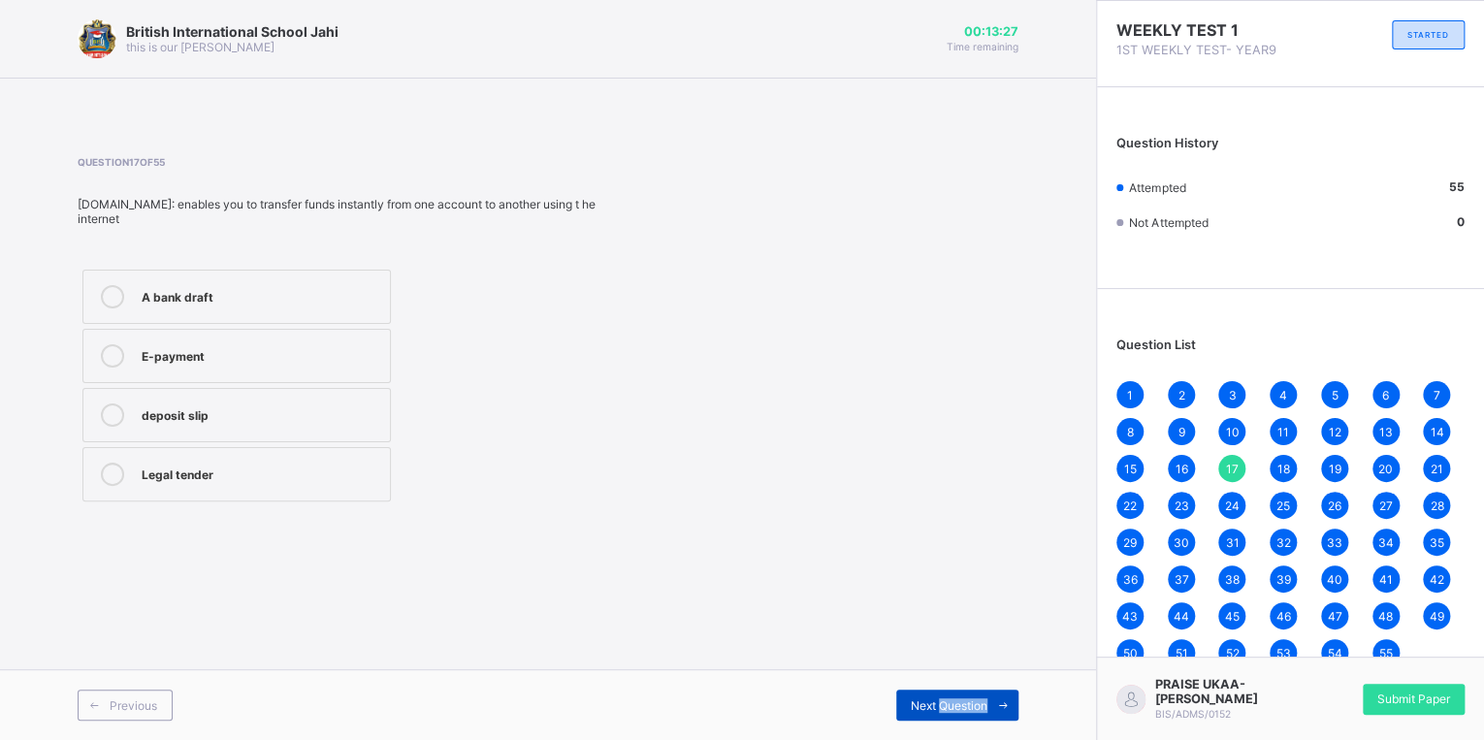
click at [979, 714] on div "Next Question" at bounding box center [957, 705] width 122 height 31
click at [973, 714] on div "Next Question" at bounding box center [957, 705] width 122 height 31
click at [970, 716] on div "Next Question" at bounding box center [957, 705] width 122 height 31
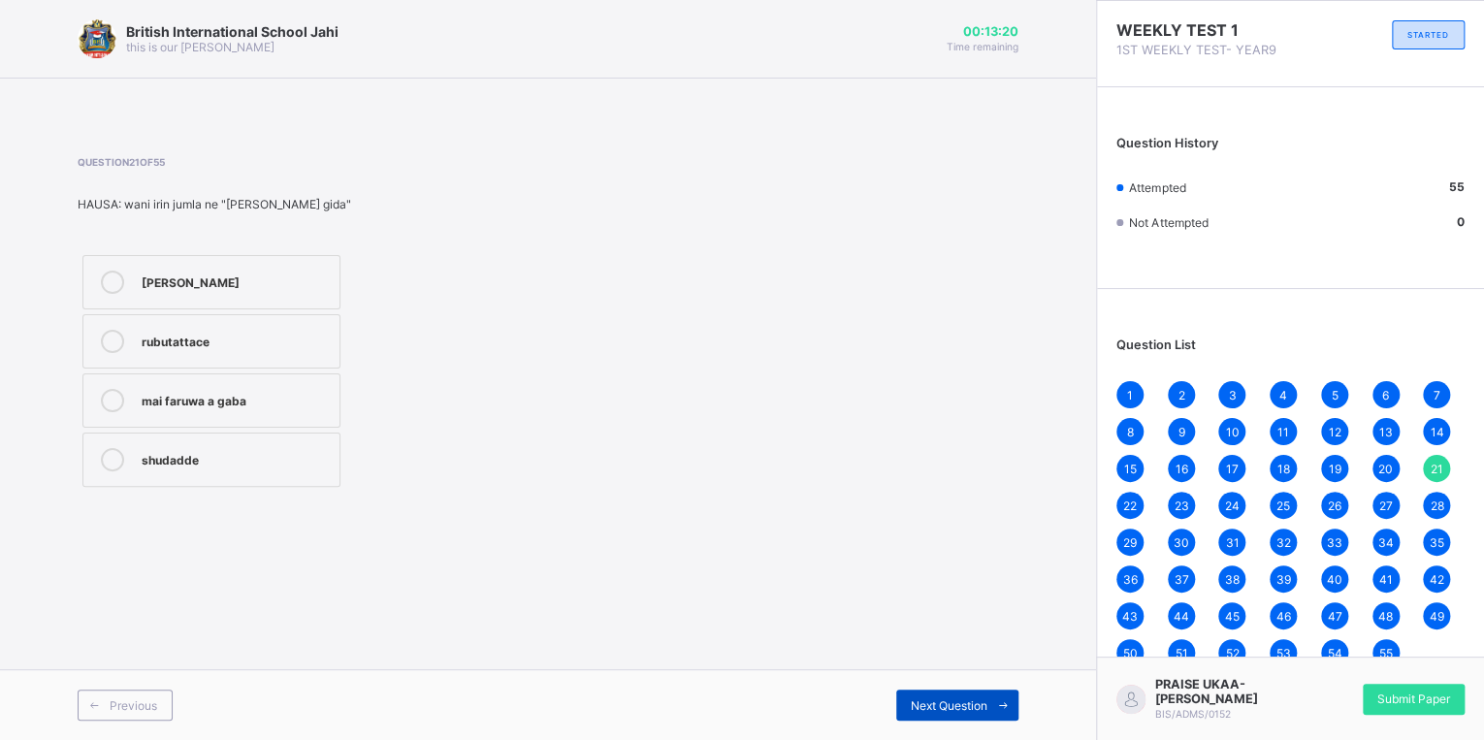
click at [970, 708] on span "Next Question" at bounding box center [949, 705] width 77 height 15
click at [959, 675] on div "Previous Next Question" at bounding box center [548, 704] width 1096 height 71
click at [952, 695] on div "Next Question" at bounding box center [957, 705] width 122 height 31
click at [950, 696] on div "Next Question" at bounding box center [957, 705] width 122 height 31
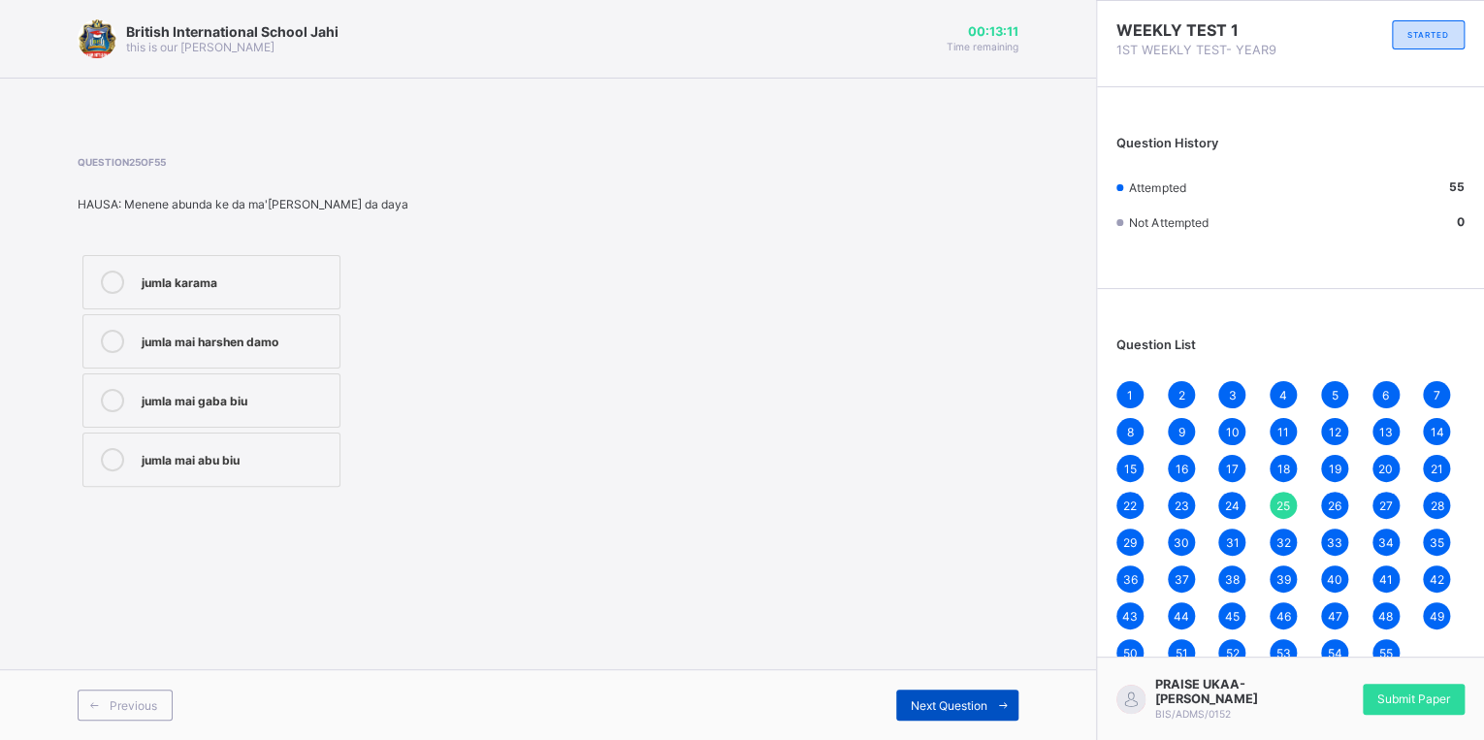
click at [950, 696] on div "Next Question" at bounding box center [957, 705] width 122 height 31
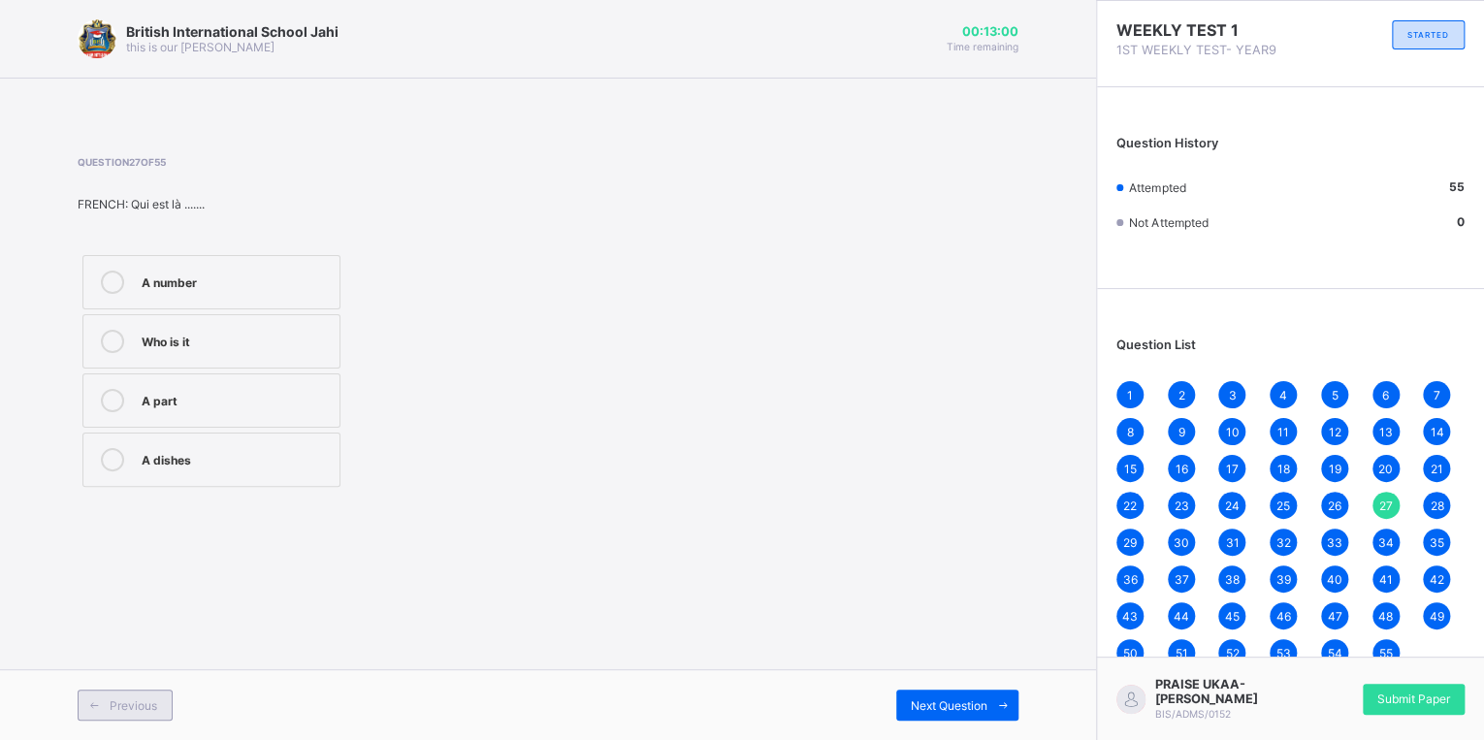
click at [95, 715] on span at bounding box center [94, 705] width 31 height 31
click at [958, 702] on span "Next Question" at bounding box center [949, 705] width 77 height 15
click at [911, 704] on span "Next Question" at bounding box center [949, 705] width 77 height 15
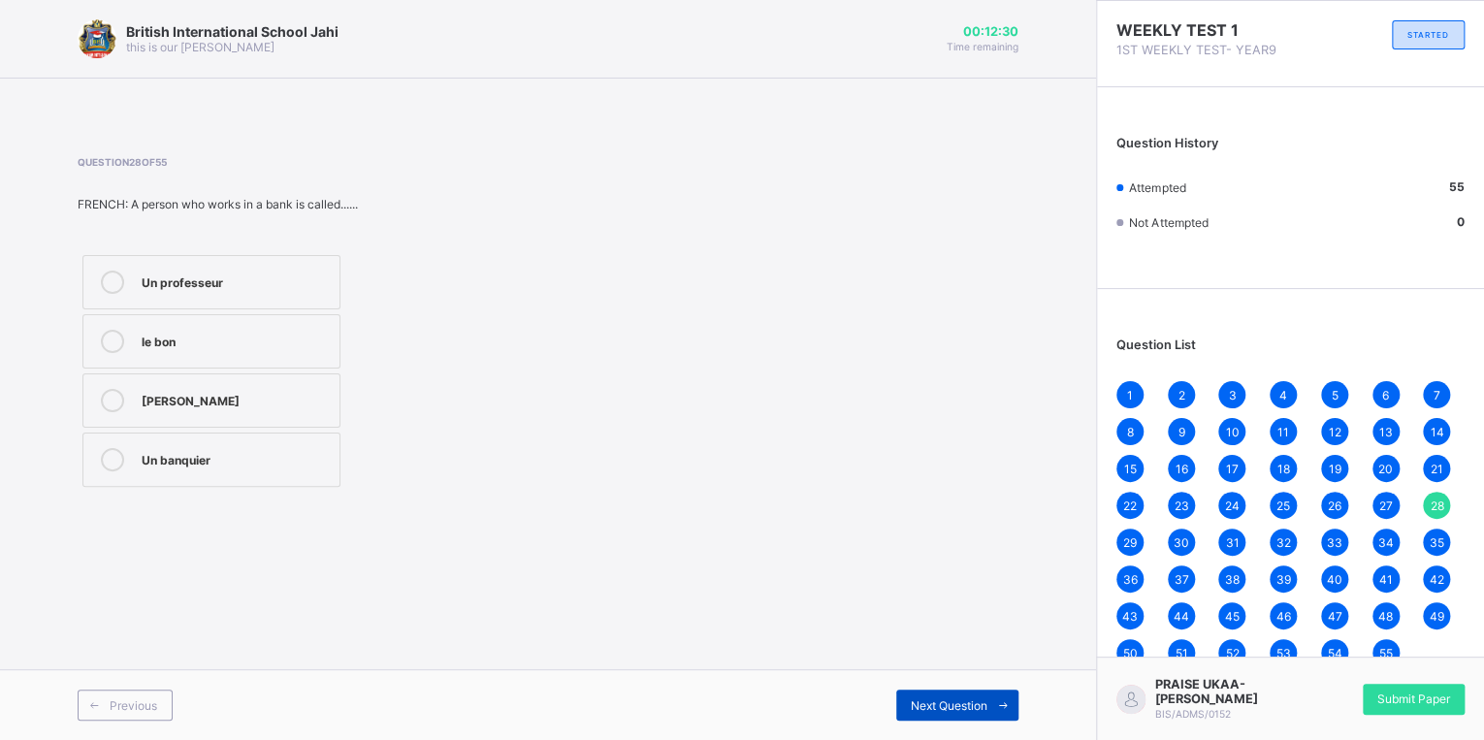
click at [911, 703] on span "Next Question" at bounding box center [949, 705] width 77 height 15
click at [912, 702] on span "Next Question" at bounding box center [949, 705] width 77 height 15
click at [916, 698] on span "Next Question" at bounding box center [949, 705] width 77 height 15
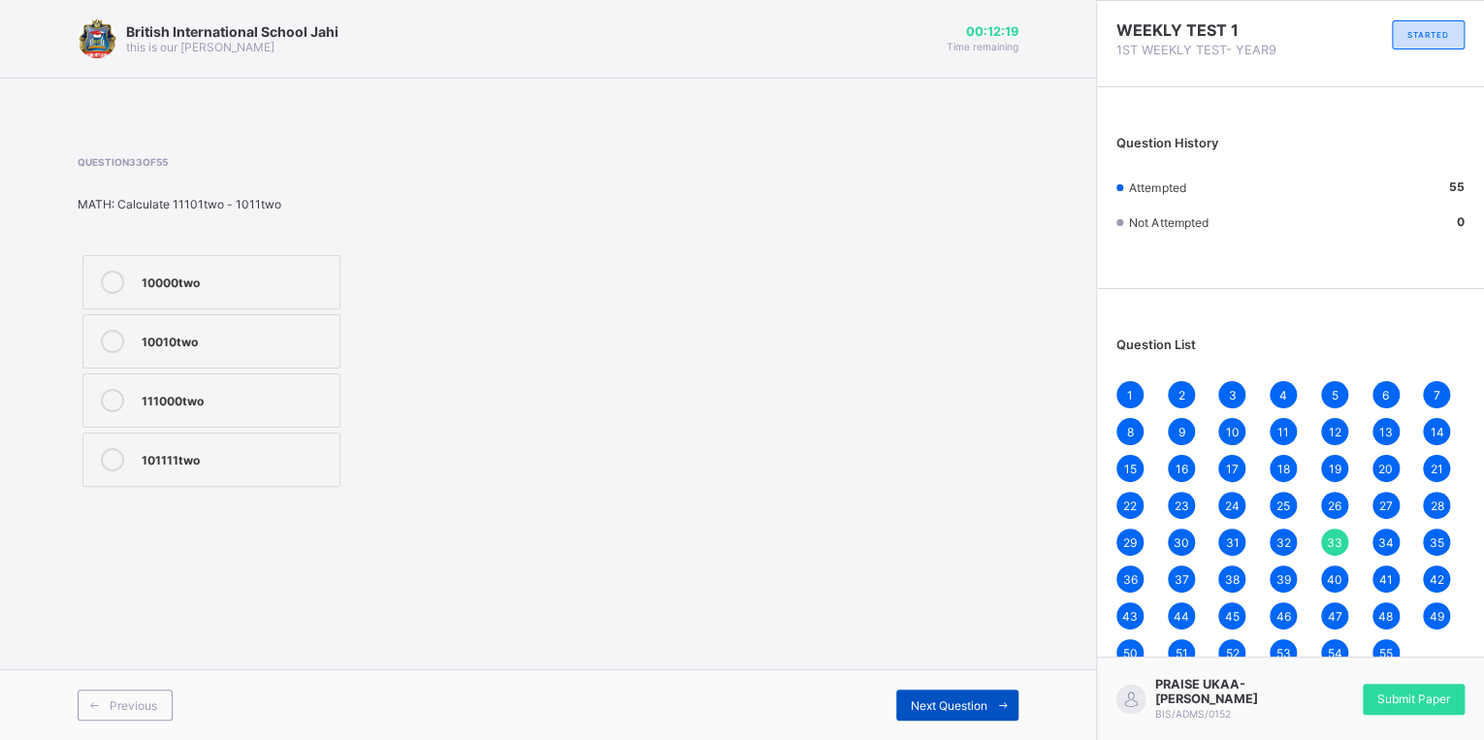
click at [916, 698] on span "Next Question" at bounding box center [949, 705] width 77 height 15
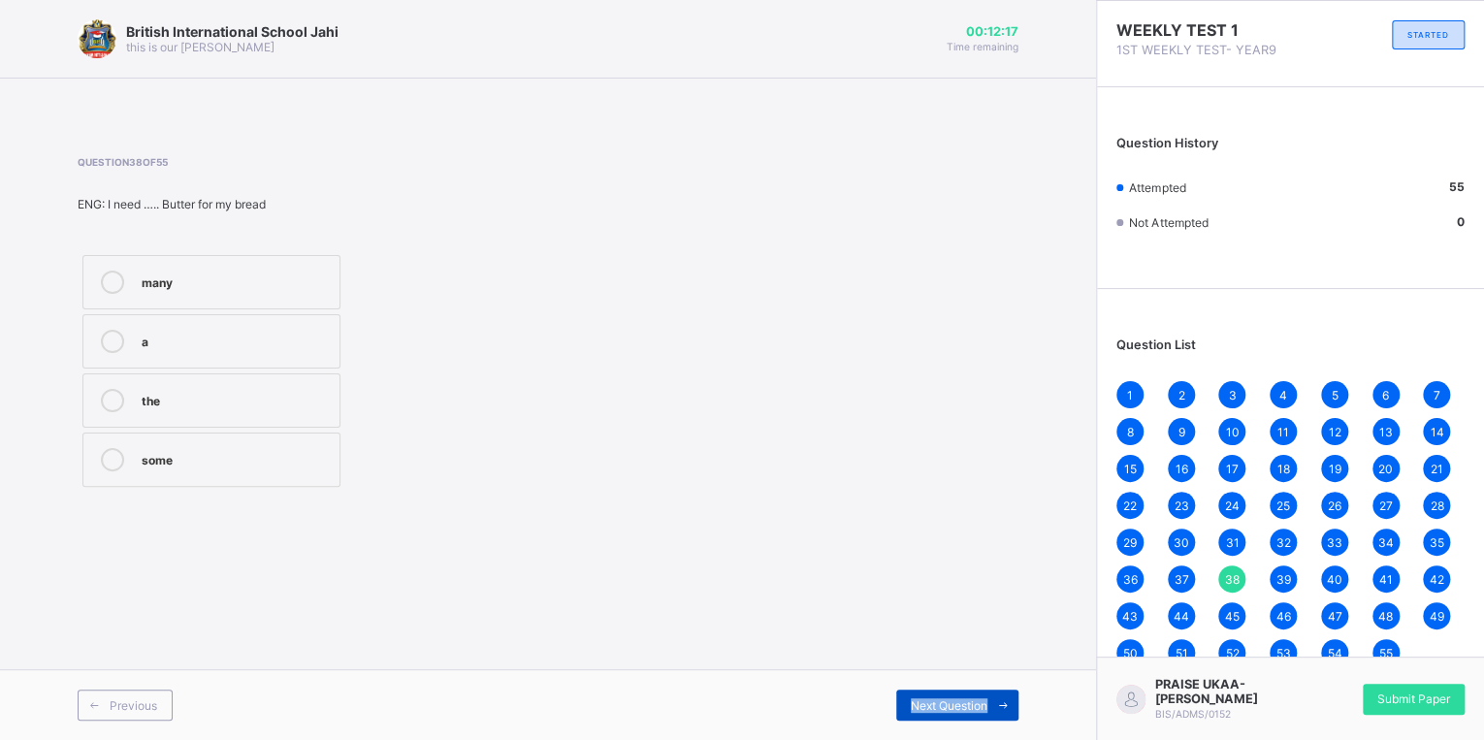
click at [916, 698] on span "Next Question" at bounding box center [949, 705] width 77 height 15
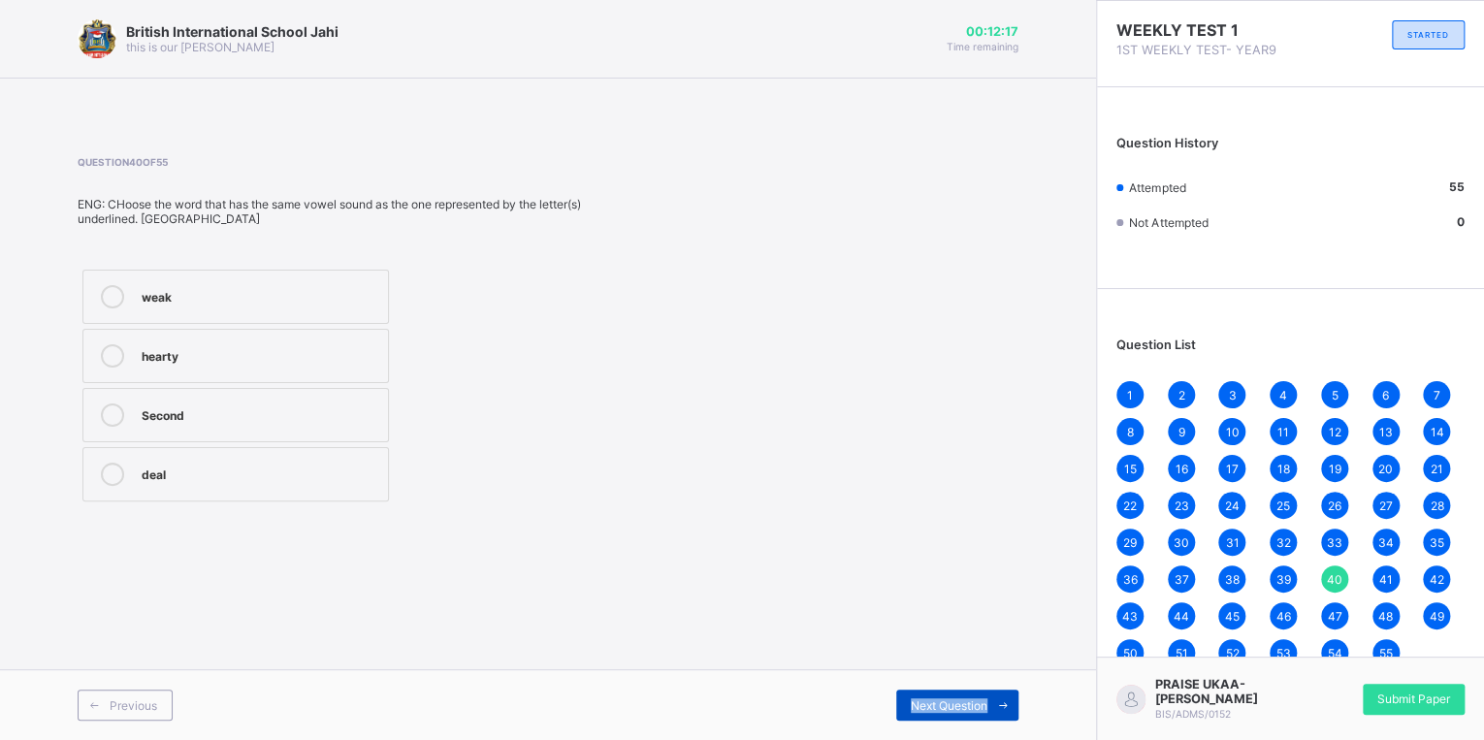
click at [916, 698] on span "Next Question" at bounding box center [949, 705] width 77 height 15
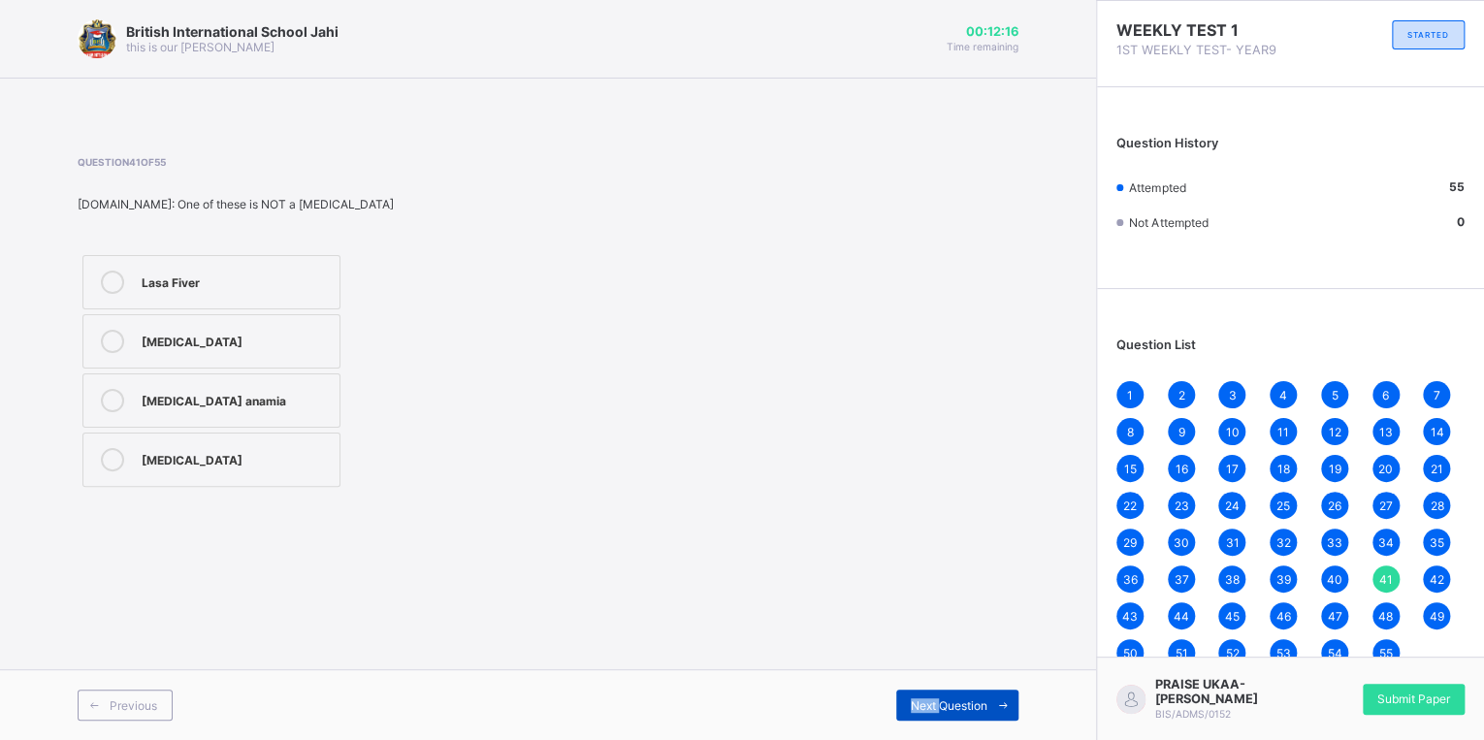
click at [915, 698] on span "Next Question" at bounding box center [949, 705] width 77 height 15
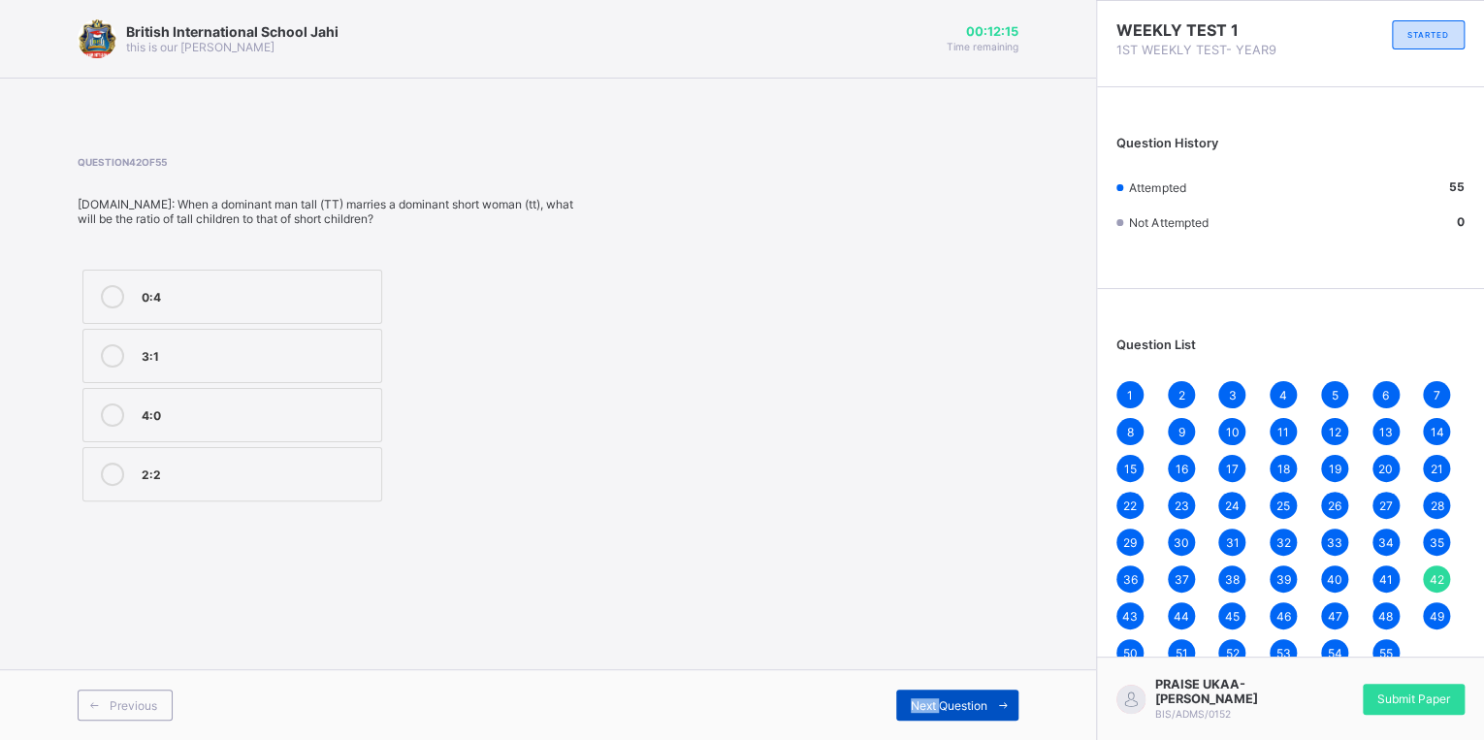
click at [915, 698] on span "Next Question" at bounding box center [949, 705] width 77 height 15
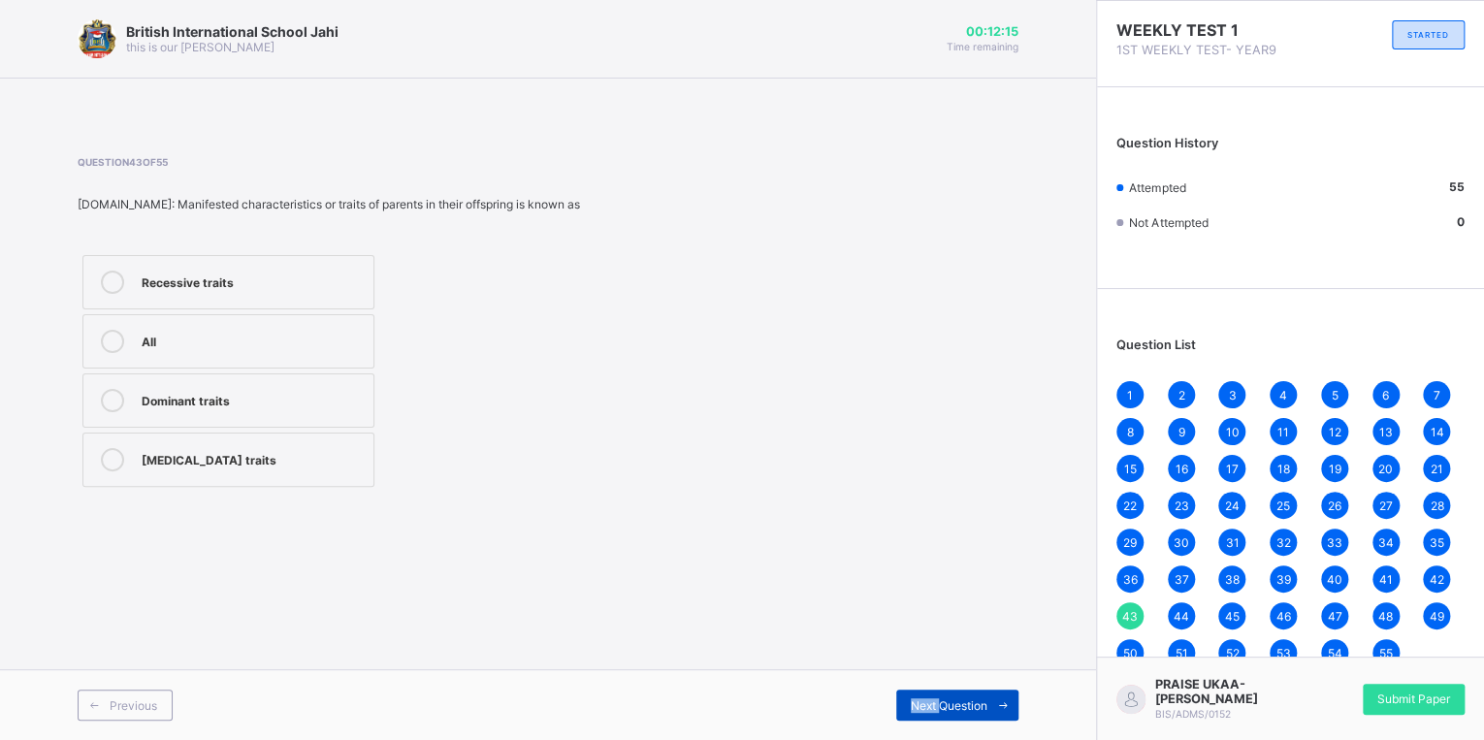
click at [915, 698] on span "Next Question" at bounding box center [949, 705] width 77 height 15
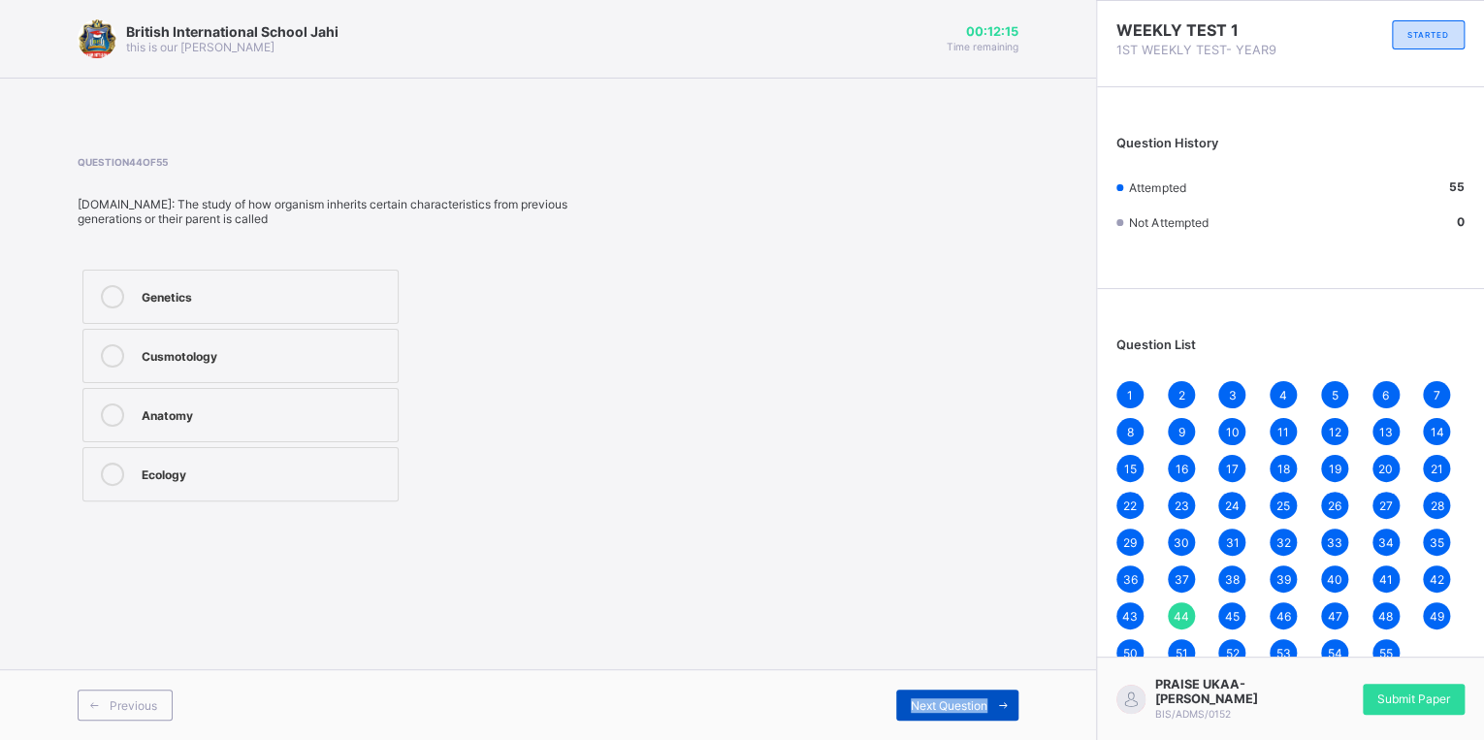
click at [915, 698] on span "Next Question" at bounding box center [949, 705] width 77 height 15
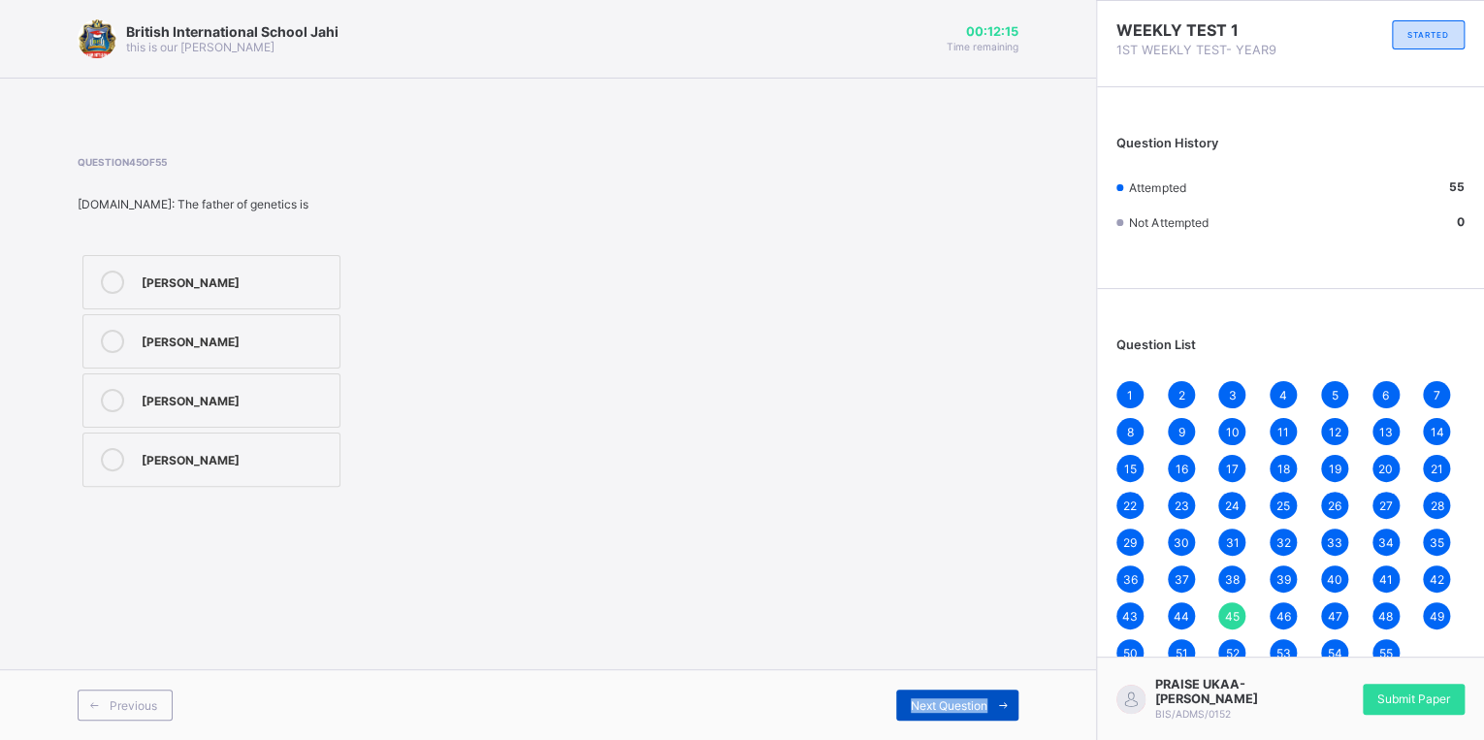
click at [915, 698] on span "Next Question" at bounding box center [949, 705] width 77 height 15
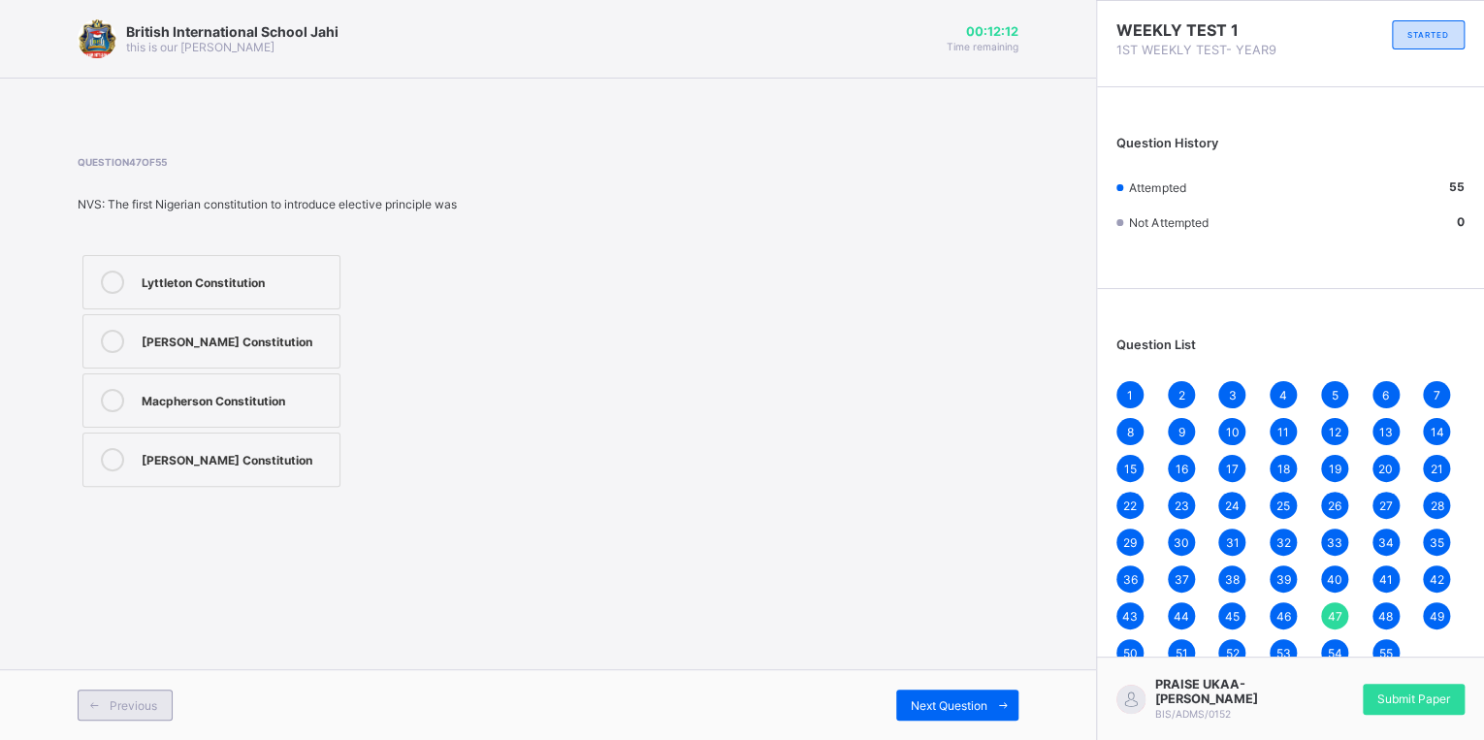
click at [141, 702] on span "Previous" at bounding box center [134, 705] width 48 height 15
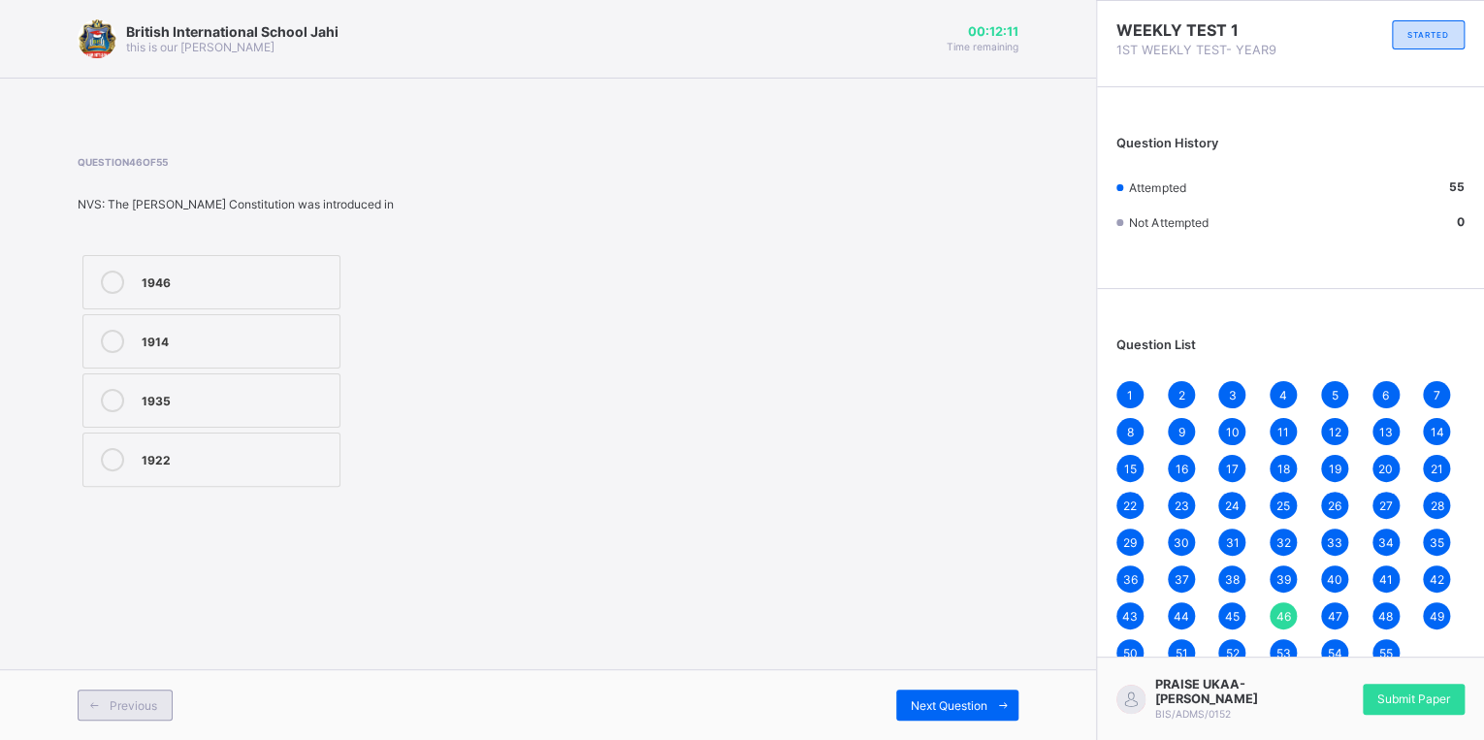
click at [137, 700] on span "Previous" at bounding box center [134, 705] width 48 height 15
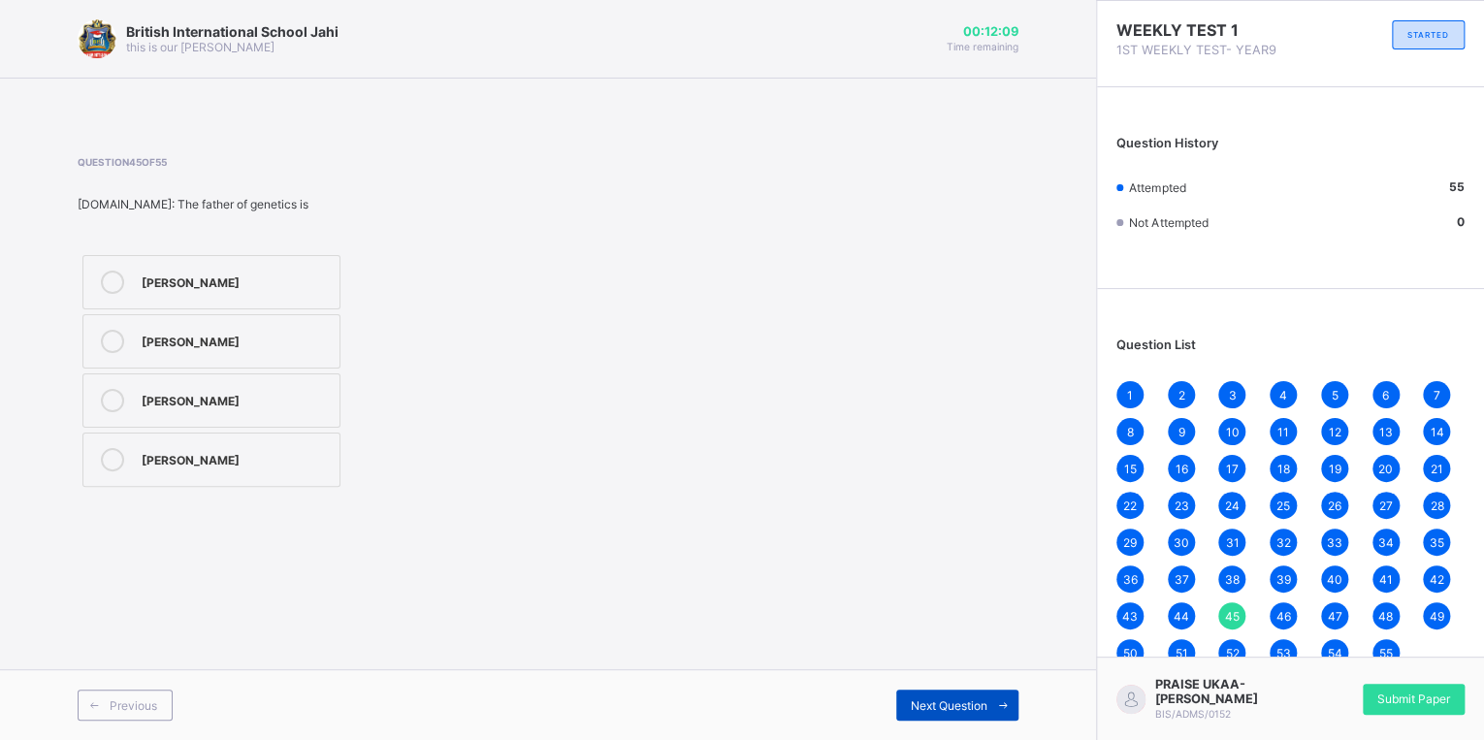
click at [1004, 700] on icon at bounding box center [1003, 705] width 15 height 13
click at [947, 709] on span "Next Question" at bounding box center [949, 705] width 77 height 15
click at [920, 708] on span "Next Question" at bounding box center [949, 705] width 77 height 15
drag, startPoint x: 907, startPoint y: 713, endPoint x: 917, endPoint y: 707, distance: 11.3
click at [917, 707] on div "Next Question" at bounding box center [957, 705] width 122 height 31
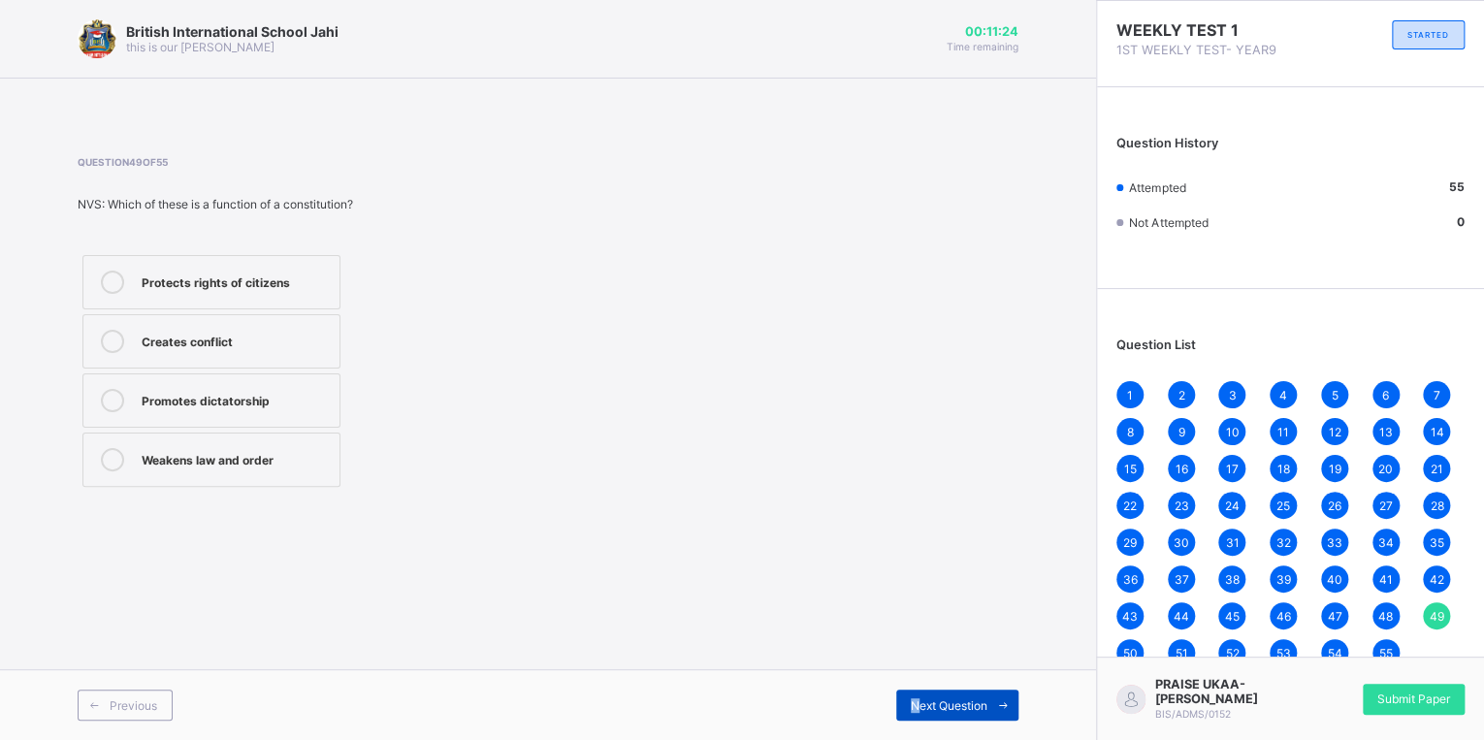
click at [911, 711] on span "Next Question" at bounding box center [949, 705] width 77 height 15
click at [908, 713] on div "Next Question" at bounding box center [957, 705] width 122 height 31
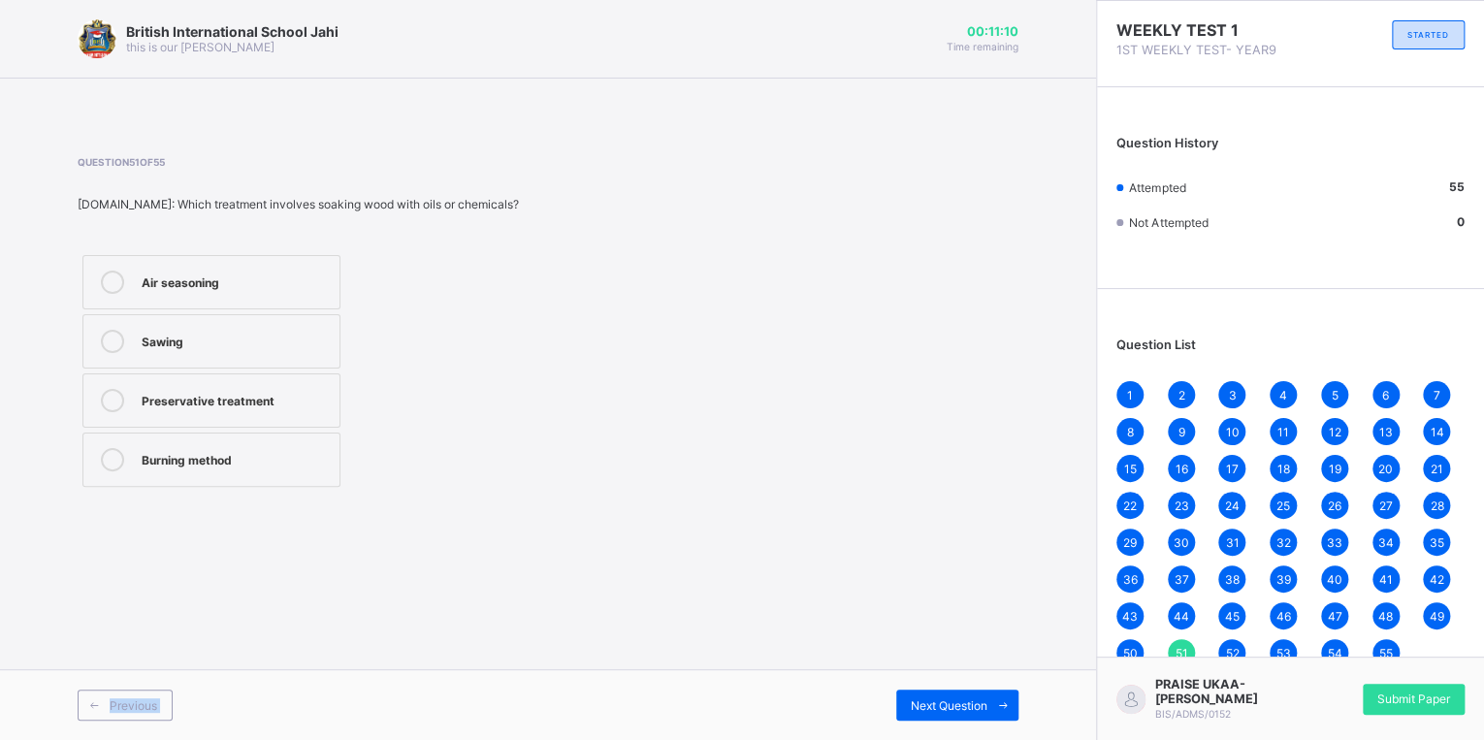
click at [958, 667] on div "British International School Jahi this is our [PERSON_NAME] 00:11:10 Time remai…" at bounding box center [548, 370] width 1096 height 740
drag, startPoint x: 958, startPoint y: 667, endPoint x: 960, endPoint y: 692, distance: 24.3
click at [960, 692] on div "Next Question" at bounding box center [957, 705] width 122 height 31
click at [960, 705] on span "Next Question" at bounding box center [949, 705] width 77 height 15
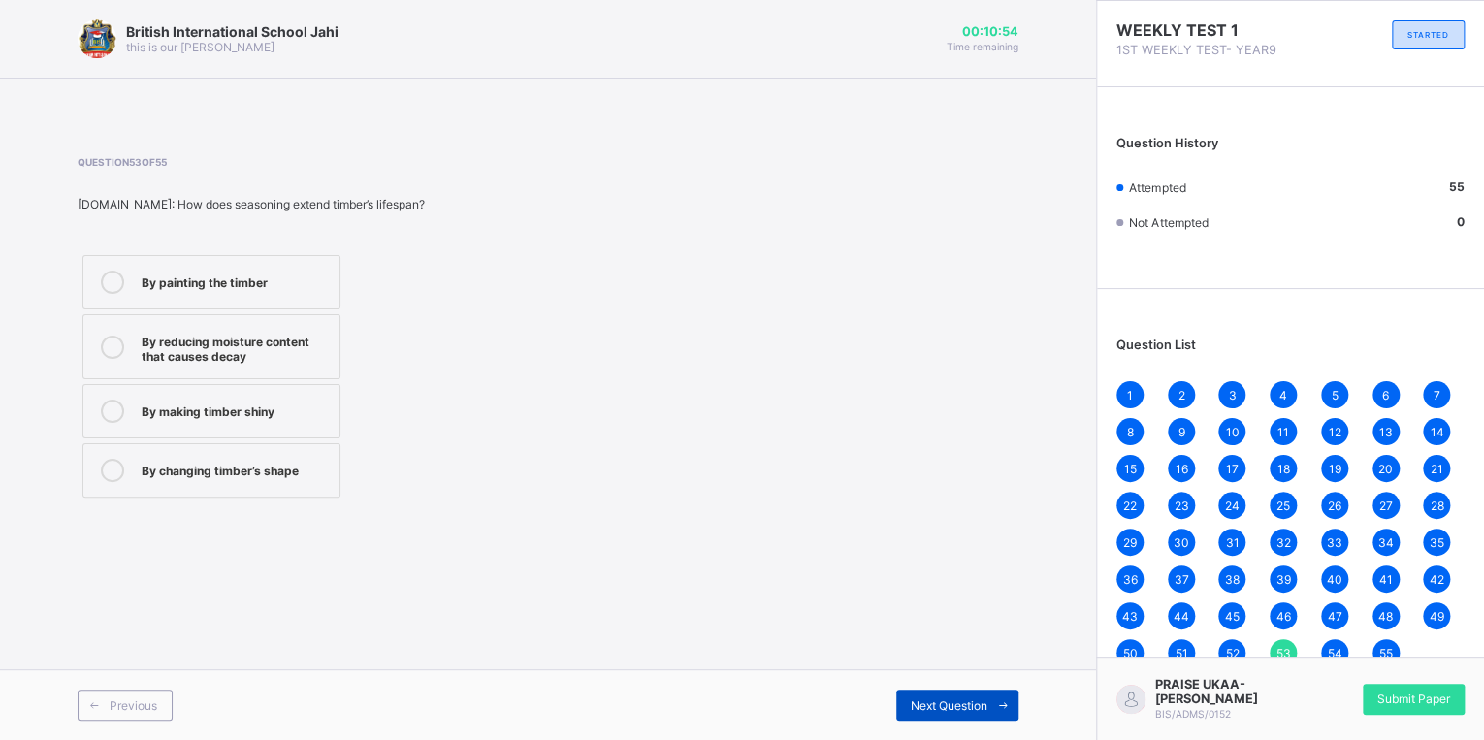
click at [950, 706] on span "Next Question" at bounding box center [949, 705] width 77 height 15
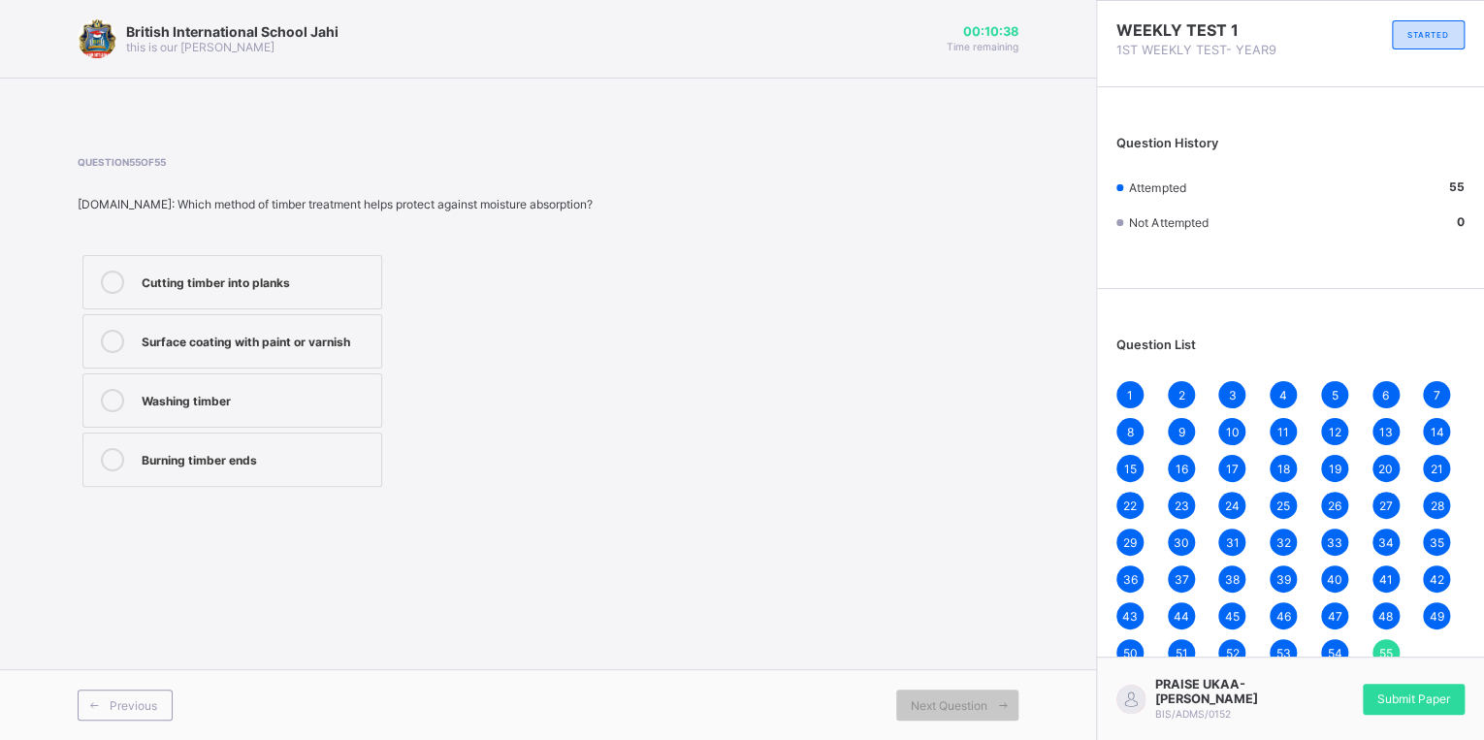
click at [1127, 388] on span "1" at bounding box center [1130, 395] width 6 height 15
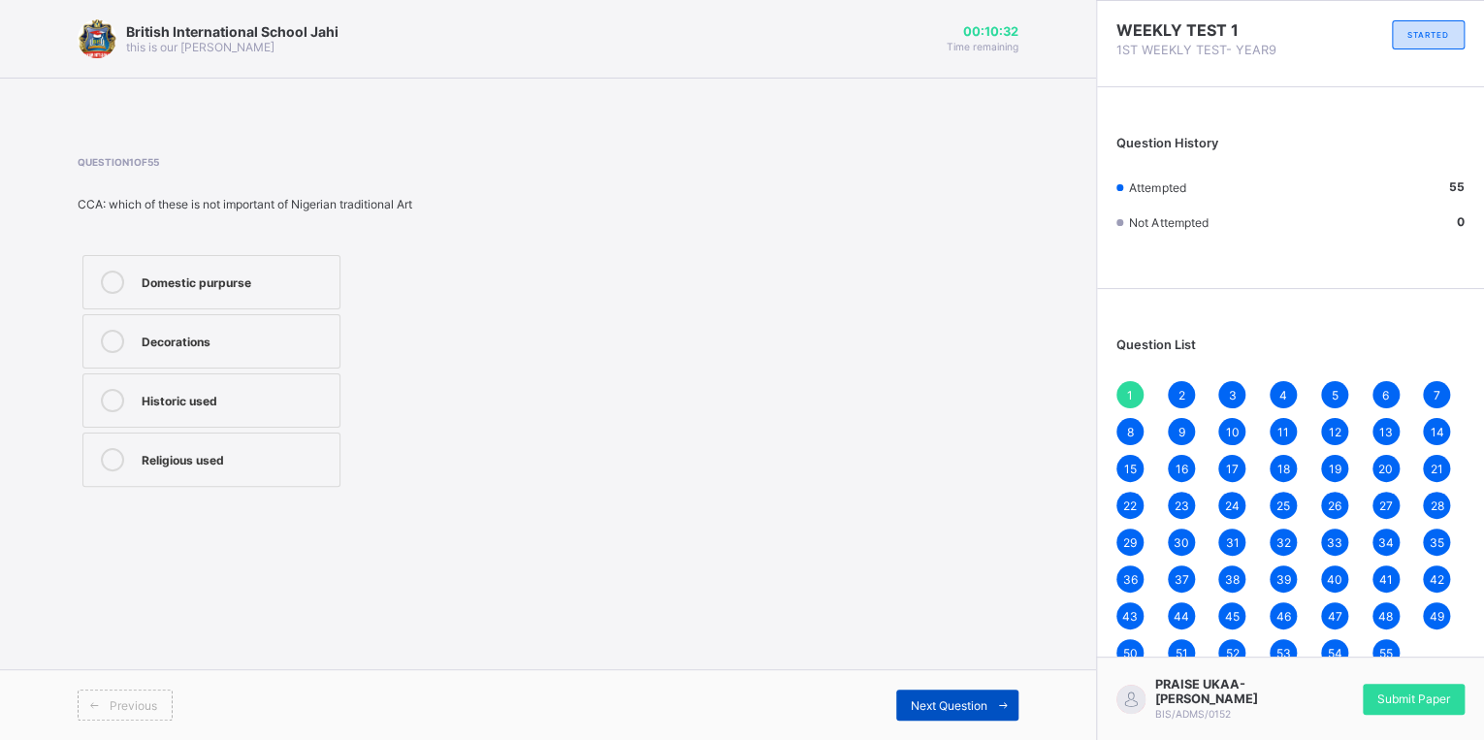
click at [907, 707] on div "Next Question" at bounding box center [957, 705] width 122 height 31
click at [987, 706] on span at bounding box center [1002, 705] width 31 height 31
click at [965, 707] on span "Next Question" at bounding box center [949, 705] width 77 height 15
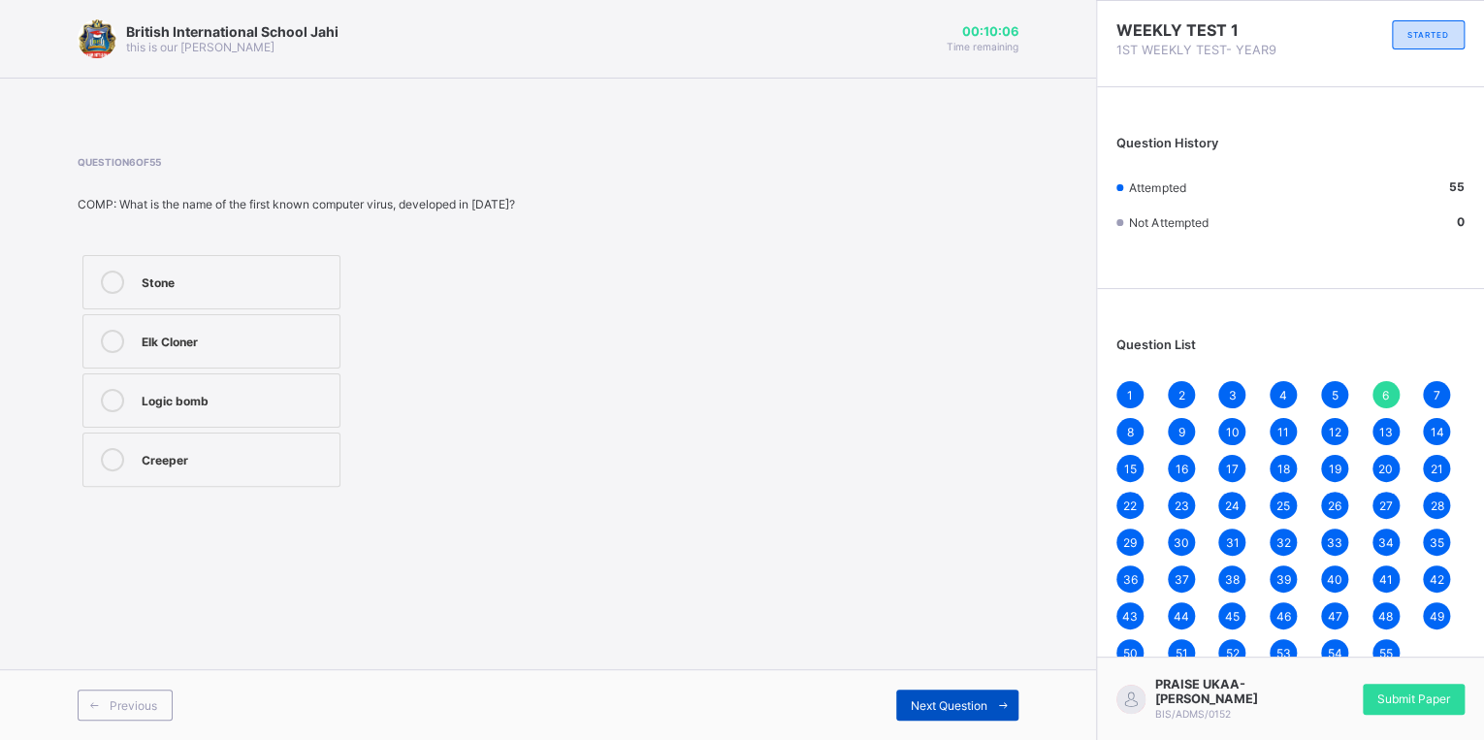
click at [965, 710] on span "Next Question" at bounding box center [949, 705] width 77 height 15
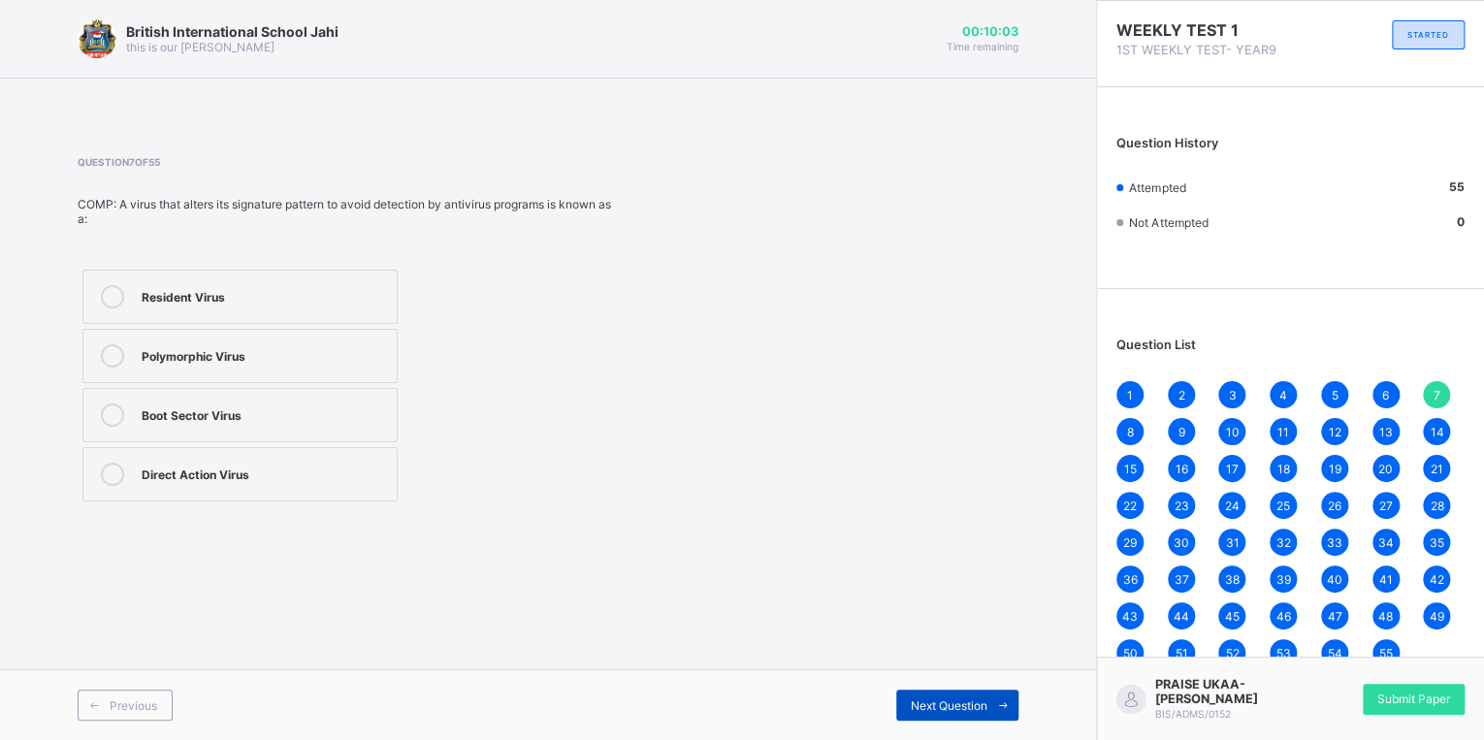
click at [939, 694] on div "Next Question" at bounding box center [957, 705] width 122 height 31
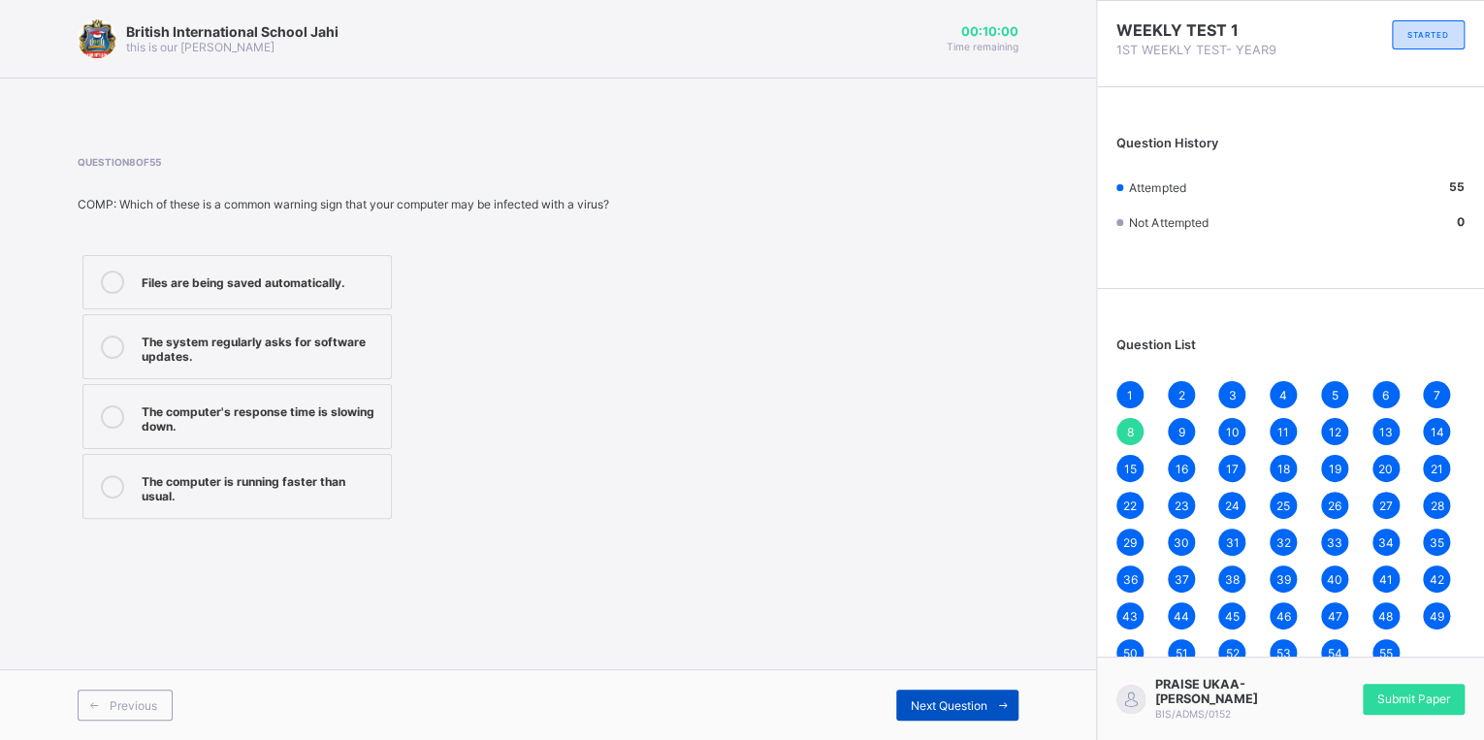
click at [935, 709] on span "Next Question" at bounding box center [949, 705] width 77 height 15
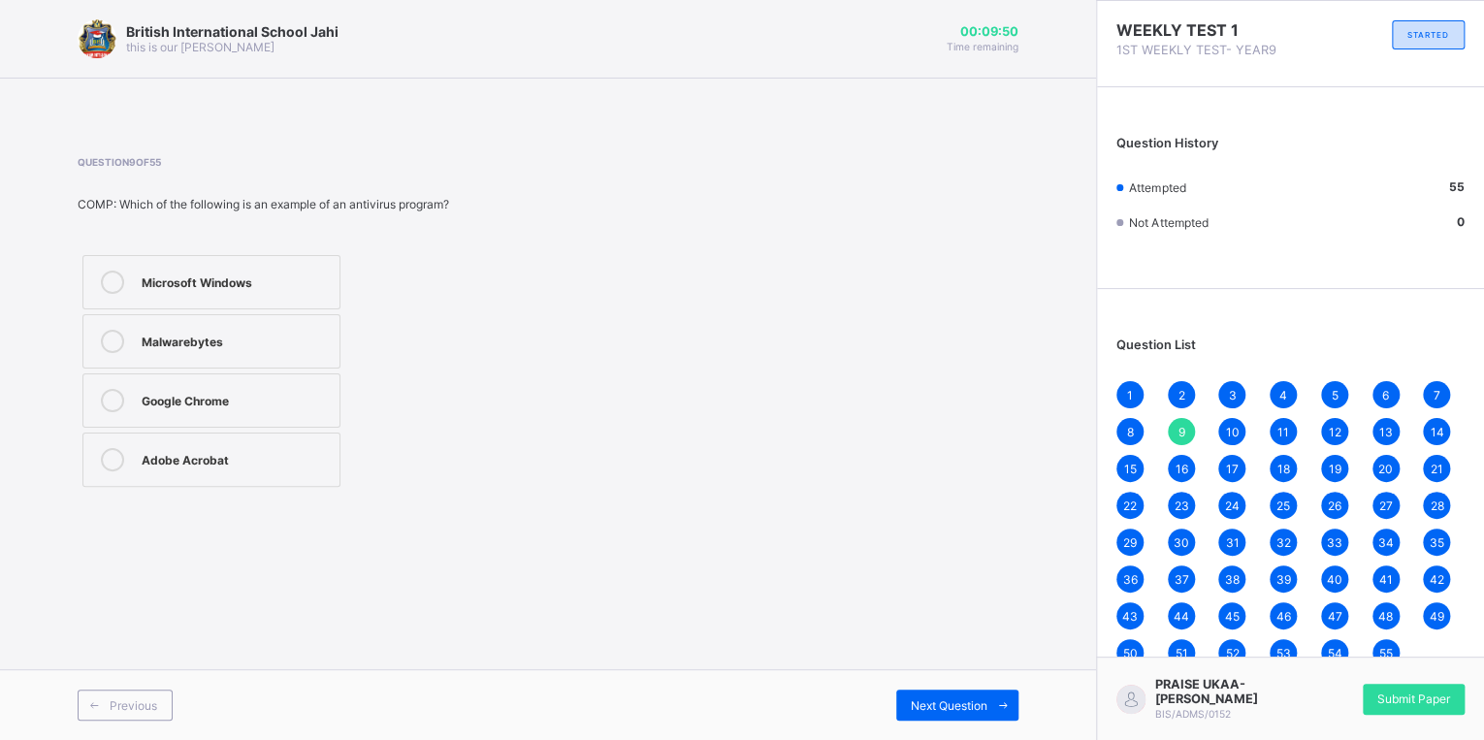
click at [325, 279] on div "Microsoft Windows" at bounding box center [236, 280] width 188 height 19
click at [980, 696] on div "Next Question" at bounding box center [957, 705] width 122 height 31
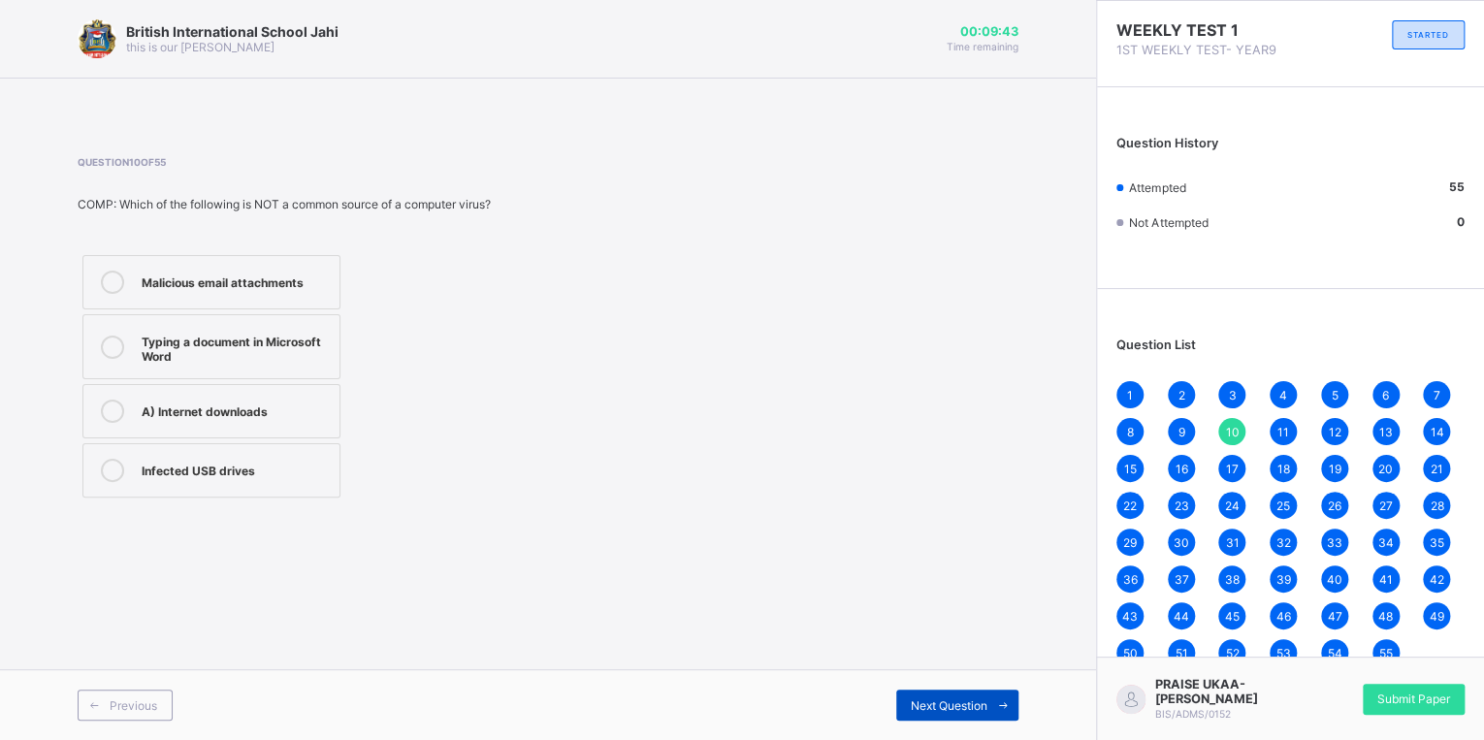
click at [966, 704] on span "Next Question" at bounding box center [949, 705] width 77 height 15
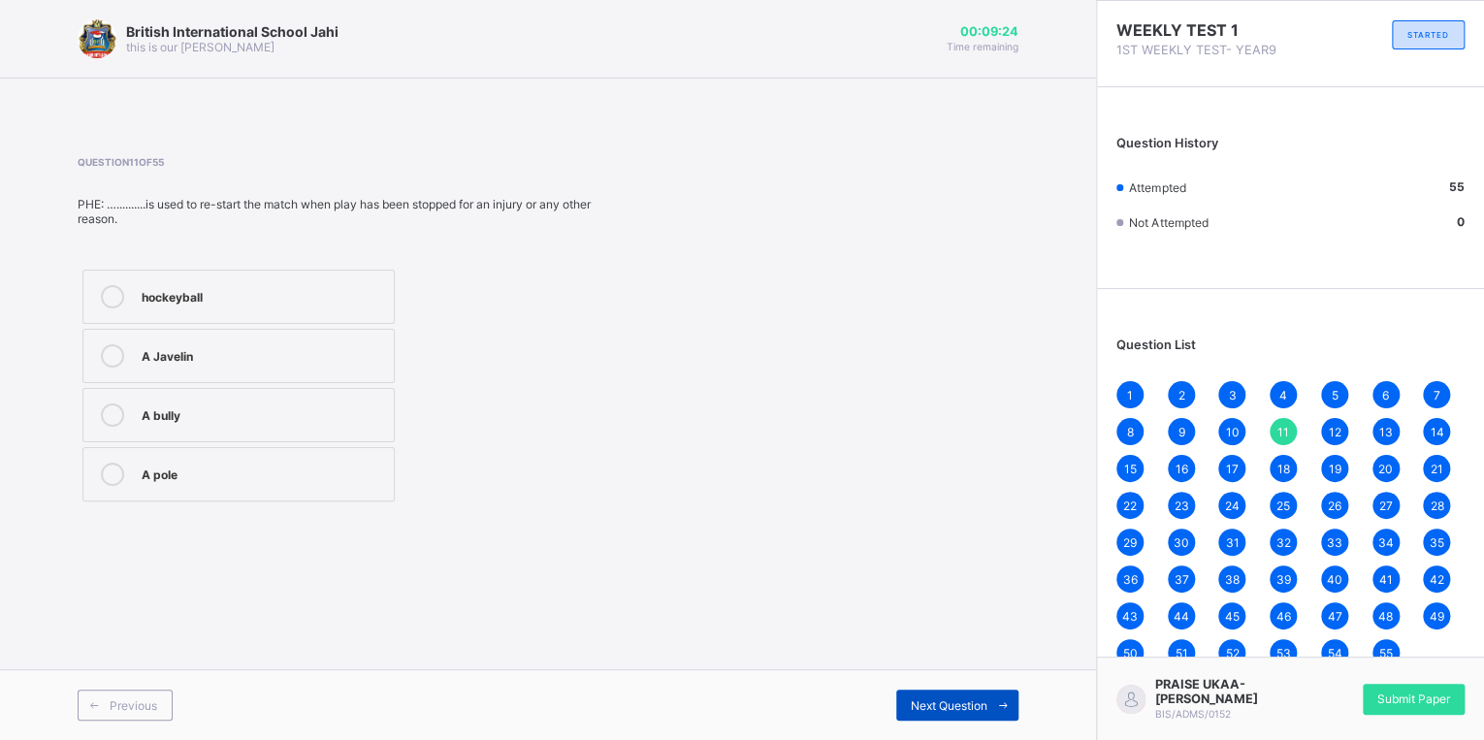
click at [985, 698] on span "Next Question" at bounding box center [949, 705] width 77 height 15
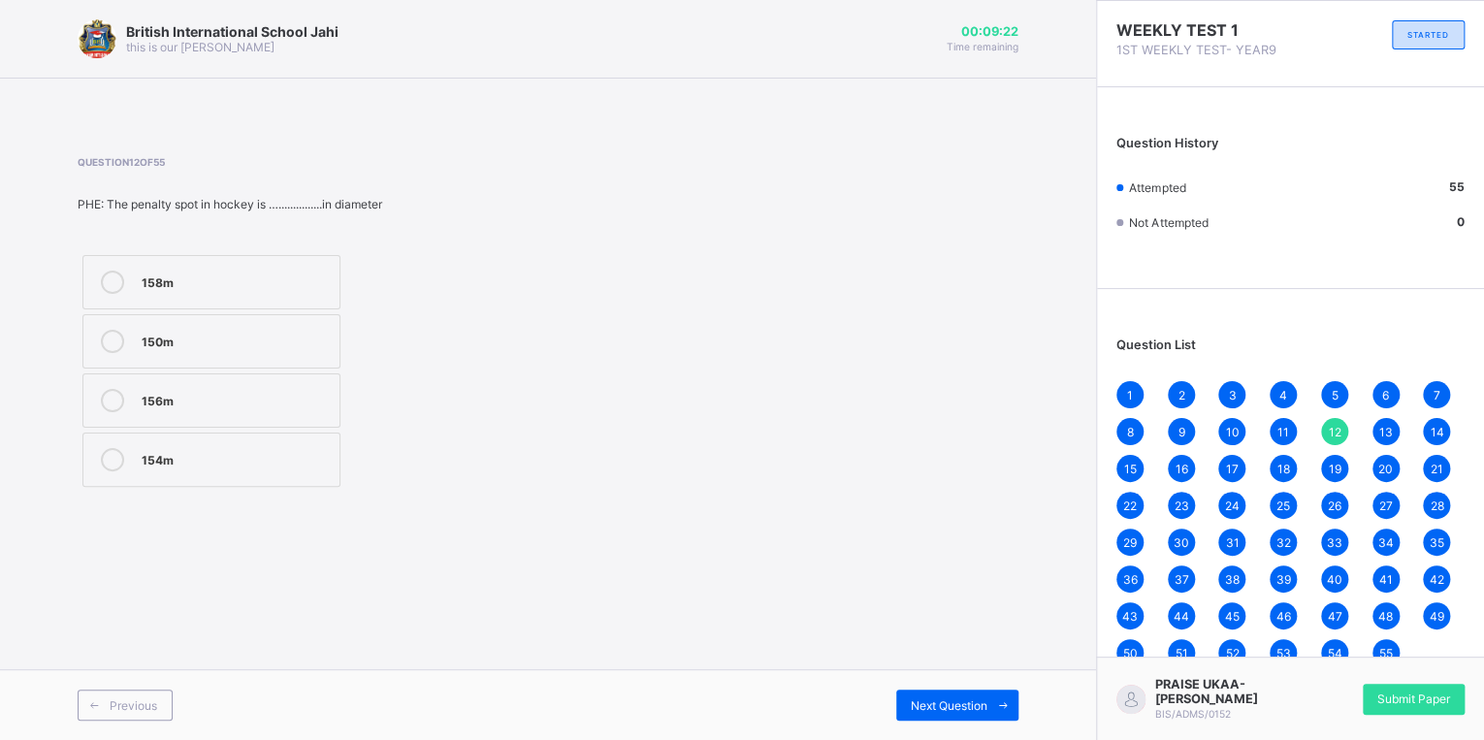
click at [1186, 609] on div "44" at bounding box center [1181, 615] width 27 height 27
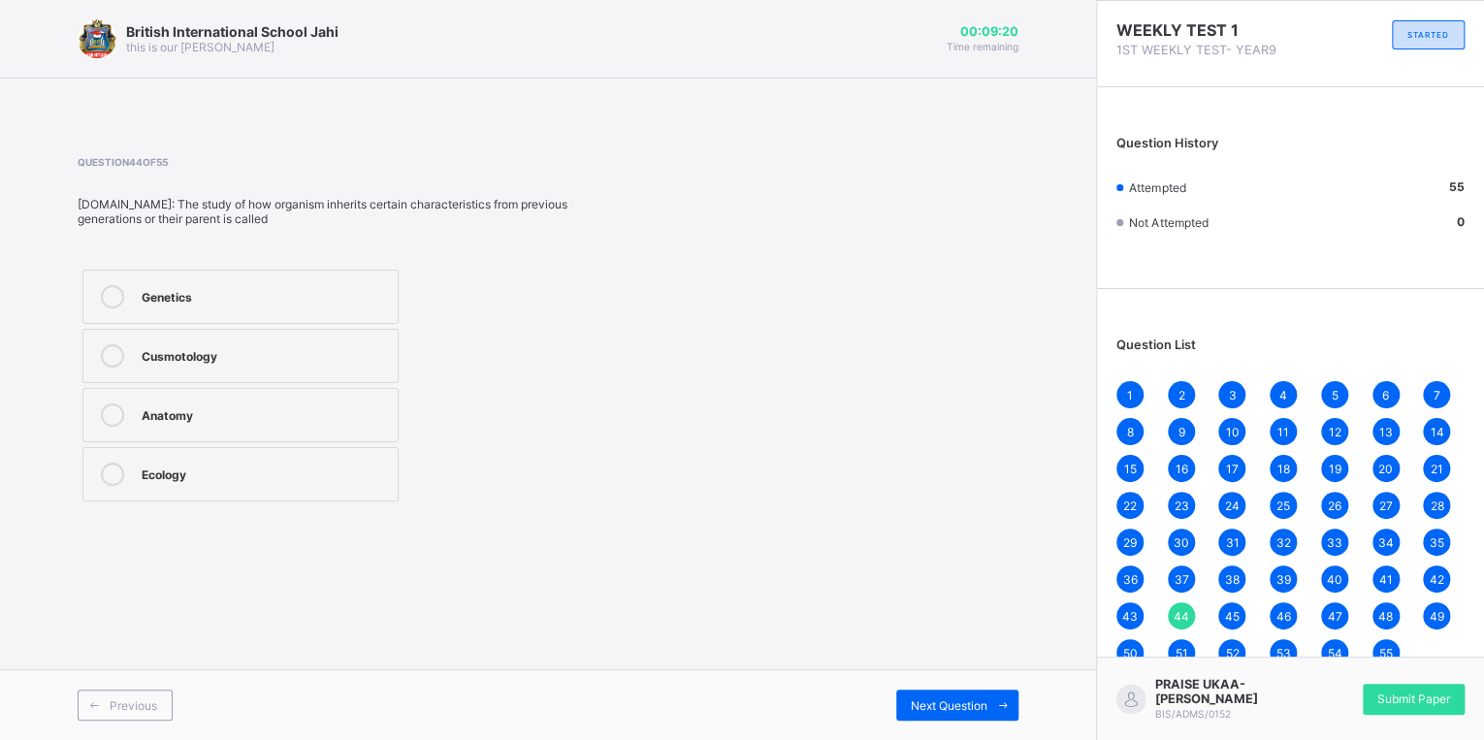
click at [1230, 615] on span "45" at bounding box center [1232, 616] width 15 height 15
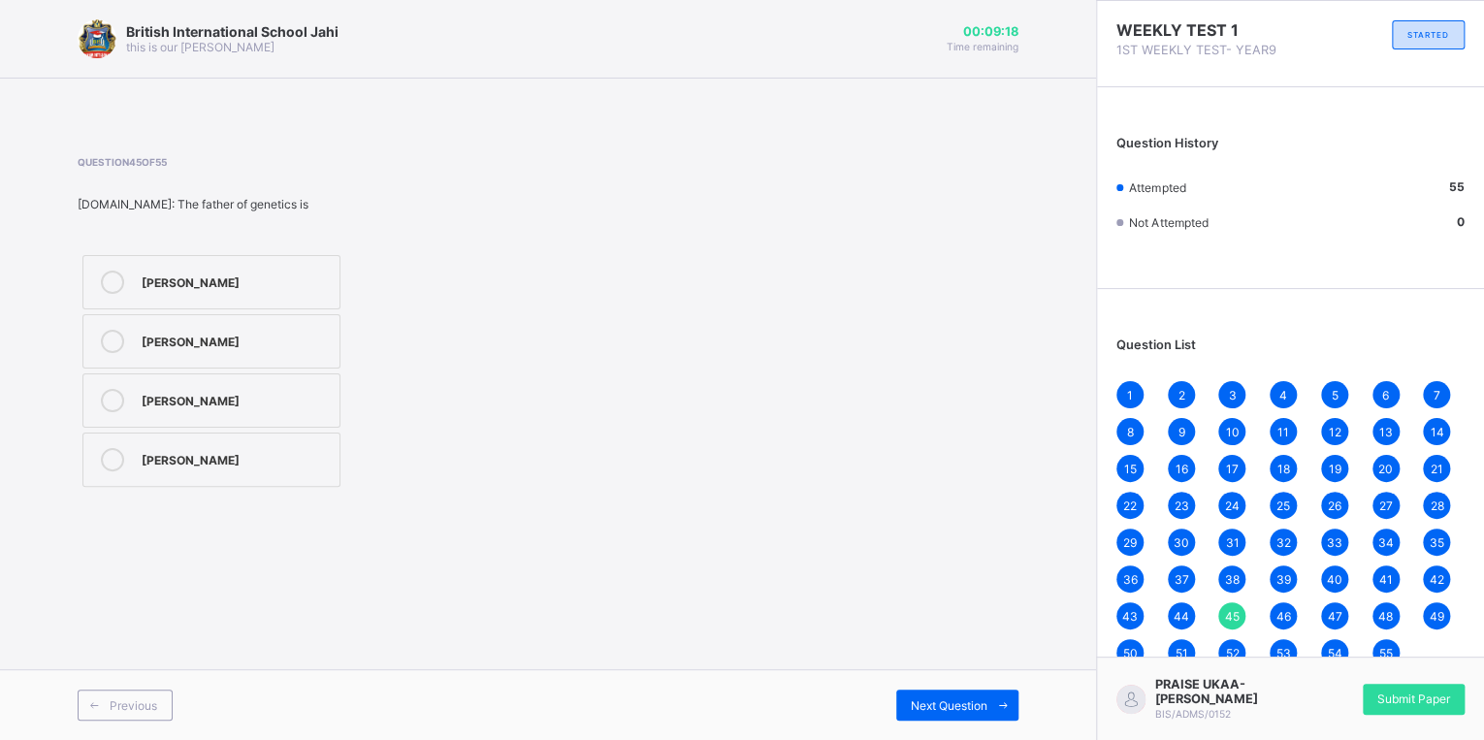
click at [1280, 618] on span "46" at bounding box center [1284, 616] width 15 height 15
click at [1339, 616] on span "47" at bounding box center [1334, 616] width 15 height 15
click at [1380, 610] on span "48" at bounding box center [1385, 616] width 15 height 15
click at [1439, 614] on span "49" at bounding box center [1437, 616] width 15 height 15
click at [1136, 641] on div "1 2 3 4 5 6 7 8 9 10 11 12 13 14 15 16 17 18 19 20 21 22 23 24 25 26 27 28 29 3…" at bounding box center [1290, 523] width 348 height 285
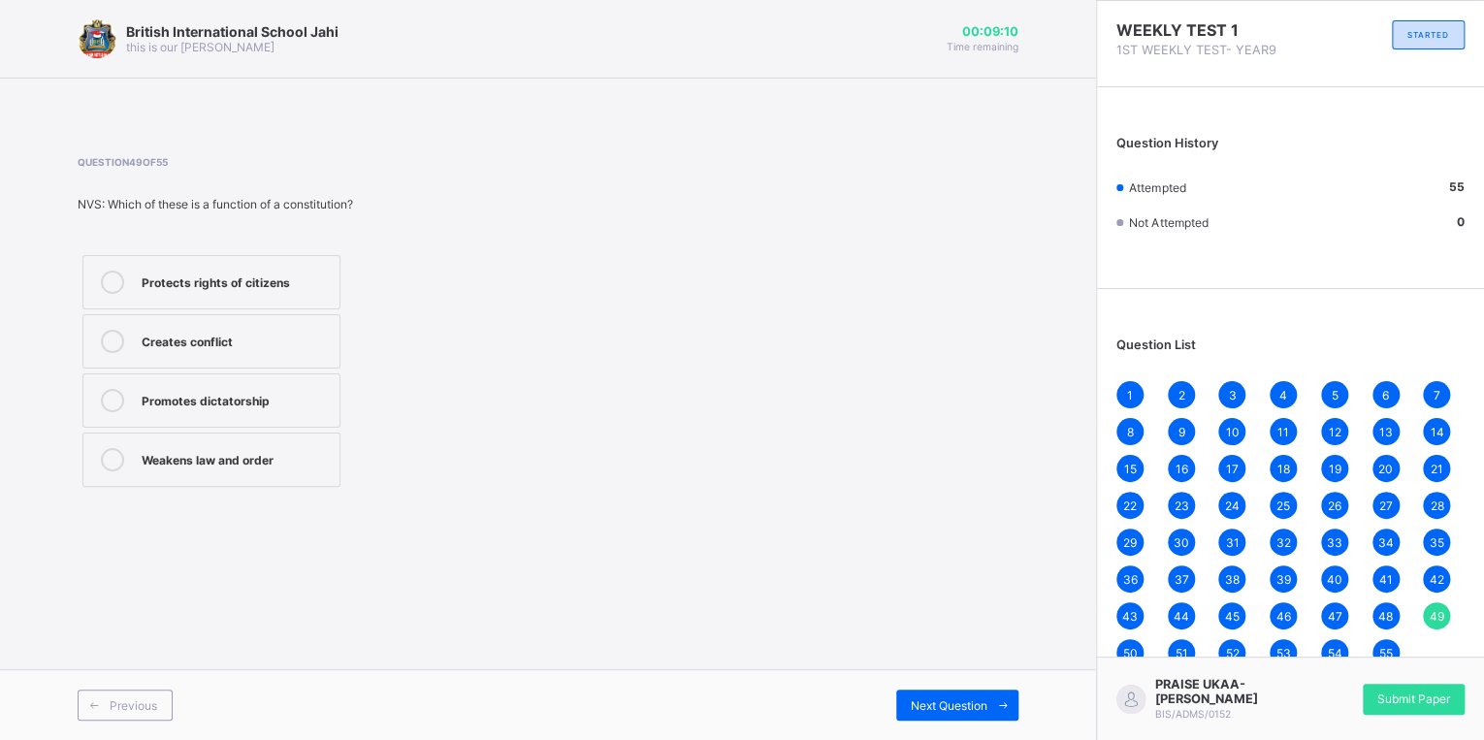
click at [1126, 644] on div "50" at bounding box center [1129, 652] width 27 height 27
click at [1185, 652] on span "51" at bounding box center [1181, 653] width 13 height 15
click at [941, 714] on div "Next Question" at bounding box center [957, 705] width 122 height 31
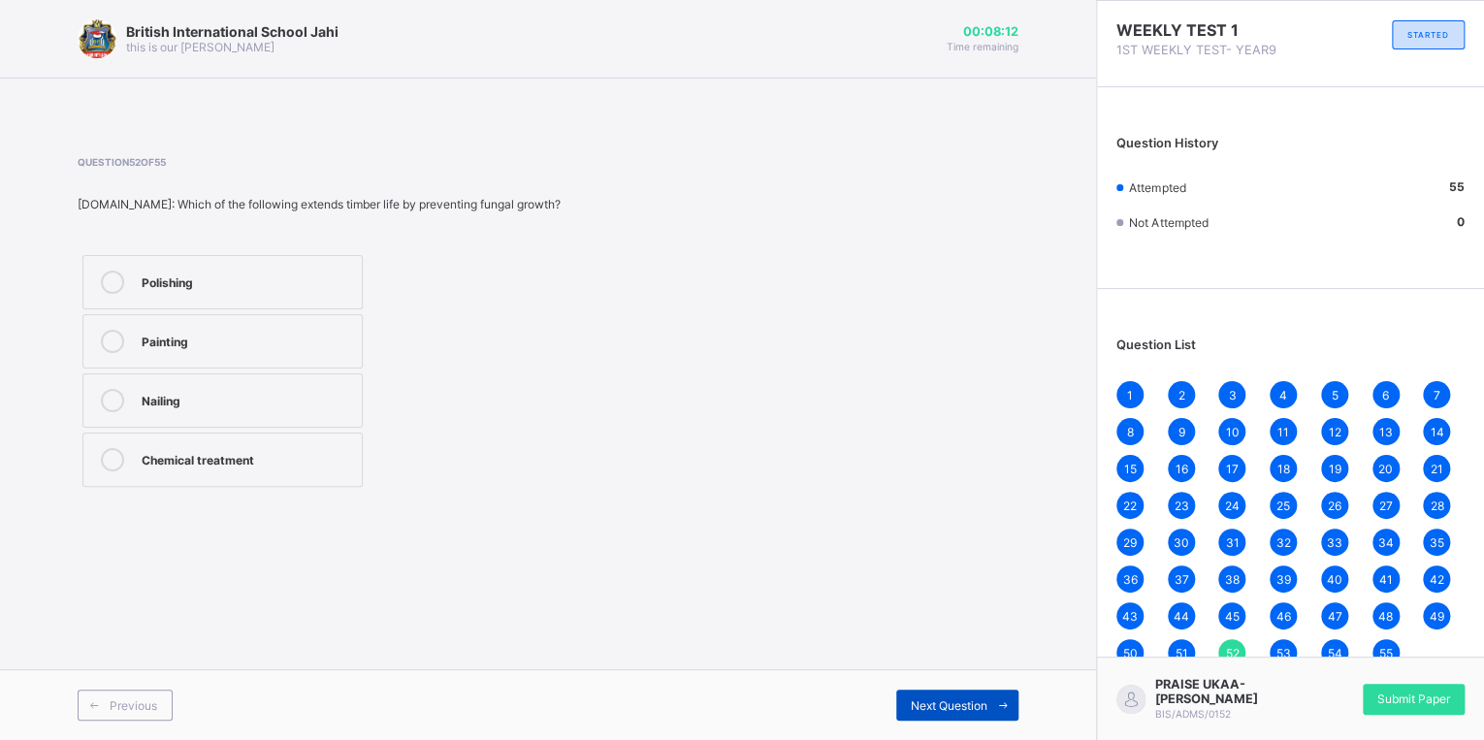
click at [927, 707] on span "Next Question" at bounding box center [949, 705] width 77 height 15
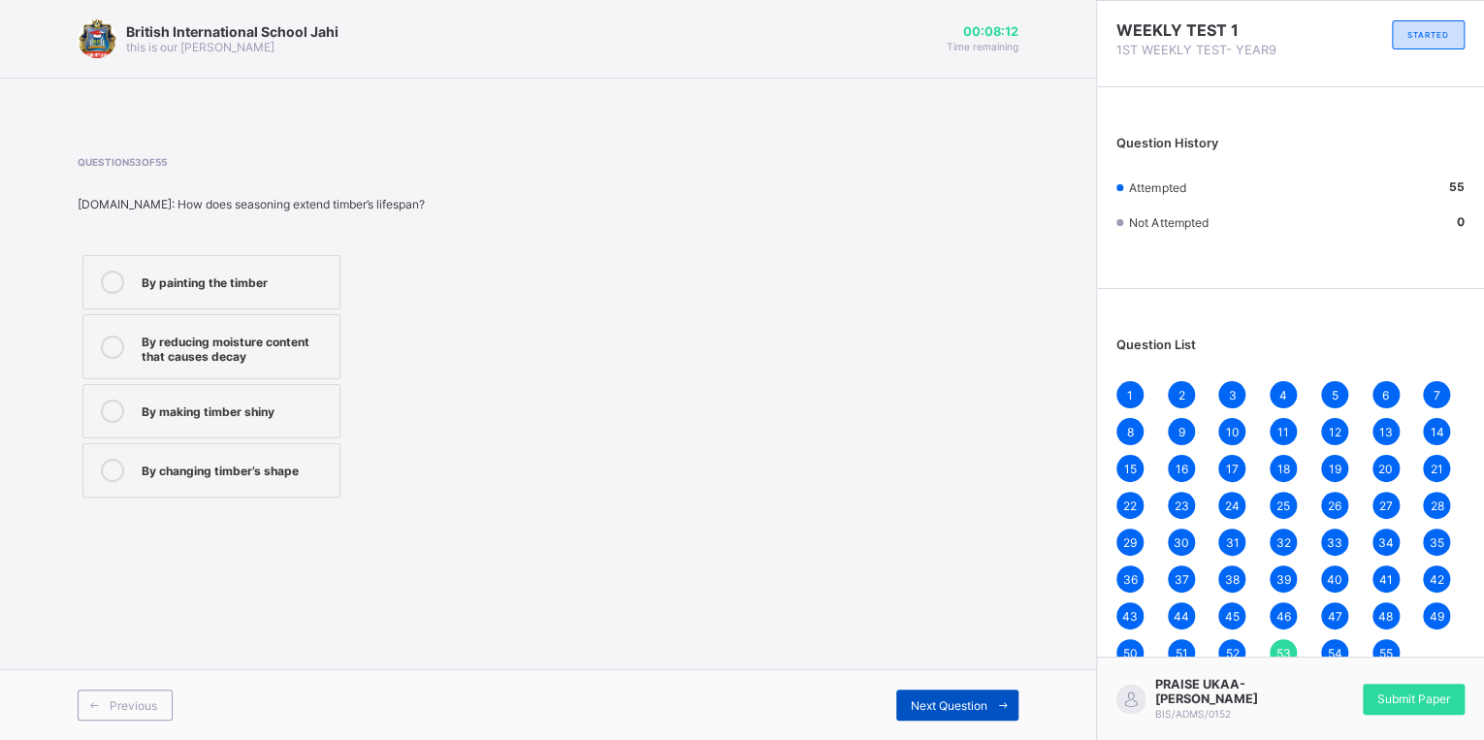
click at [927, 707] on span "Next Question" at bounding box center [949, 705] width 77 height 15
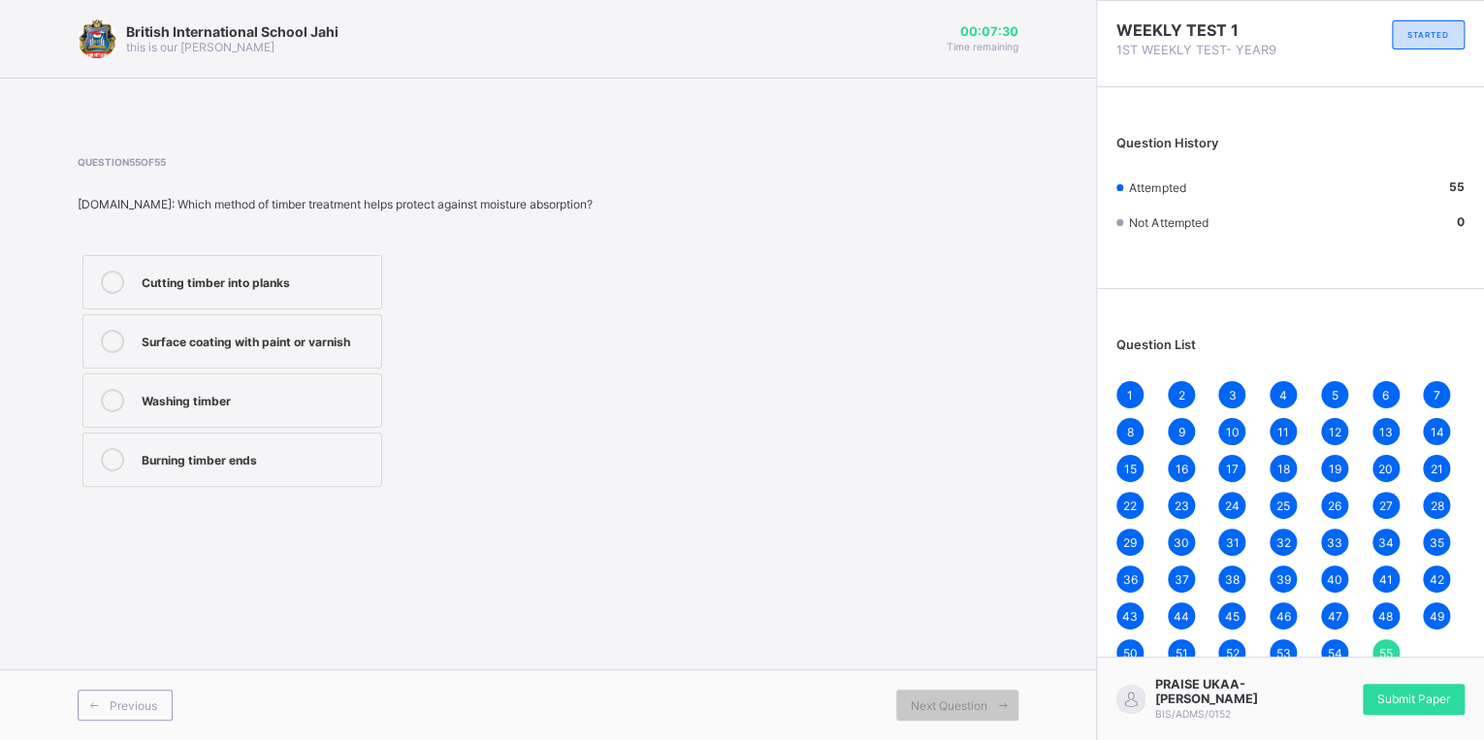
click at [1180, 504] on span "23" at bounding box center [1181, 506] width 15 height 15
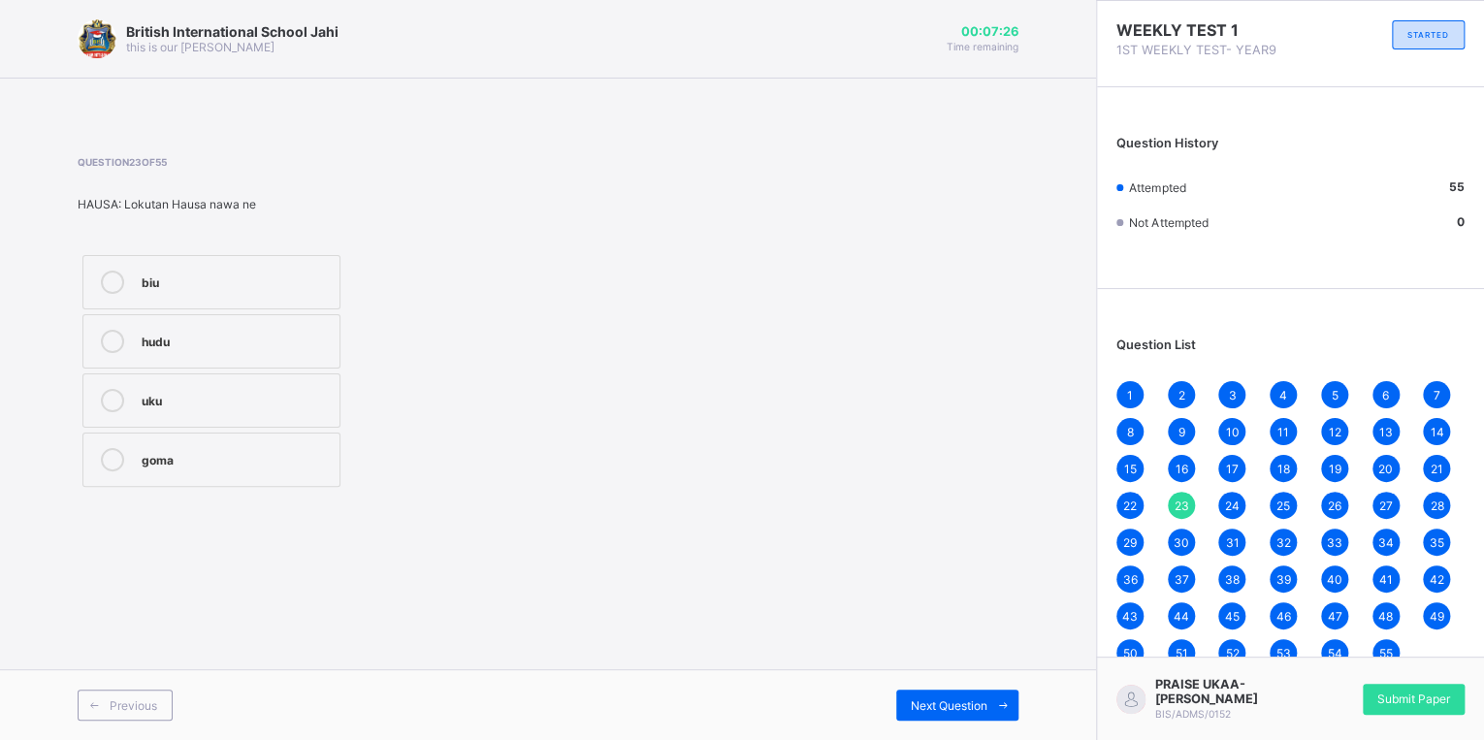
click at [1281, 429] on span "11" at bounding box center [1284, 432] width 12 height 15
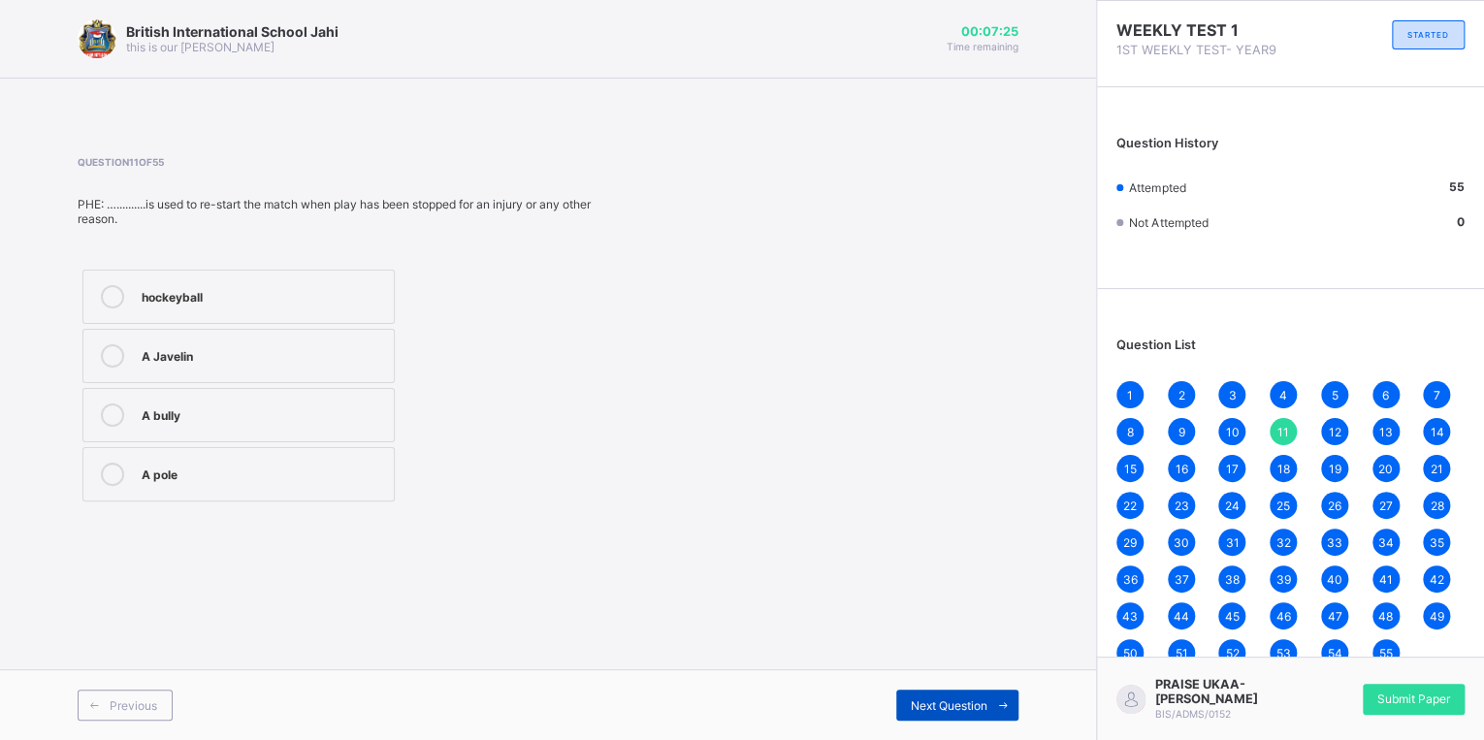
drag, startPoint x: 912, startPoint y: 725, endPoint x: 919, endPoint y: 695, distance: 30.8
click at [919, 695] on div "Previous Next Question" at bounding box center [548, 704] width 1096 height 71
click at [922, 687] on div "Previous Next Question" at bounding box center [548, 704] width 1096 height 71
click at [920, 702] on span "Next Question" at bounding box center [949, 705] width 77 height 15
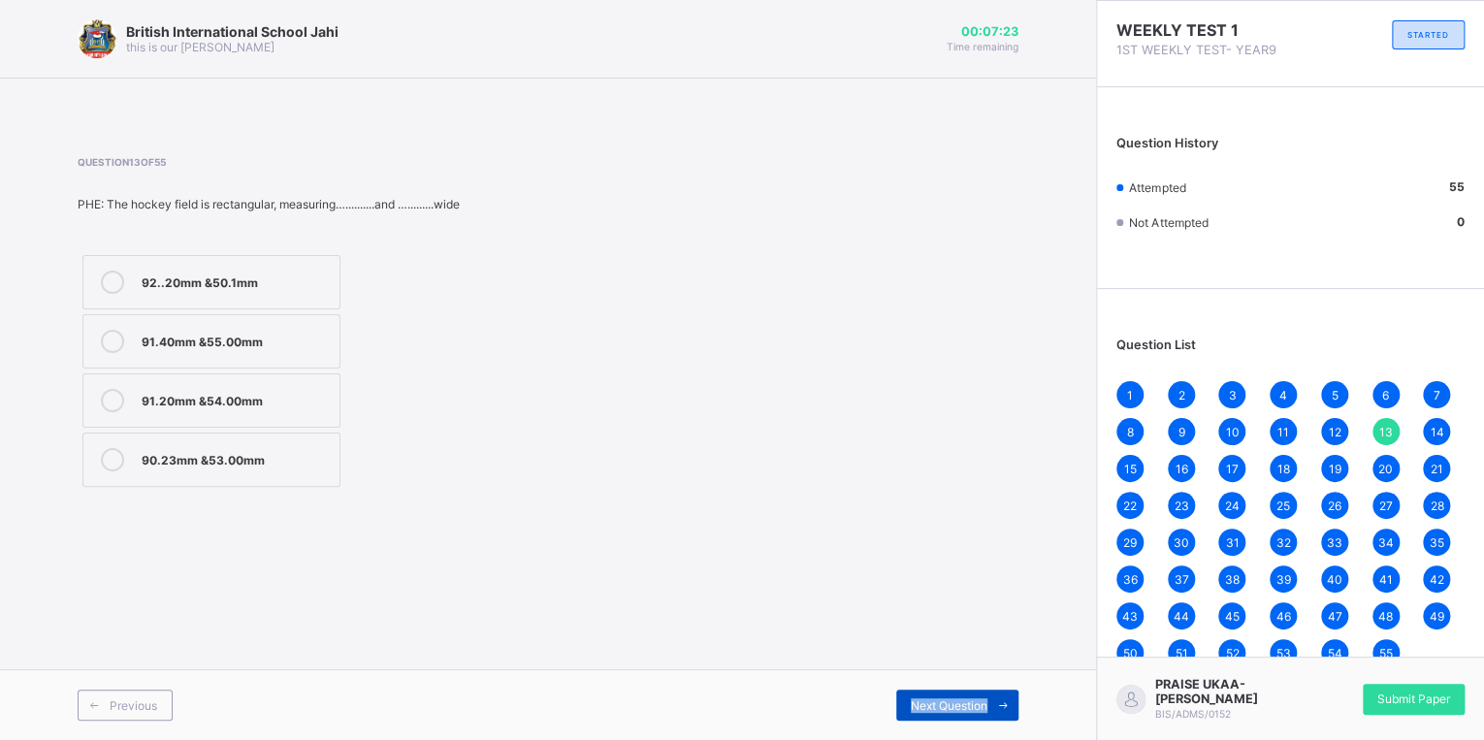
click at [920, 702] on span "Next Question" at bounding box center [949, 705] width 77 height 15
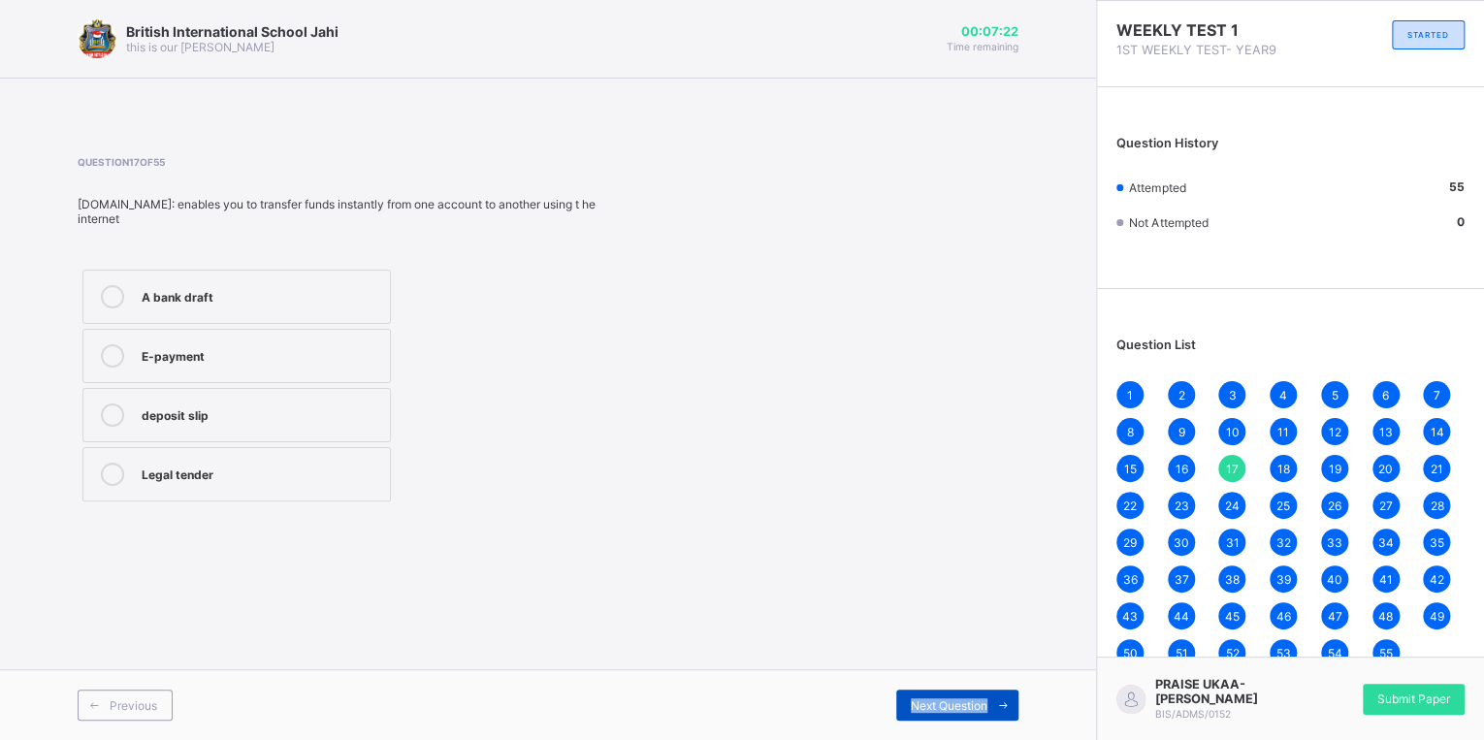
click at [920, 702] on span "Next Question" at bounding box center [949, 705] width 77 height 15
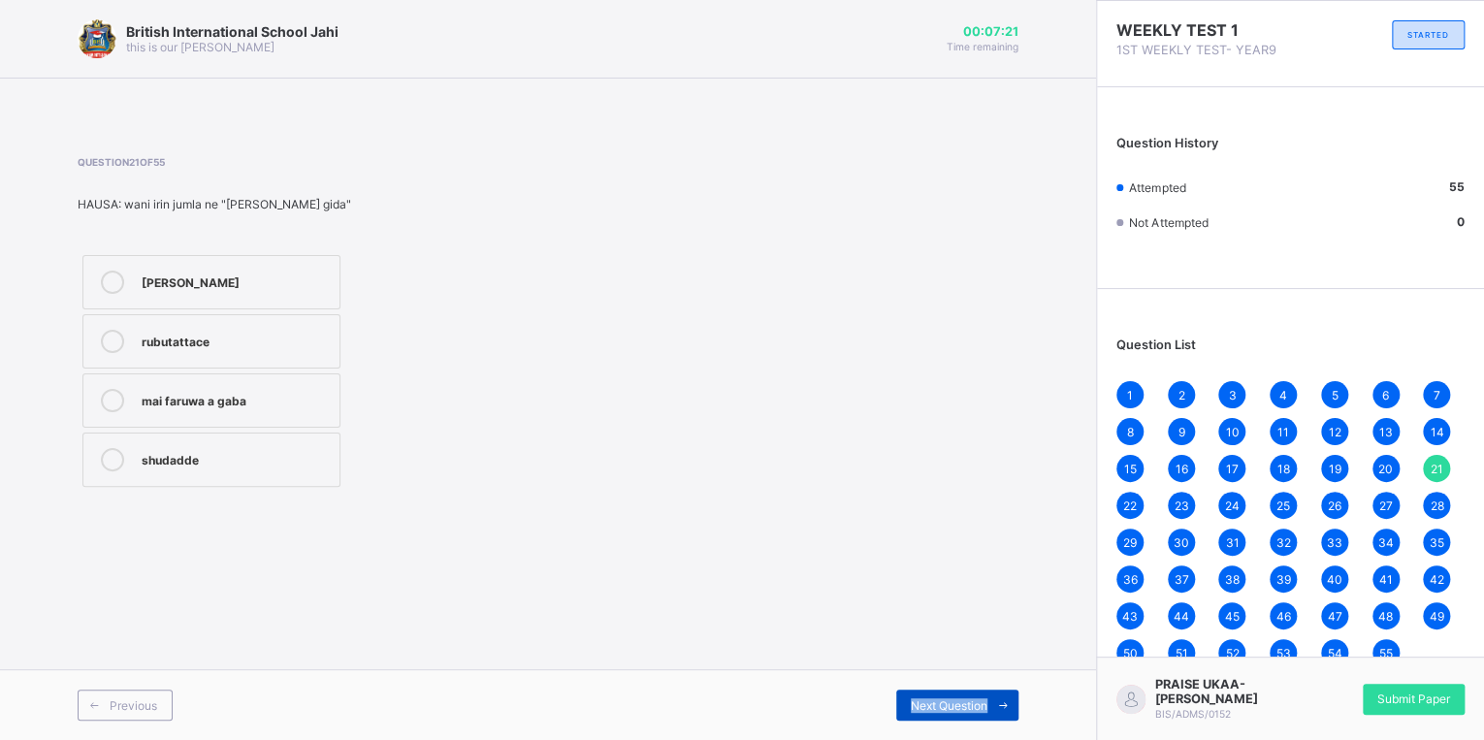
click at [920, 702] on span "Next Question" at bounding box center [949, 705] width 77 height 15
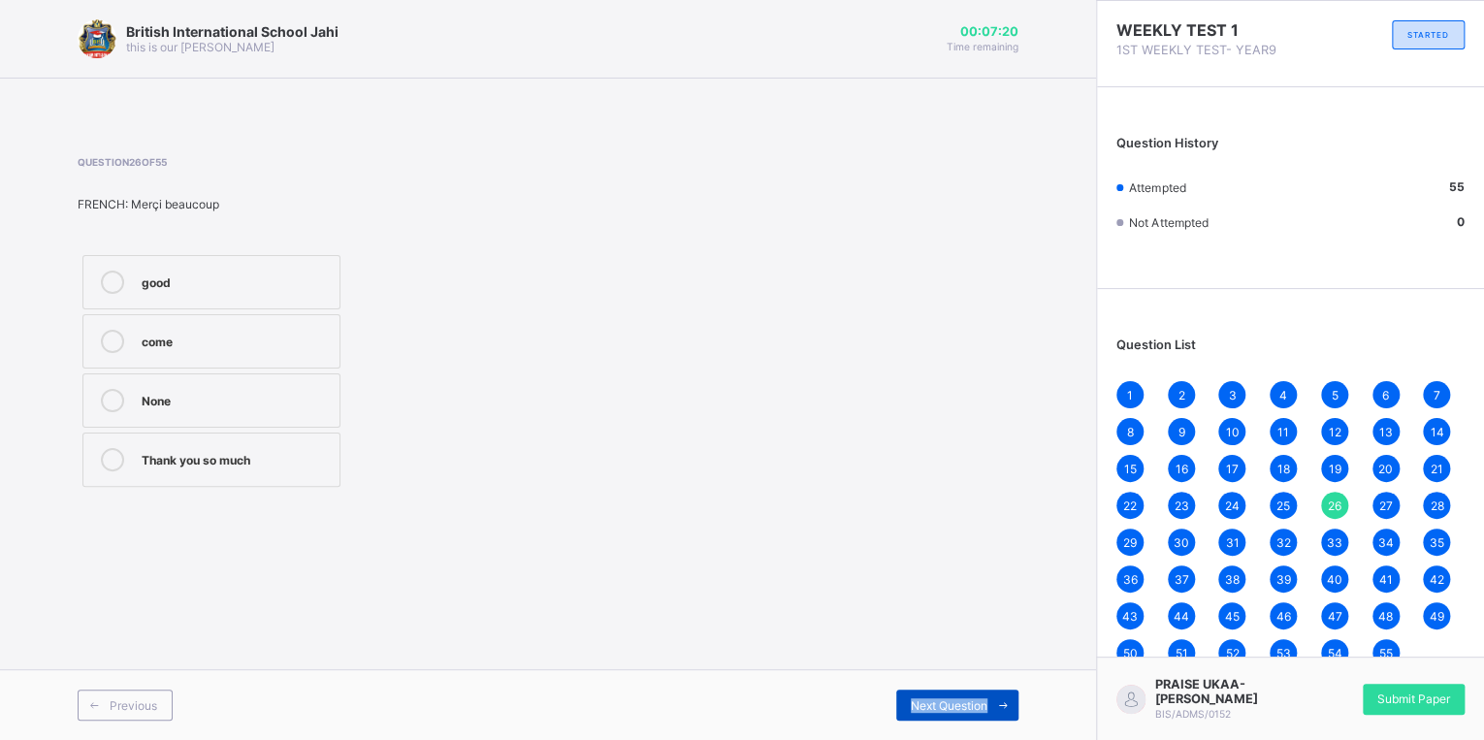
click at [920, 702] on span "Next Question" at bounding box center [949, 705] width 77 height 15
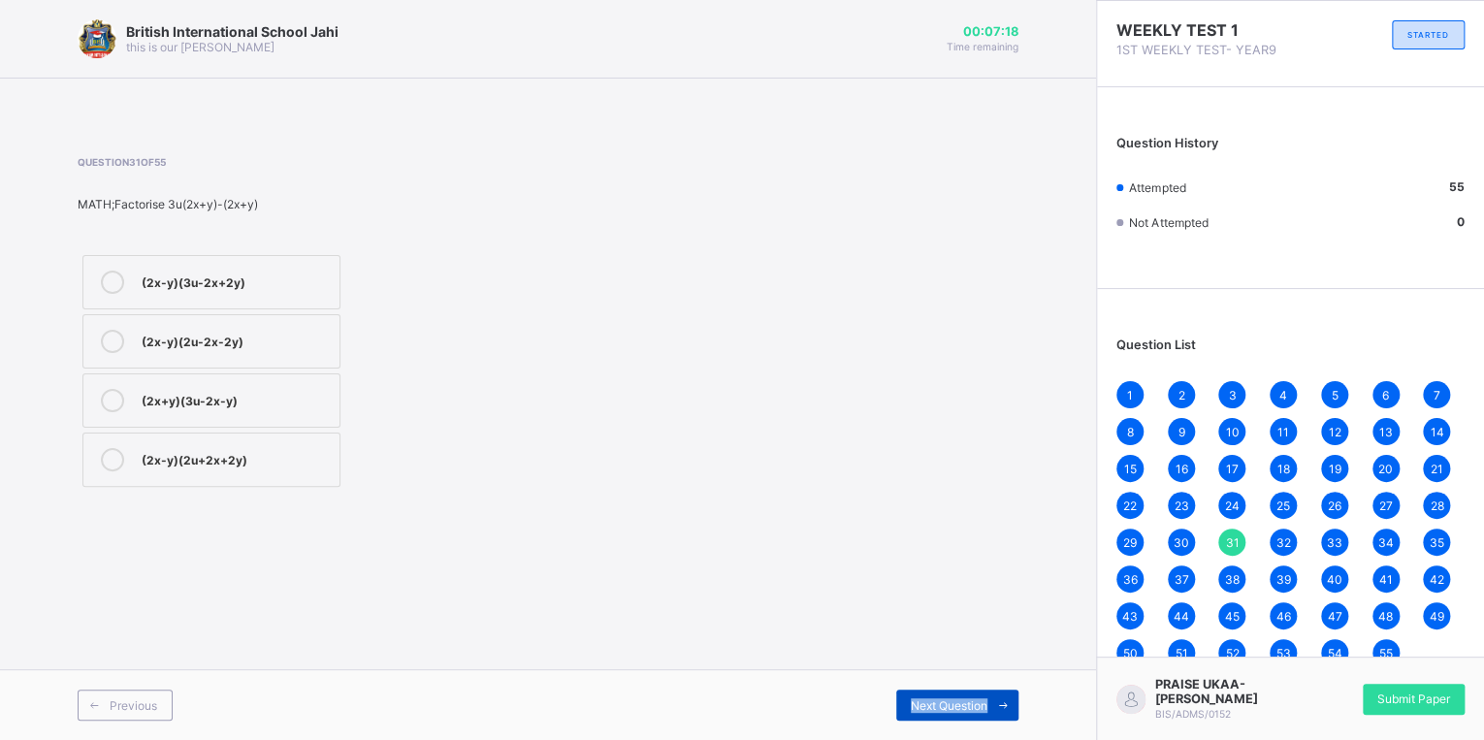
click at [920, 703] on span "Next Question" at bounding box center [949, 705] width 77 height 15
click at [918, 705] on span "Next Question" at bounding box center [949, 705] width 77 height 15
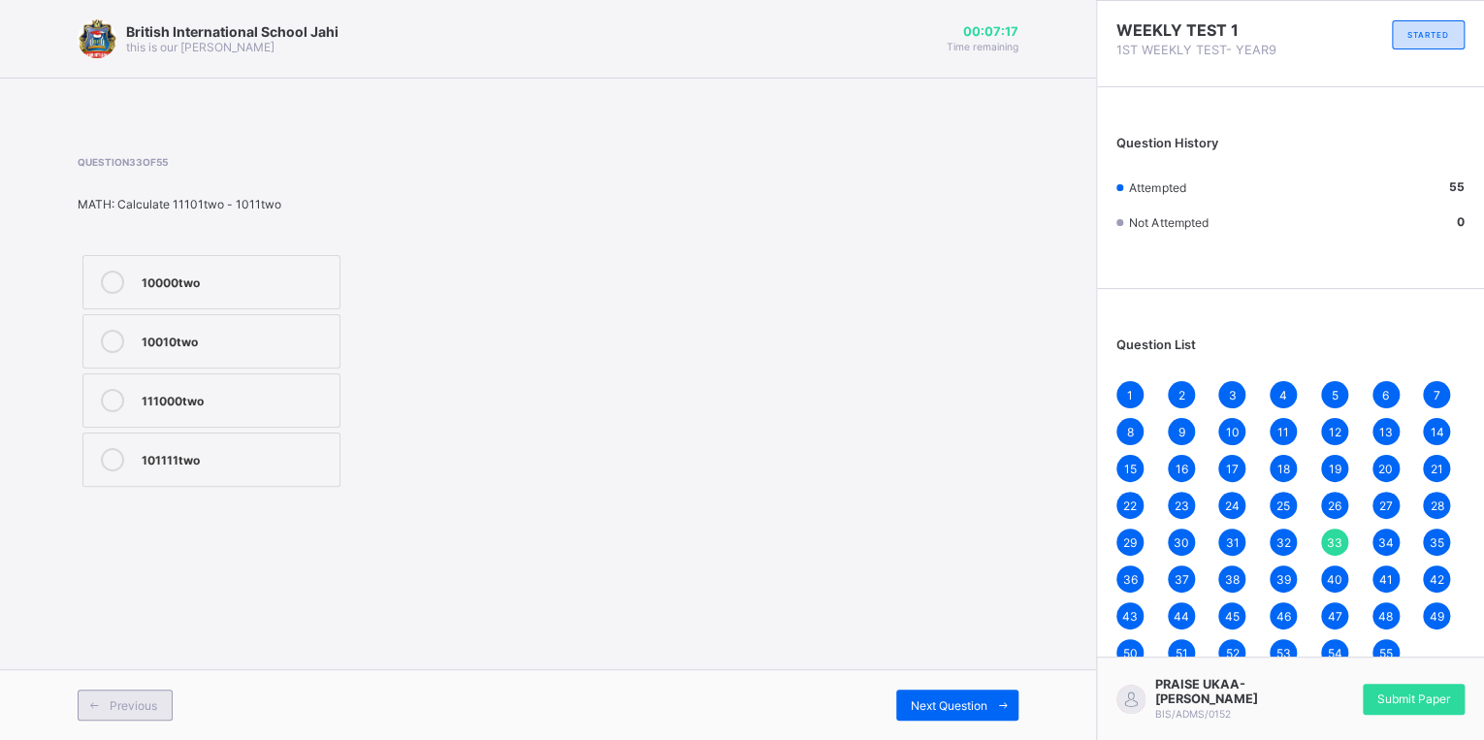
click at [152, 702] on span "Previous" at bounding box center [134, 705] width 48 height 15
click at [154, 695] on div "Previous" at bounding box center [125, 705] width 95 height 31
click at [898, 702] on div "Next Question" at bounding box center [957, 705] width 122 height 31
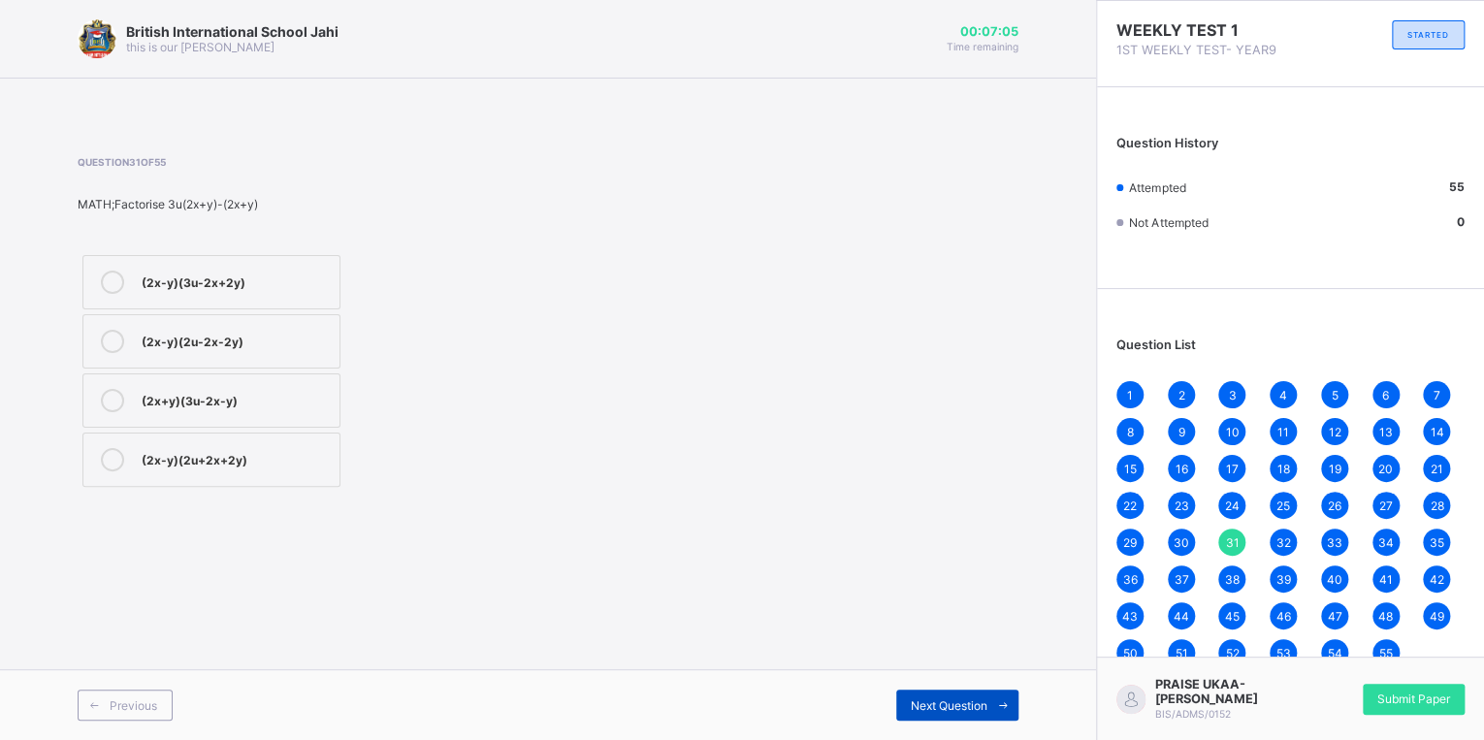
click at [955, 699] on span "Next Question" at bounding box center [949, 705] width 77 height 15
click at [943, 695] on div "Next Question" at bounding box center [957, 705] width 122 height 31
click at [941, 695] on div "Next Question" at bounding box center [957, 705] width 122 height 31
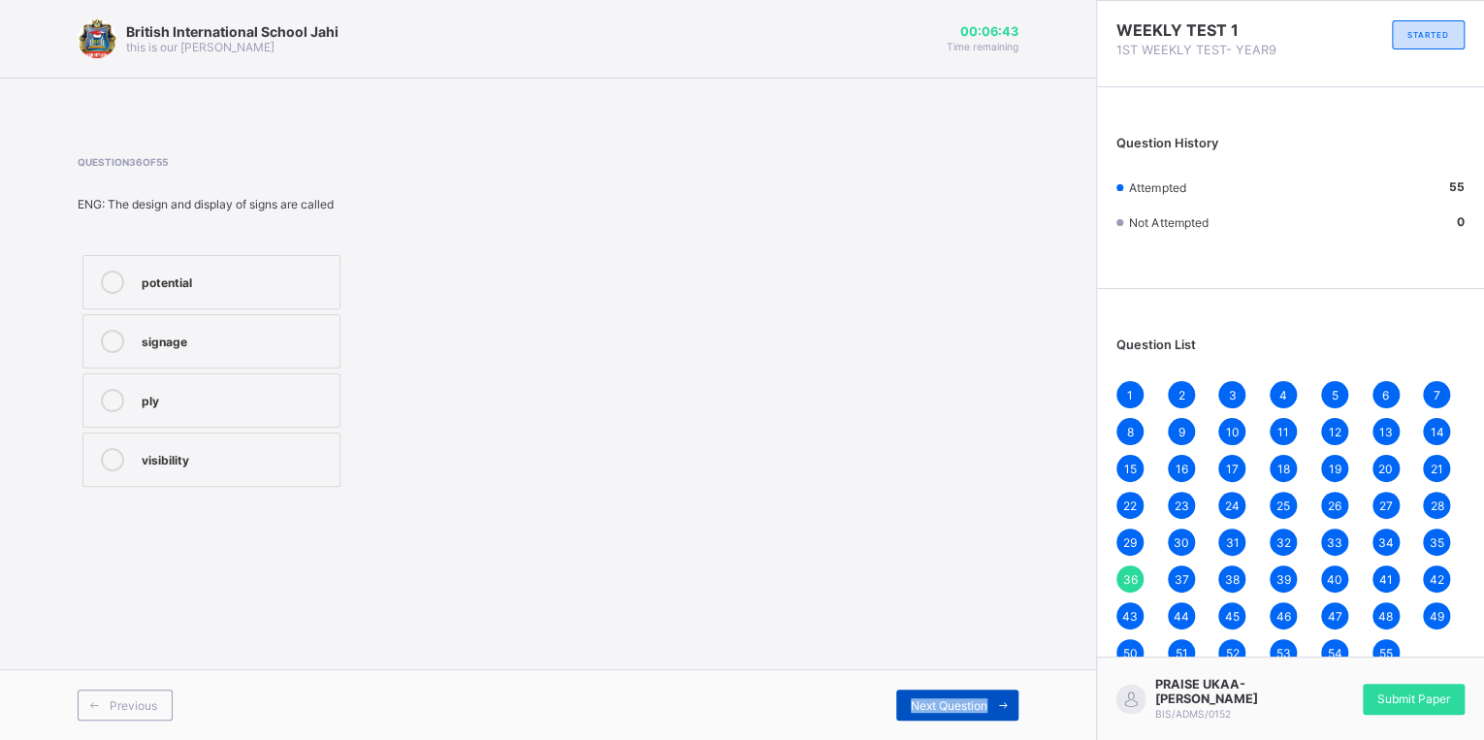
click at [939, 695] on div "Next Question" at bounding box center [957, 705] width 122 height 31
drag, startPoint x: 939, startPoint y: 695, endPoint x: 923, endPoint y: 701, distance: 16.9
click at [923, 701] on span "Next Question" at bounding box center [949, 705] width 77 height 15
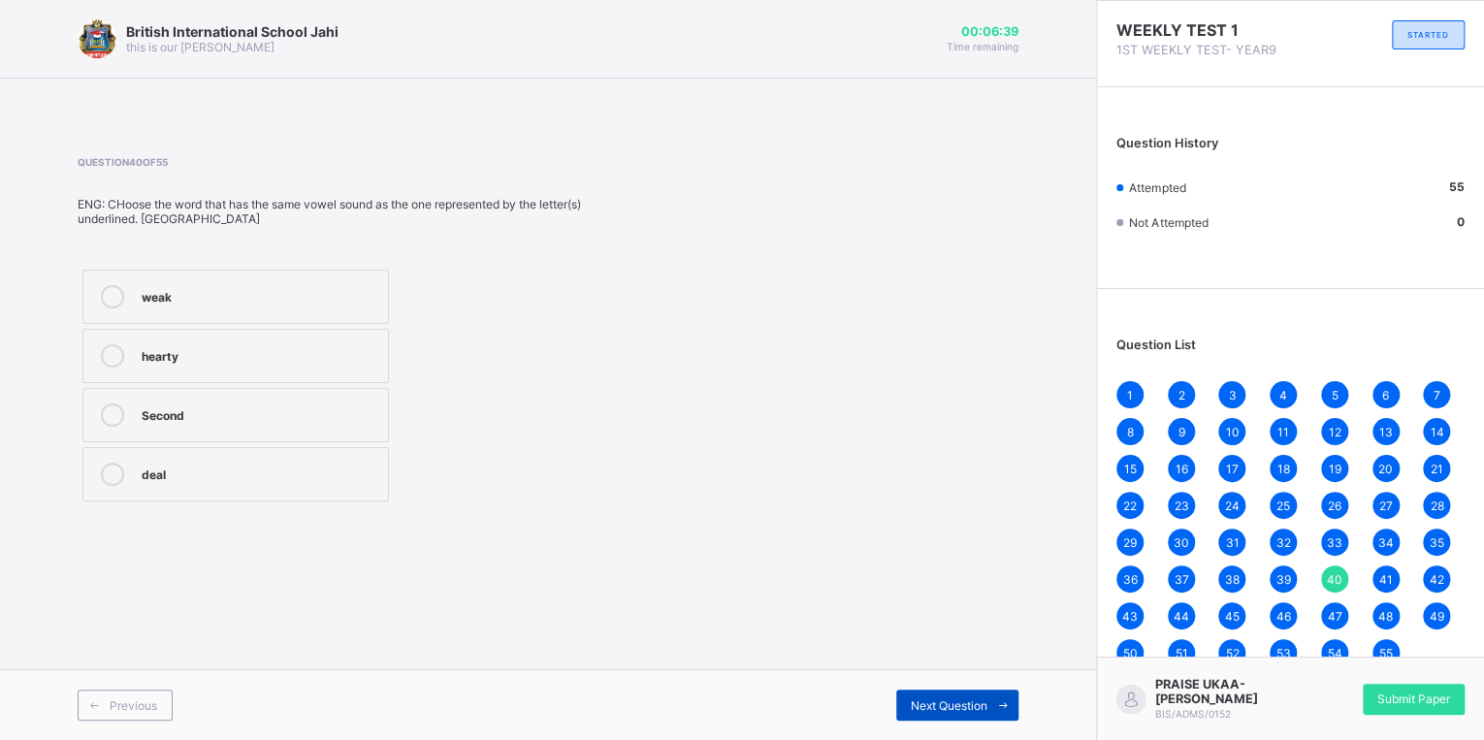
click at [920, 698] on span "Next Question" at bounding box center [949, 705] width 77 height 15
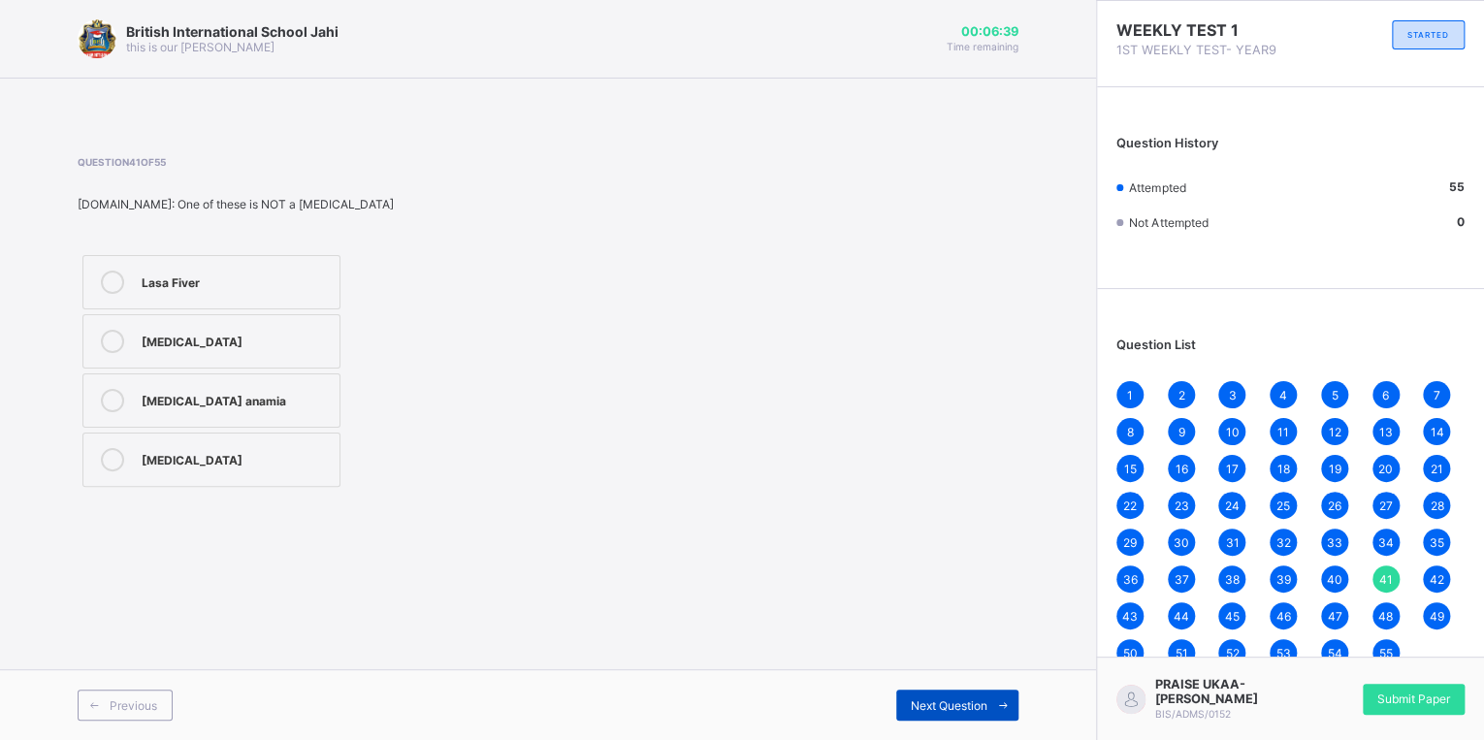
click at [919, 698] on span "Next Question" at bounding box center [949, 705] width 77 height 15
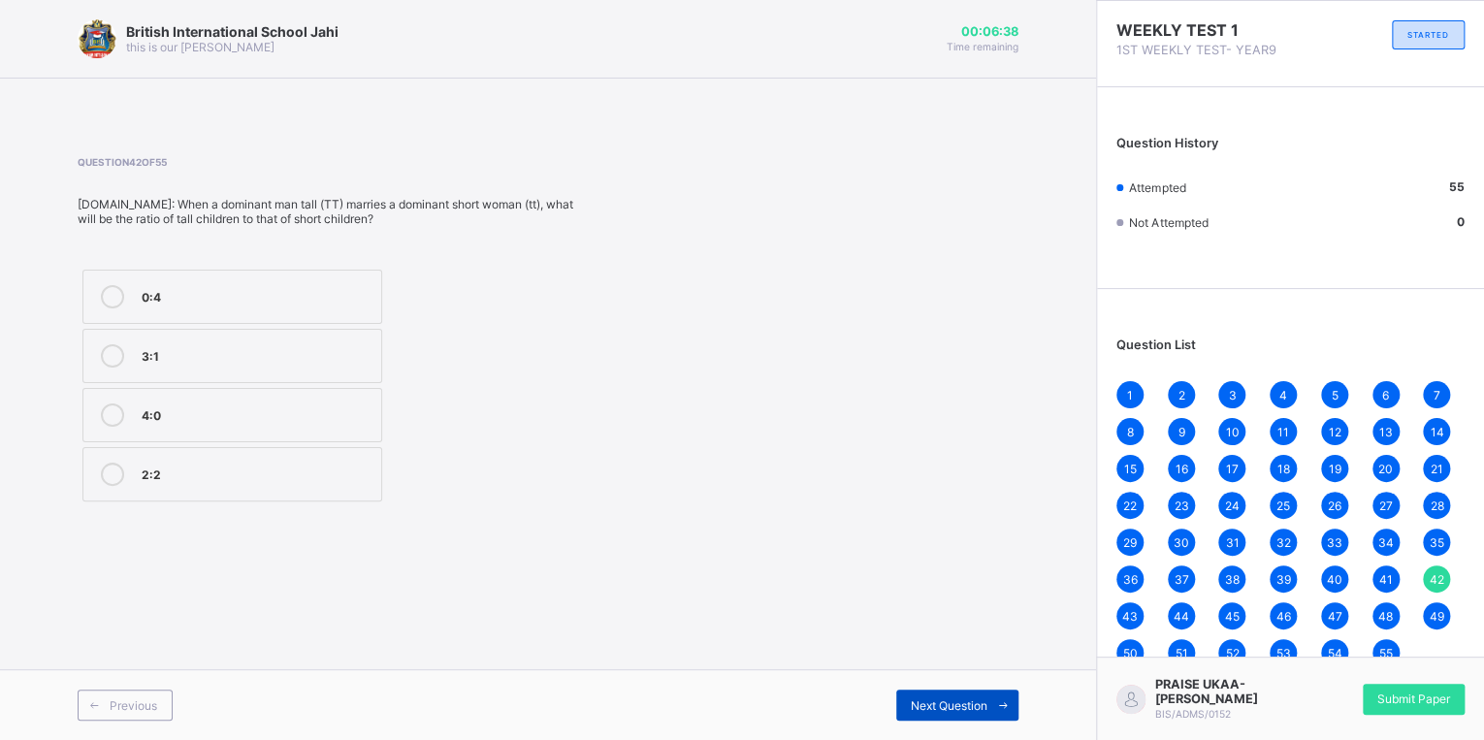
click at [919, 696] on div "Next Question" at bounding box center [957, 705] width 122 height 31
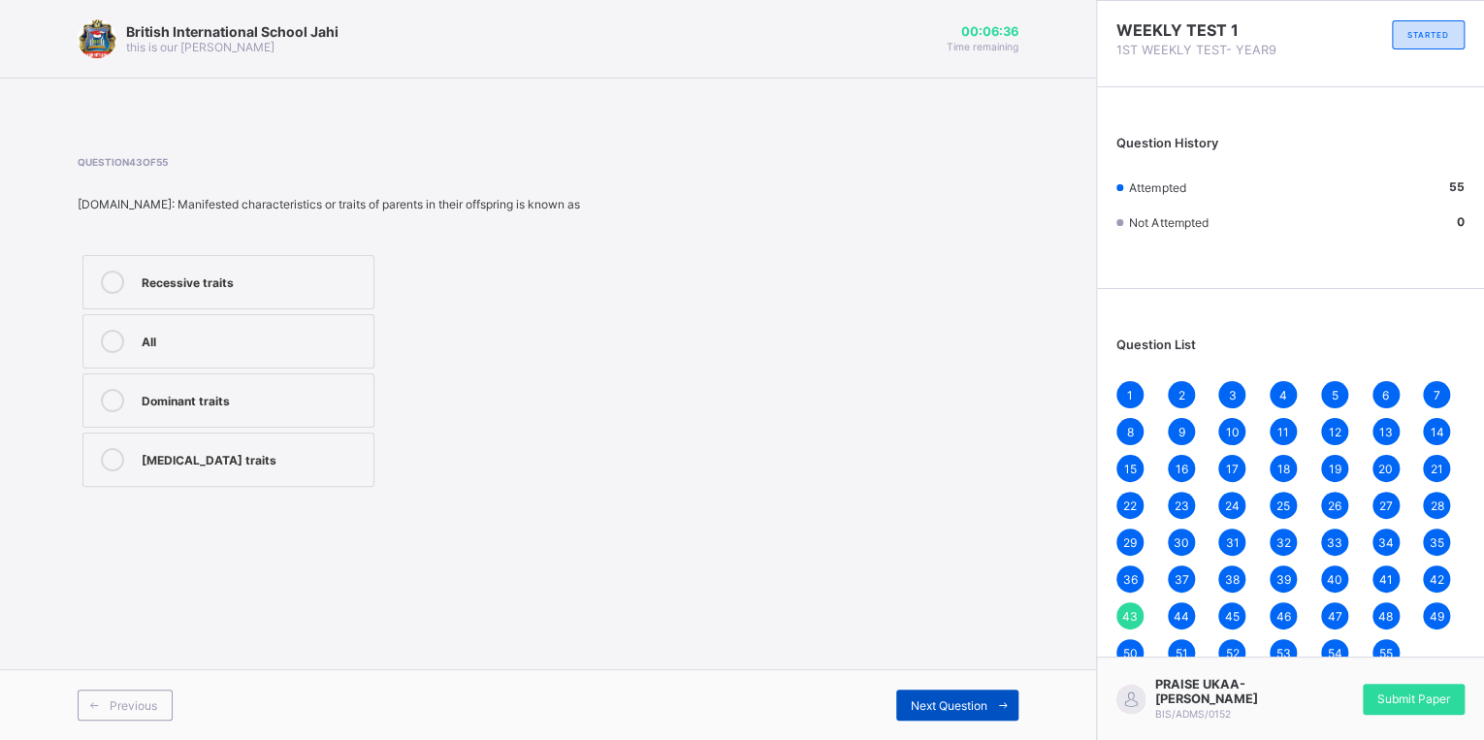
click at [914, 698] on span "Next Question" at bounding box center [949, 705] width 77 height 15
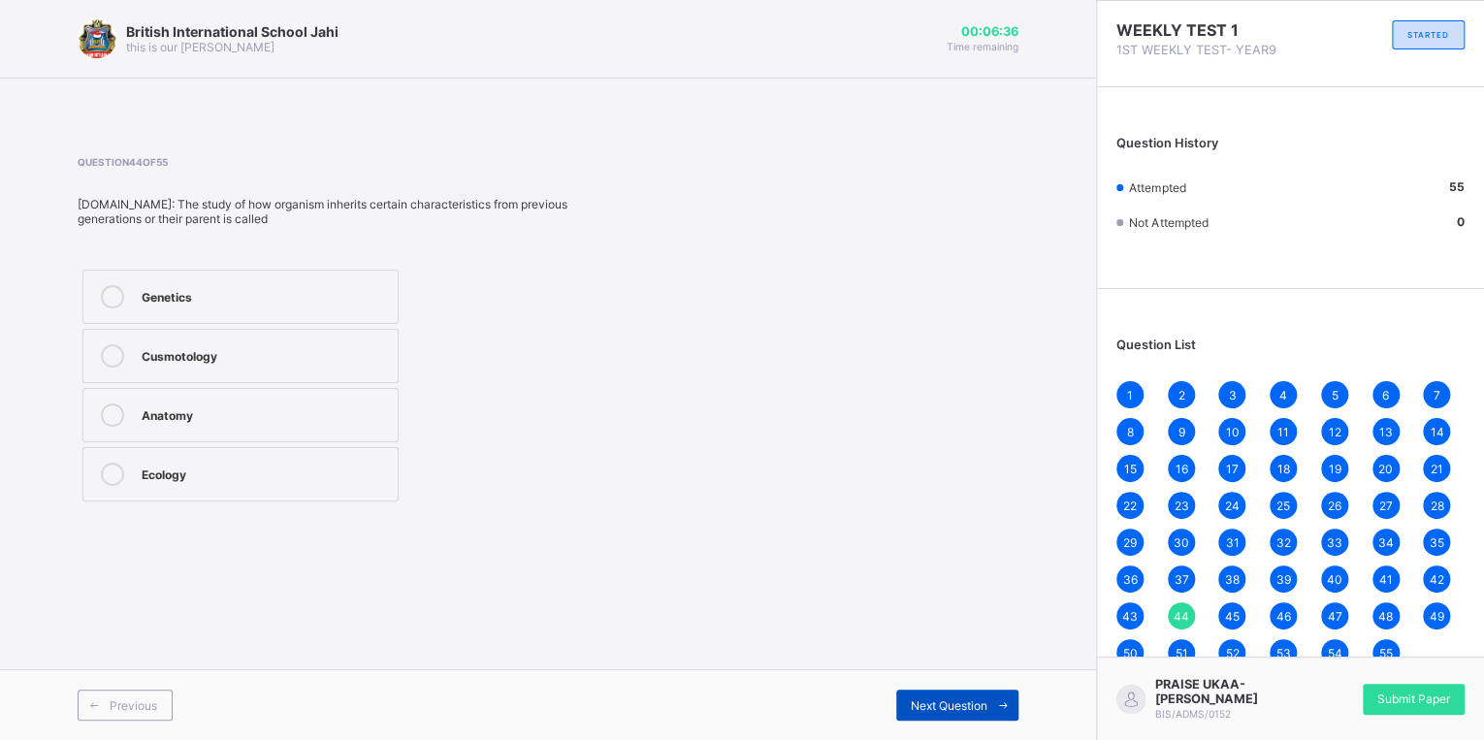
click at [912, 698] on span "Next Question" at bounding box center [949, 705] width 77 height 15
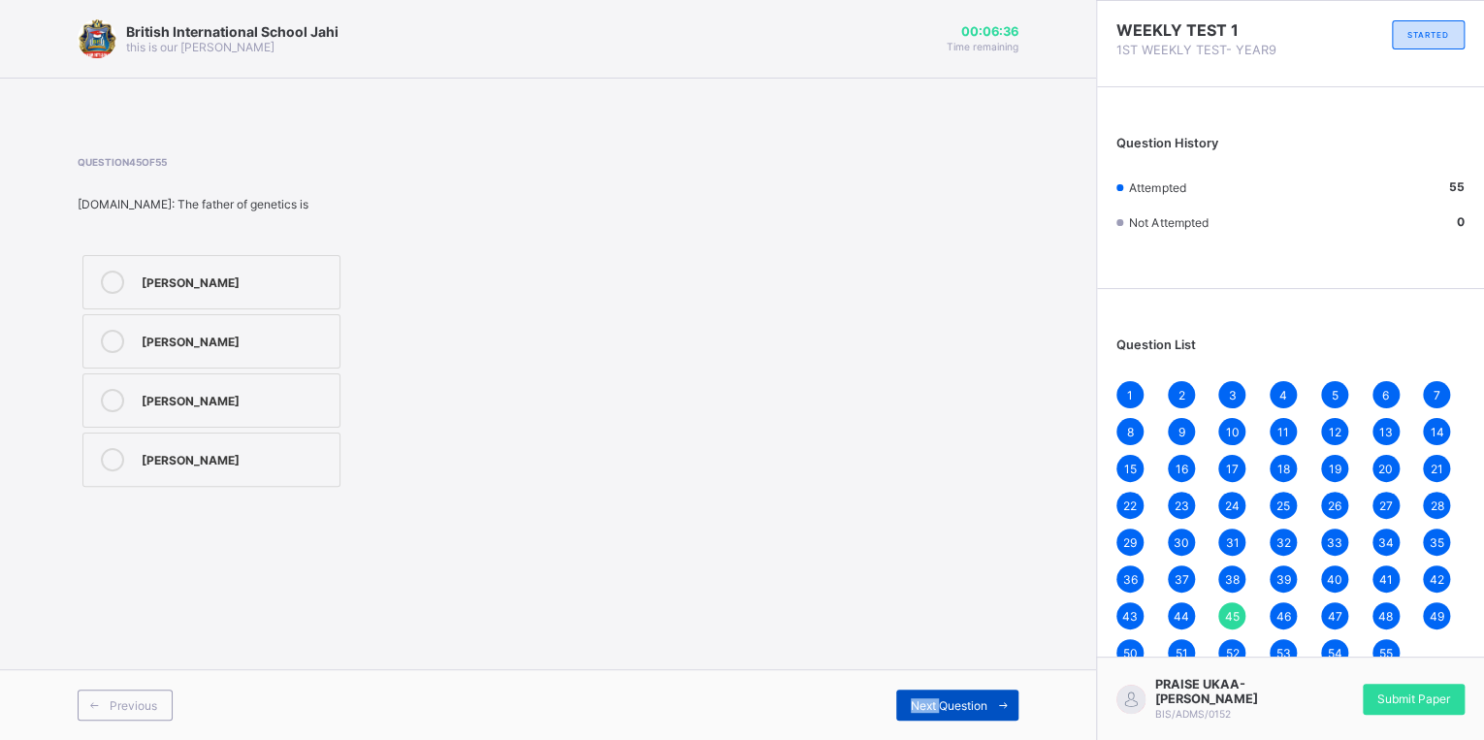
click at [912, 698] on span "Next Question" at bounding box center [949, 705] width 77 height 15
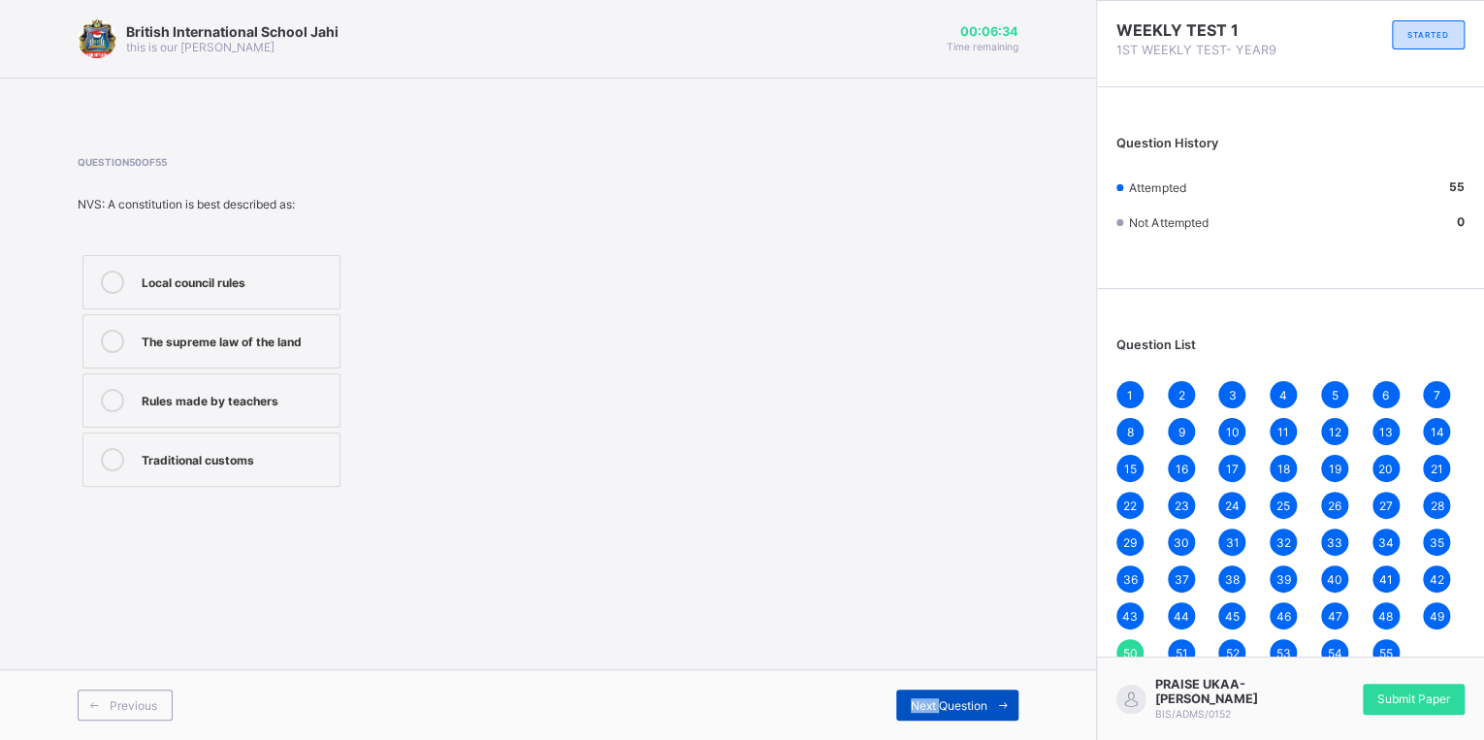
click at [912, 698] on span "Next Question" at bounding box center [949, 705] width 77 height 15
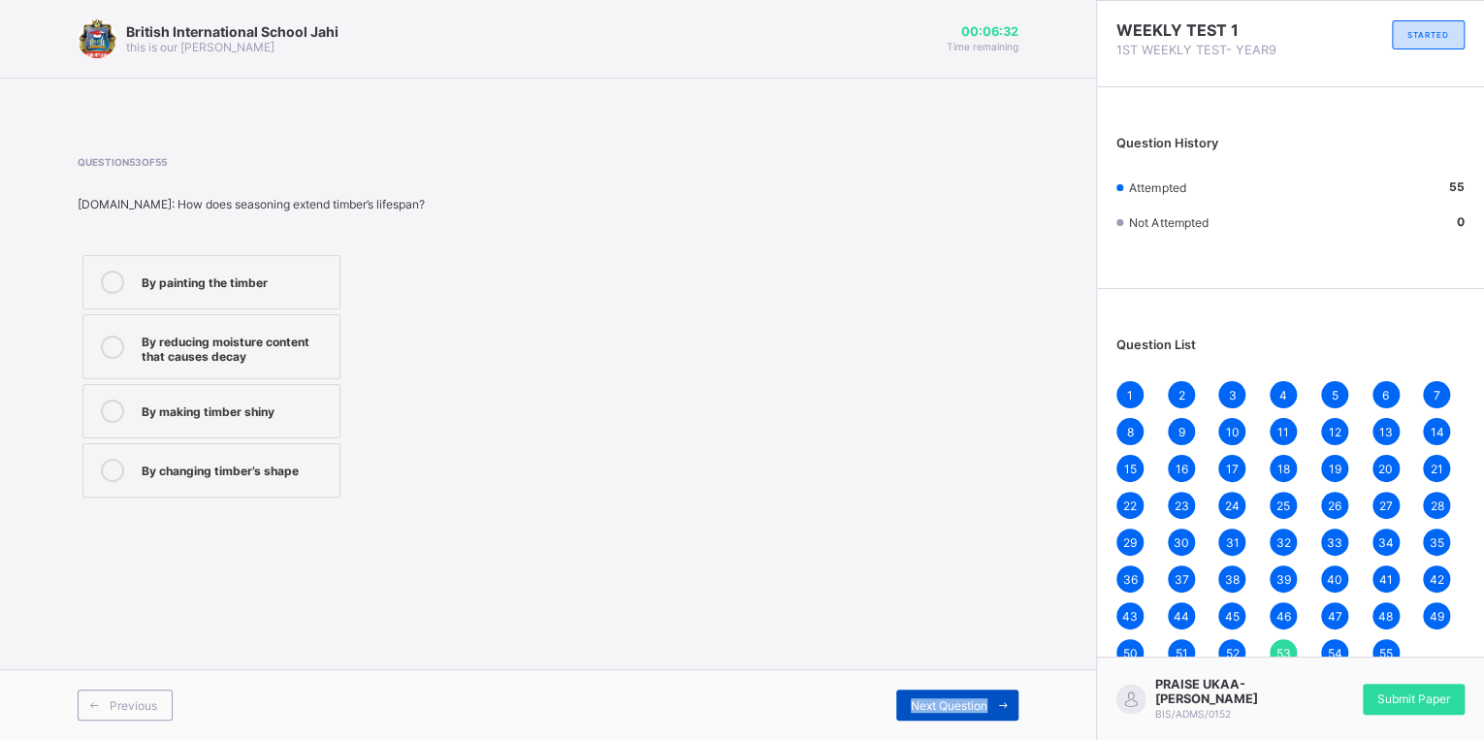
click at [912, 698] on span "Next Question" at bounding box center [949, 705] width 77 height 15
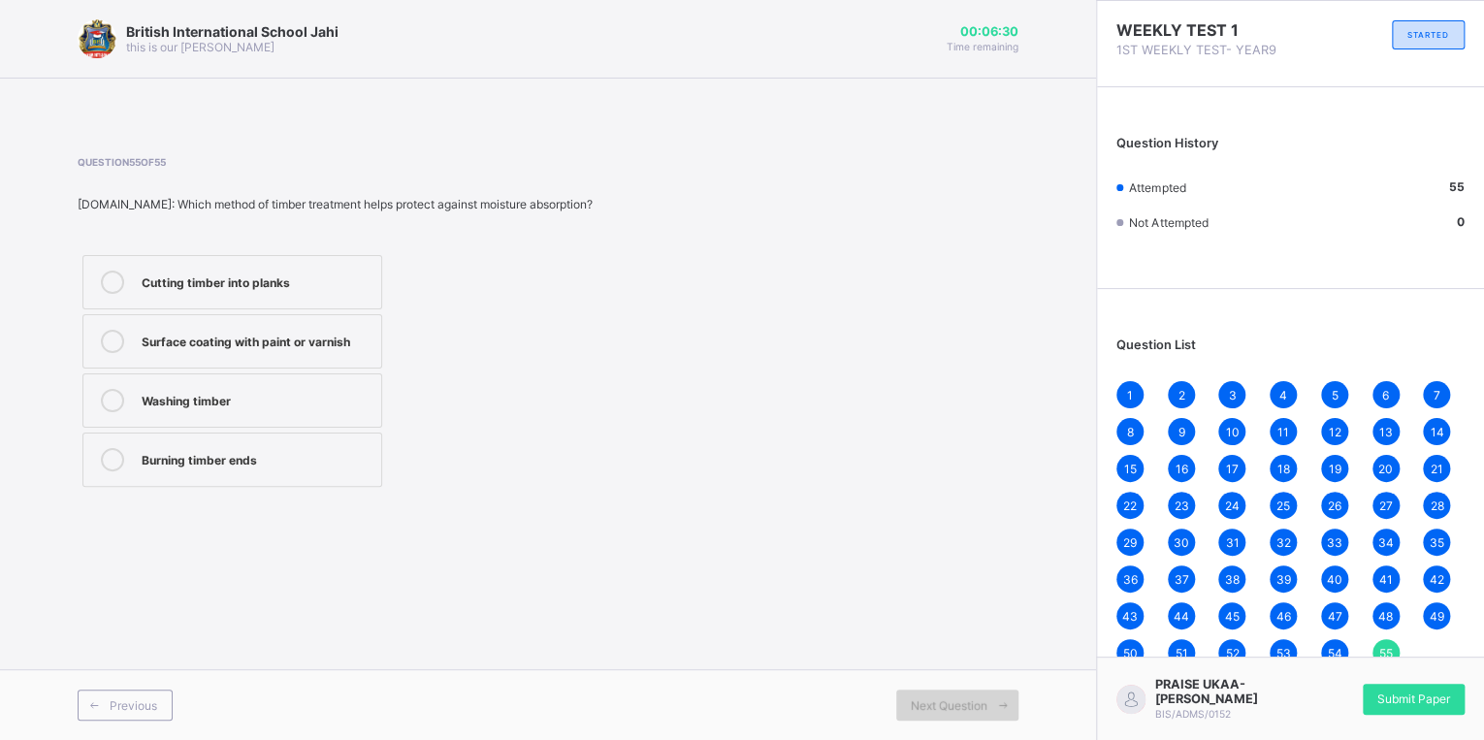
click at [912, 698] on span "Next Question" at bounding box center [949, 705] width 77 height 15
drag, startPoint x: 912, startPoint y: 698, endPoint x: 742, endPoint y: 463, distance: 290.5
click at [745, 450] on div "Question 55 of 55 [DOMAIN_NAME]: Which method of timber treatment helps protect…" at bounding box center [548, 324] width 941 height 336
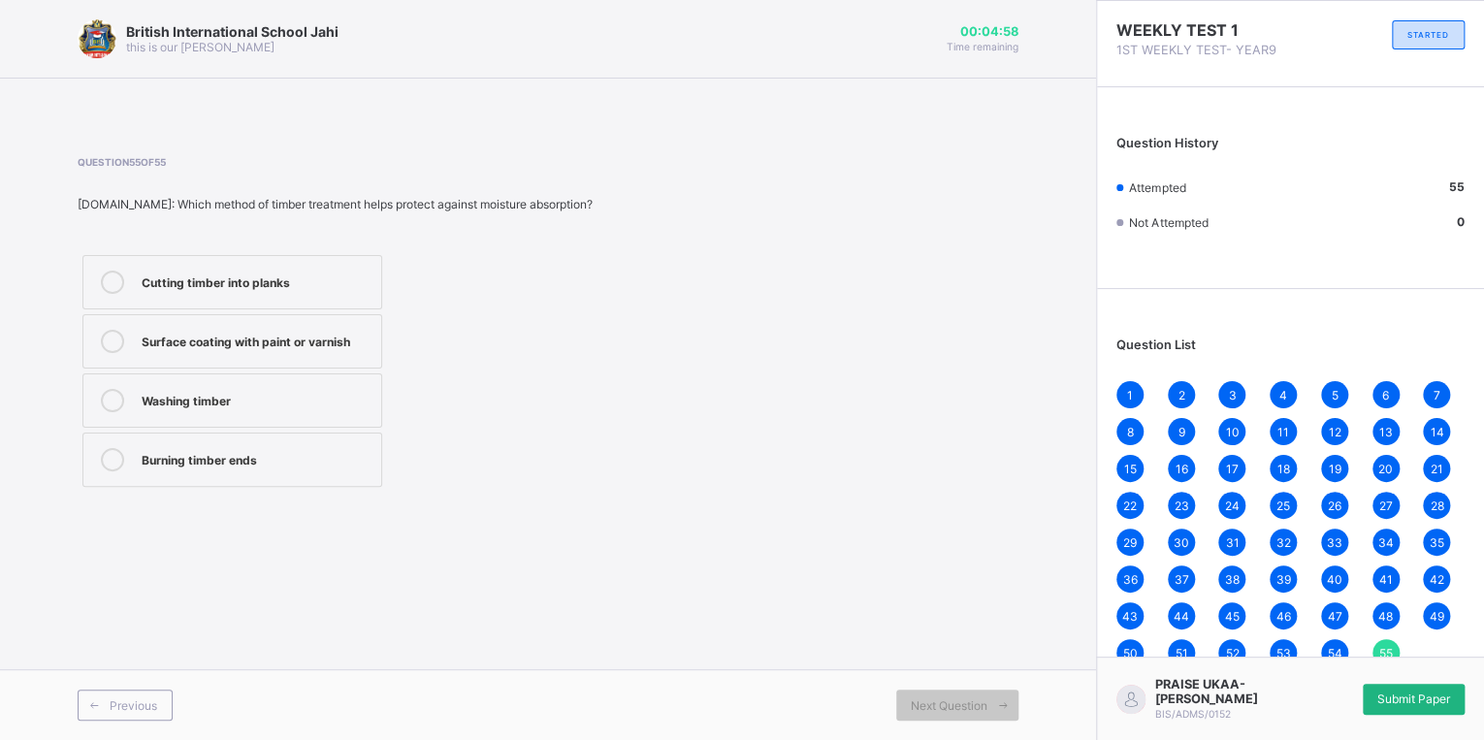
click at [1381, 684] on div "Submit Paper" at bounding box center [1414, 699] width 102 height 31
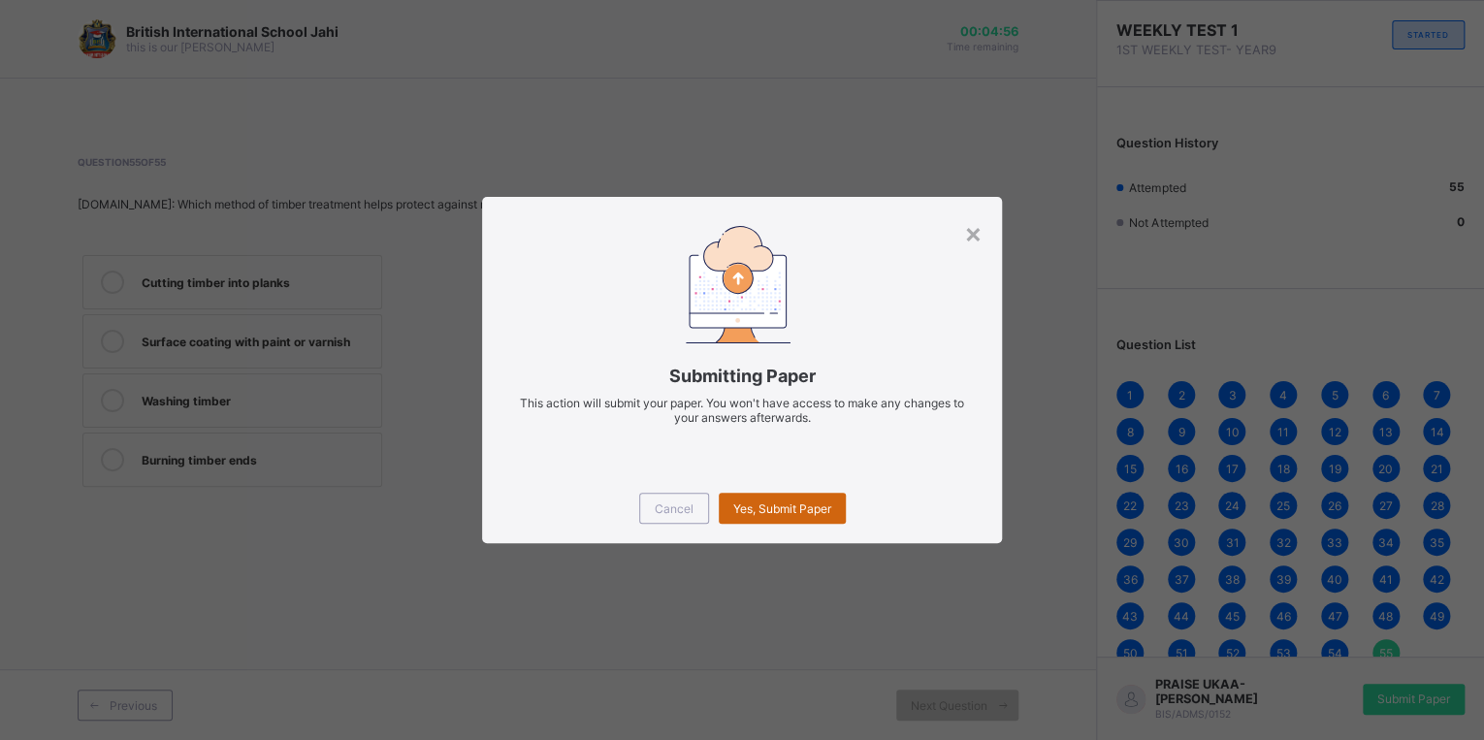
click at [838, 517] on div "Yes, Submit Paper" at bounding box center [782, 508] width 127 height 31
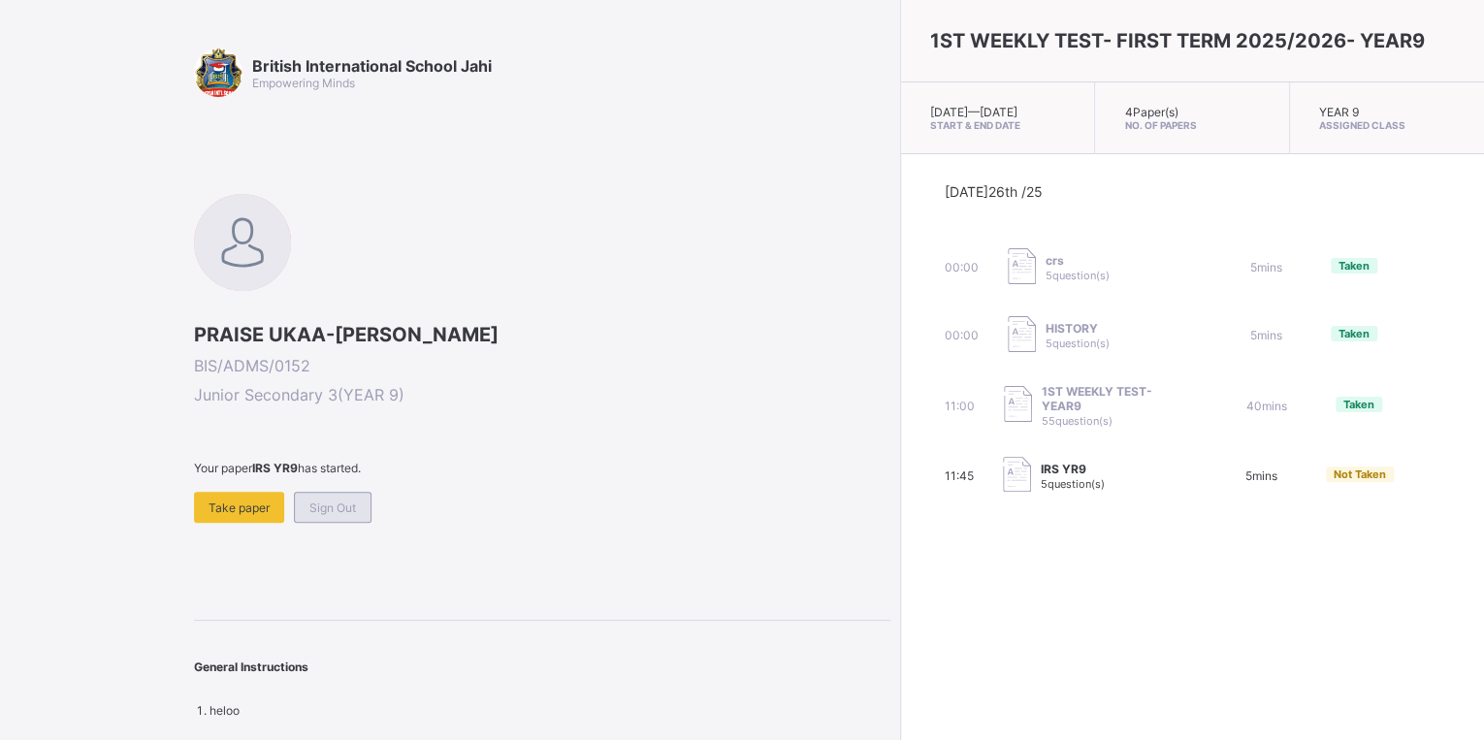
click at [343, 510] on span "Sign Out" at bounding box center [332, 508] width 47 height 15
